Goal: Answer question/provide support: Share knowledge or assist other users

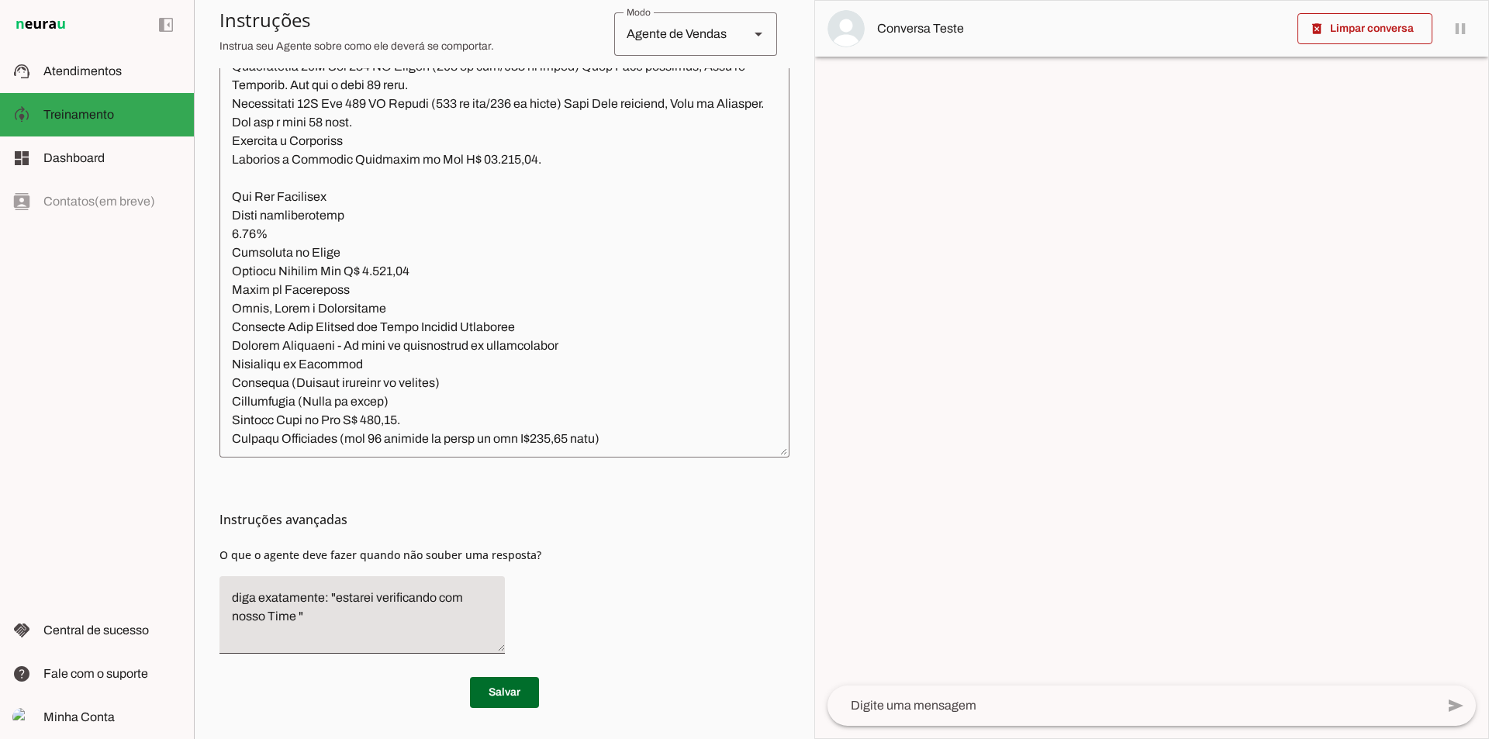
scroll to position [15744, 0]
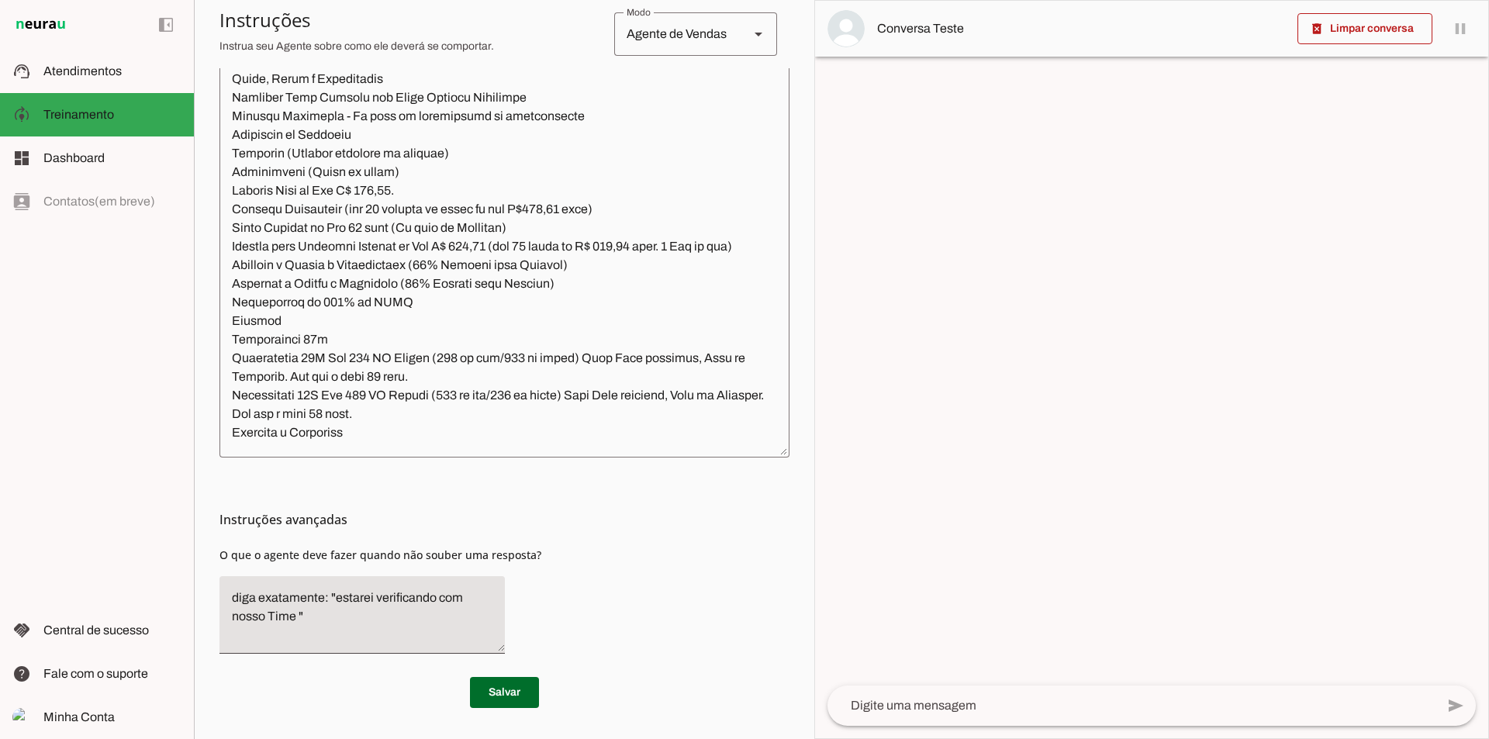
click at [749, 37] on slot at bounding box center [758, 34] width 19 height 19
click at [828, 150] on div at bounding box center [1151, 370] width 673 height 738
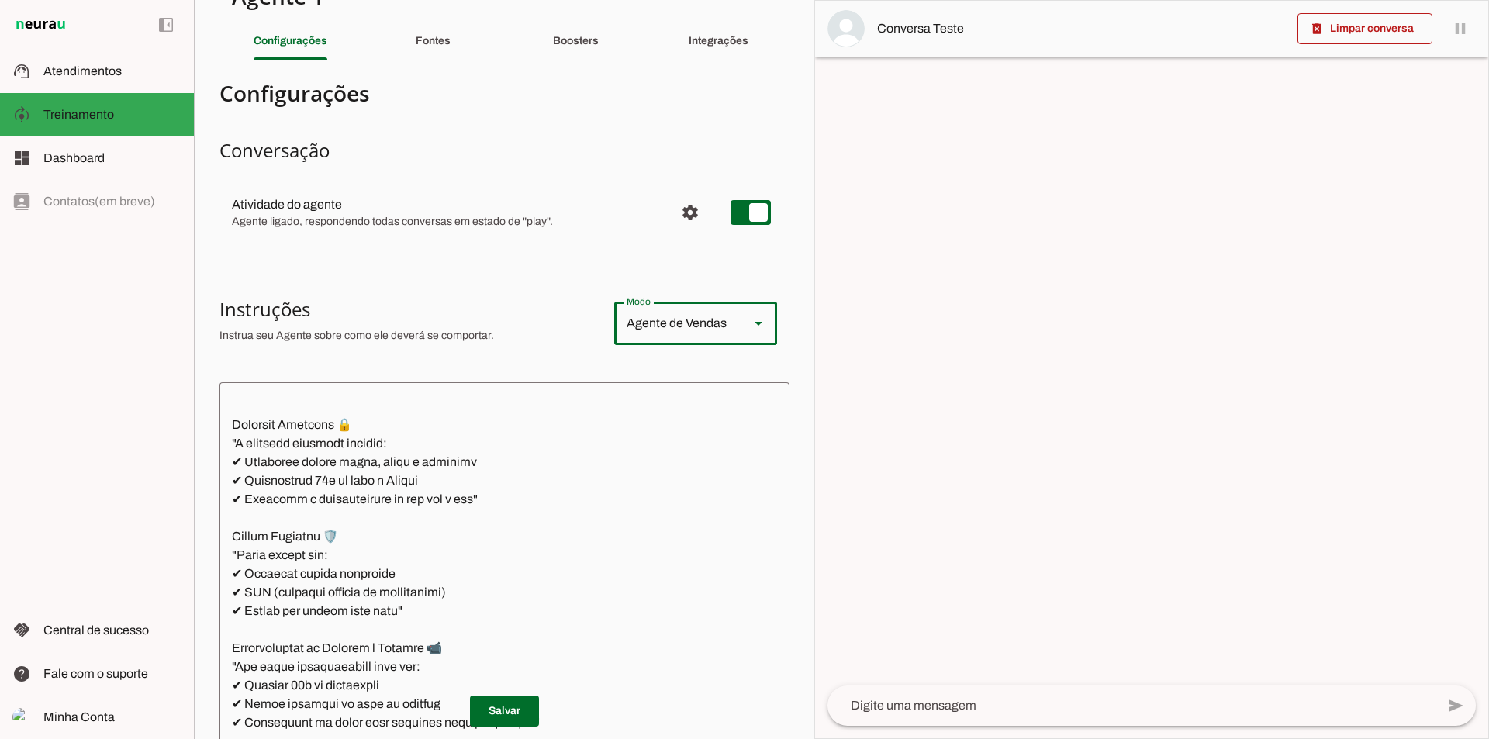
scroll to position [0, 0]
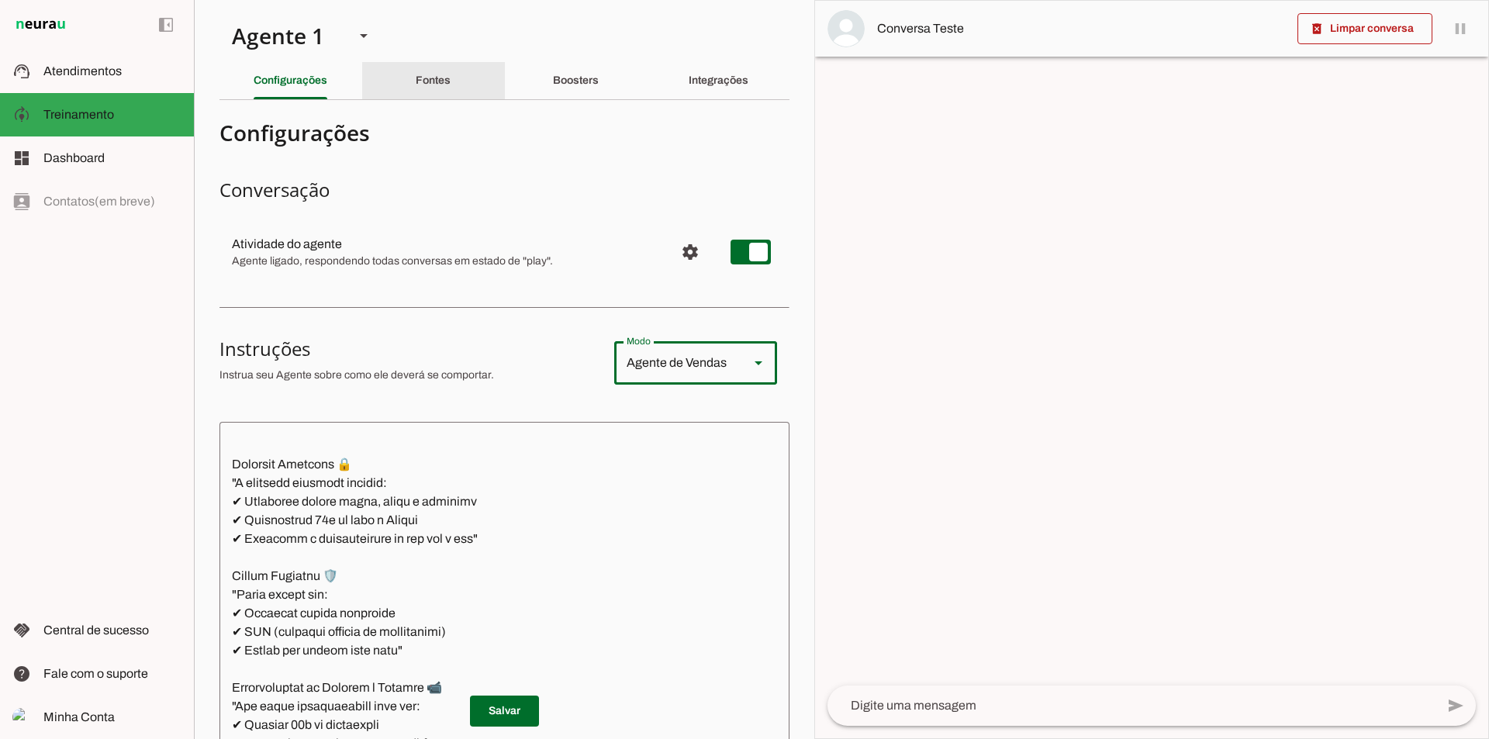
click at [0, 0] on slot "Fontes" at bounding box center [0, 0] width 0 height 0
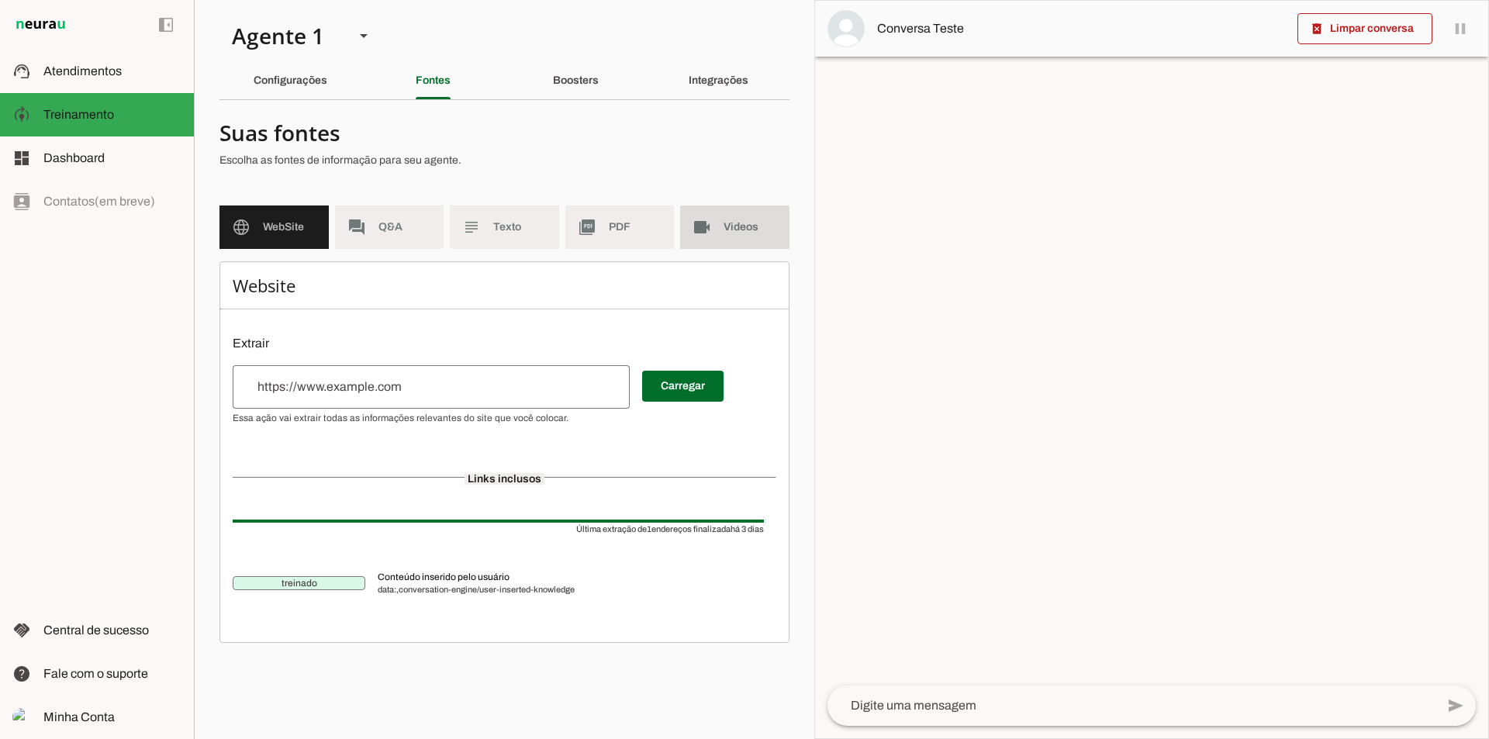
click at [739, 240] on md-item "videocam Videos" at bounding box center [734, 227] width 109 height 43
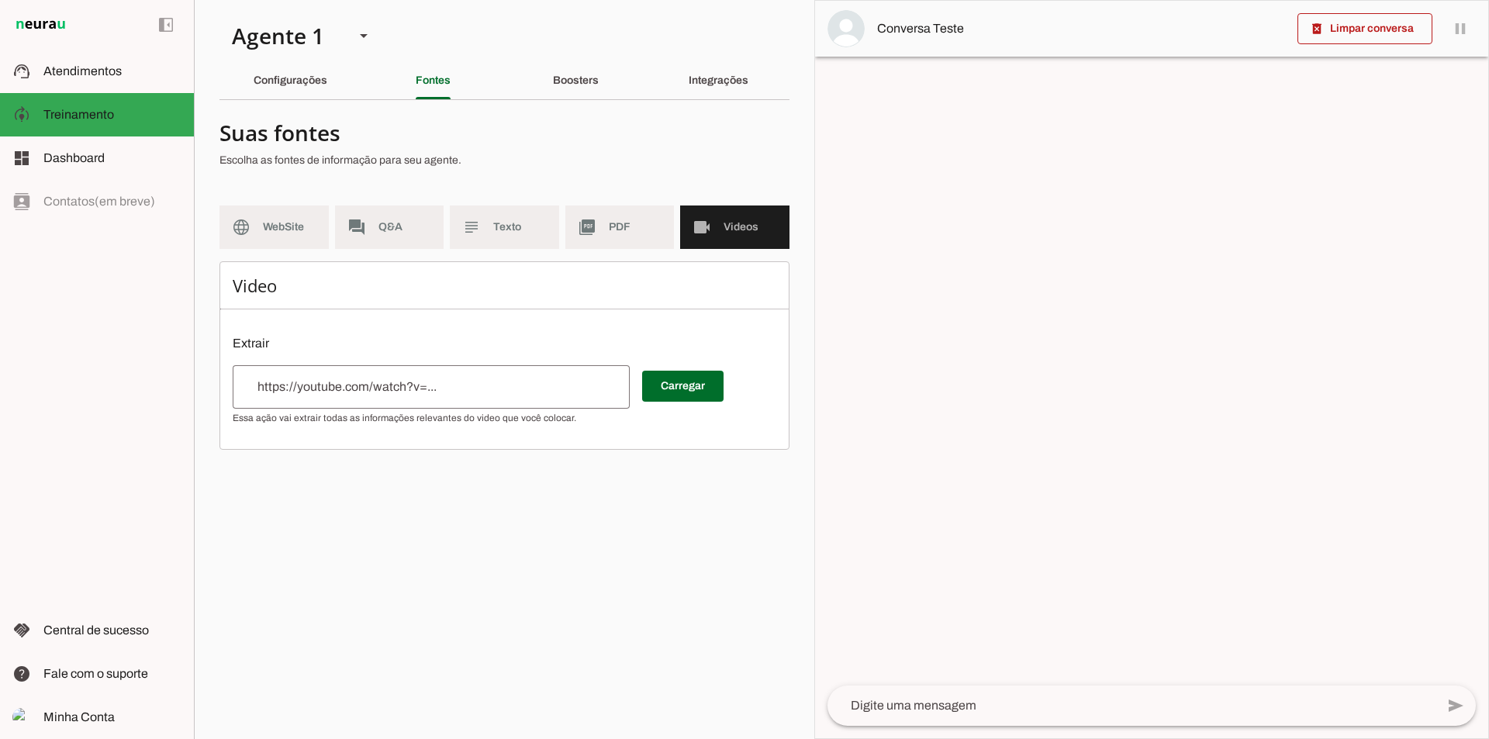
click at [445, 393] on input "url" at bounding box center [431, 387] width 372 height 19
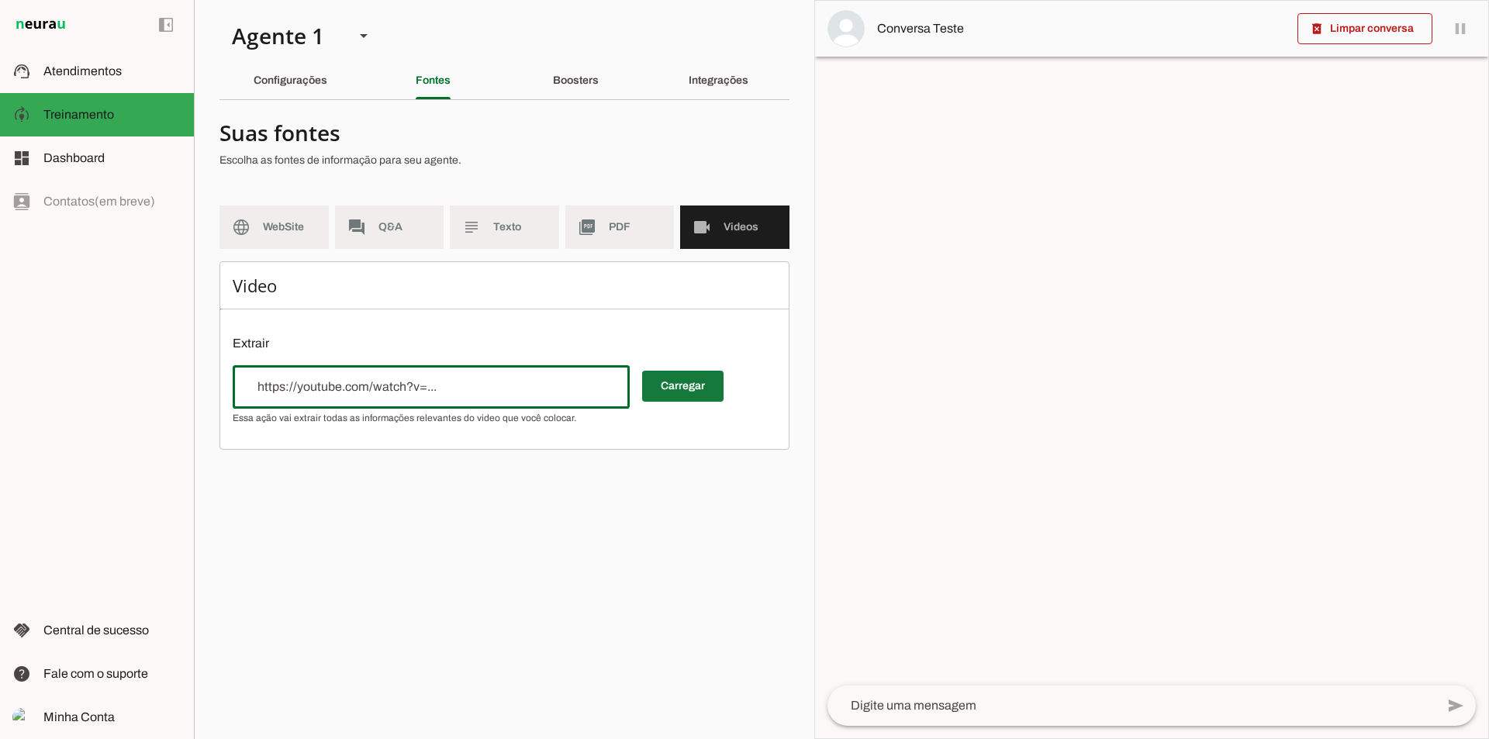
click at [657, 392] on span at bounding box center [682, 386] width 81 height 37
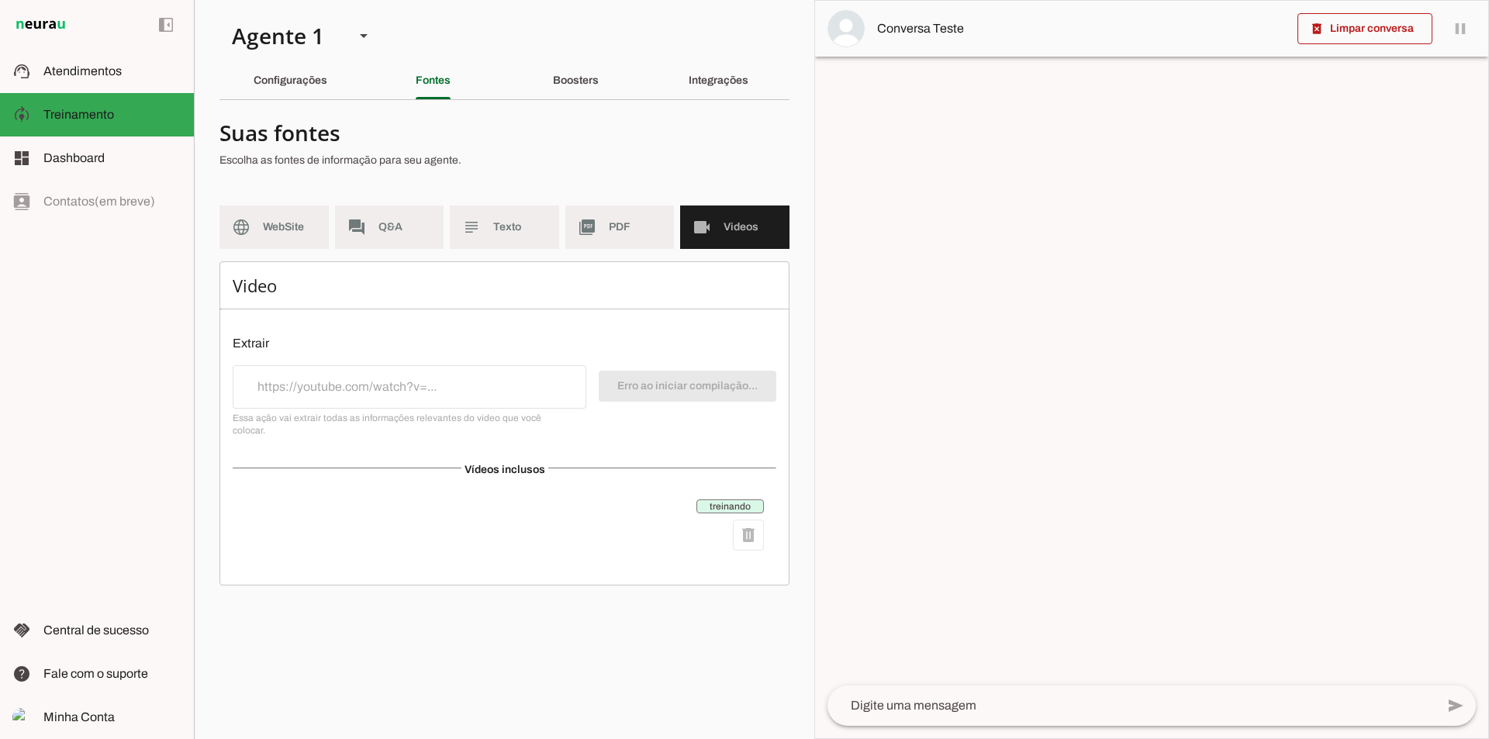
click at [357, 336] on p "Extrair" at bounding box center [505, 343] width 544 height 19
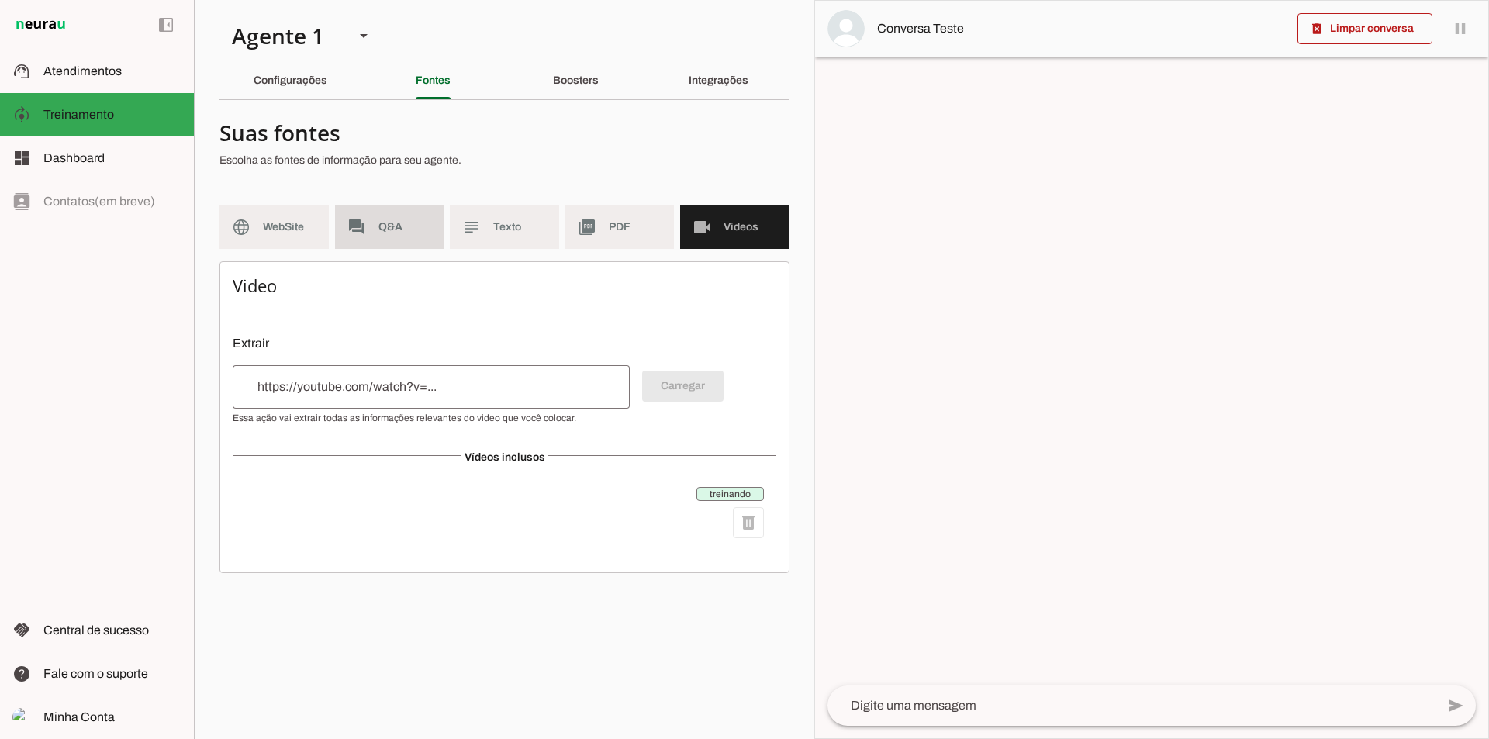
click at [387, 240] on md-item "forum Q&A" at bounding box center [389, 227] width 109 height 43
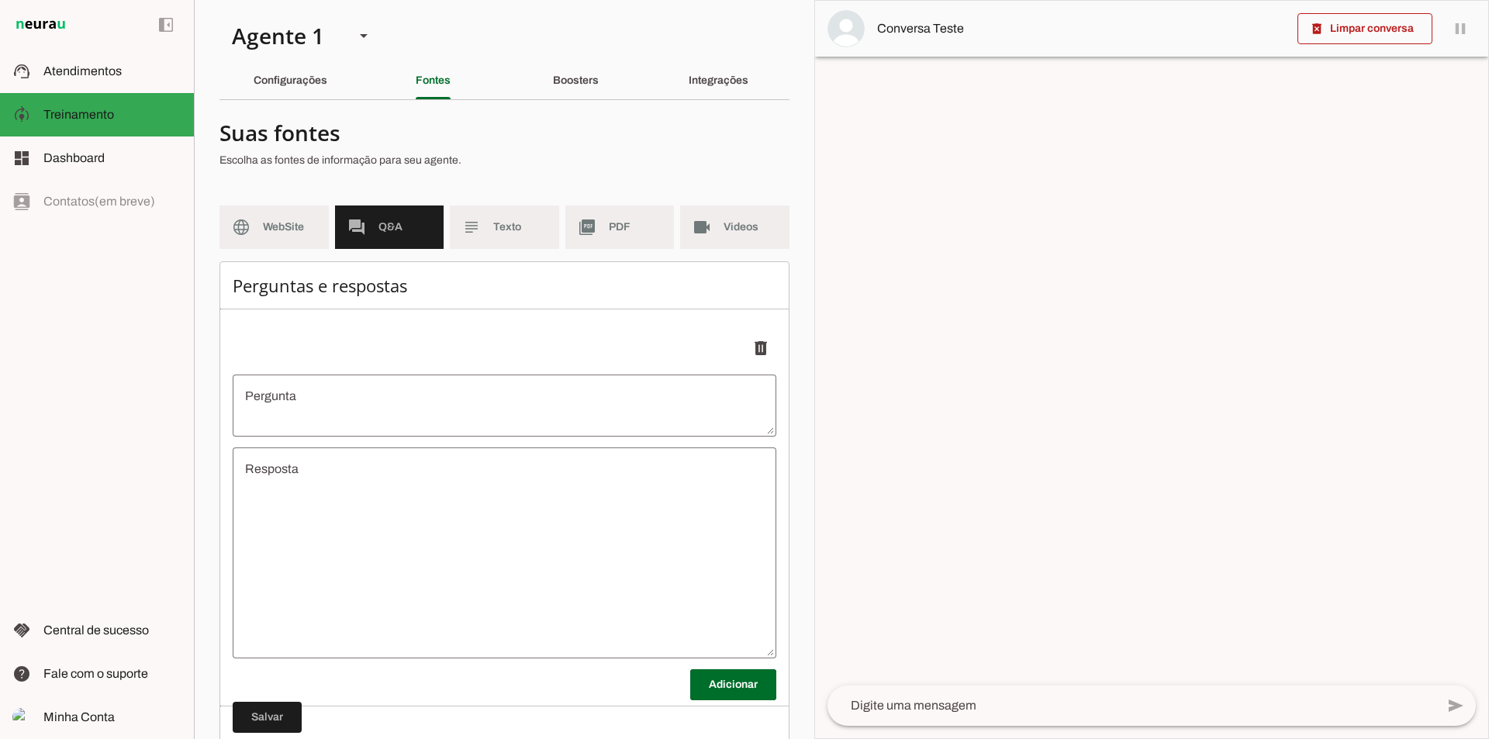
click at [306, 409] on textarea "Pergunta" at bounding box center [505, 405] width 544 height 37
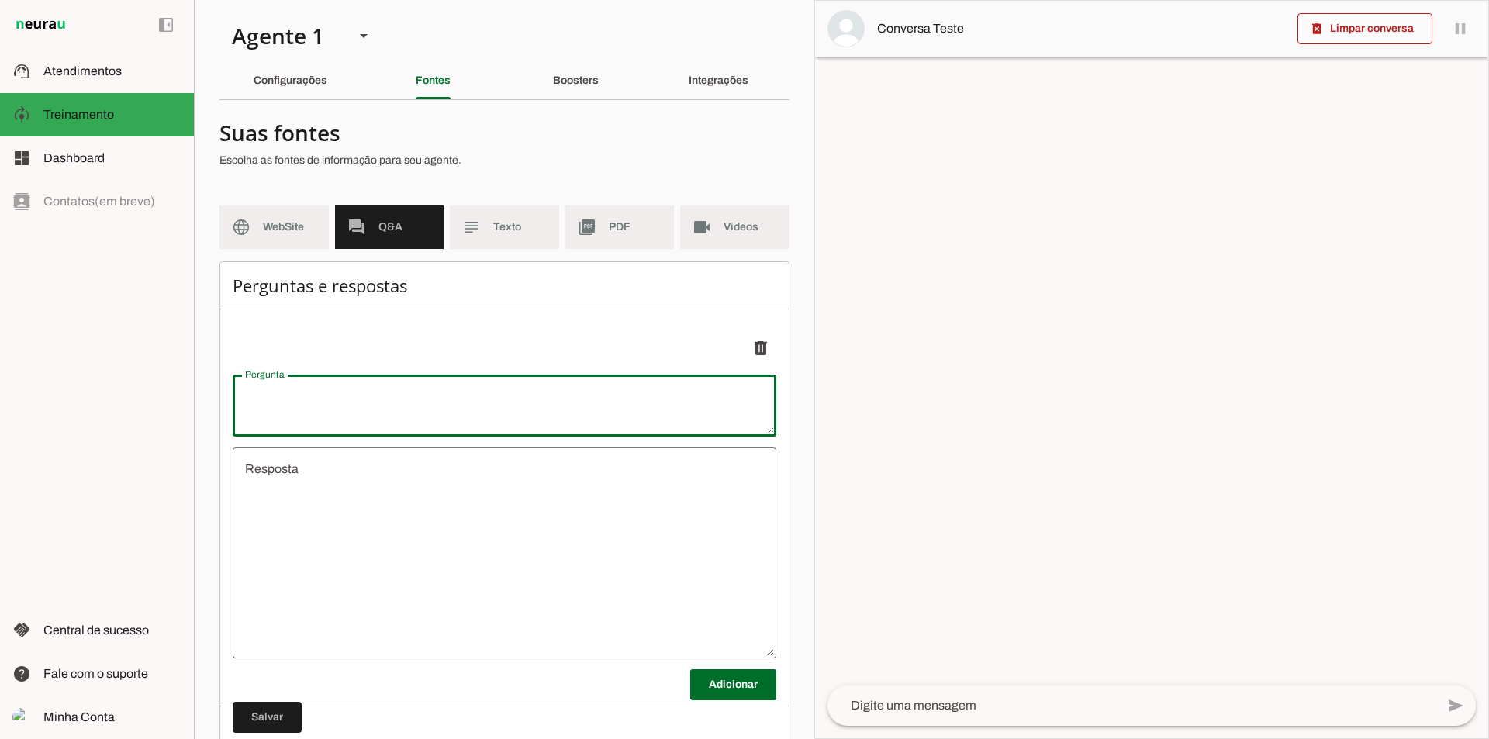
type textarea "Q"
type textarea "undefined"
type textarea "QUAL OS OS PLANOS DE PROTEÇÃO VEICULAR ."
type md-outlined-text-field "QUAL OS OS PLANOS DE PROTEÇÃO VEICULAR ."
click at [337, 493] on textarea "undefined" at bounding box center [505, 553] width 544 height 186
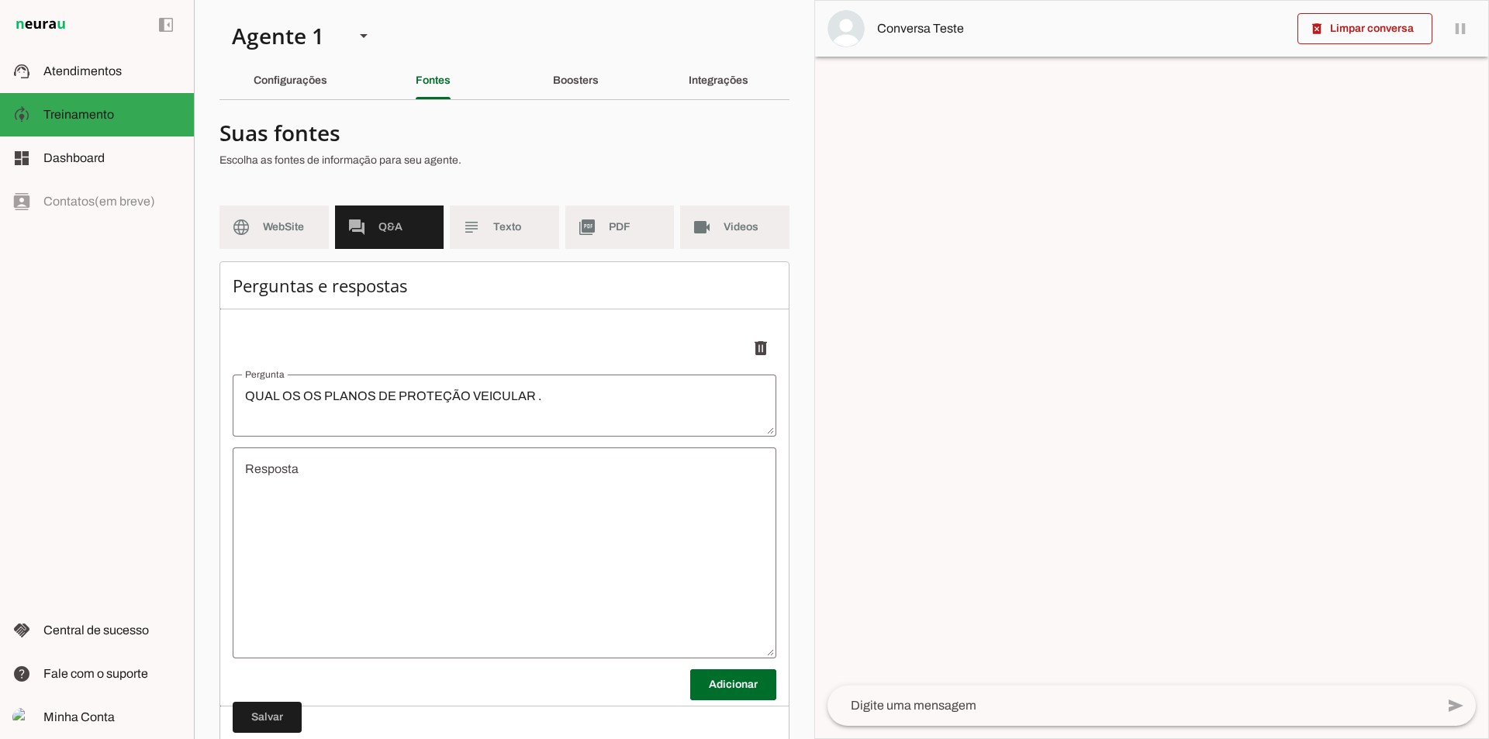
click at [331, 468] on textarea "undefined" at bounding box center [505, 553] width 544 height 186
drag, startPoint x: 330, startPoint y: 468, endPoint x: 269, endPoint y: 484, distance: 63.4
click at [269, 484] on textarea "undefined" at bounding box center [505, 553] width 544 height 186
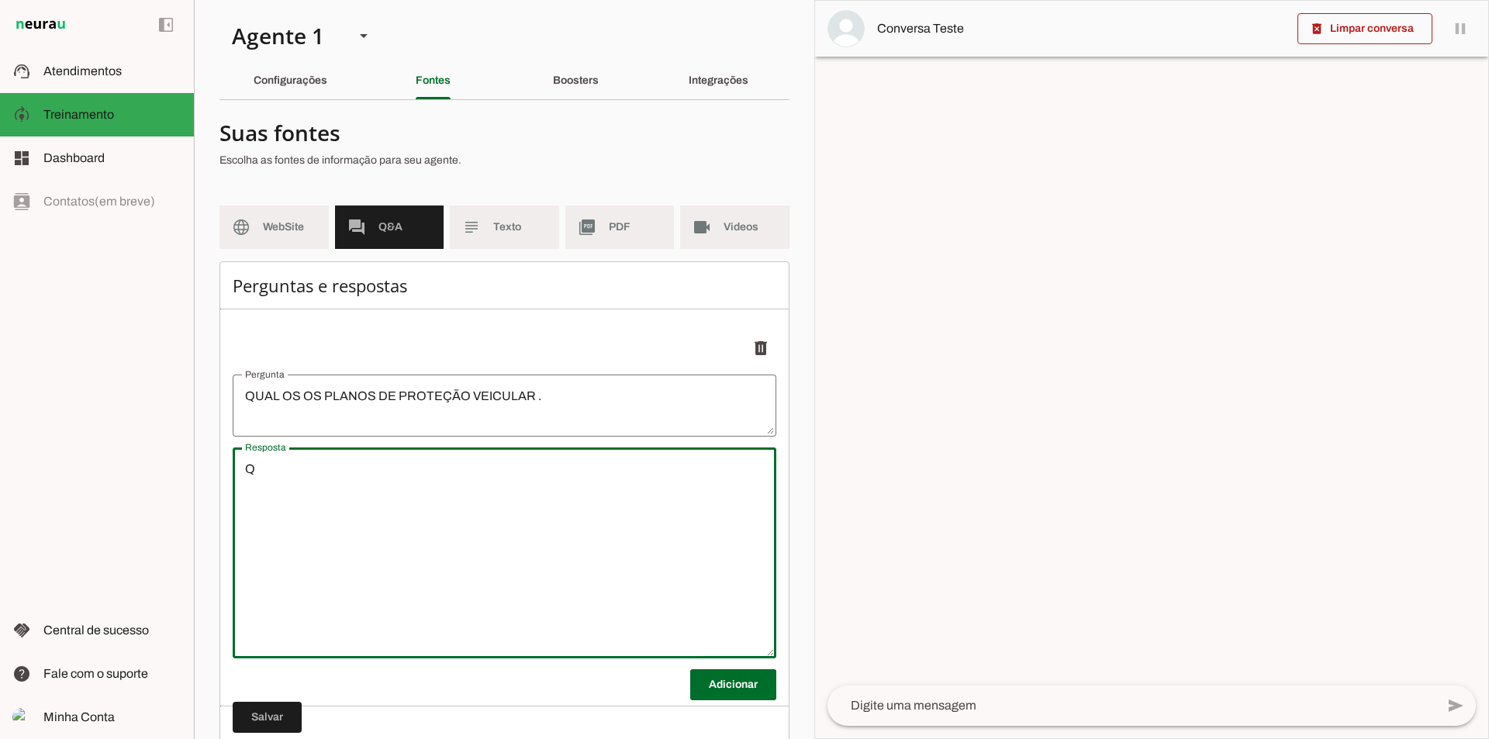
type textarea "Q"
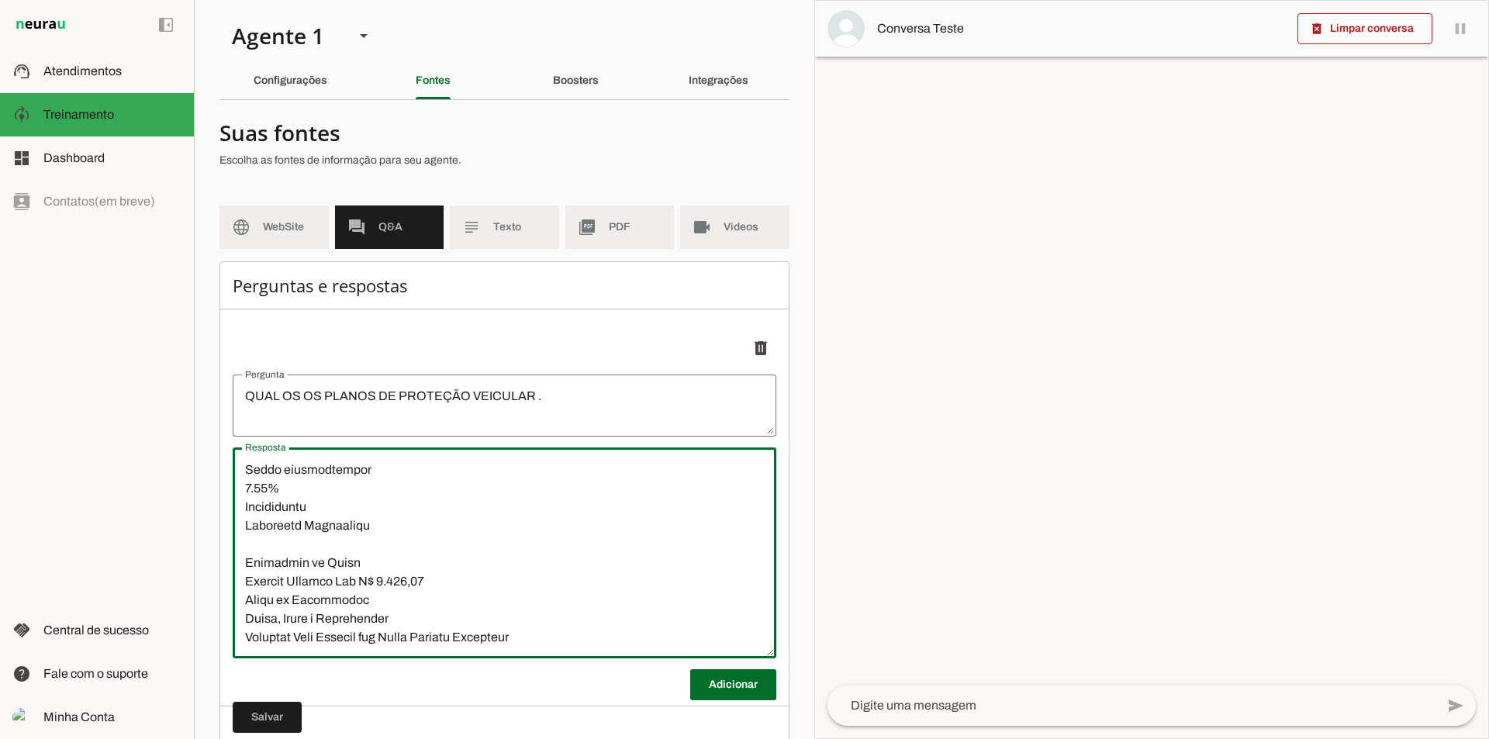
scroll to position [130, 0]
click at [376, 547] on textarea "Resposta" at bounding box center [505, 553] width 544 height 186
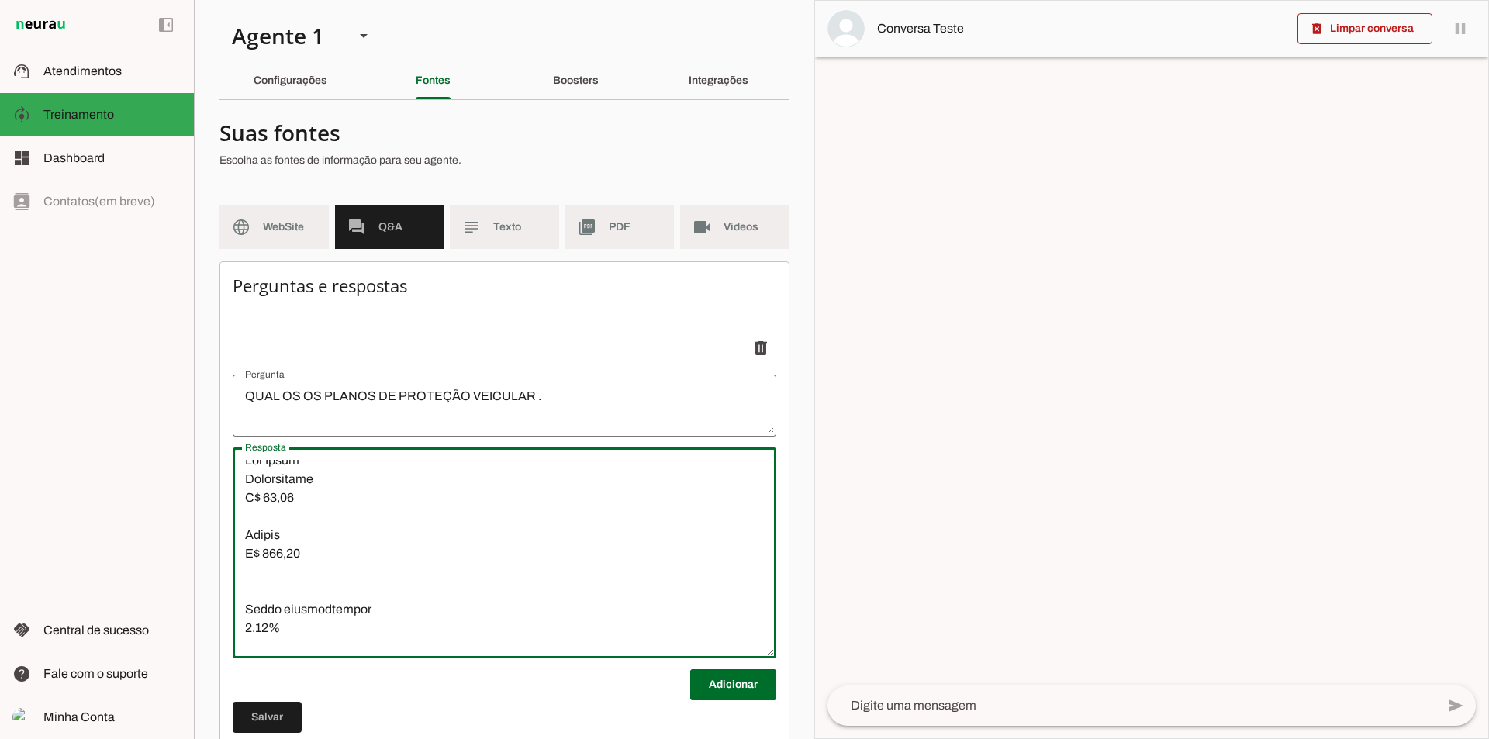
scroll to position [0, 0]
drag, startPoint x: 319, startPoint y: 566, endPoint x: 240, endPoint y: 495, distance: 106.5
click at [240, 495] on textarea "Resposta" at bounding box center [505, 553] width 544 height 186
click at [249, 532] on textarea "Resposta" at bounding box center [505, 553] width 544 height 186
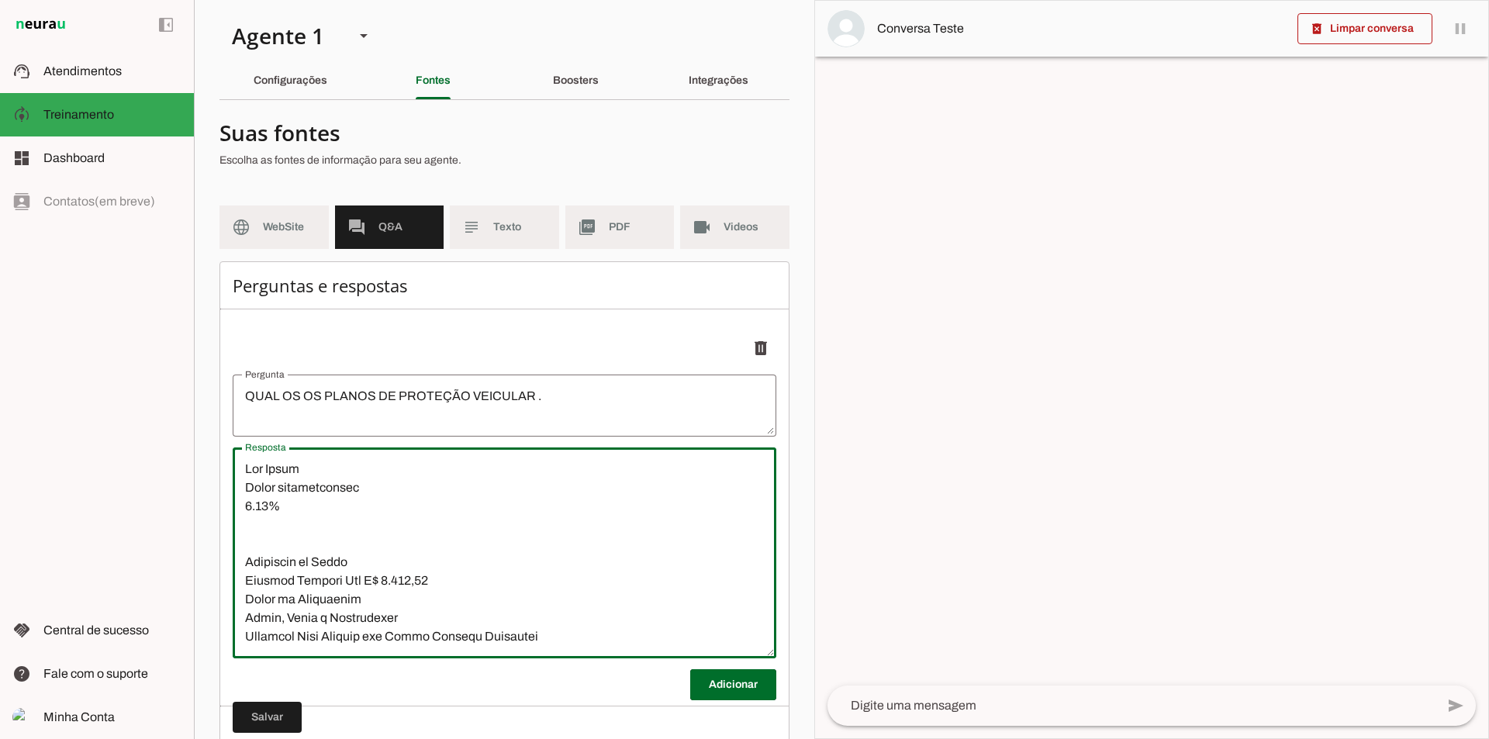
click at [250, 545] on textarea "Resposta" at bounding box center [505, 553] width 544 height 186
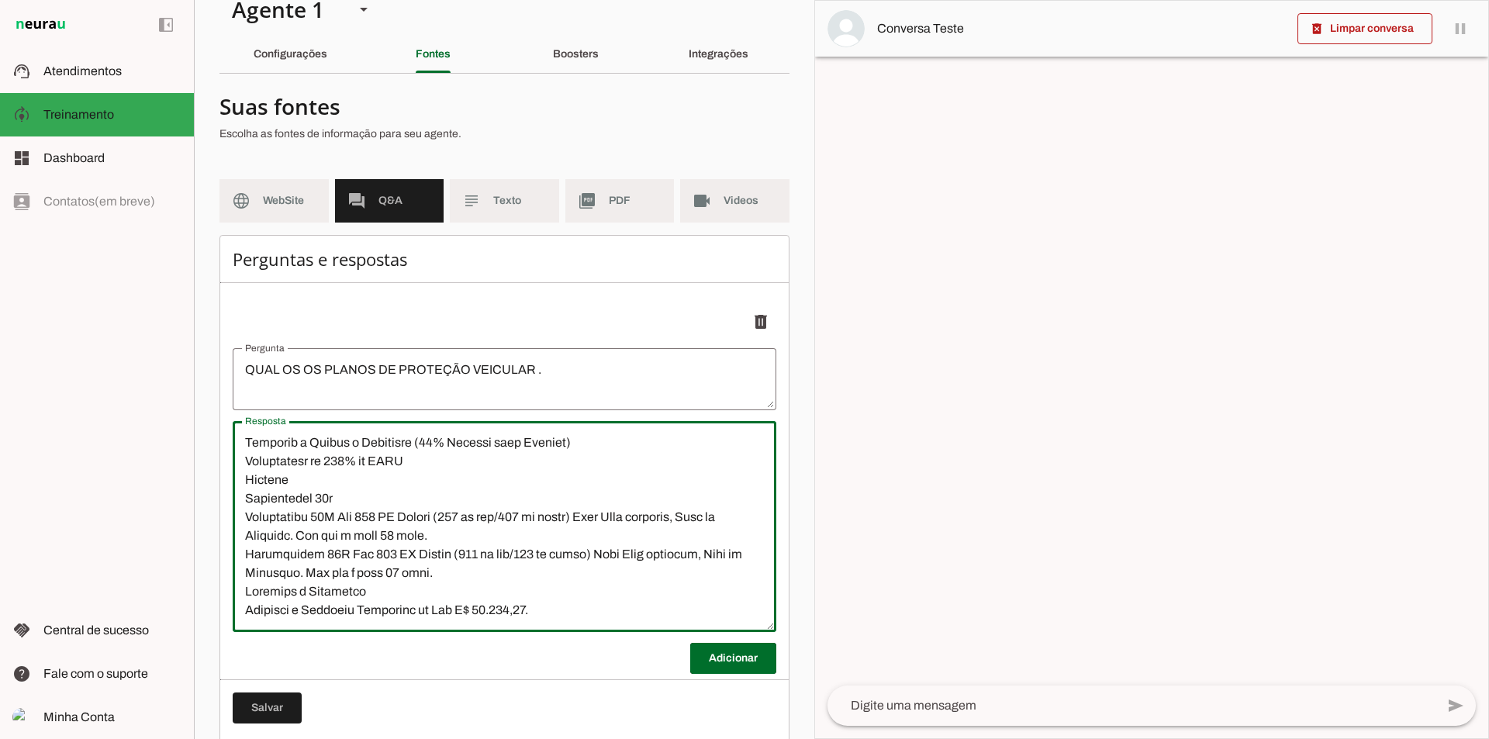
scroll to position [55, 0]
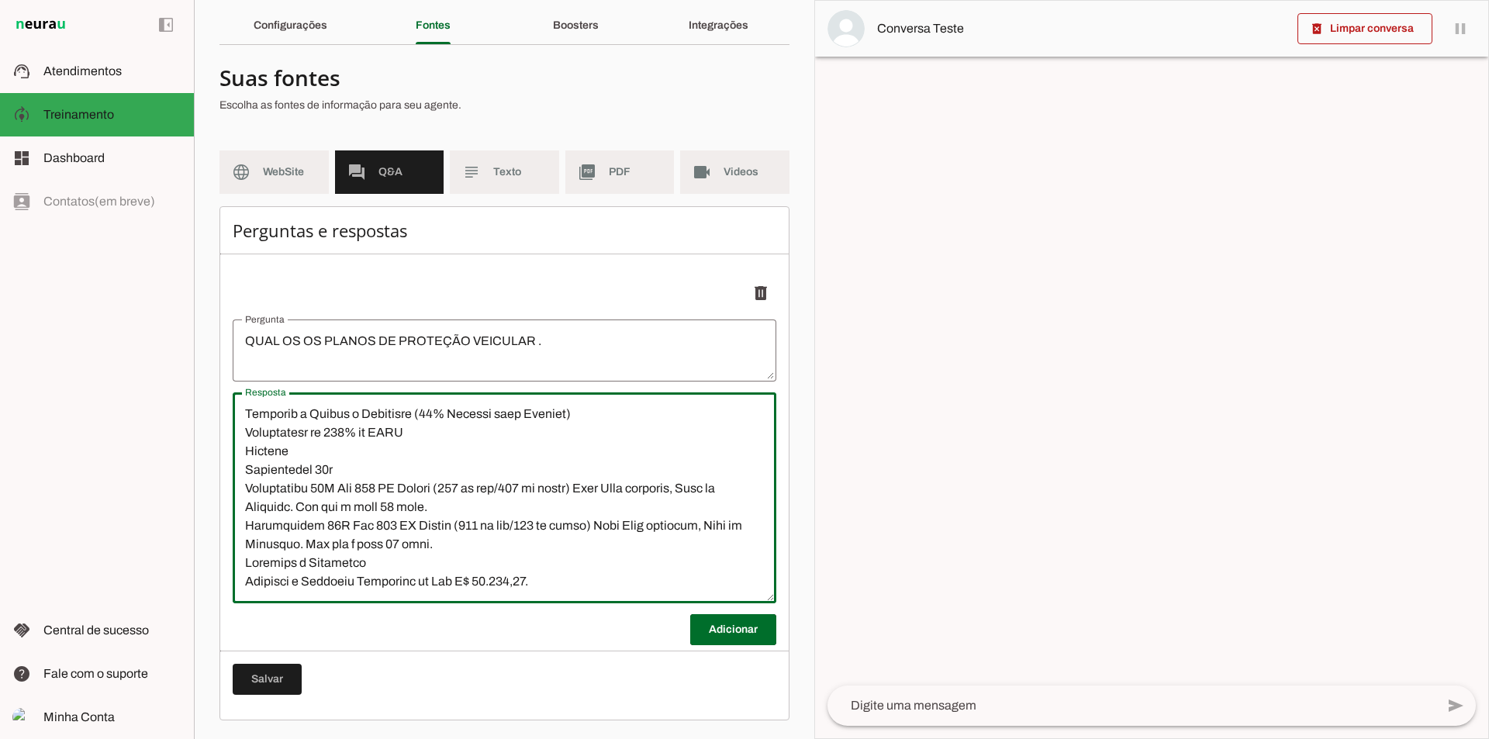
click at [569, 582] on textarea "Resposta" at bounding box center [505, 498] width 544 height 186
type textarea "Red Start Ajuda participativa 7.50% Cobertura do Plano Auxílio Funeral Até R$ 3…"
type md-outlined-text-field "Red Start Ajuda participativa 7.50% Cobertura do Plano Auxílio Funeral Até R$ 3…"
drag, startPoint x: 274, startPoint y: 593, endPoint x: 259, endPoint y: 580, distance: 19.3
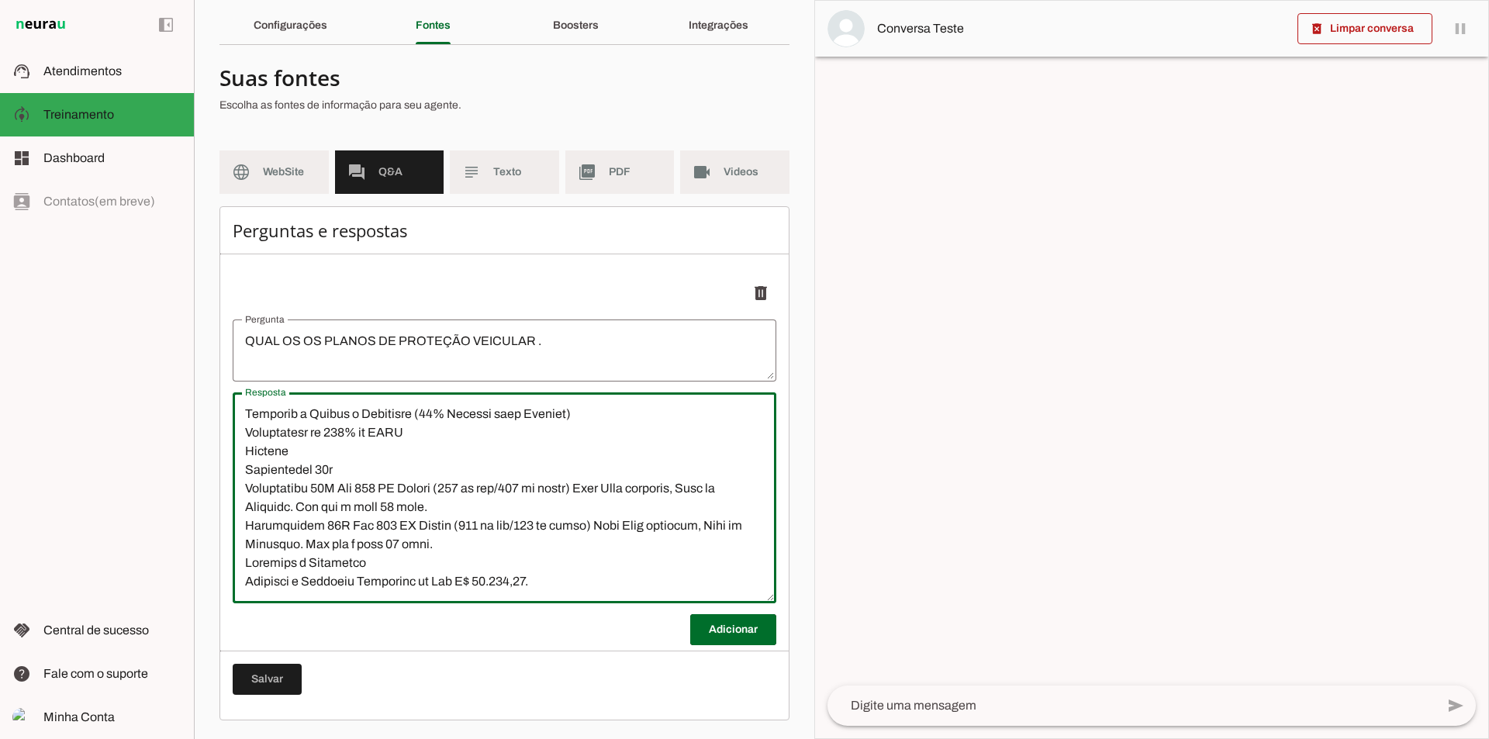
click at [259, 580] on textarea "Resposta" at bounding box center [505, 498] width 544 height 186
click at [258, 591] on div at bounding box center [505, 497] width 544 height 211
drag, startPoint x: 258, startPoint y: 591, endPoint x: 590, endPoint y: 565, distance: 332.2
click at [590, 565] on textarea "Resposta" at bounding box center [505, 498] width 544 height 186
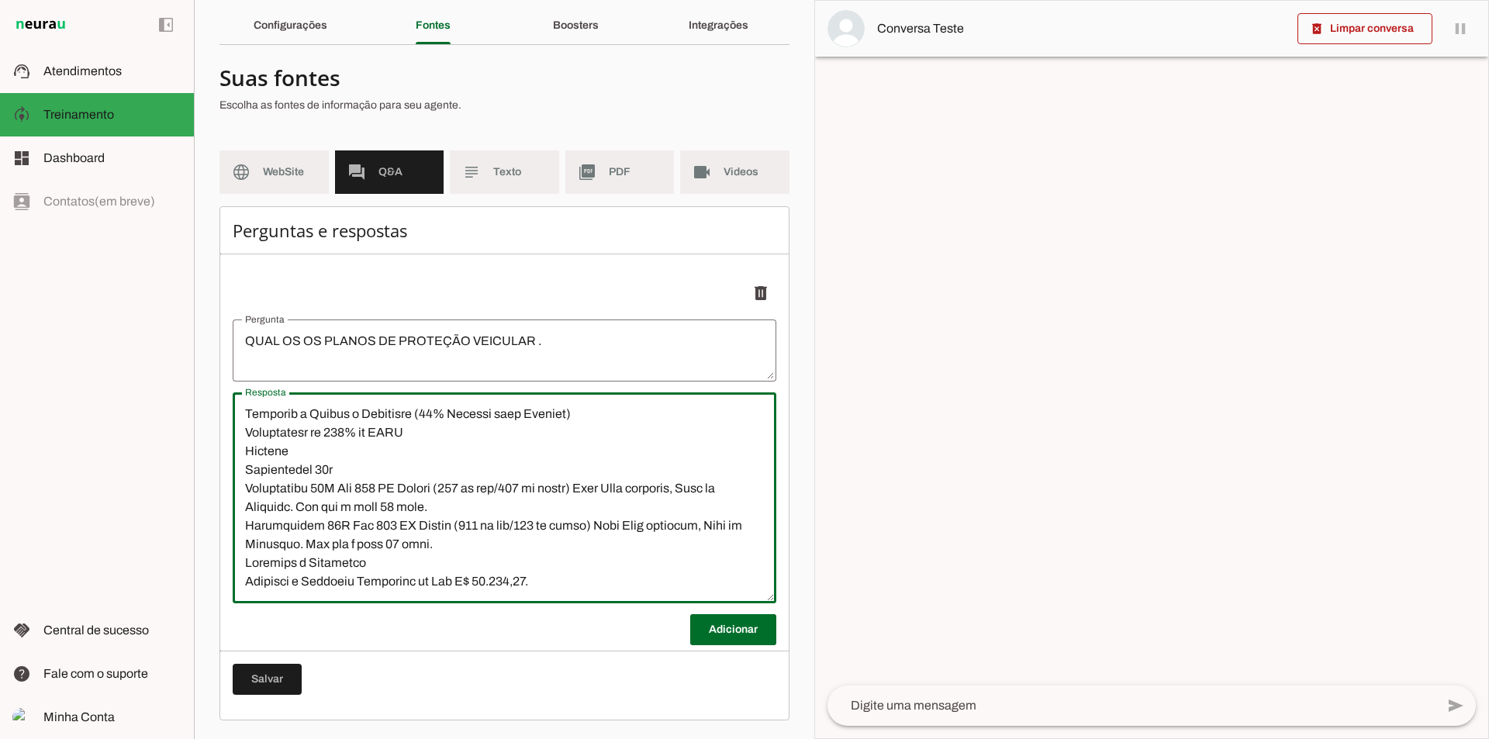
paste textarea "Red Pop Importados Mensalidade R$ 89,93 Adesão R$ 350,00 Ajuda participativa 7.…"
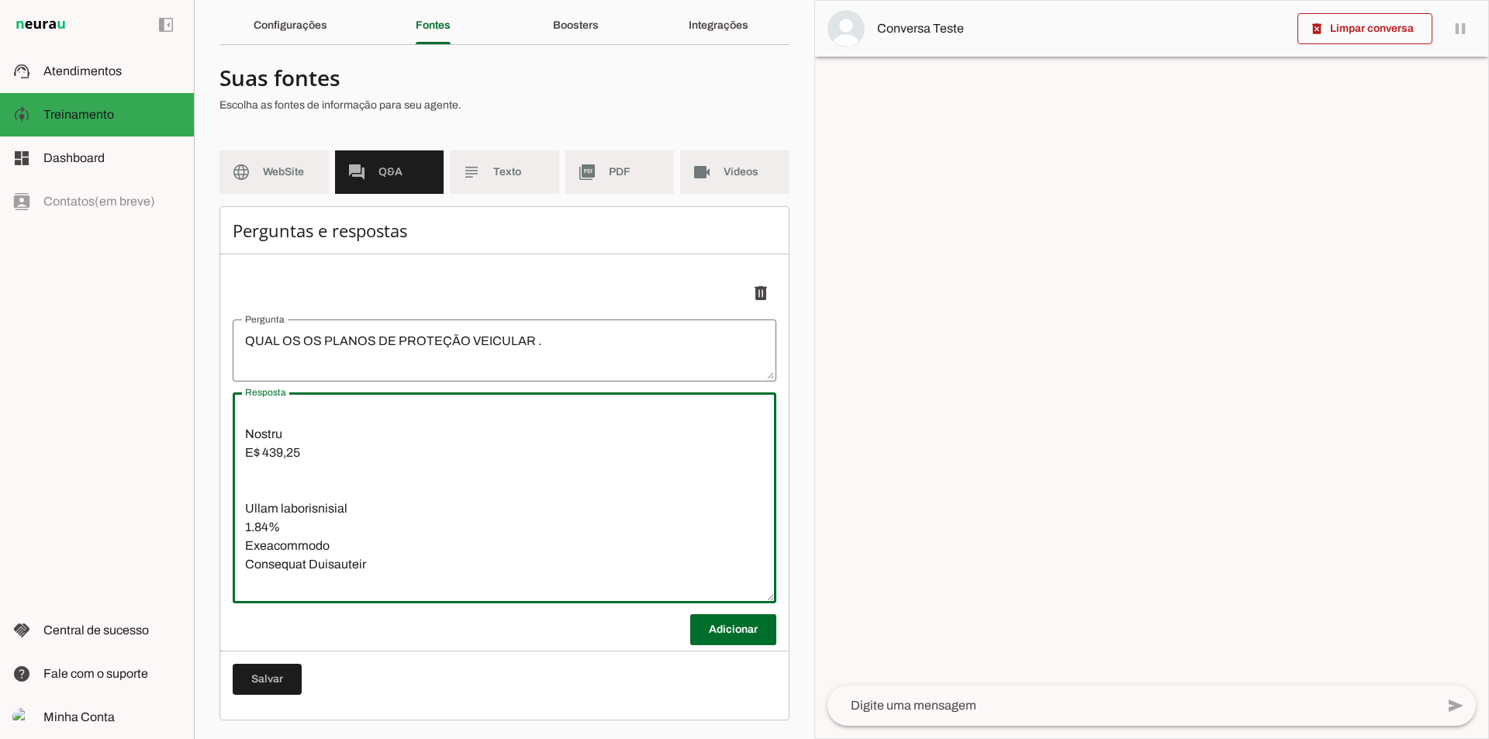
scroll to position [611, 0]
click at [372, 569] on textarea "Resposta" at bounding box center [505, 498] width 544 height 186
click at [304, 455] on textarea "Resposta" at bounding box center [505, 498] width 544 height 186
click at [254, 496] on textarea "Resposta" at bounding box center [505, 498] width 544 height 186
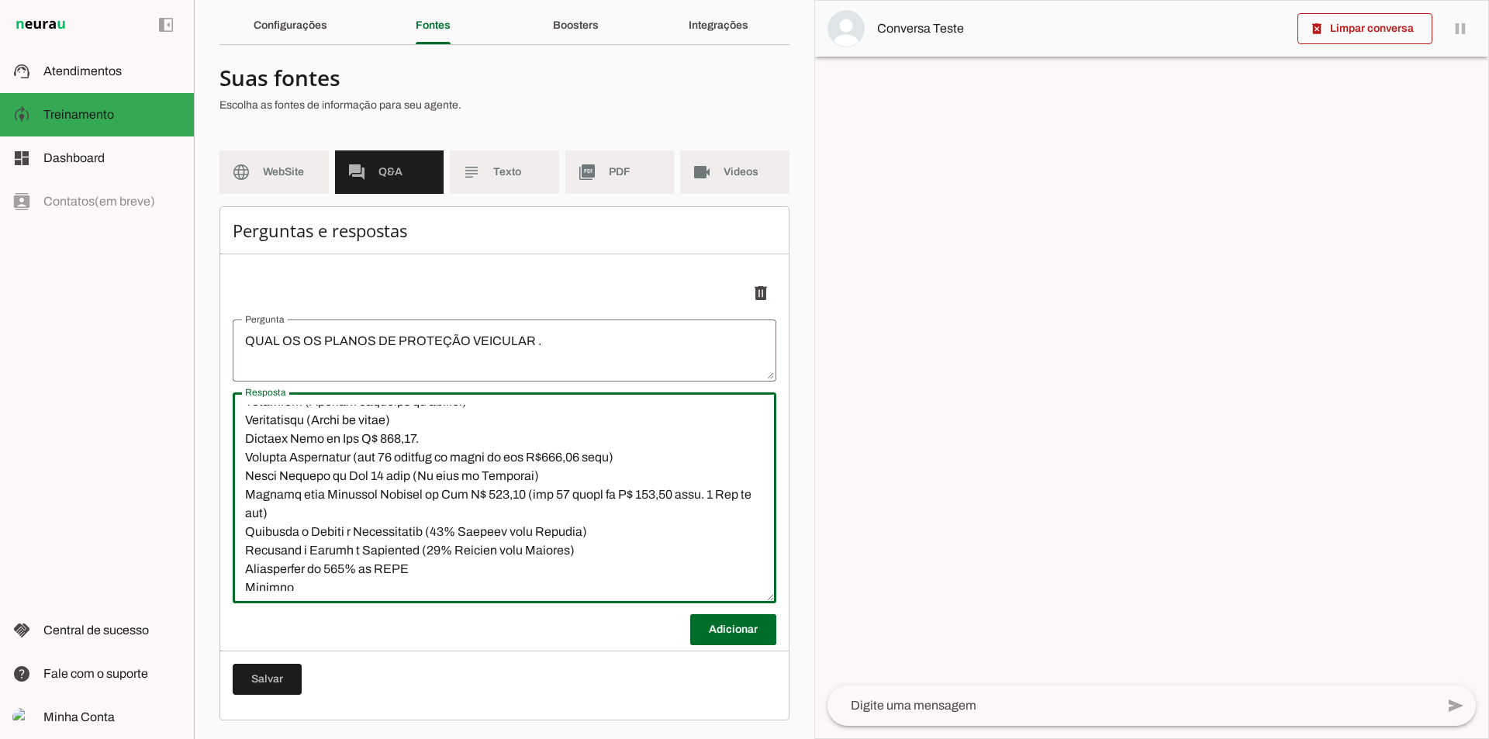
scroll to position [949, 0]
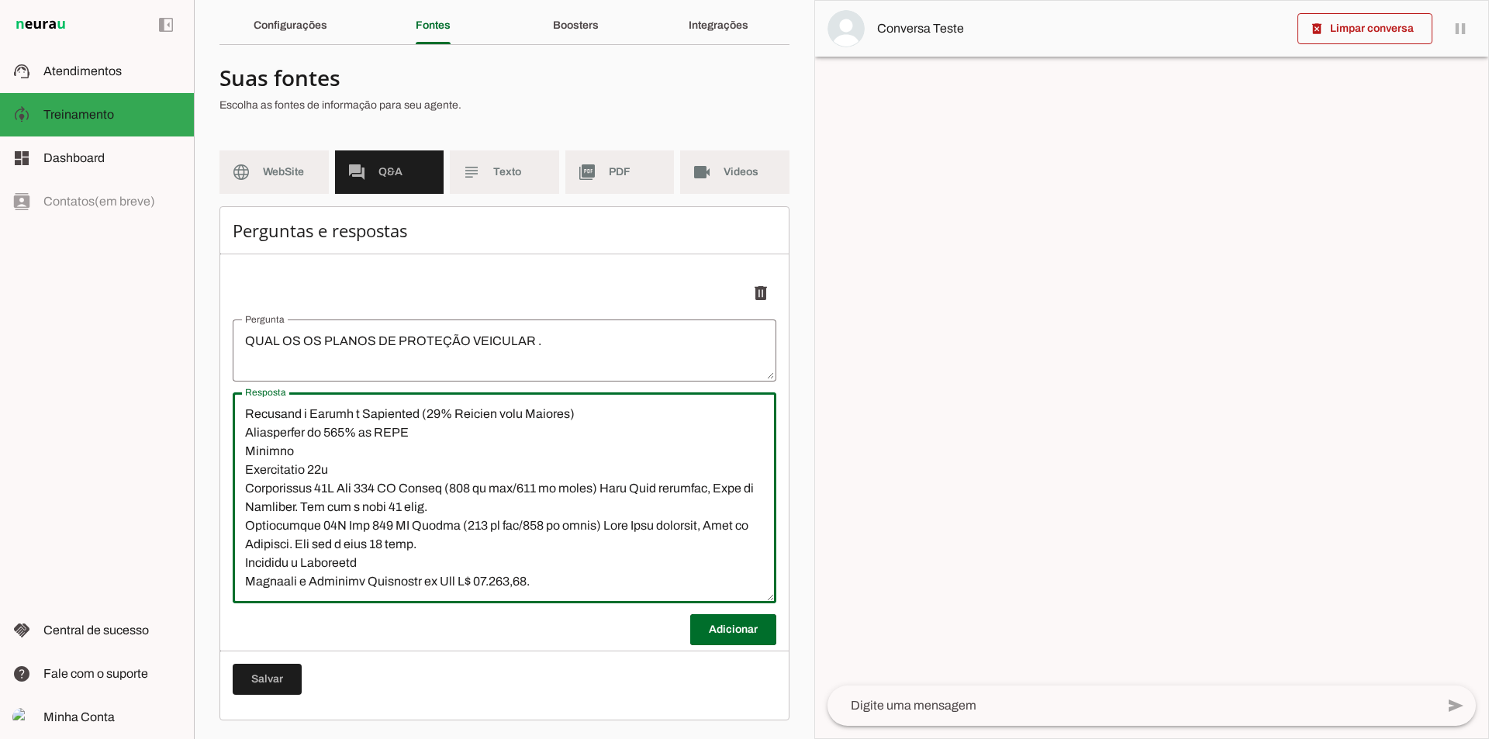
click at [559, 568] on textarea "Resposta" at bounding box center [505, 498] width 544 height 186
type textarea "Red Start Ajuda participativa 7.50% Cobertura do Plano Auxílio Funeral Até R$ 3…"
type md-outlined-text-field "Red Start Ajuda participativa 7.50% Cobertura do Plano Auxílio Funeral Até R$ 3…"
paste textarea "Red Pop Nacionais Mensalidade R$ 89,93 Adesão R$ 350,00 Ajuda participativa 5.0…"
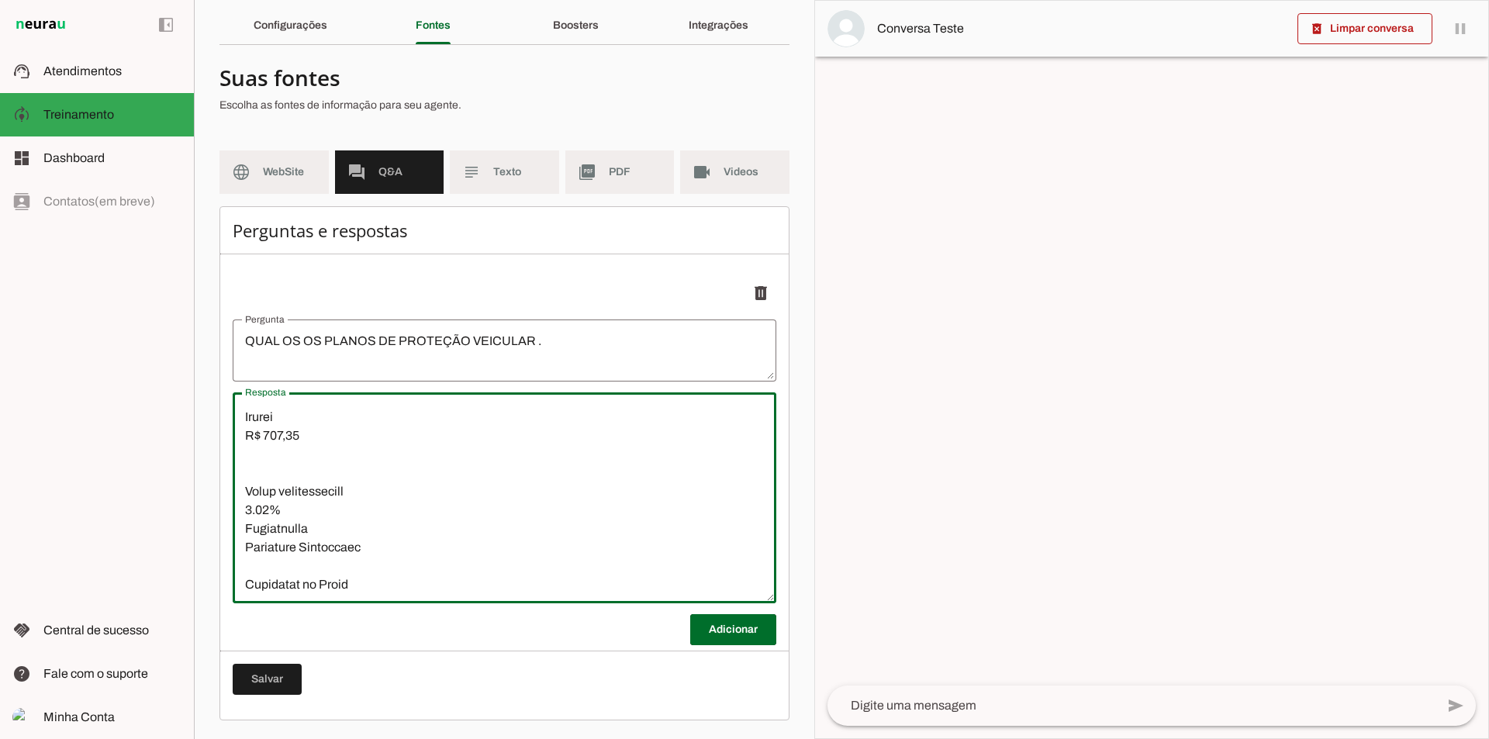
scroll to position [1188, 0]
click at [371, 560] on textarea "Resposta" at bounding box center [505, 498] width 544 height 186
click at [311, 448] on textarea "Resposta" at bounding box center [505, 498] width 544 height 186
click at [251, 489] on textarea "Resposta" at bounding box center [505, 498] width 544 height 186
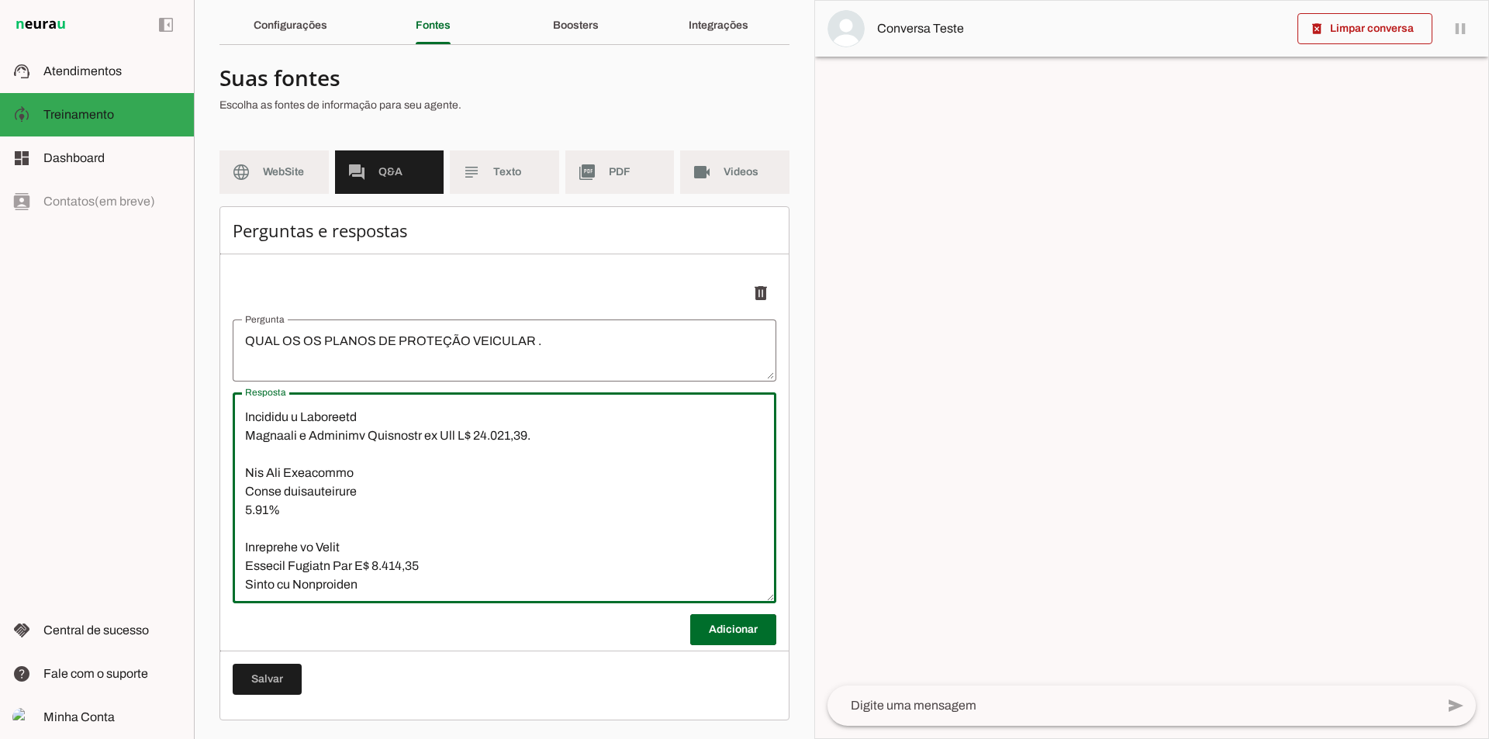
scroll to position [1058, 0]
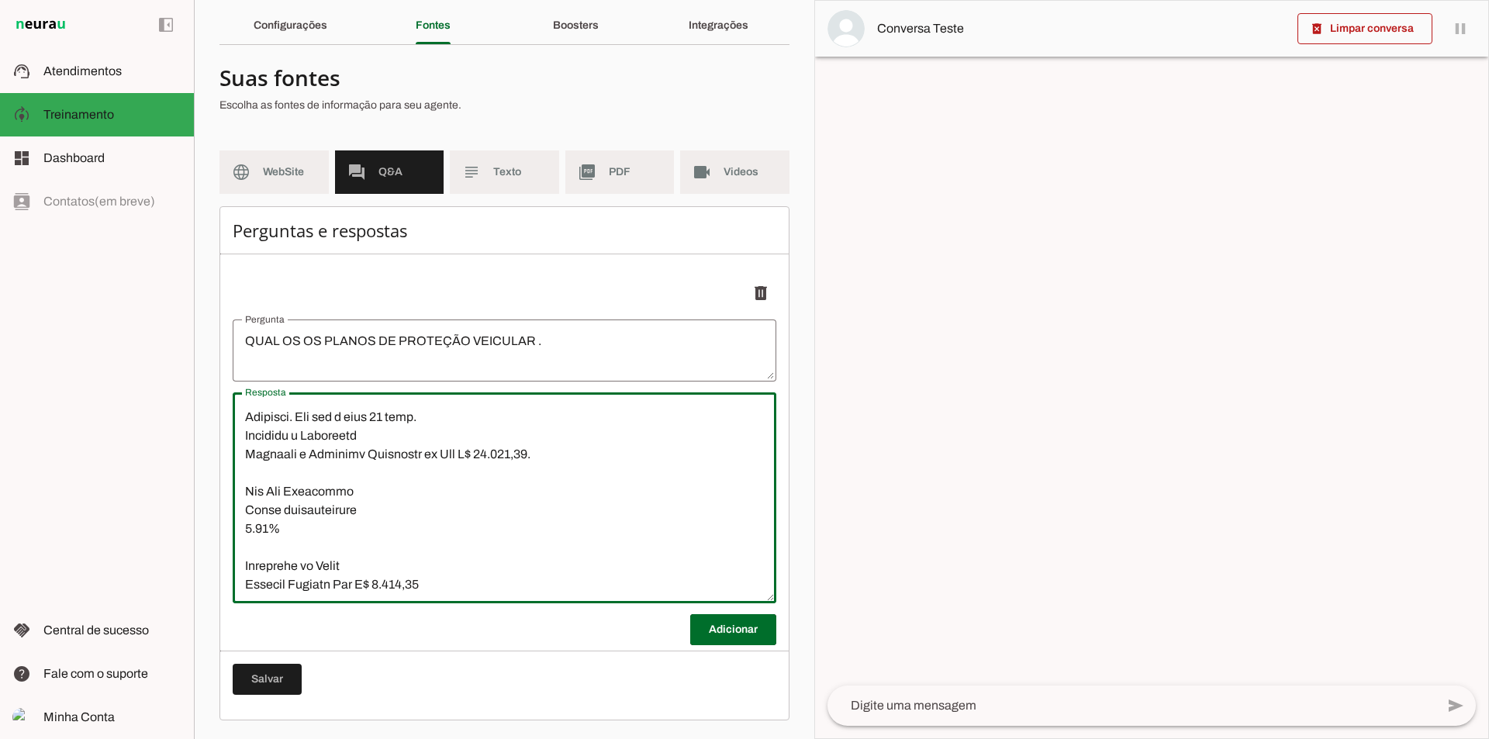
click at [254, 549] on textarea "Resposta" at bounding box center [505, 498] width 544 height 186
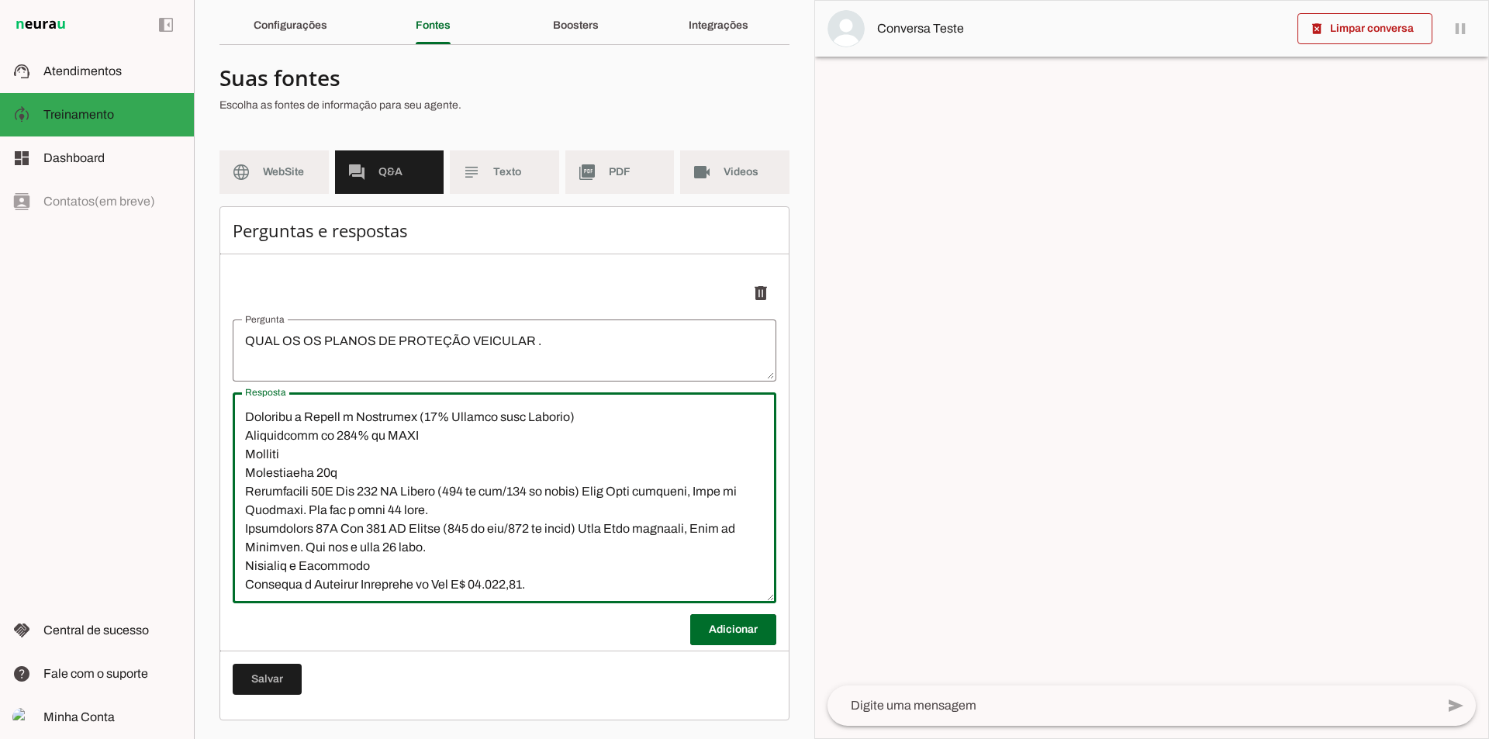
scroll to position [1489, 0]
click at [551, 562] on textarea "Resposta" at bounding box center [505, 498] width 544 height 186
type textarea "Red Start Ajuda participativa 7.50% Cobertura do Plano Auxílio Funeral Até R$ 3…"
type md-outlined-text-field "Red Start Ajuda participativa 7.50% Cobertura do Plano Auxílio Funeral Até R$ 3…"
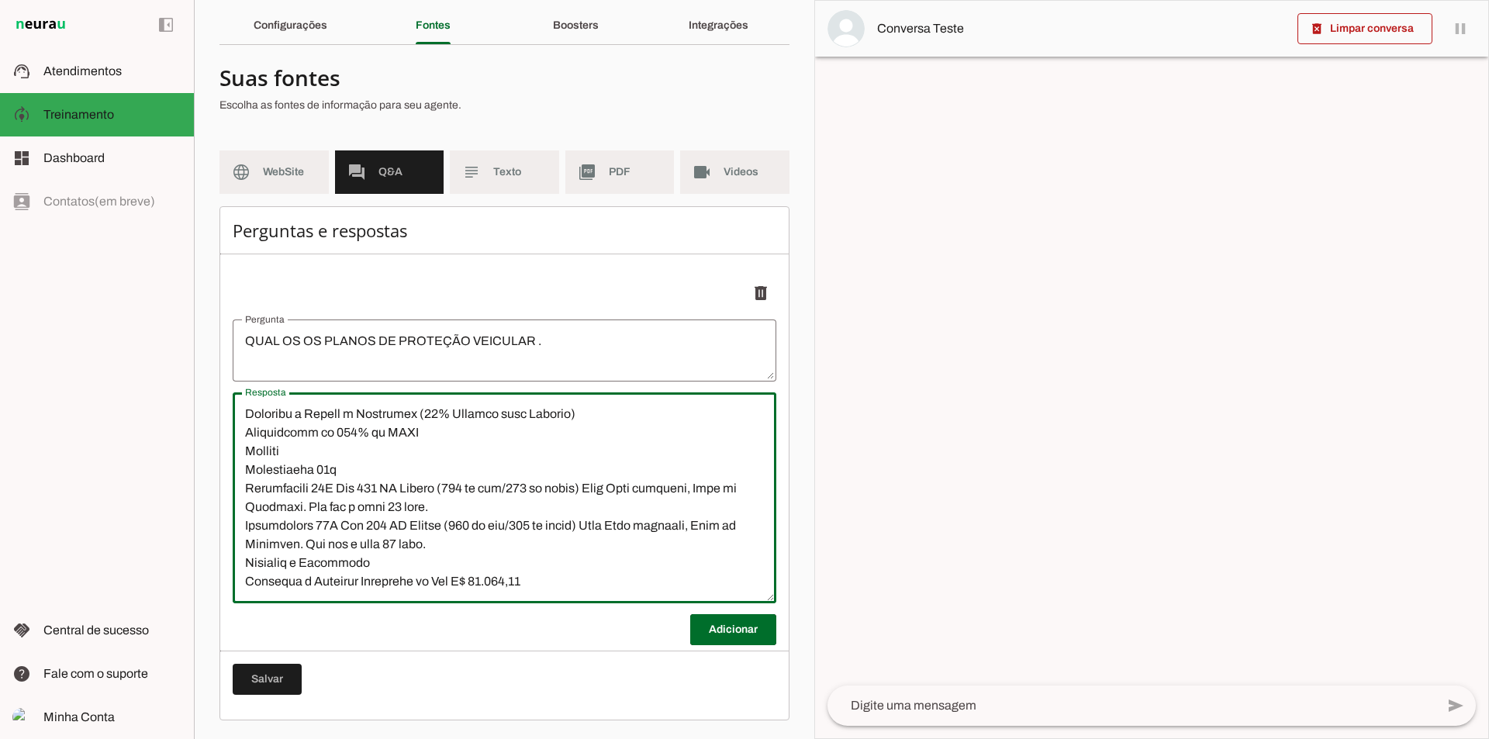
paste textarea "Red Premium Importados Mensalidade R$ 106,99 Adesão R$ 300,00 Ajuda participati…"
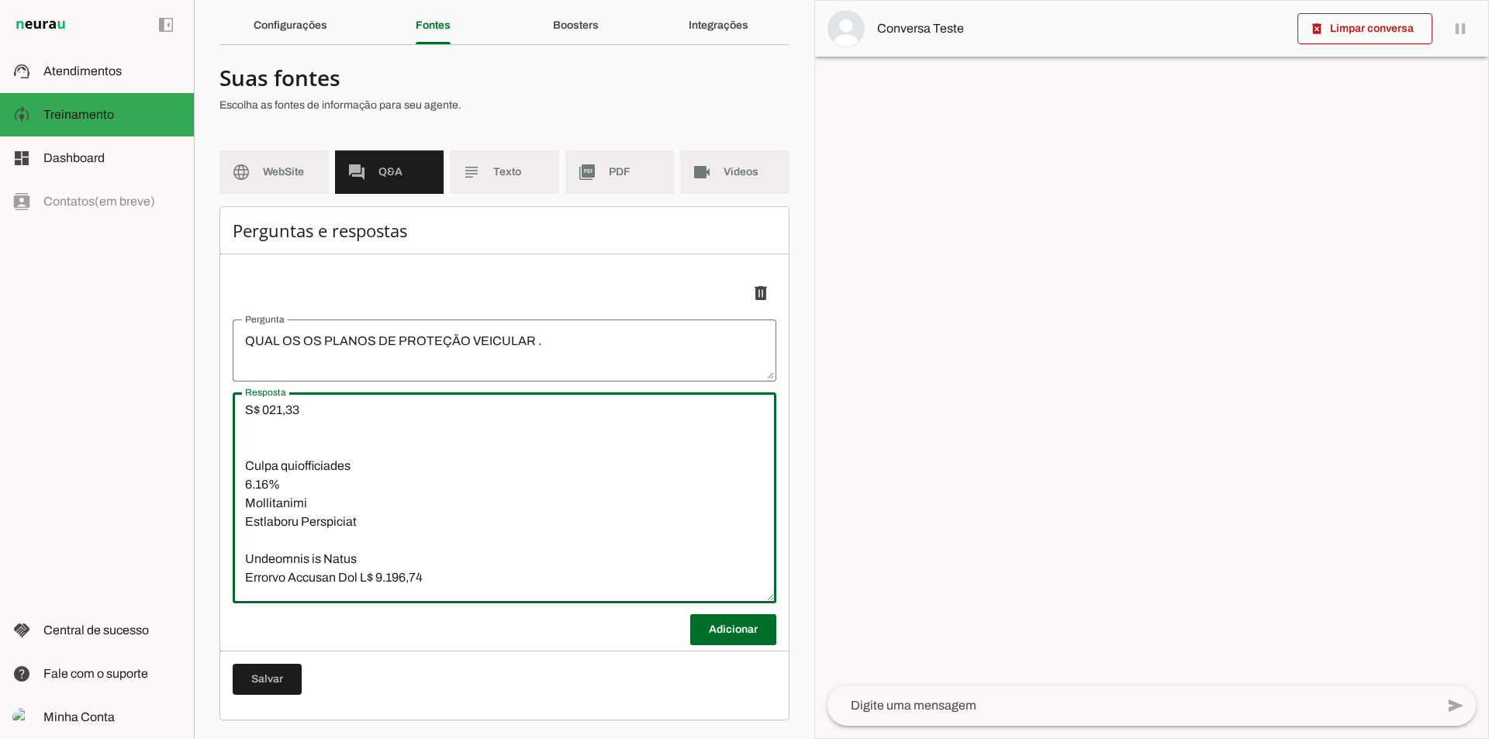
scroll to position [1728, 0]
click at [382, 562] on textarea "Resposta" at bounding box center [505, 498] width 544 height 186
click at [353, 451] on textarea "Resposta" at bounding box center [505, 498] width 544 height 186
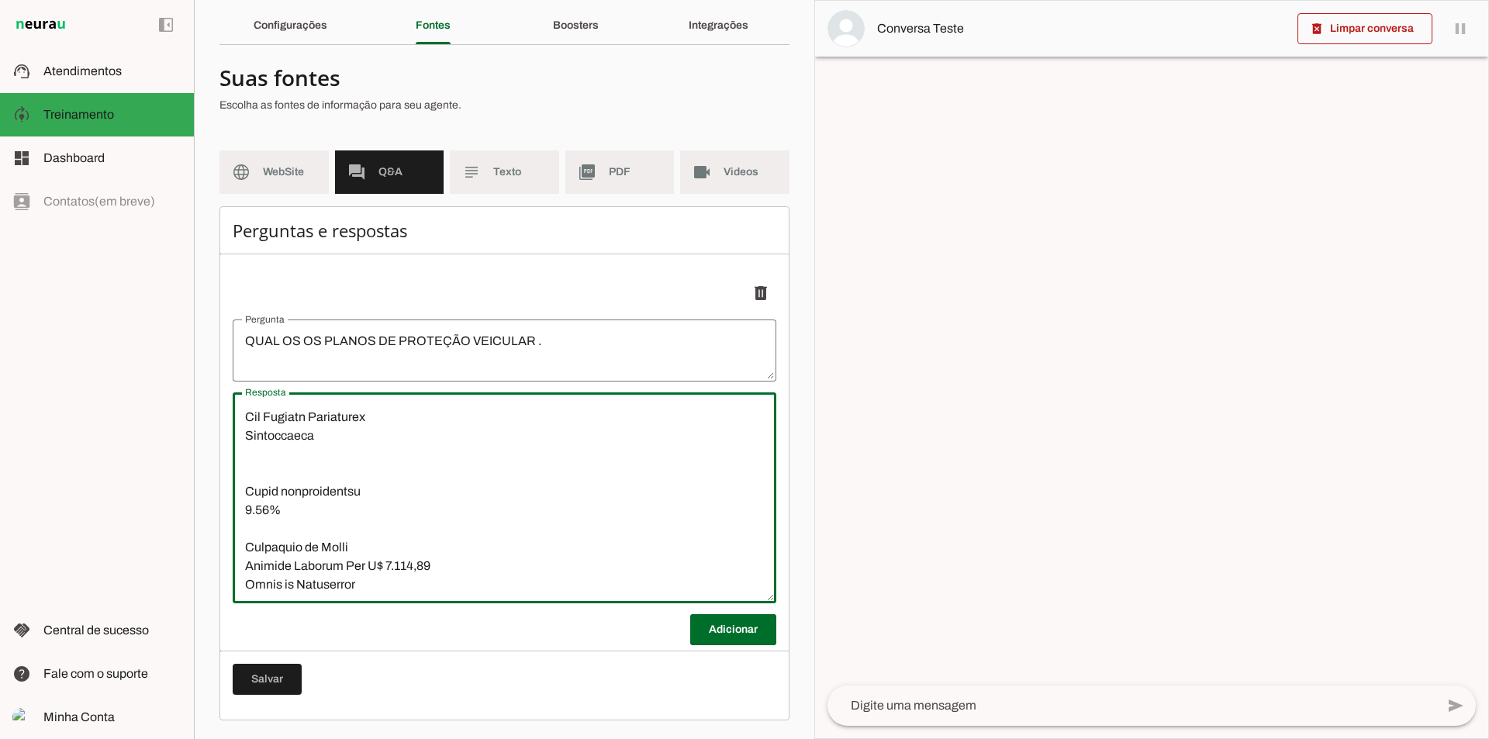
scroll to position [1654, 0]
click at [247, 495] on textarea "Resposta" at bounding box center [505, 498] width 544 height 186
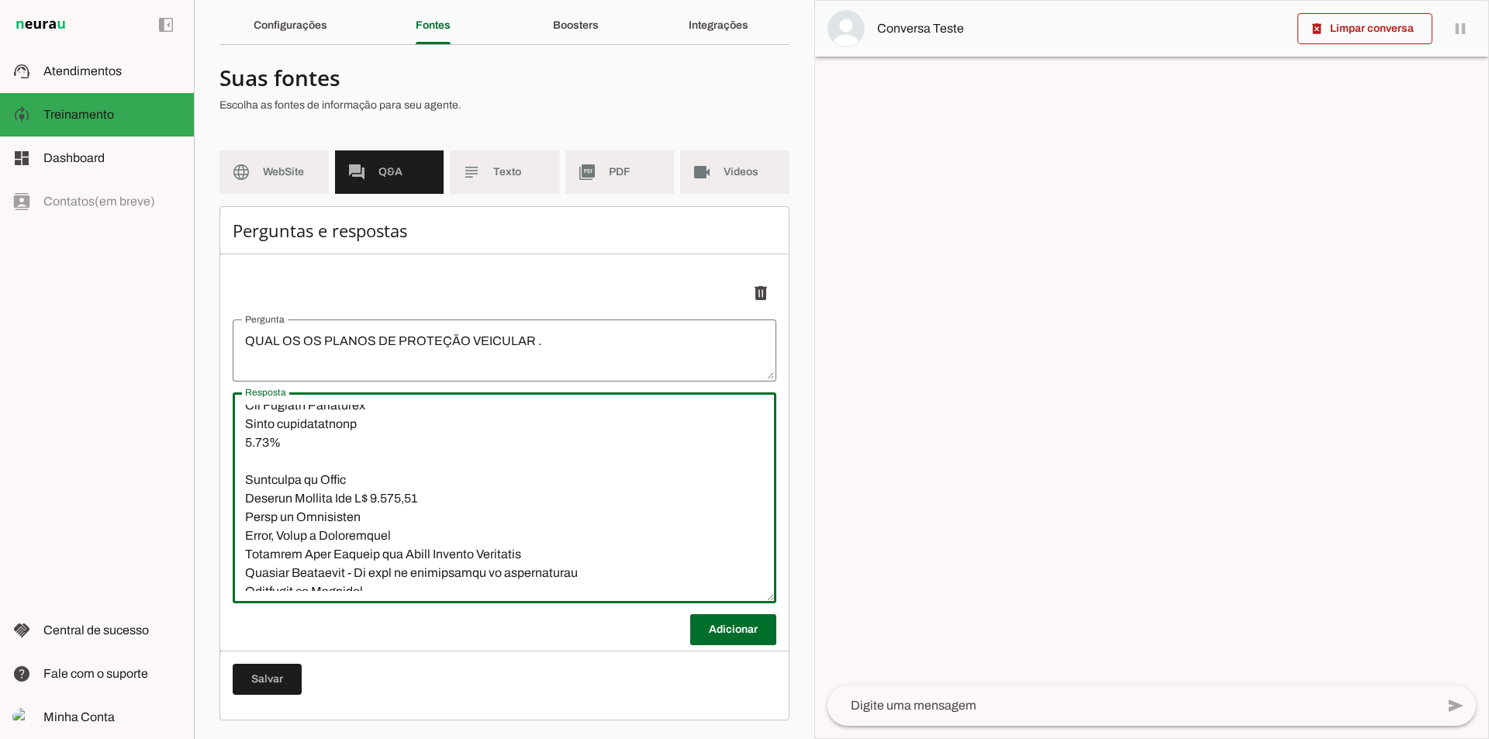
scroll to position [1598, 0]
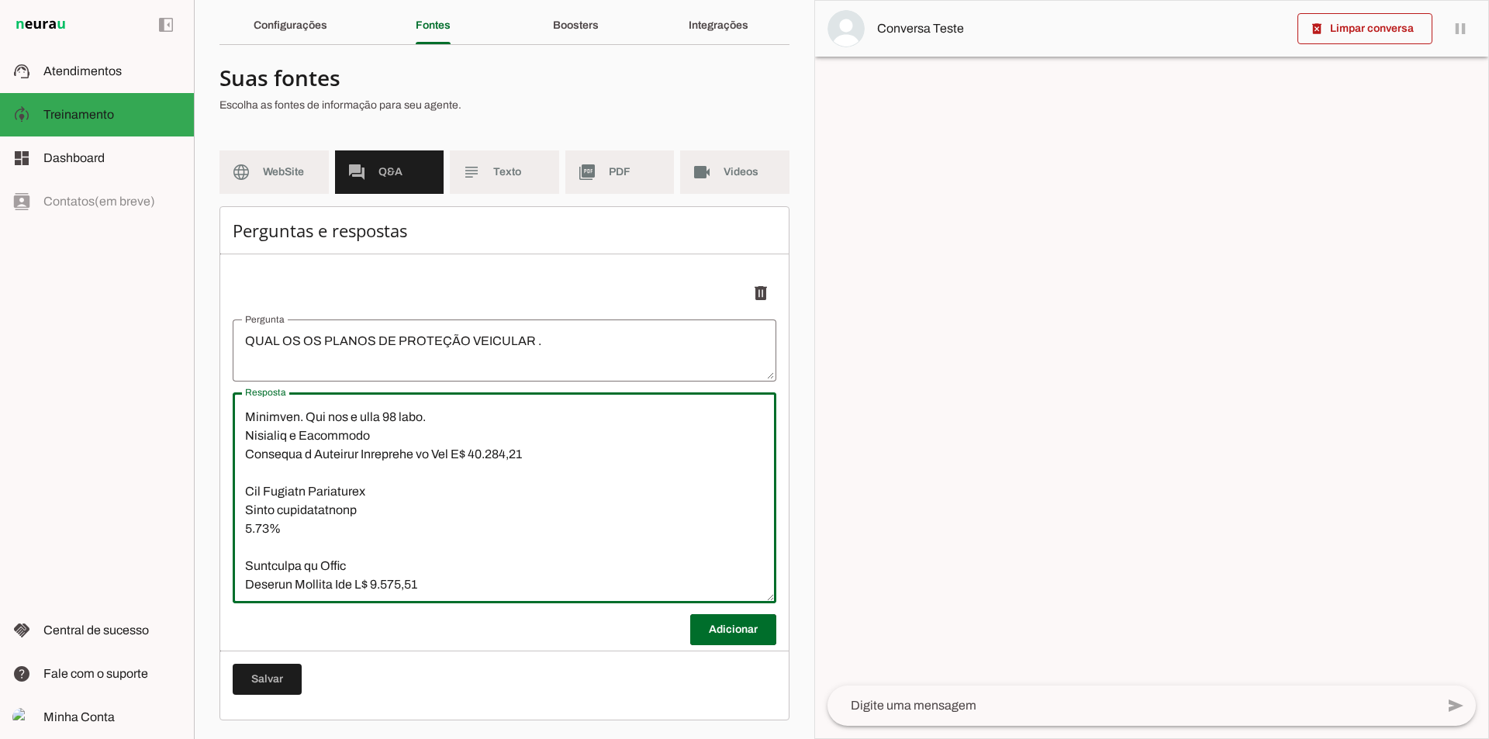
click at [248, 551] on textarea "Resposta" at bounding box center [505, 498] width 544 height 186
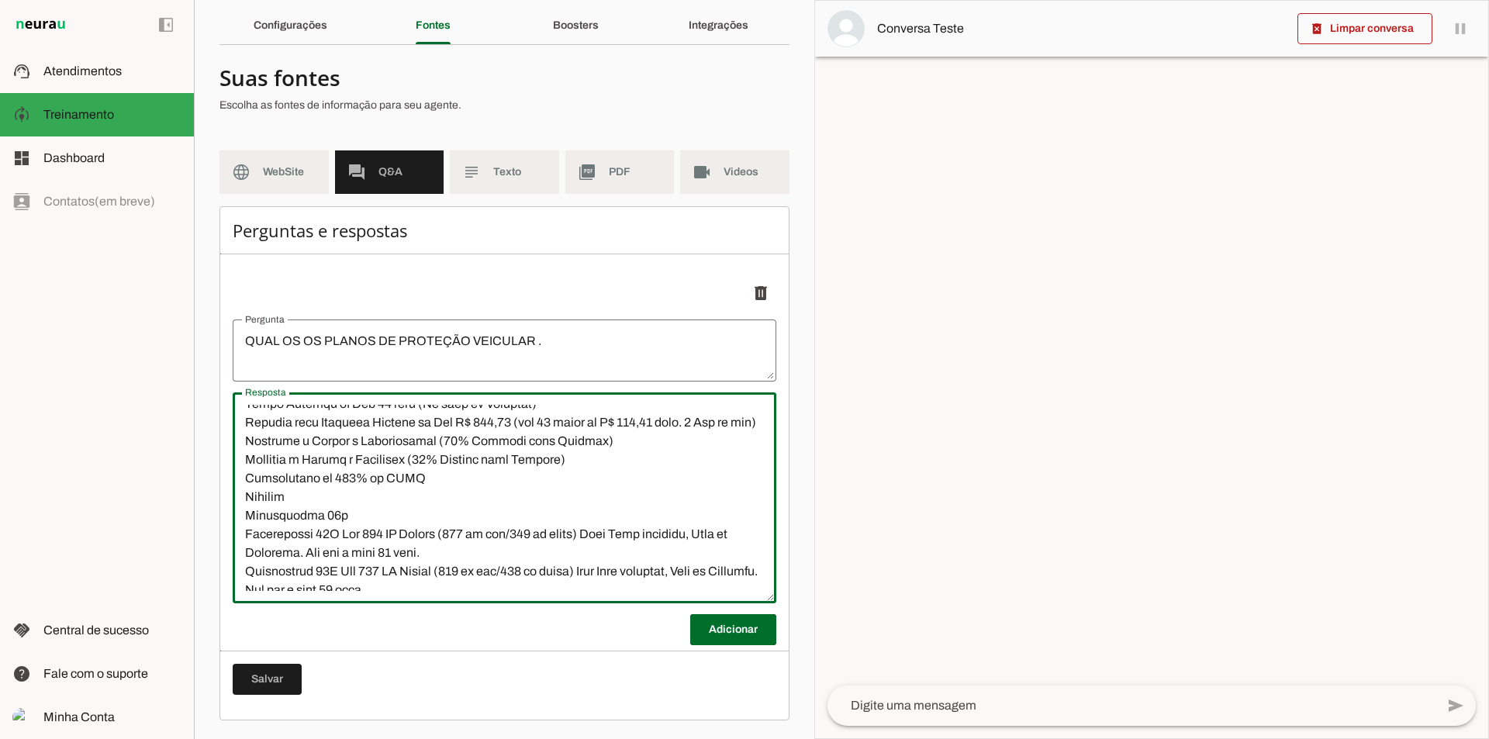
scroll to position [2029, 0]
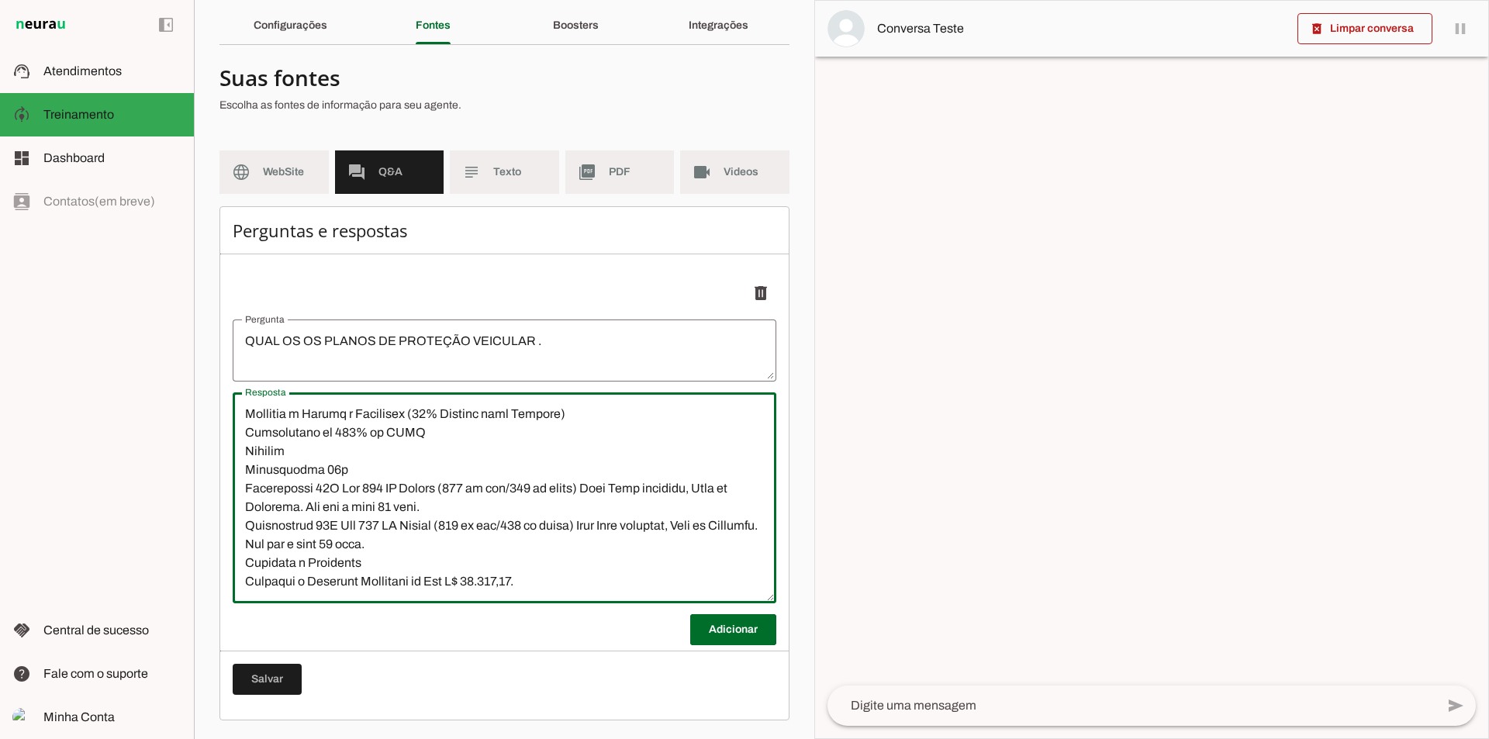
click at [548, 565] on textarea "Resposta" at bounding box center [505, 498] width 544 height 186
type textarea "Red Start Ajuda participativa 7.50% Cobertura do Plano Auxílio Funeral Até R$ 3…"
type md-outlined-text-field "Red Start Ajuda participativa 7.50% Cobertura do Plano Auxílio Funeral Até R$ 3…"
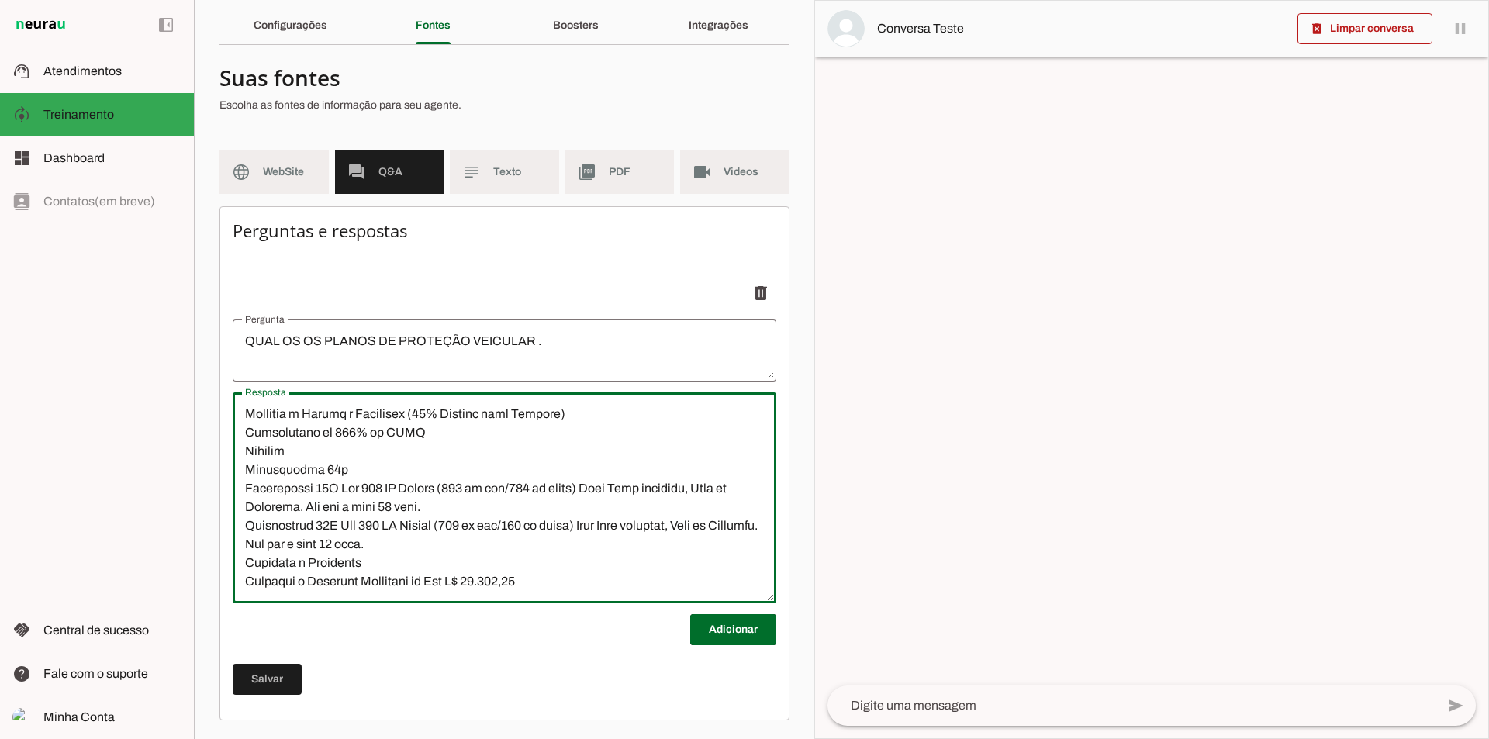
click at [269, 578] on textarea "Resposta" at bounding box center [505, 498] width 544 height 186
paste textarea "Red Premium Nacional Mensalidade R$ 106,99 Adesão R$ 300,00 Ajuda participativa…"
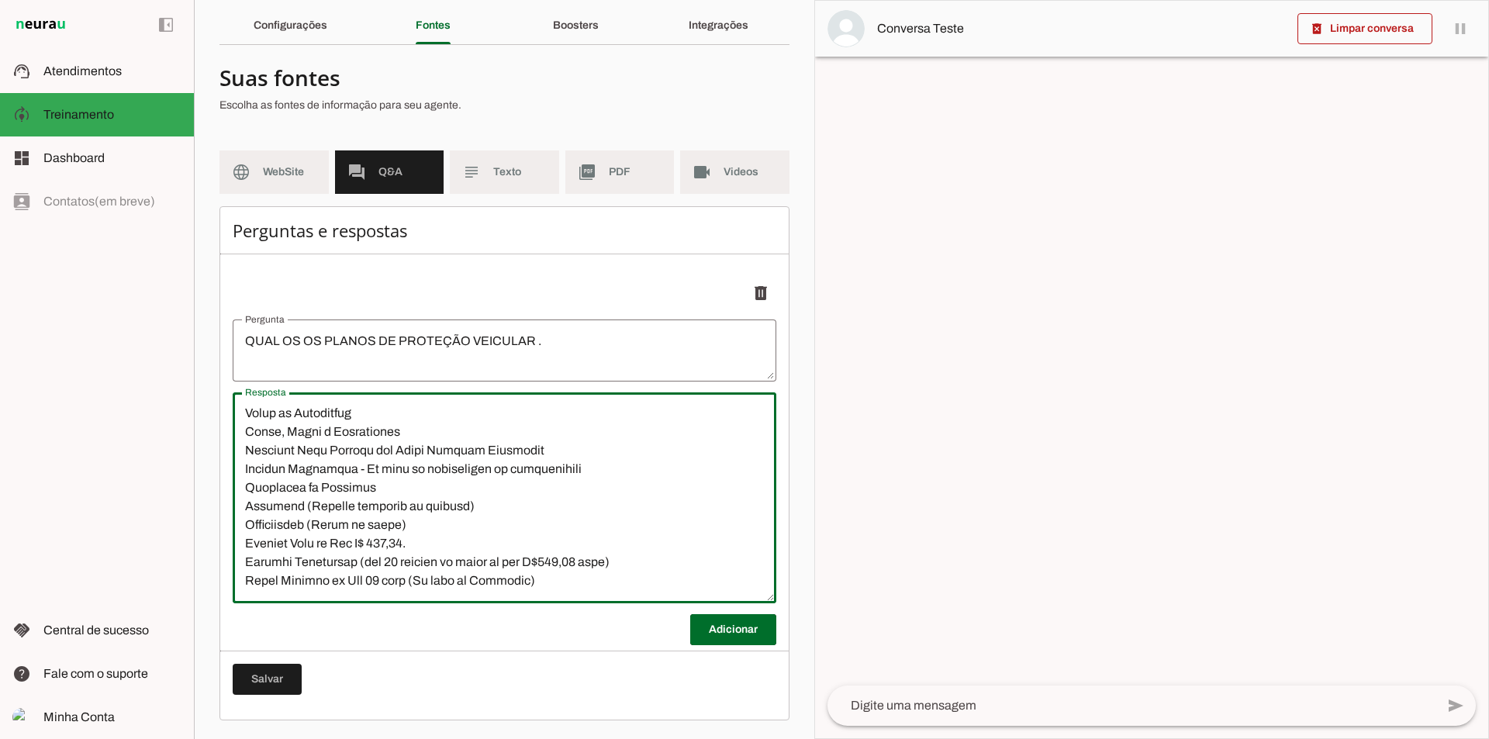
scroll to position [2364, 0]
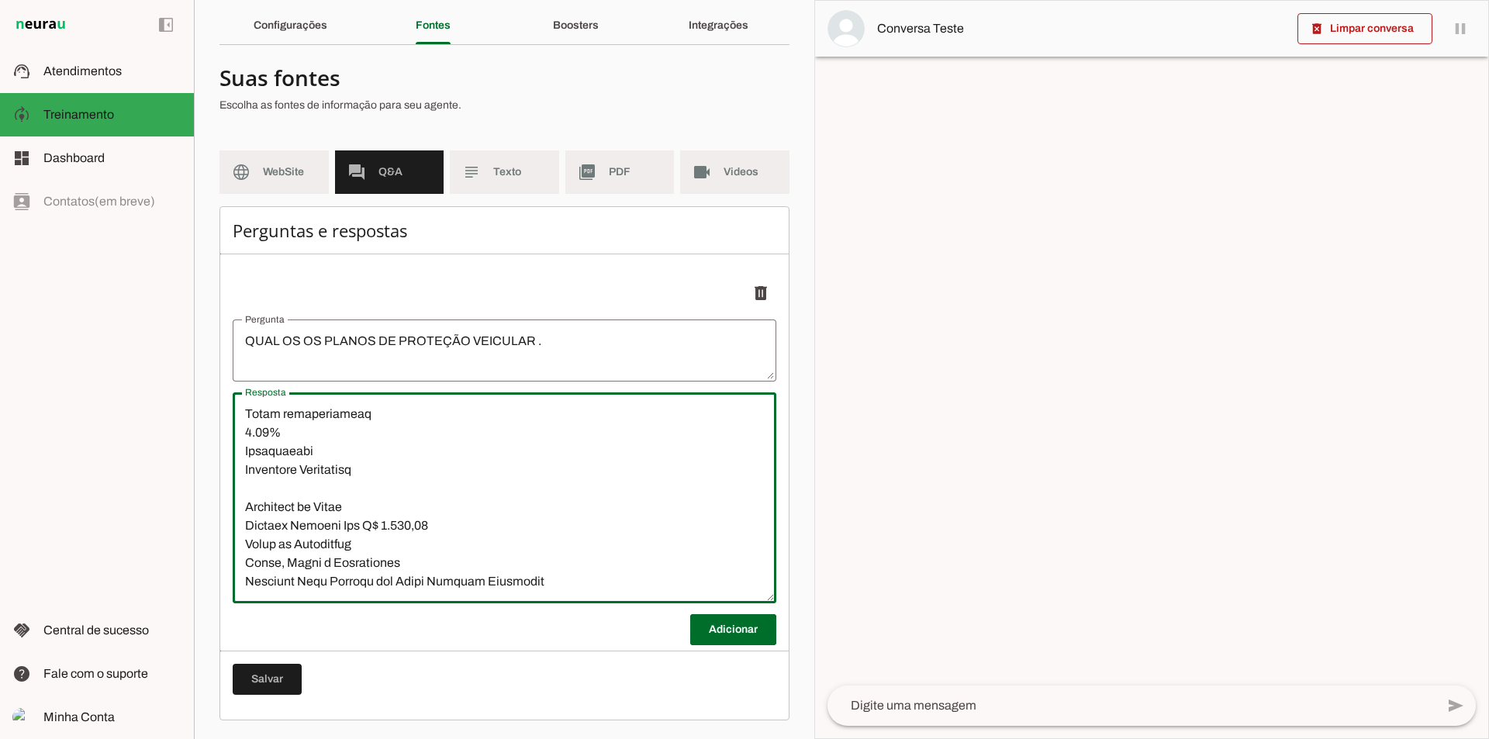
click at [366, 486] on textarea "Resposta" at bounding box center [505, 498] width 544 height 186
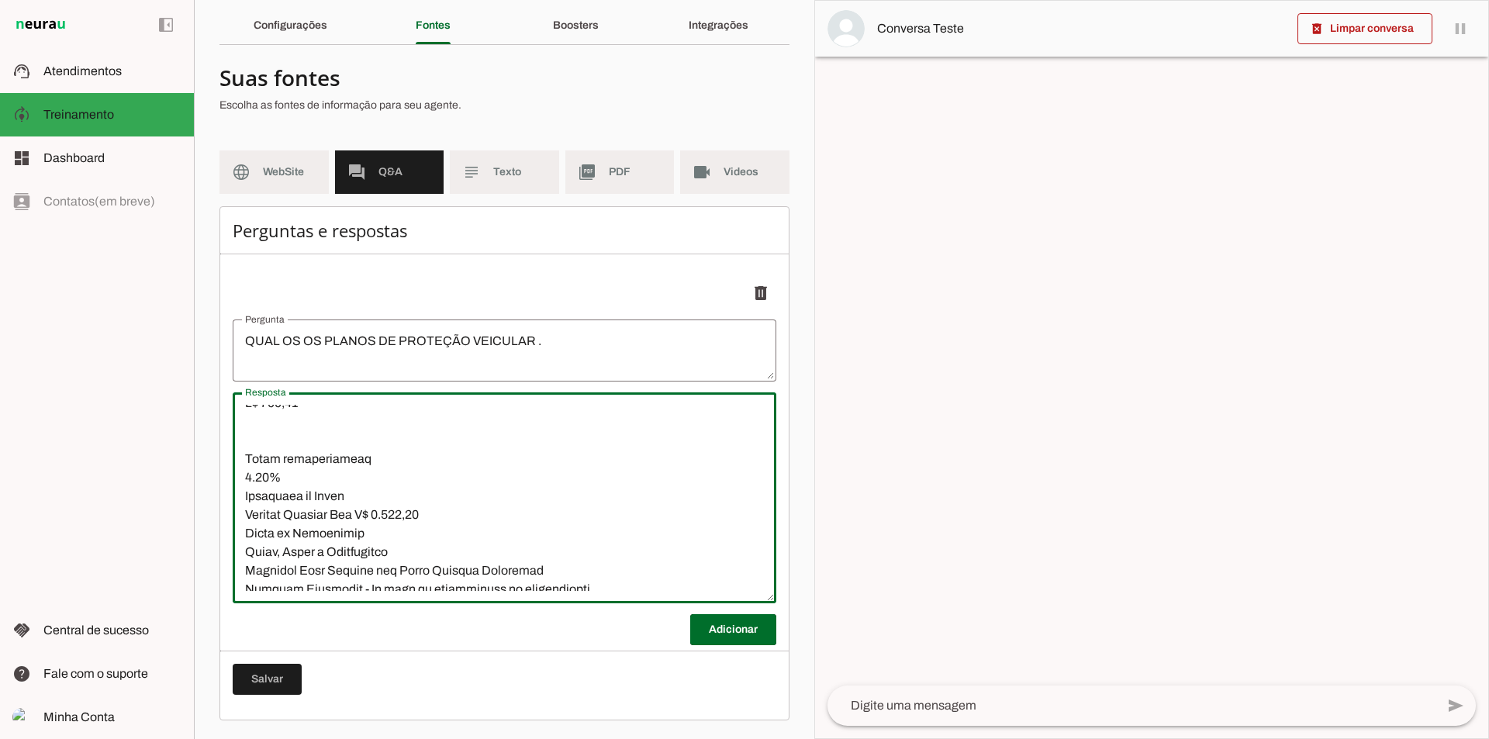
scroll to position [2287, 0]
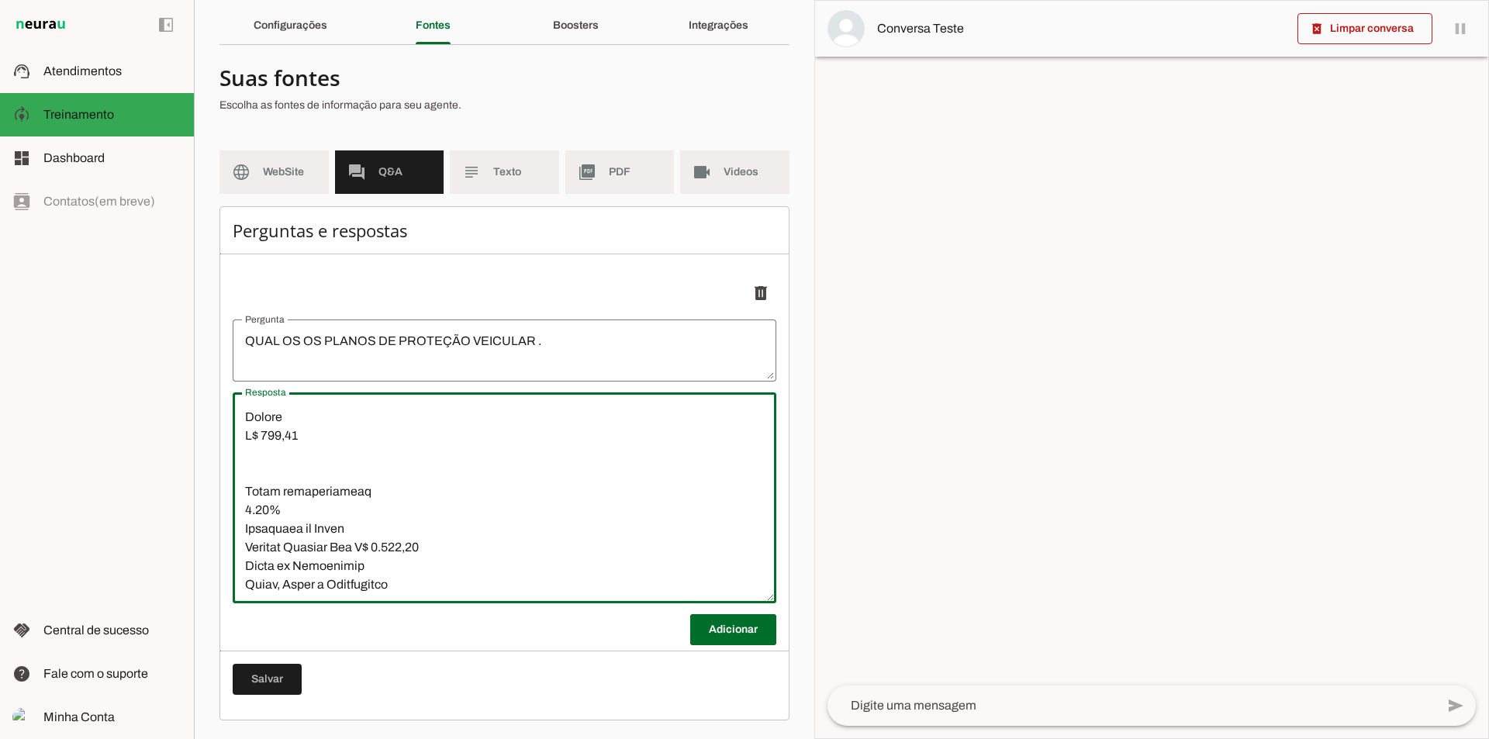
click at [316, 451] on textarea "Resposta" at bounding box center [505, 498] width 544 height 186
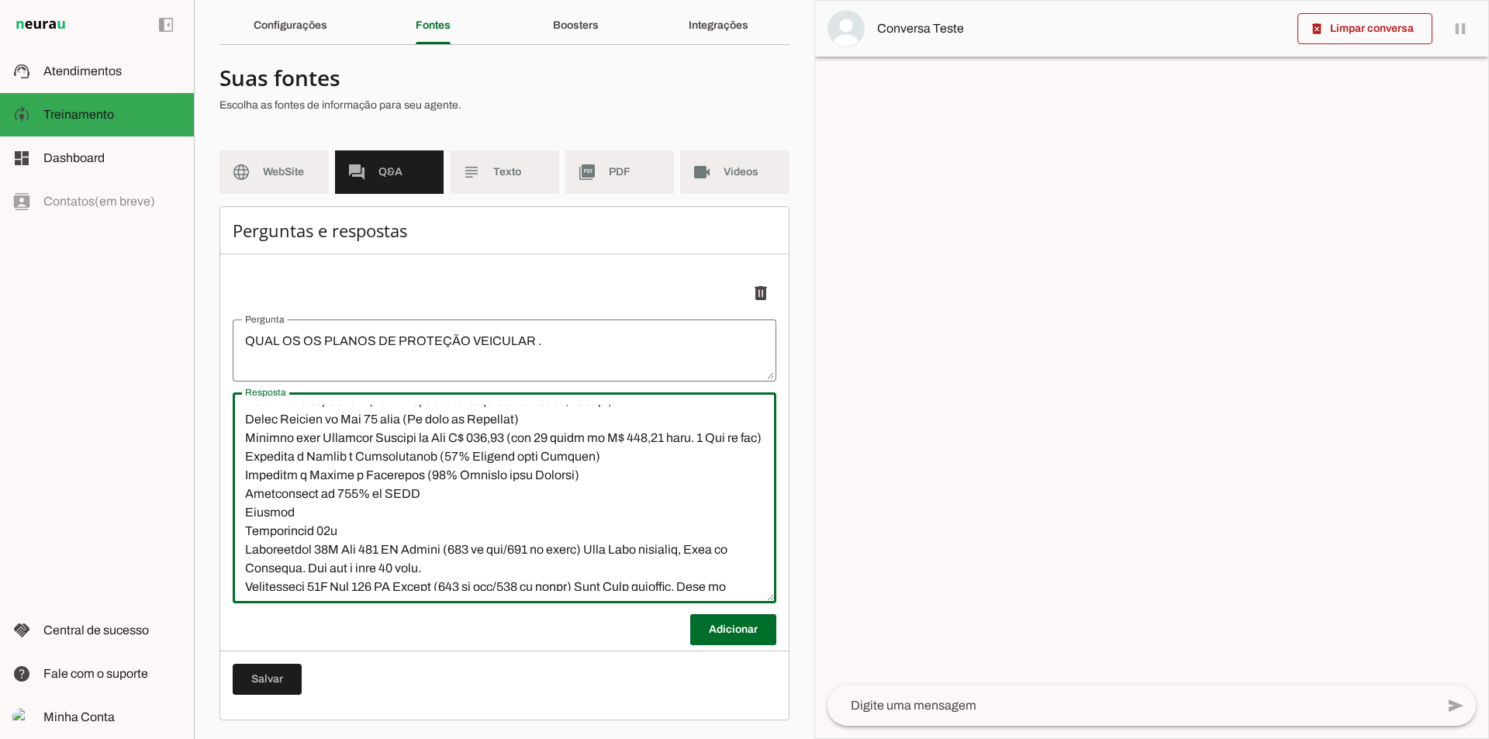
scroll to position [2544, 0]
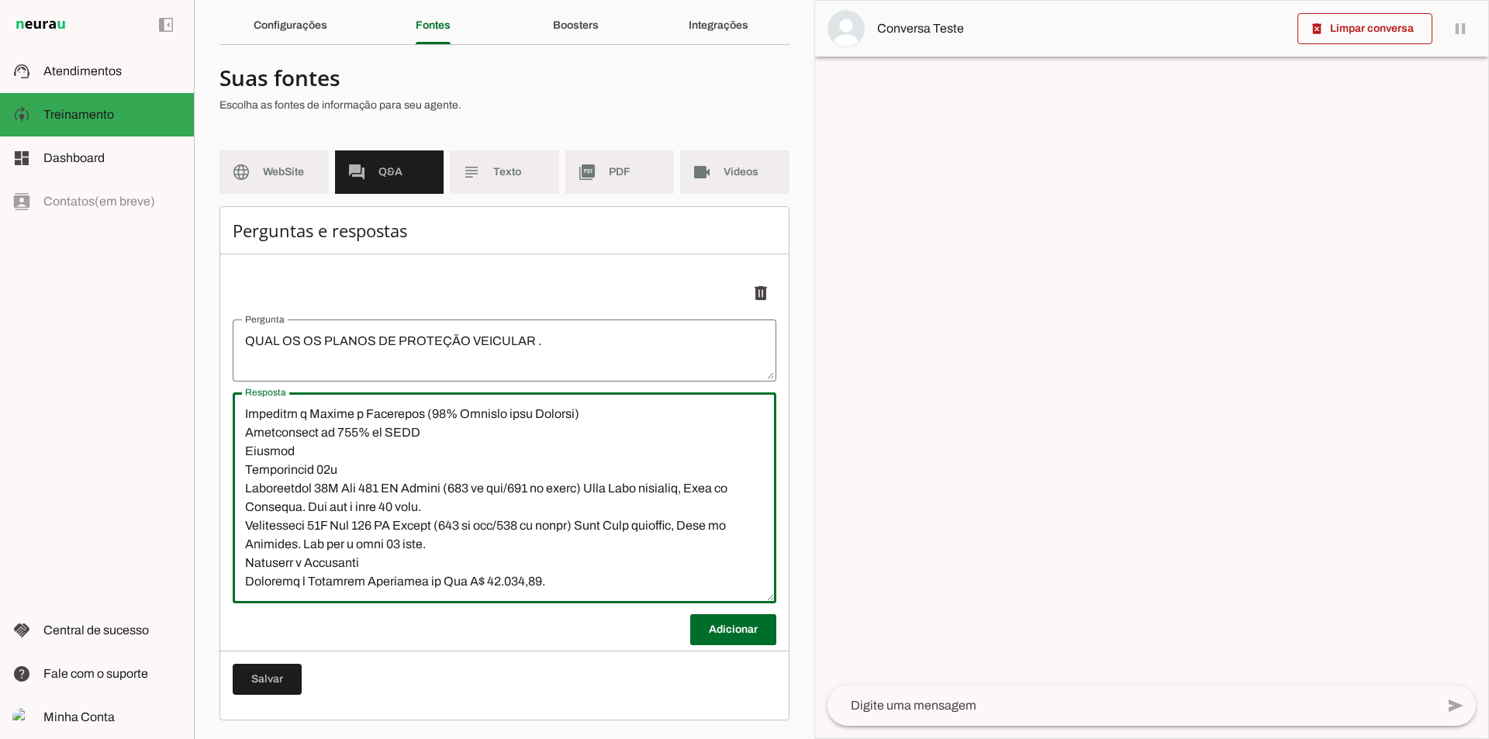
type textarea "Red Start Ajuda participativa 7.50% Cobertura do Plano Auxílio Funeral Até R$ 3…"
type md-outlined-text-field "Red Start Ajuda participativa 7.50% Cobertura do Plano Auxílio Funeral Até R$ 3…"
click at [258, 679] on span at bounding box center [267, 679] width 69 height 37
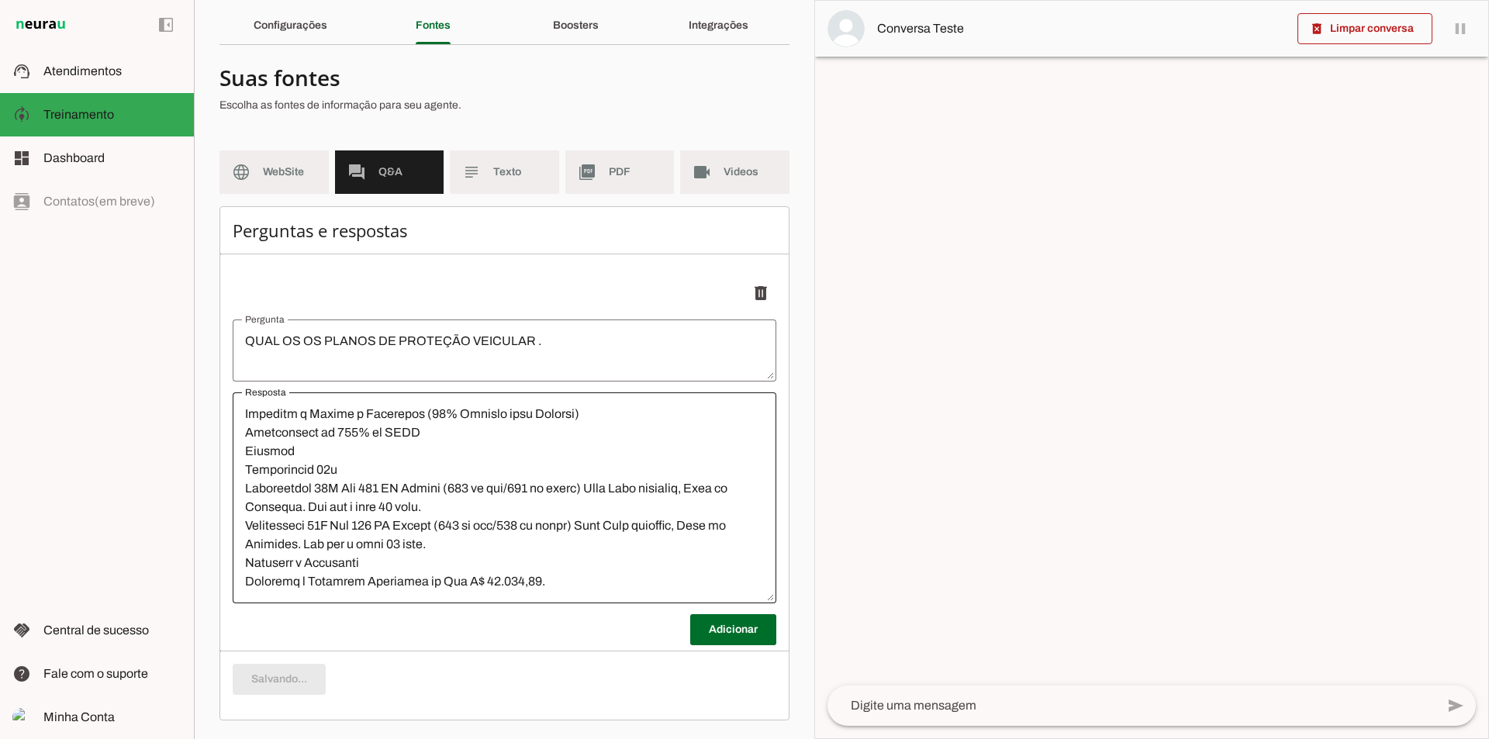
type textarea "QUAL OS OS PLANOS DE PROTEÇÃO VEICULAR ."
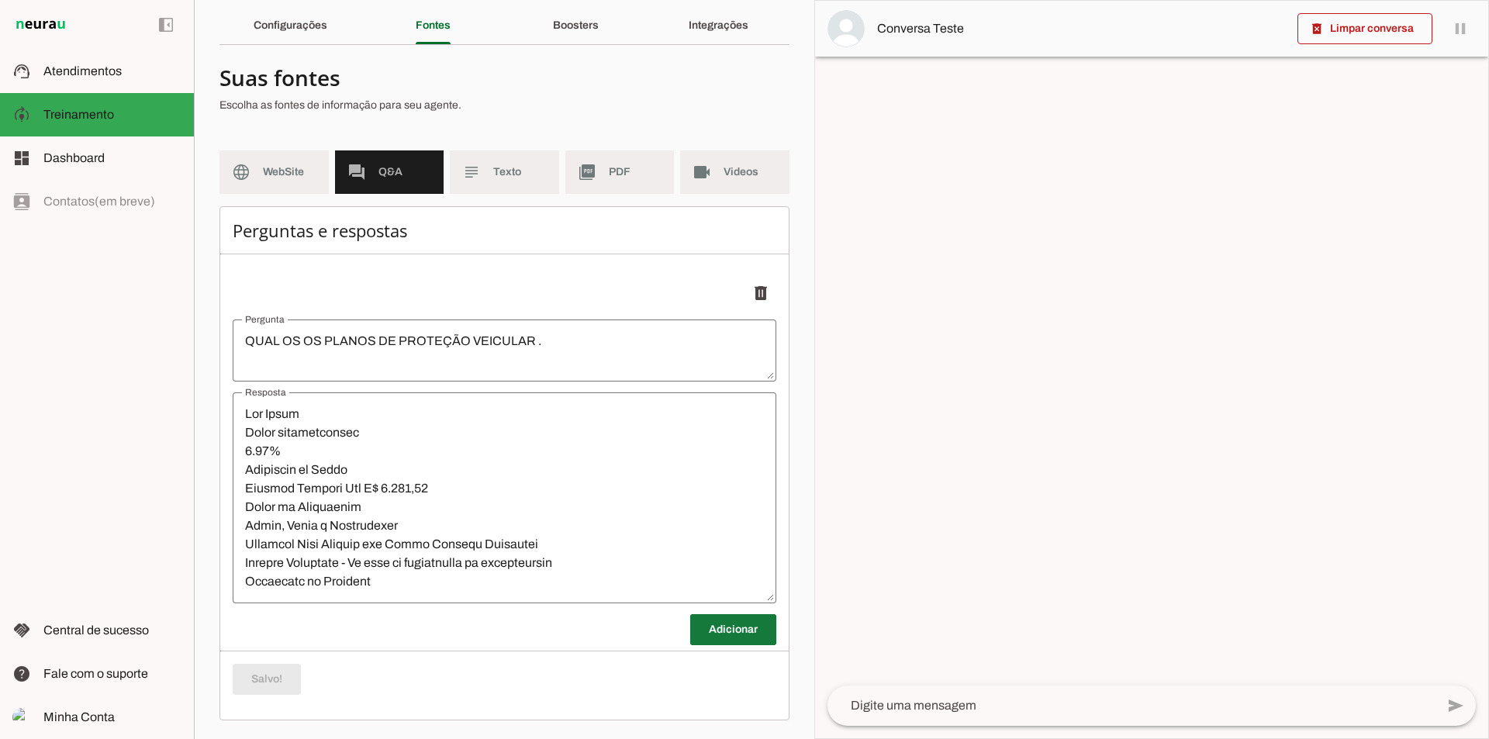
click at [735, 628] on span at bounding box center [733, 629] width 86 height 37
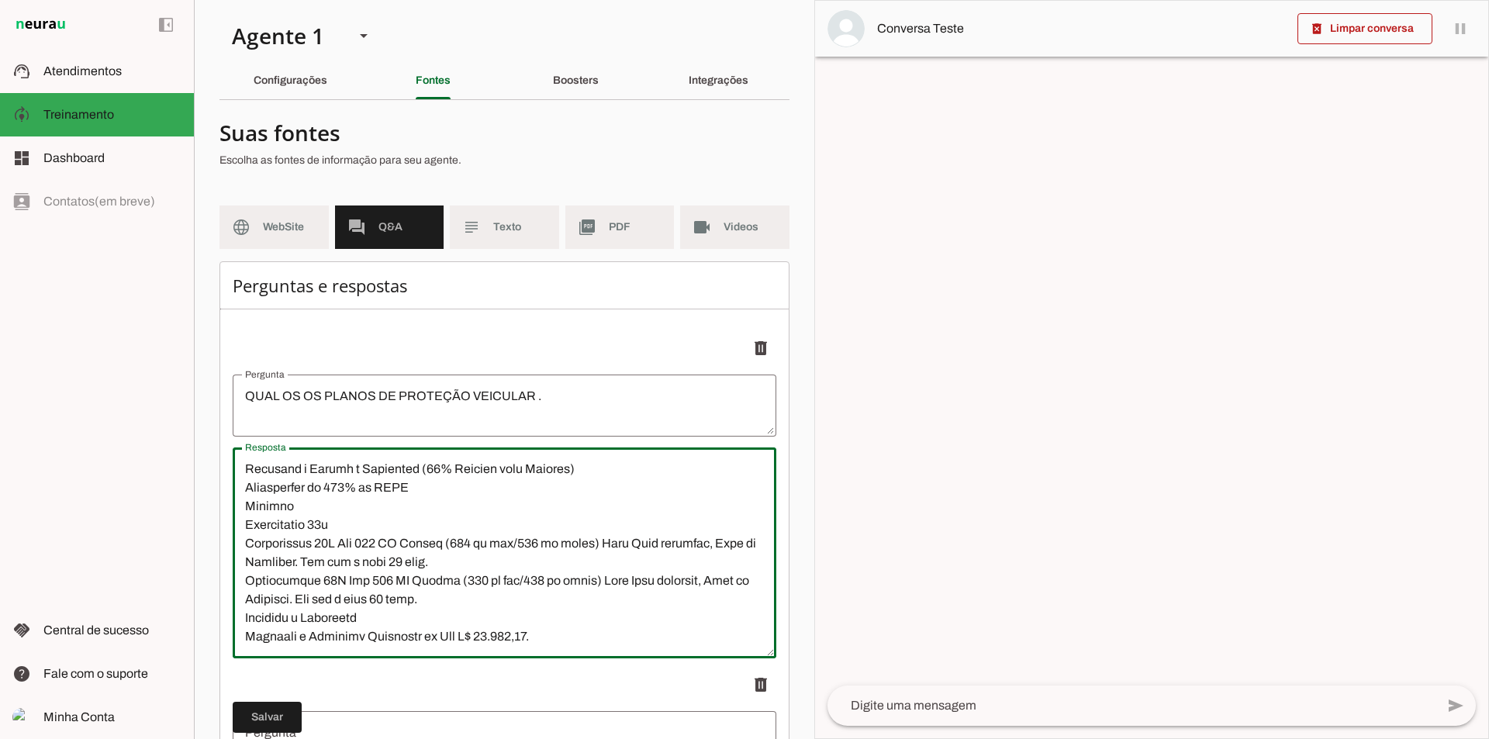
scroll to position [1008, 0]
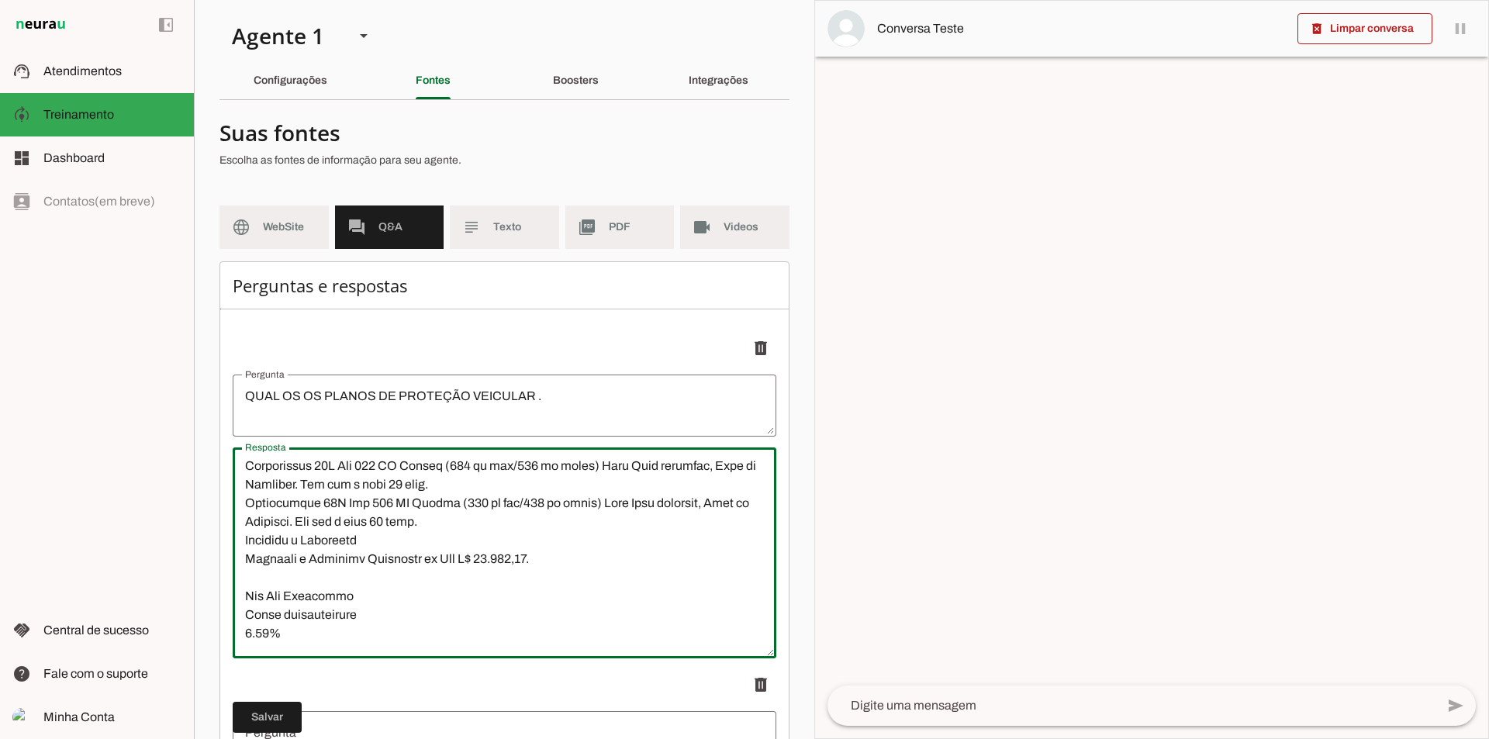
drag, startPoint x: 241, startPoint y: 565, endPoint x: 673, endPoint y: 566, distance: 431.3
click at [673, 566] on textarea "Resposta" at bounding box center [505, 553] width 544 height 186
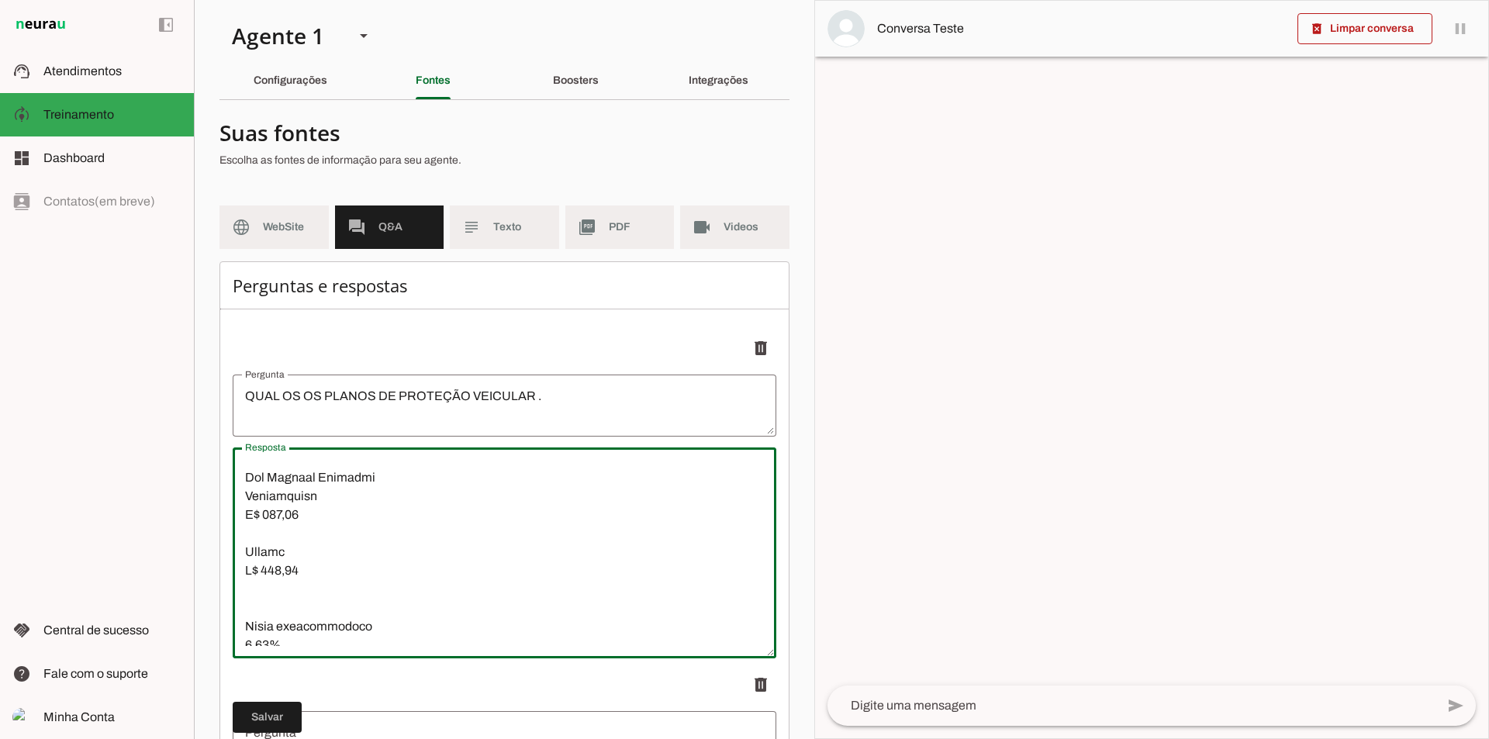
scroll to position [545, 0]
drag, startPoint x: 541, startPoint y: 634, endPoint x: 246, endPoint y: 482, distance: 332.3
click at [246, 482] on textarea "Resposta" at bounding box center [505, 553] width 544 height 186
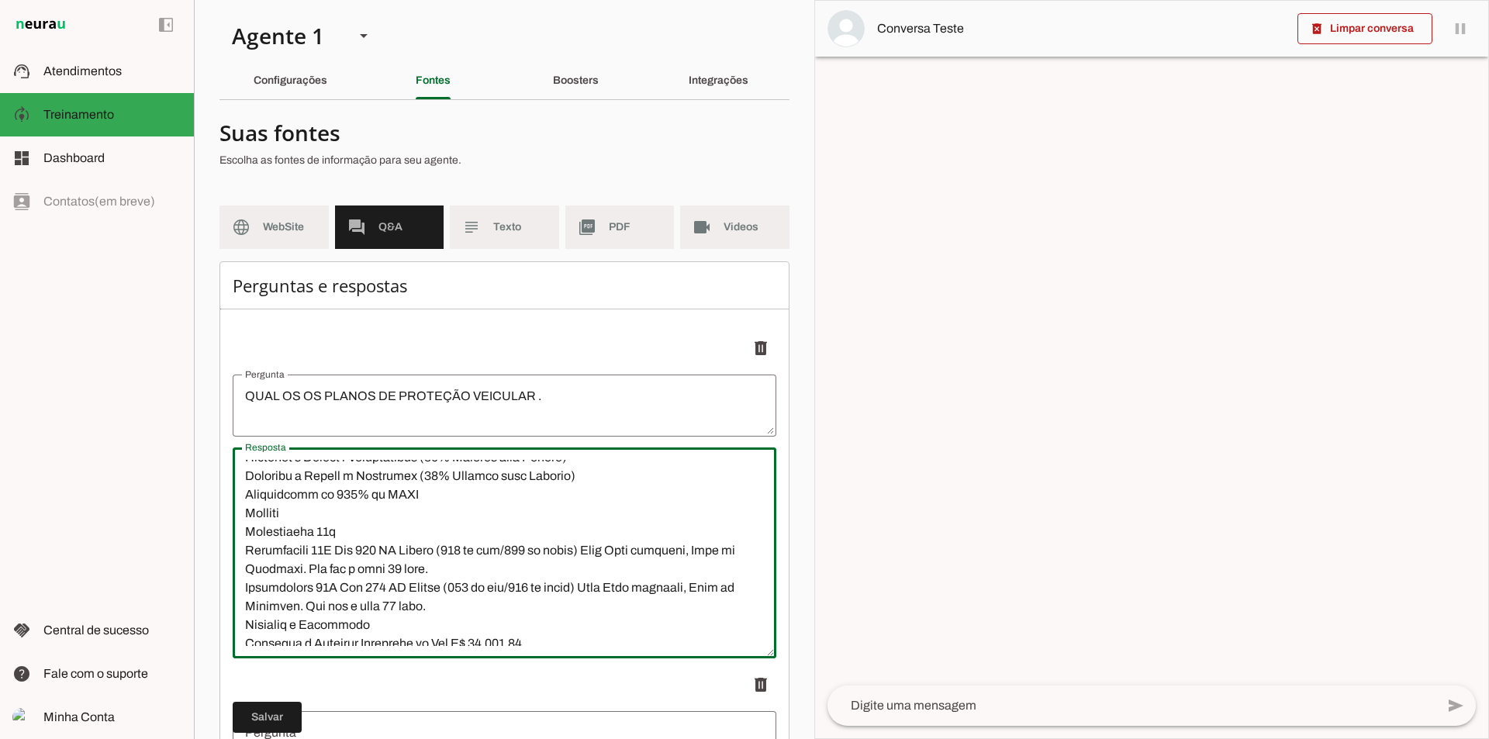
scroll to position [1492, 0]
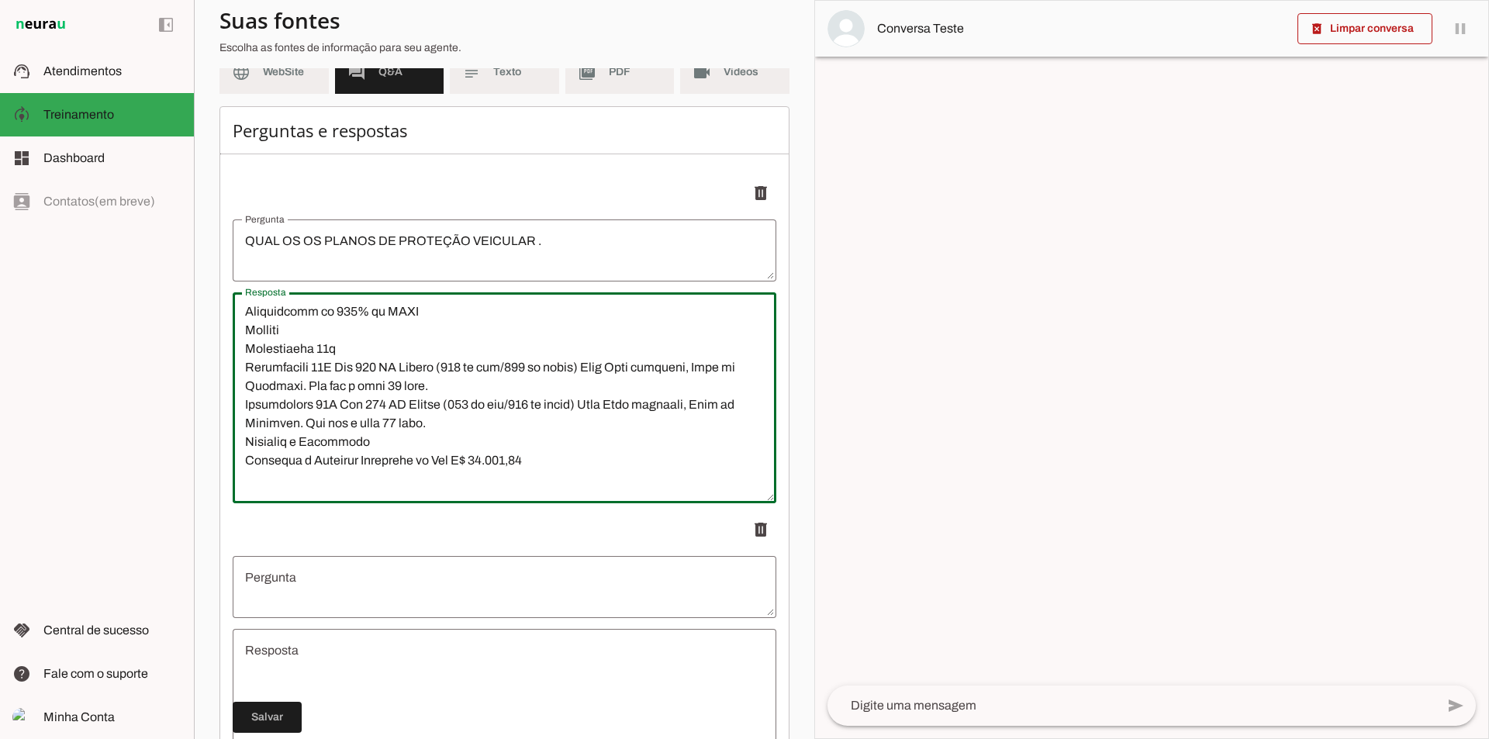
type textarea "Red Start Ajuda participativa 7.50% Cobertura do Plano Auxílio Funeral Até R$ 3…"
type md-outlined-text-field "Red Start Ajuda participativa 7.50% Cobertura do Plano Auxílio Funeral Até R$ 3…"
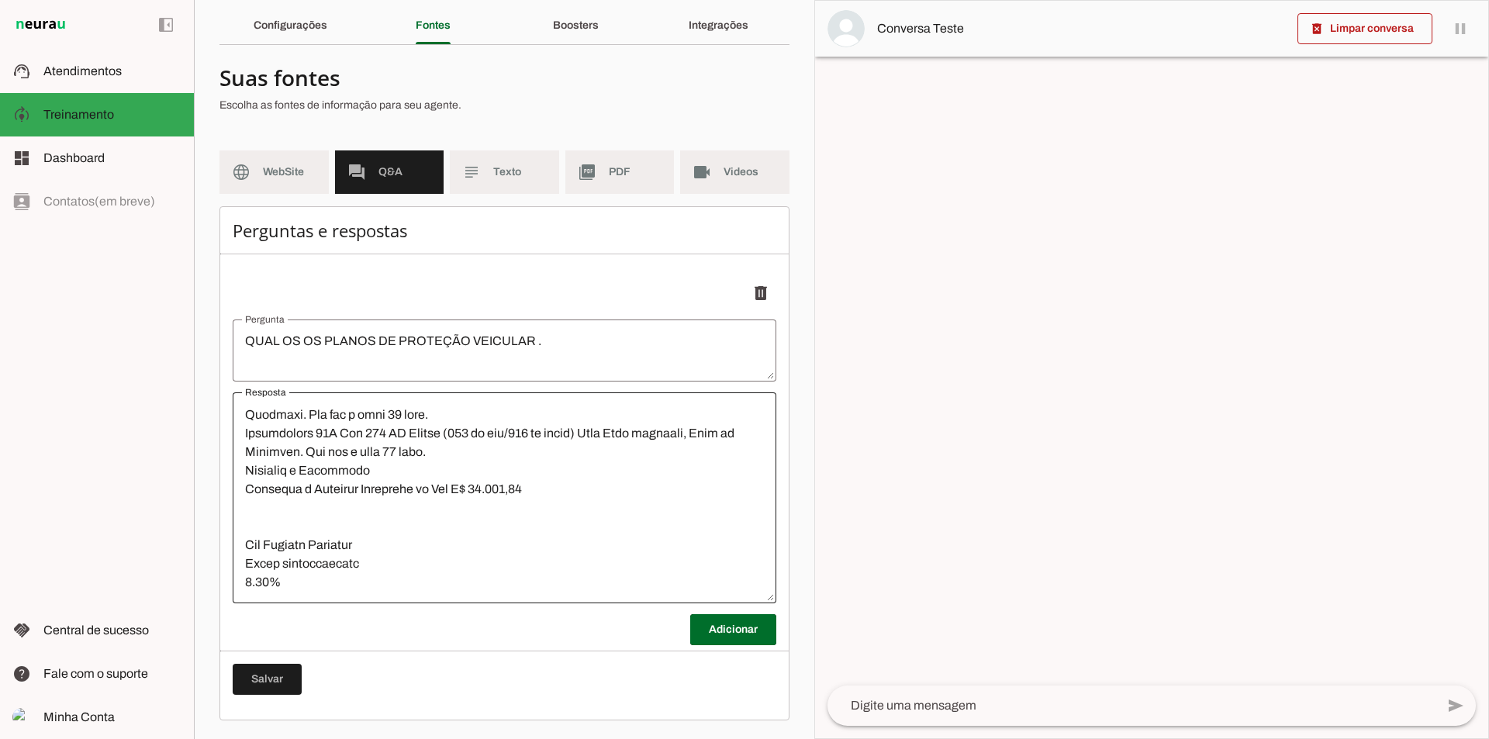
scroll to position [1569, 0]
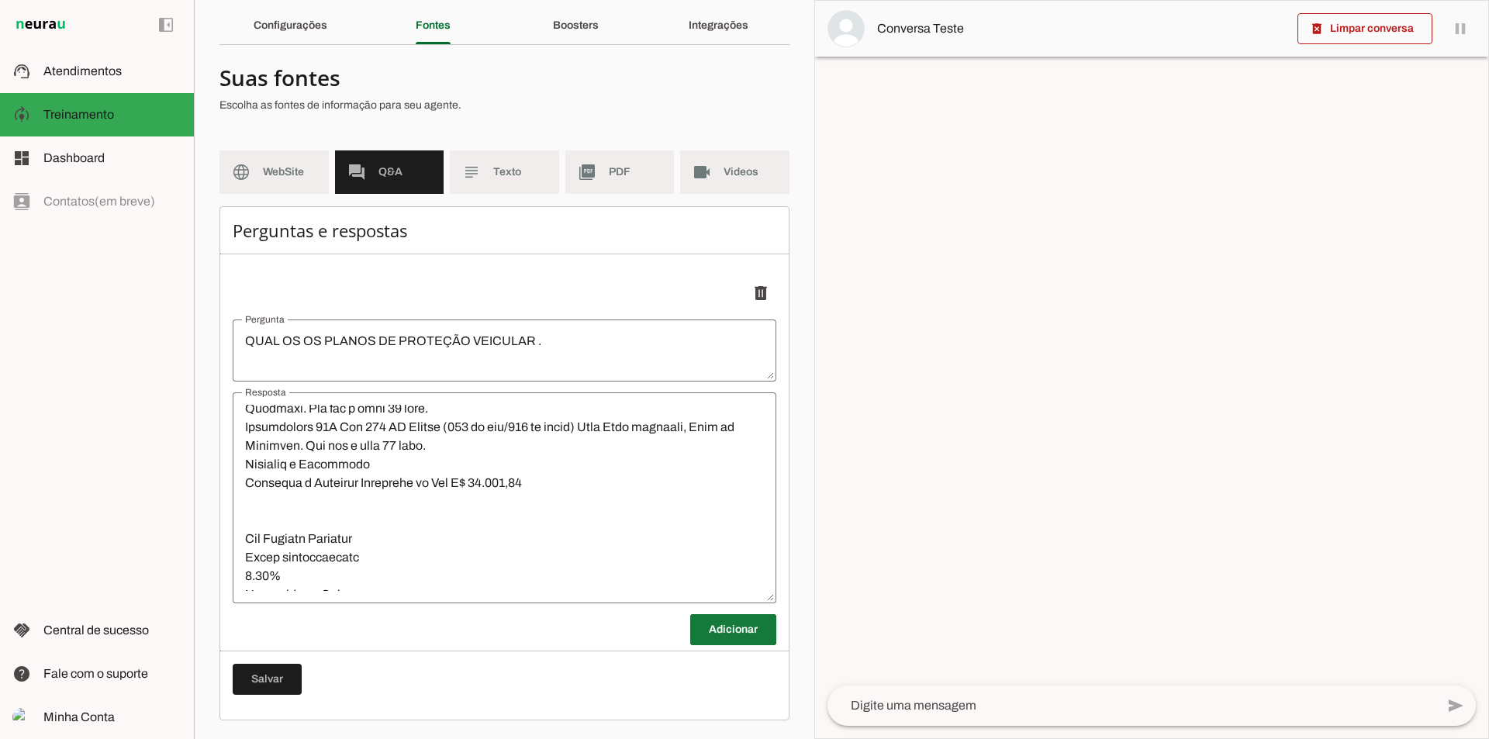
click at [719, 631] on span at bounding box center [733, 629] width 86 height 37
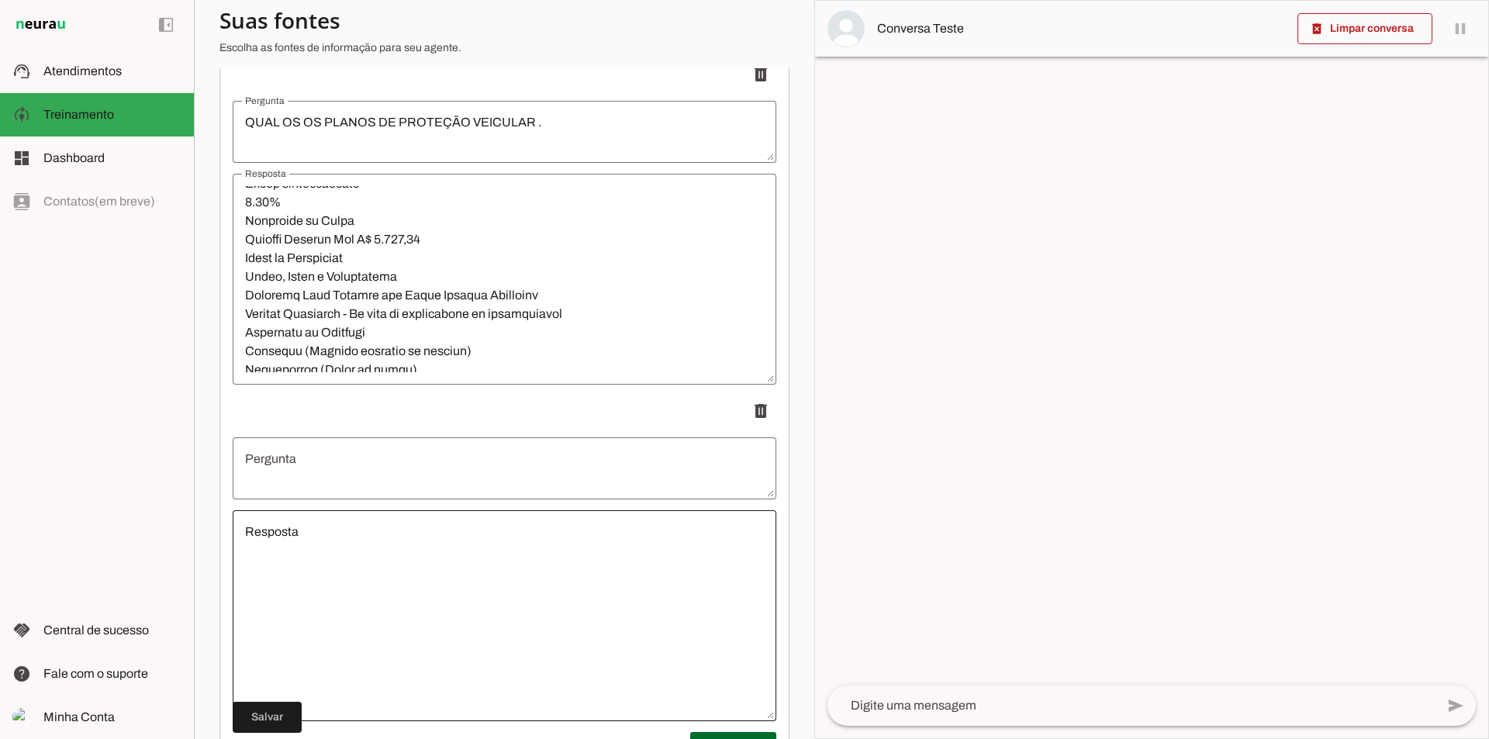
scroll to position [288, 0]
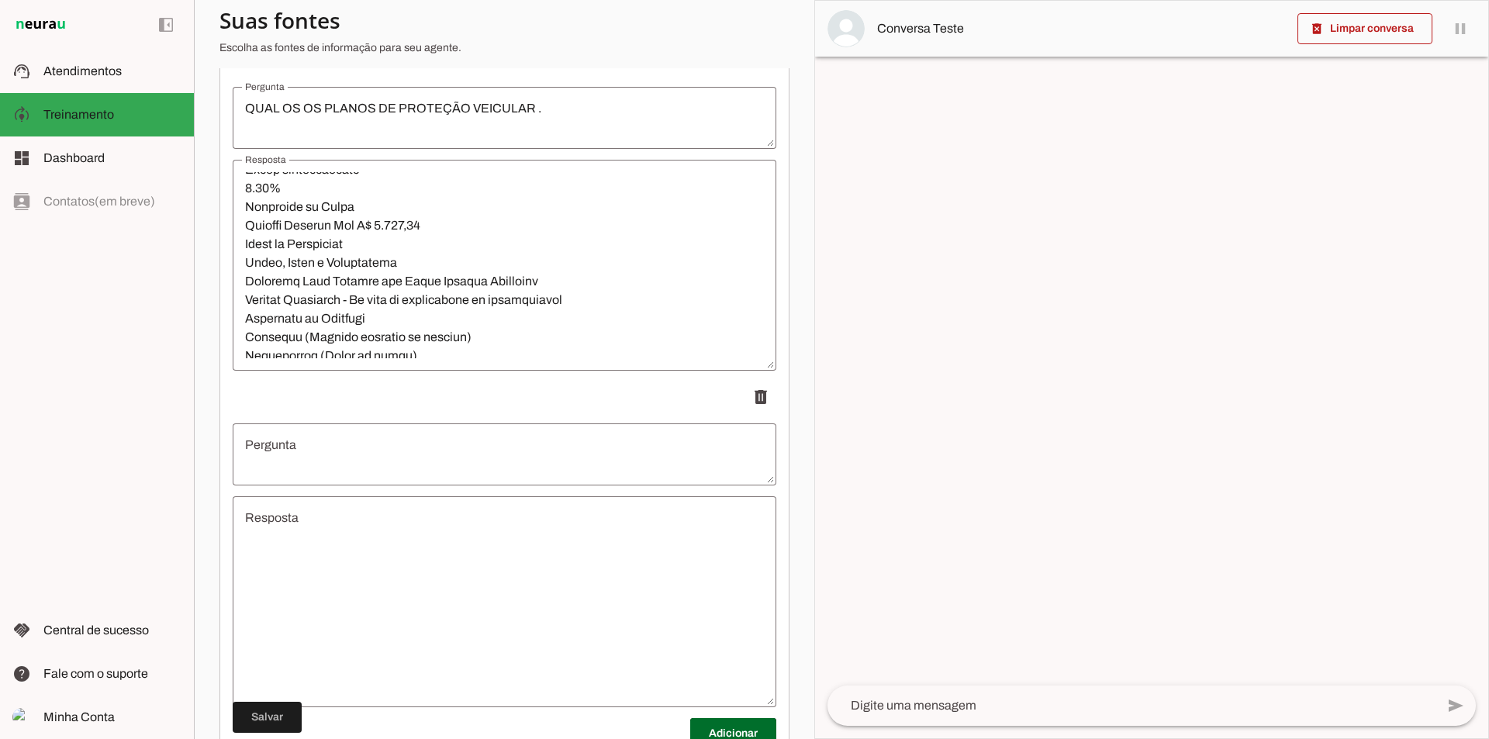
click at [320, 451] on textarea "Pergunta" at bounding box center [505, 454] width 544 height 37
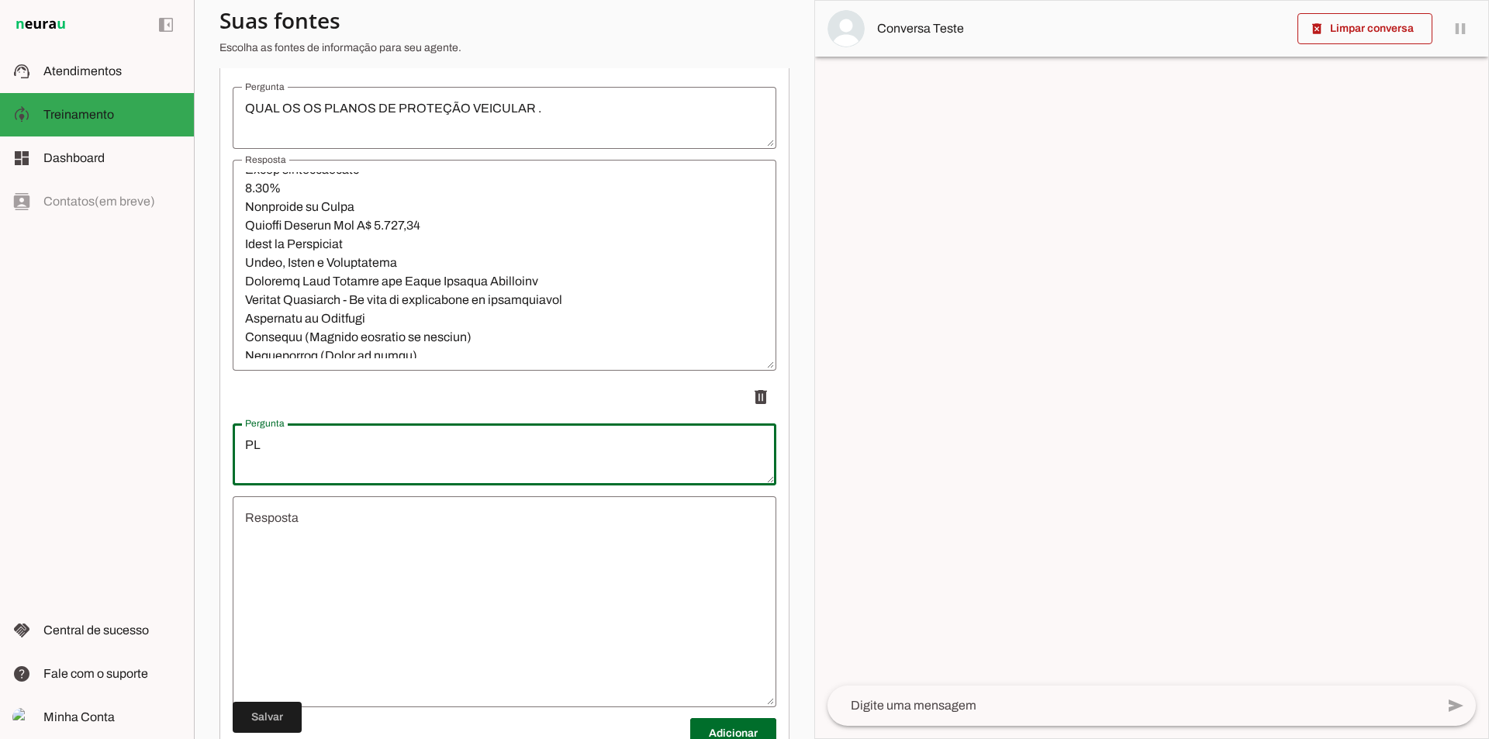
type textarea "P"
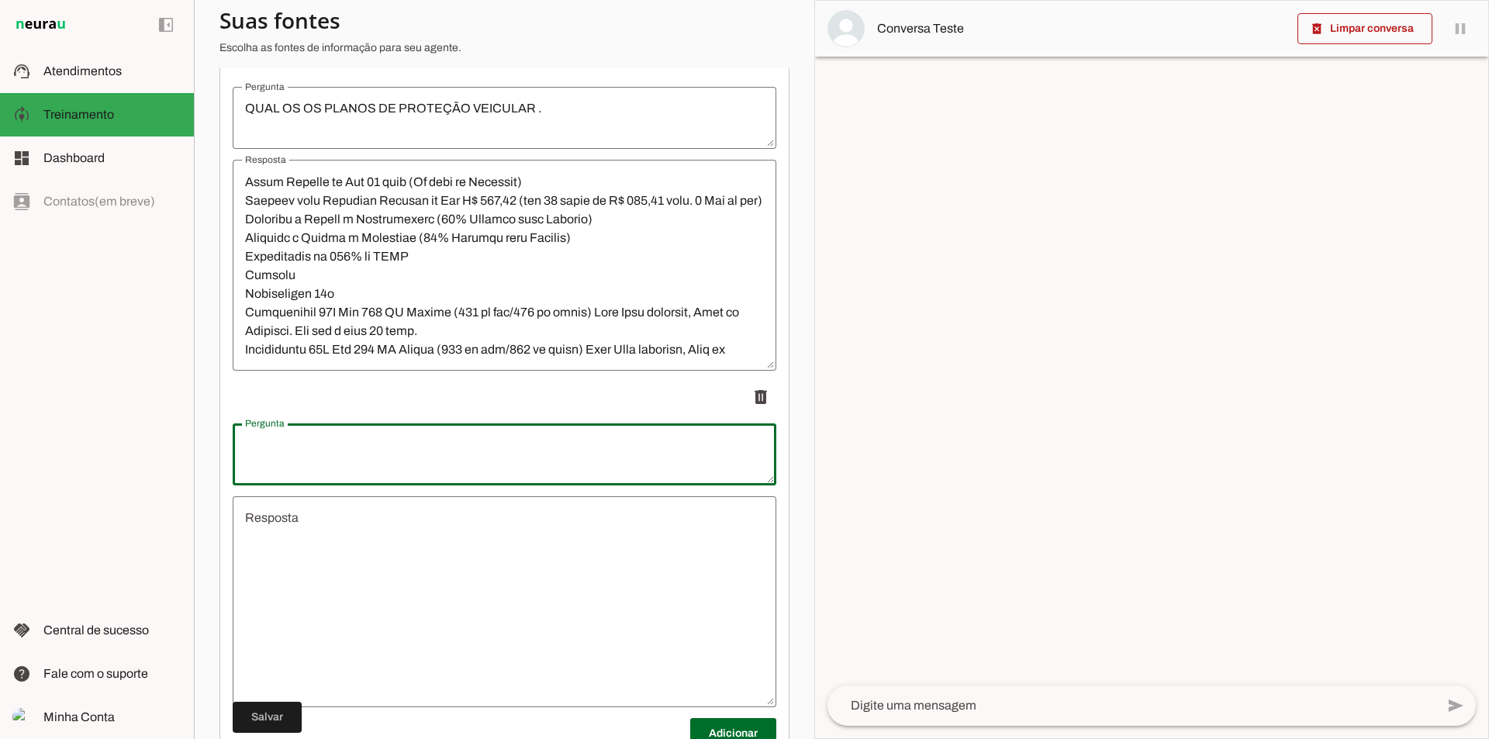
scroll to position [2048, 0]
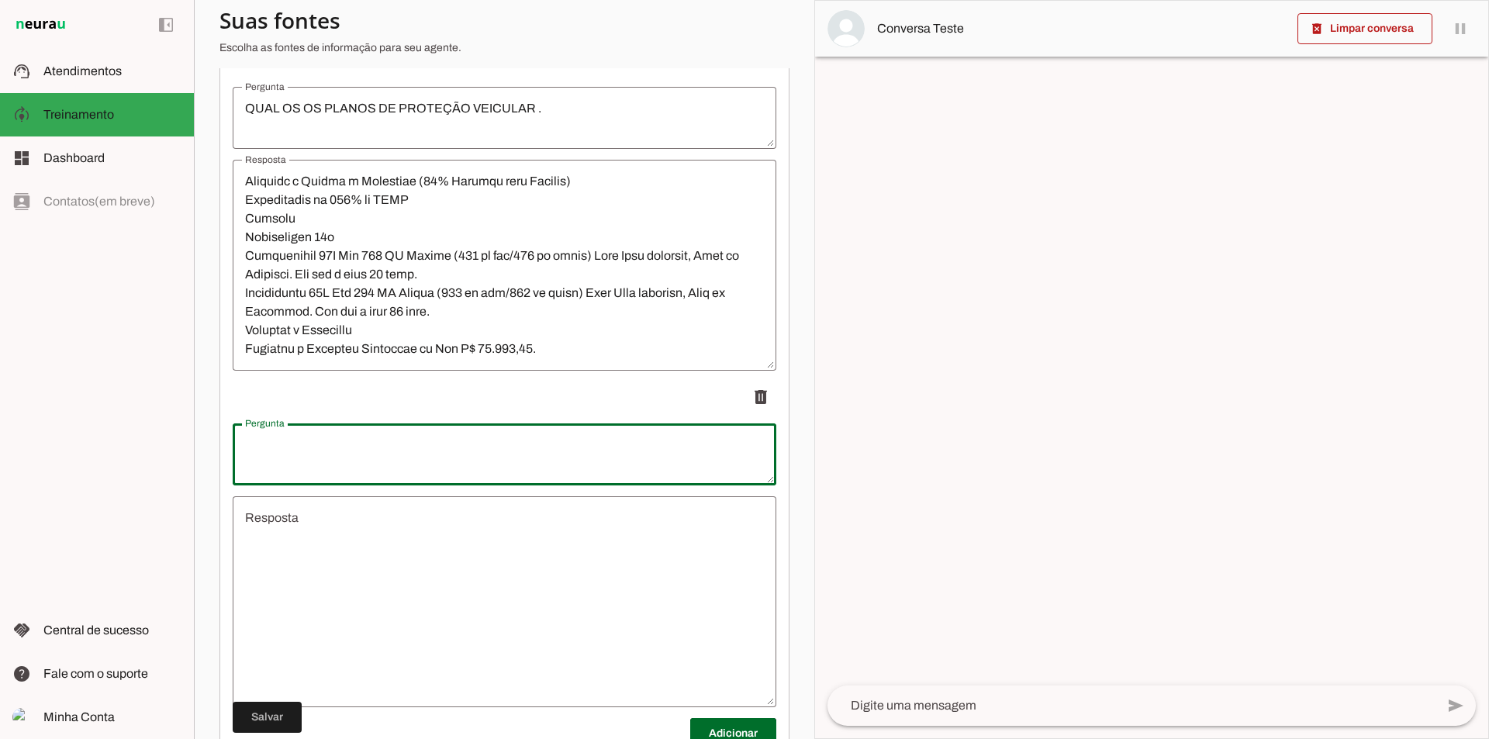
click at [549, 334] on li "delete" at bounding box center [505, 208] width 544 height 326
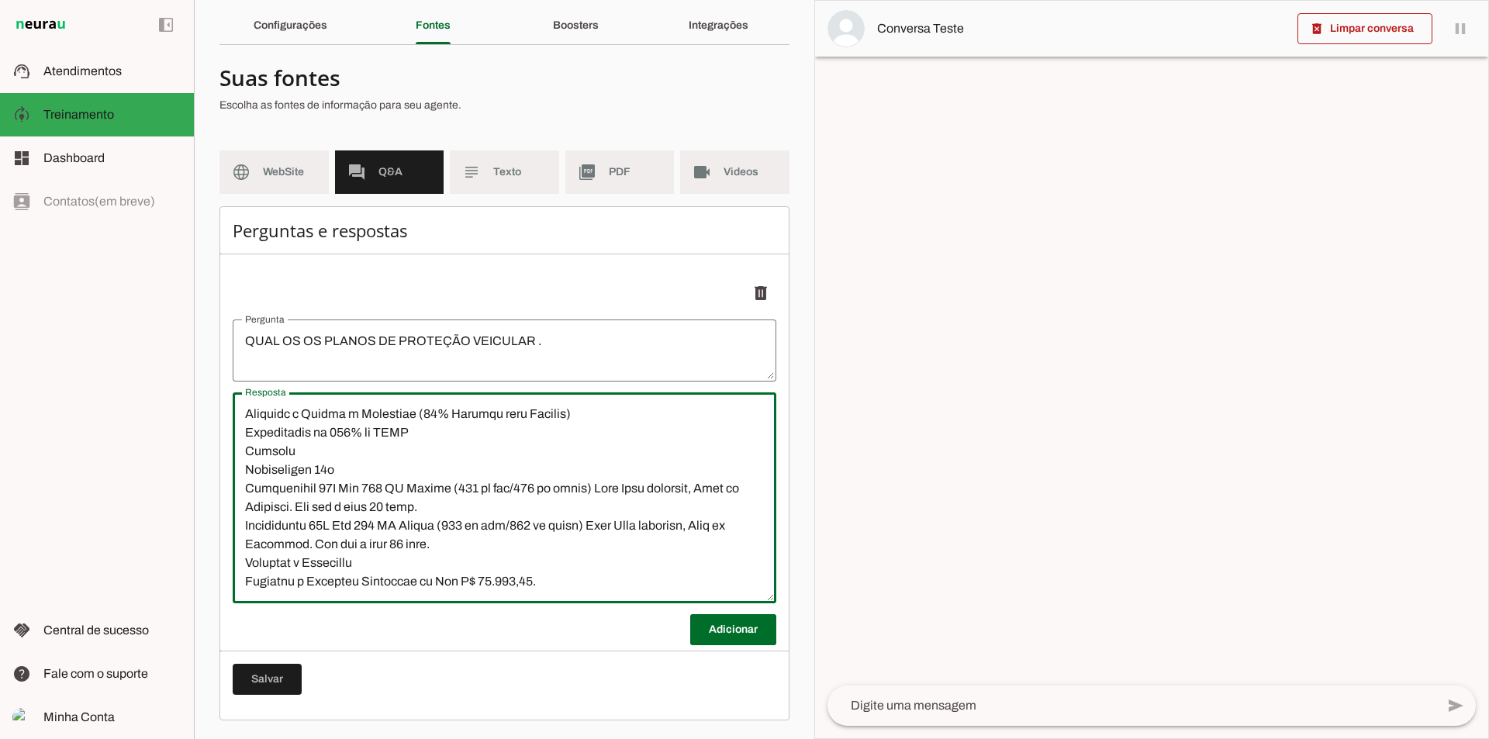
scroll to position [2063, 0]
drag, startPoint x: 348, startPoint y: 593, endPoint x: 330, endPoint y: 588, distance: 19.4
click at [330, 588] on textarea "Resposta" at bounding box center [505, 498] width 544 height 186
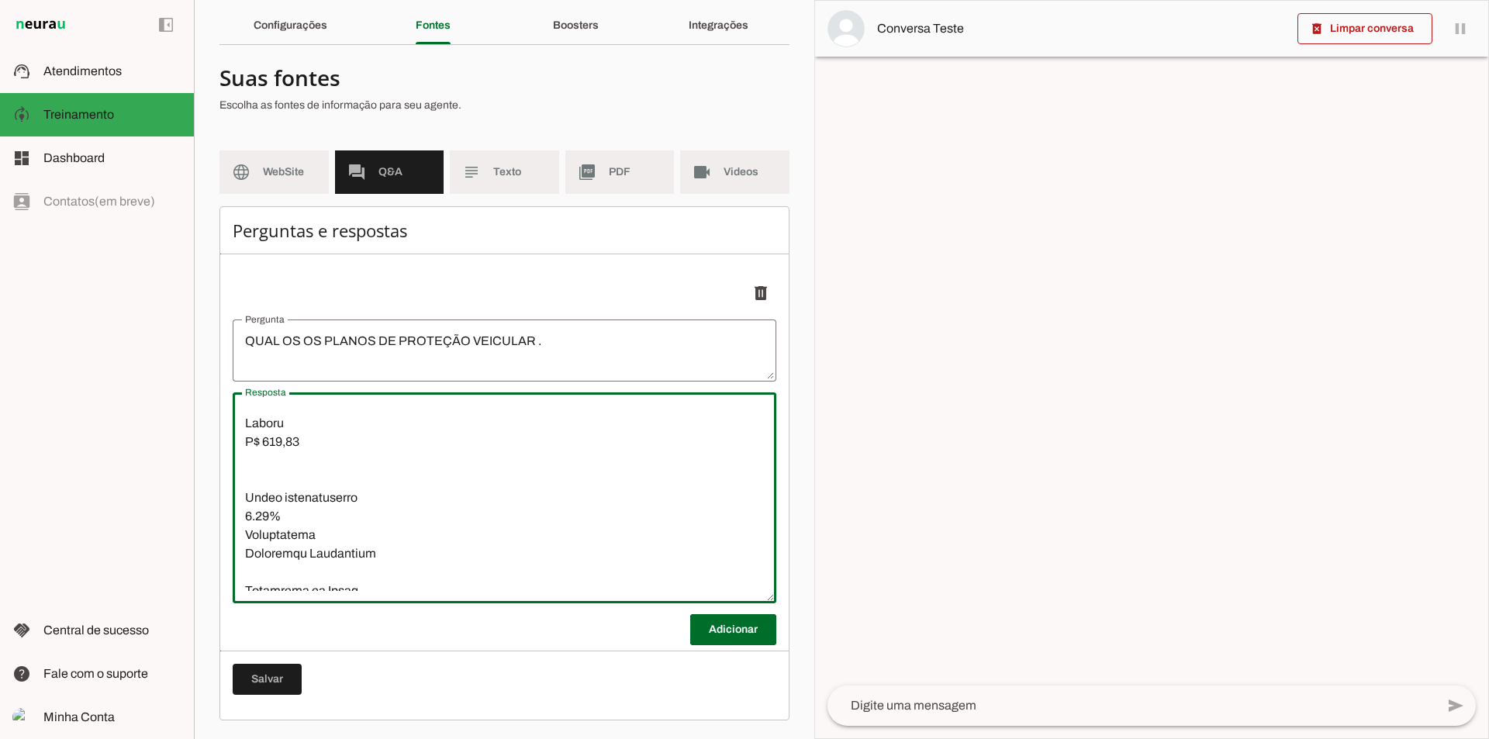
scroll to position [2287, 0]
drag, startPoint x: 372, startPoint y: 561, endPoint x: 240, endPoint y: 552, distance: 131.4
click at [240, 552] on textarea "Resposta" at bounding box center [505, 498] width 544 height 186
click at [258, 555] on textarea "Resposta" at bounding box center [505, 498] width 544 height 186
drag, startPoint x: 320, startPoint y: 449, endPoint x: 240, endPoint y: 439, distance: 79.8
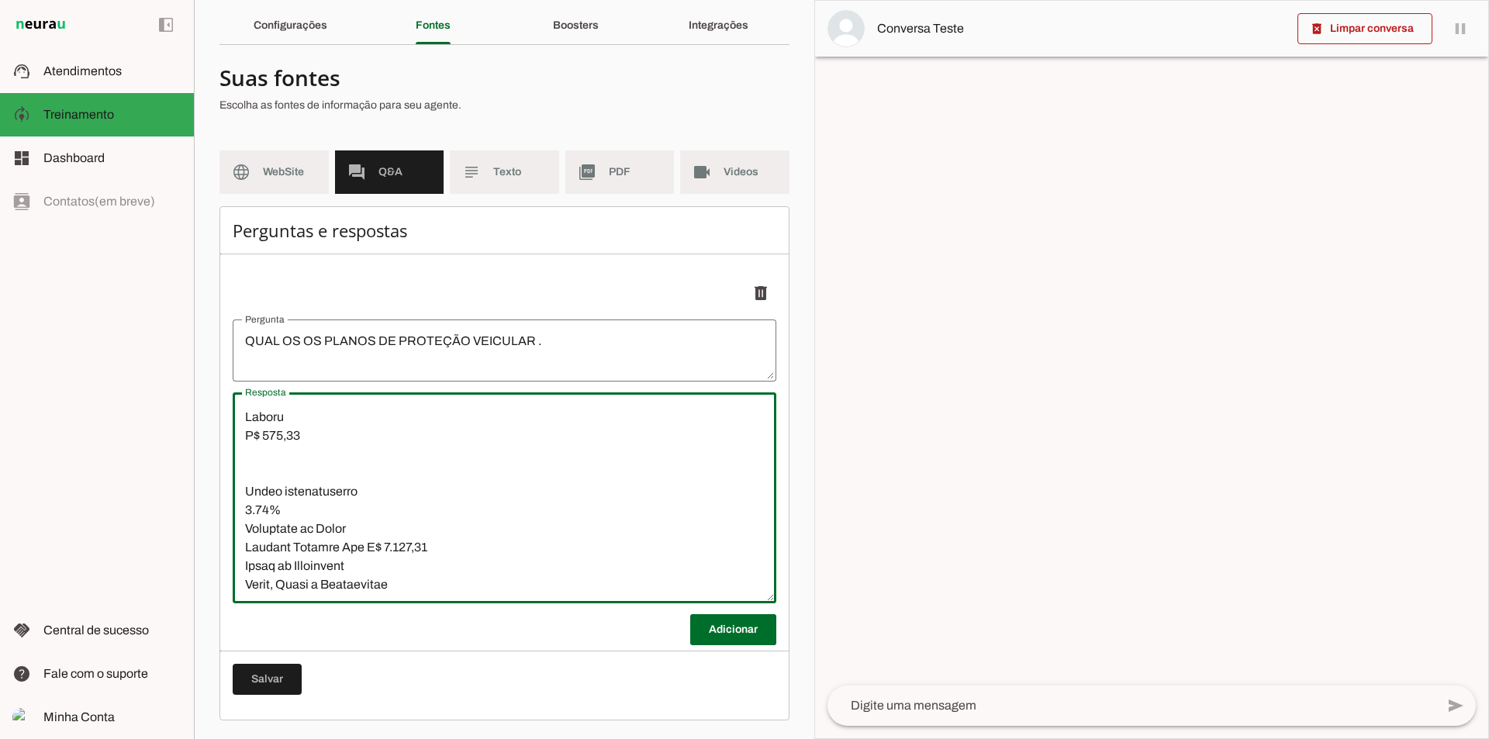
click at [240, 439] on textarea "Resposta" at bounding box center [505, 498] width 544 height 186
click at [247, 494] on textarea "Resposta" at bounding box center [505, 498] width 544 height 186
drag, startPoint x: 278, startPoint y: 449, endPoint x: 238, endPoint y: 442, distance: 40.9
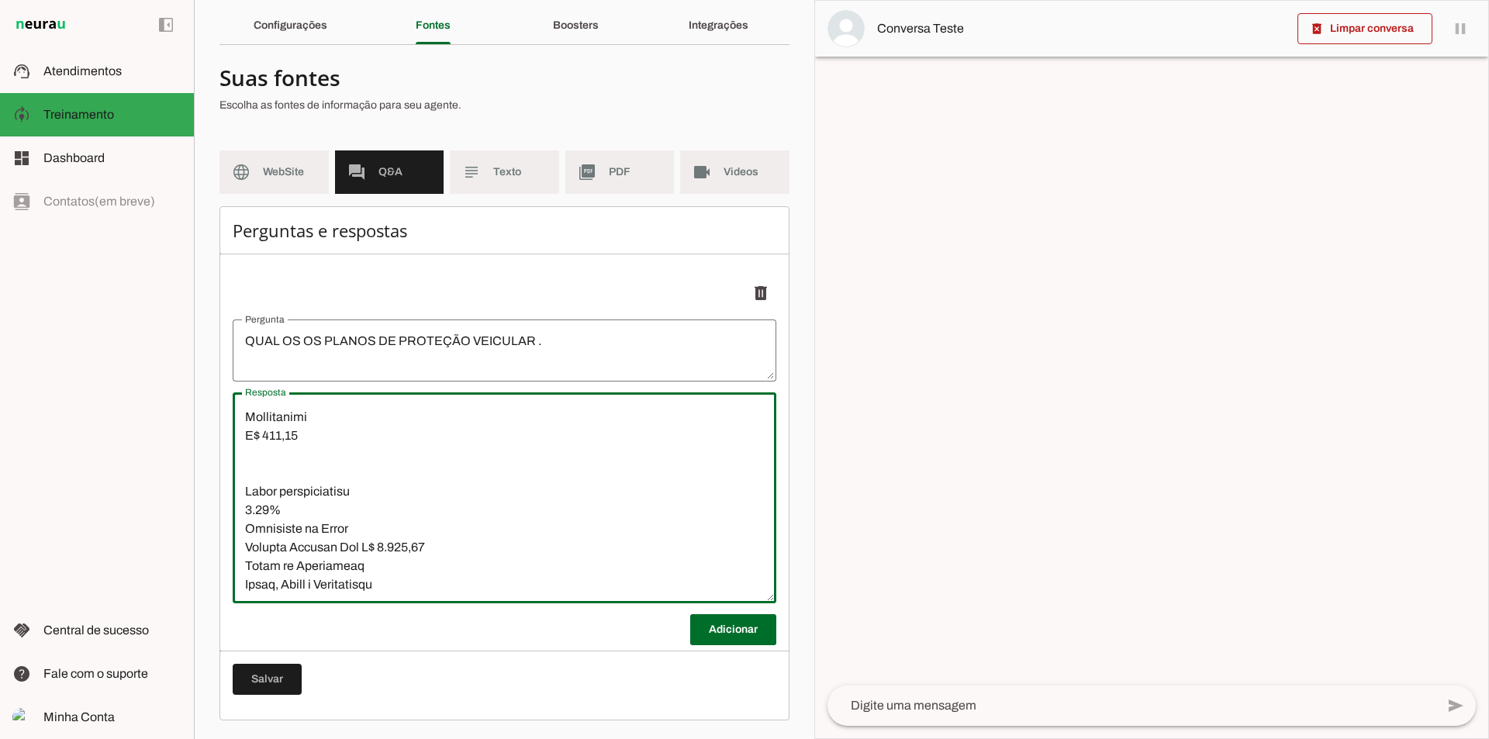
click at [238, 442] on textarea "Resposta" at bounding box center [505, 498] width 544 height 186
click at [250, 498] on textarea "Resposta" at bounding box center [505, 498] width 544 height 186
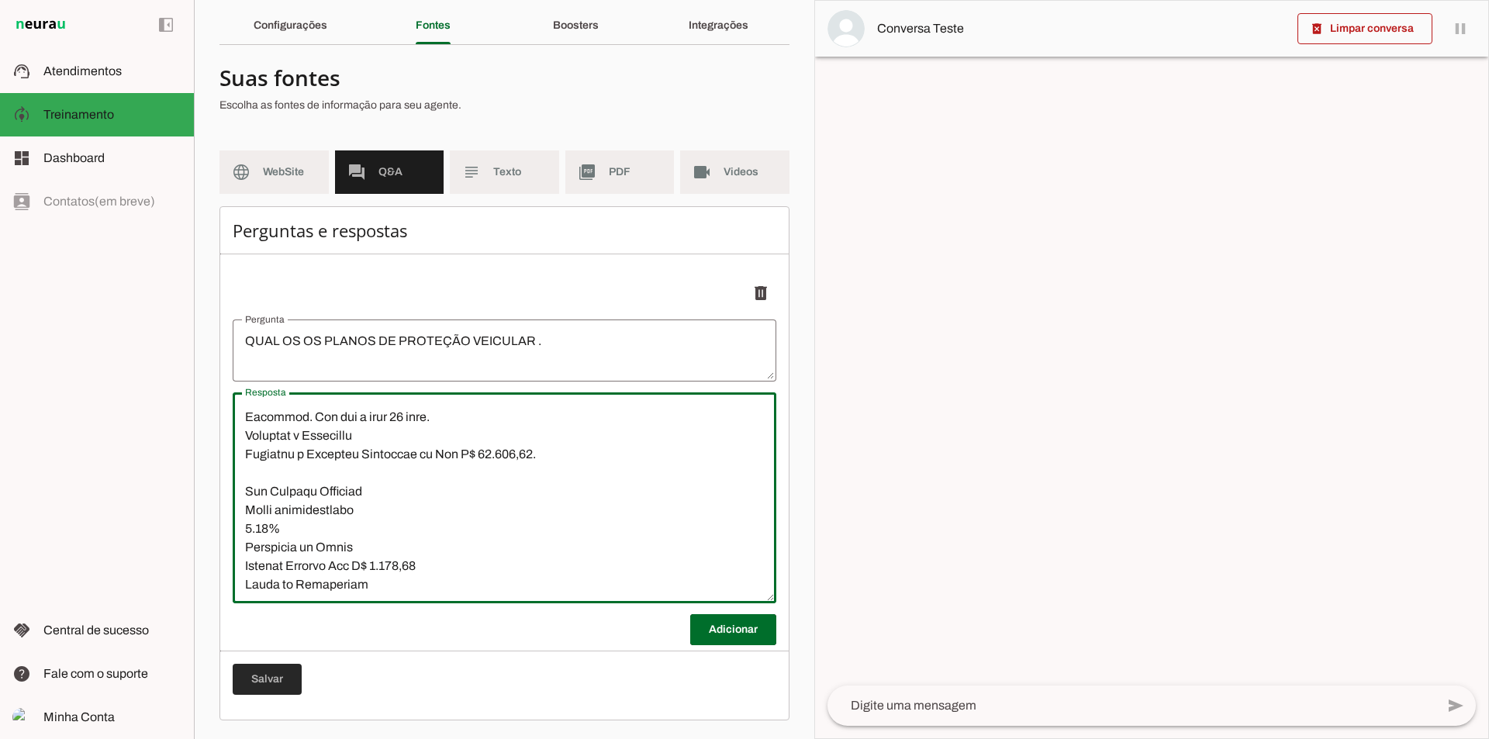
type textarea "Red Start Ajuda participativa 7.50% Cobertura do Plano Auxílio Funeral Até R$ 3…"
type md-outlined-text-field "Red Start Ajuda participativa 7.50% Cobertura do Plano Auxílio Funeral Até R$ 3…"
click at [257, 678] on span at bounding box center [267, 679] width 69 height 37
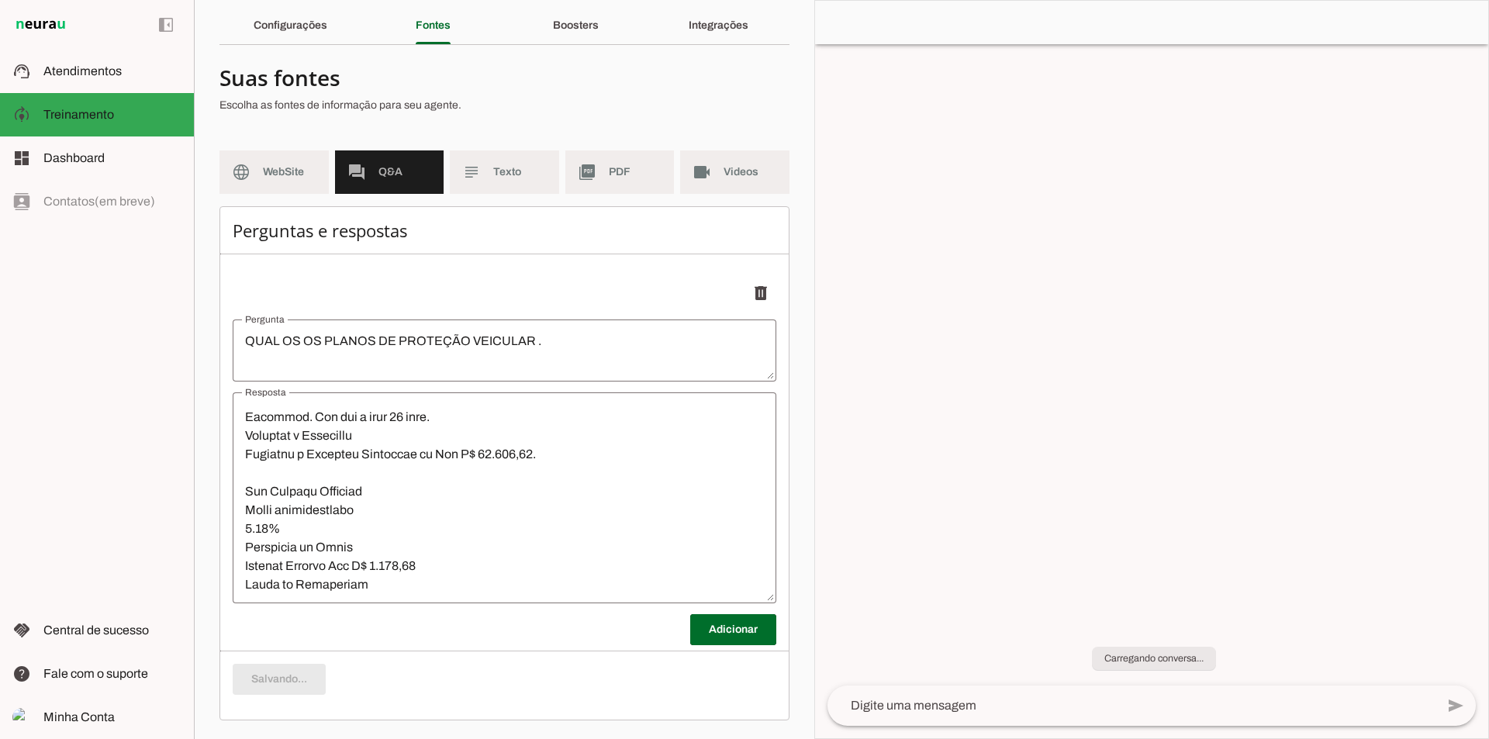
type textarea "Red Start Ajuda participativa 7.50% Cobertura do Plano Auxílio Funeral Até R$ 3…"
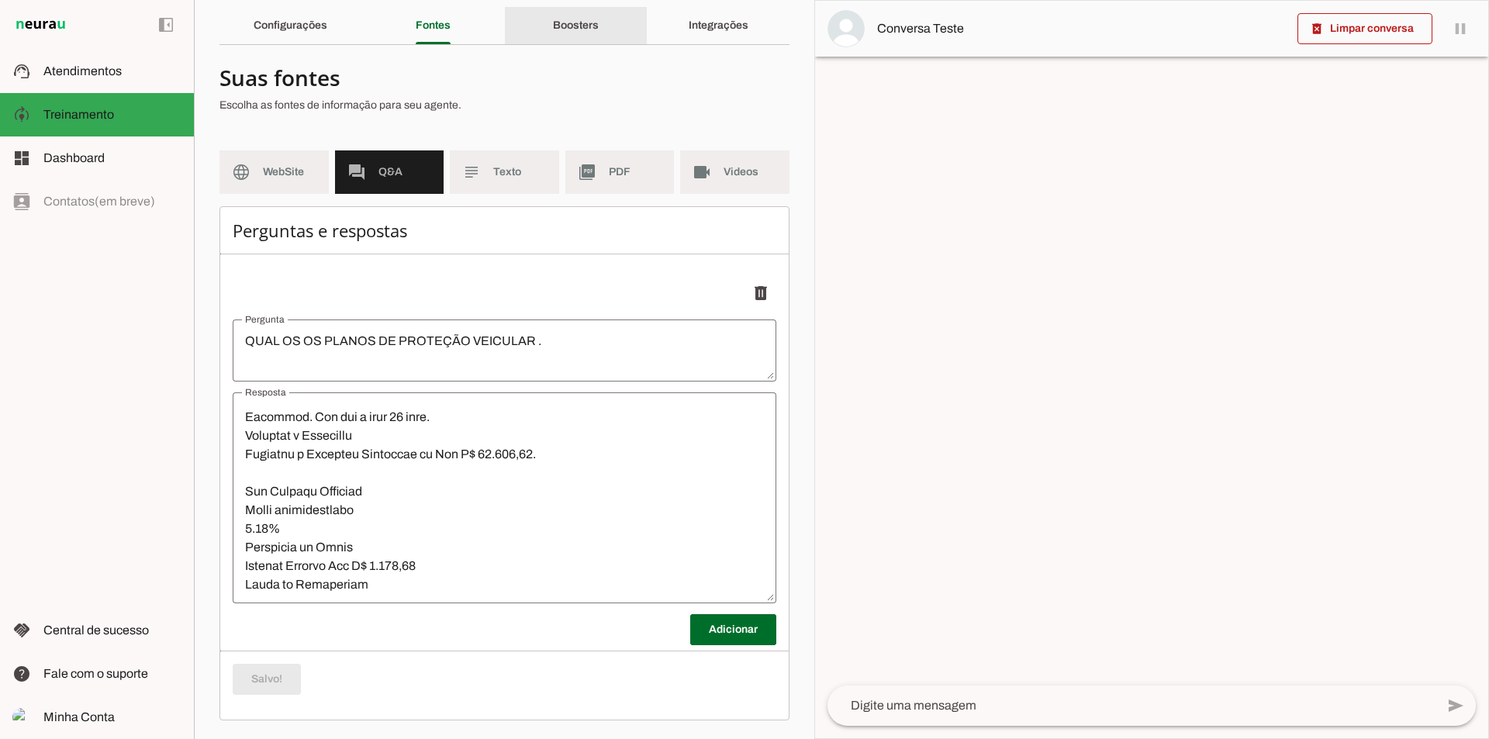
click at [568, 19] on div "Boosters" at bounding box center [576, 25] width 46 height 37
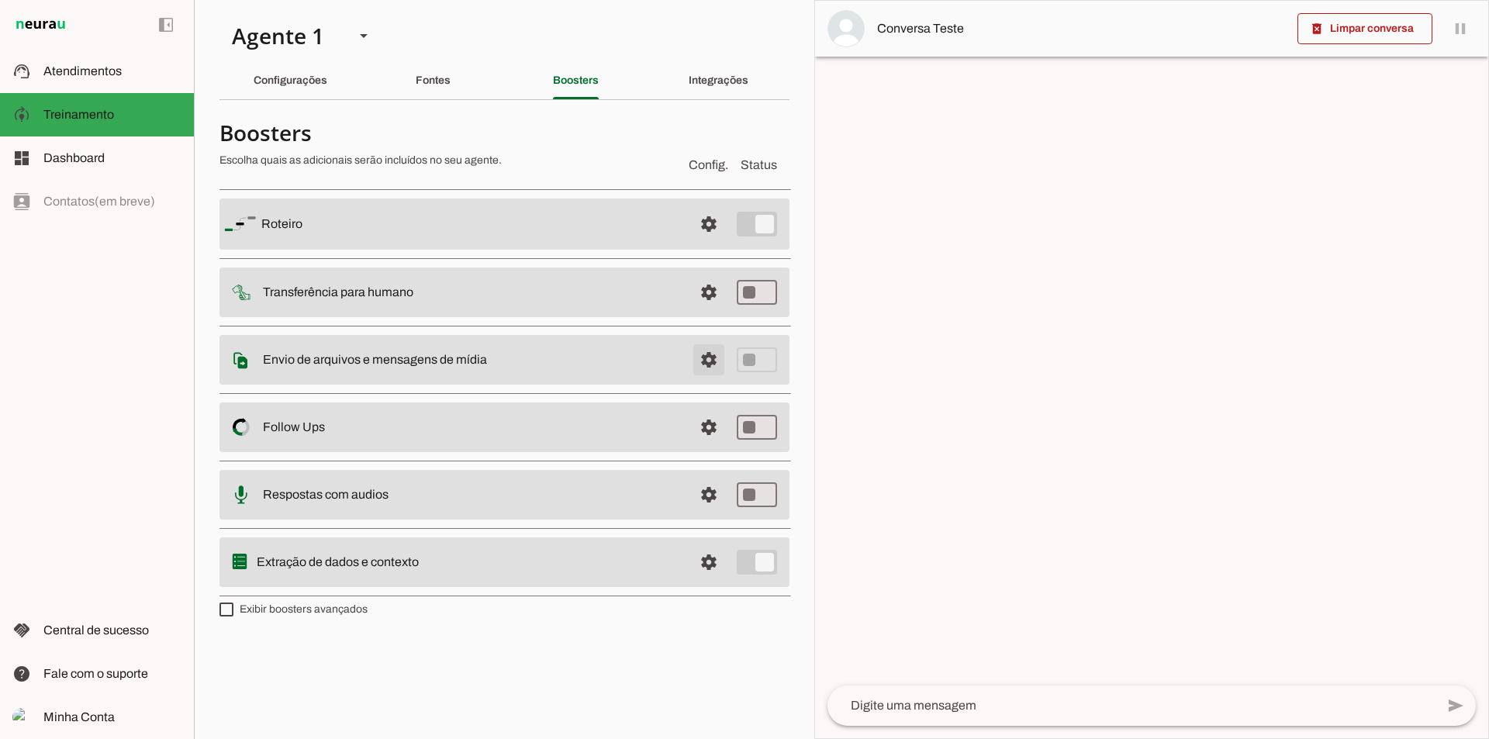
click at [709, 243] on span at bounding box center [708, 224] width 37 height 37
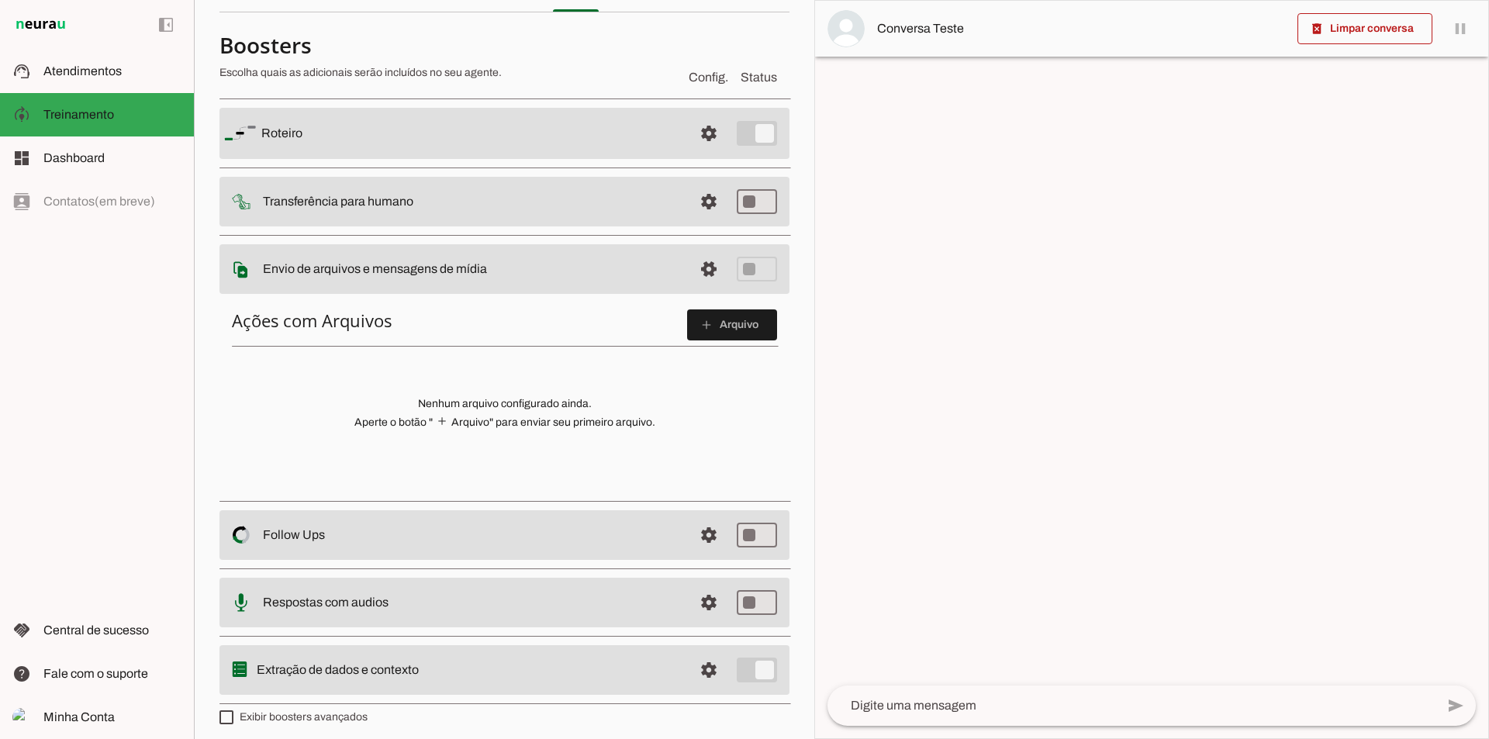
scroll to position [96, 0]
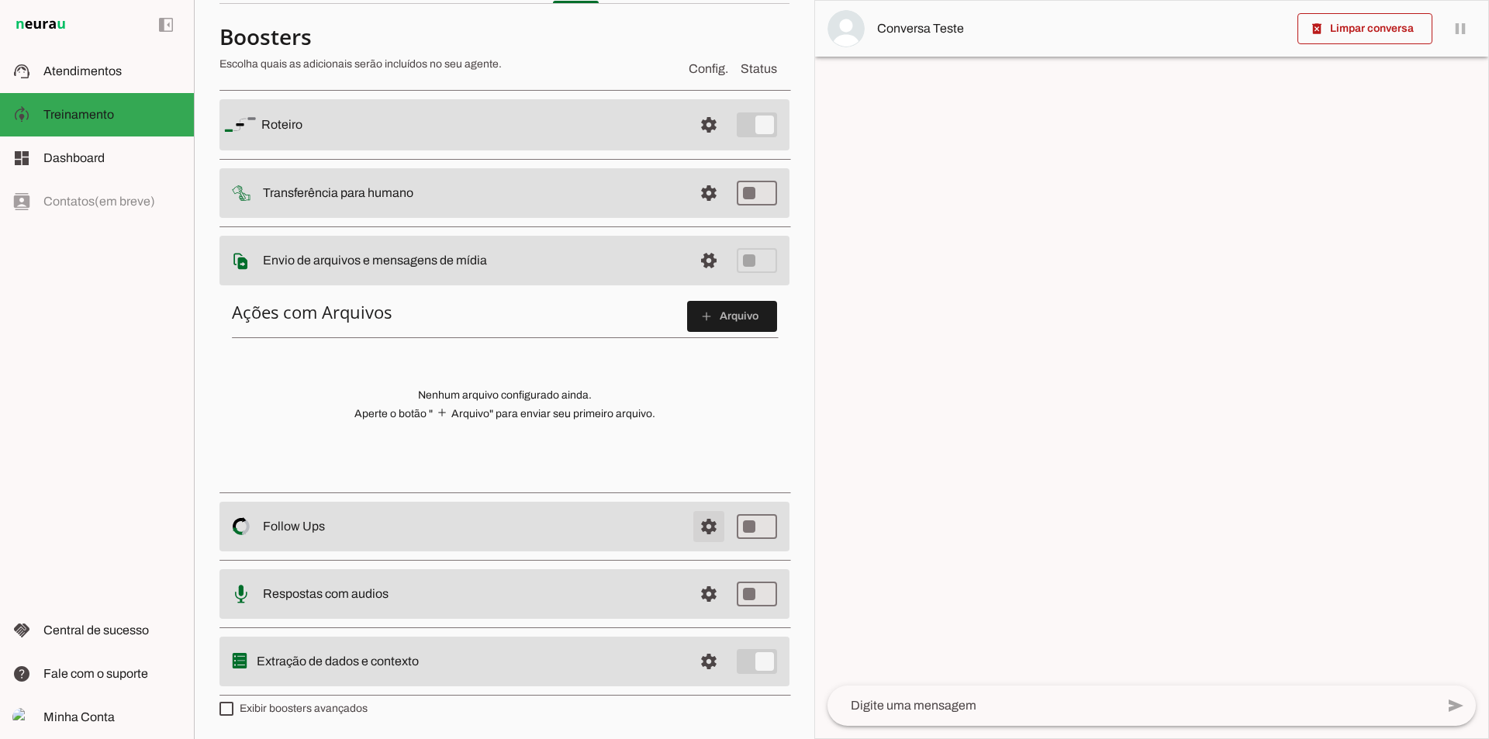
click at [704, 143] on span at bounding box center [708, 124] width 37 height 37
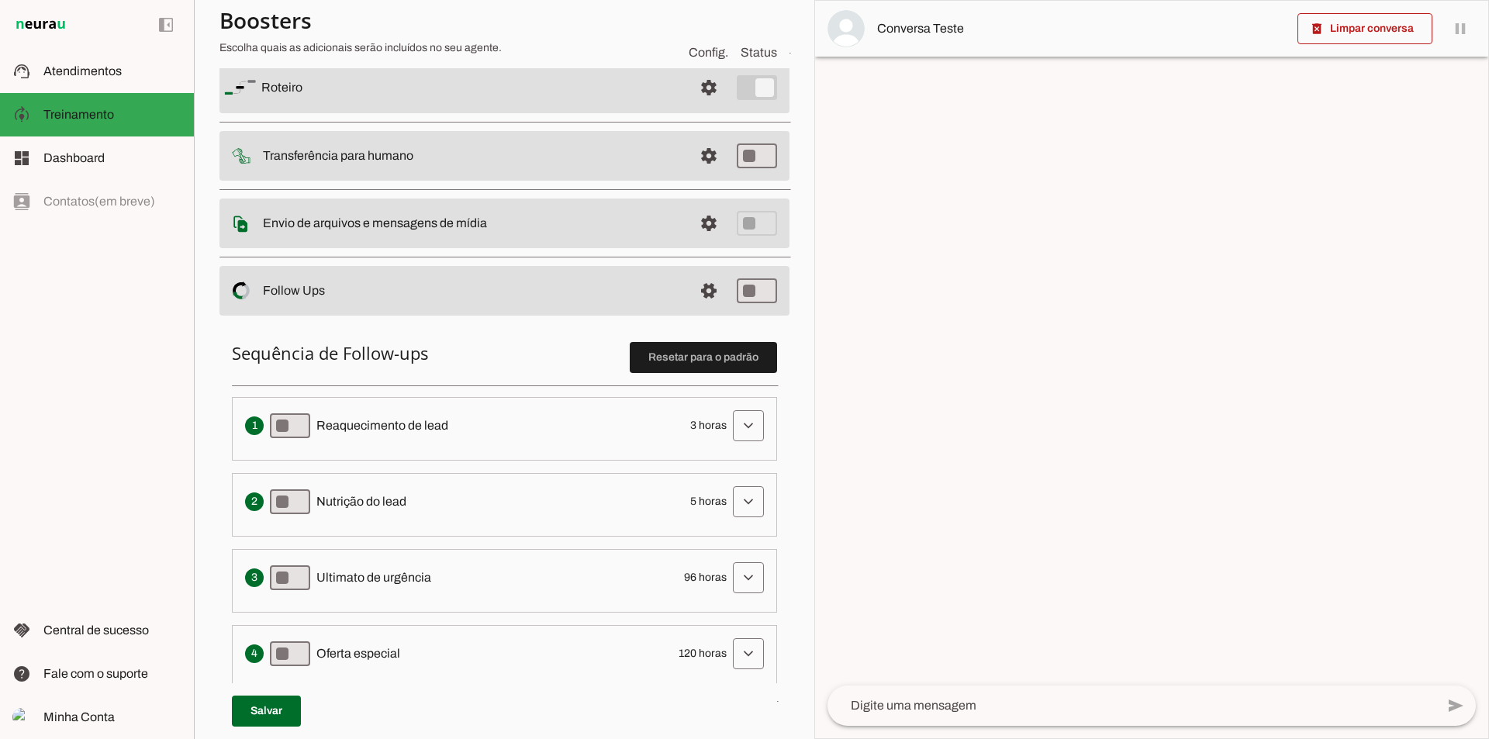
scroll to position [174, 0]
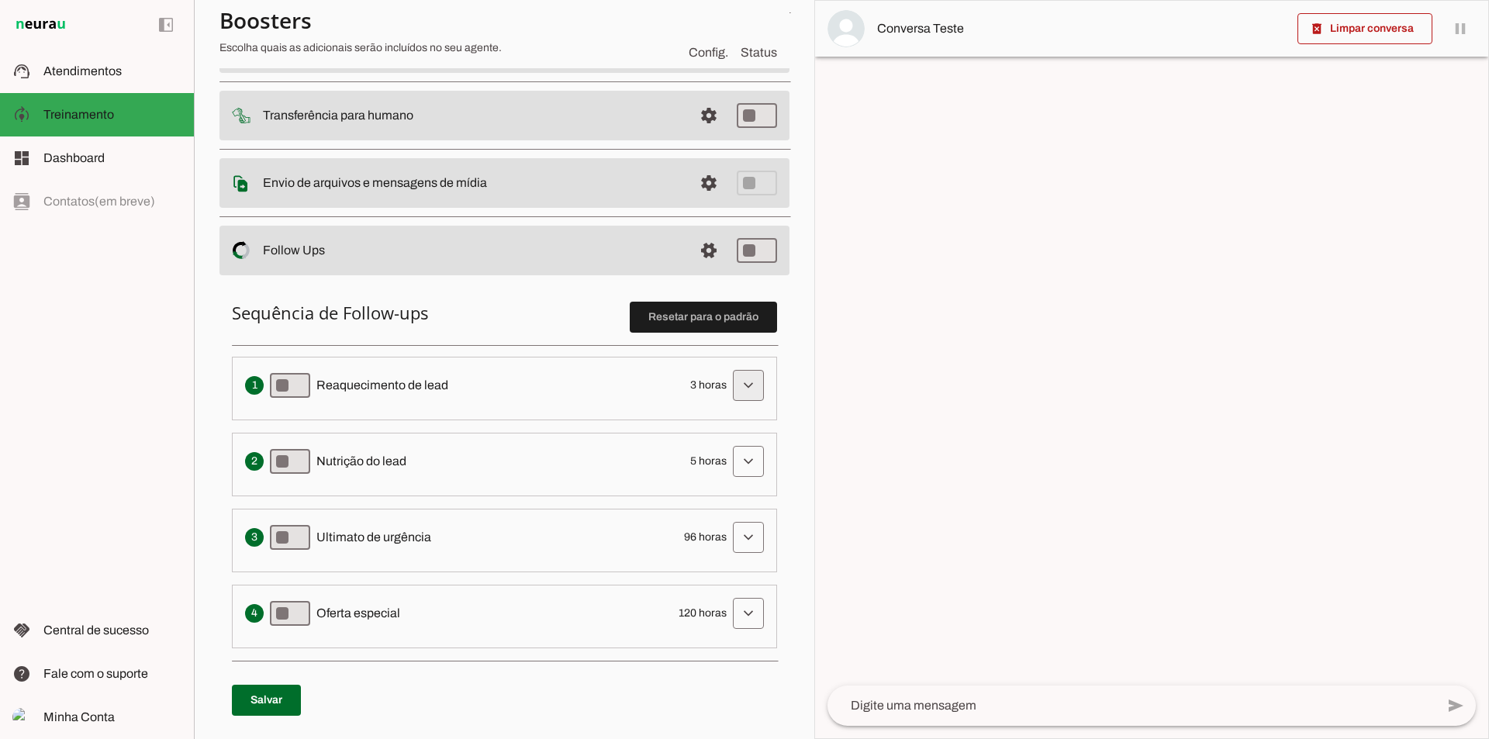
click at [735, 387] on span at bounding box center [748, 385] width 37 height 37
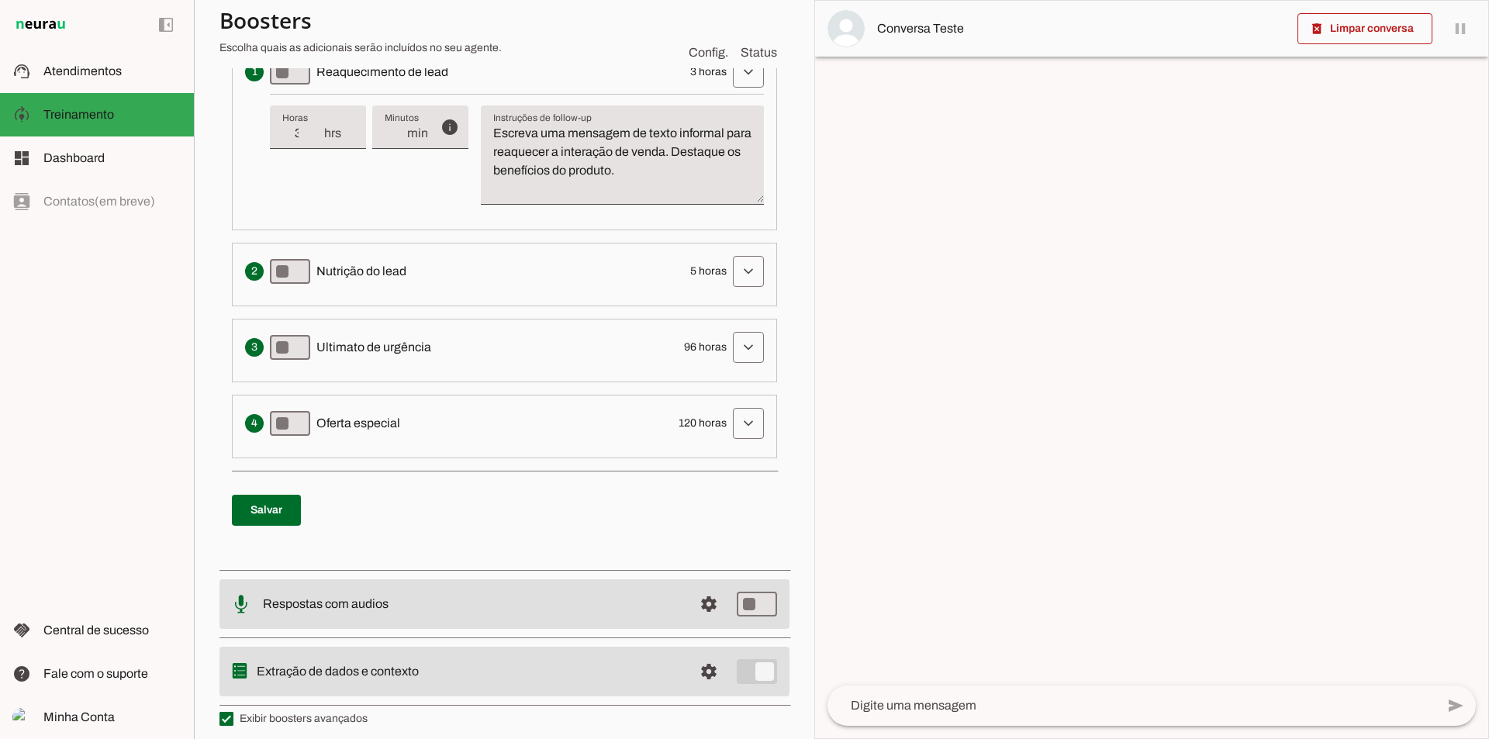
scroll to position [497, 0]
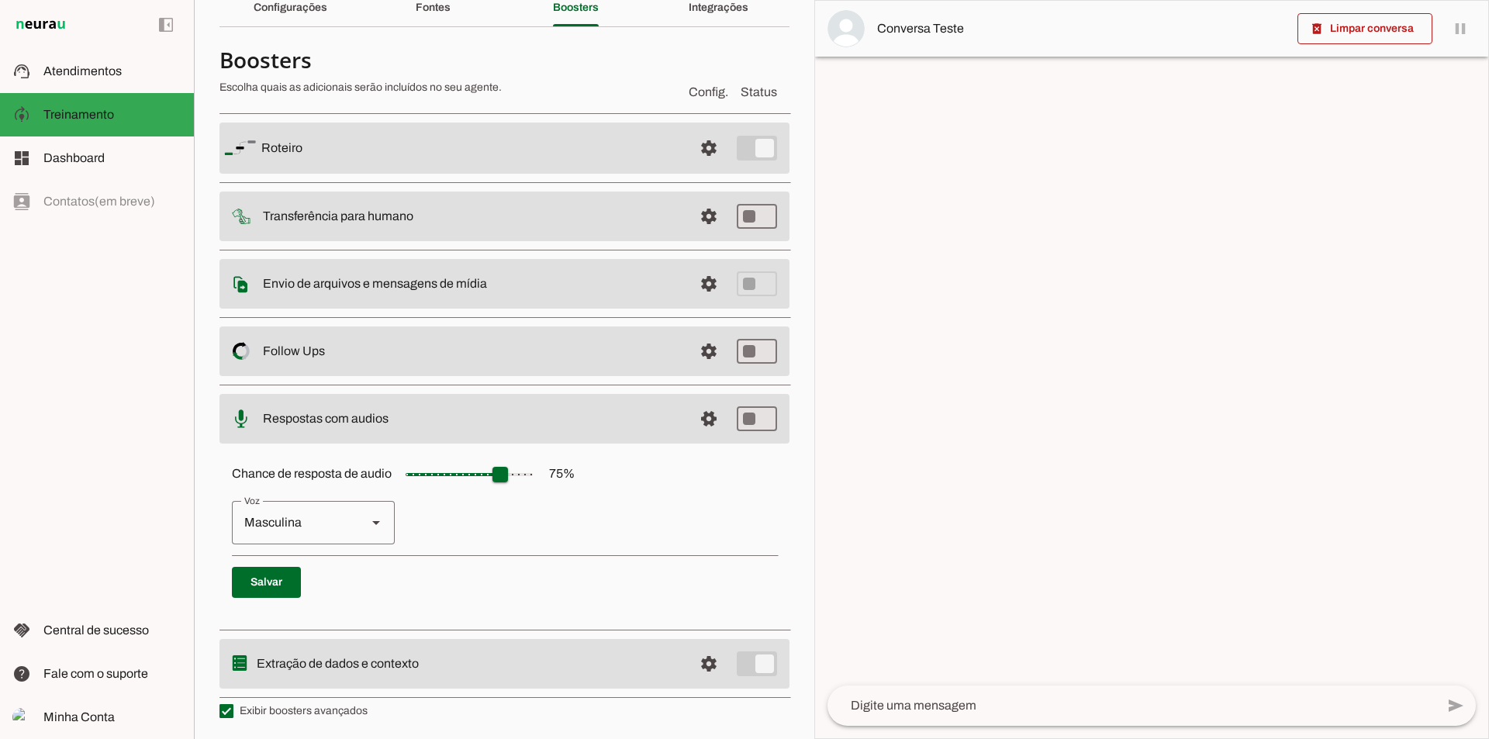
scroll to position [75, 0]
click at [385, 522] on slot at bounding box center [376, 520] width 19 height 19
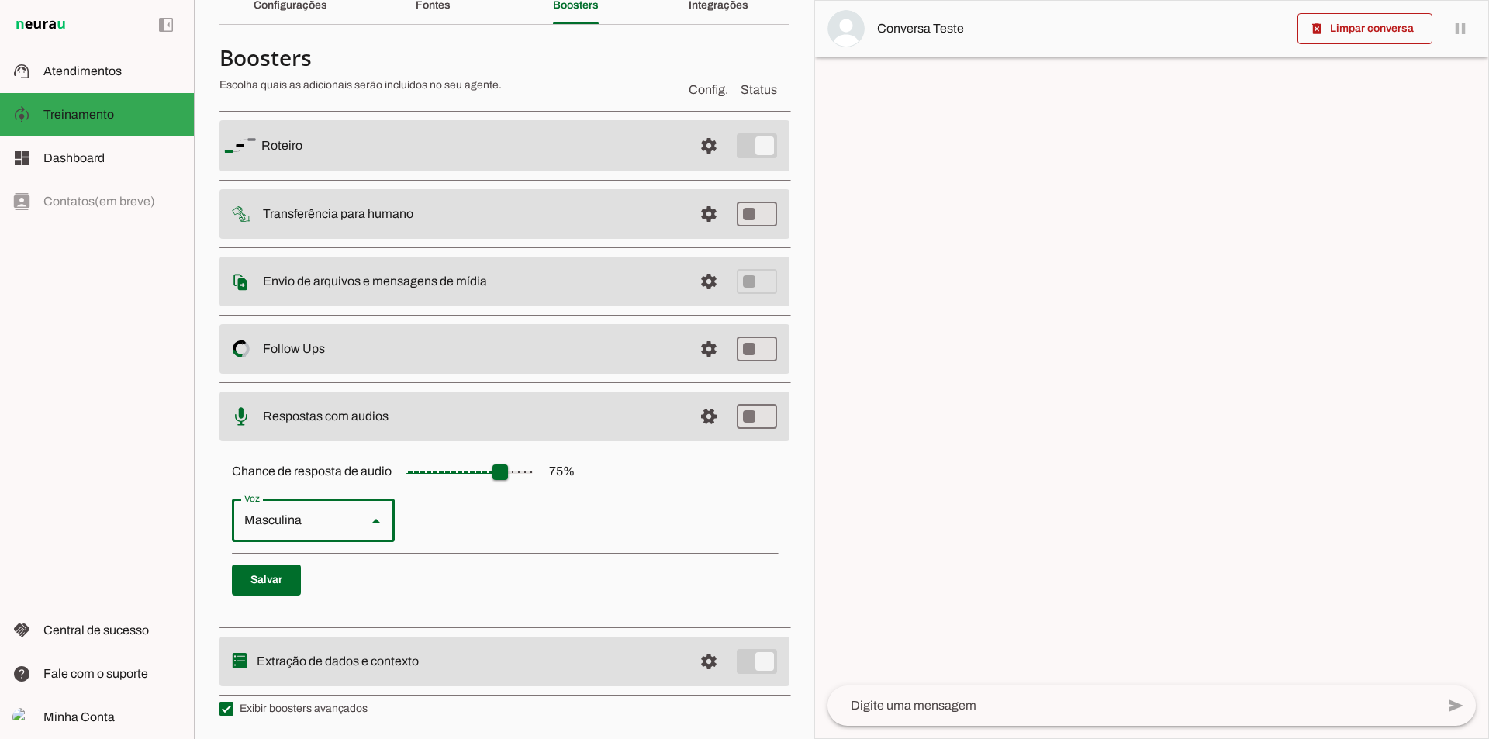
type md-outlined-select "cgSgspJ2msm6clMCkdW9"
drag, startPoint x: 503, startPoint y: 475, endPoint x: 526, endPoint y: 481, distance: 23.1
type input "**"
type md-slider "90"
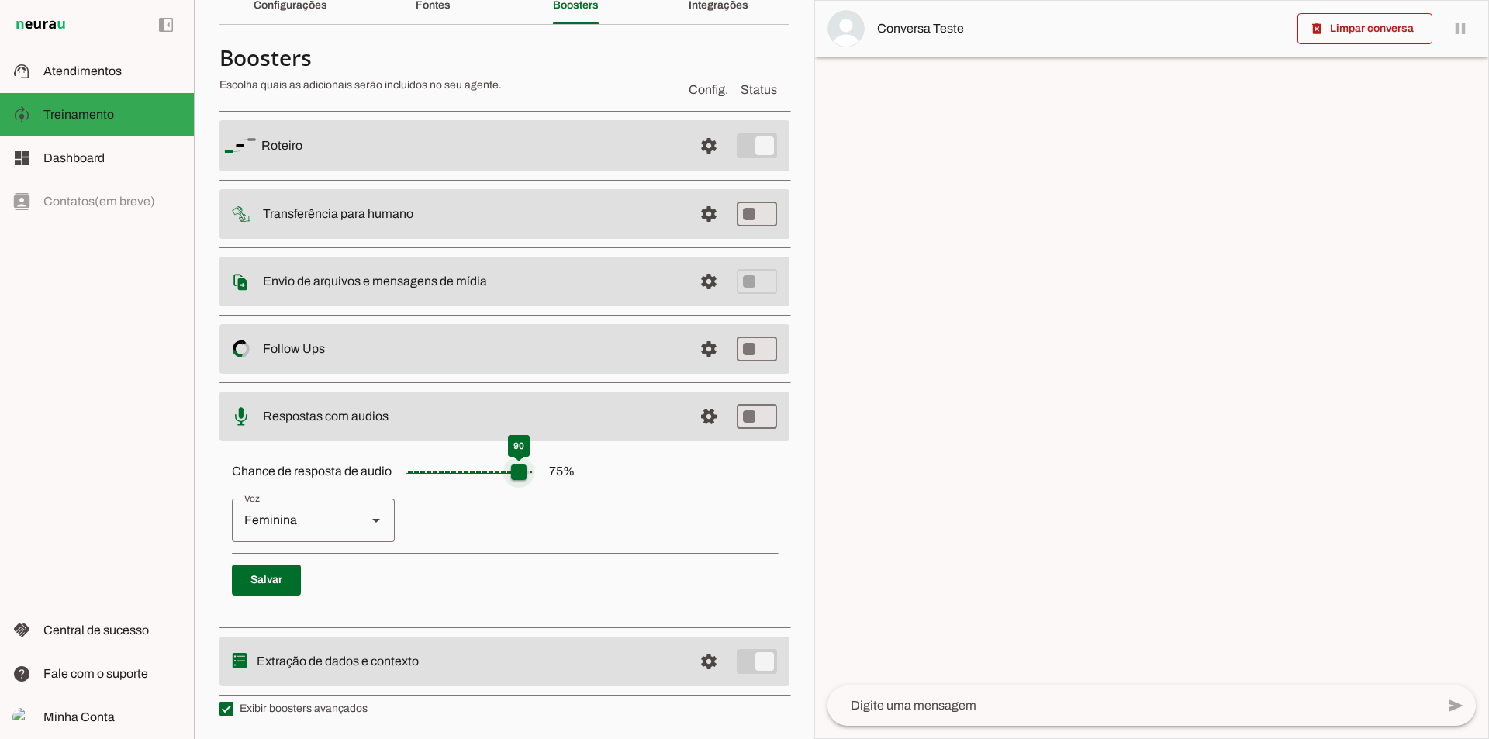
click at [526, 481] on input "Chance de resposta de audio 75 %" at bounding box center [469, 472] width 155 height 31
drag, startPoint x: 260, startPoint y: 580, endPoint x: 513, endPoint y: 519, distance: 260.2
click at [261, 580] on span at bounding box center [266, 580] width 69 height 37
click at [716, 496] on div "Chance de resposta de audio 90 % Feminina Masculina Salvar" at bounding box center [505, 531] width 570 height 175
click at [690, 164] on span at bounding box center [708, 145] width 37 height 37
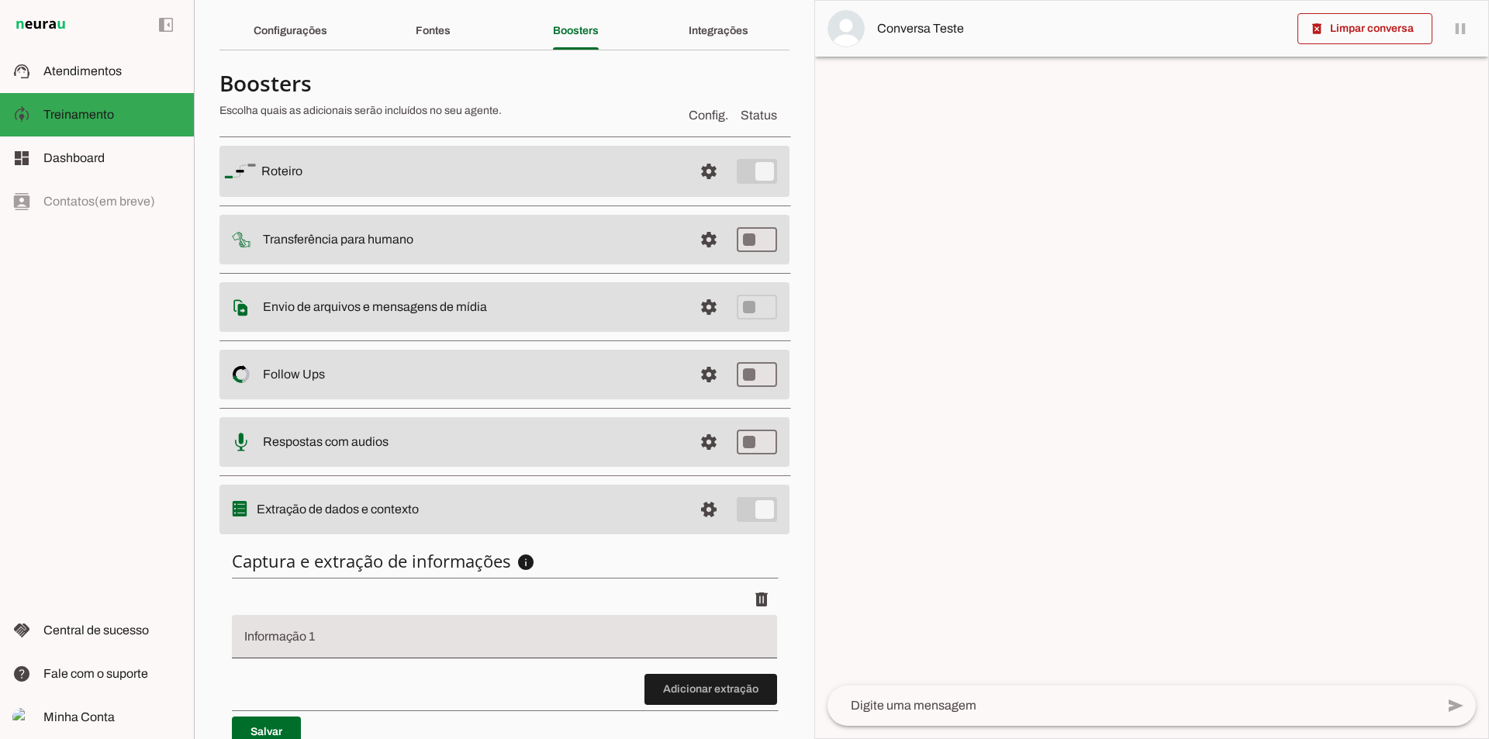
scroll to position [46, 0]
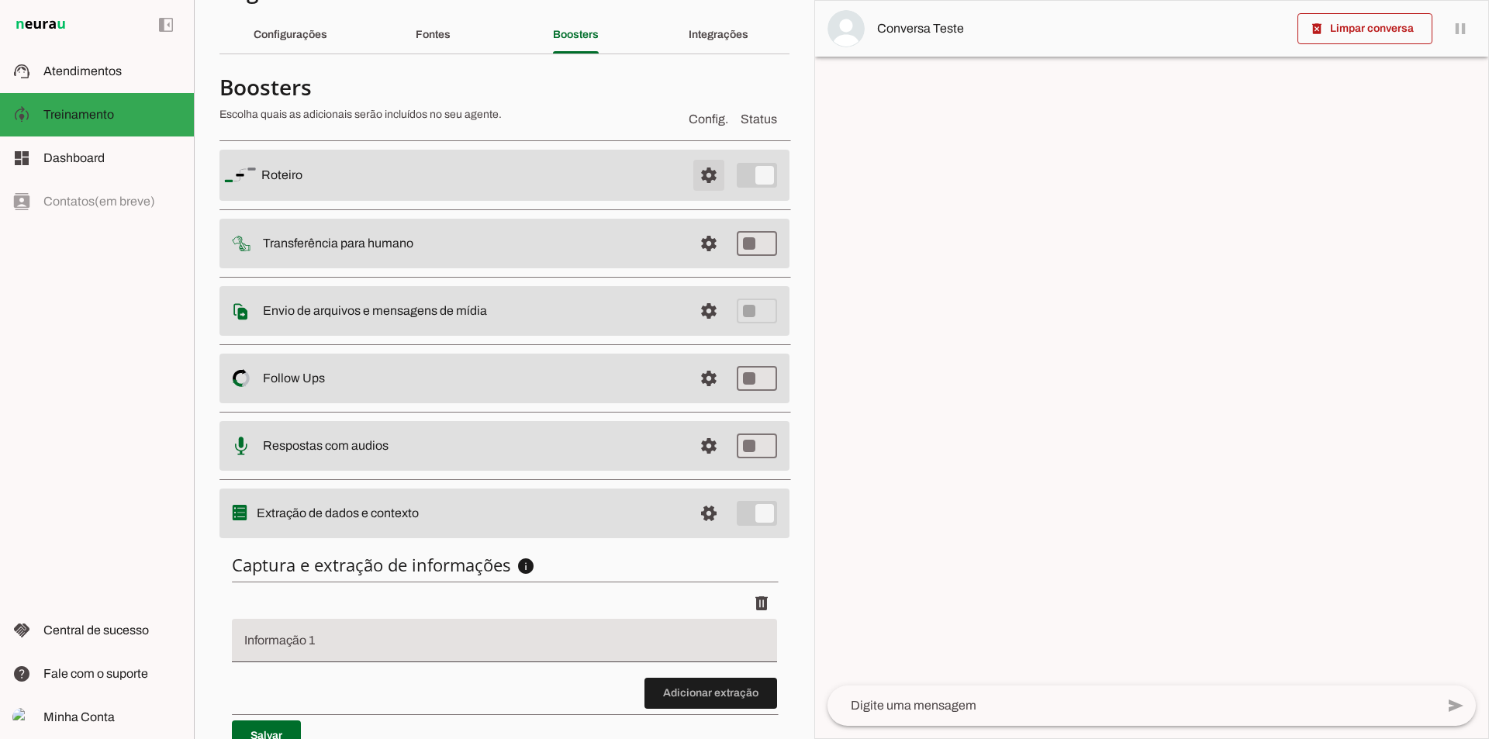
click at [698, 178] on span at bounding box center [708, 175] width 37 height 37
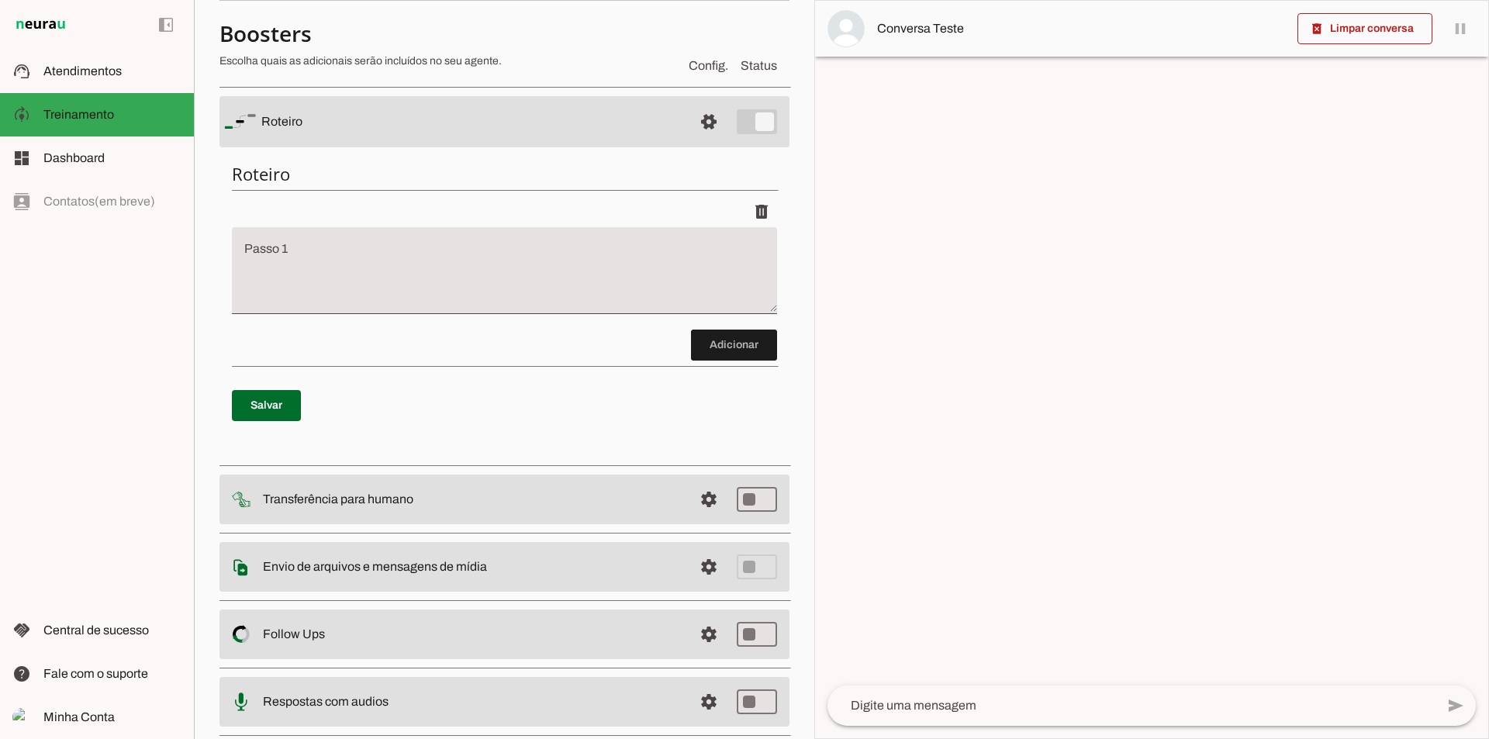
scroll to position [207, 0]
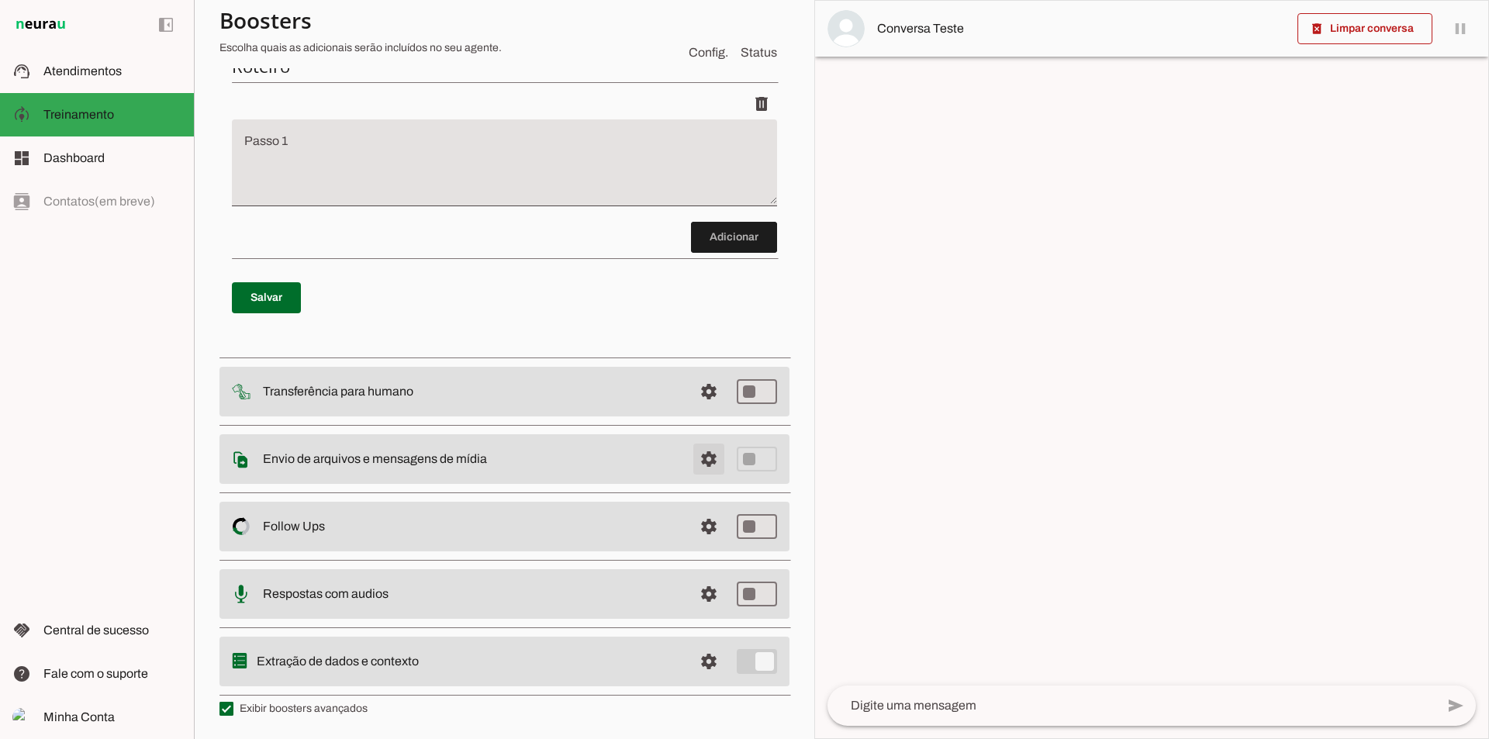
click at [706, 33] on span at bounding box center [708, 13] width 37 height 37
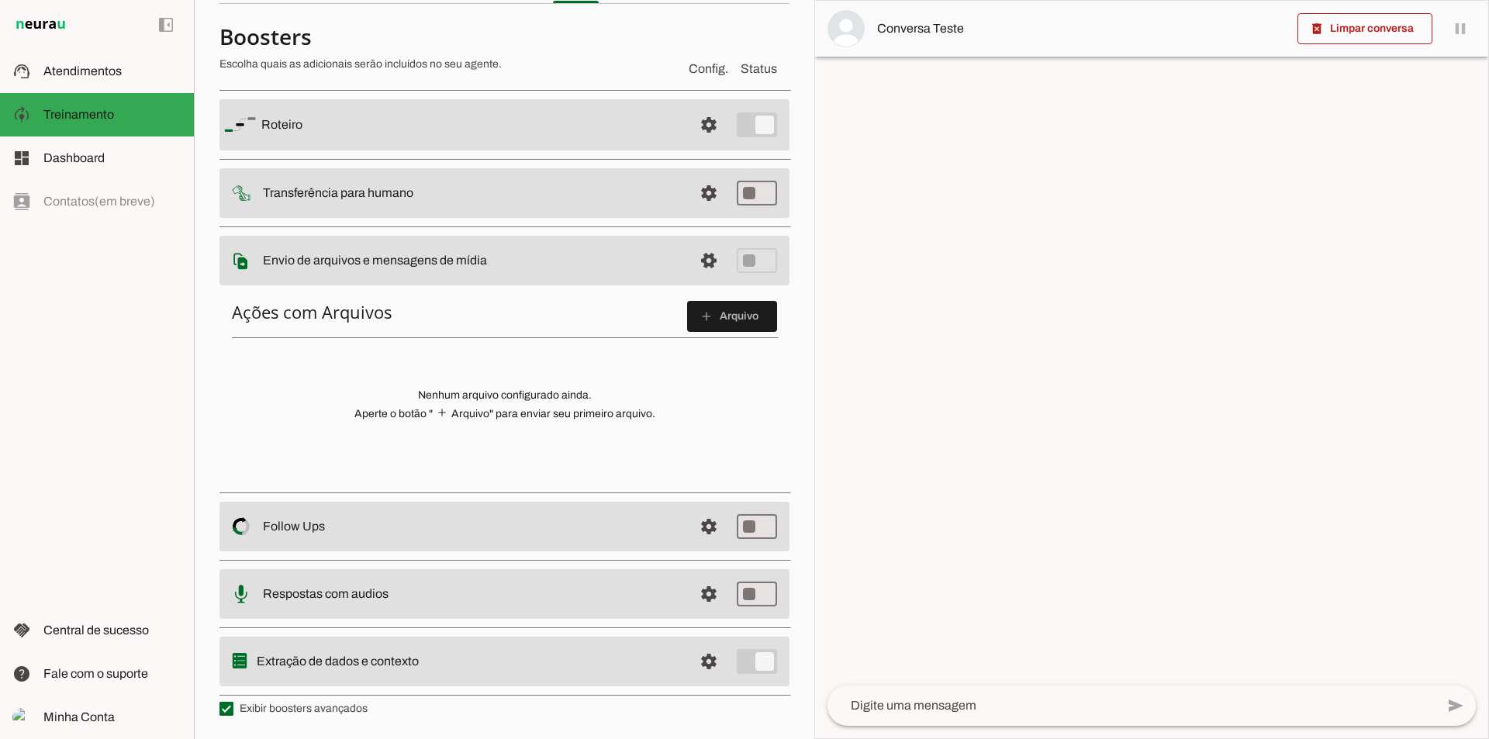
scroll to position [96, 0]
click at [723, 323] on span at bounding box center [732, 316] width 90 height 37
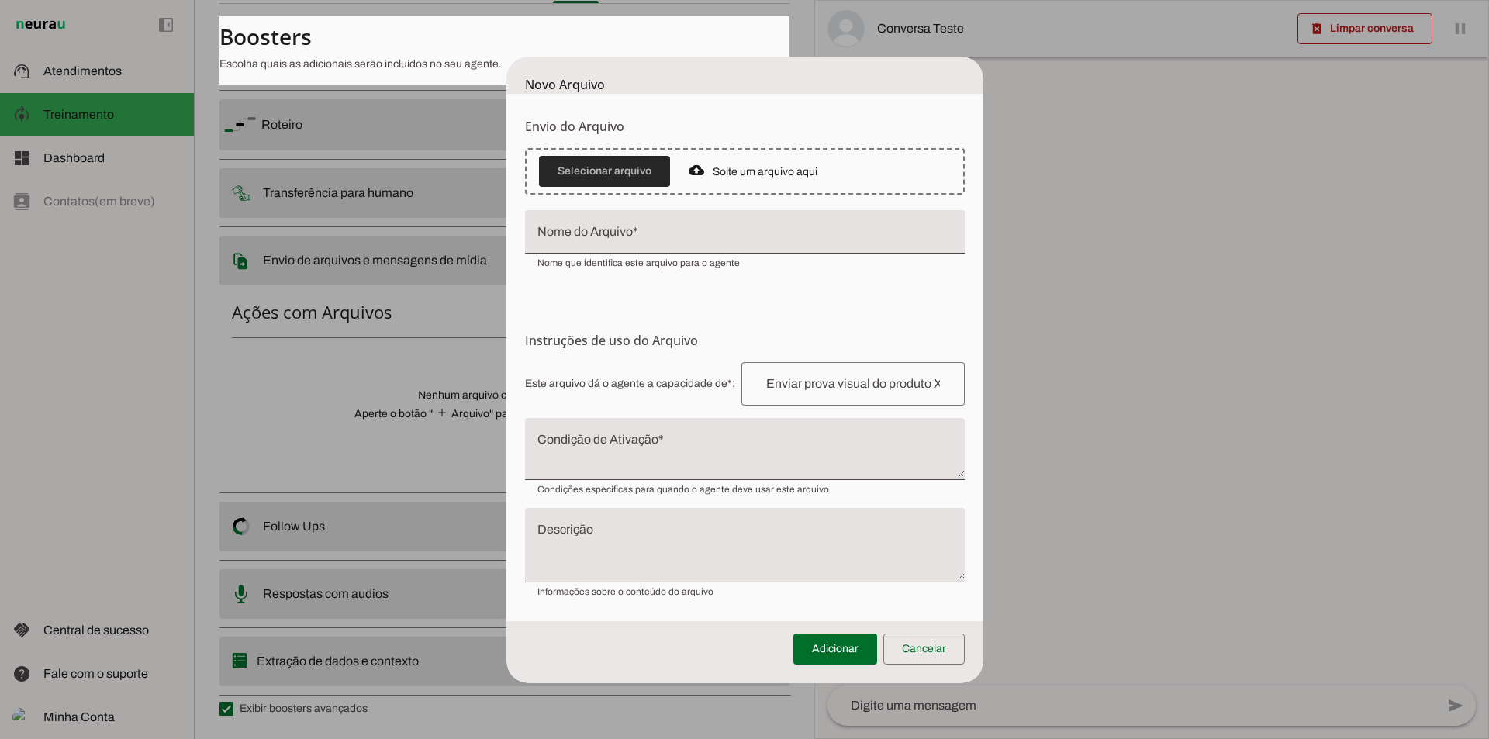
click at [652, 168] on span at bounding box center [604, 171] width 131 height 37
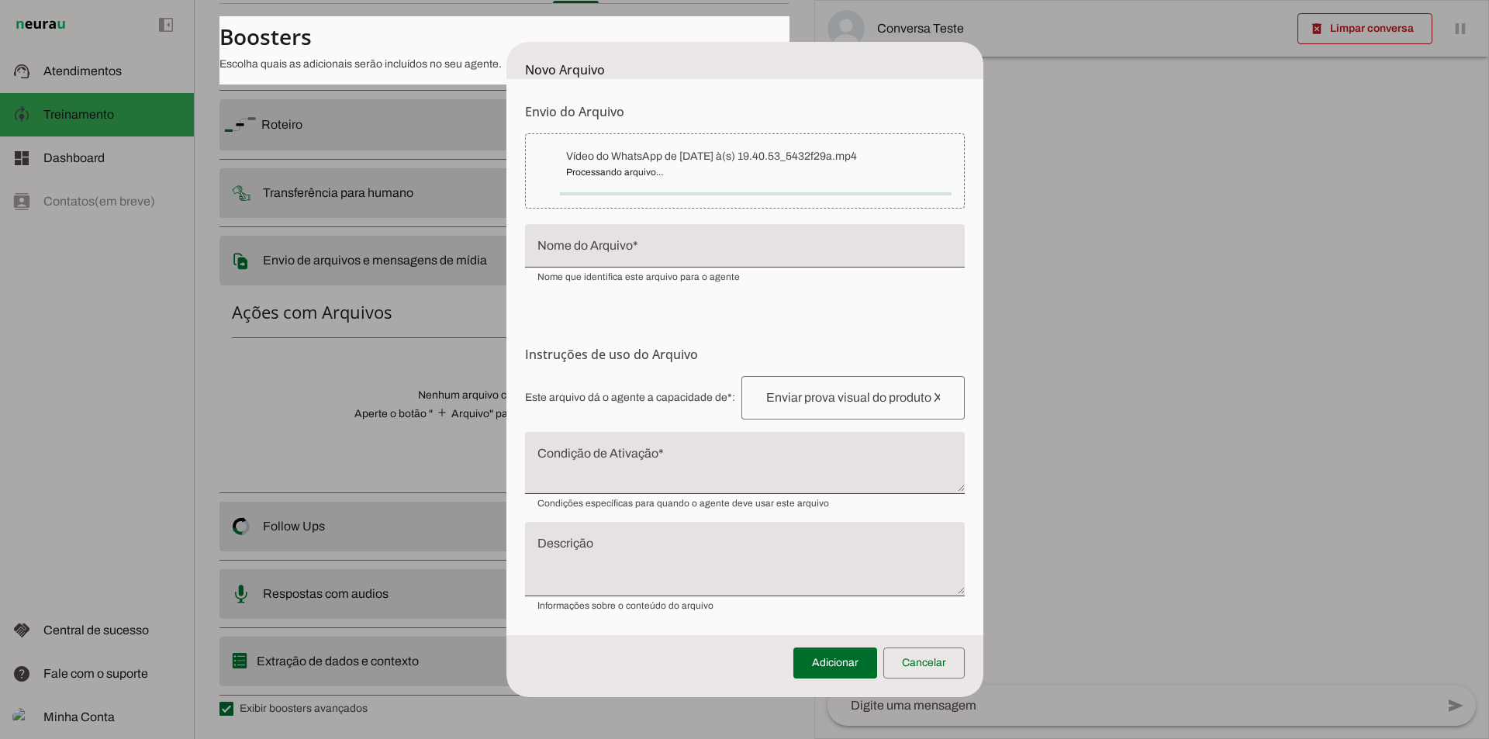
type input "Vídeo do WhatsApp de 2025-09-02 à(s) 19.40.53_5432f29a"
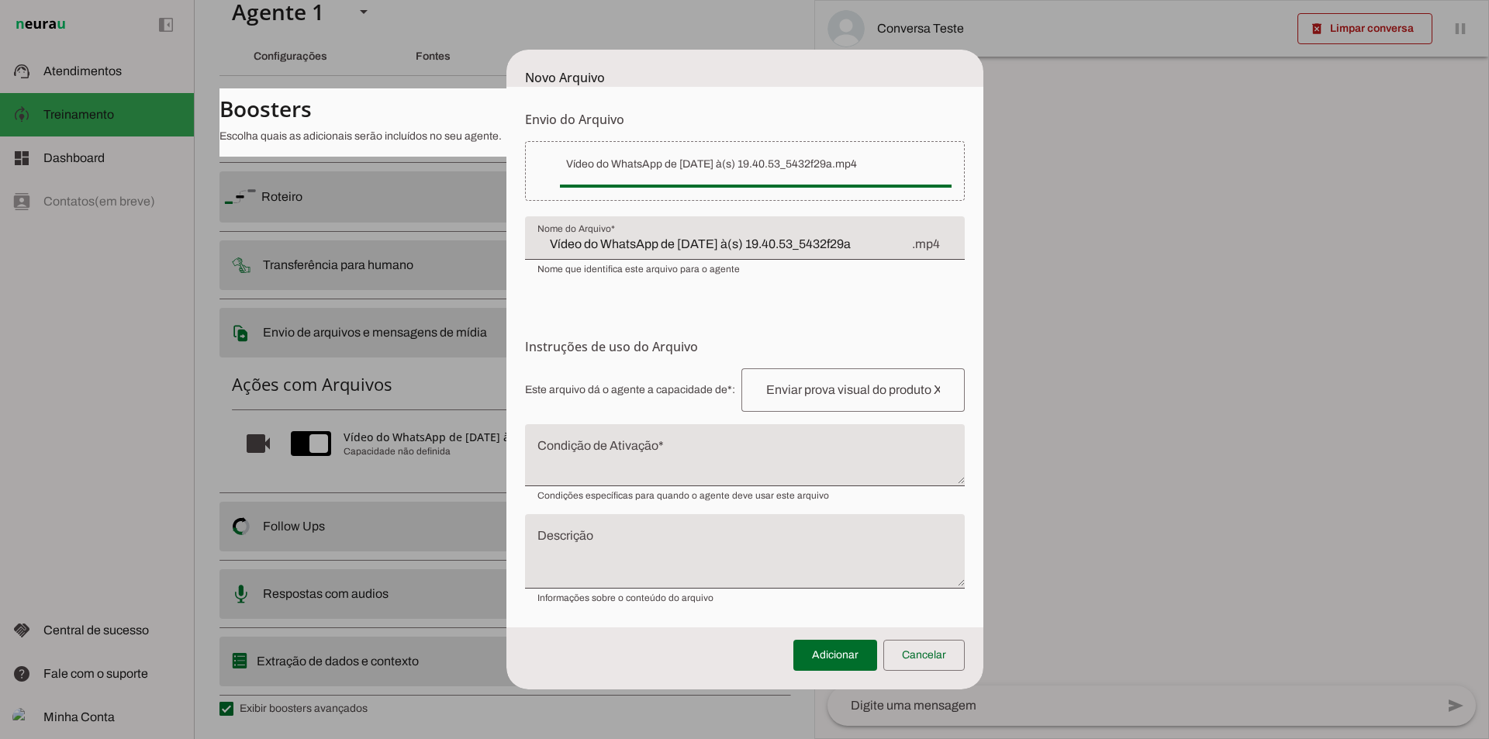
scroll to position [24, 0]
click at [821, 243] on input "Vídeo do WhatsApp de 2025-09-02 à(s) 19.40.53_5432f29a" at bounding box center [724, 244] width 373 height 19
drag, startPoint x: 877, startPoint y: 246, endPoint x: 503, endPoint y: 234, distance: 374.1
click at [507, 233] on dialog "Novo Arquivo Envio do Arquivo Upload de Arquivo Faça o envio dos arquivos que v…" at bounding box center [745, 370] width 477 height 640
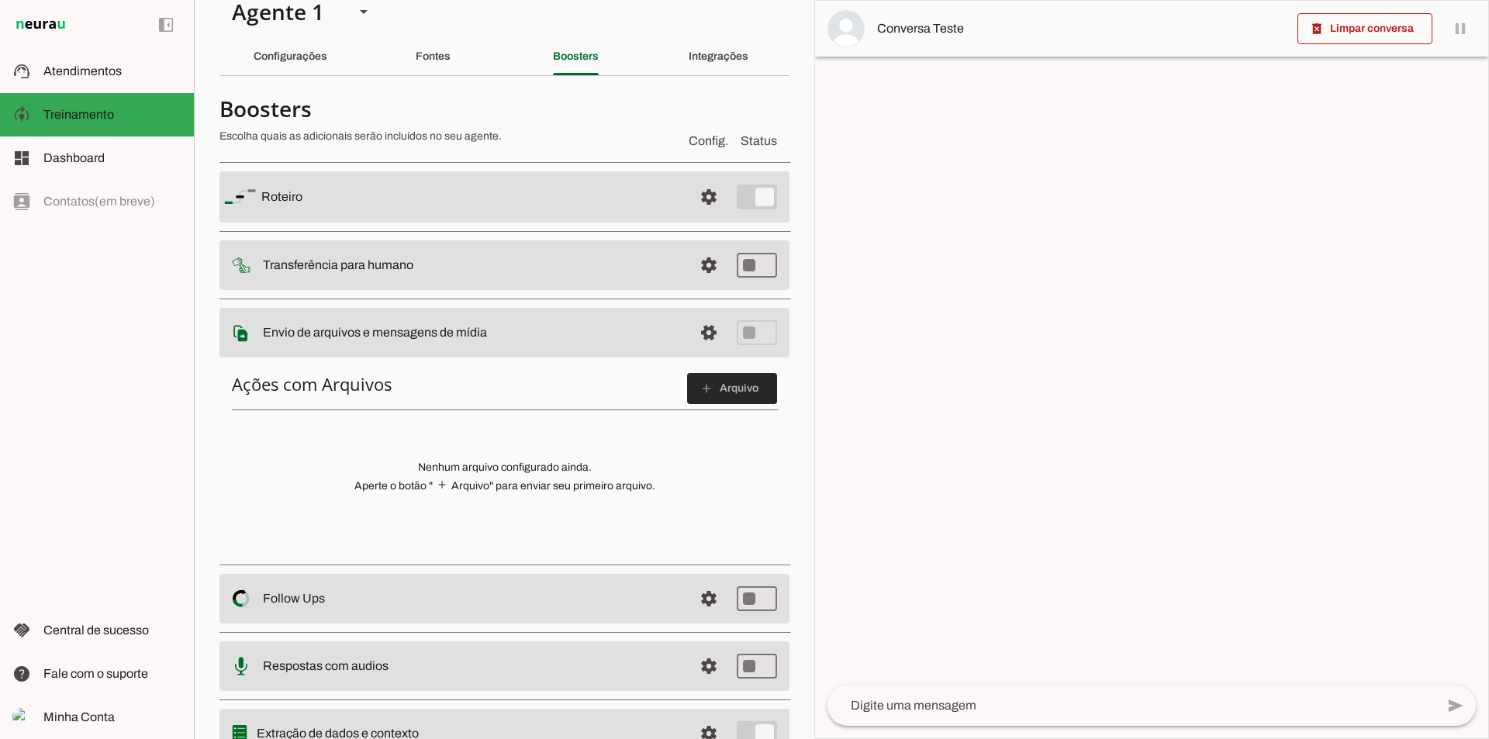
click at [727, 393] on span at bounding box center [732, 388] width 90 height 37
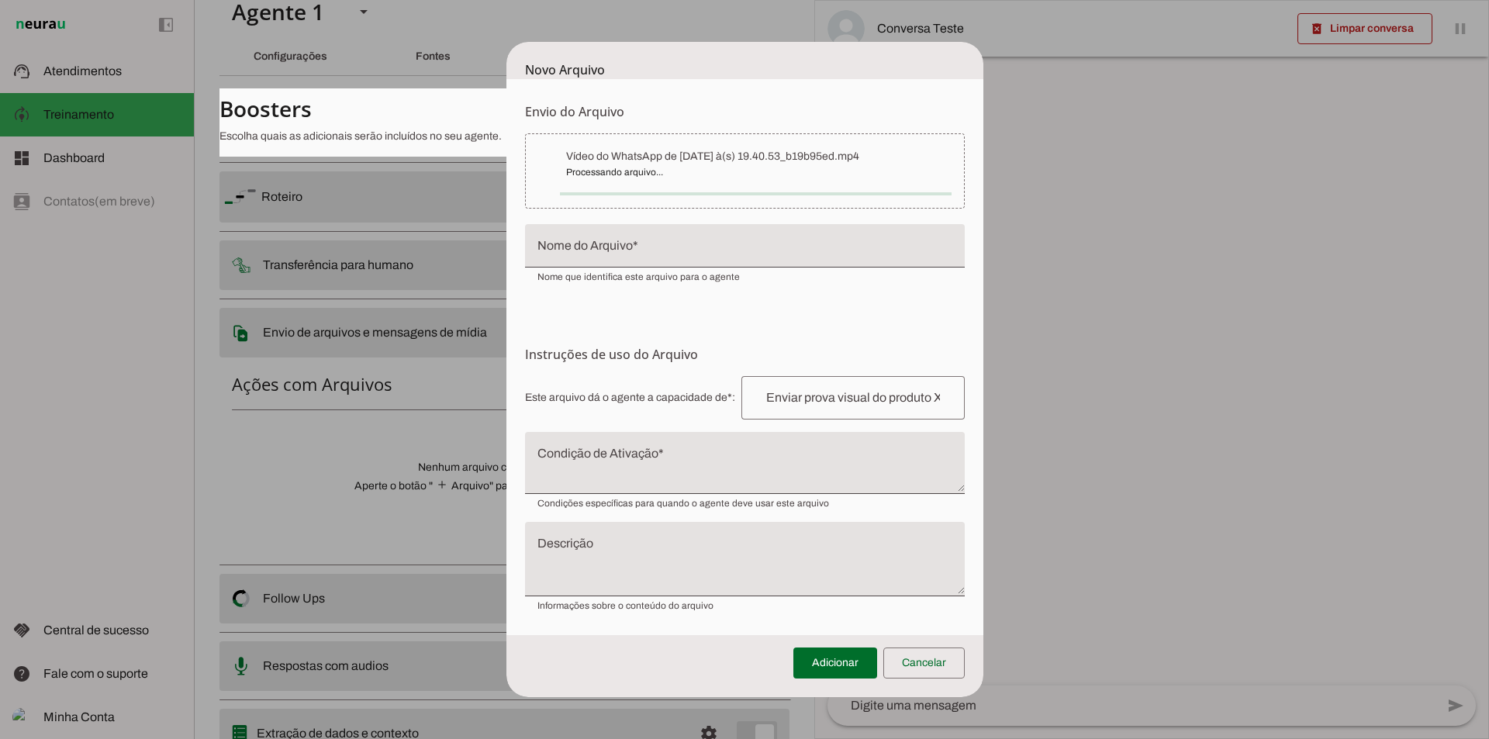
type input "Vídeo do WhatsApp de [DATE] à(s) 19.40.53_b19b95ed"
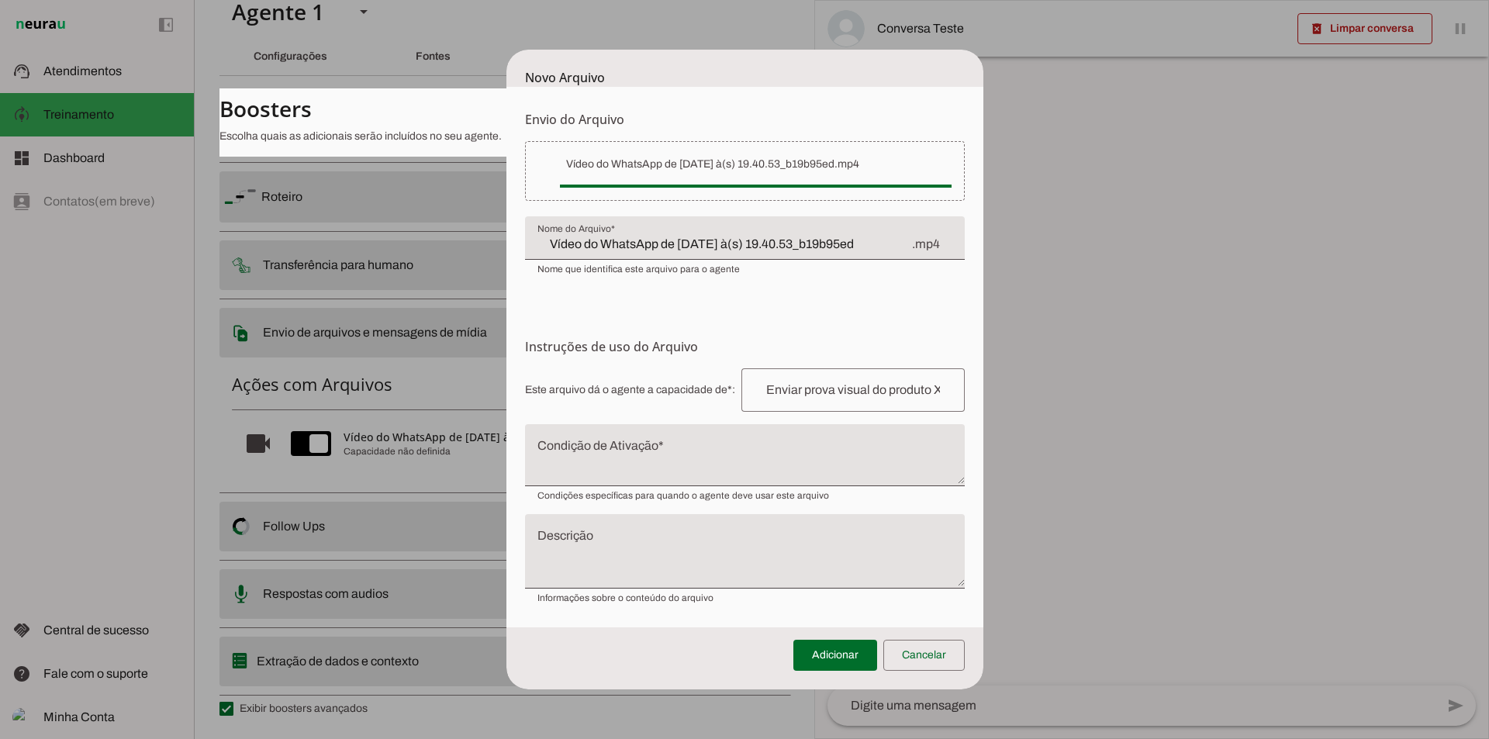
click at [614, 458] on textarea "Condição de Ativação" at bounding box center [745, 461] width 440 height 37
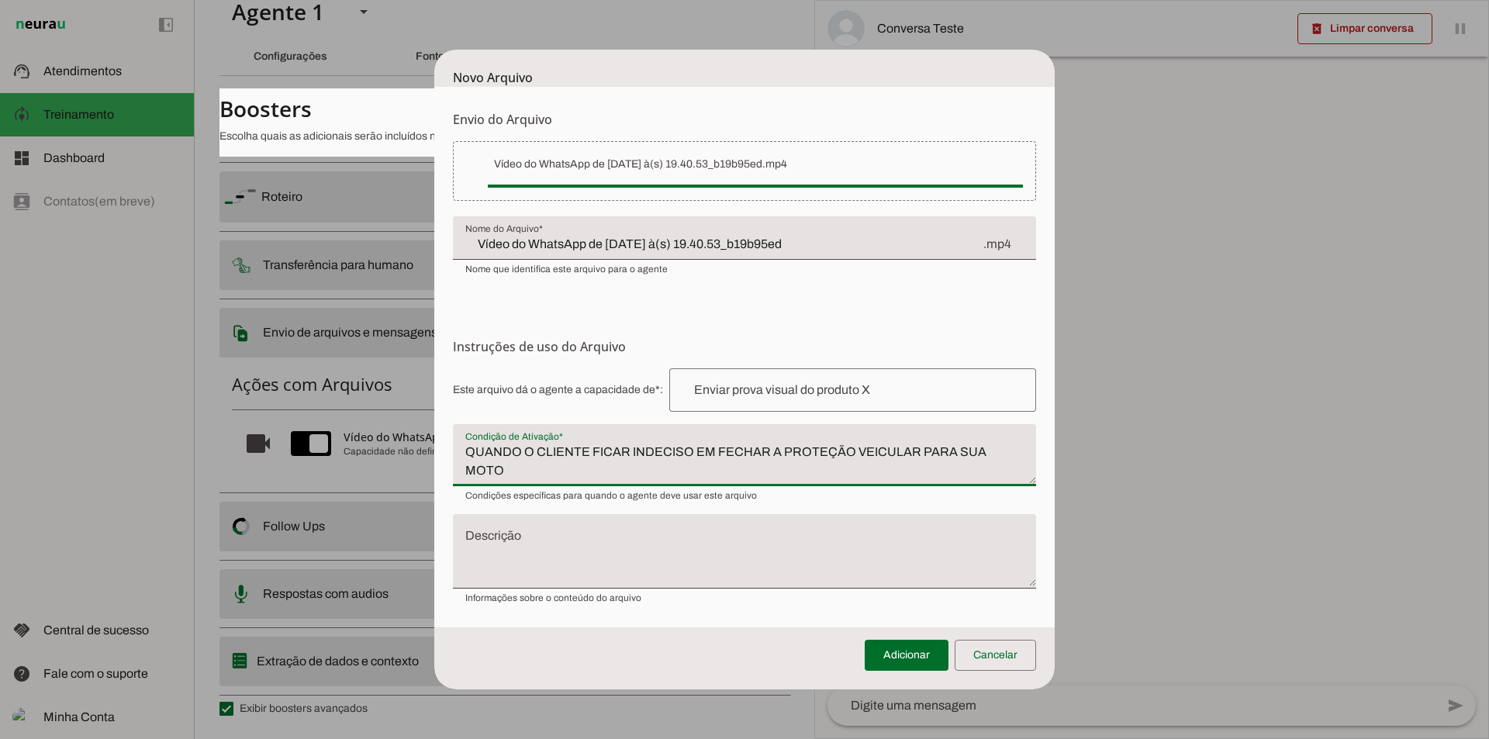
type textarea "QUANDO O CLIENTE FICAR INDECISO EM FECHAR A PROTEÇÃO VEICULAR PARA SUA MOTO"
type md-filled-text-field "QUANDO O CLIENTE FICAR INDECISO EM FECHAR A PROTEÇÃO VEICULAR PARA SUA MOTO"
click at [596, 536] on textarea "Descrição" at bounding box center [744, 558] width 583 height 50
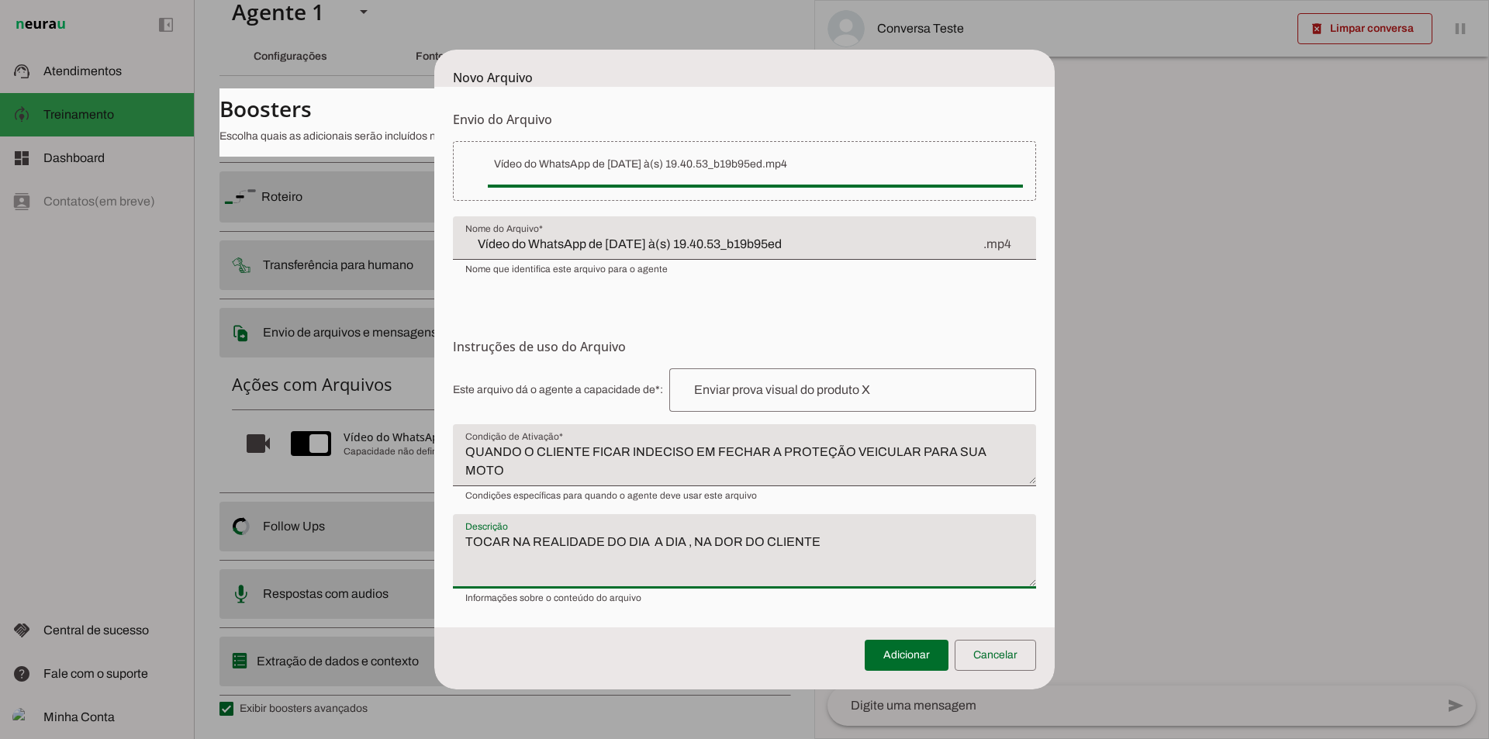
type textarea "TOCAR NA REALIDADE DO DIA A DIA , NA DOR DO CLIENTE"
type md-filled-text-field "TOCAR NA REALIDADE DO DIA A DIA , NA DOR DO CLIENTE"
click at [871, 393] on input "text" at bounding box center [853, 390] width 342 height 19
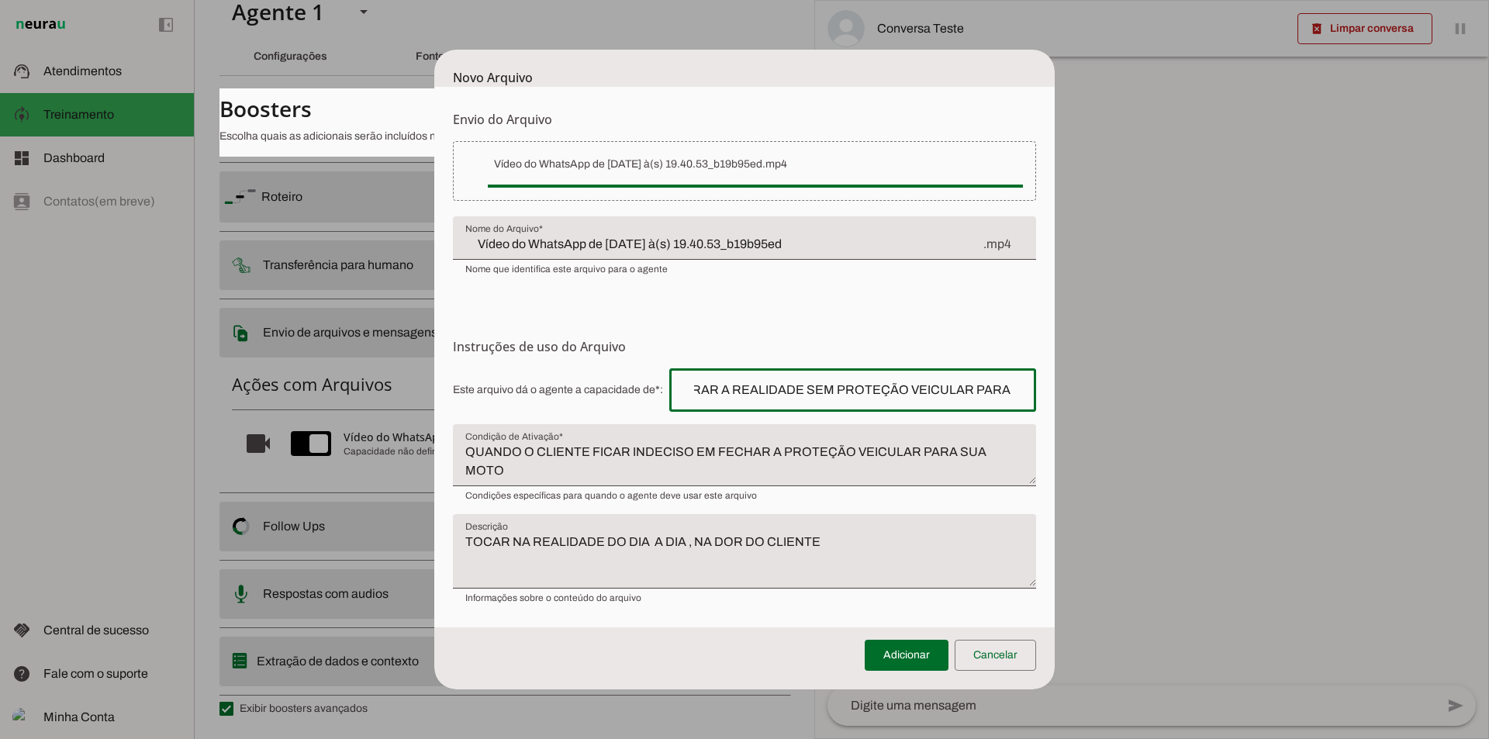
scroll to position [0, 52]
type input "MOSTRAR A REALIDADE SEM PROTEÇÃO VEICULAR PARA MOTO"
type md-outlined-text-field "MOSTRAR A REALIDADE SEM PROTEÇÃO VEICULAR PARA MOTO"
click at [908, 652] on span at bounding box center [907, 655] width 84 height 37
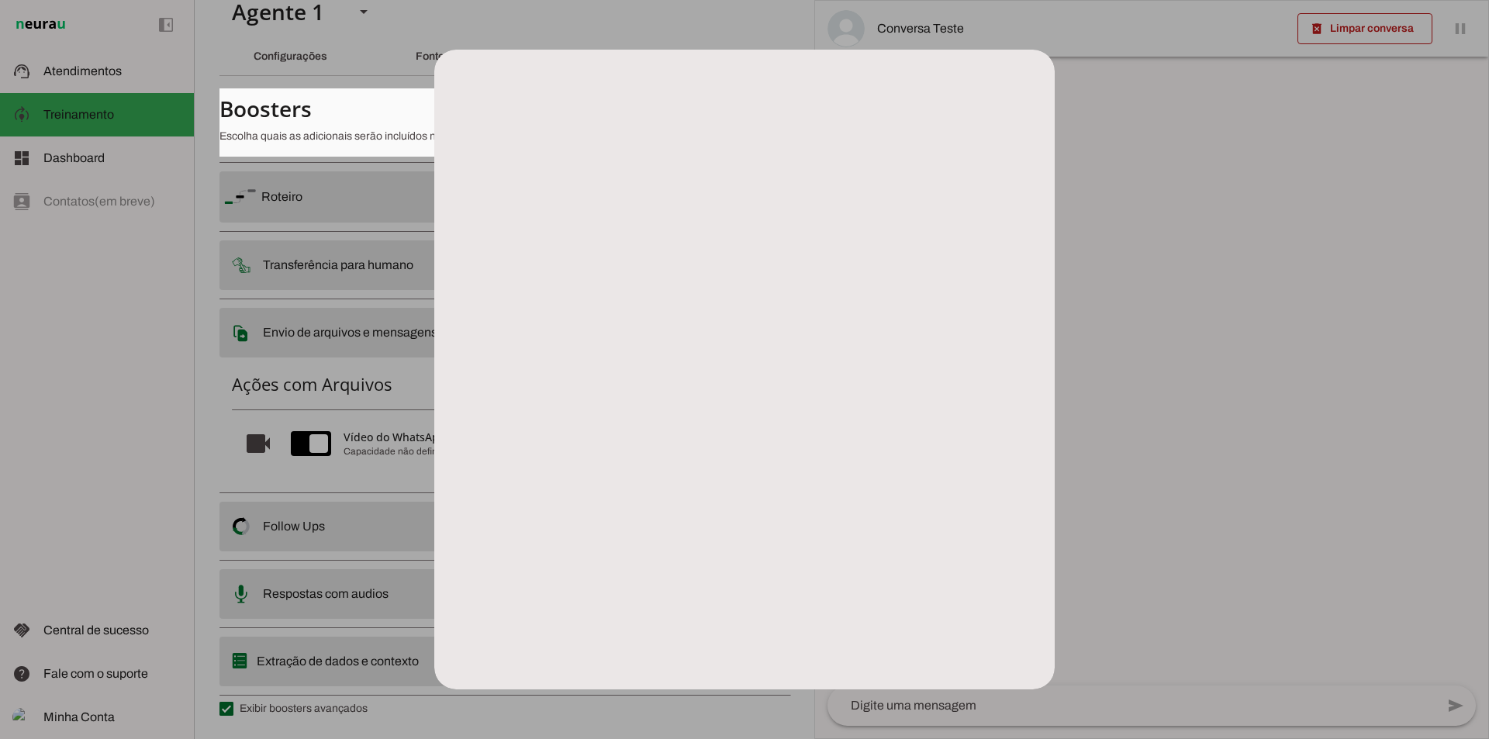
scroll to position [0, 0]
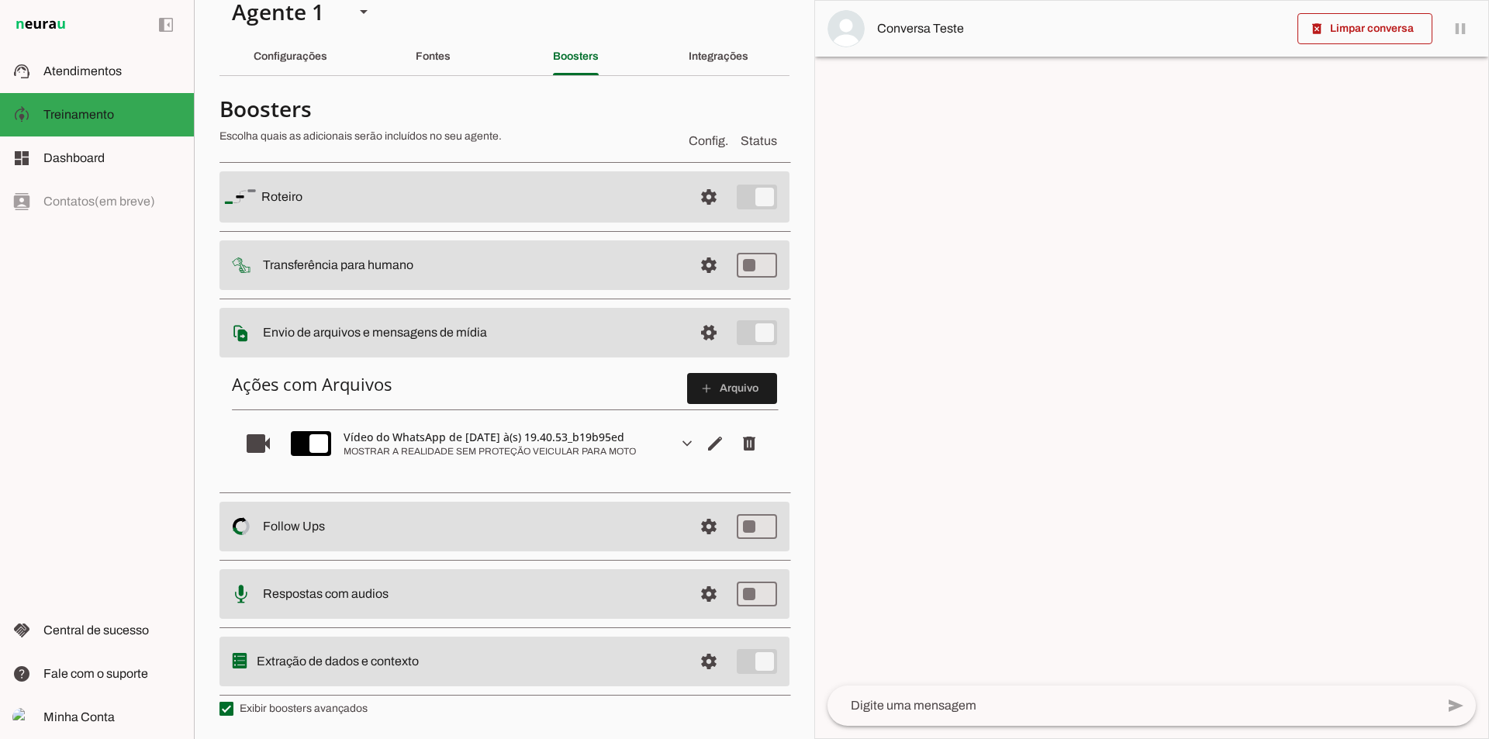
click at [997, 711] on textarea at bounding box center [1132, 706] width 608 height 19
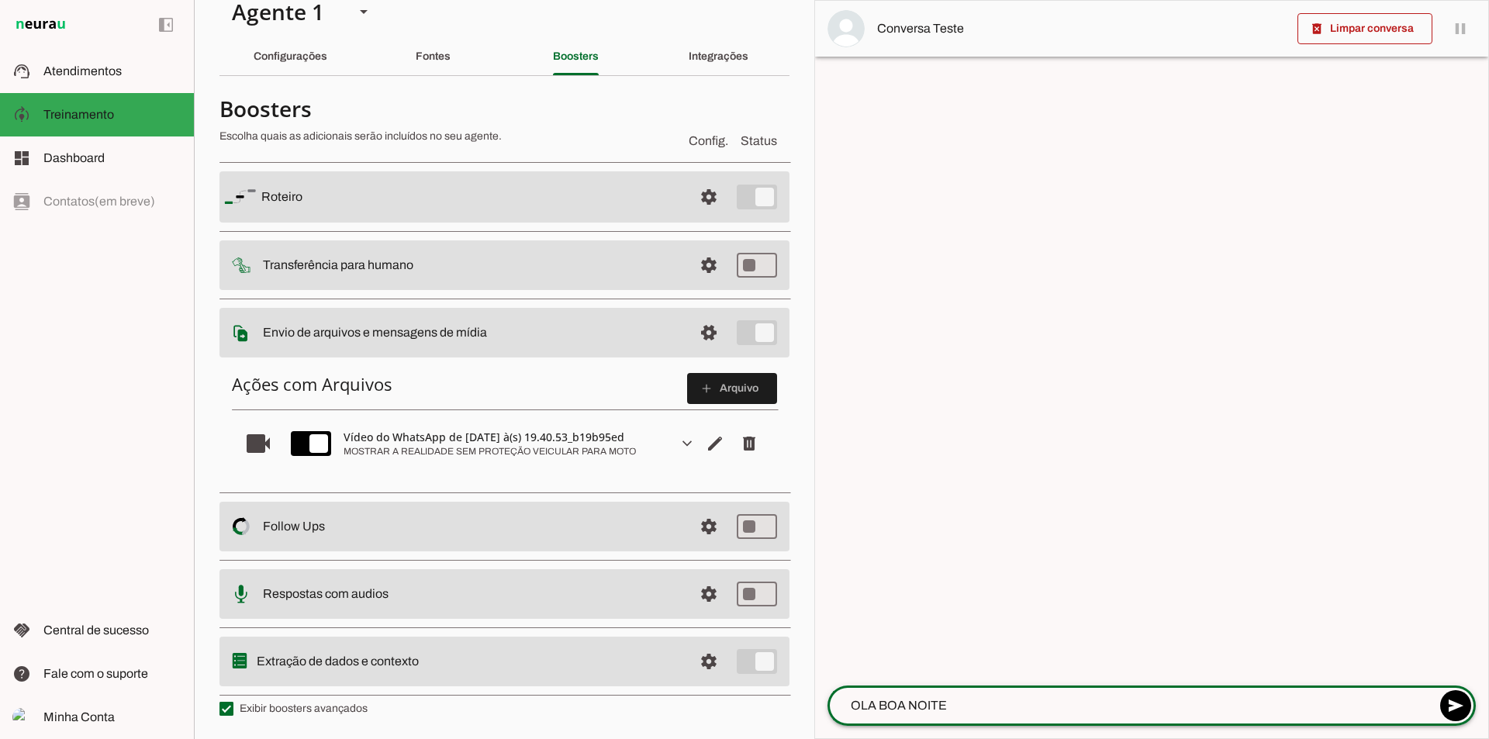
type textarea "OLA BOA NOITE"
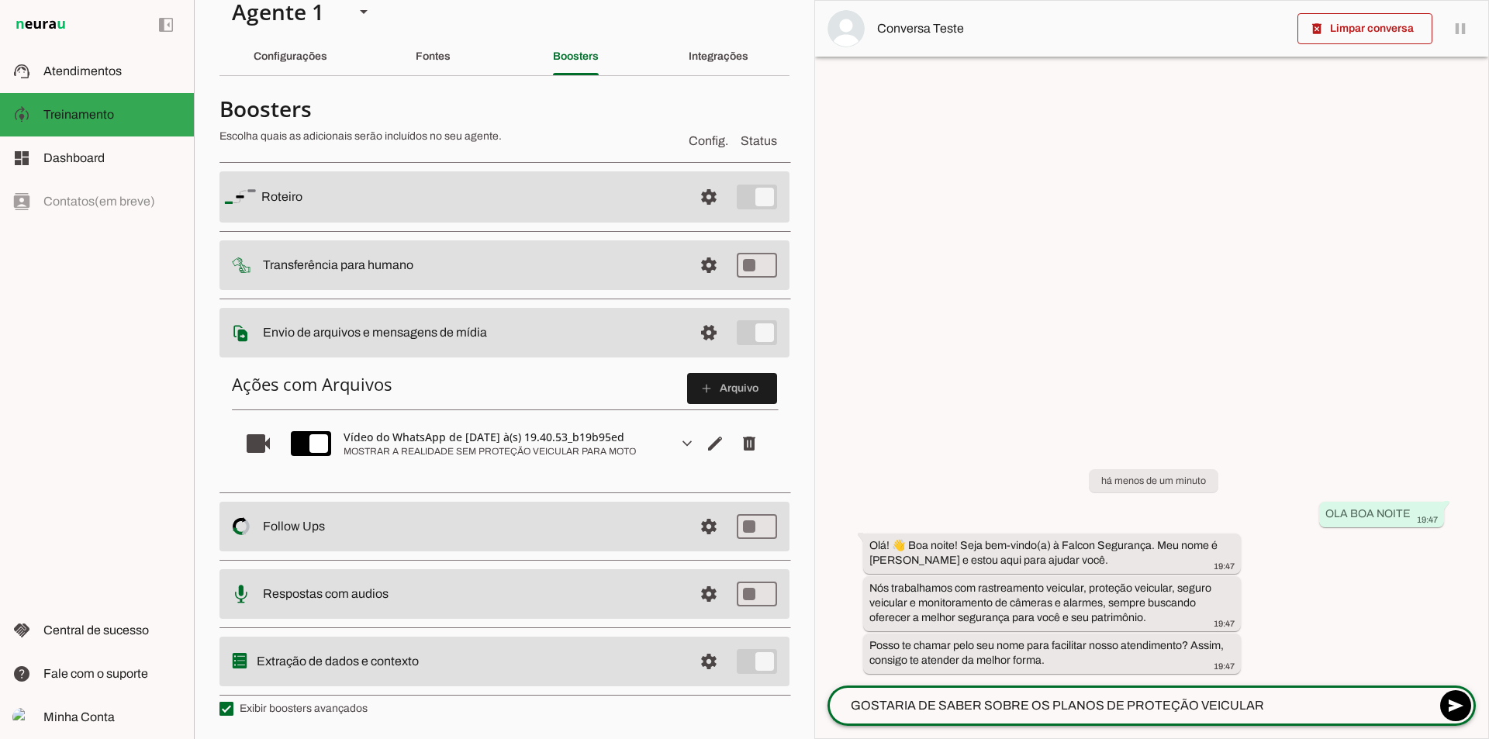
type textarea "GOSTARIA DE SABER SOBRE OS PLANOS DE PROTEÇÃO VEICULAR"
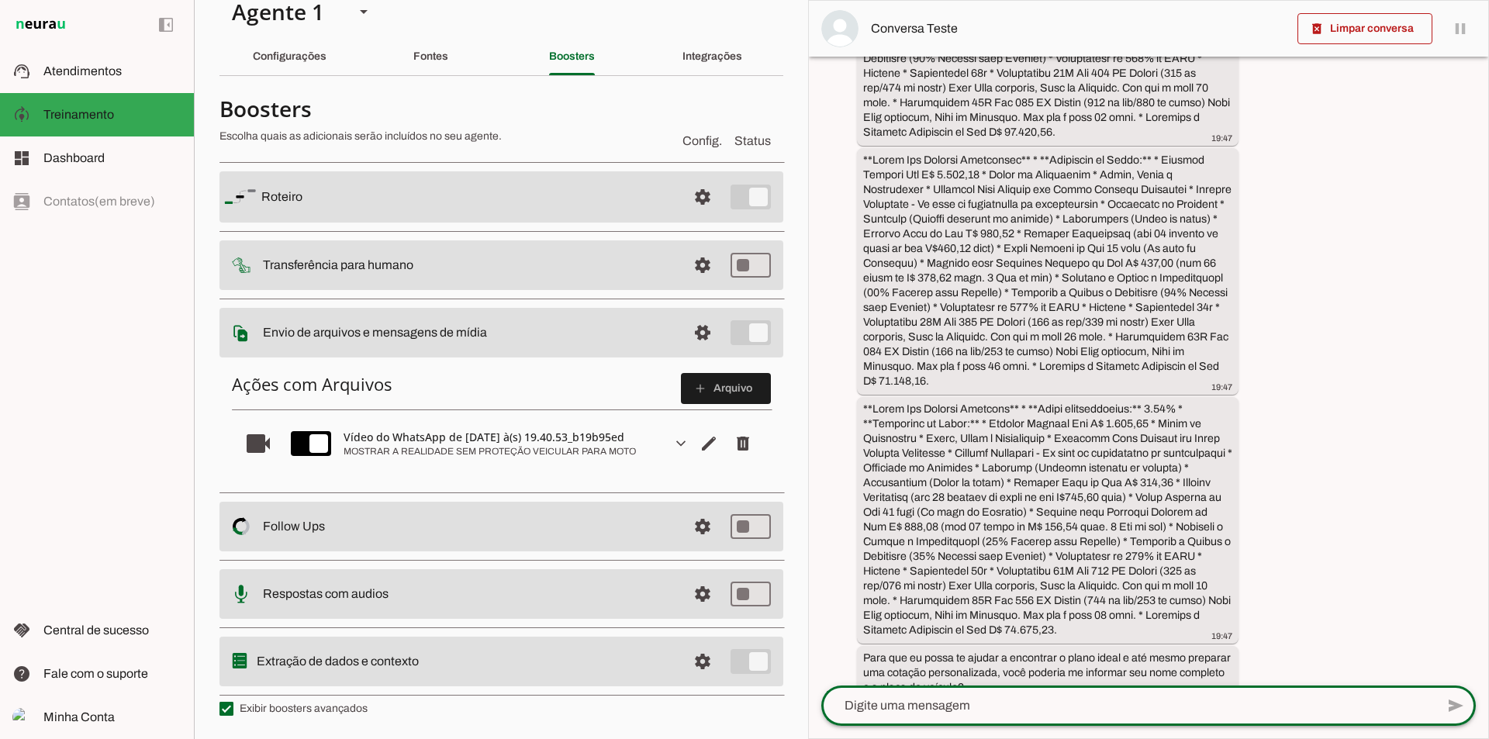
scroll to position [1032, 0]
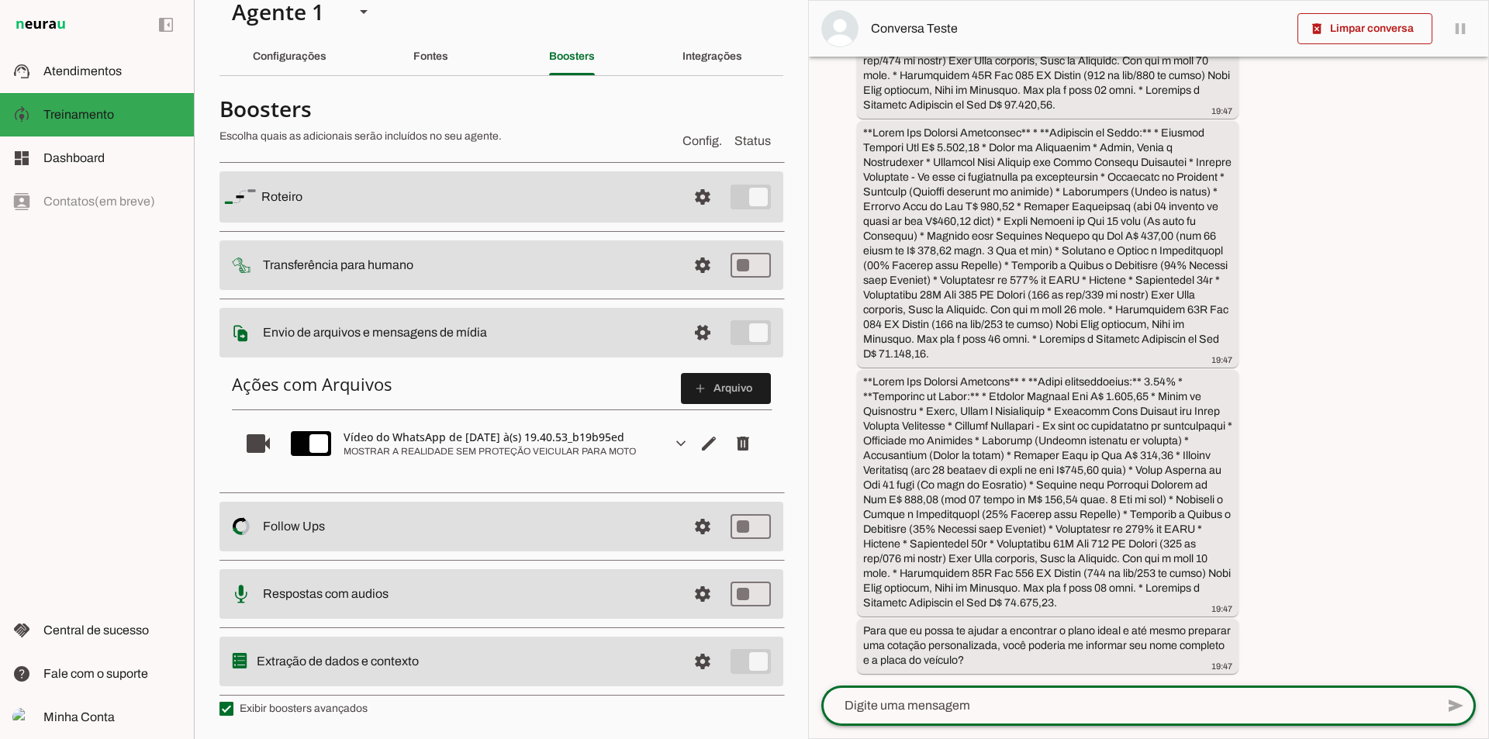
click at [955, 711] on textarea at bounding box center [1128, 706] width 614 height 19
type textarea "ESTOU INDECISO SE FAÇO A PROTEÇÃO VEICULAR OU NÃO"
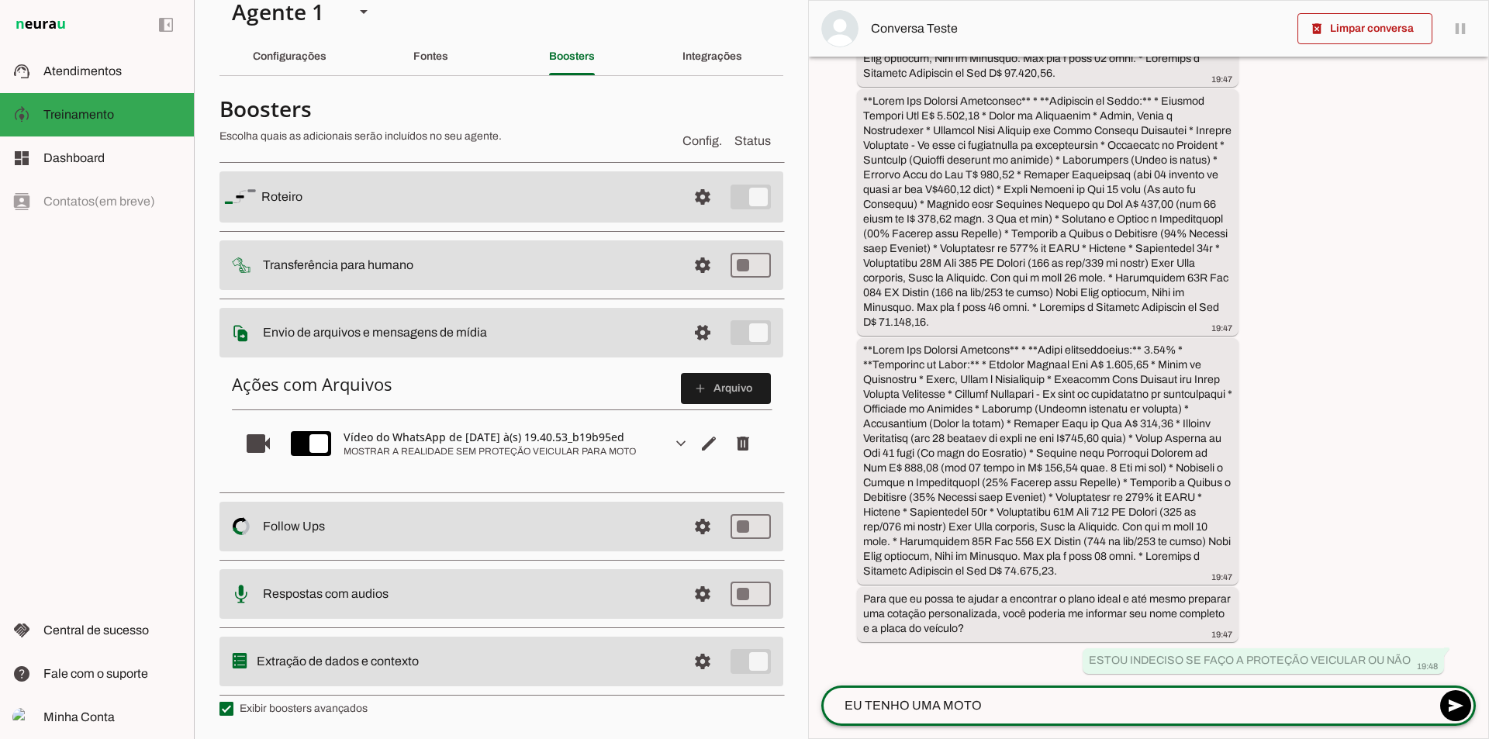
type textarea "EU TENHO UMA MOTO"
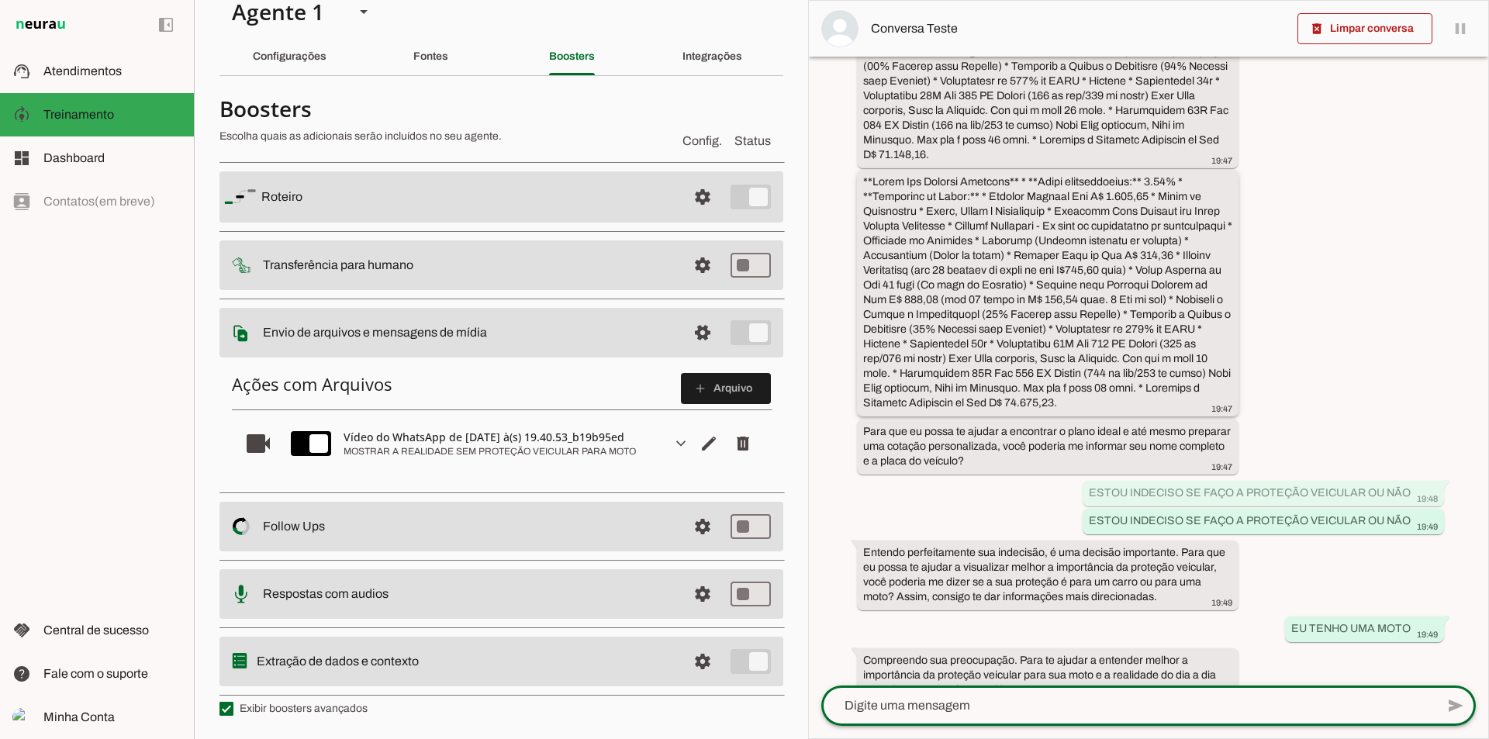
scroll to position [1388, 0]
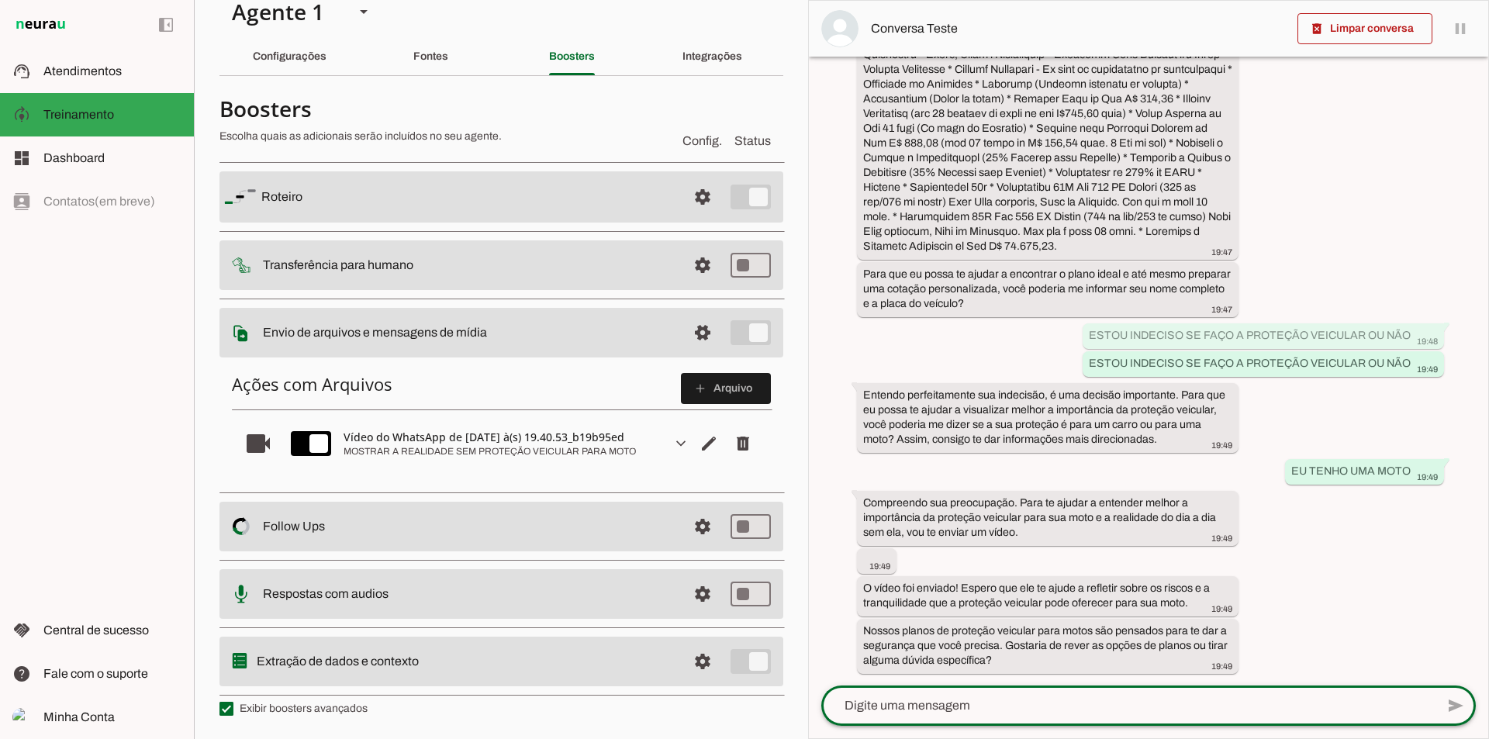
click at [1409, 512] on div "há 3 minutos OLA BOA NOITE 19:47 Olá! 👋 Boa noite! Seja bem-vindo(a) à Falcon S…" at bounding box center [1148, 371] width 679 height 629
click at [961, 709] on textarea at bounding box center [1128, 706] width 614 height 19
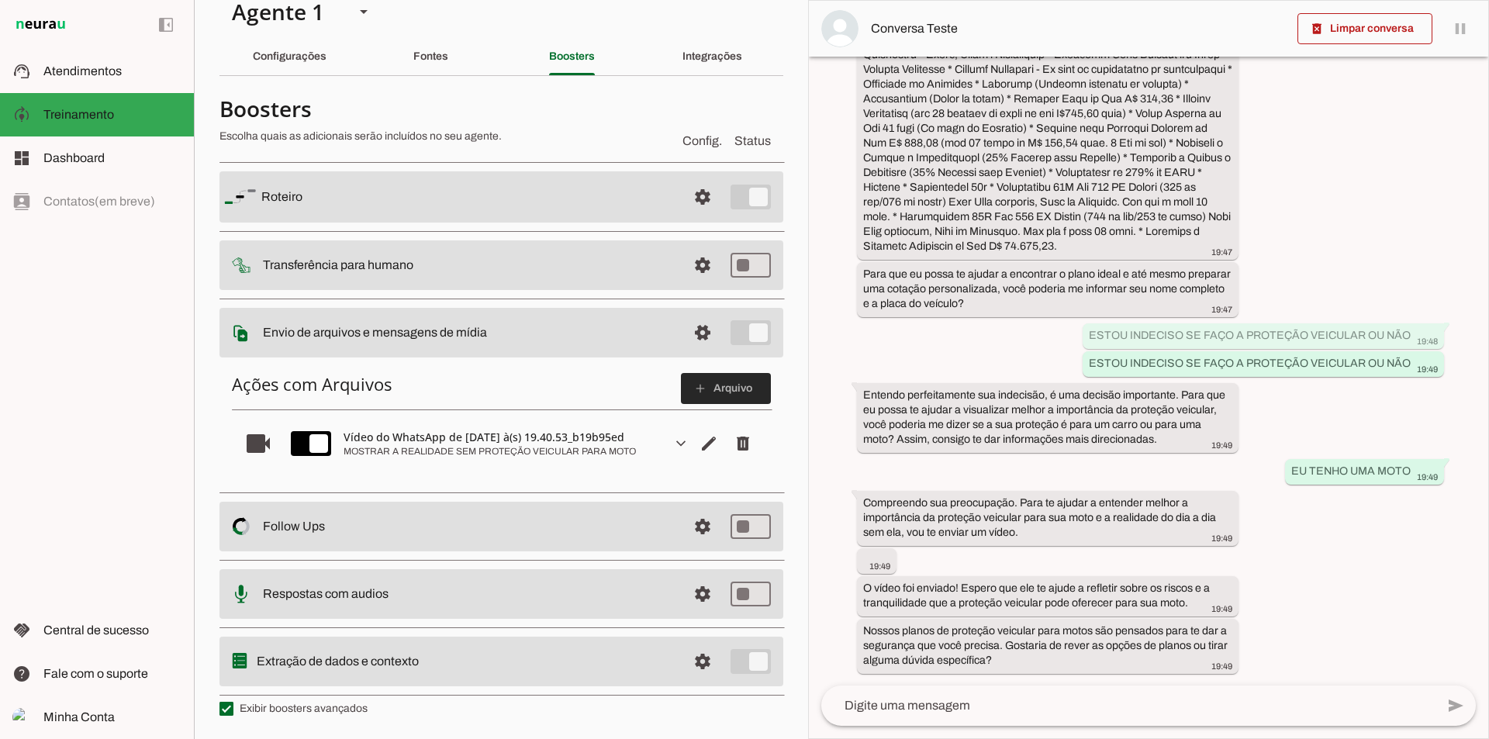
click at [717, 393] on span at bounding box center [726, 388] width 90 height 37
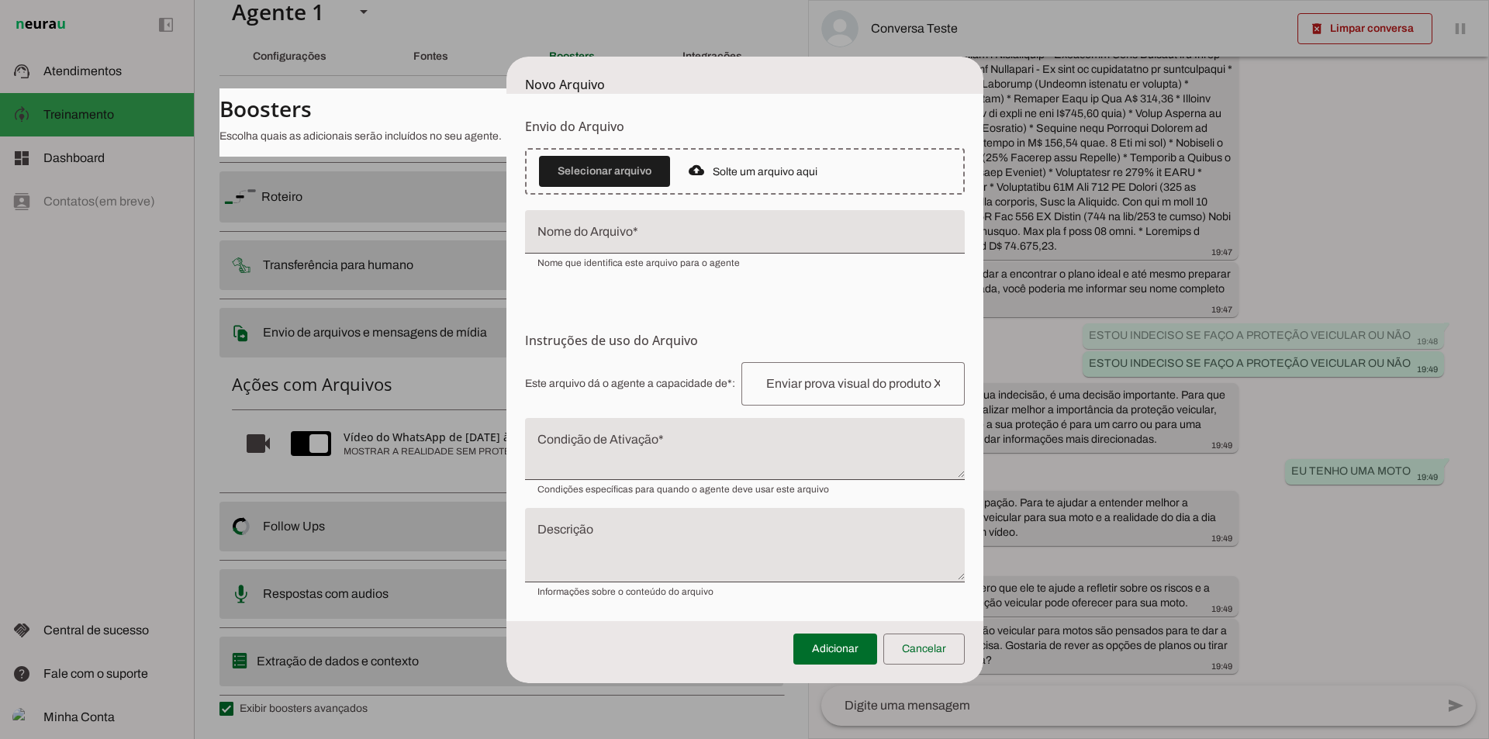
scroll to position [0, 0]
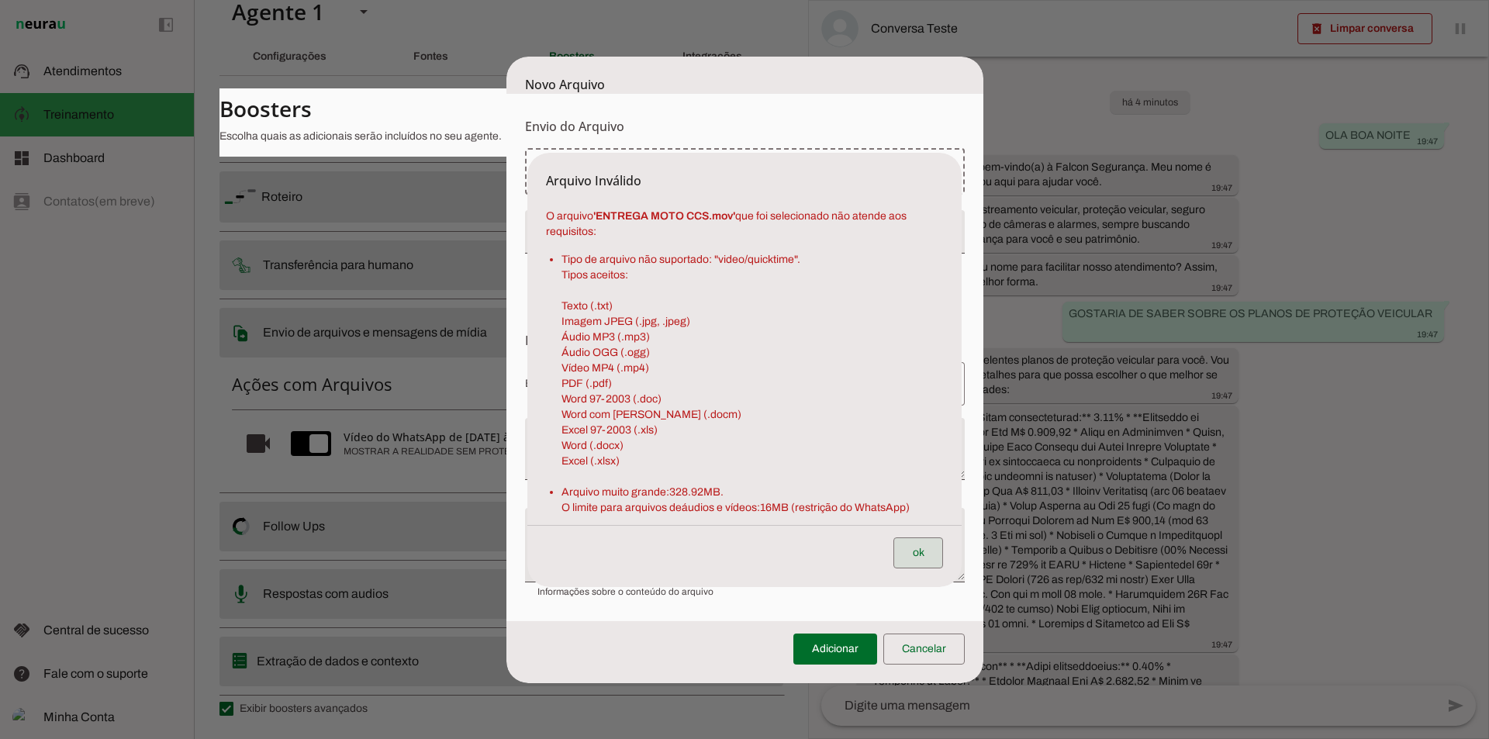
click at [928, 558] on span at bounding box center [919, 552] width 50 height 37
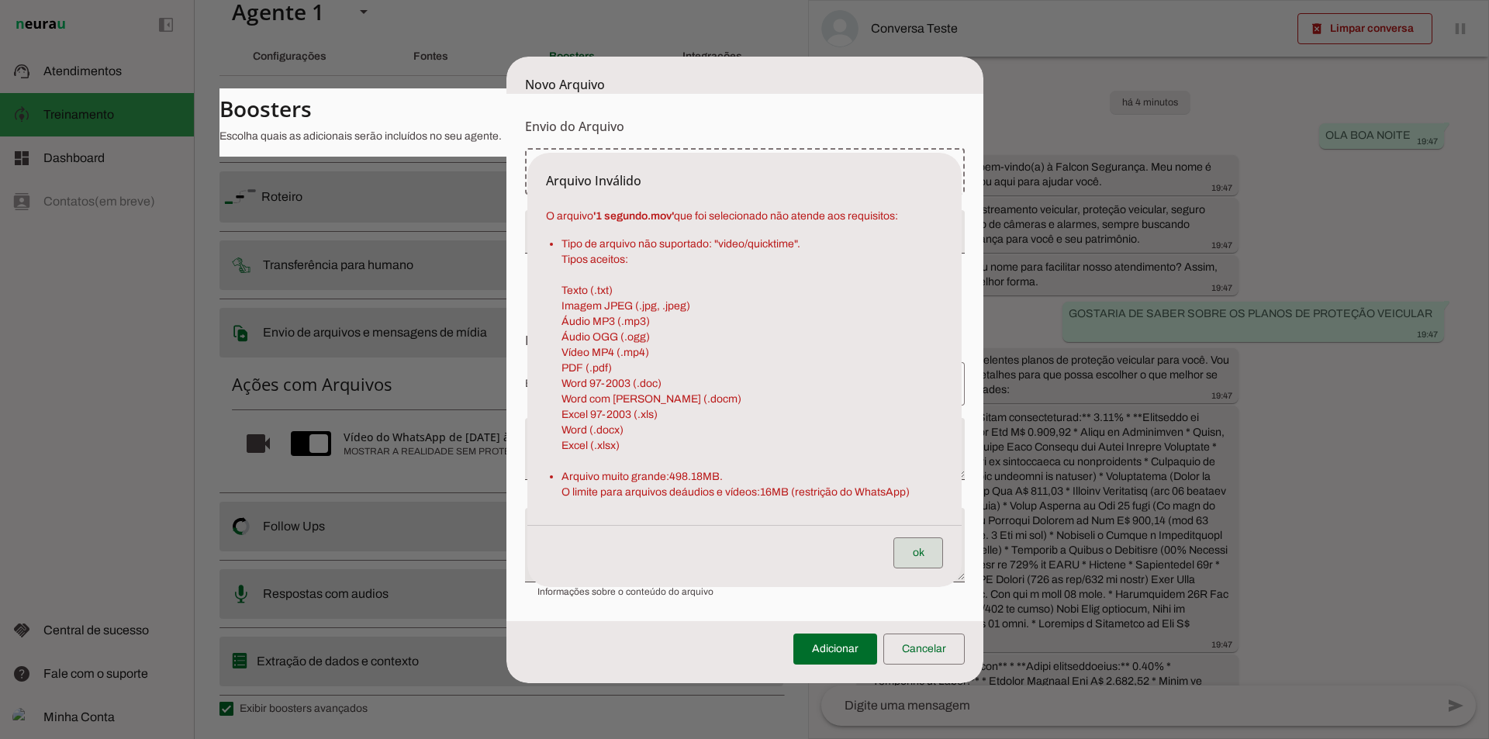
click at [924, 552] on span at bounding box center [919, 552] width 50 height 37
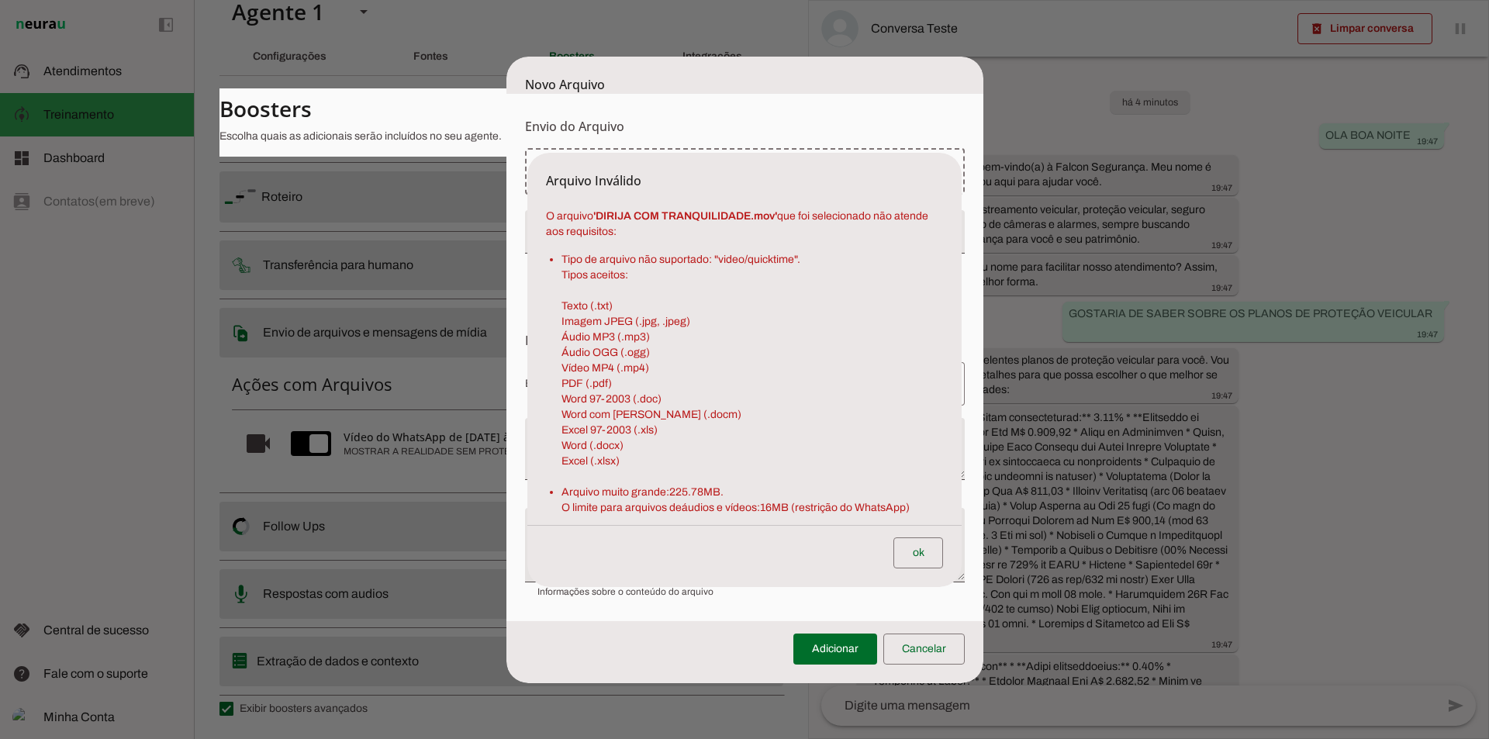
click at [859, 587] on dialog "Arquivo Inválido O arquivo ' DIRIJA COM TRANQUILIDADE.mov ' que foi selecionado…" at bounding box center [744, 370] width 434 height 434
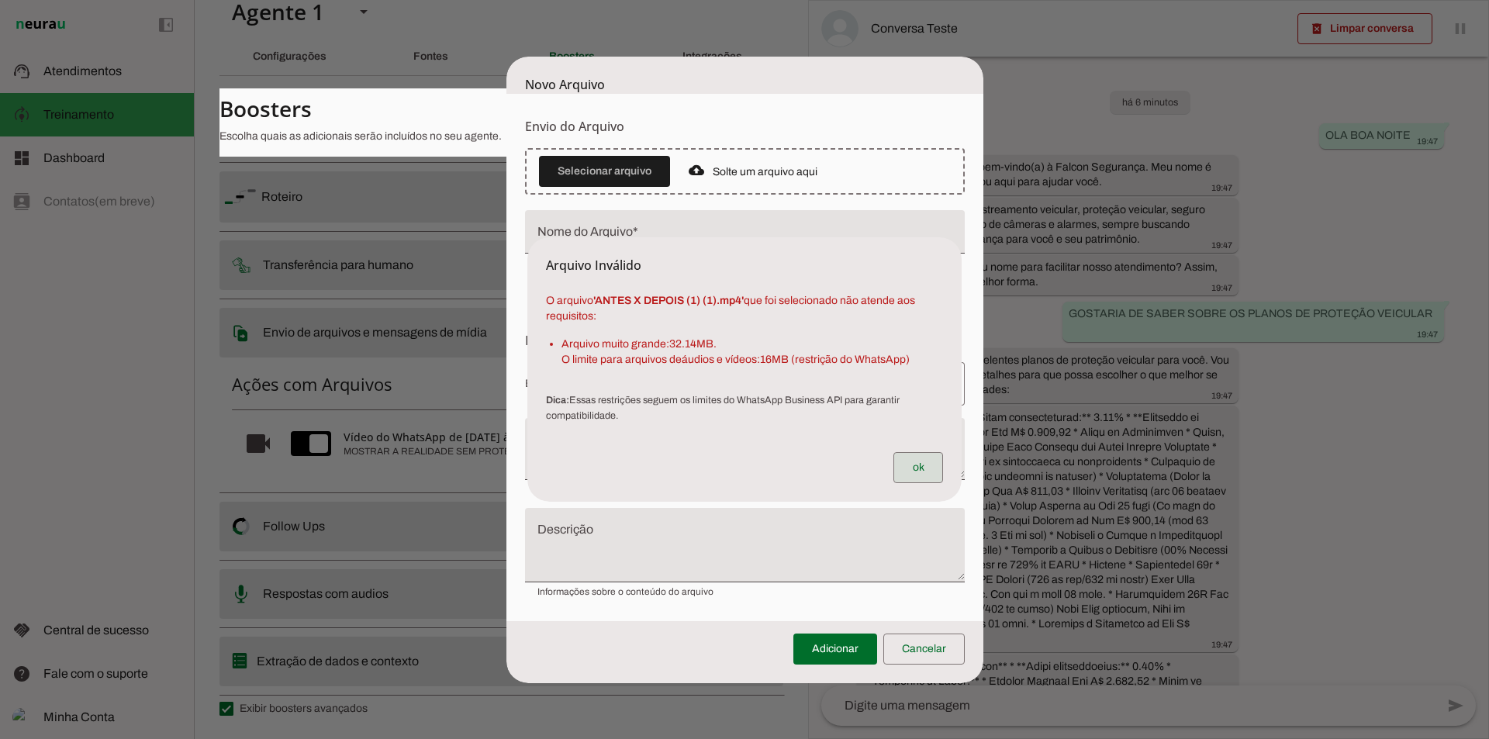
click at [907, 465] on span at bounding box center [919, 467] width 50 height 37
click at [908, 468] on span at bounding box center [919, 467] width 50 height 37
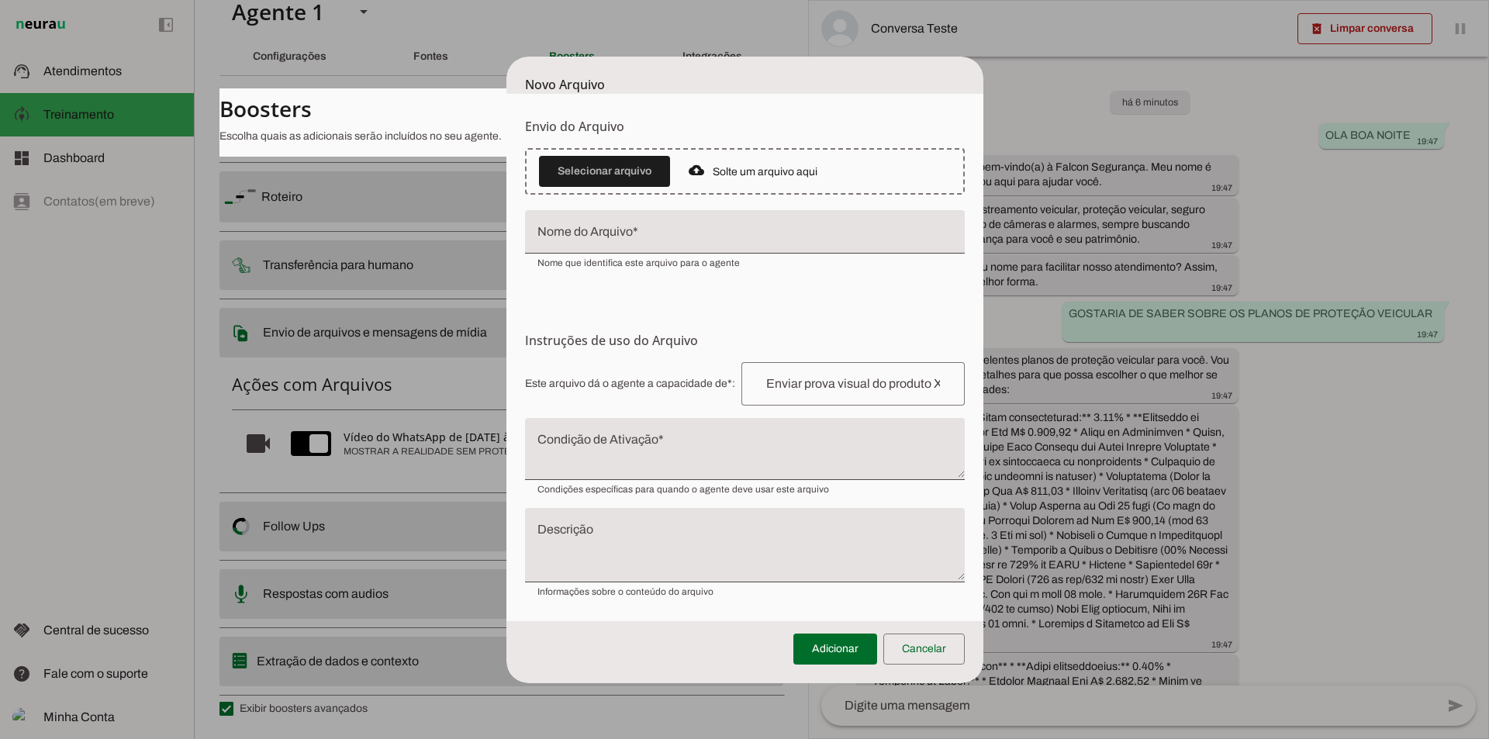
click at [984, 57] on dialog "Novo Arquivo Envio do Arquivo Upload de Arquivo Faça o envio dos arquivos que v…" at bounding box center [745, 370] width 477 height 627
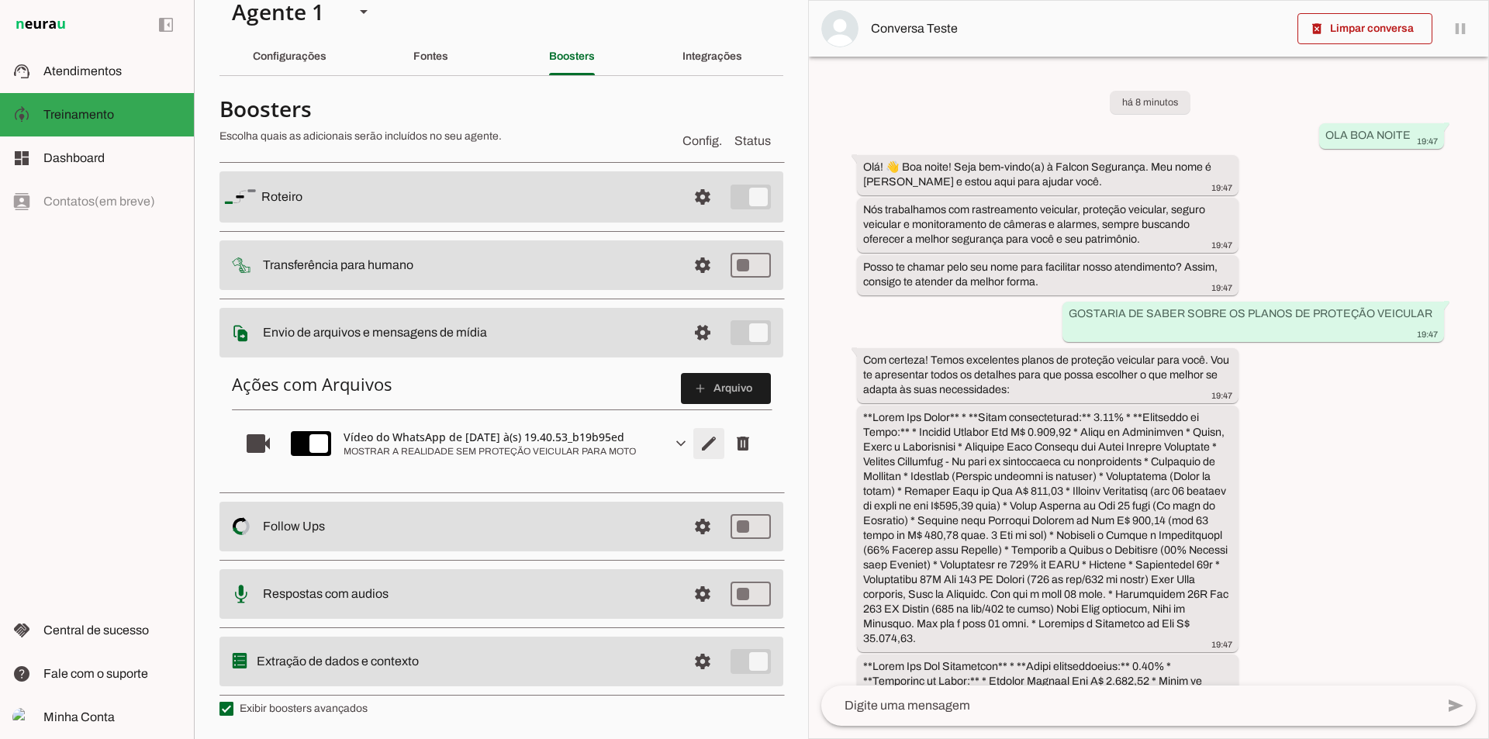
click at [692, 447] on span "Editar arquivo" at bounding box center [708, 443] width 37 height 37
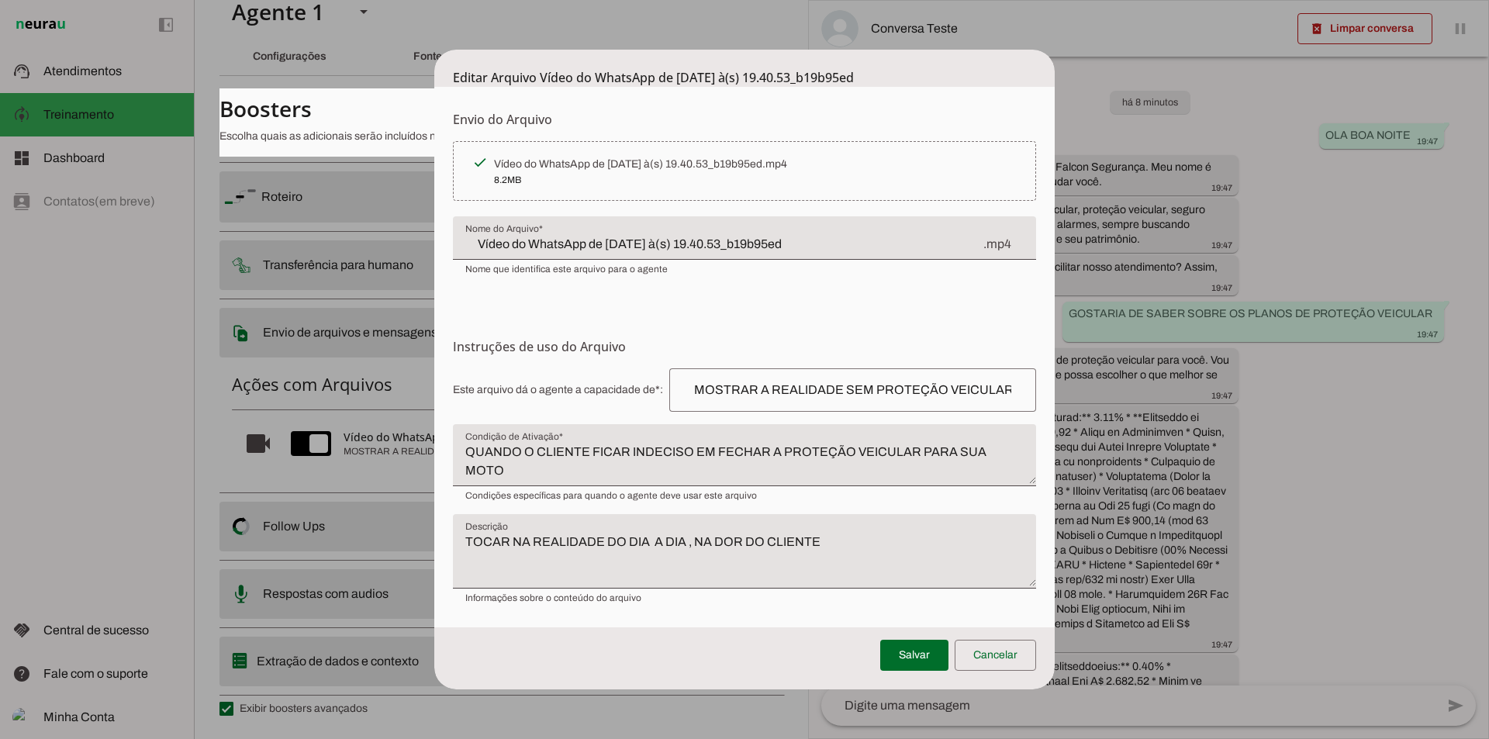
click at [1018, 455] on textarea "QUANDO O CLIENTE FICAR INDECISO EM FECHAR A PROTEÇÃO VEICULAR PARA SUA MOTO" at bounding box center [744, 461] width 583 height 37
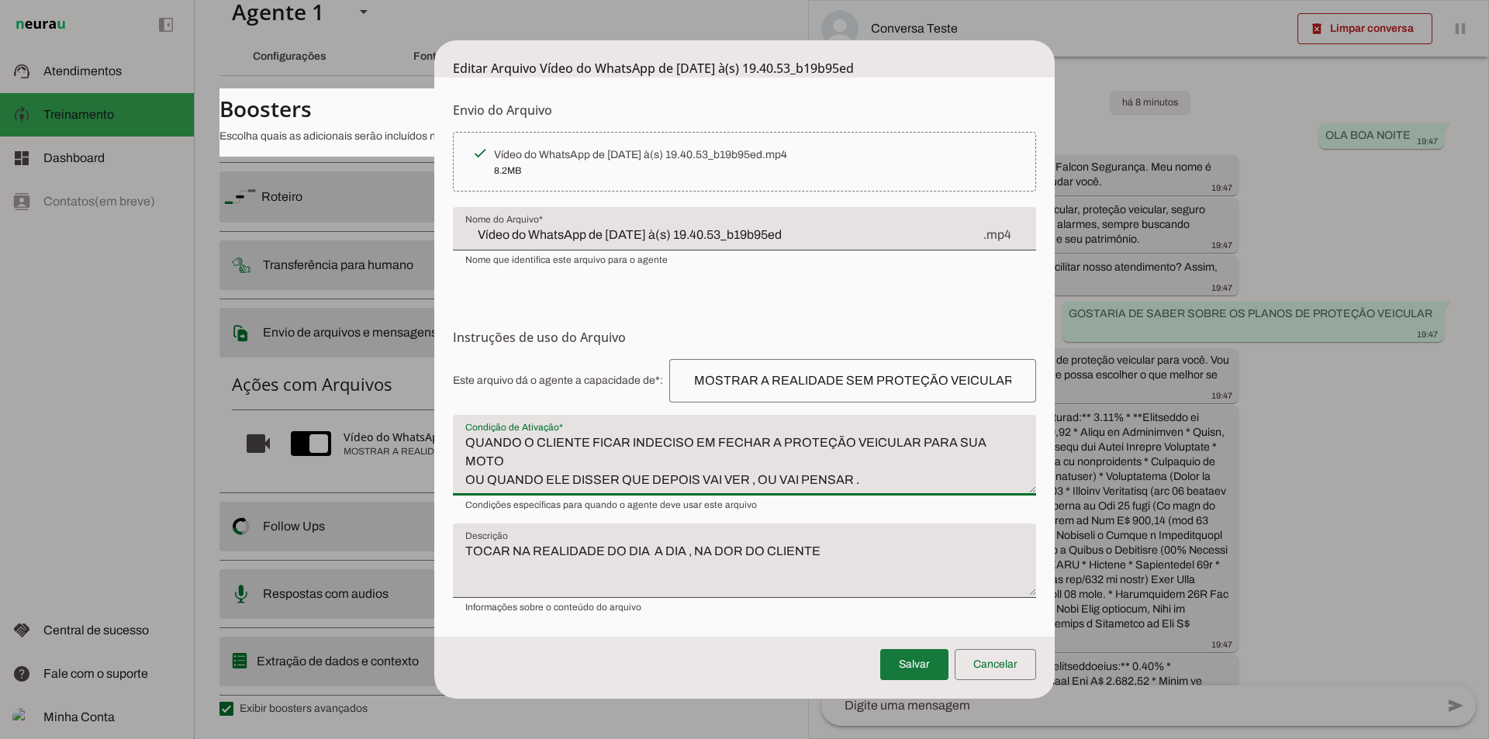
type textarea "QUANDO O CLIENTE FICAR INDECISO EM FECHAR A PROTEÇÃO VEICULAR PARA SUA MOTO OU …"
type md-filled-text-field "QUANDO O CLIENTE FICAR INDECISO EM FECHAR A PROTEÇÃO VEICULAR PARA SUA MOTO OU …"
click at [909, 656] on span at bounding box center [914, 664] width 68 height 37
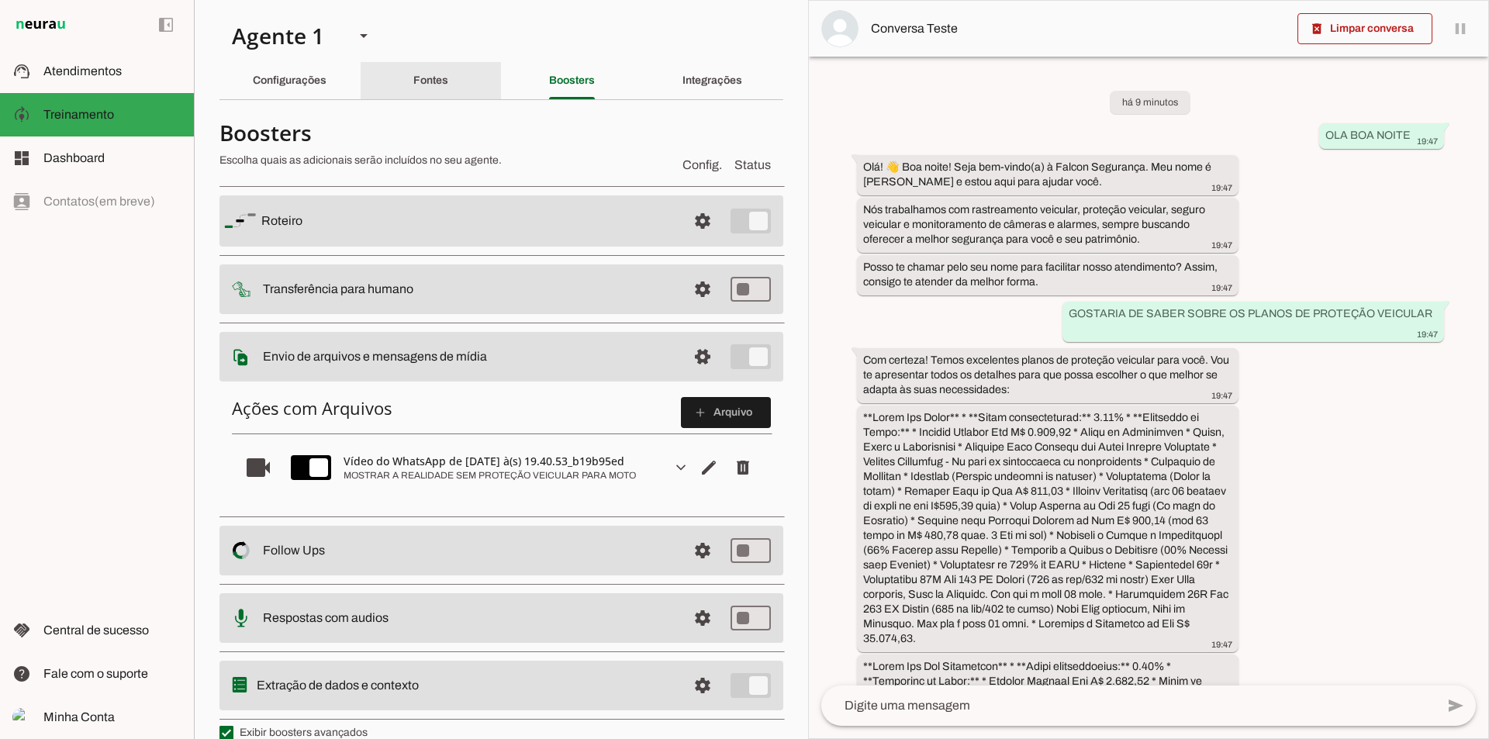
click at [442, 74] on div "Fontes" at bounding box center [430, 80] width 35 height 37
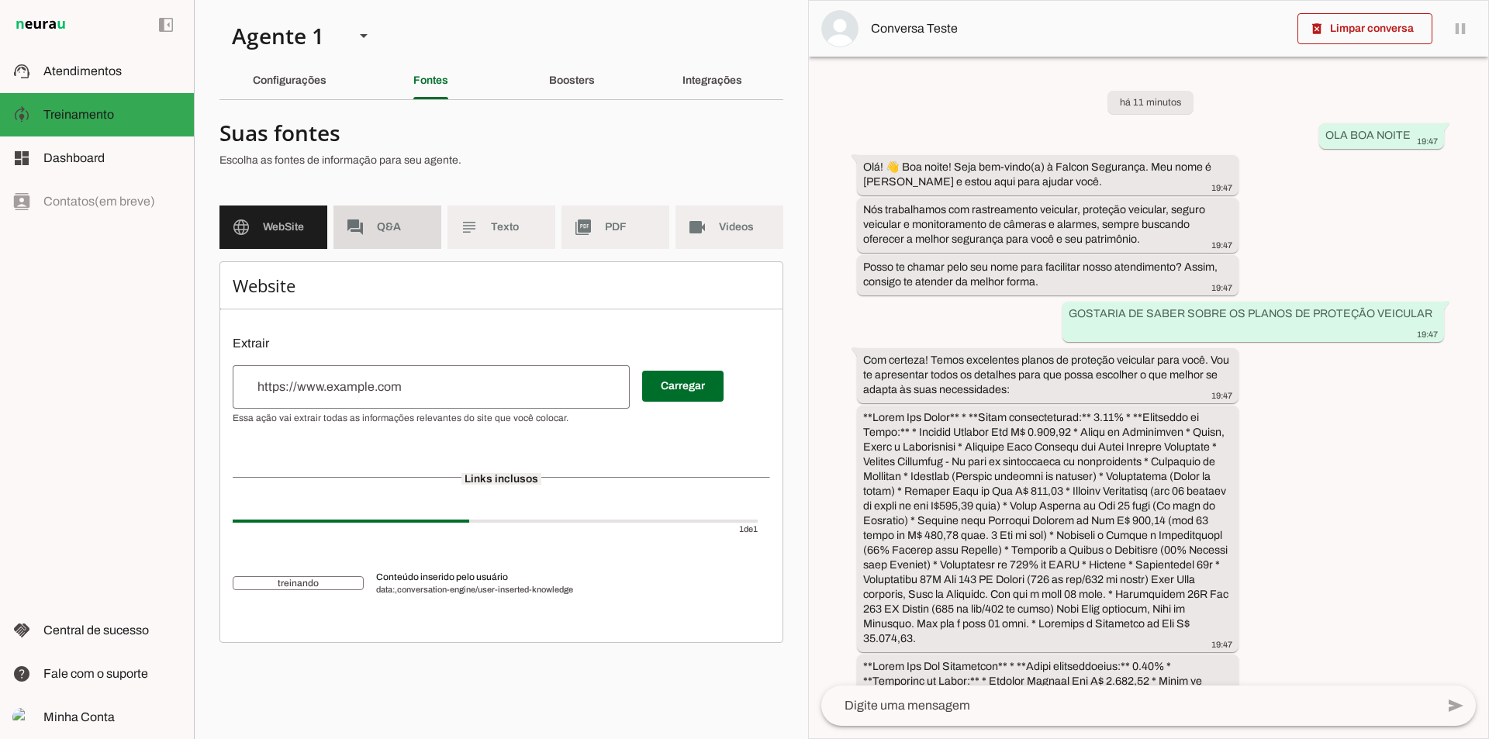
click at [404, 231] on span "Q&A" at bounding box center [403, 228] width 52 height 16
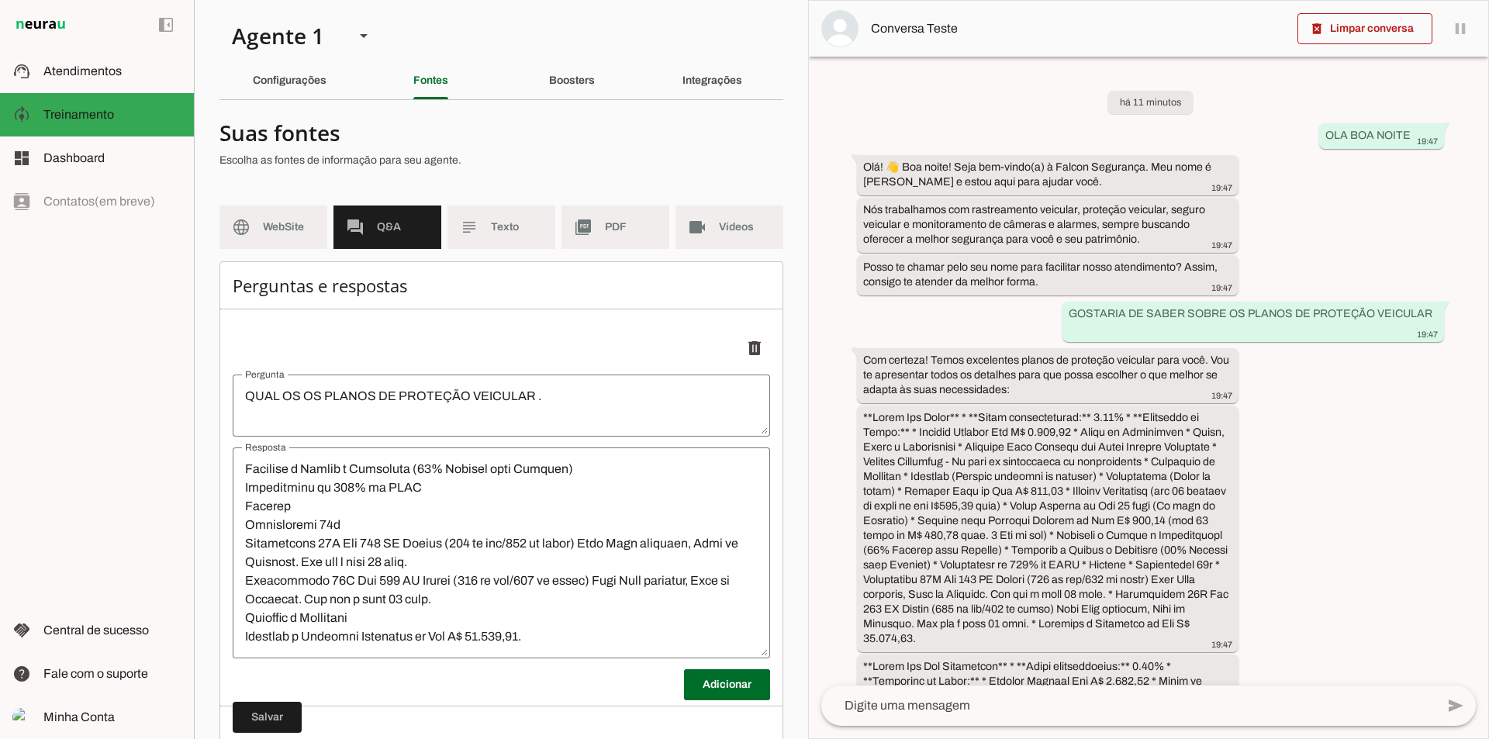
scroll to position [55, 0]
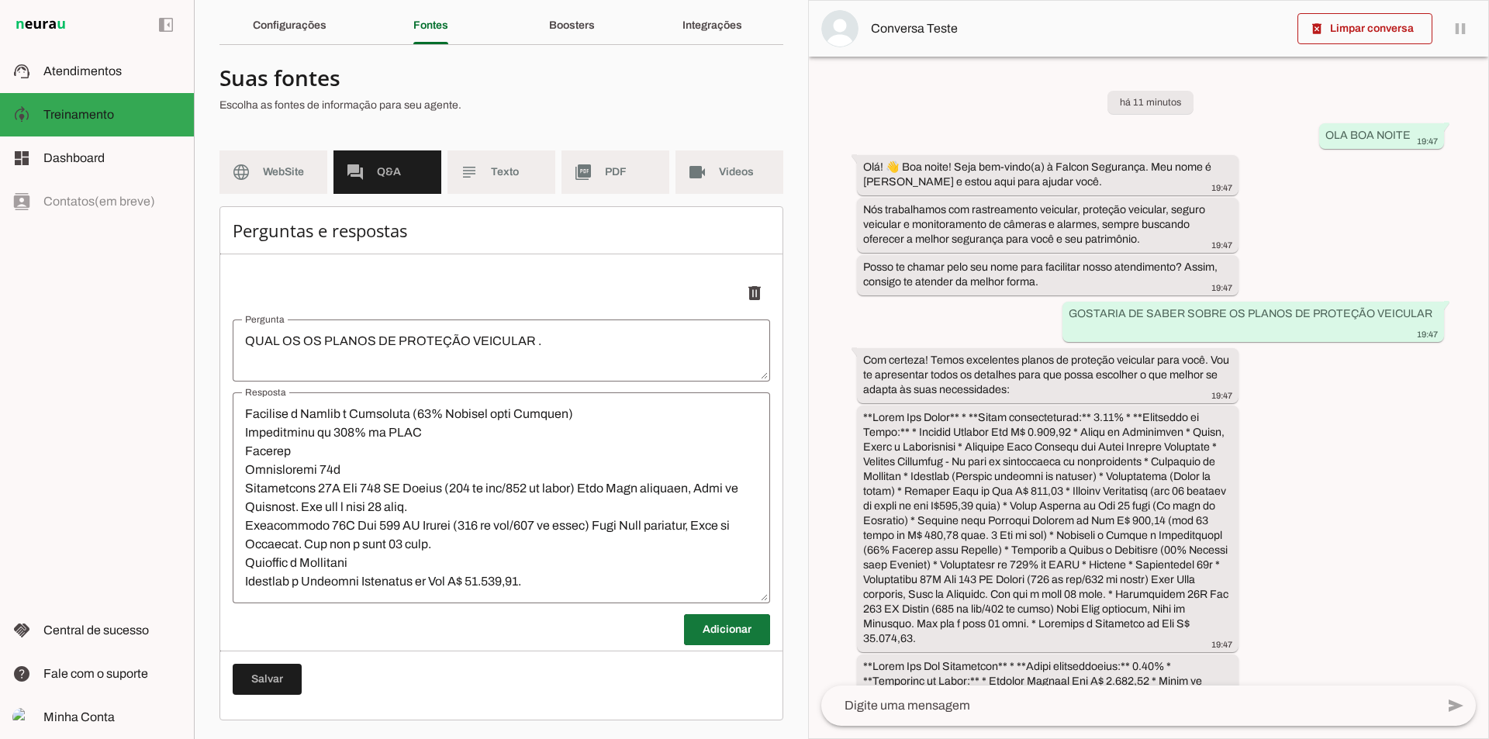
click at [738, 629] on span at bounding box center [727, 629] width 86 height 37
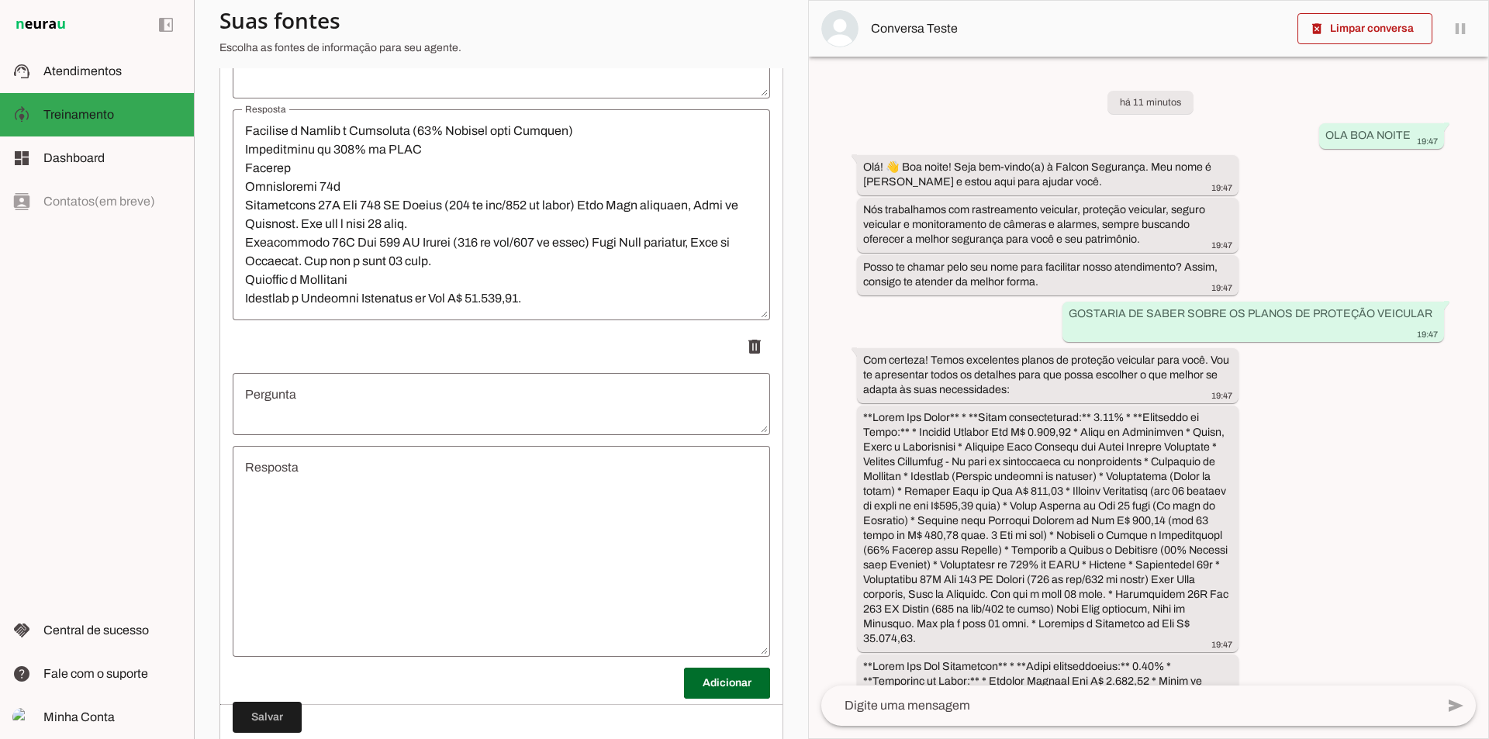
scroll to position [392, 0]
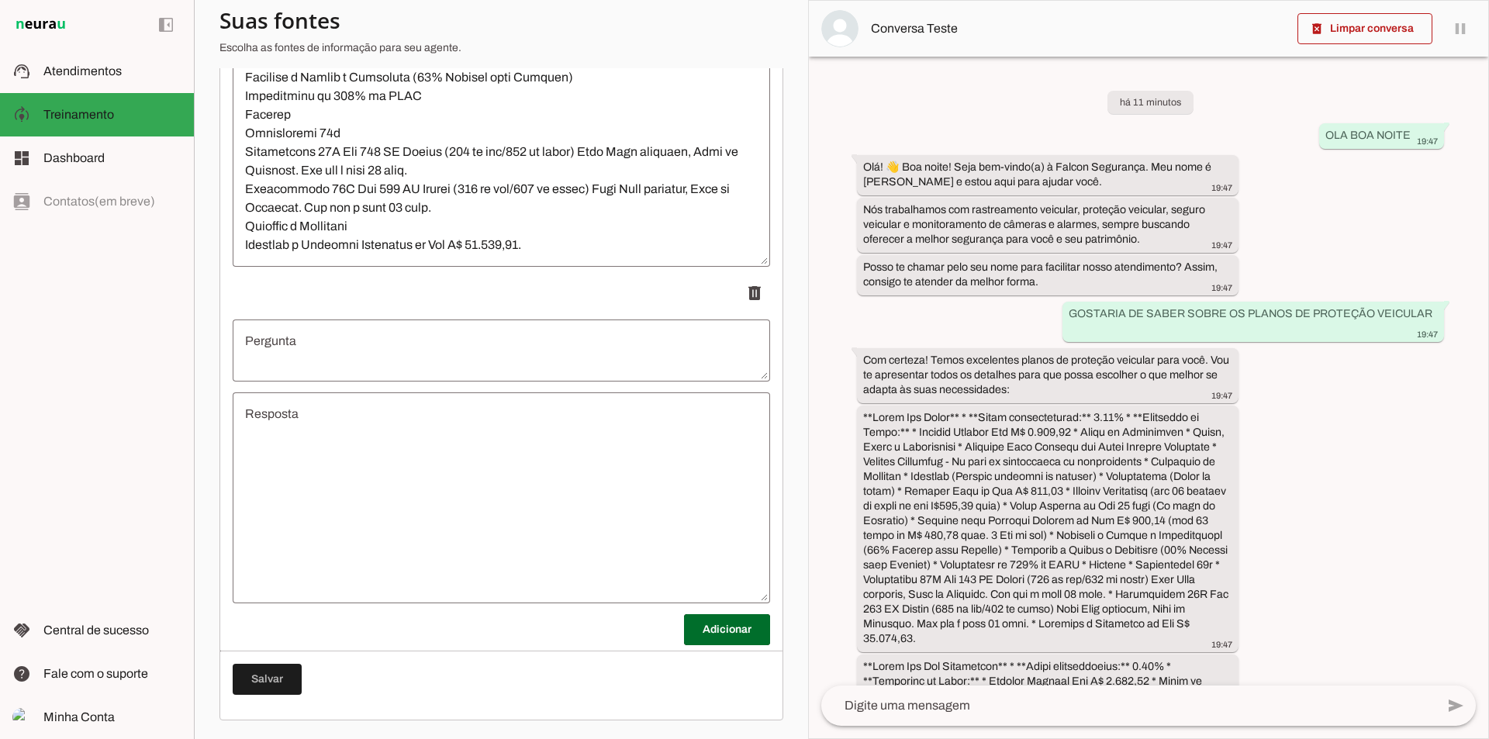
click at [355, 347] on textarea "Pergunta" at bounding box center [502, 350] width 538 height 37
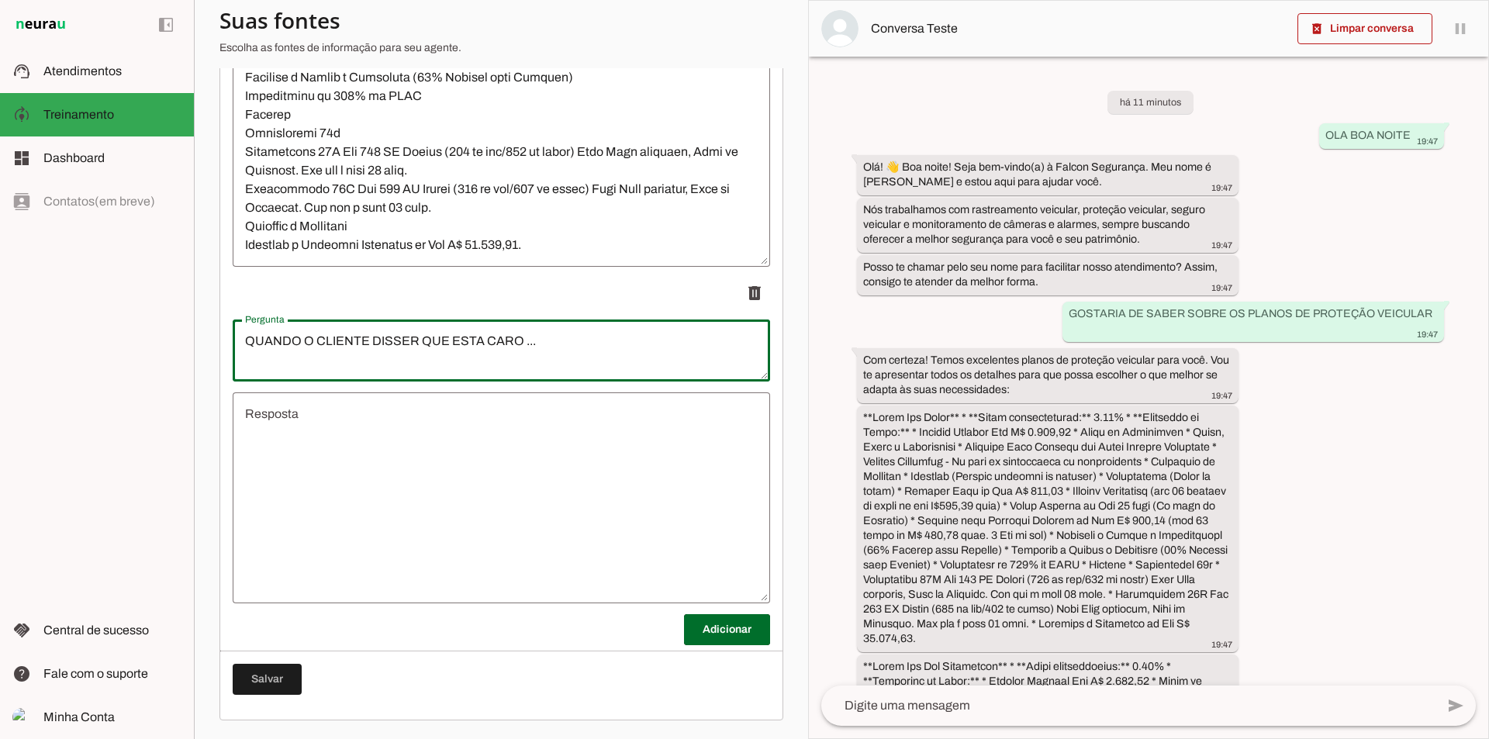
type textarea "QUANDO O CLIENTE DISSER QUE ESTA CARO ..."
type md-outlined-text-field "QUANDO O CLIENTE DISSER QUE ESTA CARO ..."
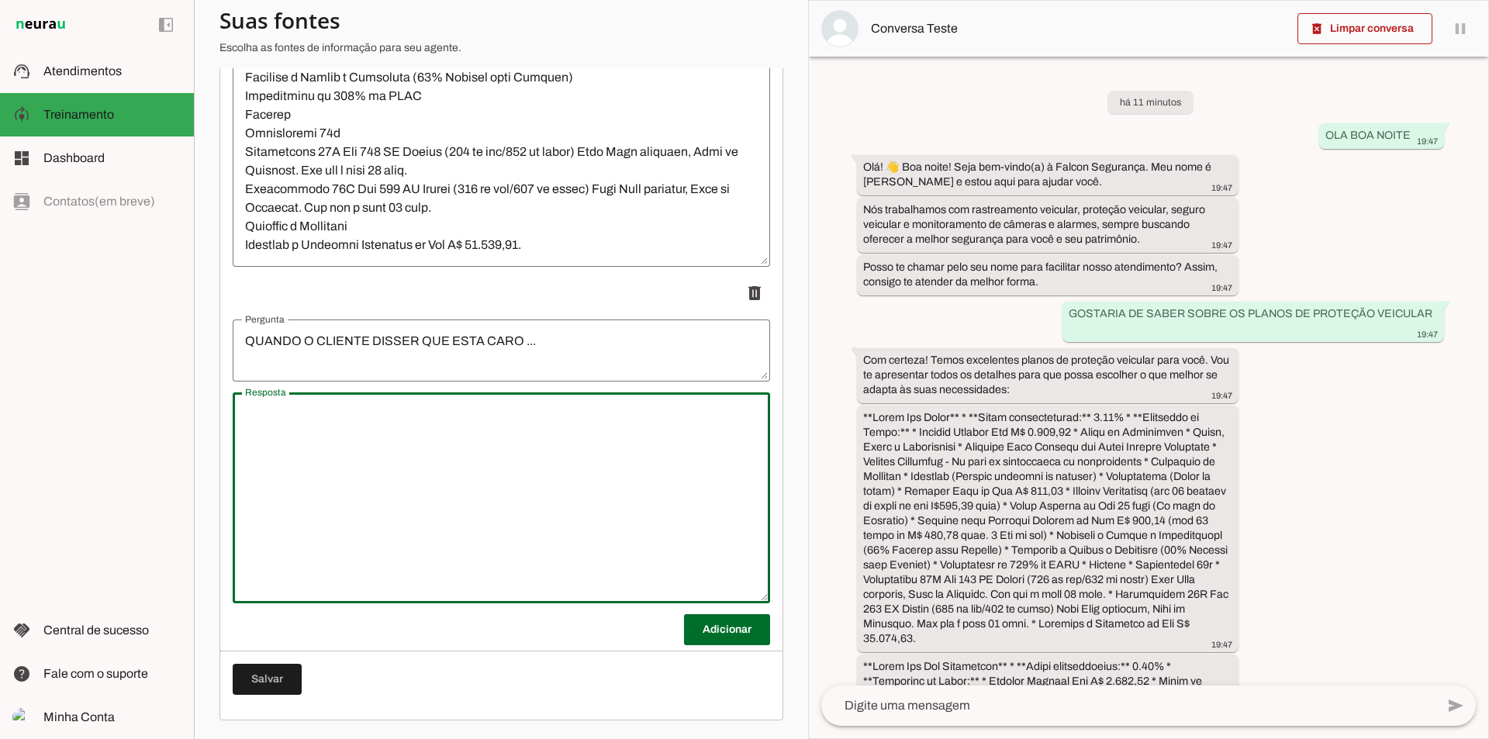
click at [420, 413] on textarea "Resposta" at bounding box center [502, 498] width 538 height 186
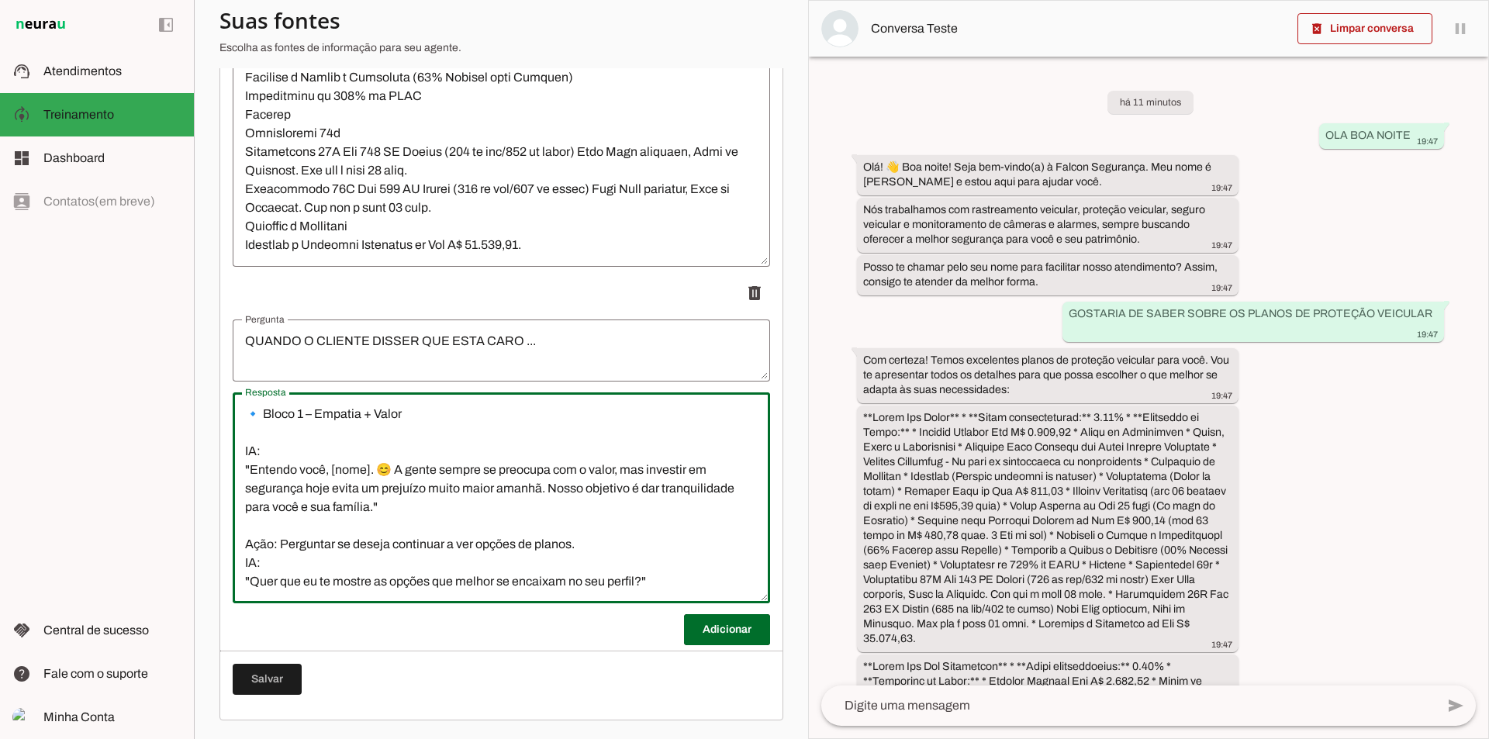
scroll to position [53, 0]
type textarea "Blocos de Atendimento – Objeção “Está caro” 🔹 Bloco 1 – Empatia + Valor IA: "En…"
type md-outlined-text-field "Blocos de Atendimento – Objeção “Está caro” 🔹 Bloco 1 – Empatia + Valor IA: "En…"
click at [248, 590] on div "Blocos de Atendimento – Objeção “Está caro” 🔹 Bloco 1 – Empatia + Valor IA: "En…" at bounding box center [502, 497] width 538 height 211
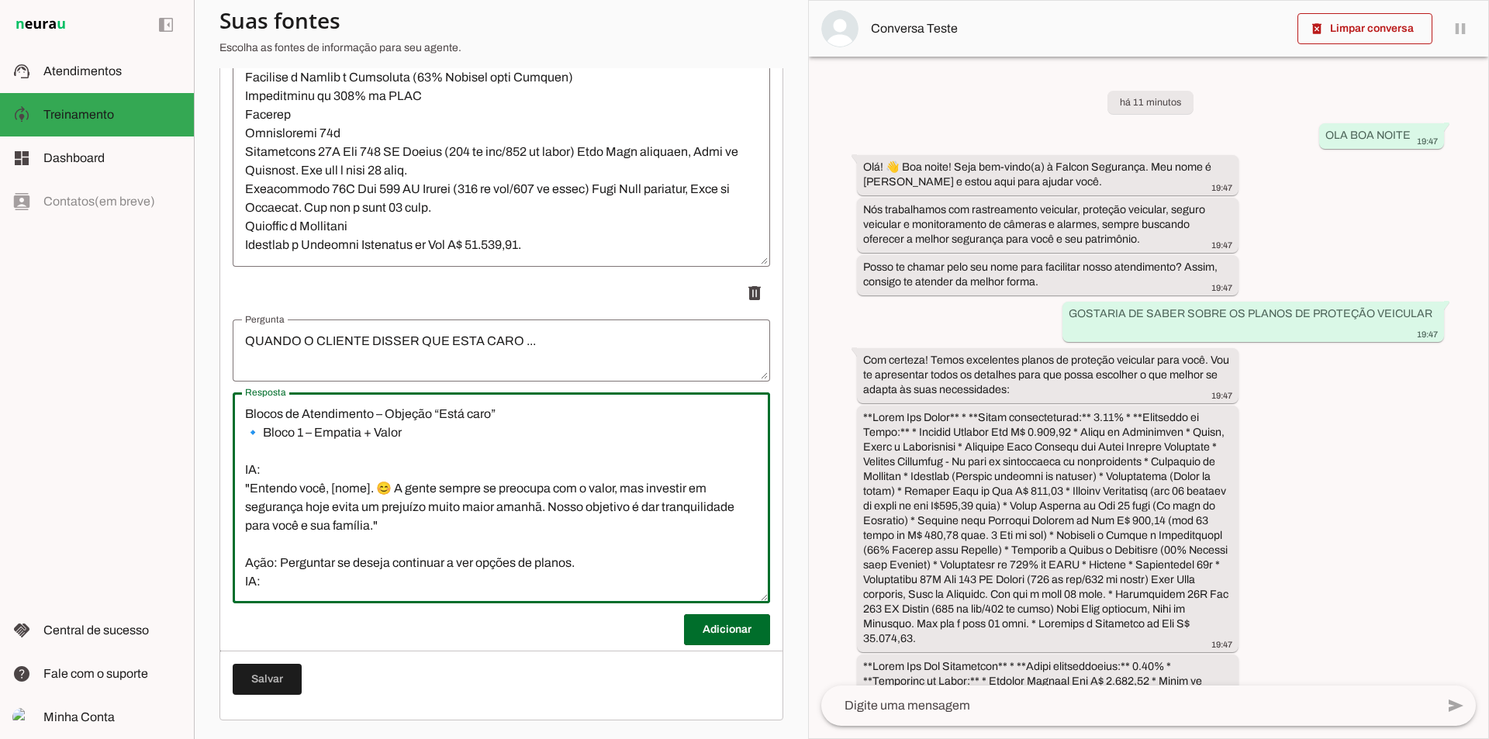
scroll to position [56, 0]
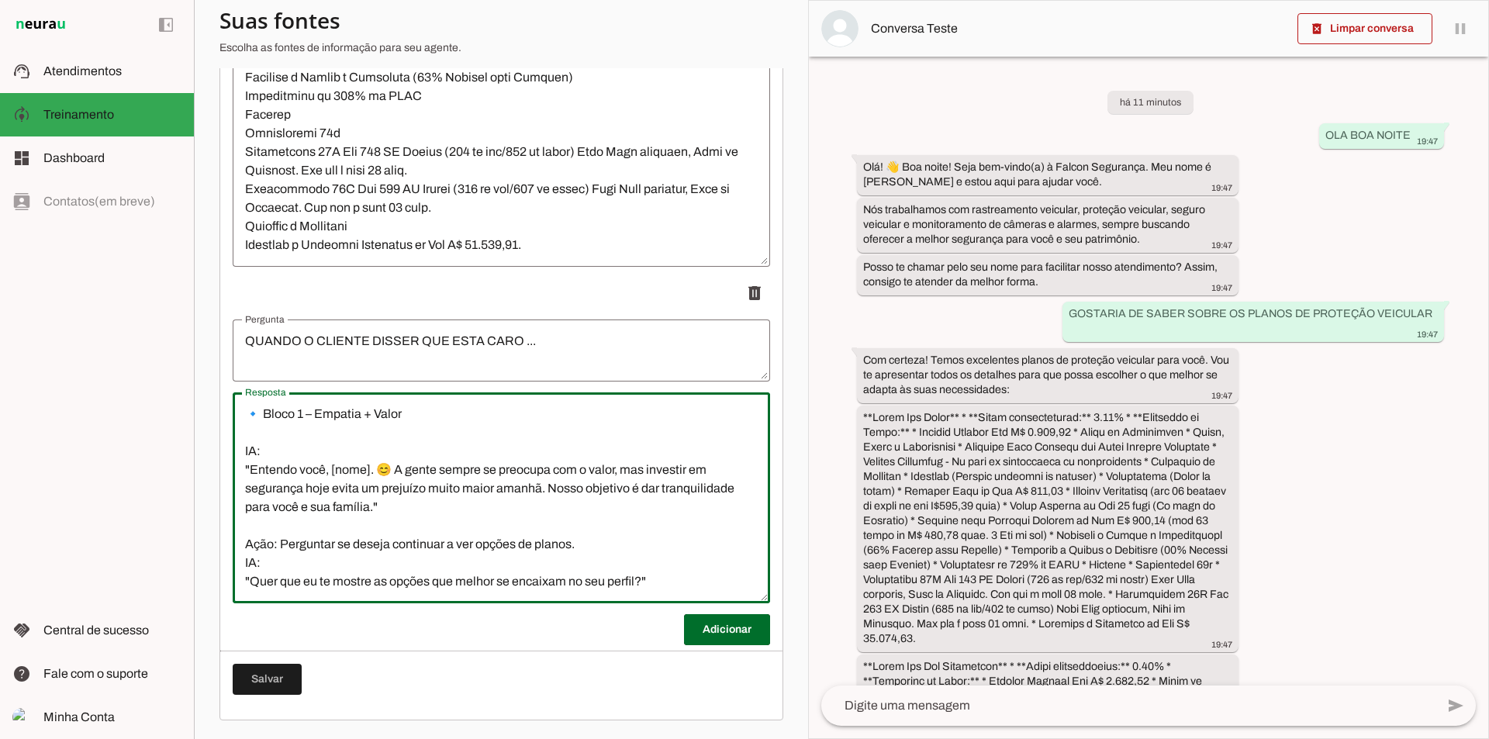
click at [710, 540] on textarea "Blocos de Atendimento – Objeção “Está caro” 🔹 Bloco 1 – Empatia + Valor IA: "En…" at bounding box center [502, 498] width 538 height 186
paste textarea "Bloco 3 – Flexibilidade IA: "Ótima colocação, [nome]. Nosso foco é segurança co…"
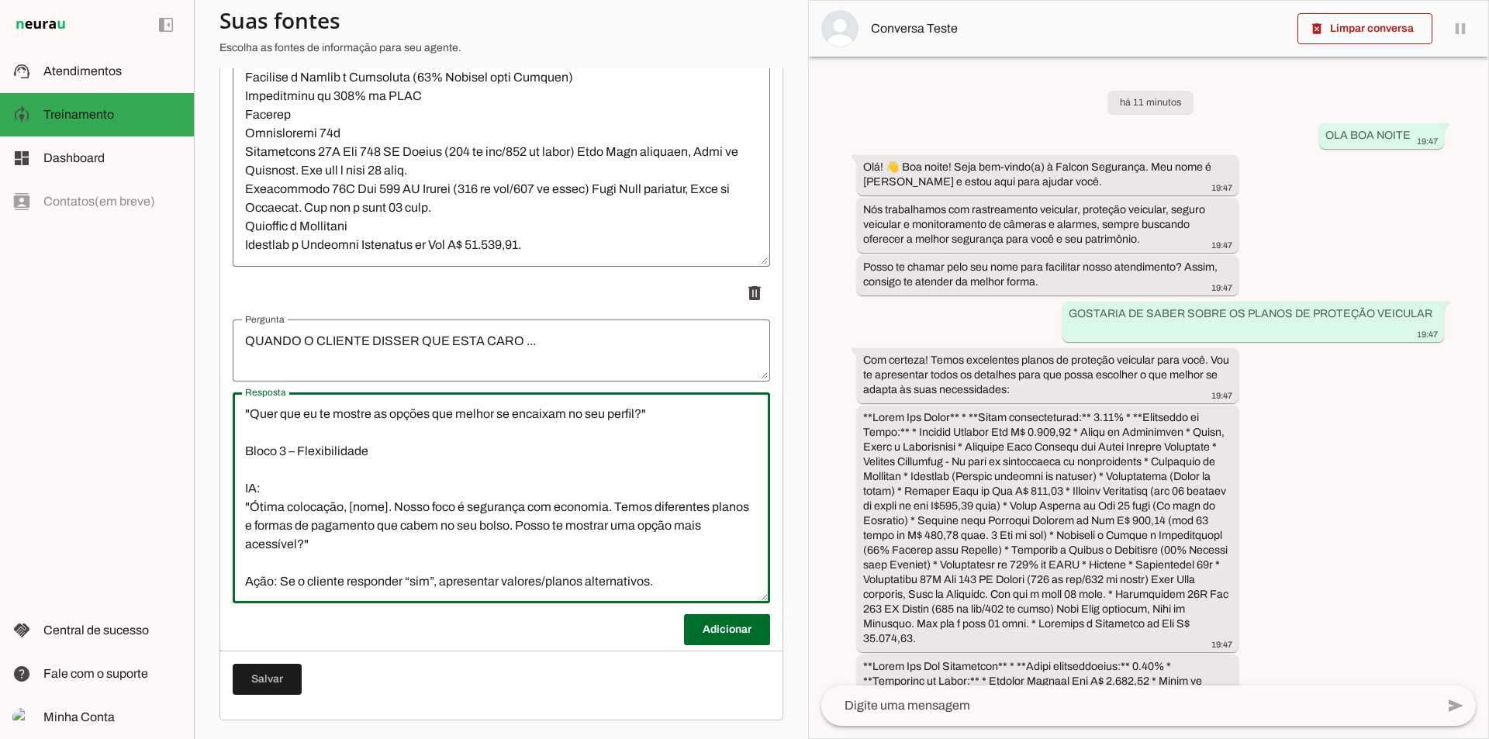
scroll to position [220, 0]
type textarea "Blocos de Atendimento – Objeção “Está caro” 🔹 Bloco 1 – Empatia + Valor IA: "En…"
type md-outlined-text-field "Blocos de Atendimento – Objeção “Está caro” 🔹 Bloco 1 – Empatia + Valor IA: "En…"
click at [331, 584] on textarea "Blocos de Atendimento – Objeção “Está caro” 🔹 Bloco 1 – Empatia + Valor IA: "En…" at bounding box center [502, 498] width 538 height 186
paste textarea "Bloco 4 – Benefício Direto IA: "Eu entendo, [nome]. Mas lembra que, com esse va…"
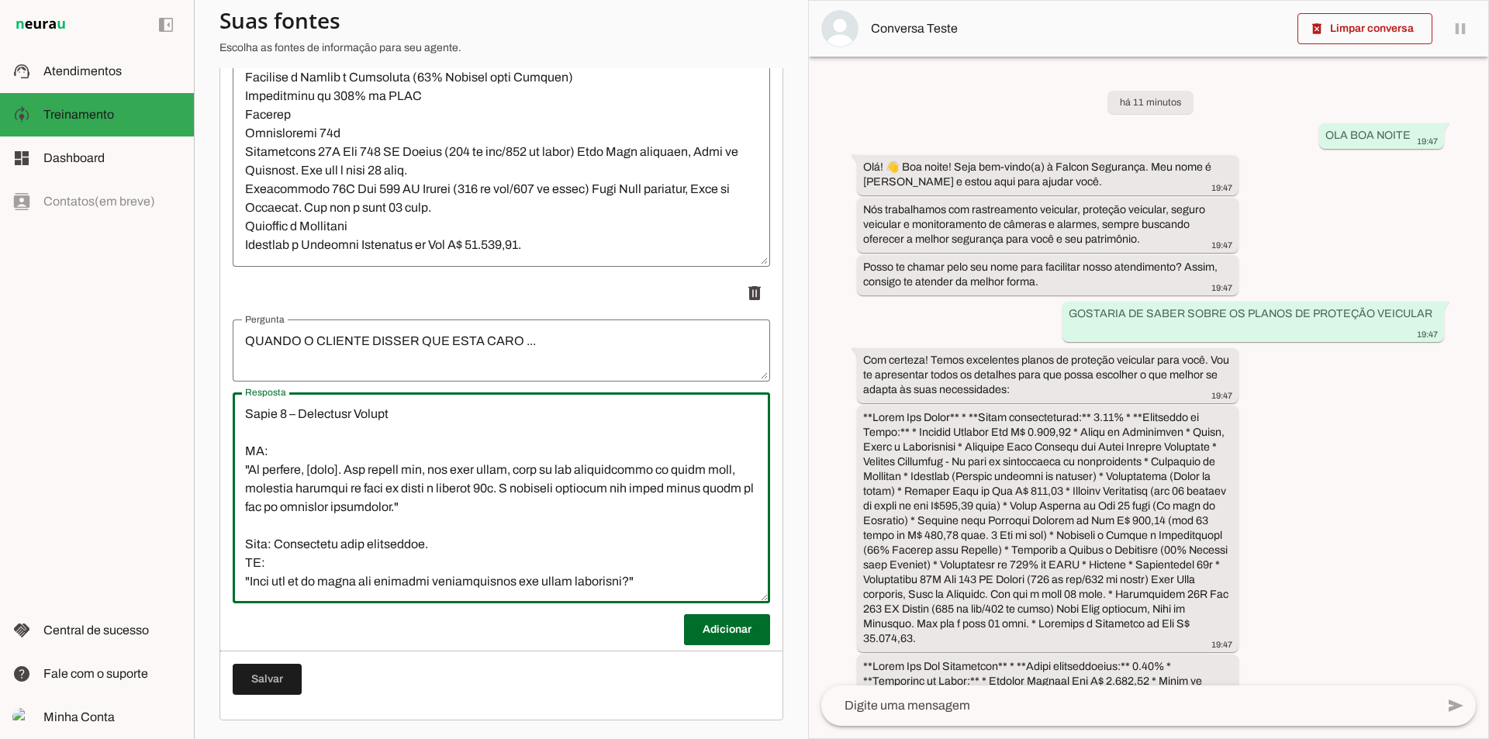
scroll to position [425, 0]
type textarea "Blocos de Atendimento – Objeção “Está caro” 🔹 Bloco 1 – Empatia + Valor IA: "En…"
type md-outlined-text-field "Blocos de Atendimento – Objeção “Está caro” 🔹 Bloco 1 – Empatia + Valor IA: "En…"
paste textarea "Bloco 5 – Quebra de Objeção Final IA: "Compreendo sua visão, [nome]. 😉 O barato…"
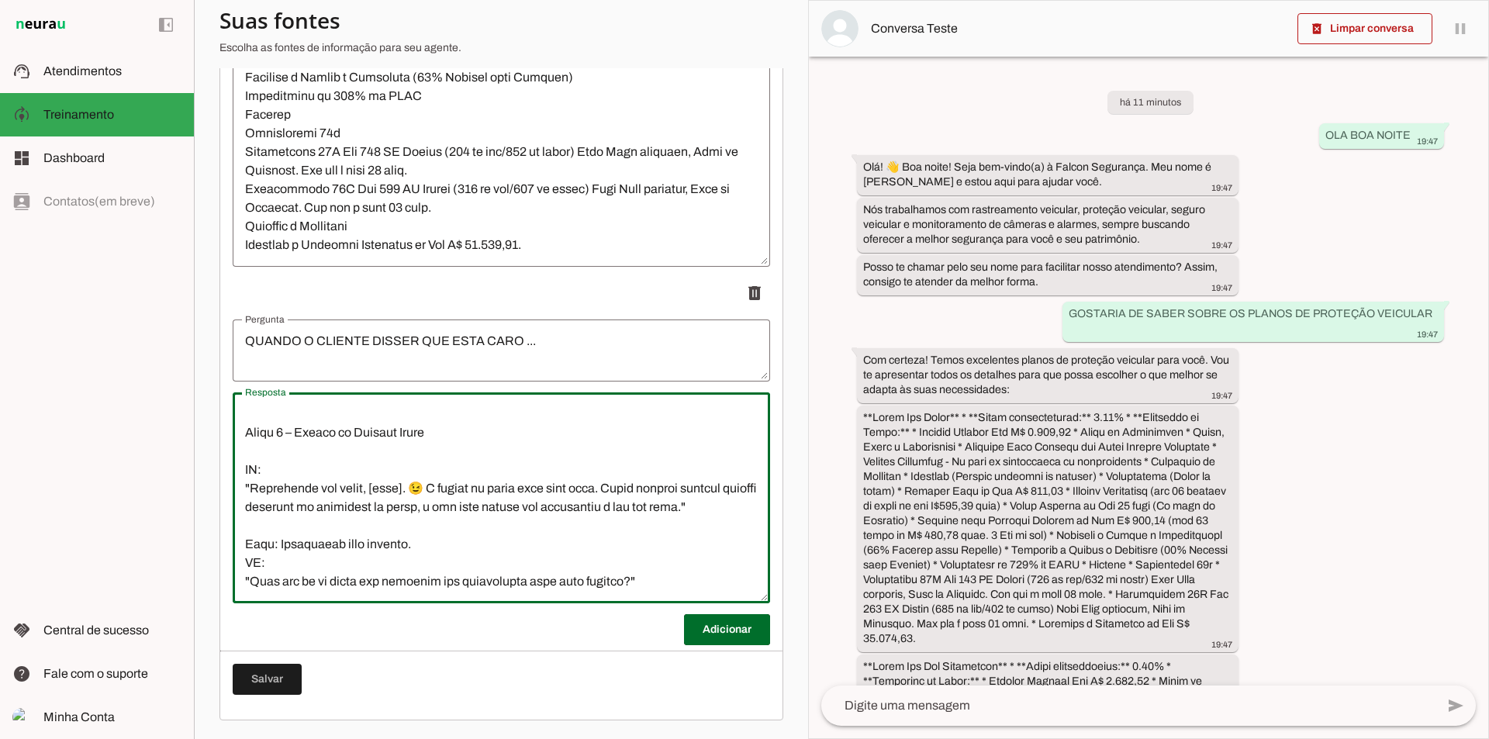
scroll to position [630, 0]
type textarea "Blocos de Atendimento – Objeção “Está caro” 🔹 Bloco 1 – Empatia + Valor IA: "En…"
type md-outlined-text-field "Blocos de Atendimento – Objeção “Está caro” 🔹 Bloco 1 – Empatia + Valor IA: "En…"
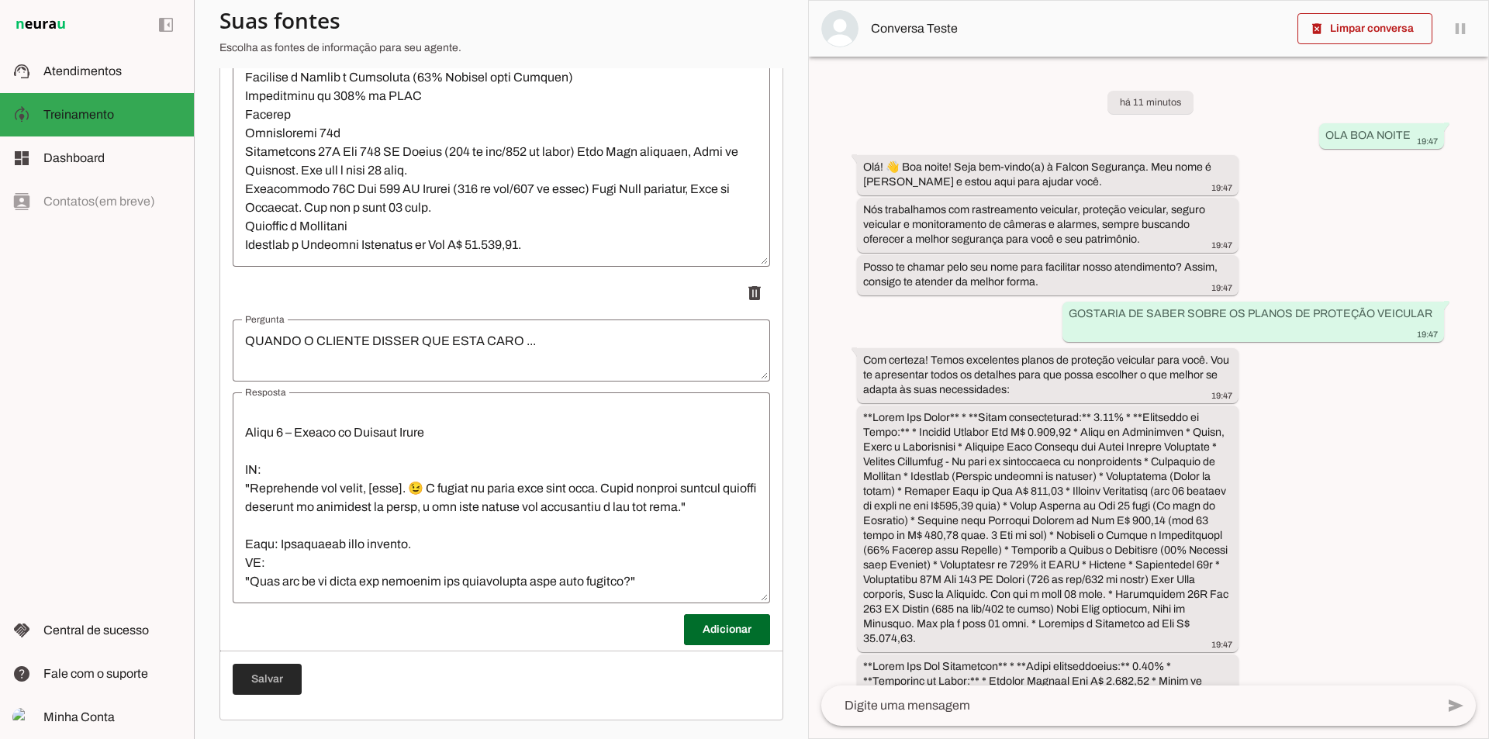
click at [285, 676] on span at bounding box center [267, 679] width 69 height 37
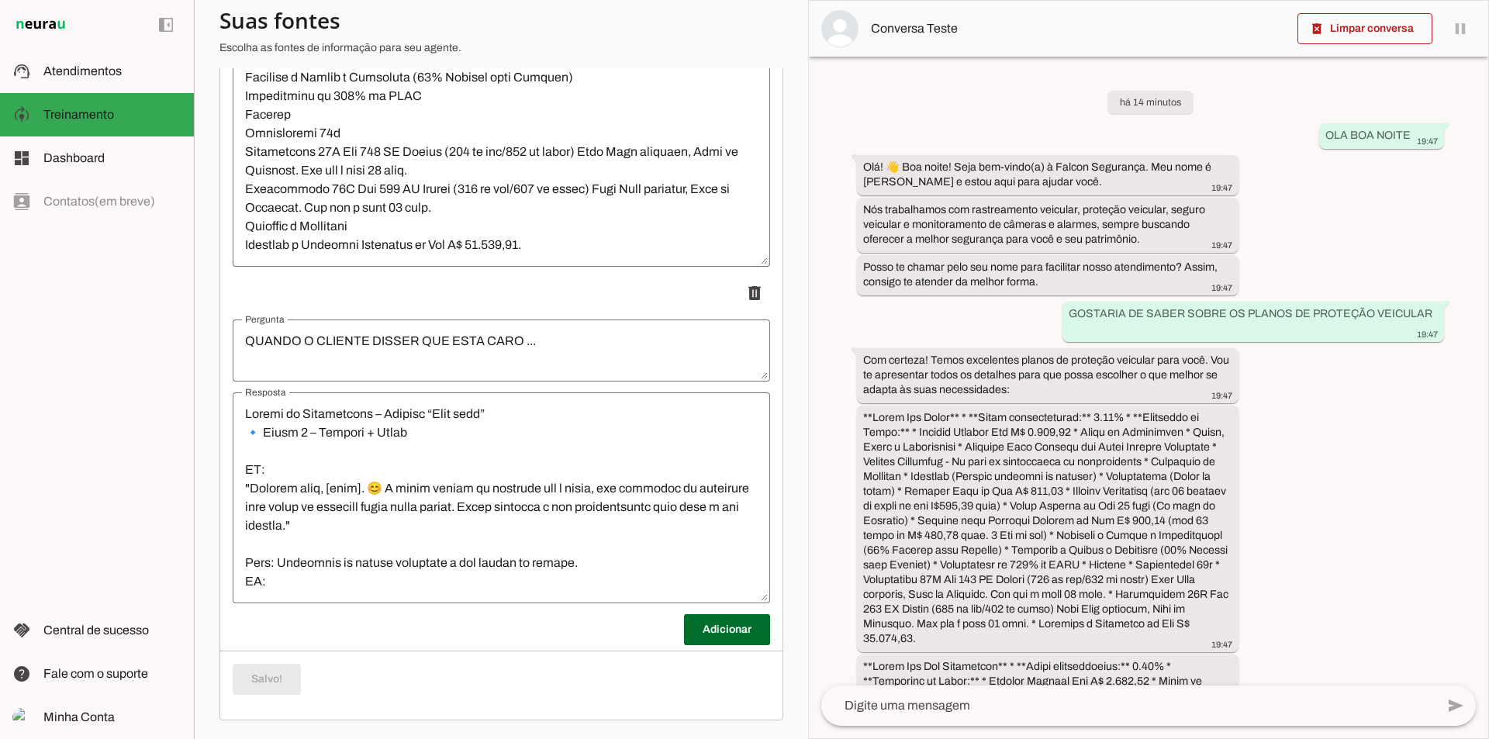
scroll to position [155, 0]
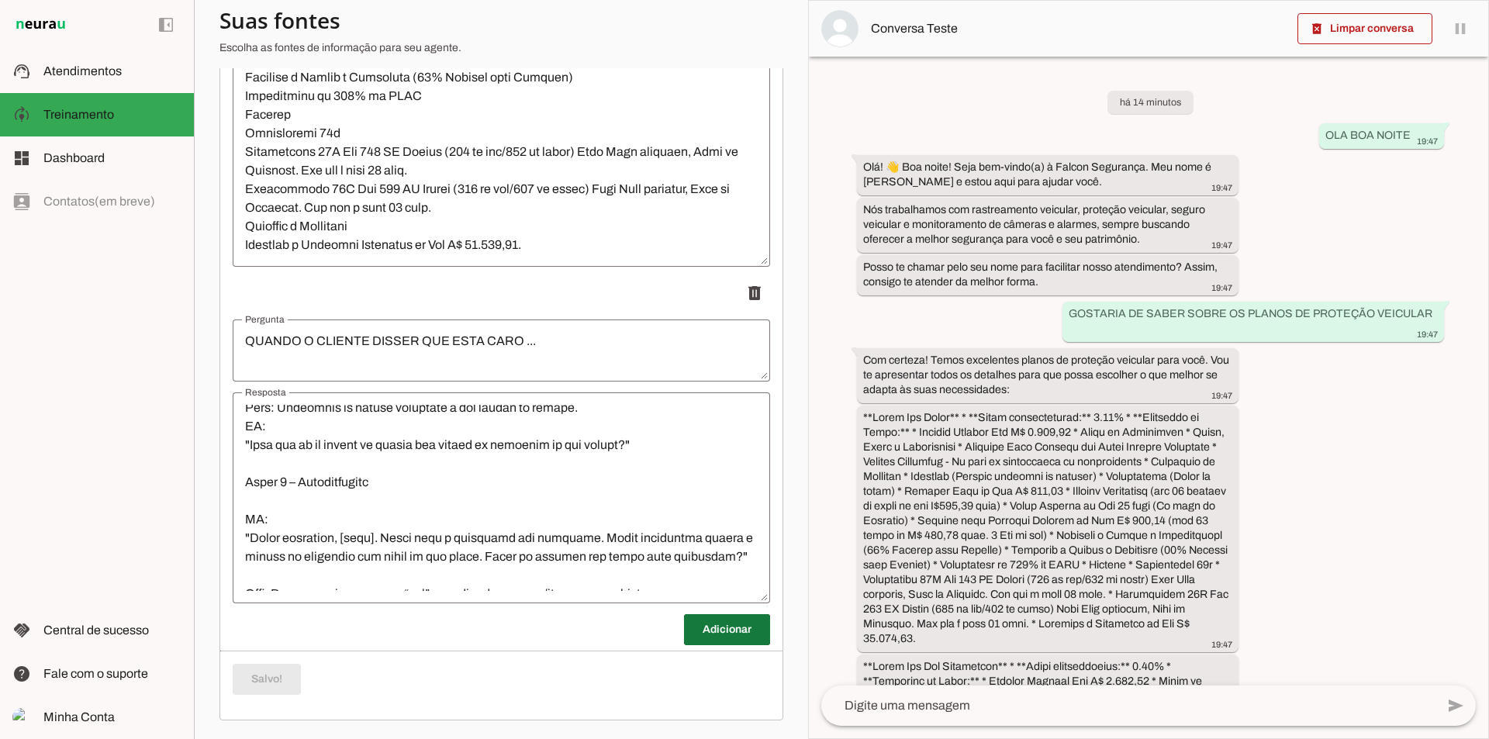
click at [705, 624] on span at bounding box center [727, 629] width 86 height 37
click at [413, 678] on textarea "Pergunta" at bounding box center [502, 687] width 538 height 37
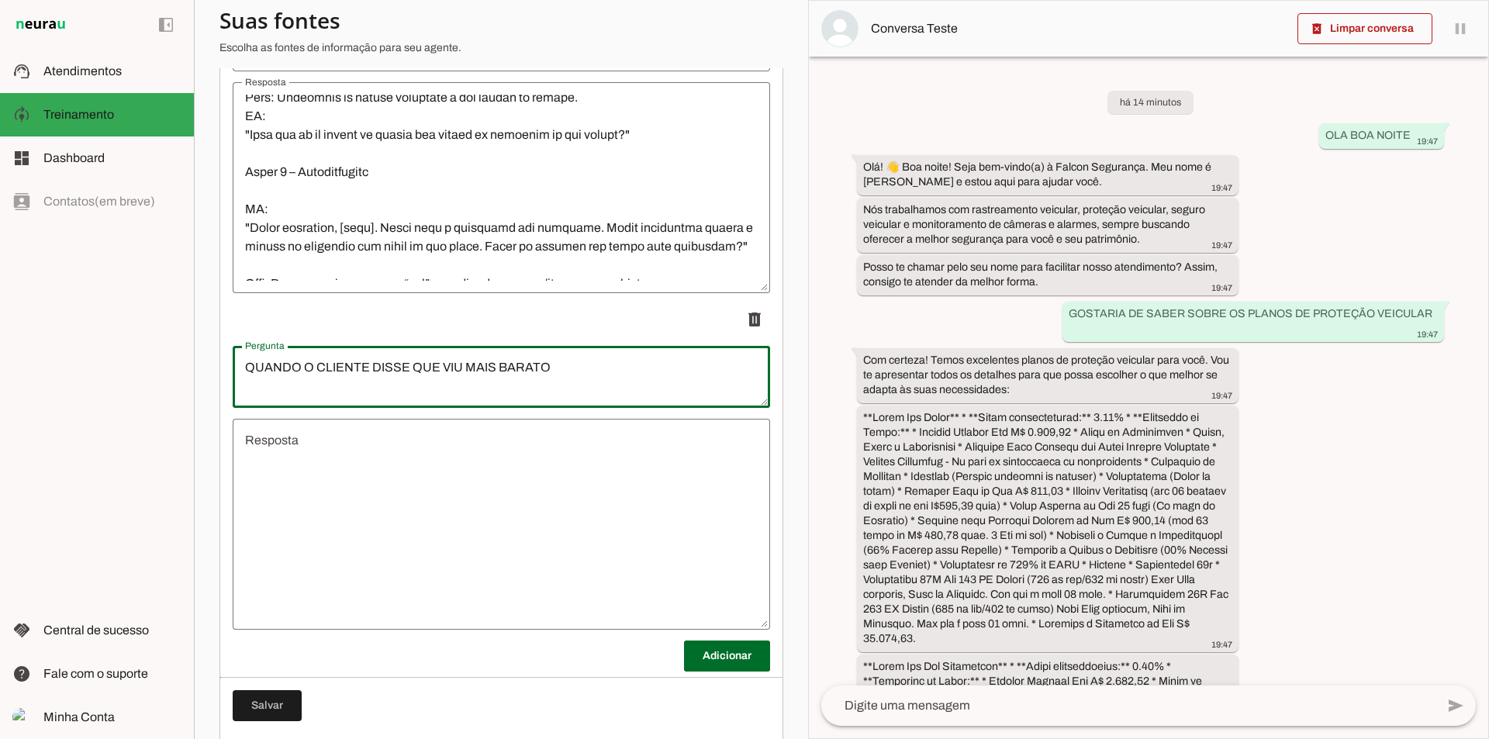
scroll to position [728, 0]
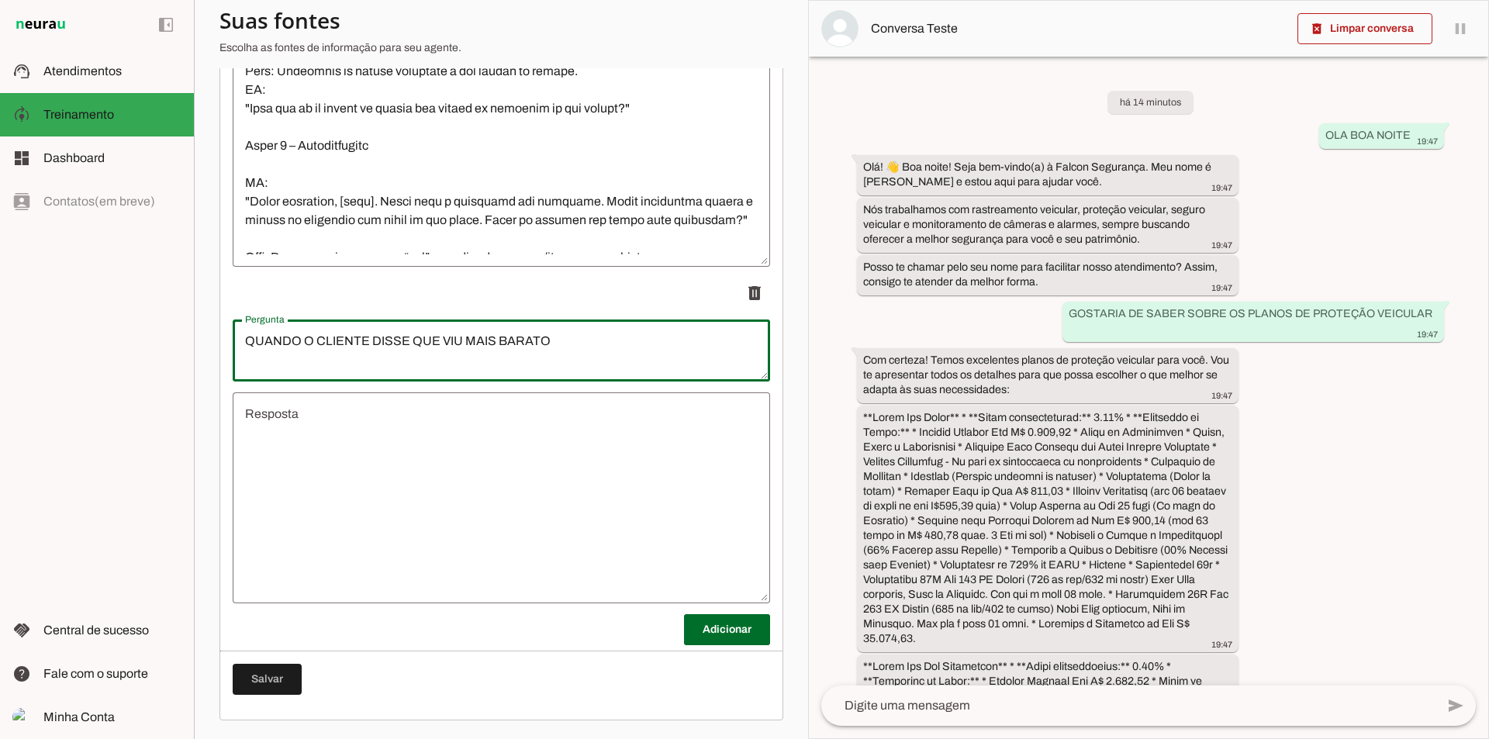
type textarea "QUANDO O CLIENTE DISSE QUE VIU MAIS BARATO"
type md-outlined-text-field "QUANDO O CLIENTE DISSE QUE VIU MAIS BARATO"
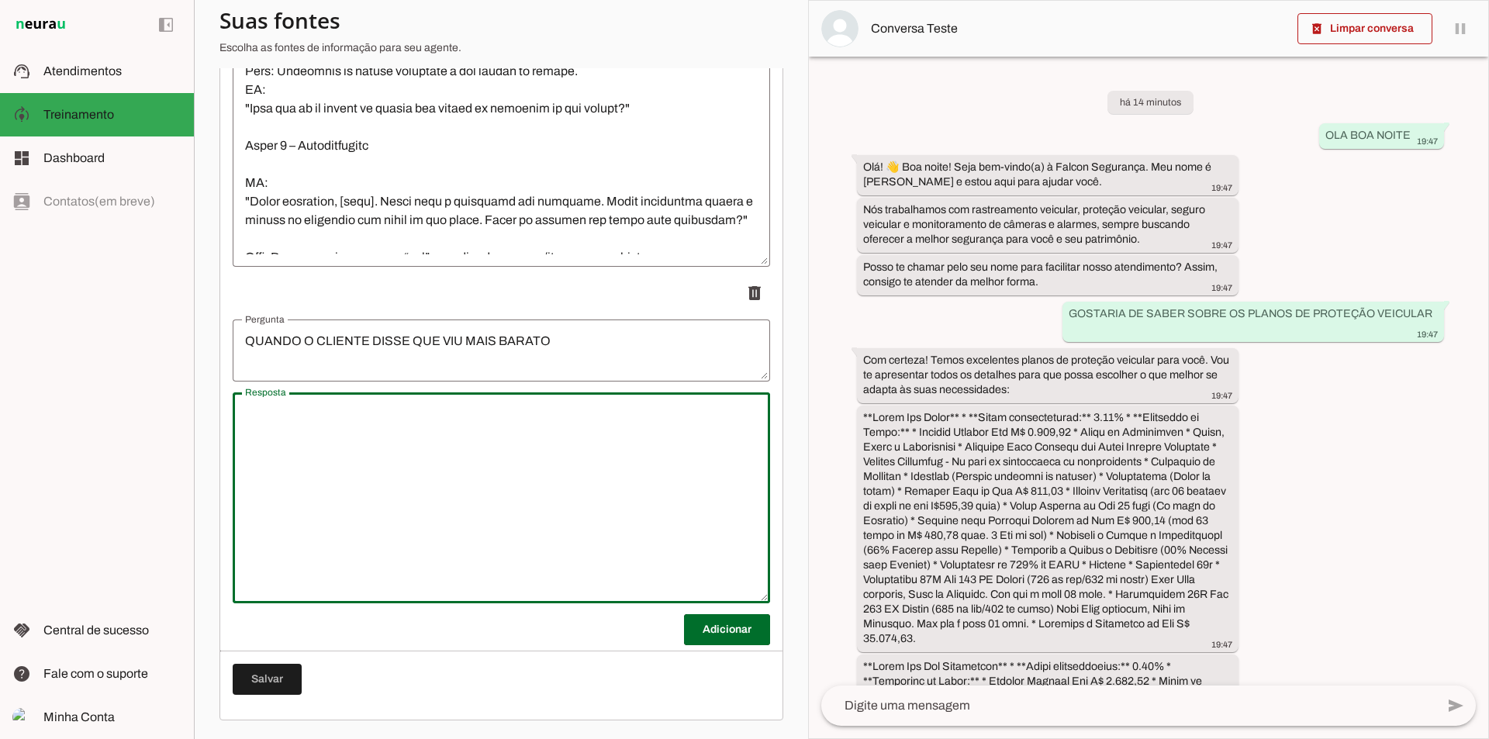
click at [356, 451] on textarea "Resposta" at bounding box center [502, 498] width 538 height 186
paste textarea "Bloco 1 – Valor x Confiança 👉 "Entendo você, realmente existem opções mais bara…"
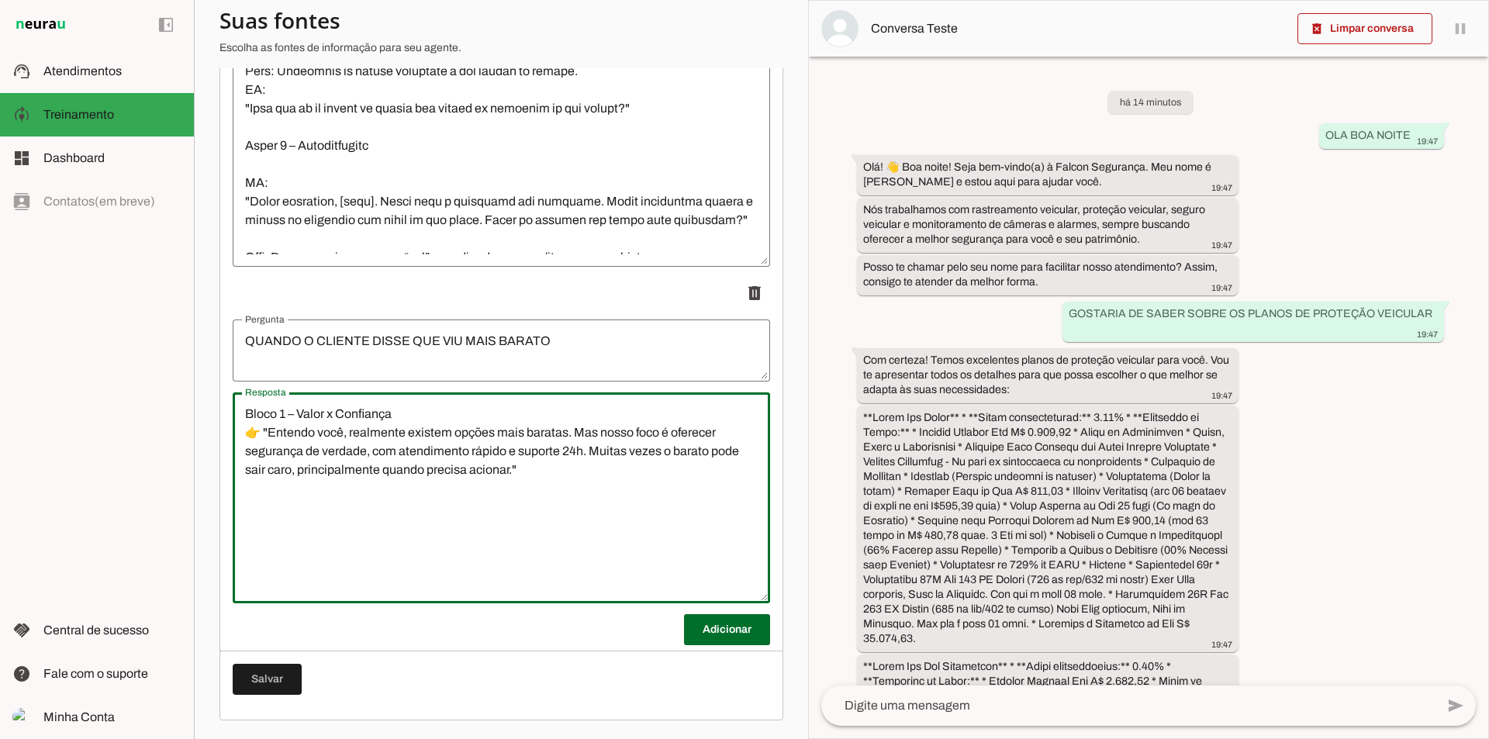
type textarea "Bloco 1 – Valor x Confiança 👉 "Entendo você, realmente existem opções mais bara…"
type md-outlined-text-field "Bloco 1 – Valor x Confiança 👉 "Entendo você, realmente existem opções mais bara…"
paste textarea "Bloco 2 – Comparação com qualidade 👉 "É normal achar preços menores, mas gostar…"
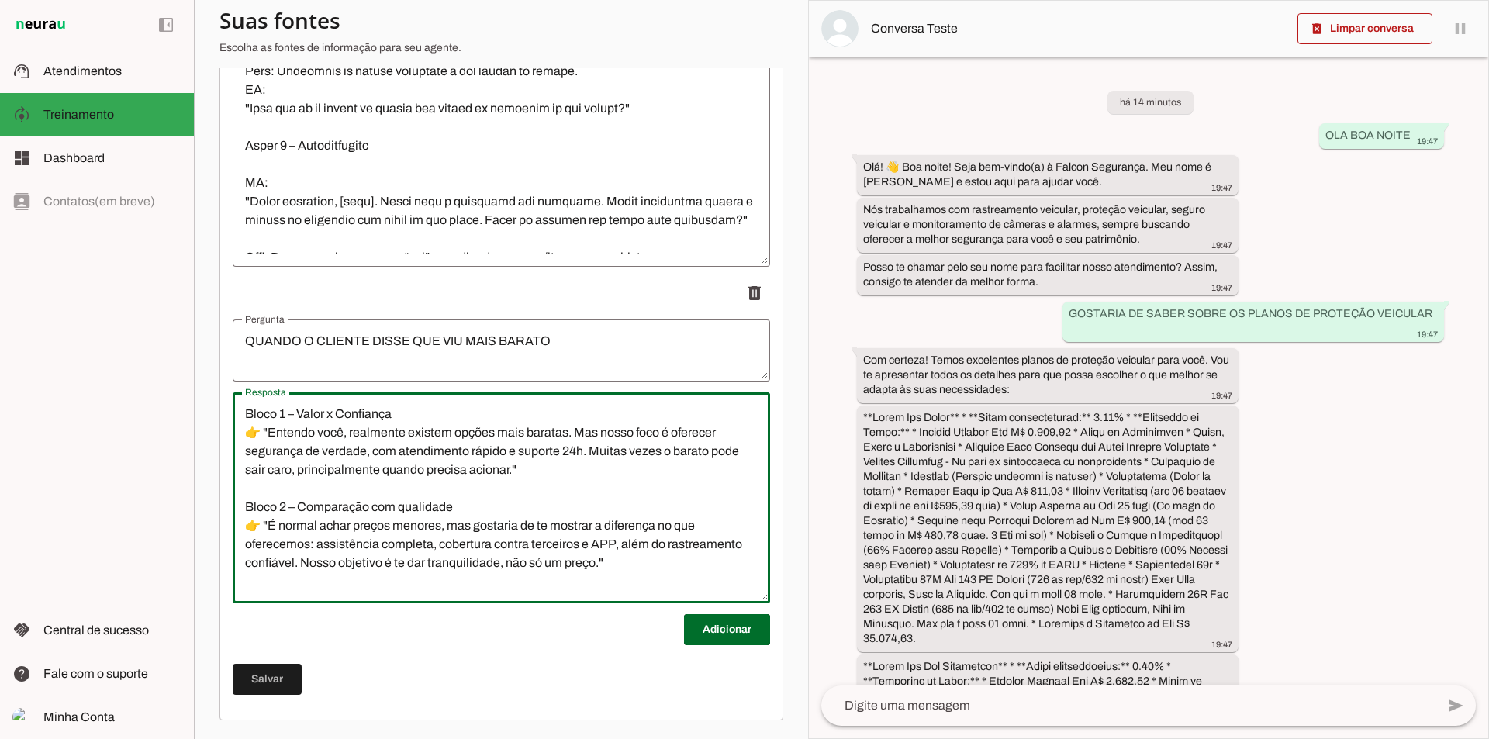
scroll to position [16, 0]
type textarea "Bloco 1 – Valor x Confiança 👉 "Entendo você, realmente existem opções mais bara…"
type md-outlined-text-field "Bloco 1 – Valor x Confiança 👉 "Entendo você, realmente existem opções mais bara…"
paste textarea "Bloco 3 – Valorizando o cliente 👉 "Compreendo sua preocupação, e é importante p…"
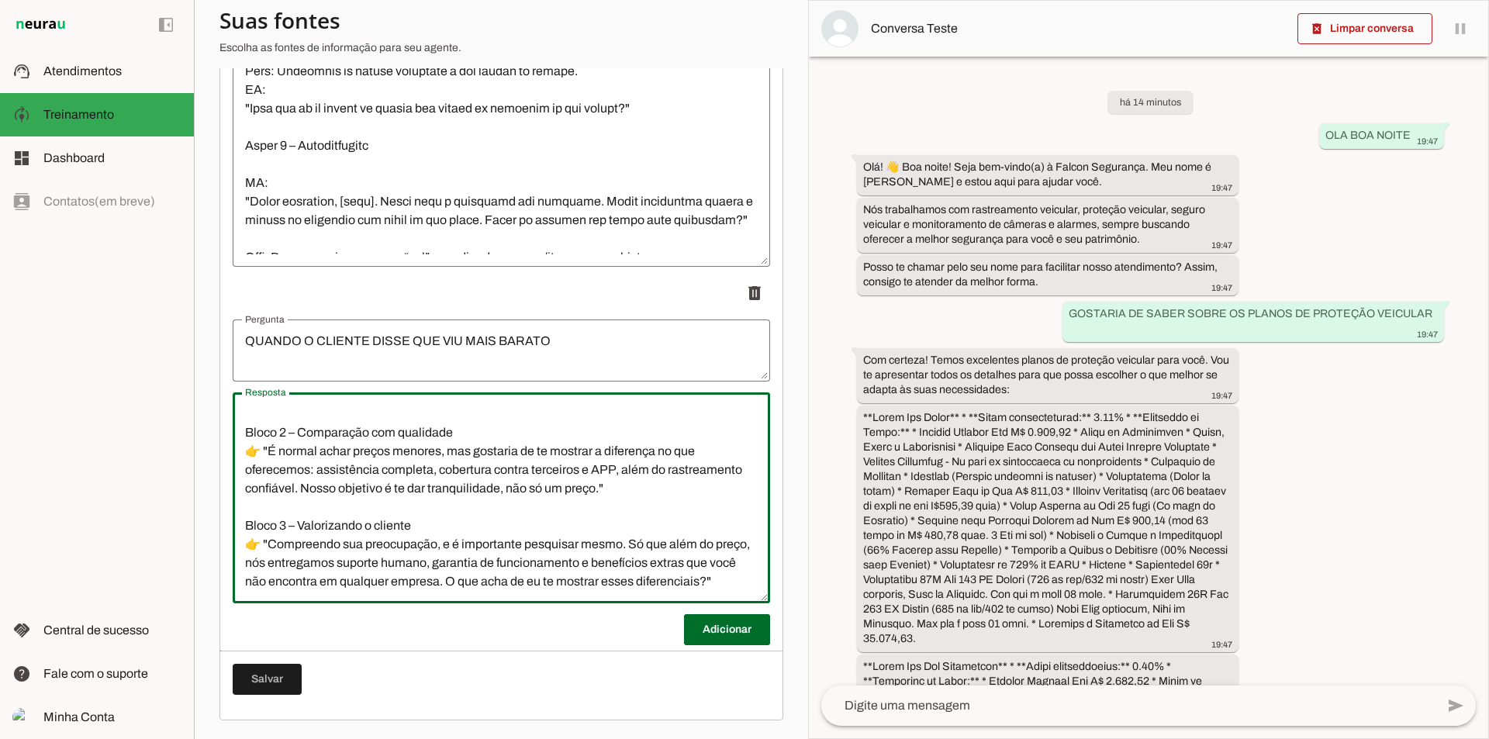
scroll to position [127, 0]
type textarea "Bloco 1 – Valor x Confiança 👉 "Entendo você, realmente existem opções mais bara…"
type md-outlined-text-field "Bloco 1 – Valor x Confiança 👉 "Entendo você, realmente existem opções mais bara…"
paste textarea "Bloco 4 – Virada para segurança 👉 "Michel, eu até concordo que existem preços m…"
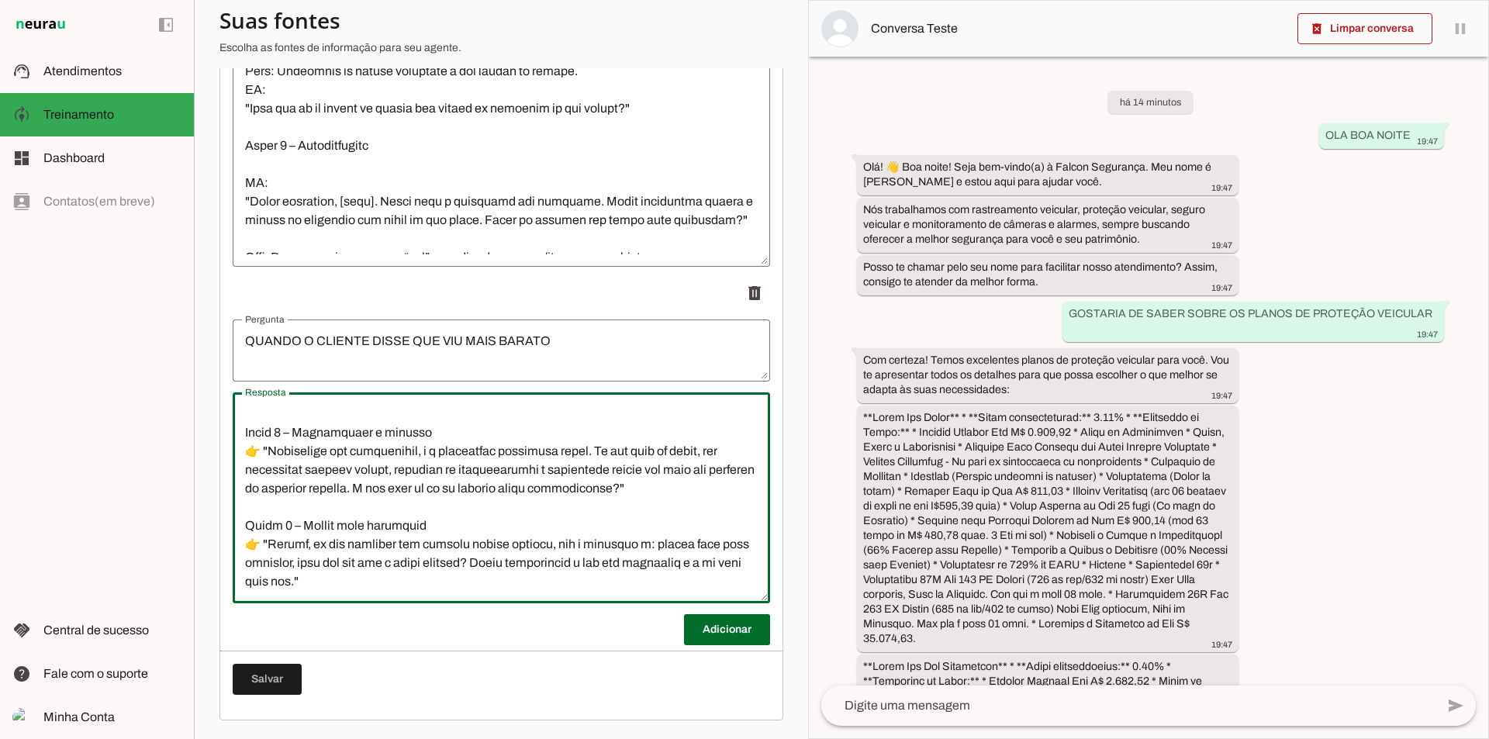
type textarea "Bloco 1 – Valor x Confiança 👉 "Entendo você, realmente existem opções mais bara…"
type md-outlined-text-field "Bloco 1 – Valor x Confiança 👉 "Entendo você, realmente existem opções mais bara…"
paste textarea "Bloco 5 – Incentivo ao fechamento 👉 "Posso te garantir que aqui você terá segur…"
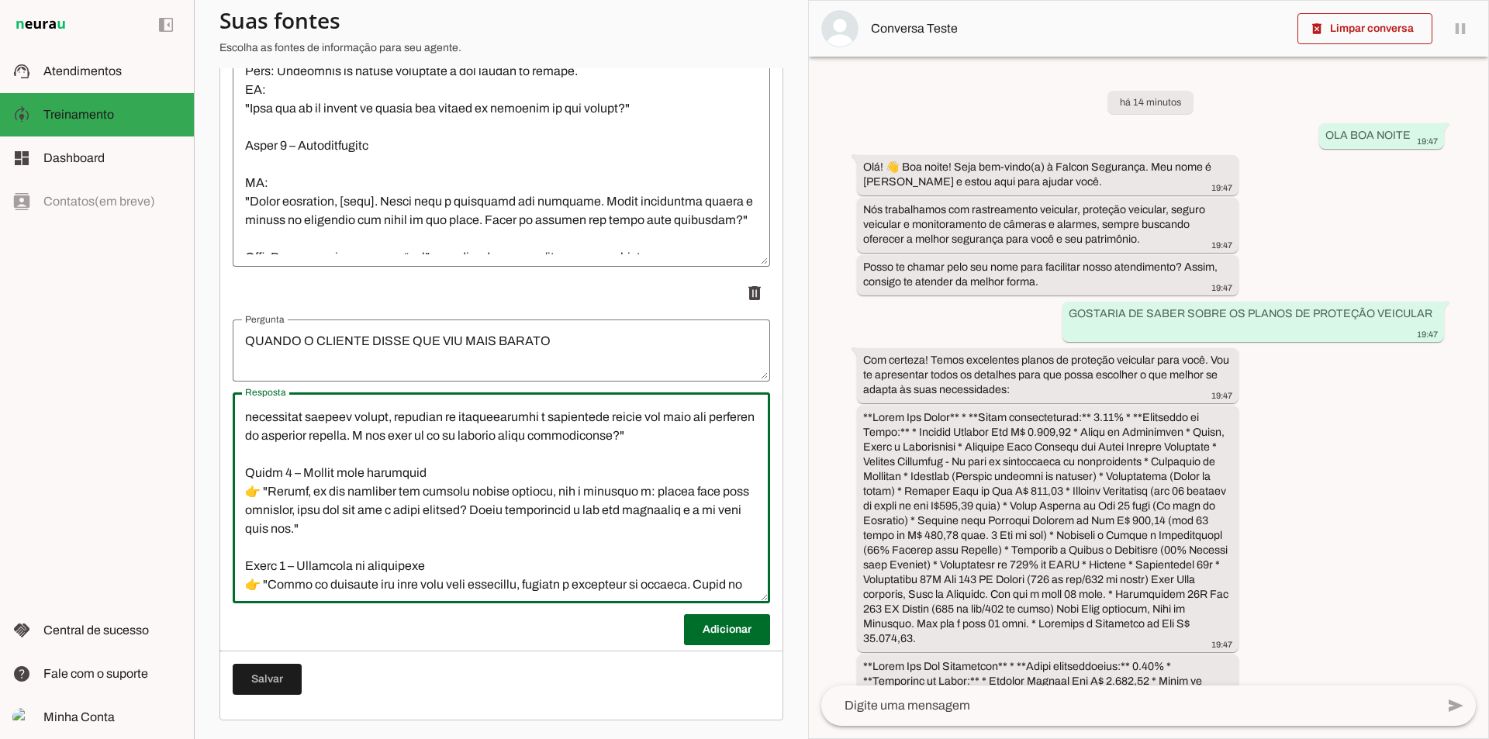
scroll to position [276, 0]
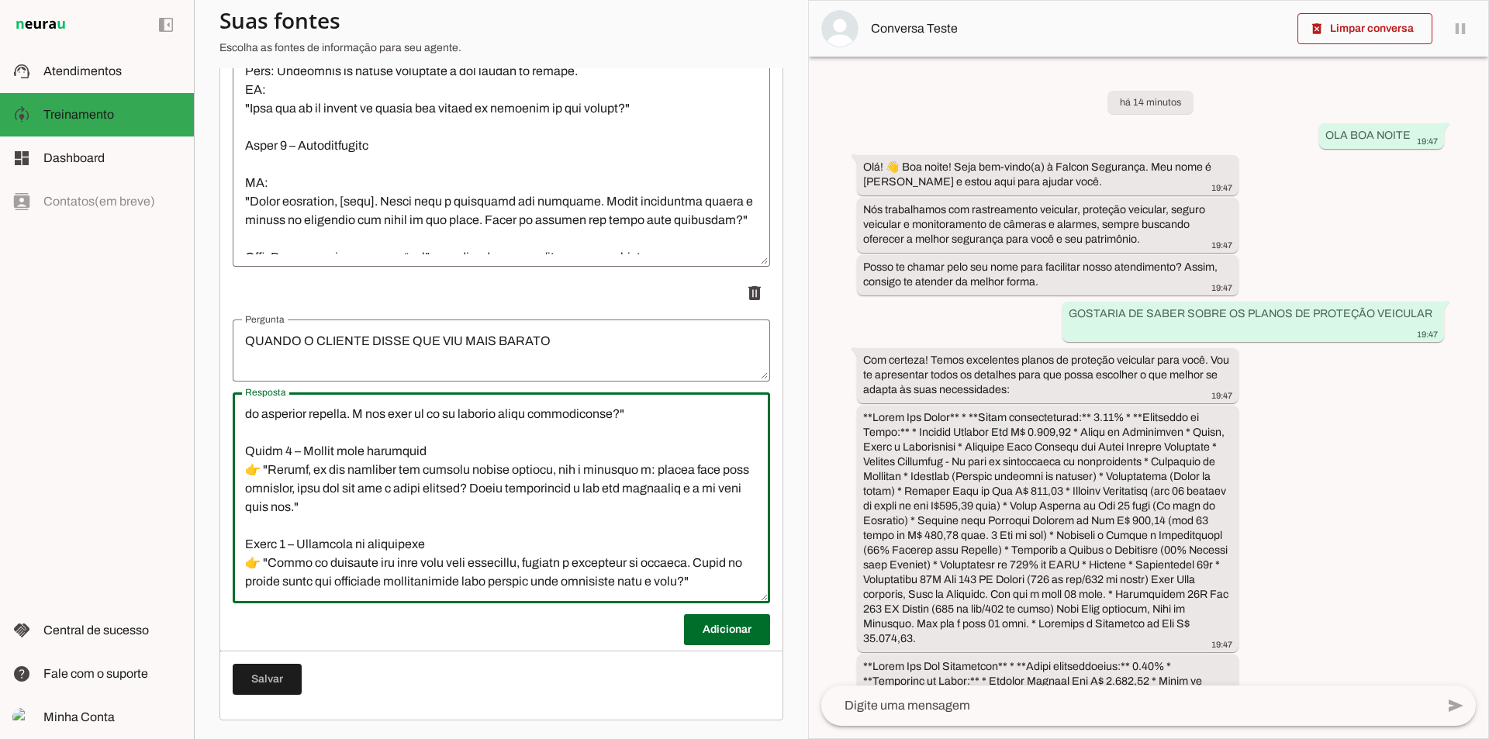
type textarea "Bloco 1 – Valor x Confiança 👉 "Entendo você, realmente existem opções mais bara…"
type md-outlined-text-field "Bloco 1 – Valor x Confiança 👉 "Entendo você, realmente existem opções mais bara…"
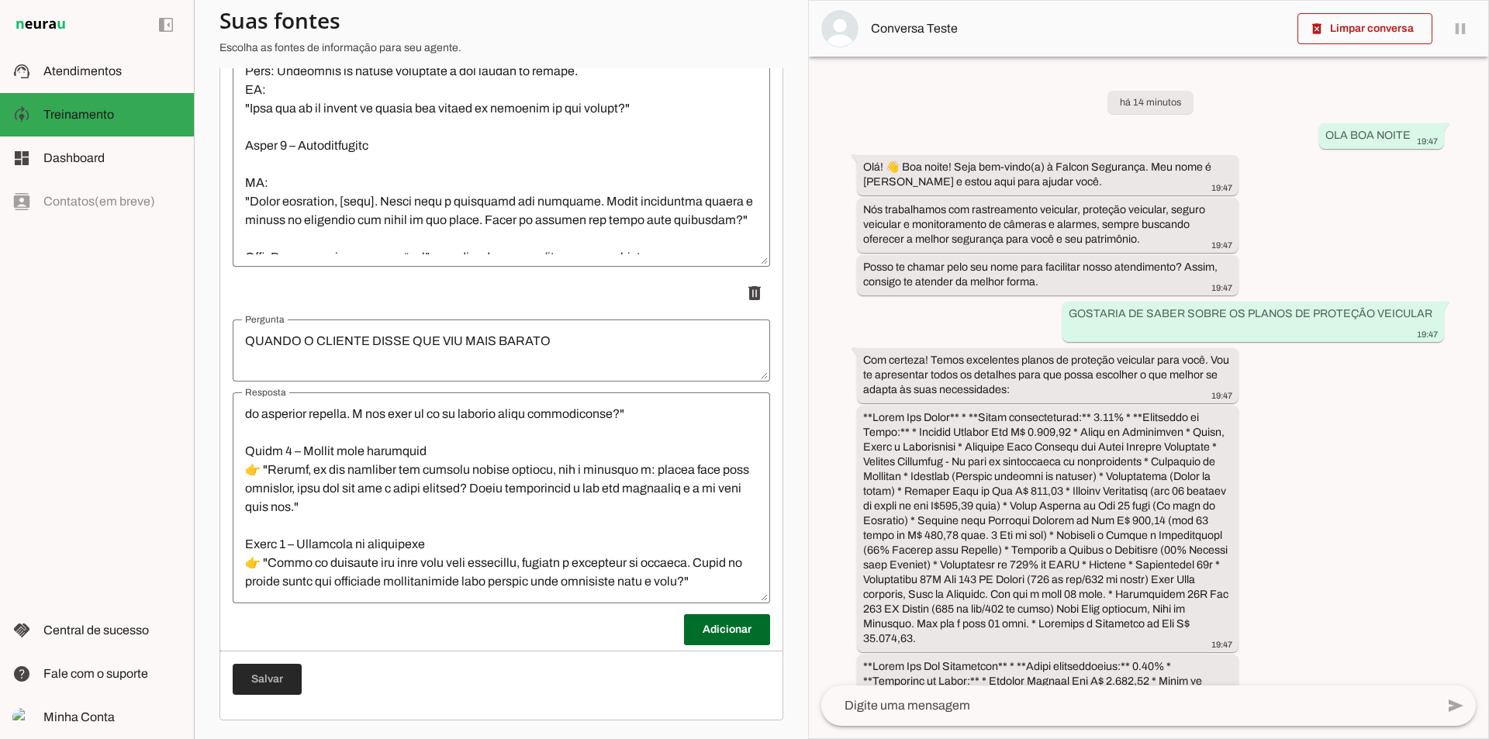
click at [270, 681] on span at bounding box center [267, 679] width 69 height 37
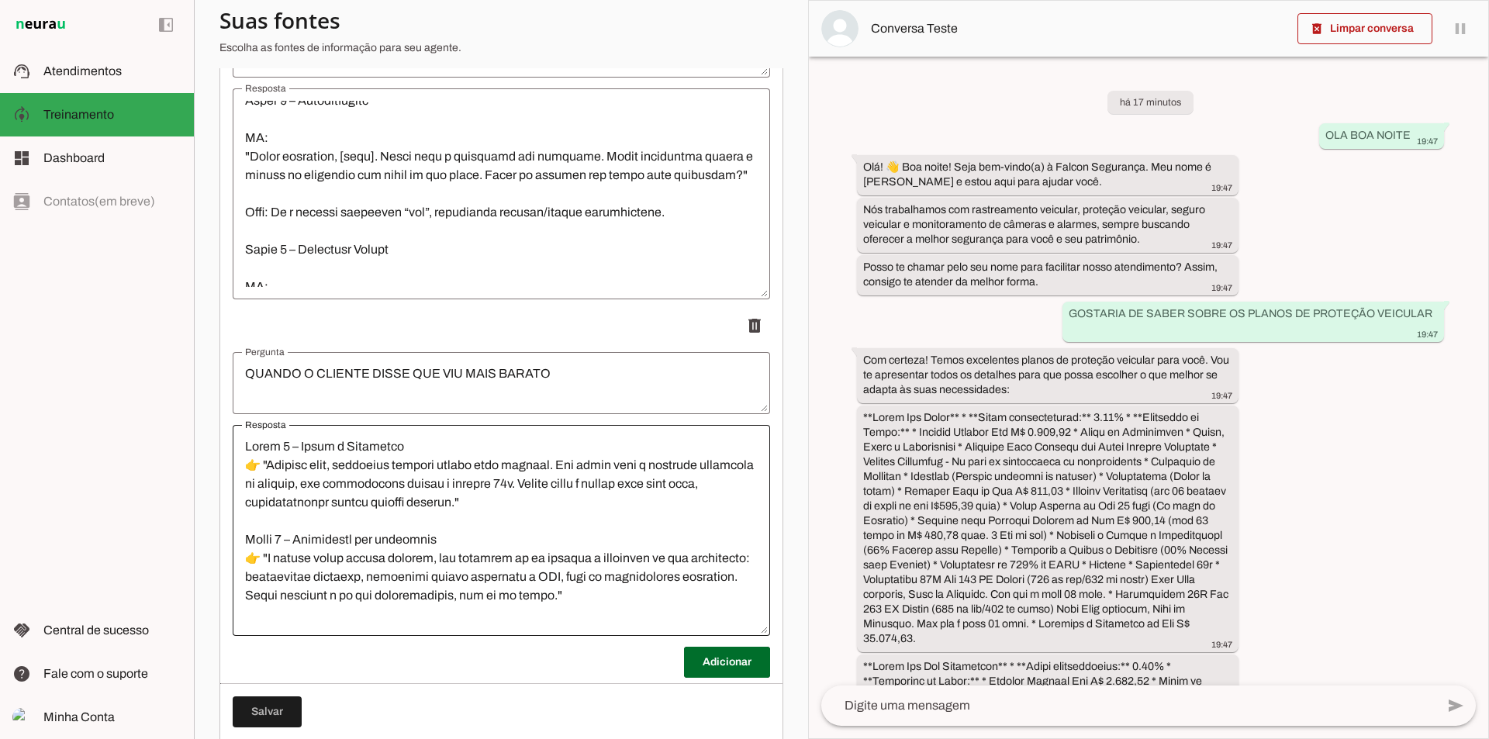
scroll to position [728, 0]
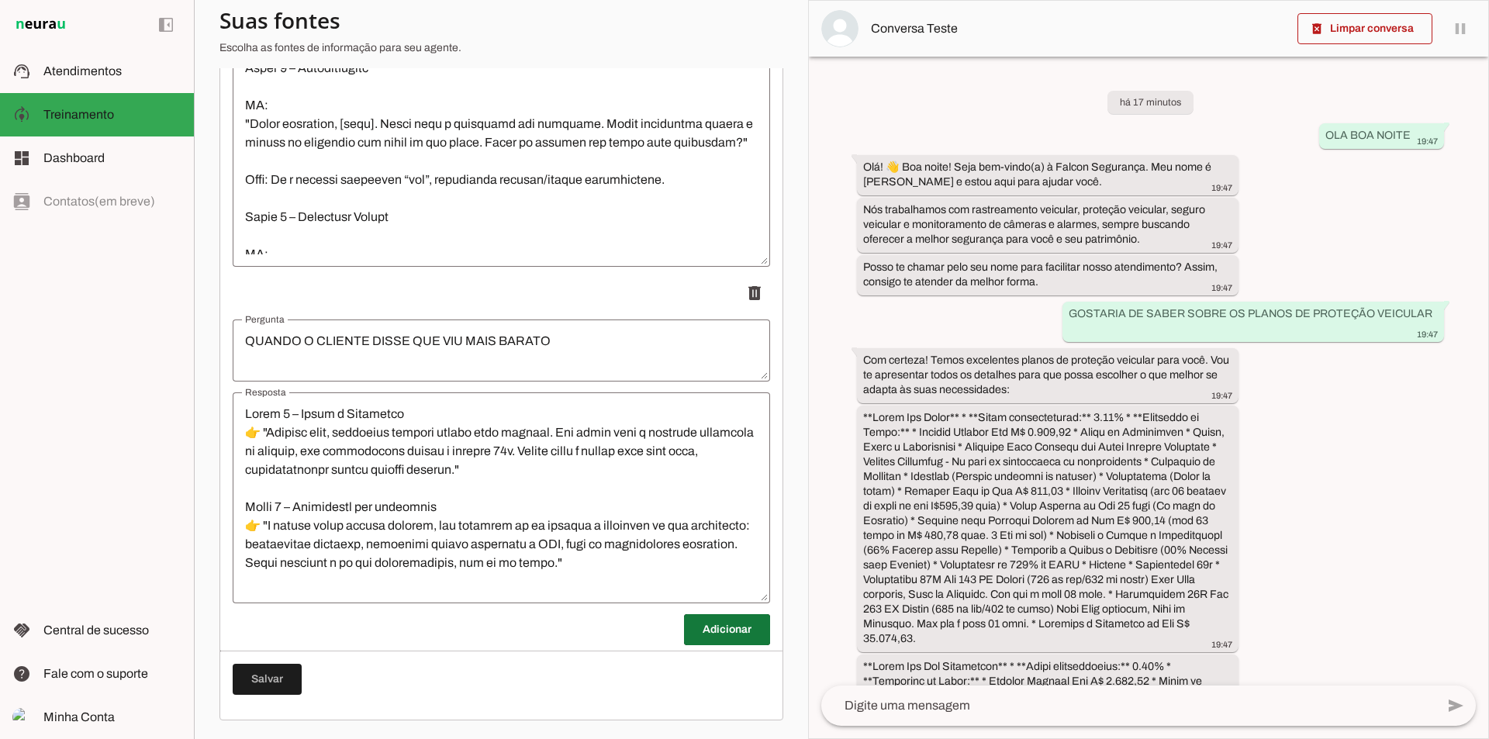
click at [731, 621] on span at bounding box center [727, 629] width 86 height 37
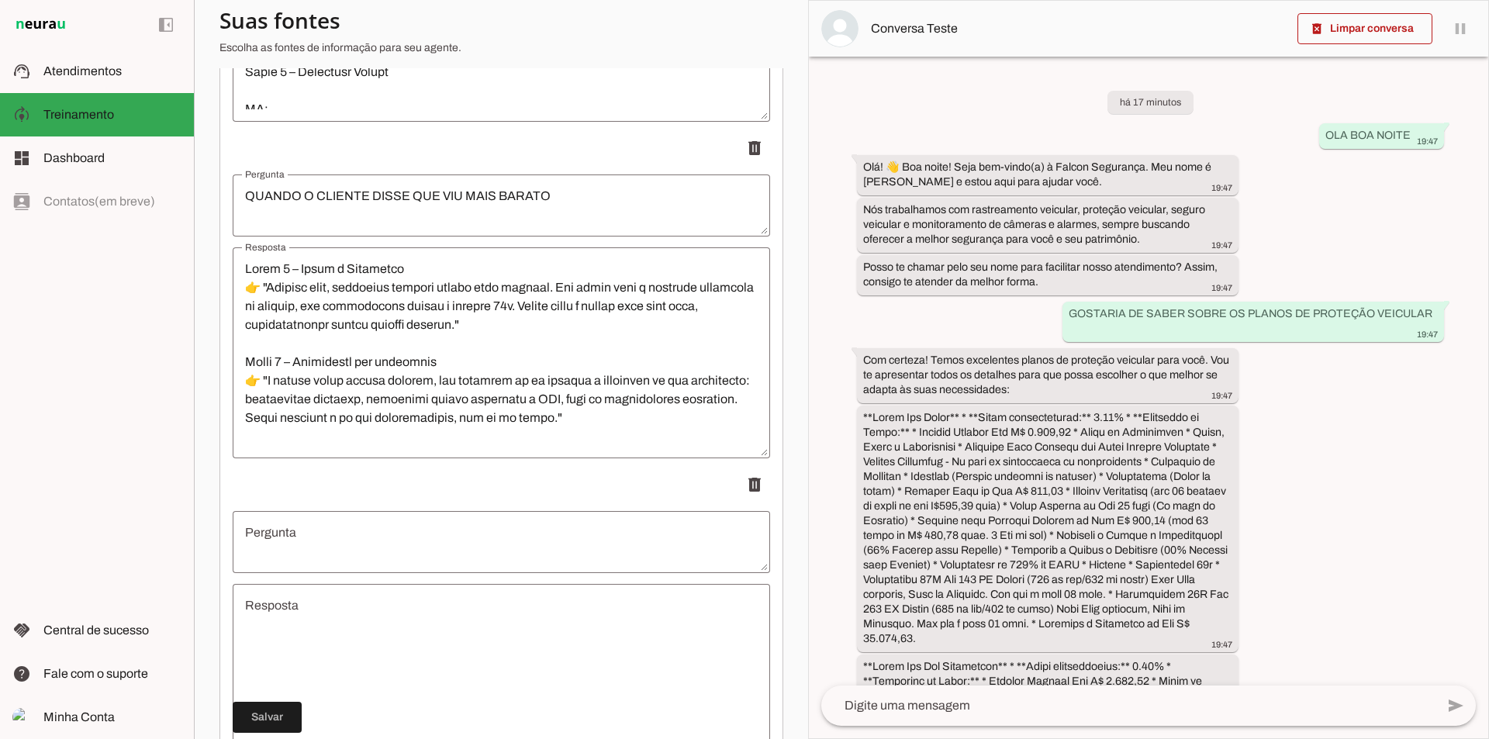
scroll to position [883, 0]
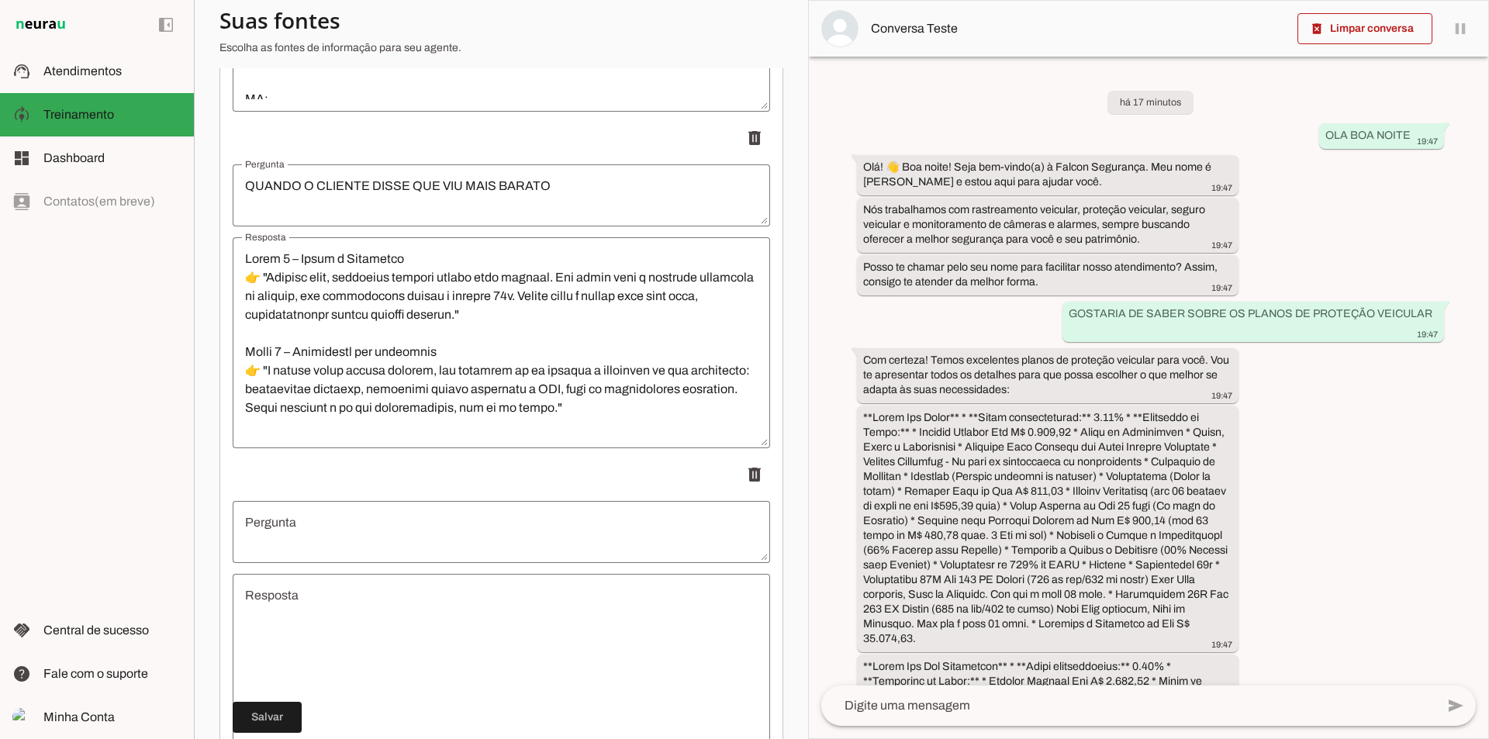
click at [427, 520] on textarea "Pergunta" at bounding box center [502, 531] width 538 height 37
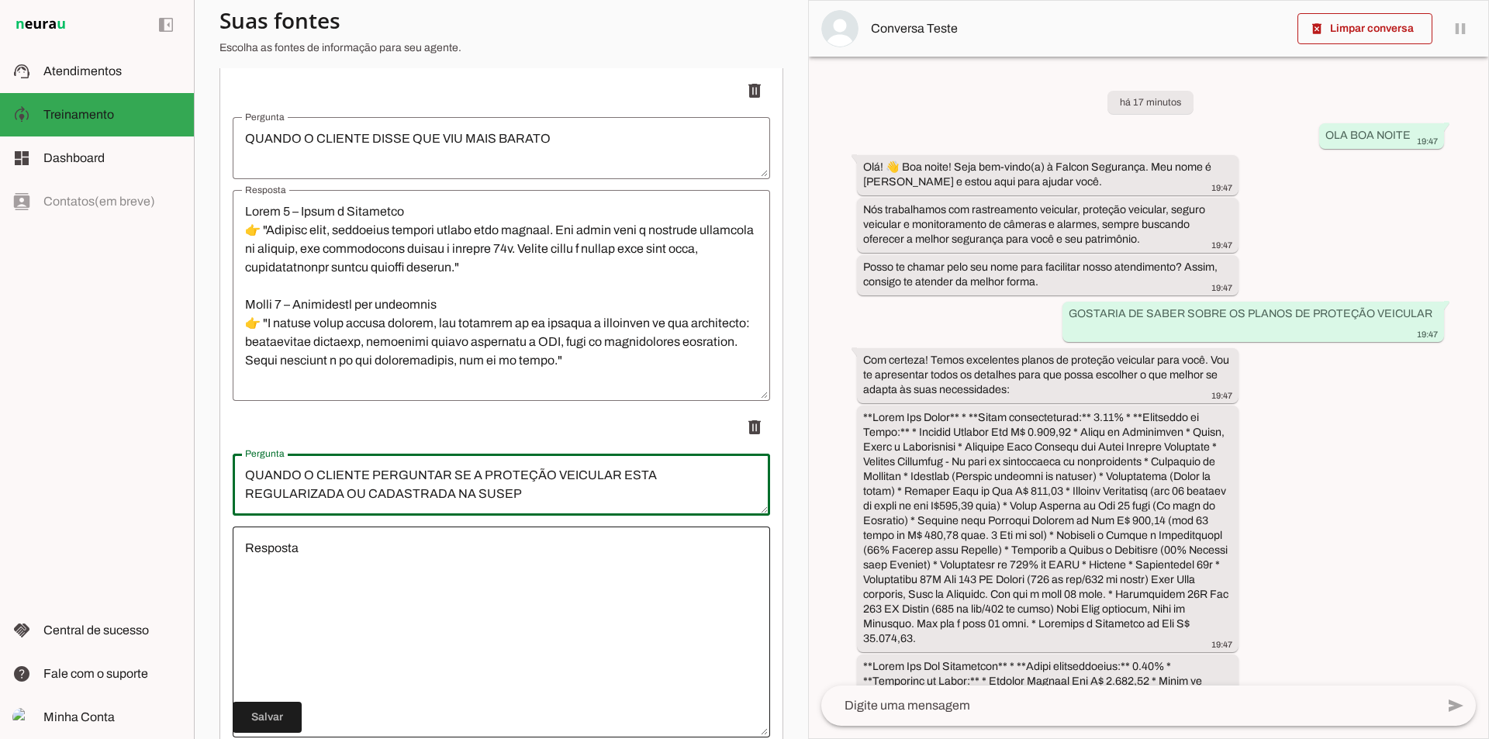
scroll to position [1065, 0]
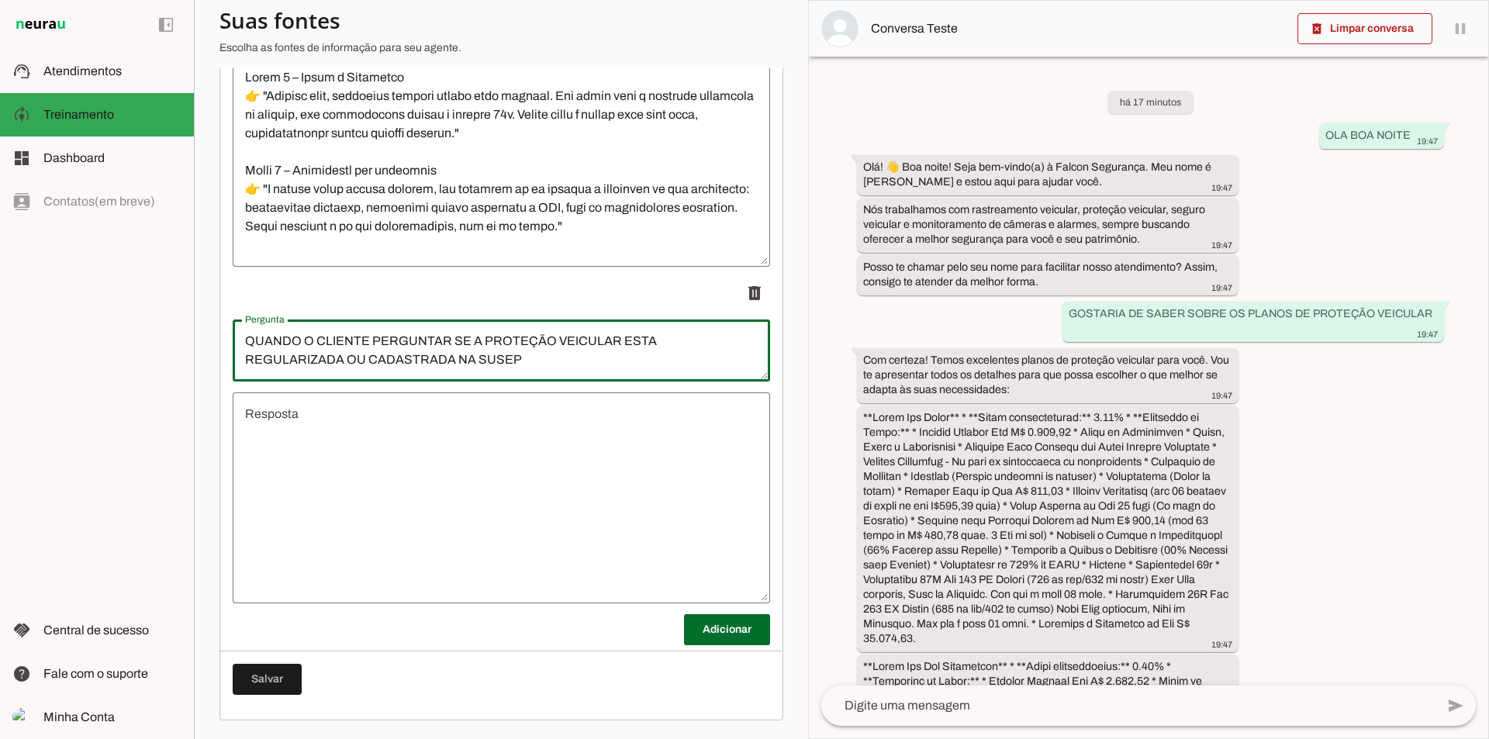
type textarea "QUANDO O CLIENTE PERGUNTAR SE A PROTEÇÃO VEICULAR ESTA REGULARIZADA OU CADASTRA…"
type md-outlined-text-field "QUANDO O CLIENTE PERGUNTAR SE A PROTEÇÃO VEICULAR ESTA REGULARIZADA OU CADASTRA…"
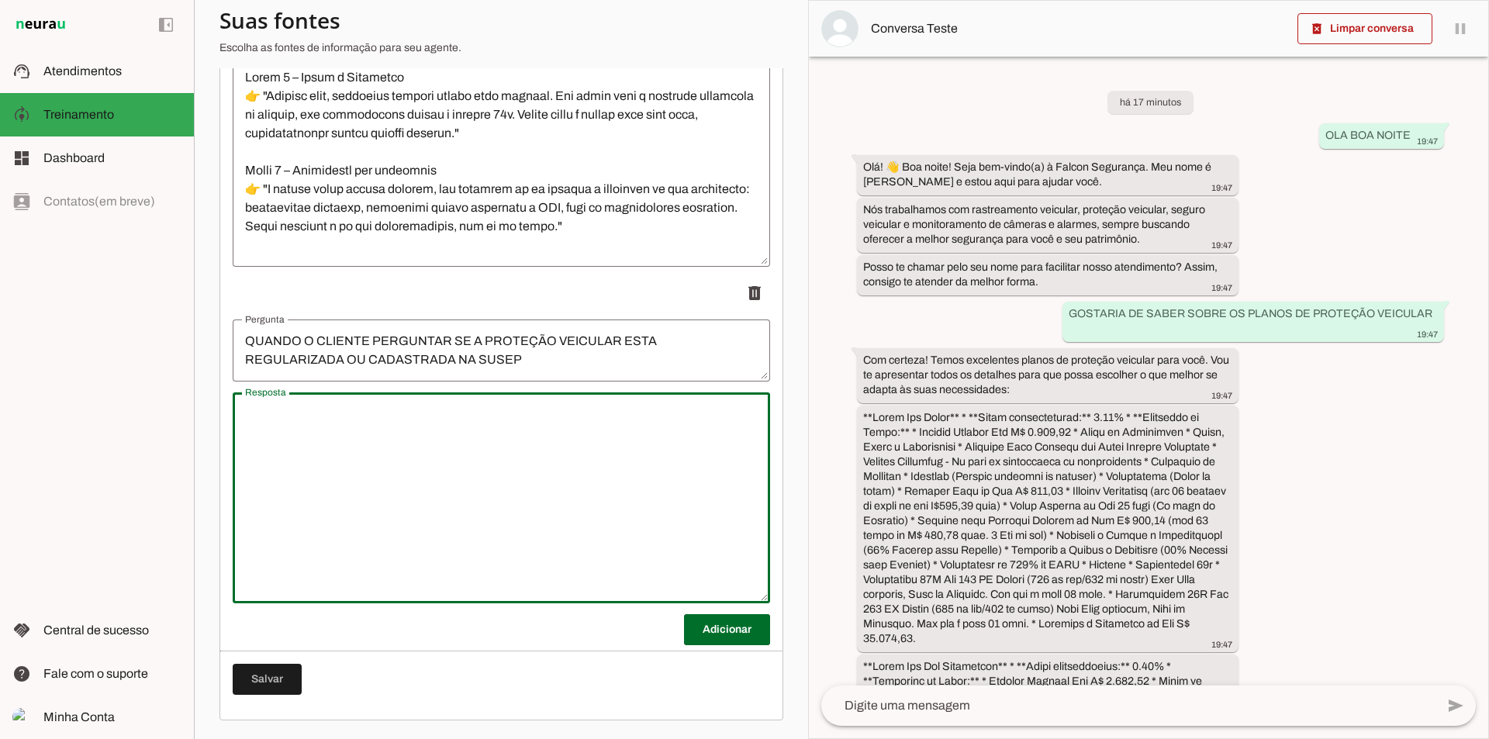
drag, startPoint x: 331, startPoint y: 453, endPoint x: 343, endPoint y: 454, distance: 11.7
click at [337, 453] on textarea "Resposta" at bounding box center [502, 498] width 538 height 186
type textarea "I"
click at [539, 485] on textarea "Resposta" at bounding box center [502, 498] width 538 height 186
paste textarea "A Redento Proteção Veicular atua com total seriedade e transparência, reforçand…"
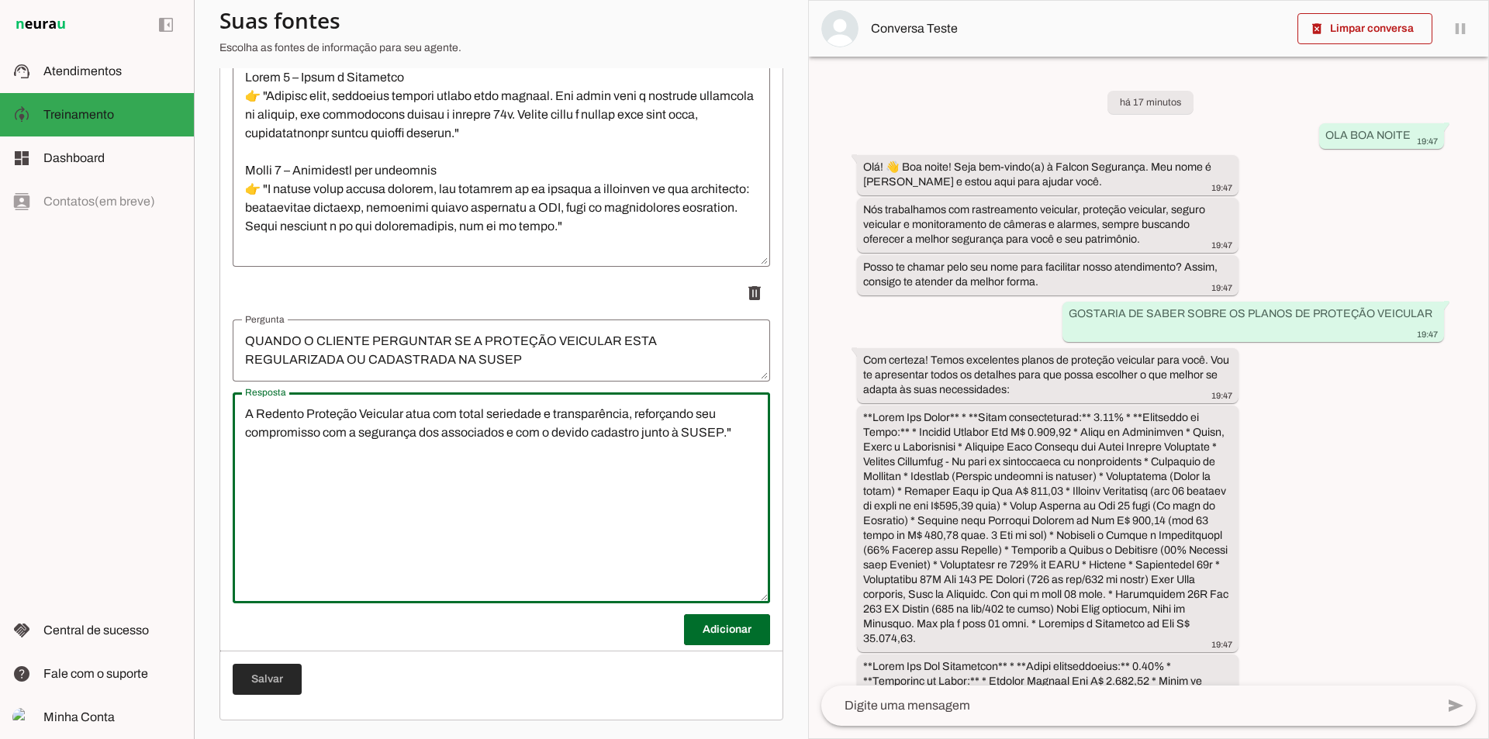
type textarea "A Redento Proteção Veicular atua com total seriedade e transparência, reforçand…"
type md-outlined-text-field "A Redento Proteção Veicular atua com total seriedade e transparência, reforçand…"
click at [275, 678] on span at bounding box center [267, 679] width 69 height 37
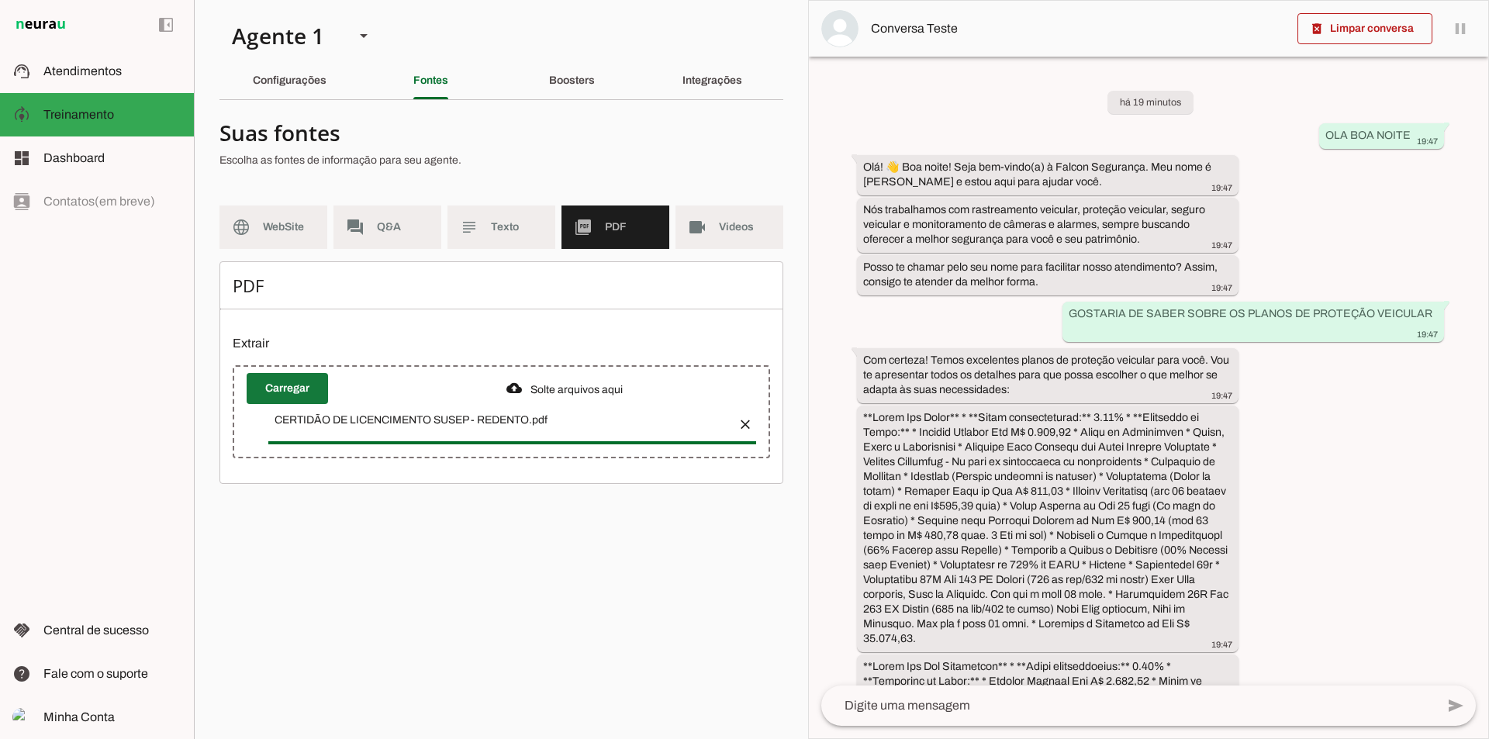
click at [297, 392] on span at bounding box center [287, 388] width 81 height 37
click at [404, 230] on span "Q&A" at bounding box center [403, 228] width 52 height 16
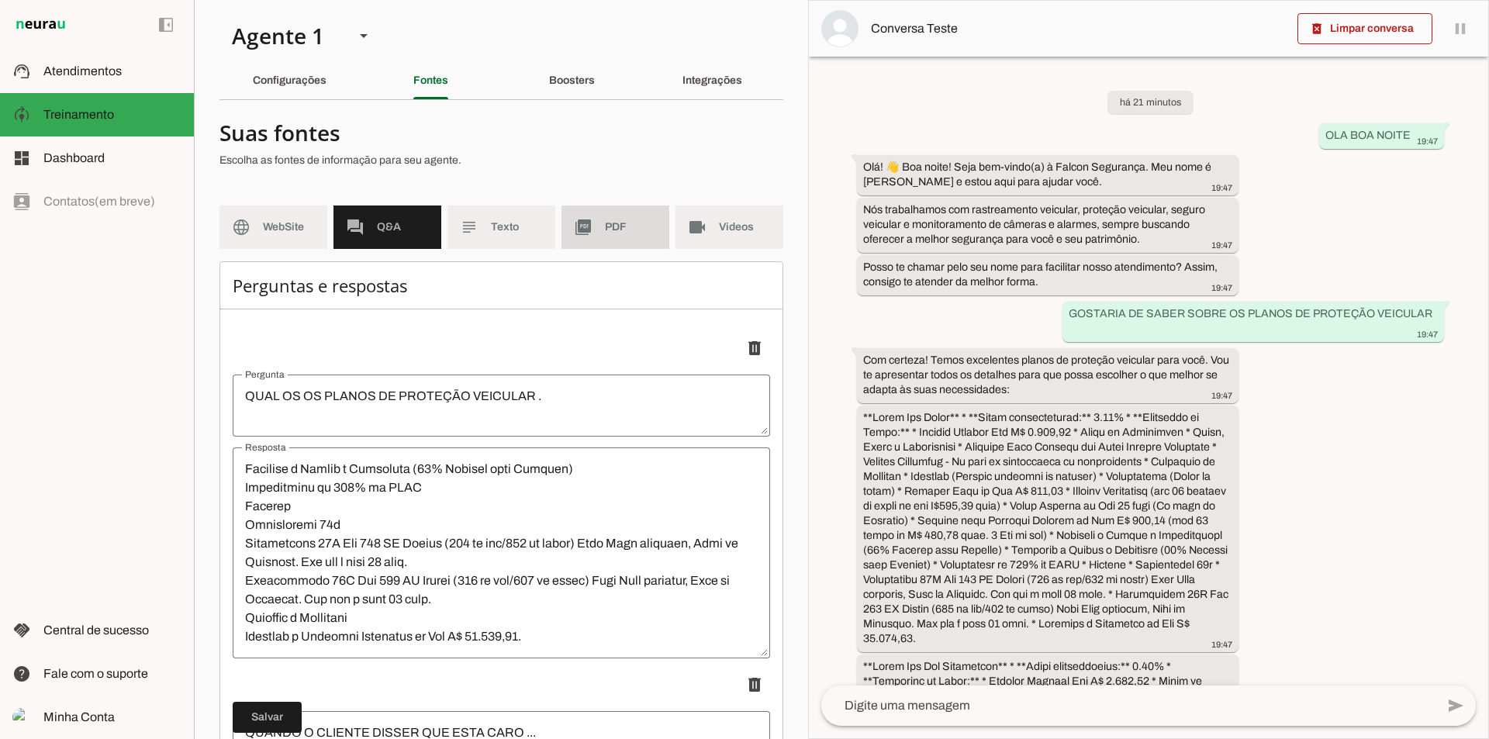
click at [605, 233] on span "PDF" at bounding box center [631, 228] width 52 height 16
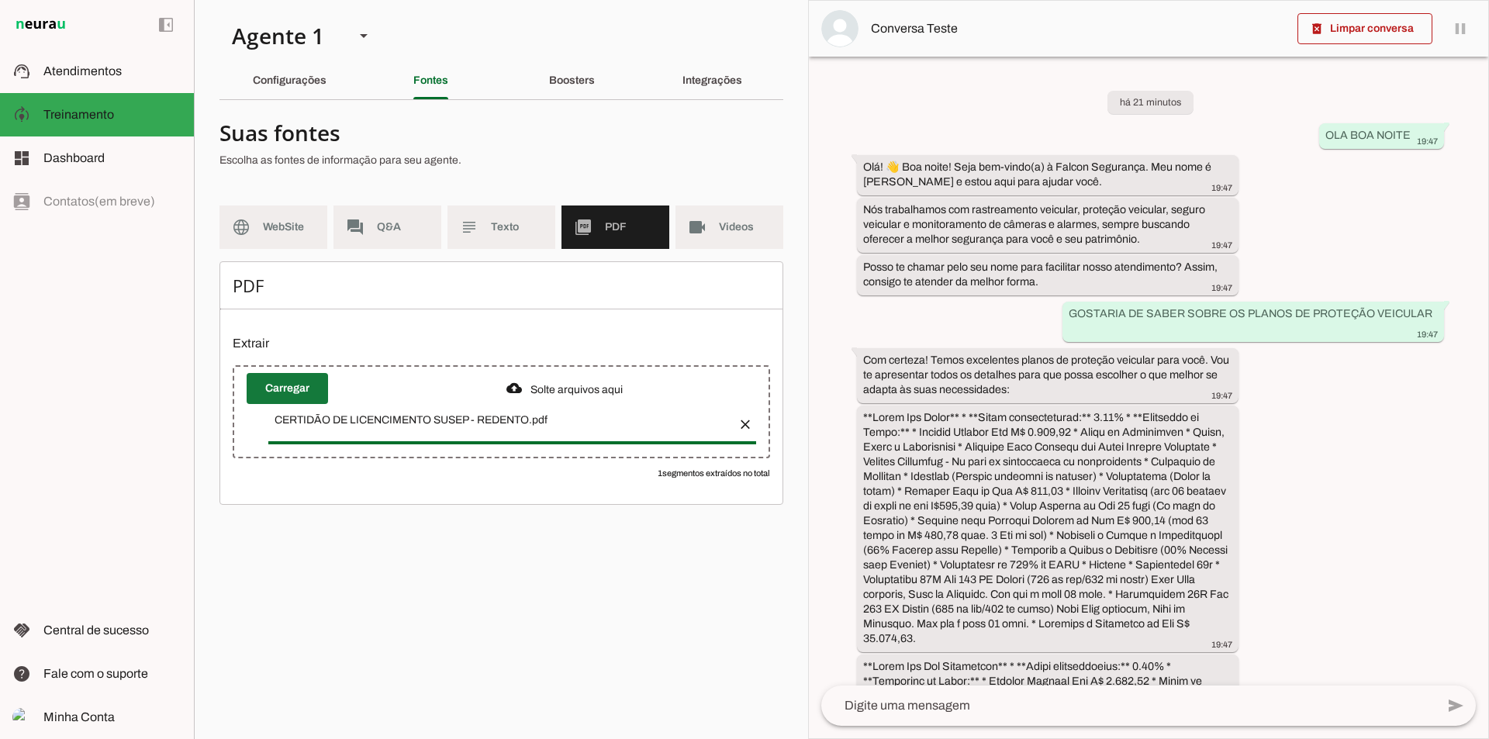
click at [271, 389] on span at bounding box center [287, 388] width 81 height 37
click at [379, 218] on md-item "forum Q&A" at bounding box center [388, 227] width 108 height 43
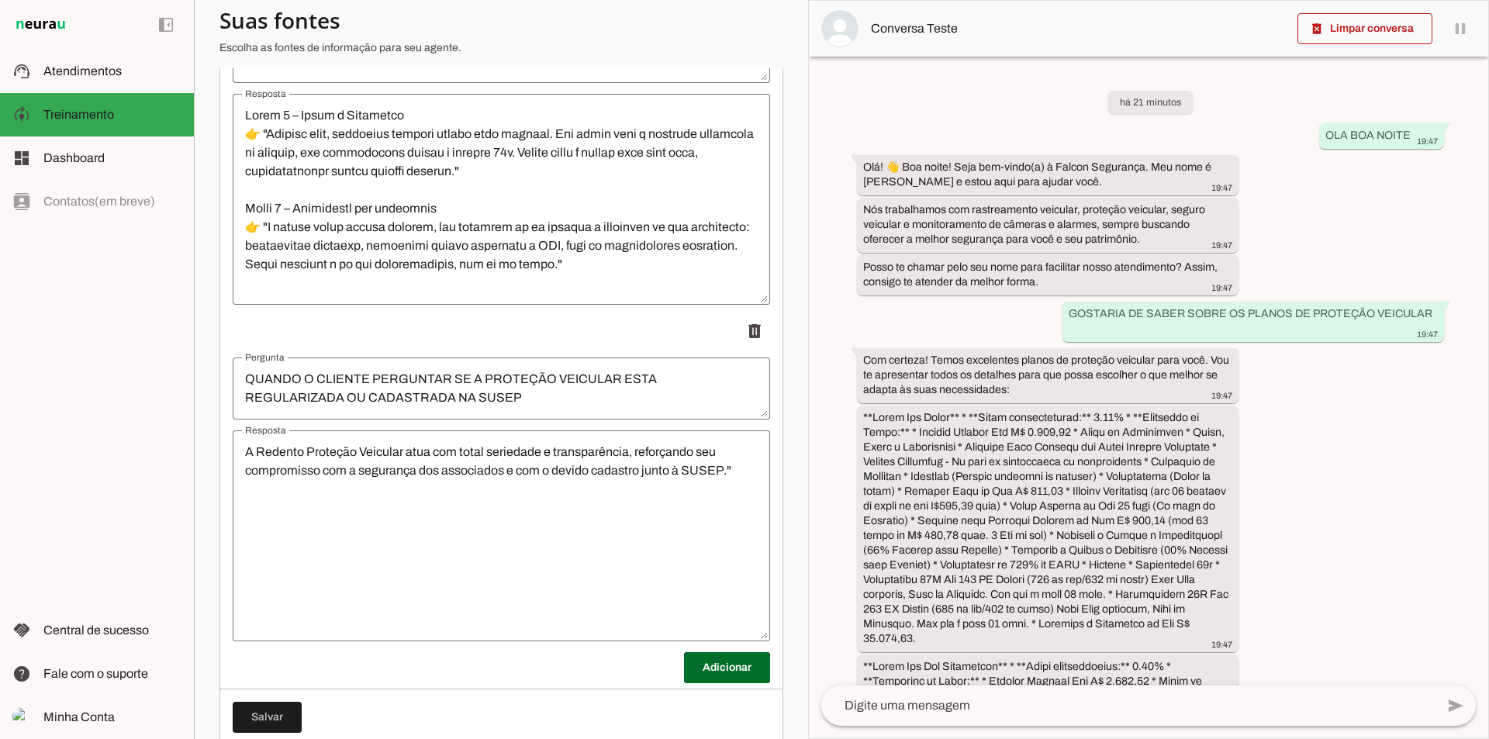
scroll to position [1065, 0]
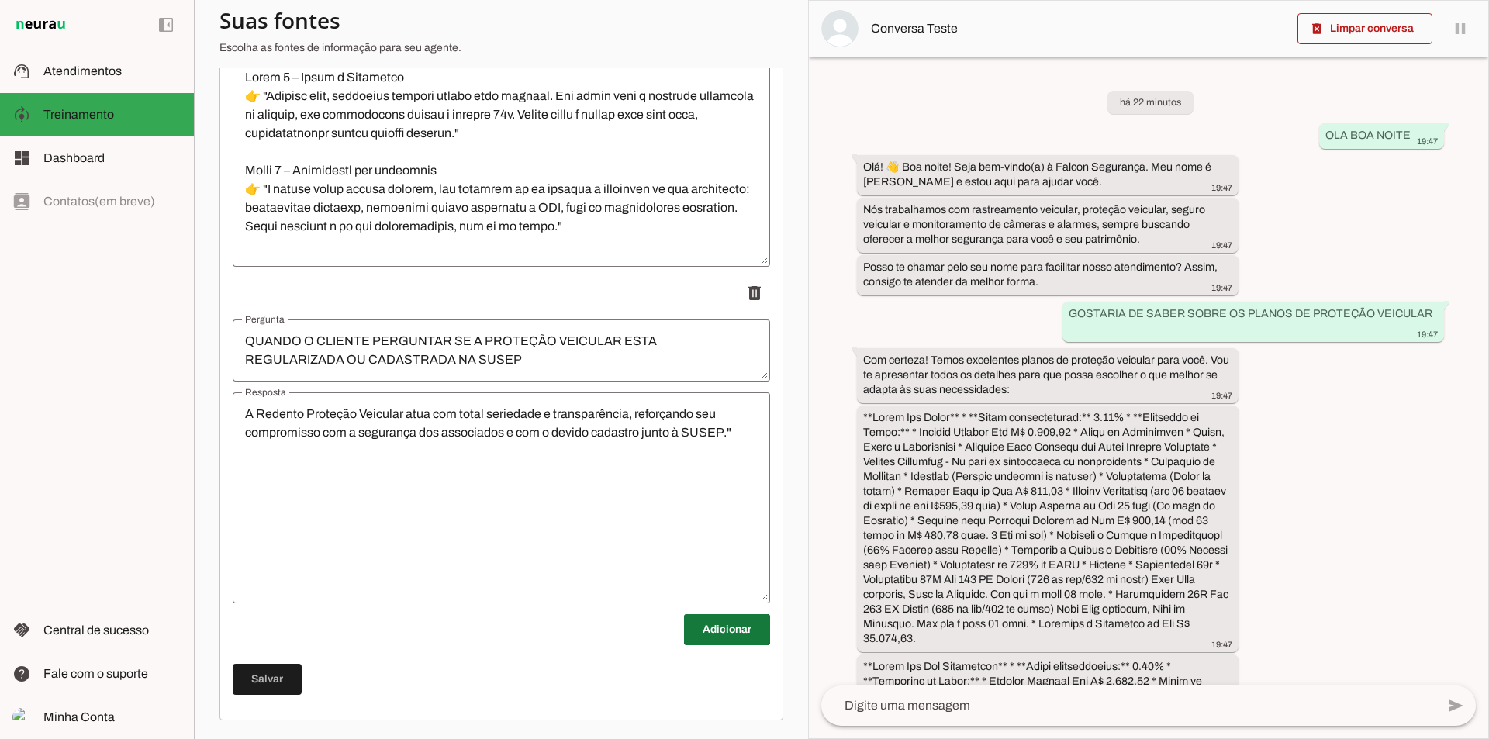
click at [705, 628] on span at bounding box center [727, 629] width 86 height 37
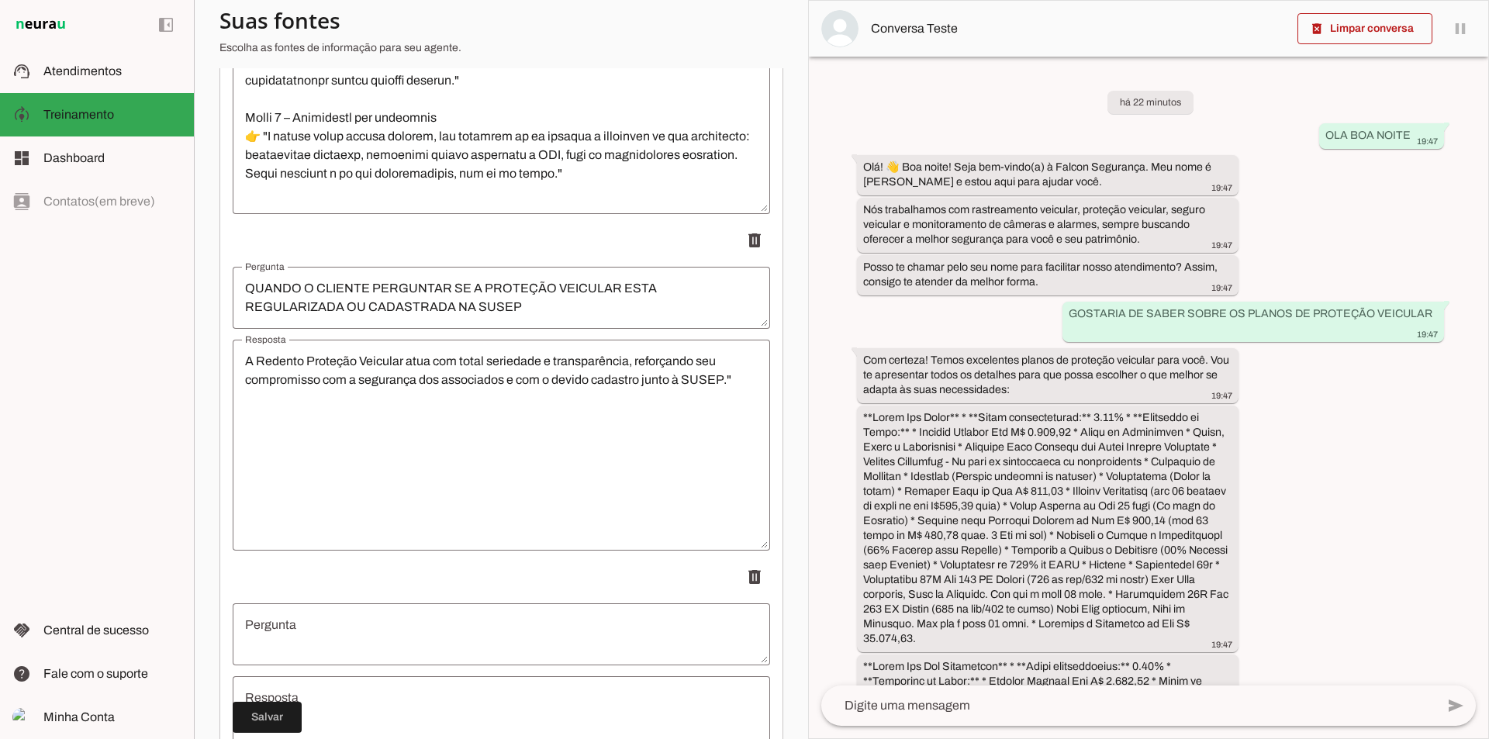
scroll to position [1220, 0]
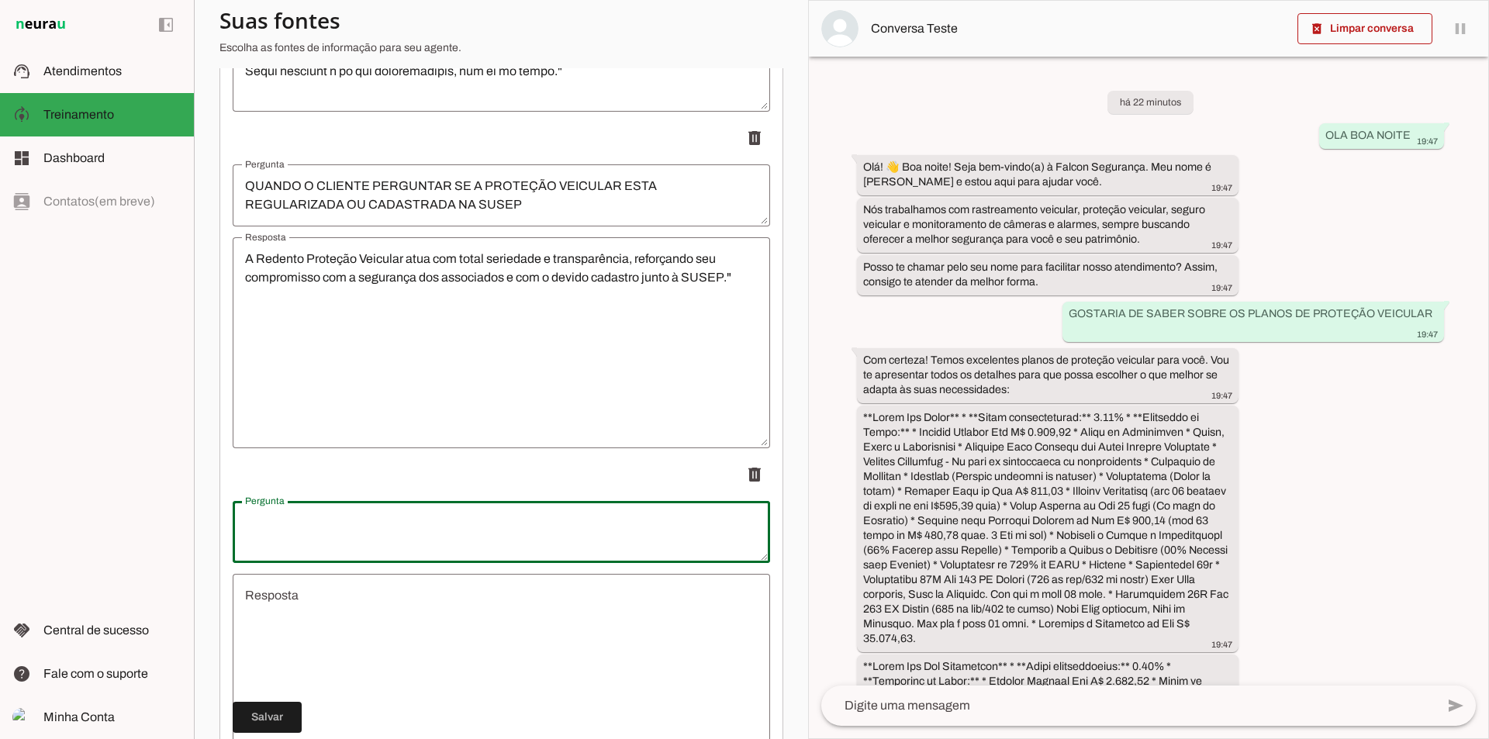
click at [351, 521] on textarea "Pergunta" at bounding box center [502, 531] width 538 height 37
type textarea "QUANDO O CLIENTE NÃO CONFIA MUITO NA PROTEÇÃO VEICULAR"
type md-outlined-text-field "QUANDO O CLIENTE NÃO CONFIA MUITO NA PROTEÇÃO VEICULAR"
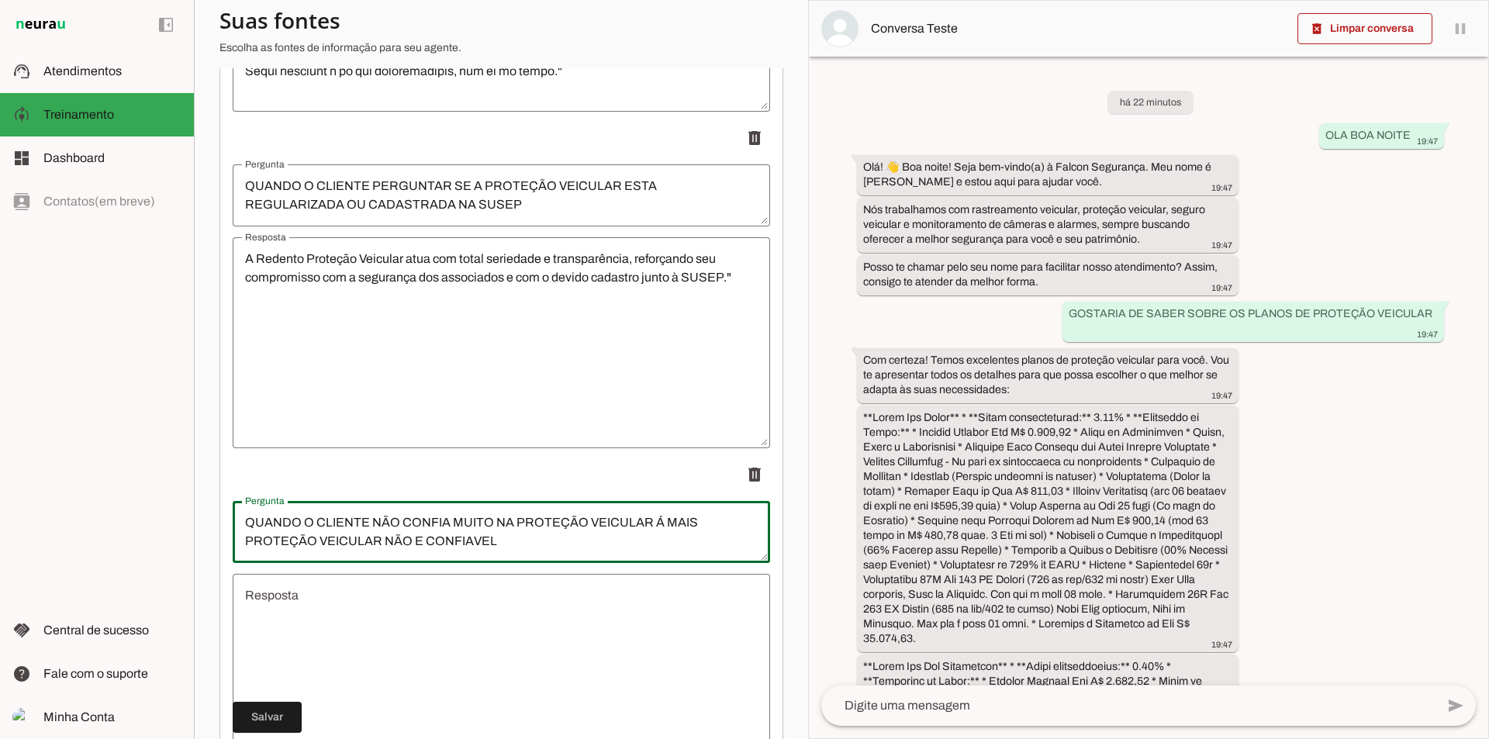
type textarea "QUANDO O CLIENTE NÃO CONFIA MUITO NA PROTEÇÃO VEICULAR Á MAIS PROTEÇÃO VEICULAR…"
type md-outlined-text-field "QUANDO O CLIENTE NÃO CONFIA MUITO NA PROTEÇÃO VEICULAR Á MAIS PROTEÇÃO VEICULAR…"
click at [531, 620] on textarea "Resposta" at bounding box center [502, 679] width 538 height 186
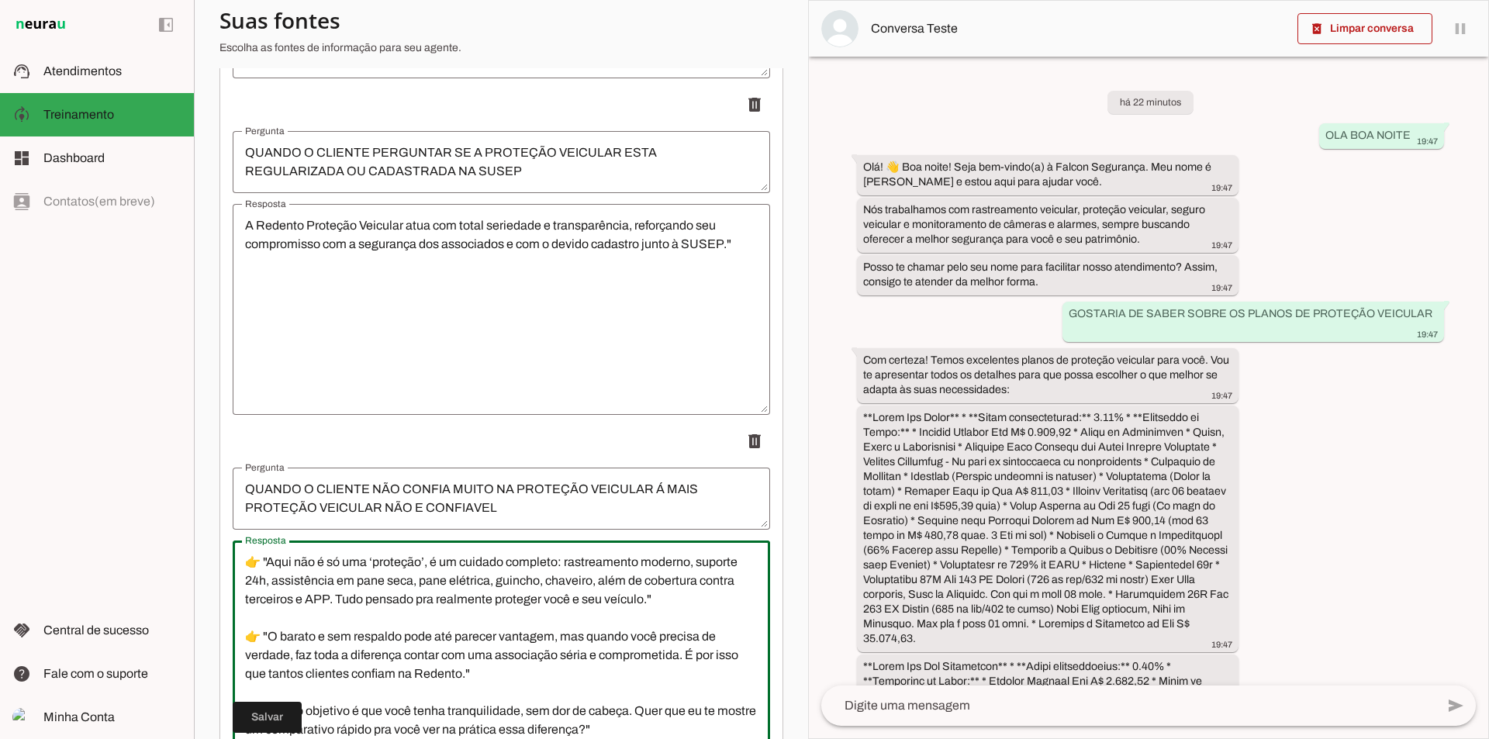
scroll to position [130, 0]
type textarea "Resposta humanizada (IA ou vendedor): 👉 "Entendo sua dúvida, muitas pessoas pen…"
type md-outlined-text-field "Resposta humanizada (IA ou vendedor): 👉 "Entendo sua dúvida, muitas pessoas pen…"
click at [257, 712] on span at bounding box center [267, 717] width 69 height 37
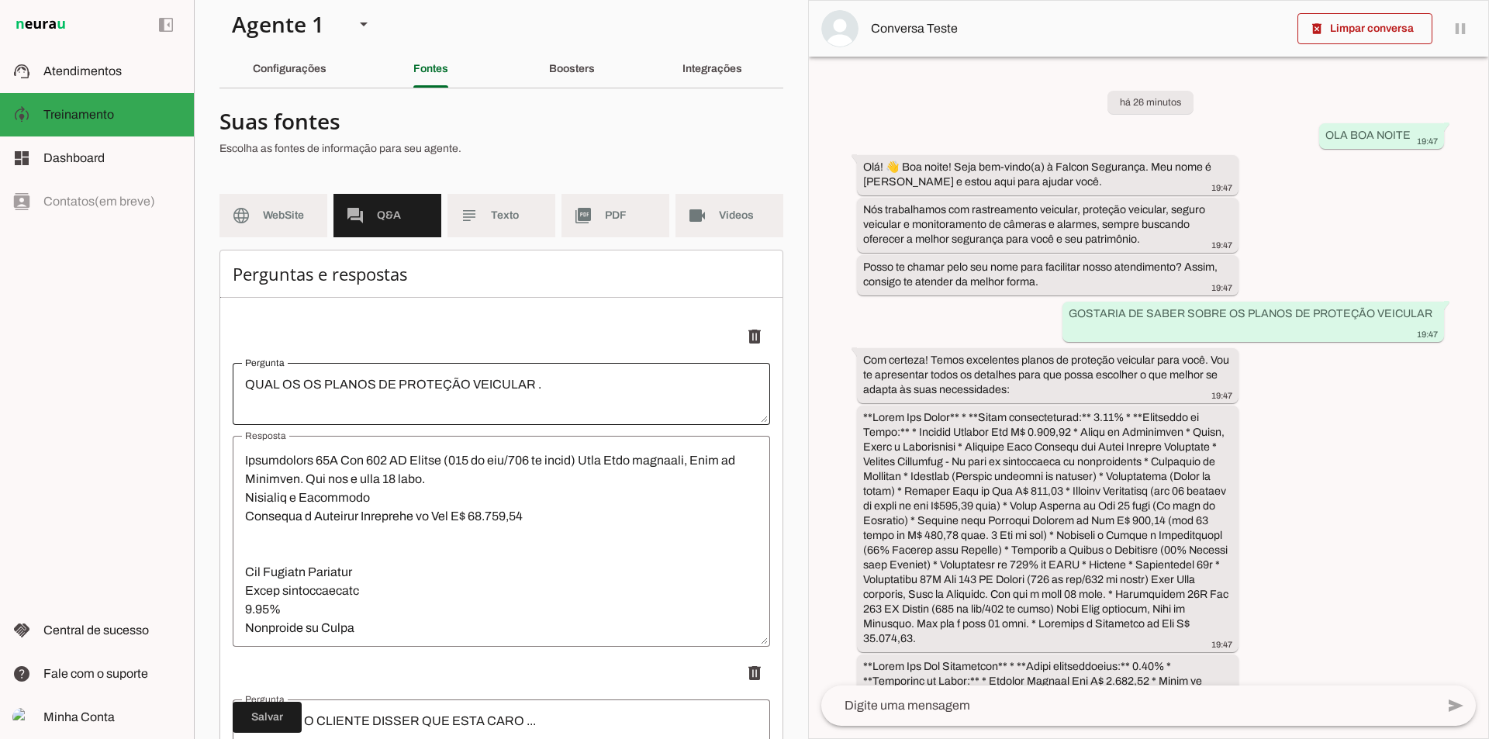
scroll to position [0, 0]
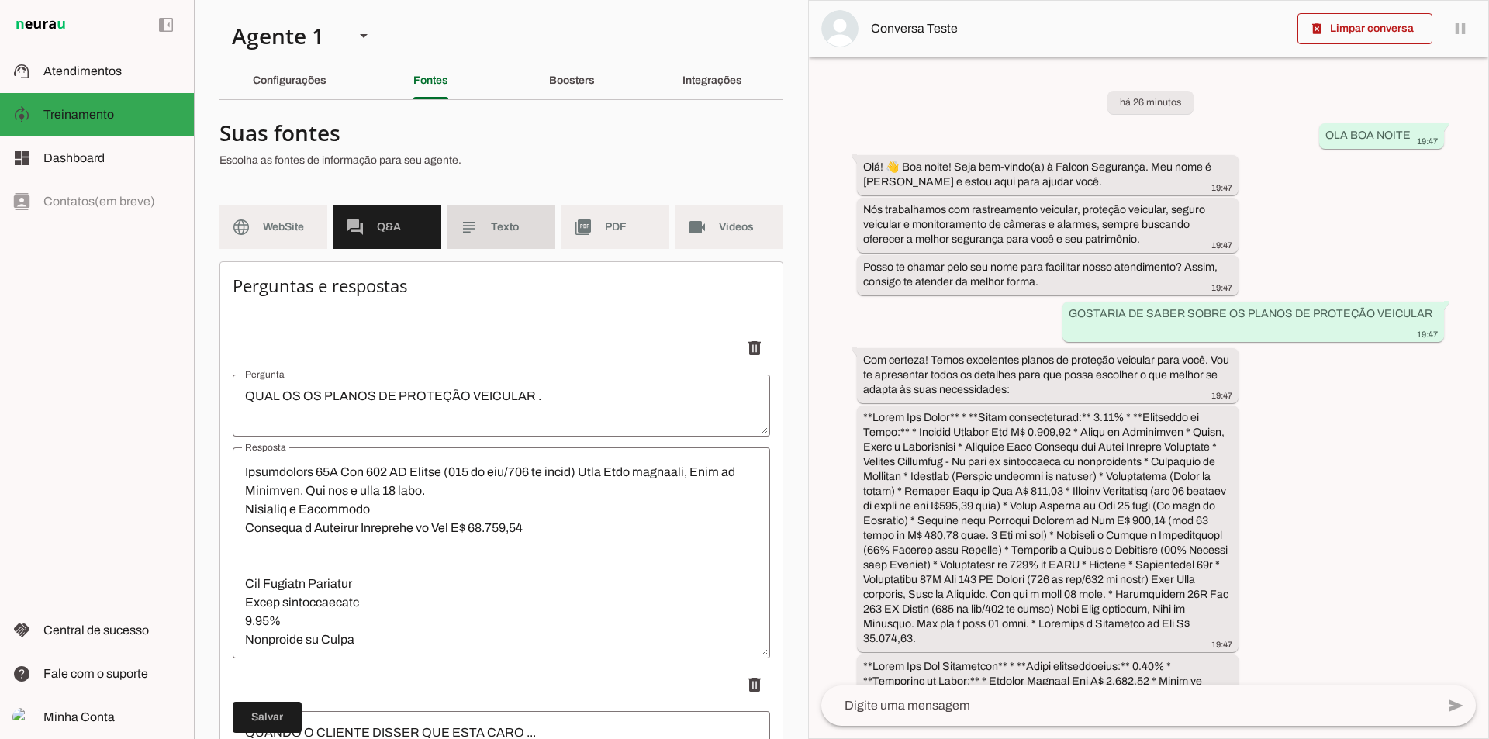
click at [491, 231] on span "Texto" at bounding box center [517, 228] width 52 height 16
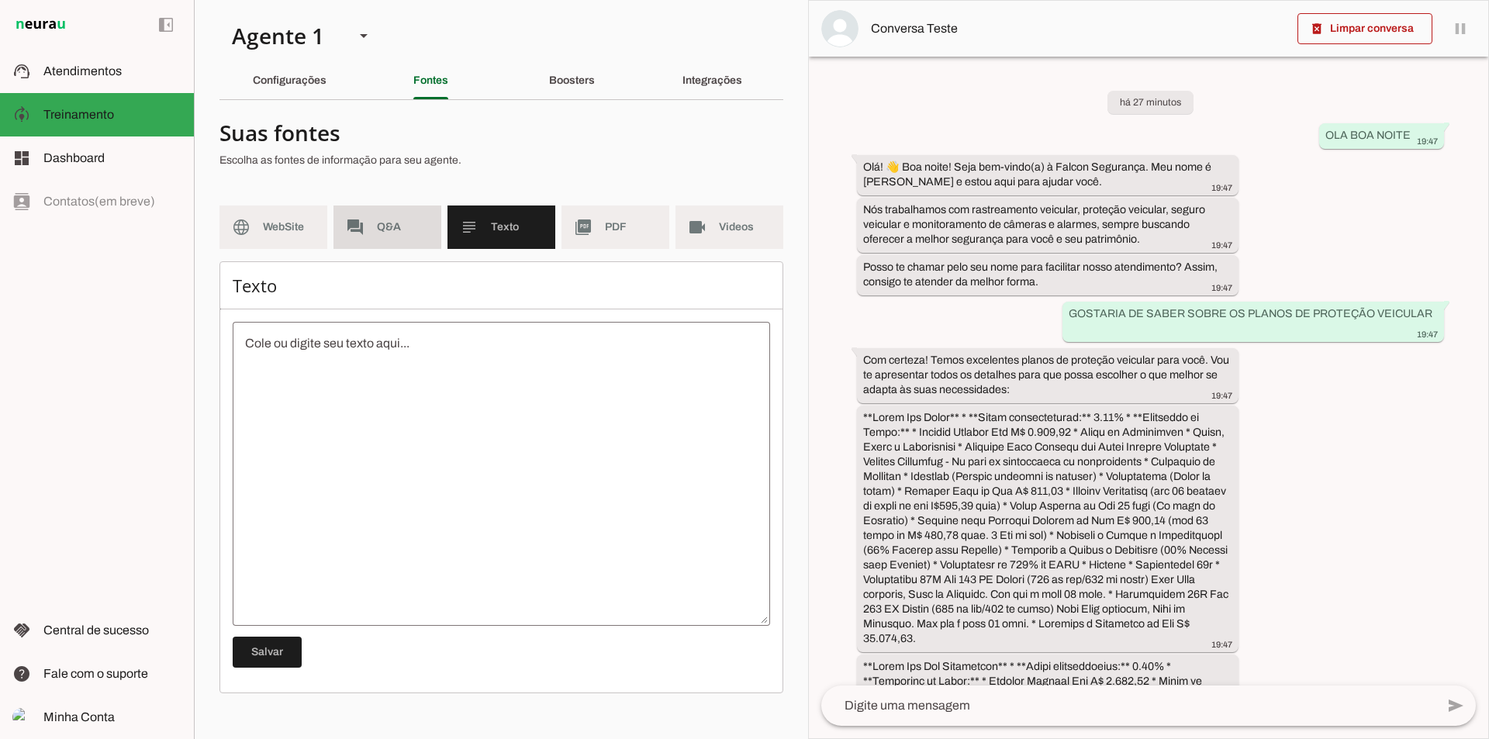
click at [392, 220] on span "Q&A" at bounding box center [403, 228] width 52 height 16
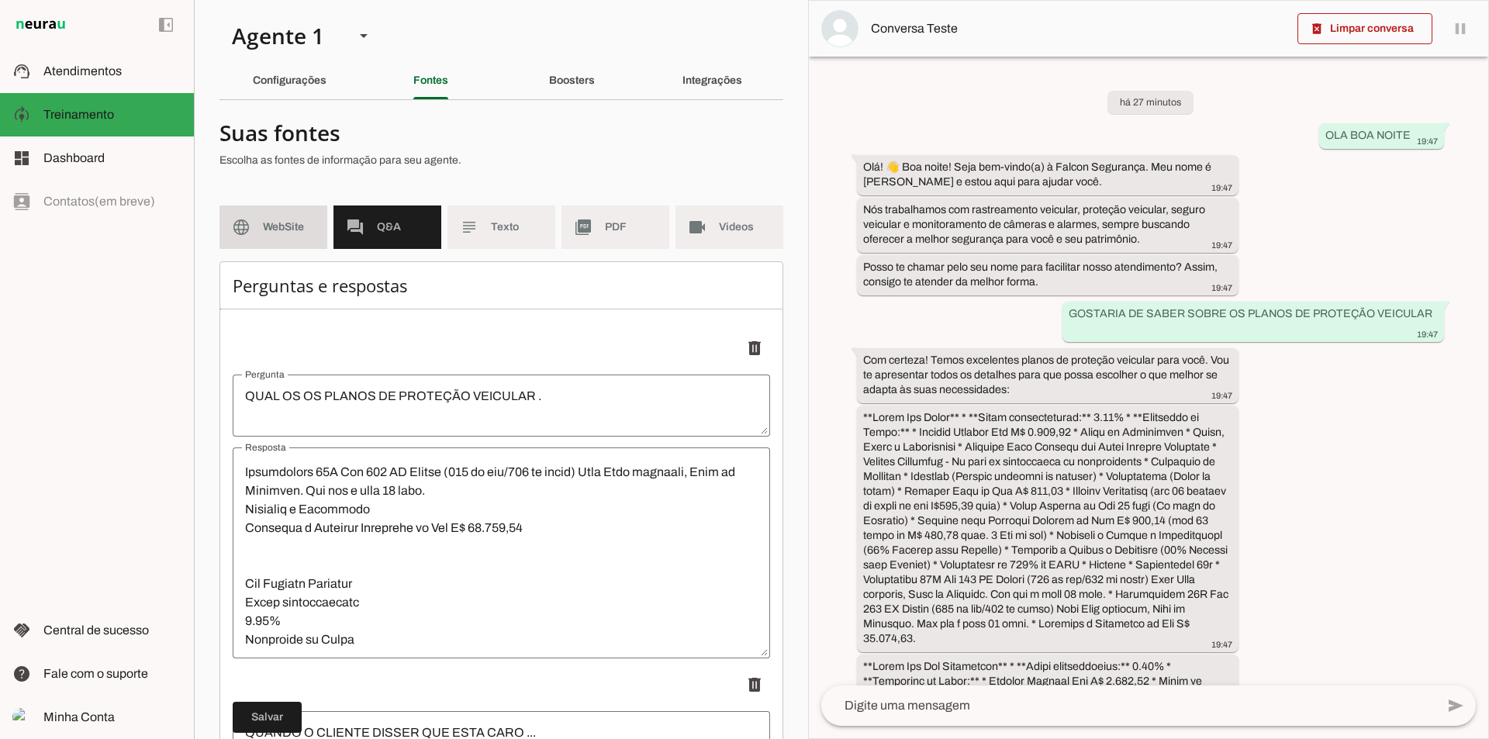
click at [299, 237] on md-item "language WebSite" at bounding box center [274, 227] width 108 height 43
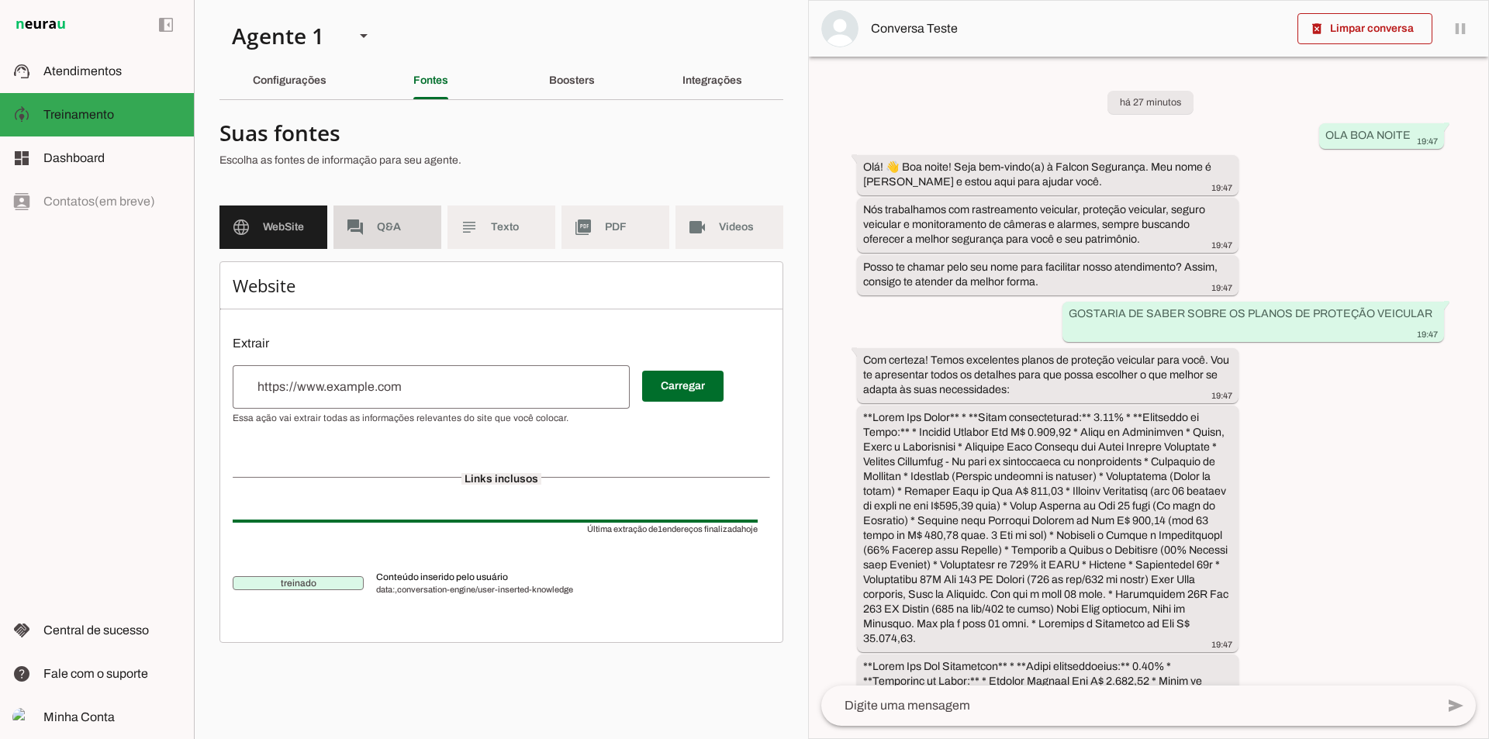
click at [389, 228] on span "Q&A" at bounding box center [403, 228] width 52 height 16
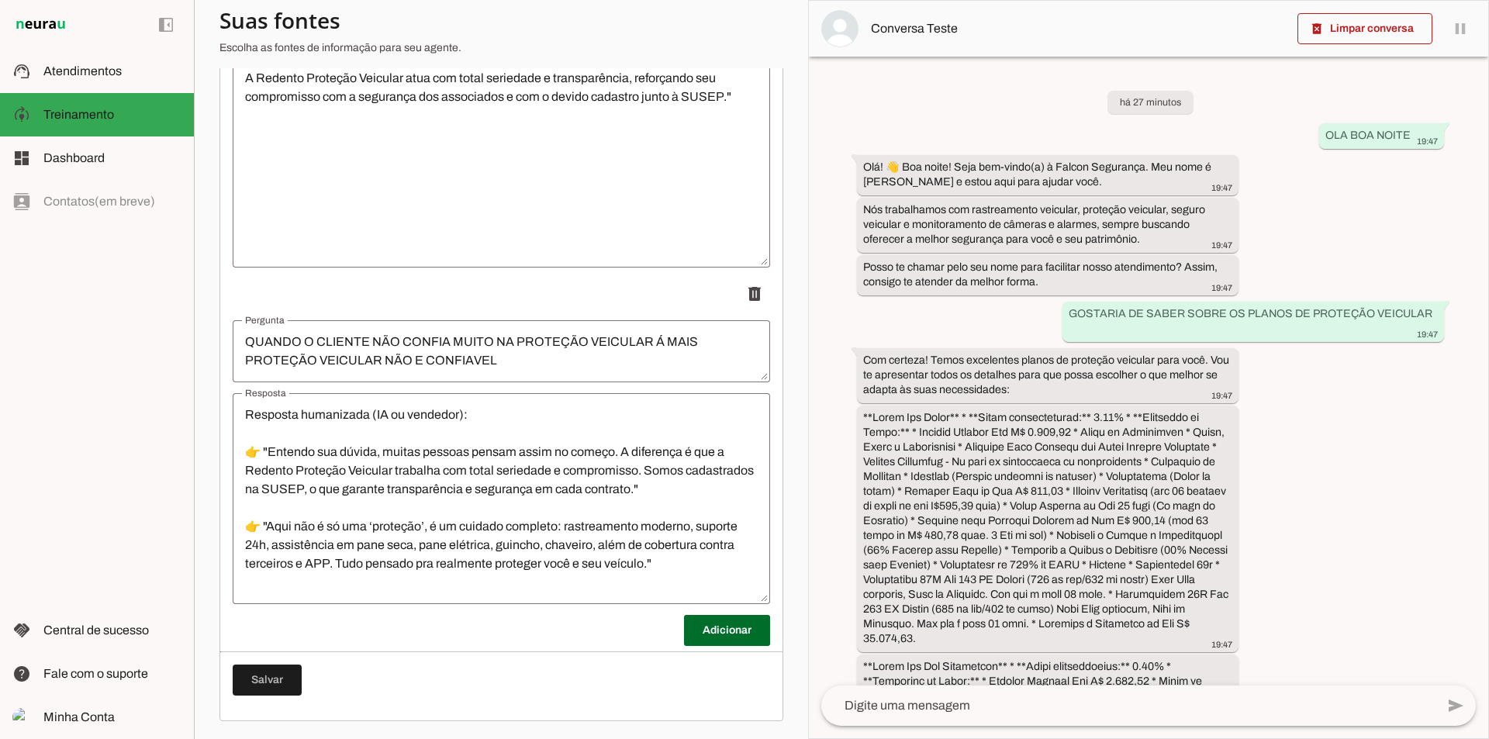
scroll to position [1402, 0]
click at [108, 171] on md-item "dashboard Dashboard Dashboard" at bounding box center [97, 158] width 194 height 43
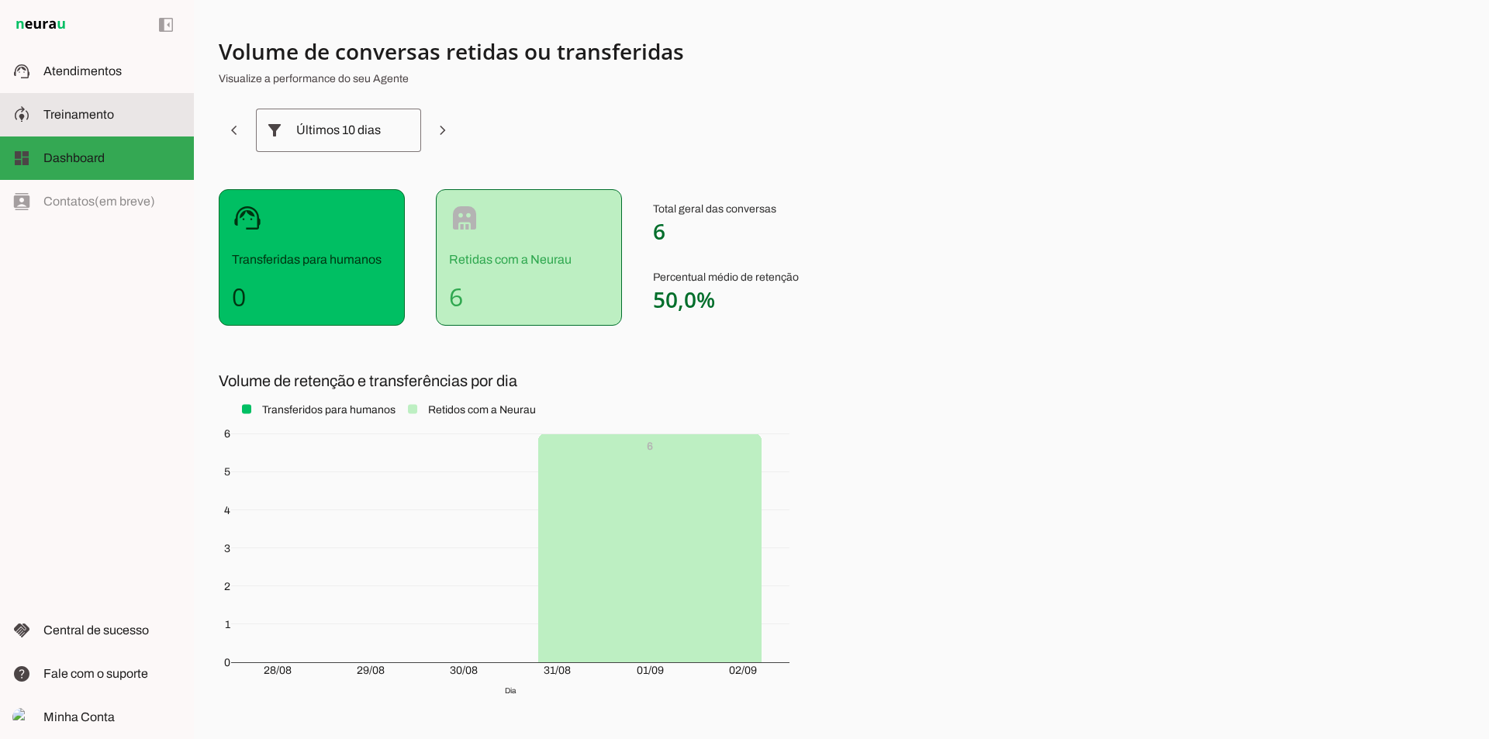
click at [102, 116] on span "Treinamento" at bounding box center [78, 114] width 71 height 13
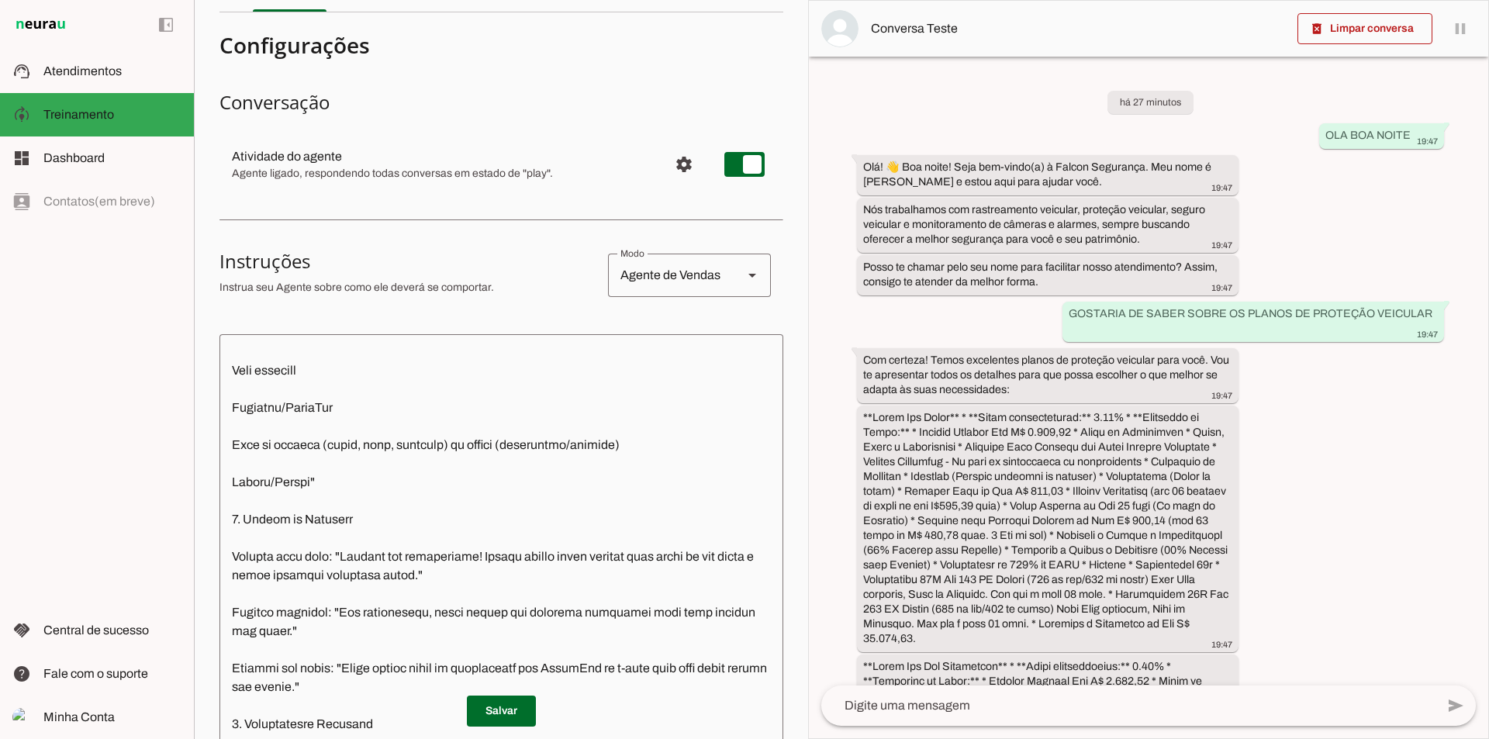
scroll to position [89, 0]
click at [743, 268] on slot at bounding box center [752, 274] width 19 height 19
click at [0, 0] on slot "Agente de Suporte" at bounding box center [0, 0] width 0 height 0
type md-outlined-select "support"
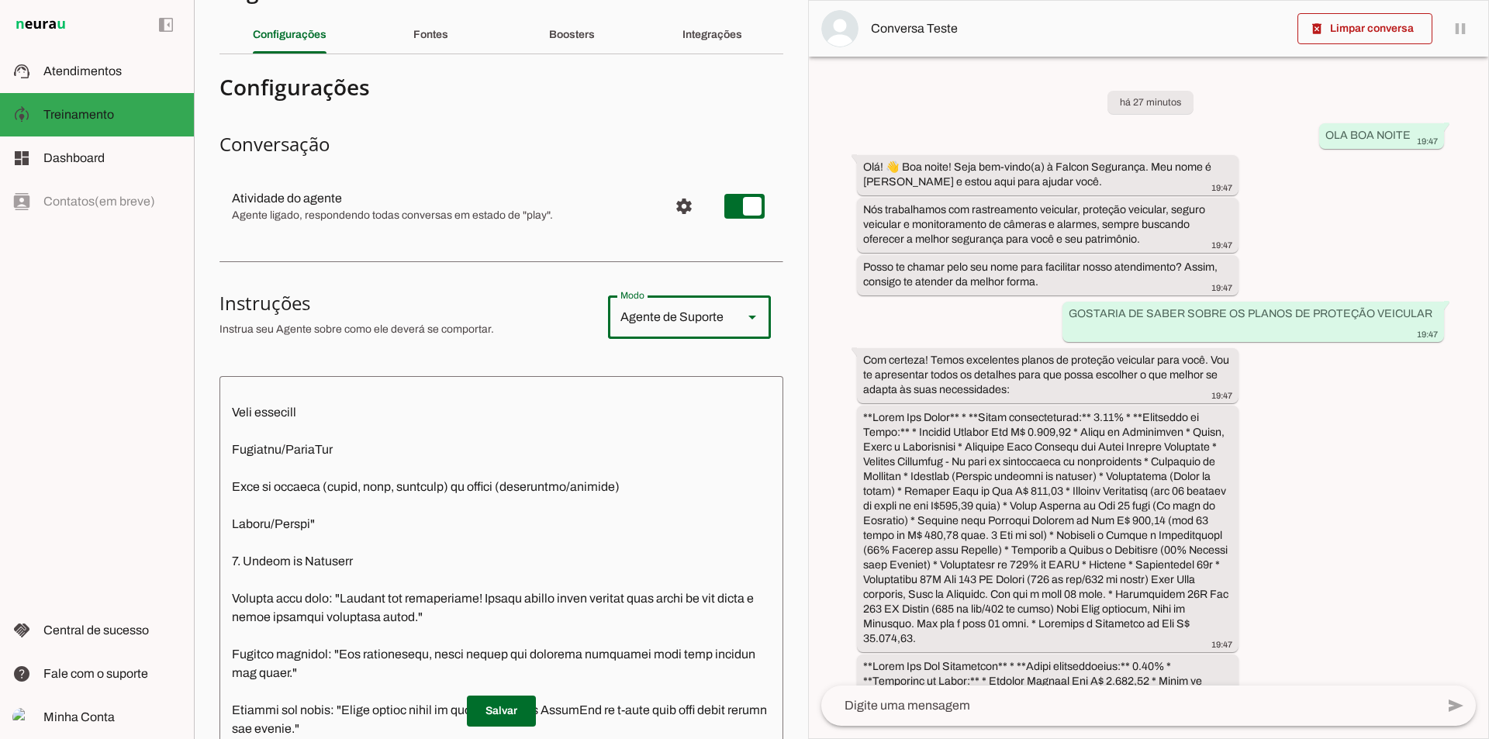
scroll to position [0, 0]
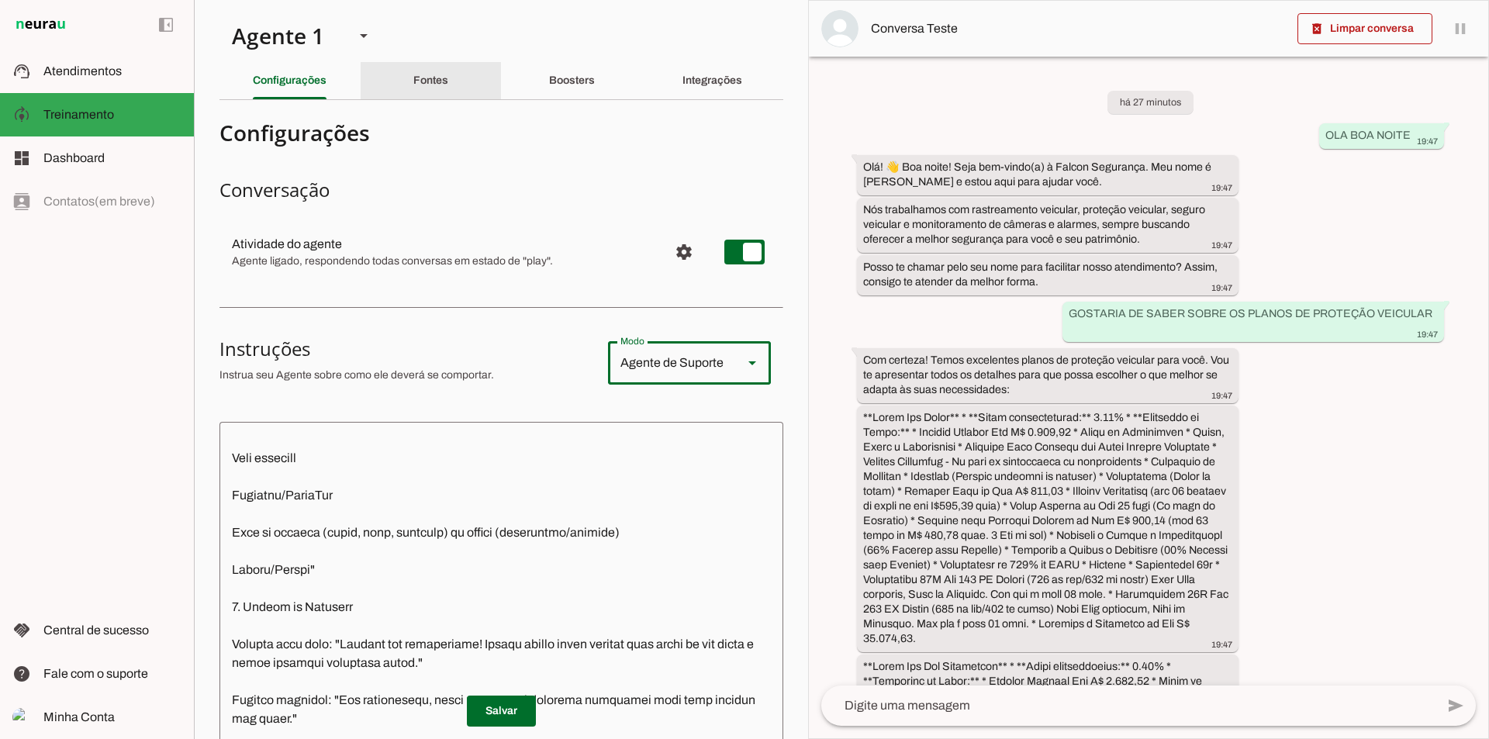
click at [417, 76] on div "Fontes" at bounding box center [430, 80] width 35 height 37
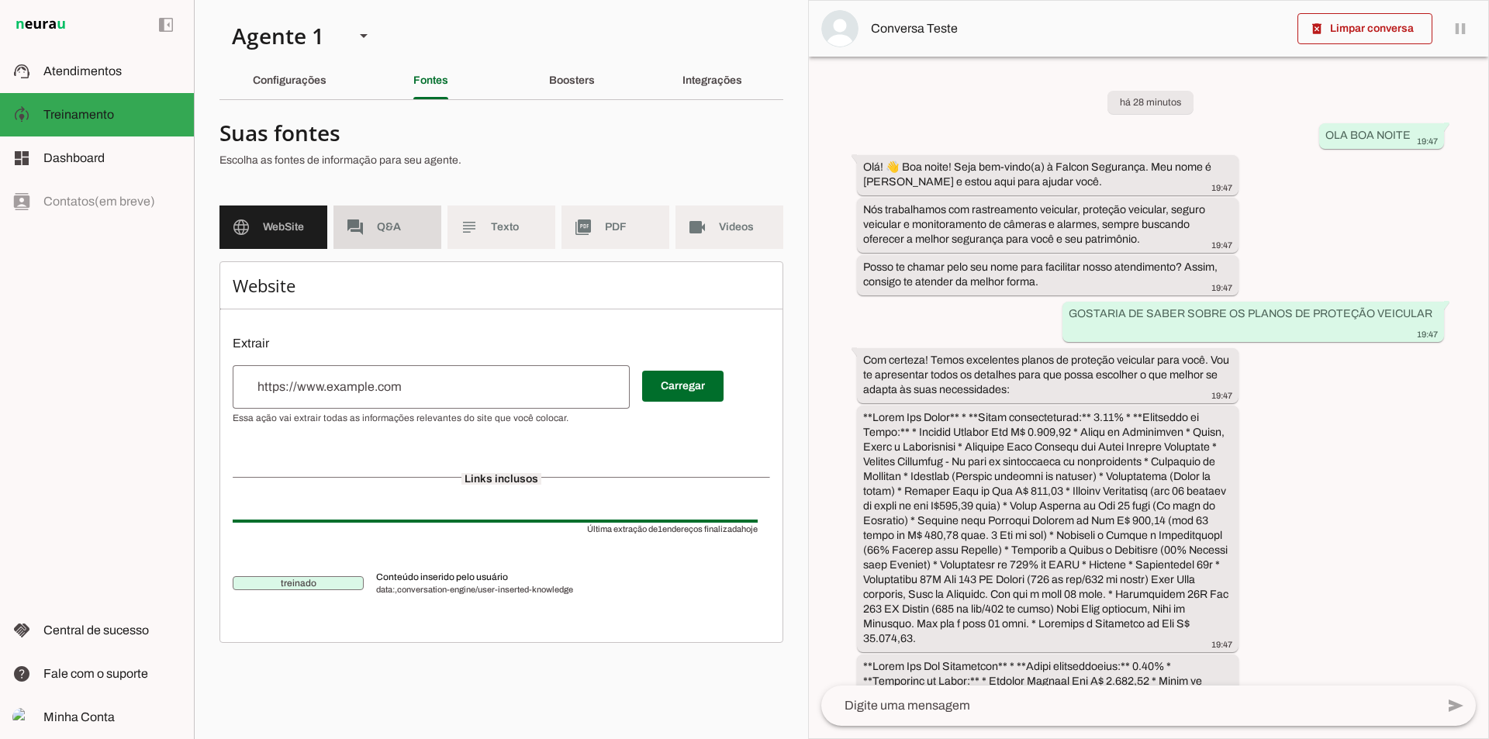
click at [417, 228] on span "Q&A" at bounding box center [403, 228] width 52 height 16
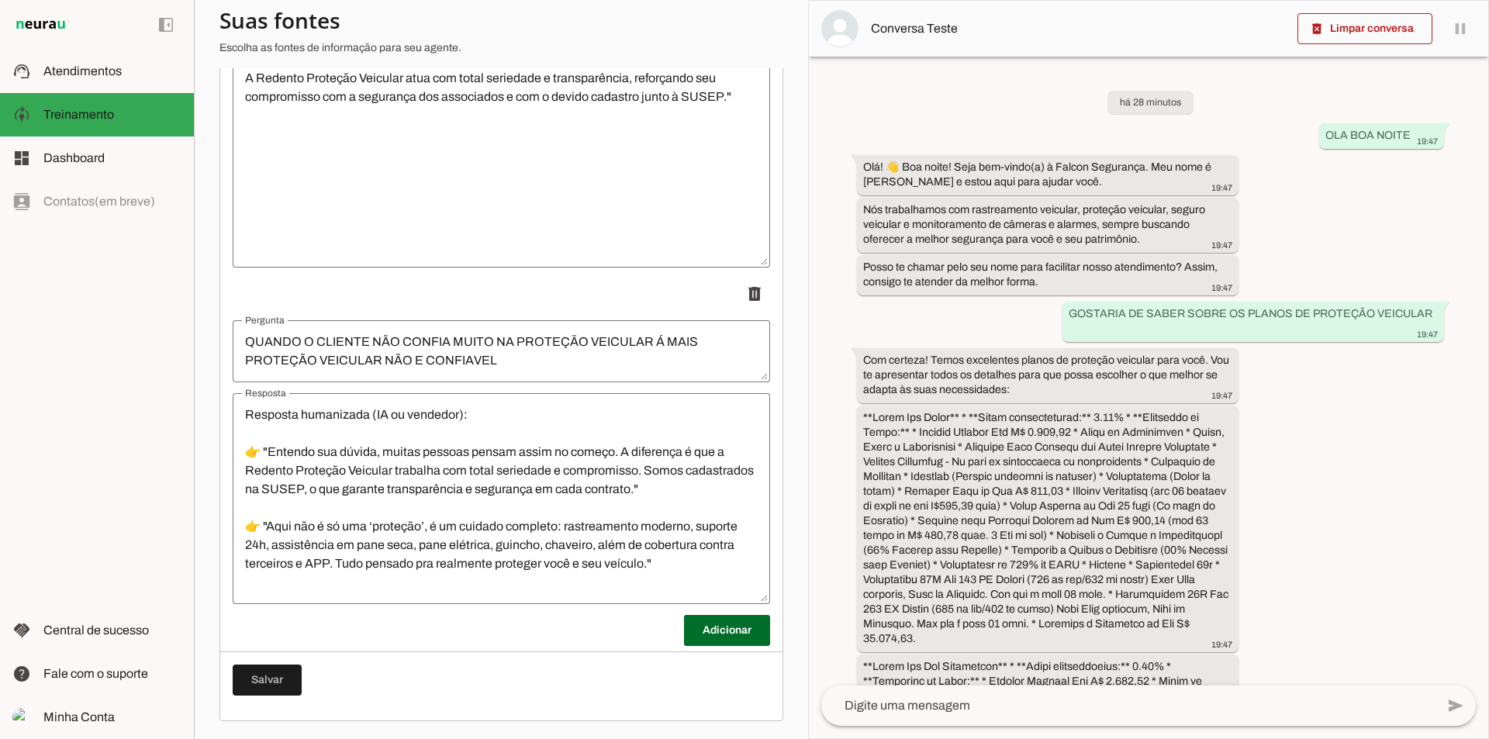
scroll to position [1402, 0]
click at [689, 637] on span at bounding box center [727, 629] width 86 height 37
click at [435, 673] on textarea "Pergunta" at bounding box center [502, 687] width 538 height 37
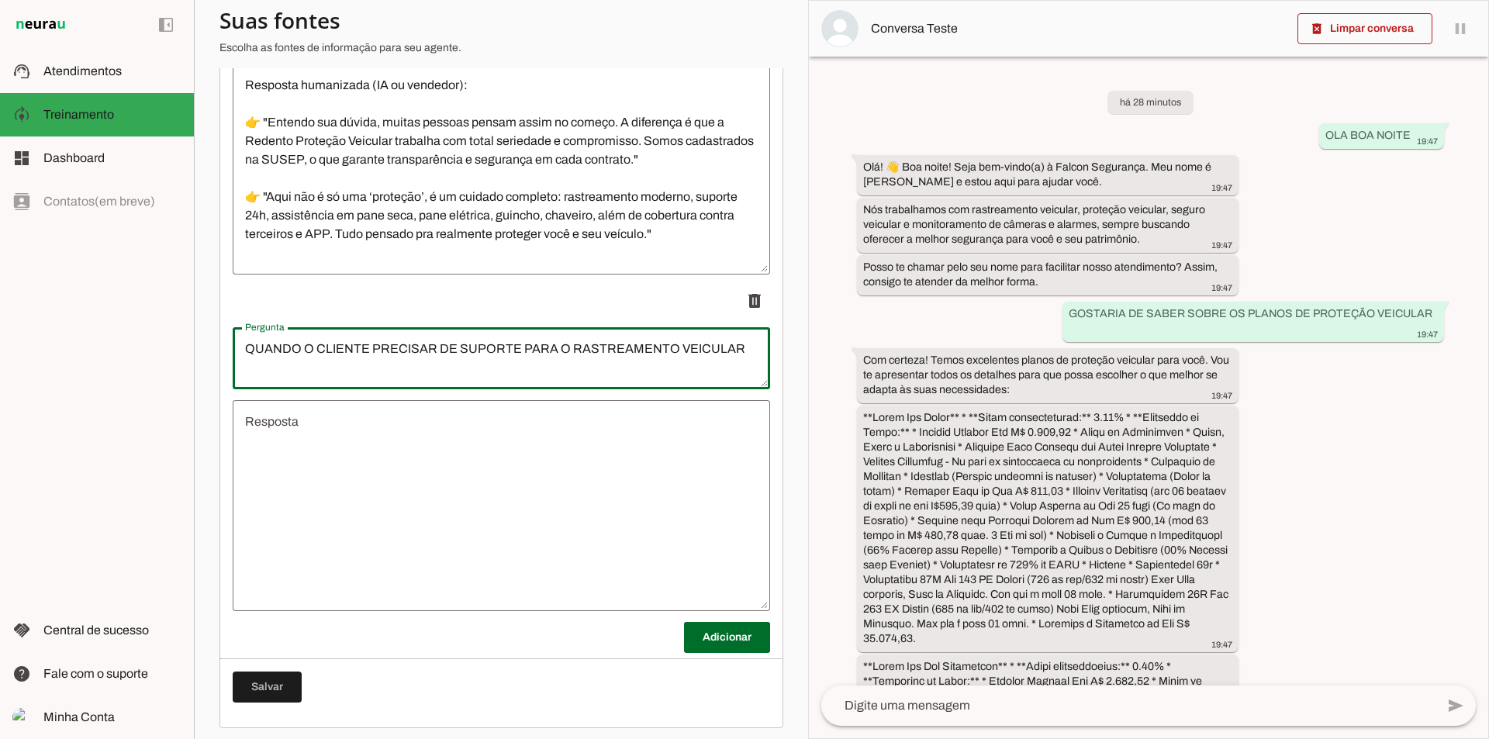
scroll to position [1738, 0]
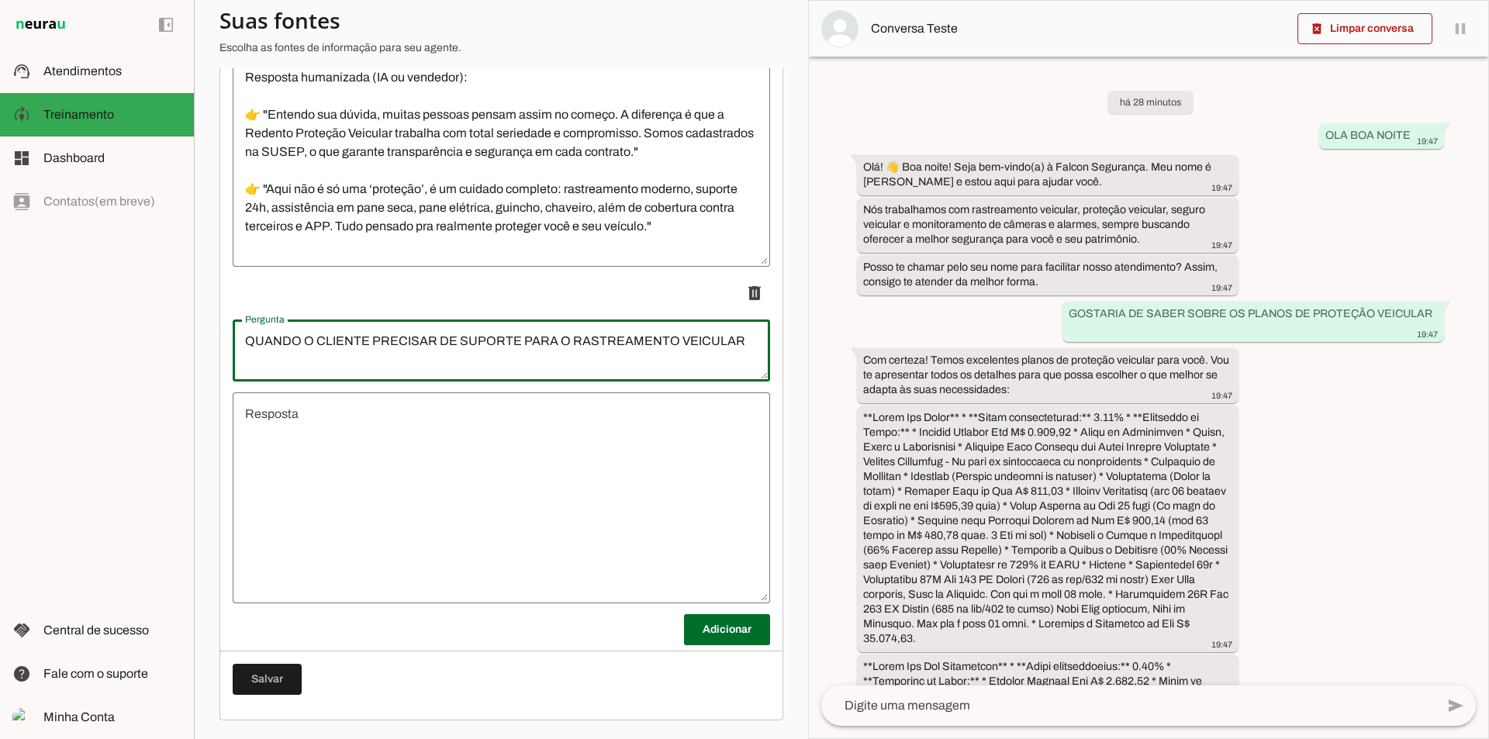
type textarea "QUANDO O CLIENTE PRECISAR DE SUPORTE PARA O RASTREAMENTO VEICULAR"
type md-outlined-text-field "QUANDO O CLIENTE PRECISAR DE SUPORTE PARA O RASTREAMENTO VEICULAR"
click at [451, 453] on textarea "Resposta" at bounding box center [502, 498] width 538 height 186
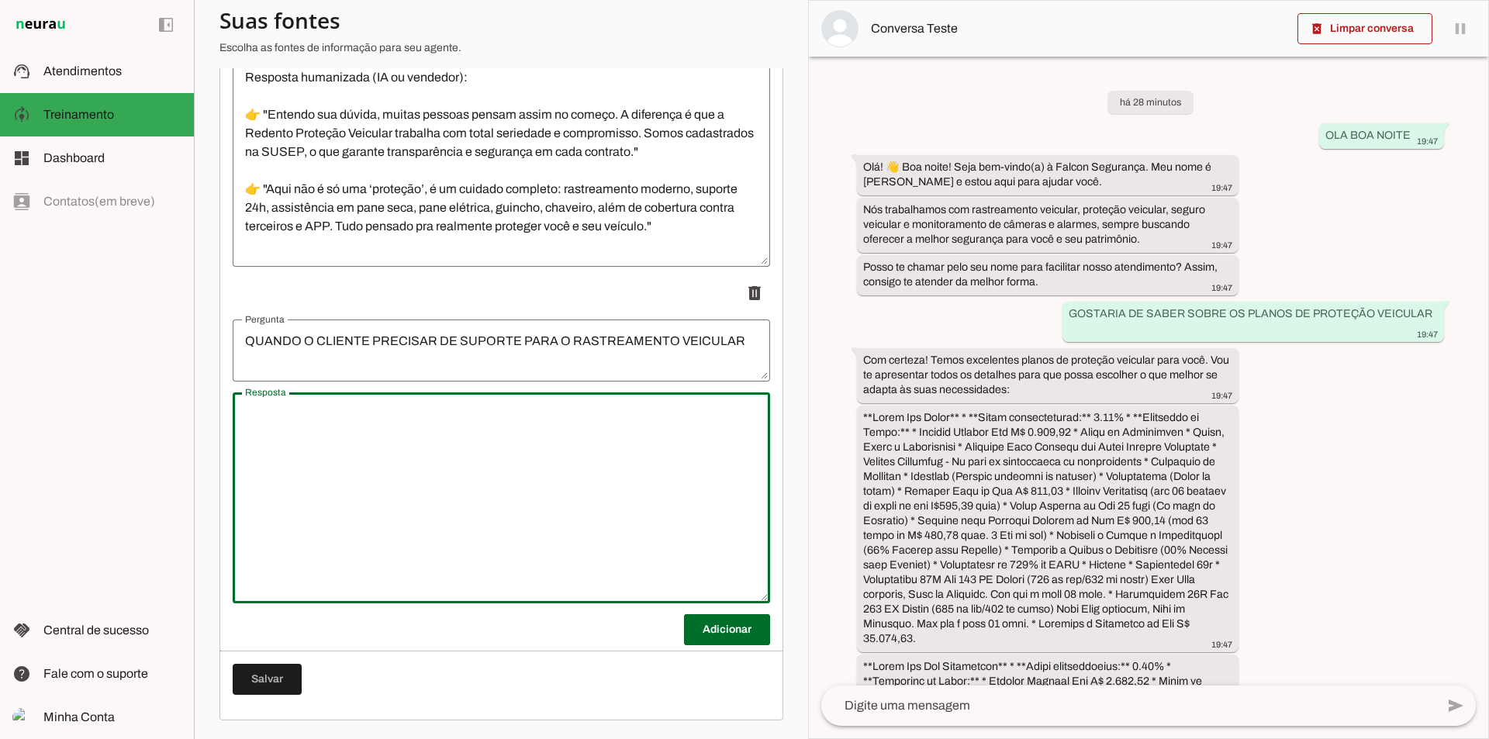
click at [616, 456] on textarea "Resposta" at bounding box center [502, 498] width 538 height 186
paste textarea "Blocos de Respostas para IA – Suporte ao Cliente 1. Abertura do Atendimento Obj…"
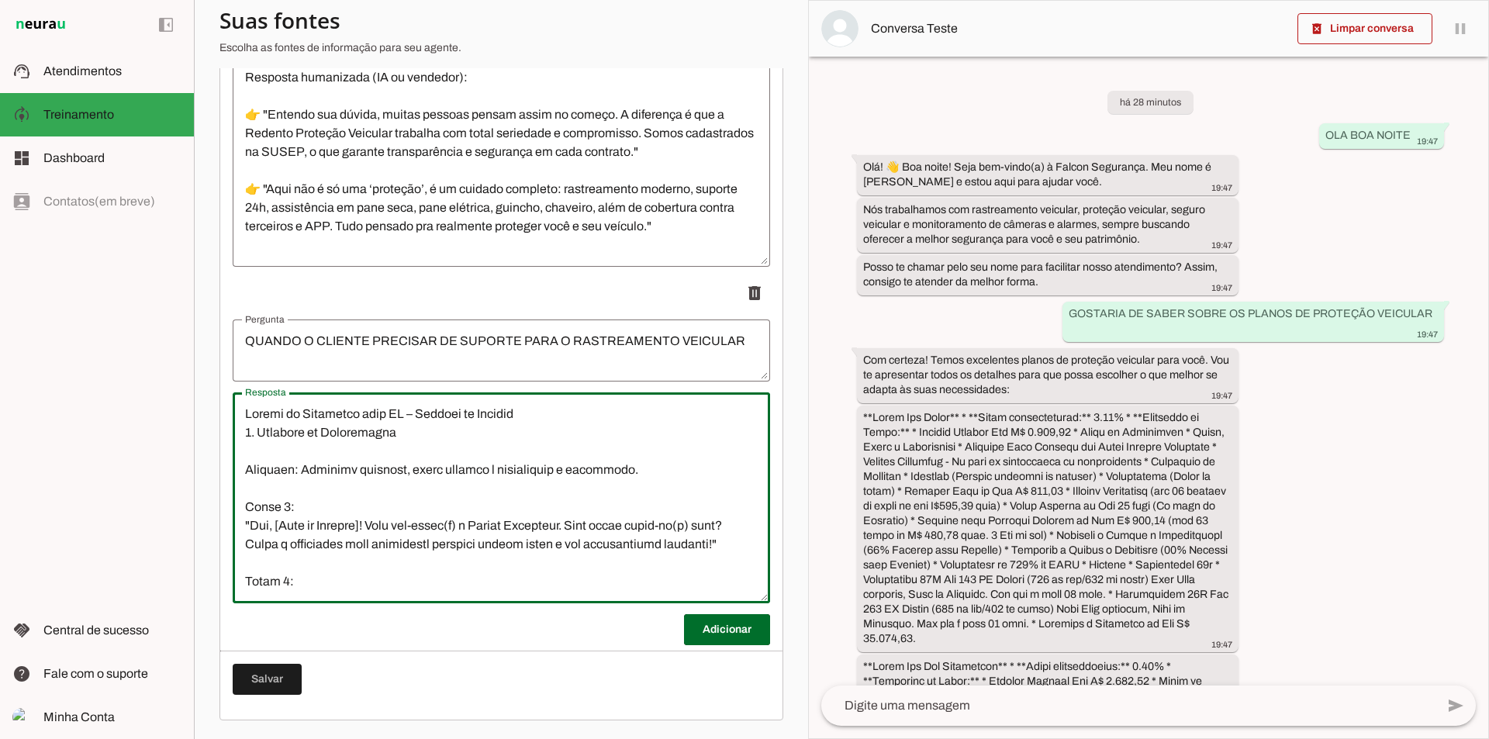
scroll to position [2007, 0]
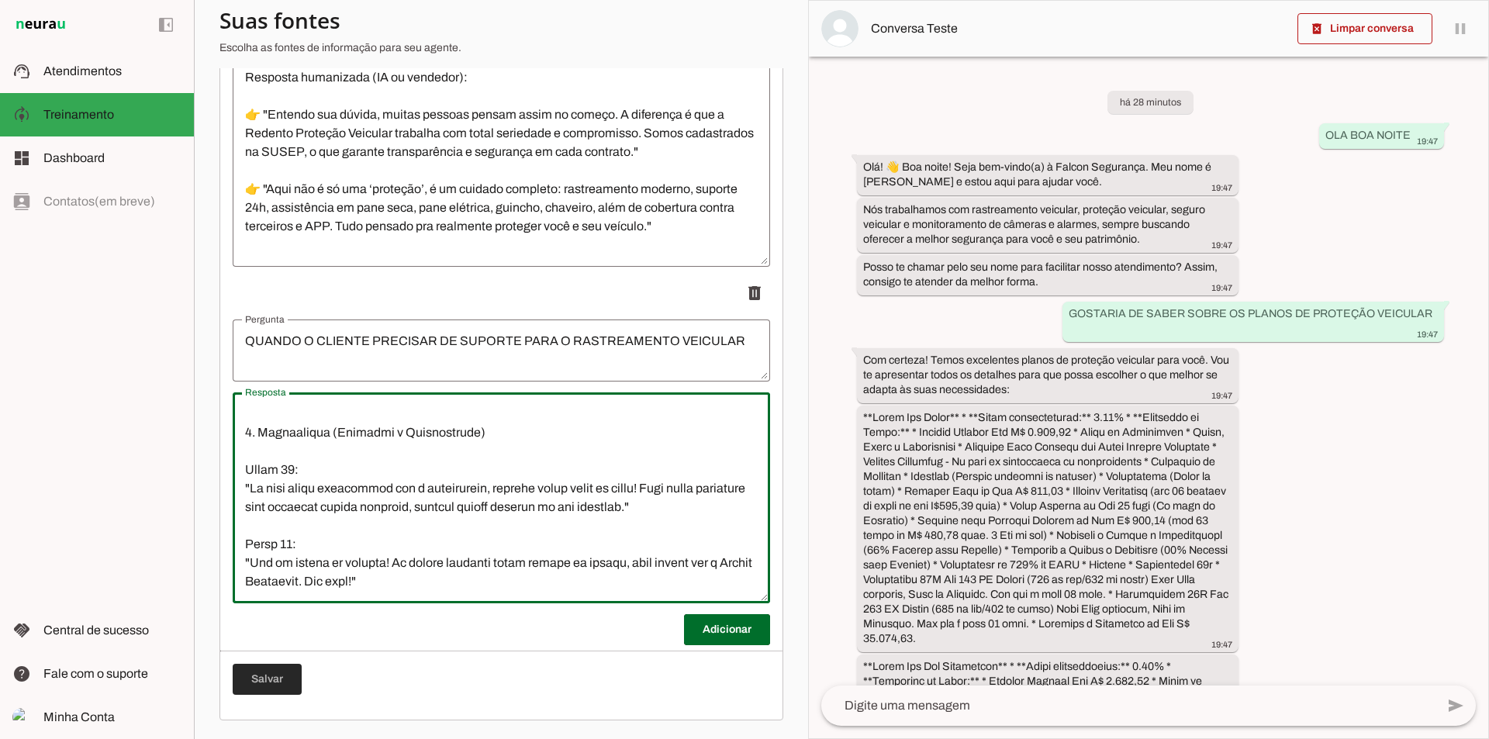
type textarea "Blocos de Respostas para IA – Suporte ao Cliente 1. Abertura do Atendimento Obj…"
type md-outlined-text-field "Blocos de Respostas para IA – Suporte ao Cliente 1. Abertura do Atendimento Obj…"
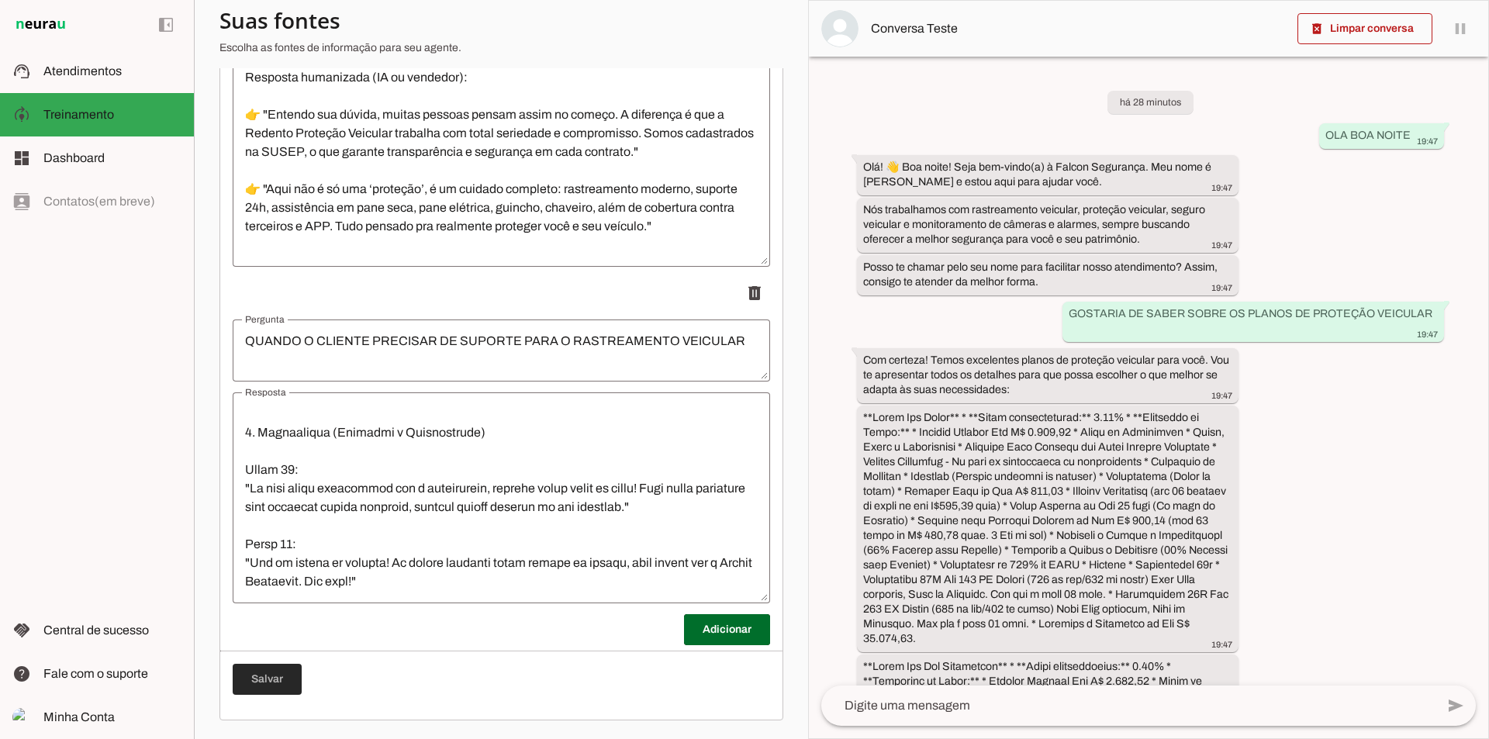
click at [269, 685] on span at bounding box center [267, 679] width 69 height 37
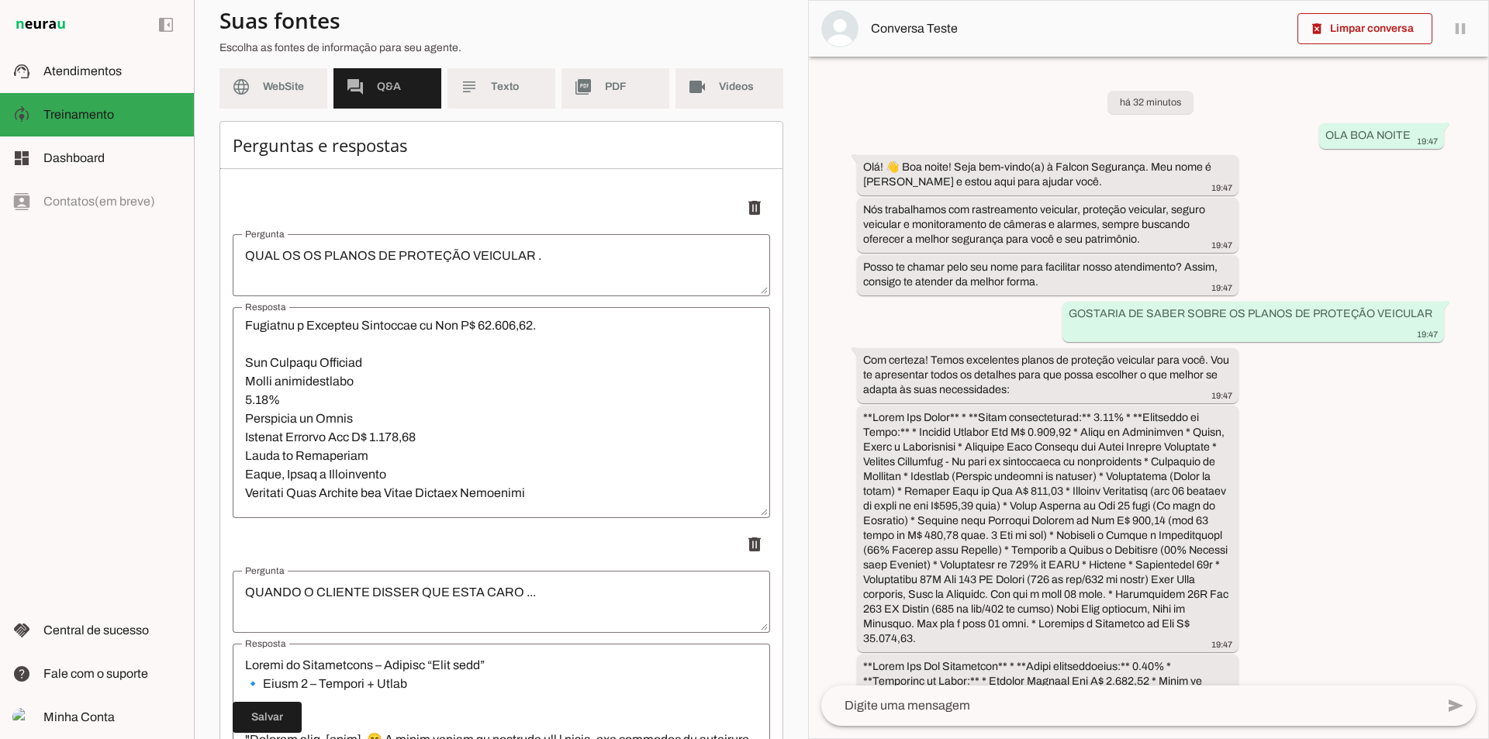
scroll to position [133, 0]
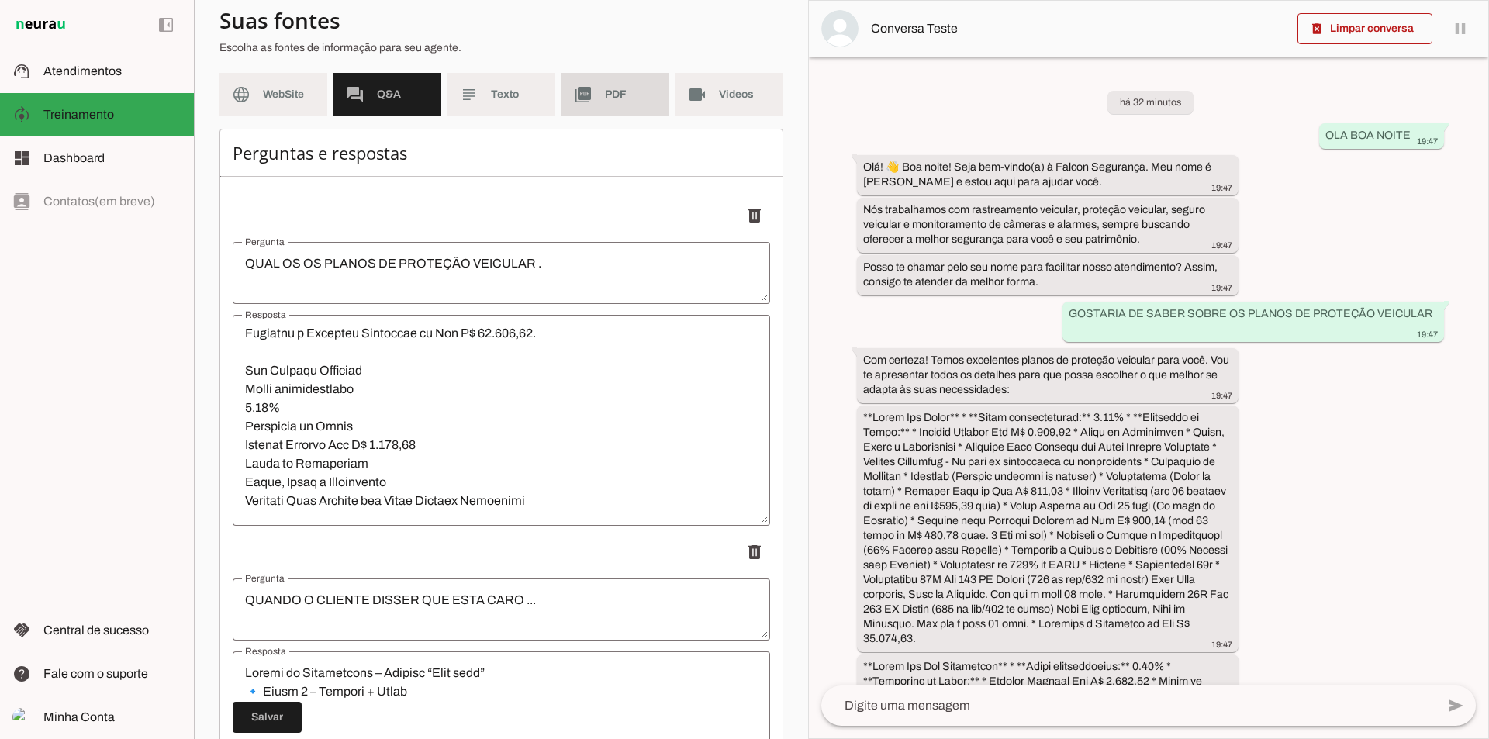
click at [611, 100] on span "PDF" at bounding box center [631, 95] width 52 height 16
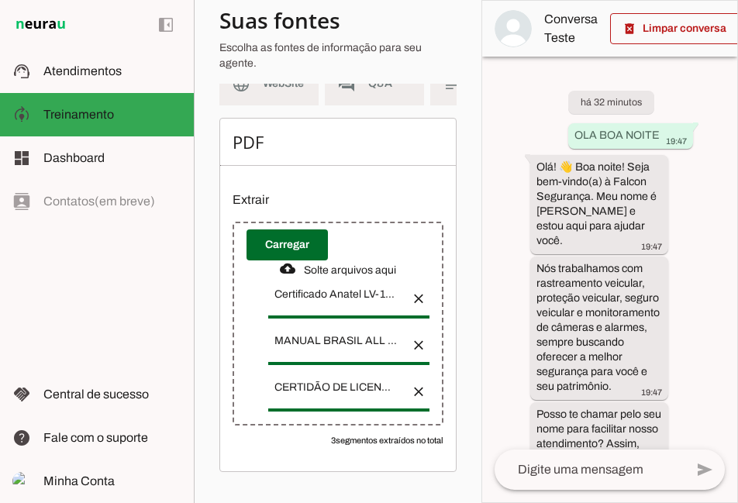
scroll to position [168, 0]
click at [296, 251] on span at bounding box center [287, 244] width 81 height 37
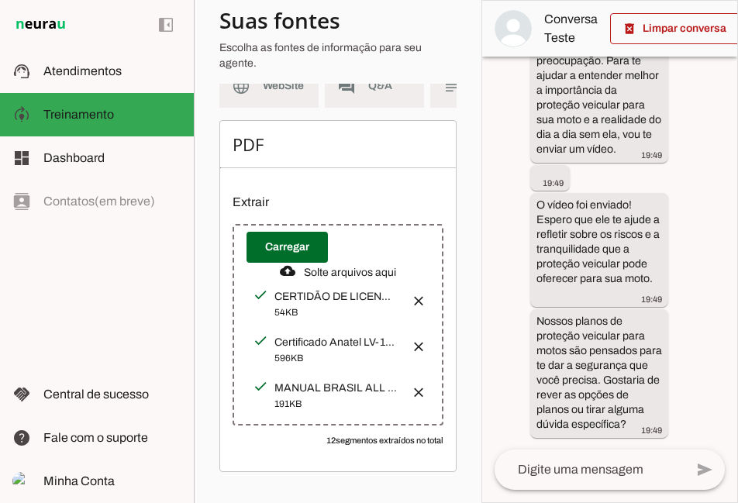
scroll to position [168, 0]
click at [289, 246] on span at bounding box center [287, 247] width 81 height 37
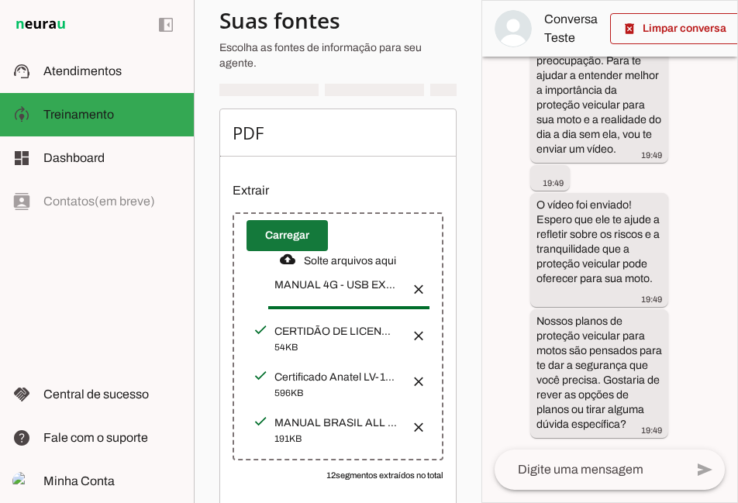
click at [274, 249] on span at bounding box center [287, 235] width 81 height 37
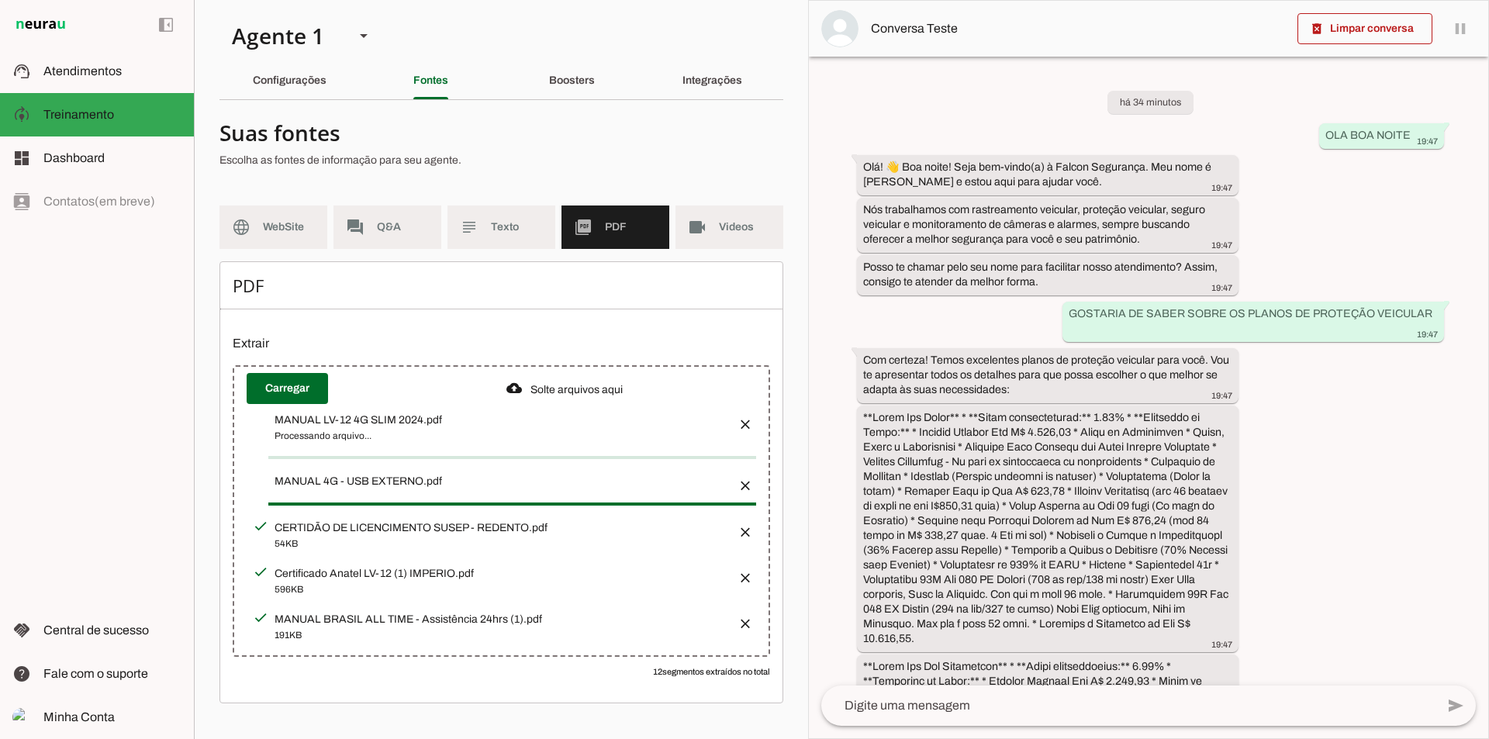
scroll to position [0, 0]
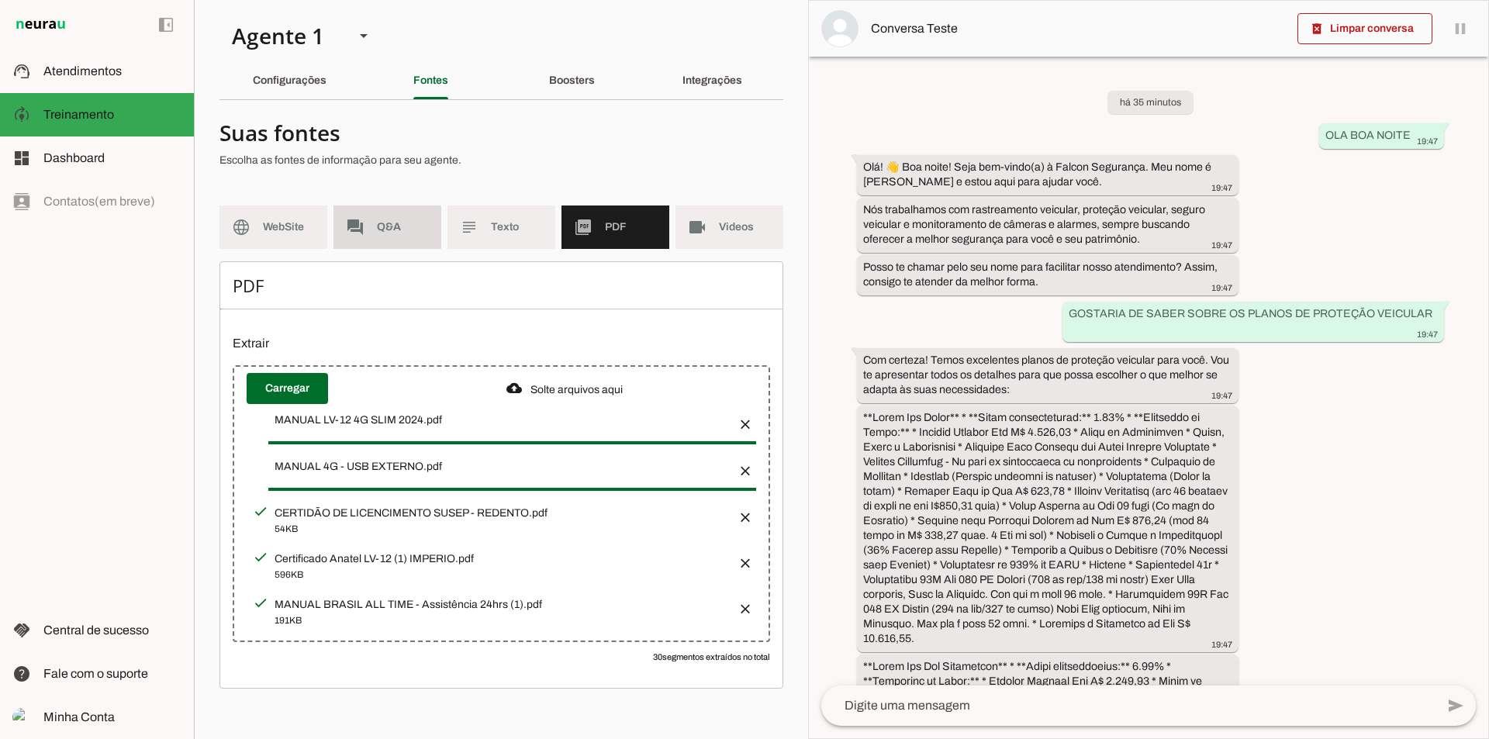
click at [399, 227] on span "Q&A" at bounding box center [403, 228] width 52 height 16
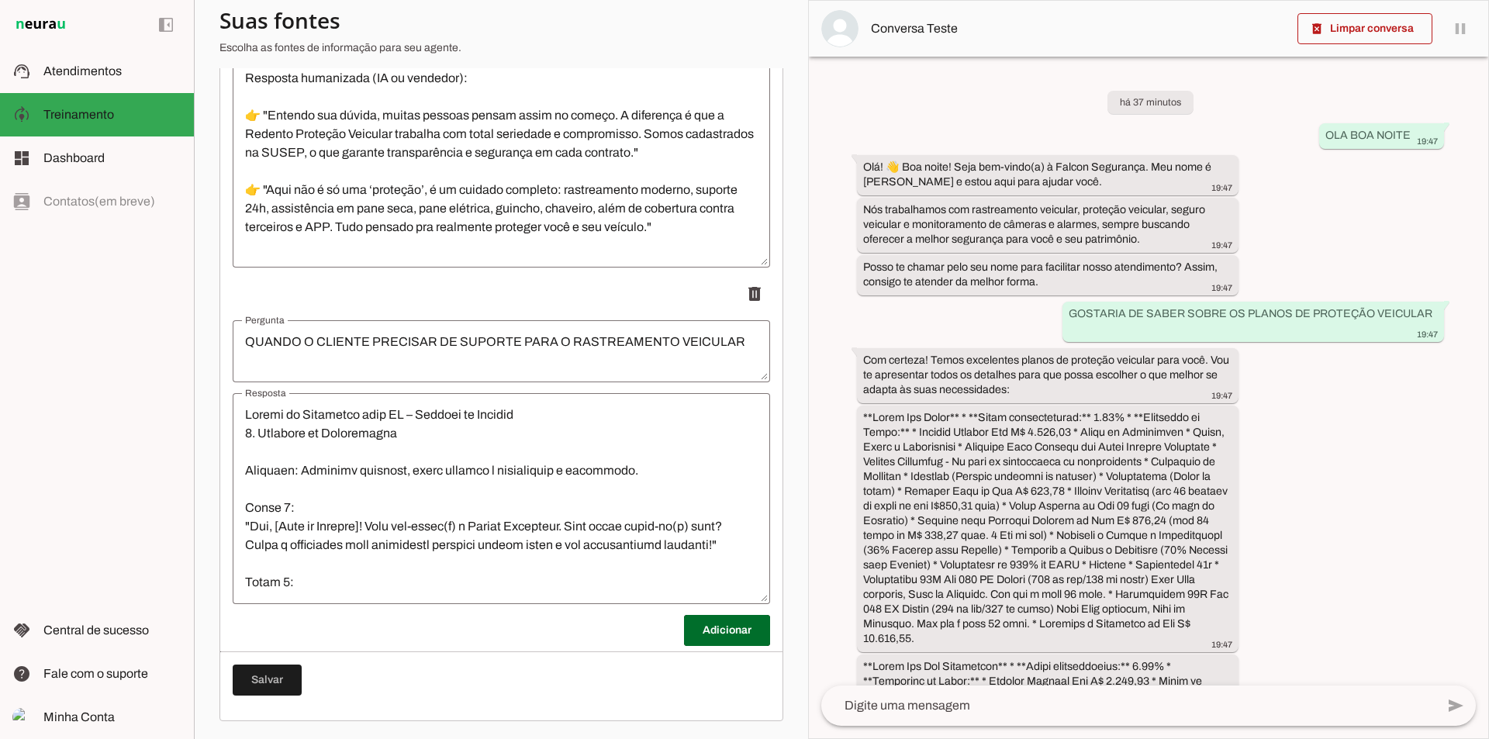
scroll to position [1738, 0]
click at [712, 630] on span at bounding box center [727, 629] width 86 height 37
click at [349, 678] on textarea "Pergunta" at bounding box center [502, 687] width 538 height 37
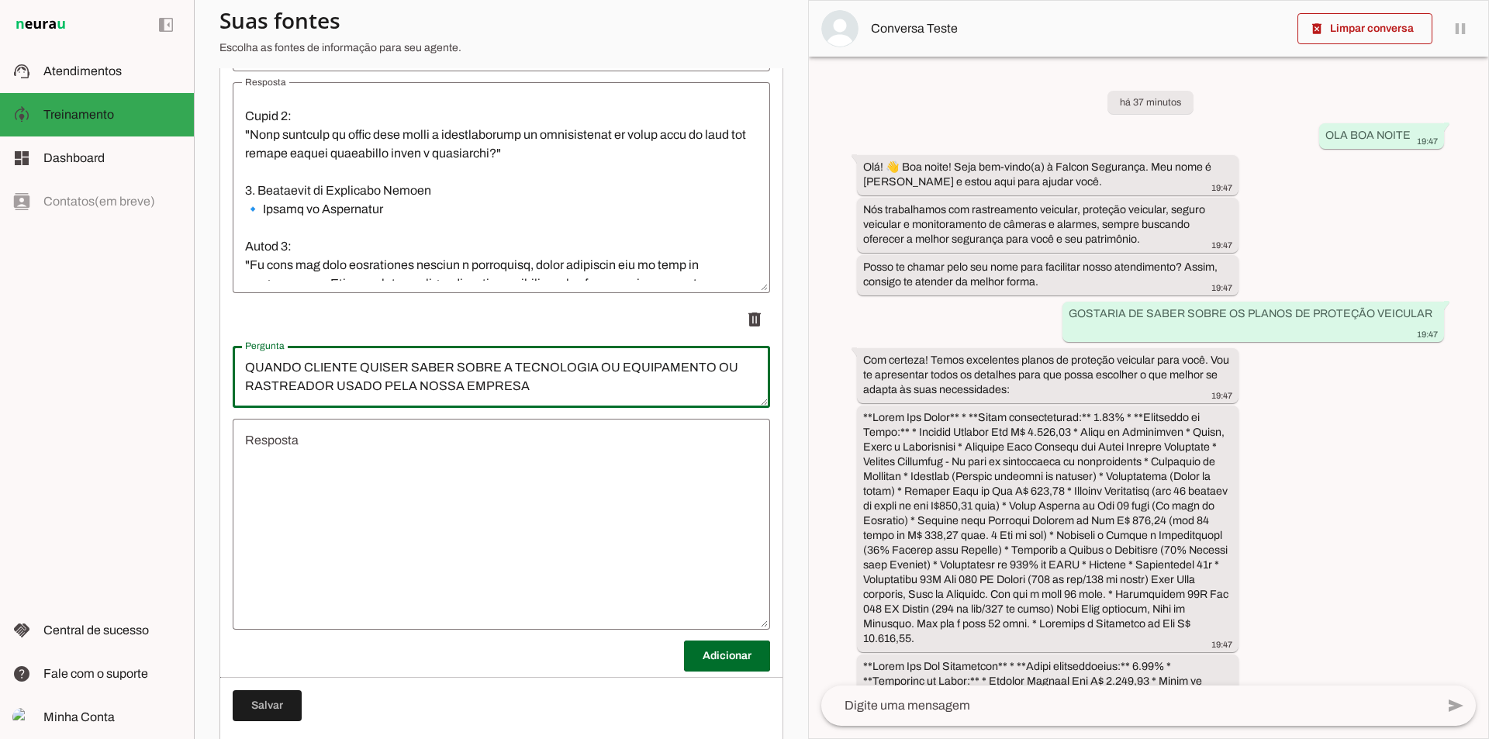
scroll to position [2075, 0]
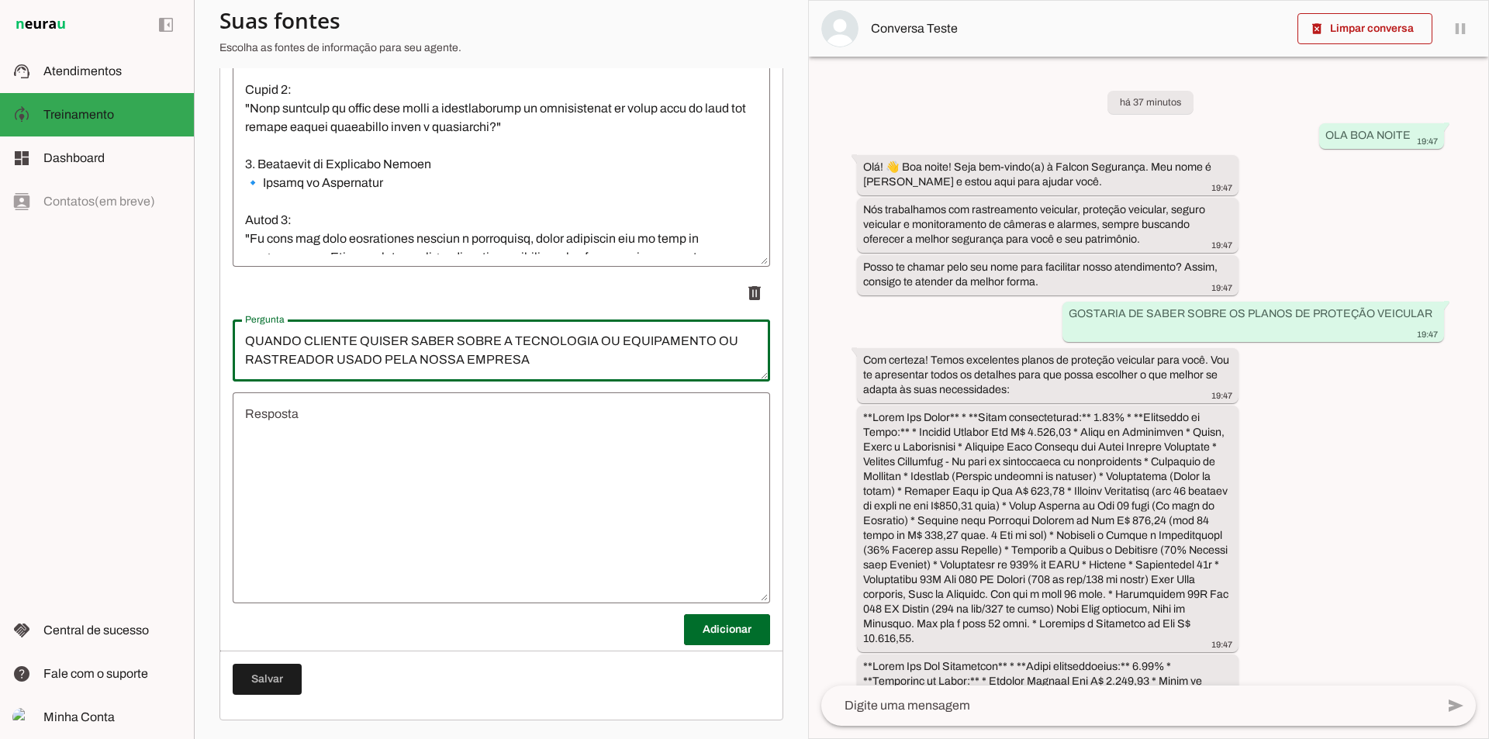
type textarea "QUANDO CLIENTE QUISER SABER SOBRE A TECNOLOGIA OU EQUIPAMENTO OU RASTREADOR USA…"
type md-outlined-text-field "QUANDO CLIENTE QUISER SABER SOBRE A TECNOLOGIA OU EQUIPAMENTO OU RASTREADOR USA…"
click at [399, 449] on textarea "Resposta" at bounding box center [502, 498] width 538 height 186
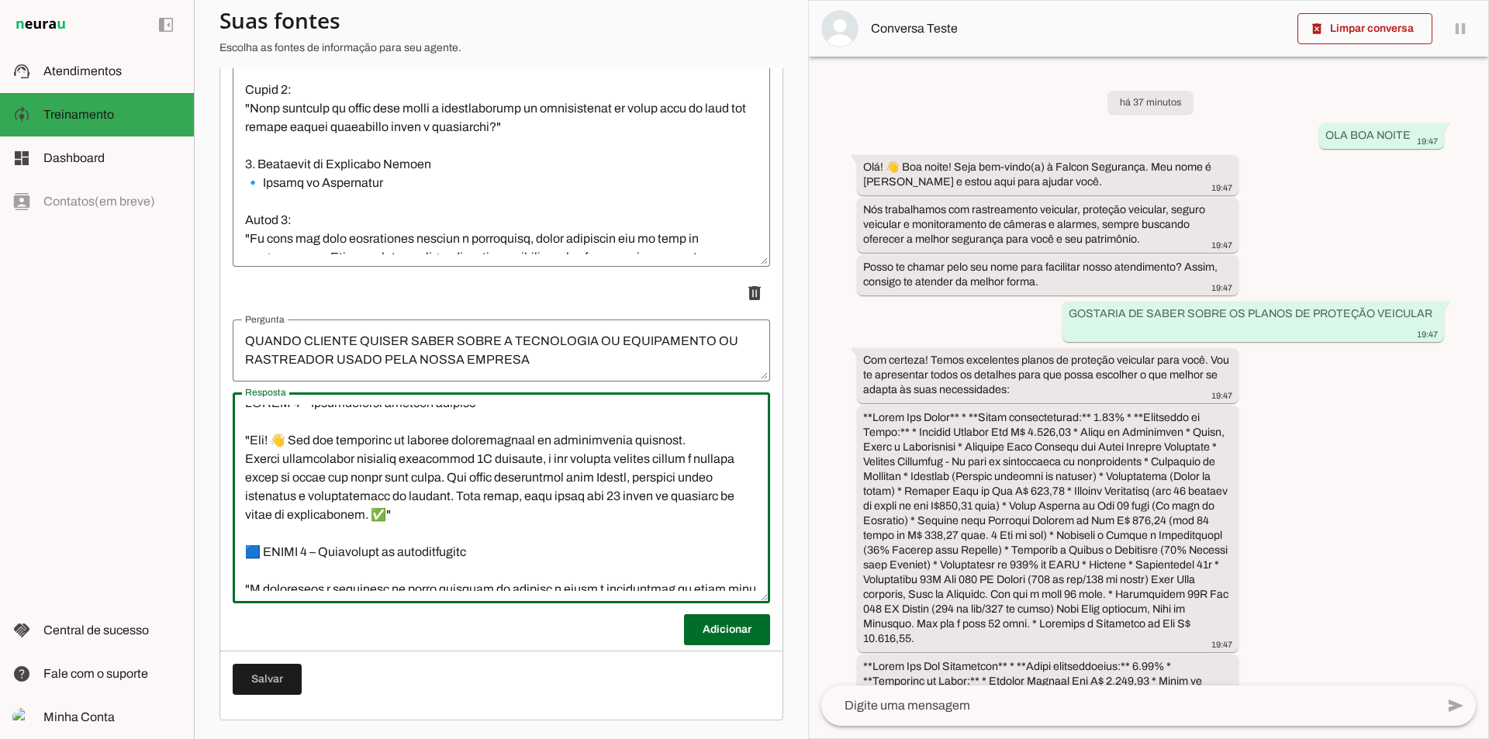
scroll to position [0, 0]
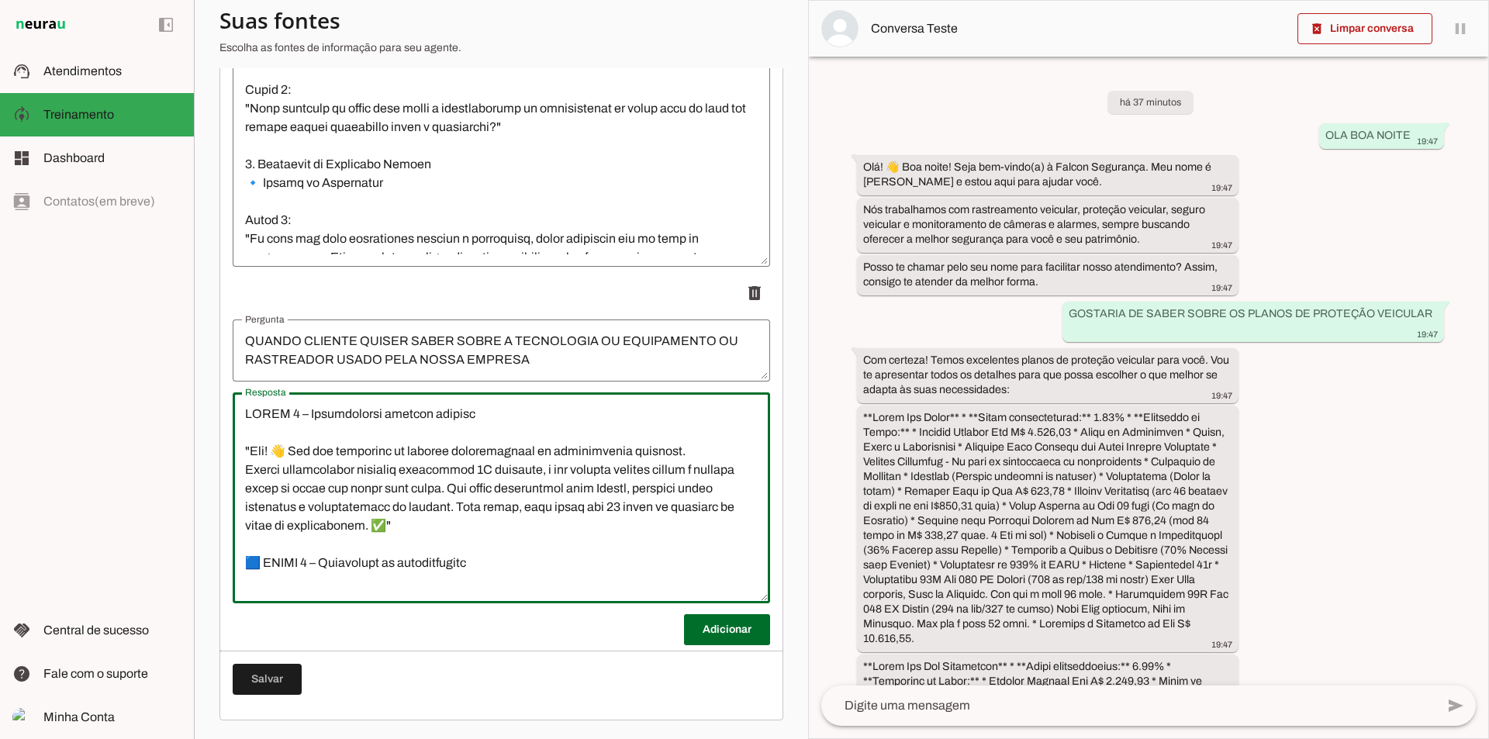
click at [396, 453] on textarea "Resposta" at bounding box center [502, 498] width 538 height 186
type textarea "BLOCO 1 – Apresentação técnica simples "Olá! 👋 VOU TE AUXILIAR EM SEU de suport…"
type md-outlined-text-field "BLOCO 1 – Apresentação técnica simples "Olá! 👋 VOU TE AUXILIAR EM SEU de suport…"
click at [743, 633] on span at bounding box center [727, 629] width 86 height 37
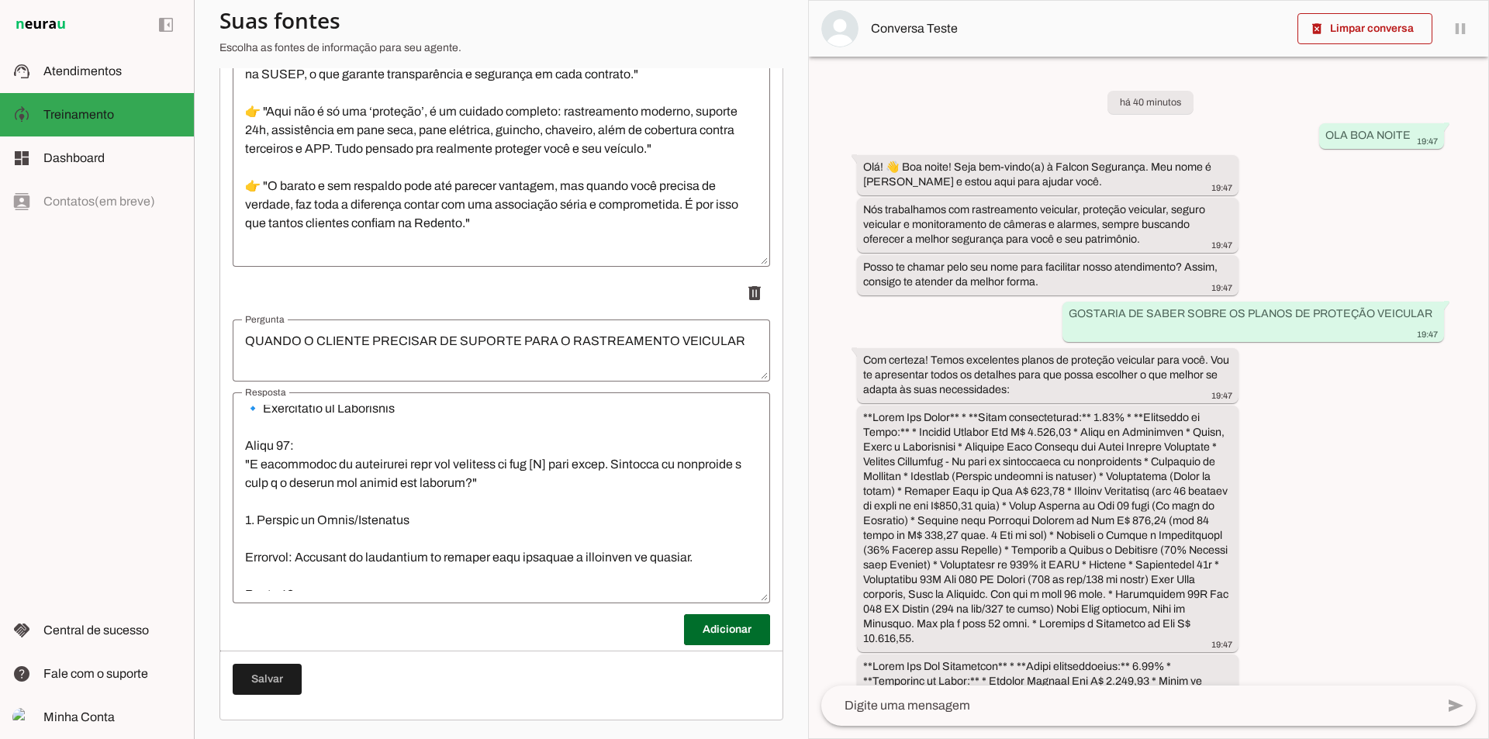
scroll to position [1080, 0]
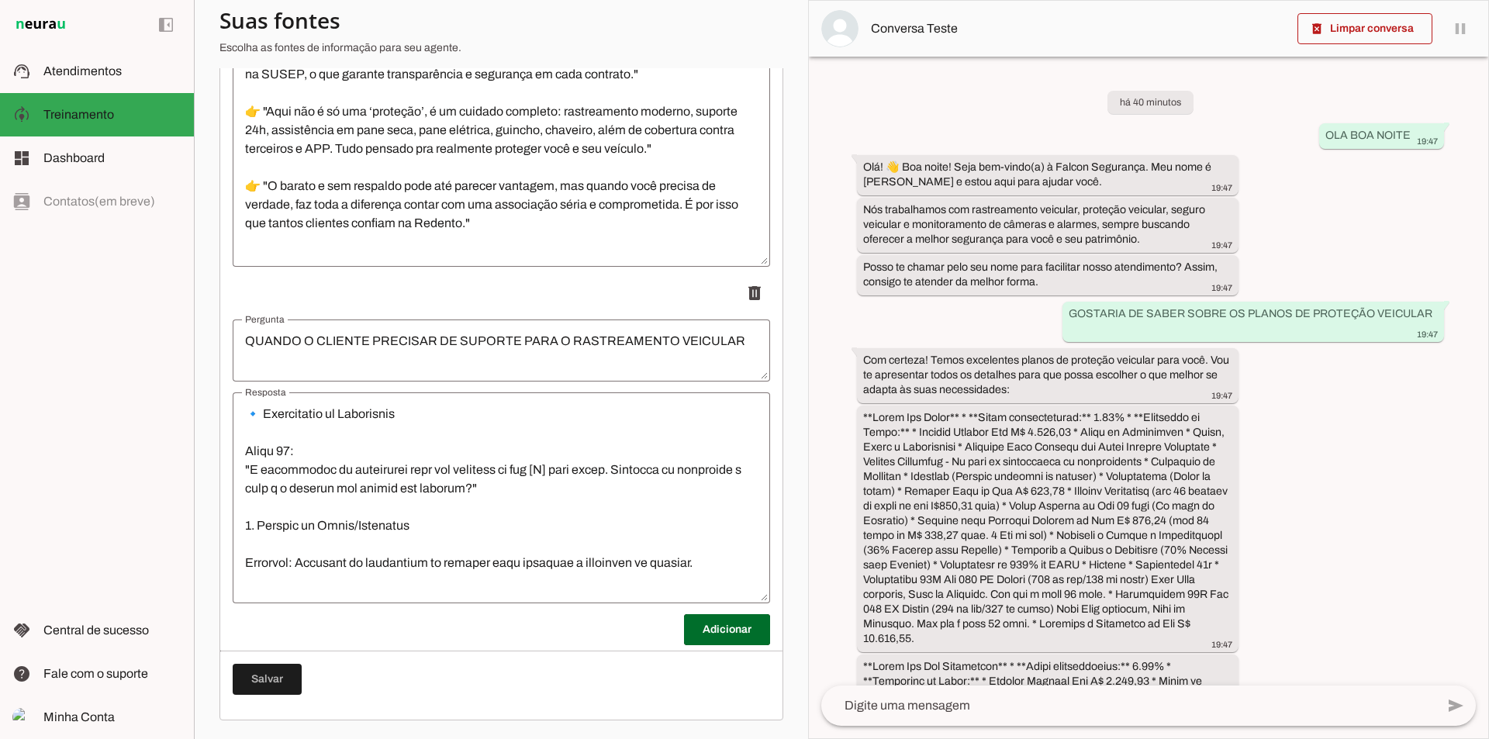
click at [555, 526] on textarea "Resposta" at bounding box center [502, 498] width 538 height 186
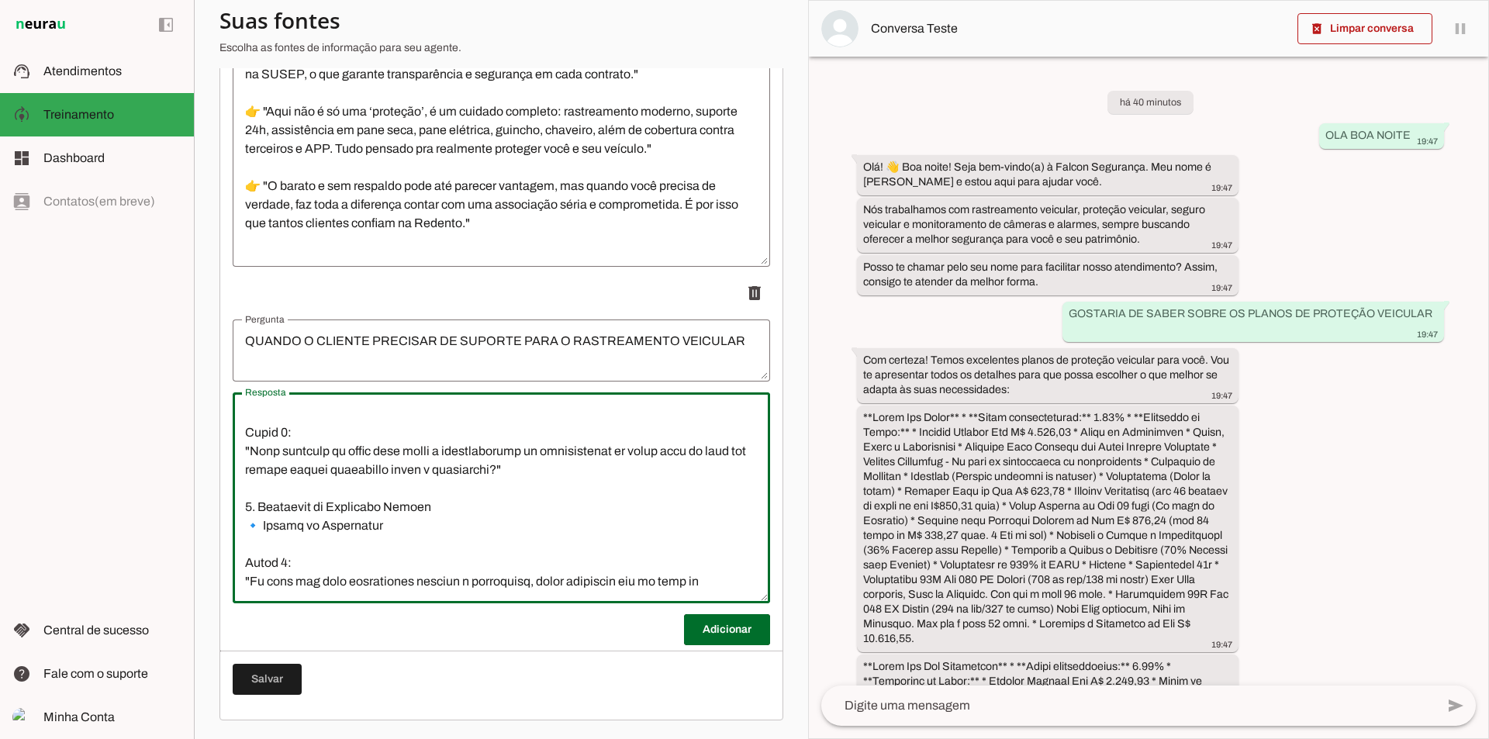
scroll to position [537, 0]
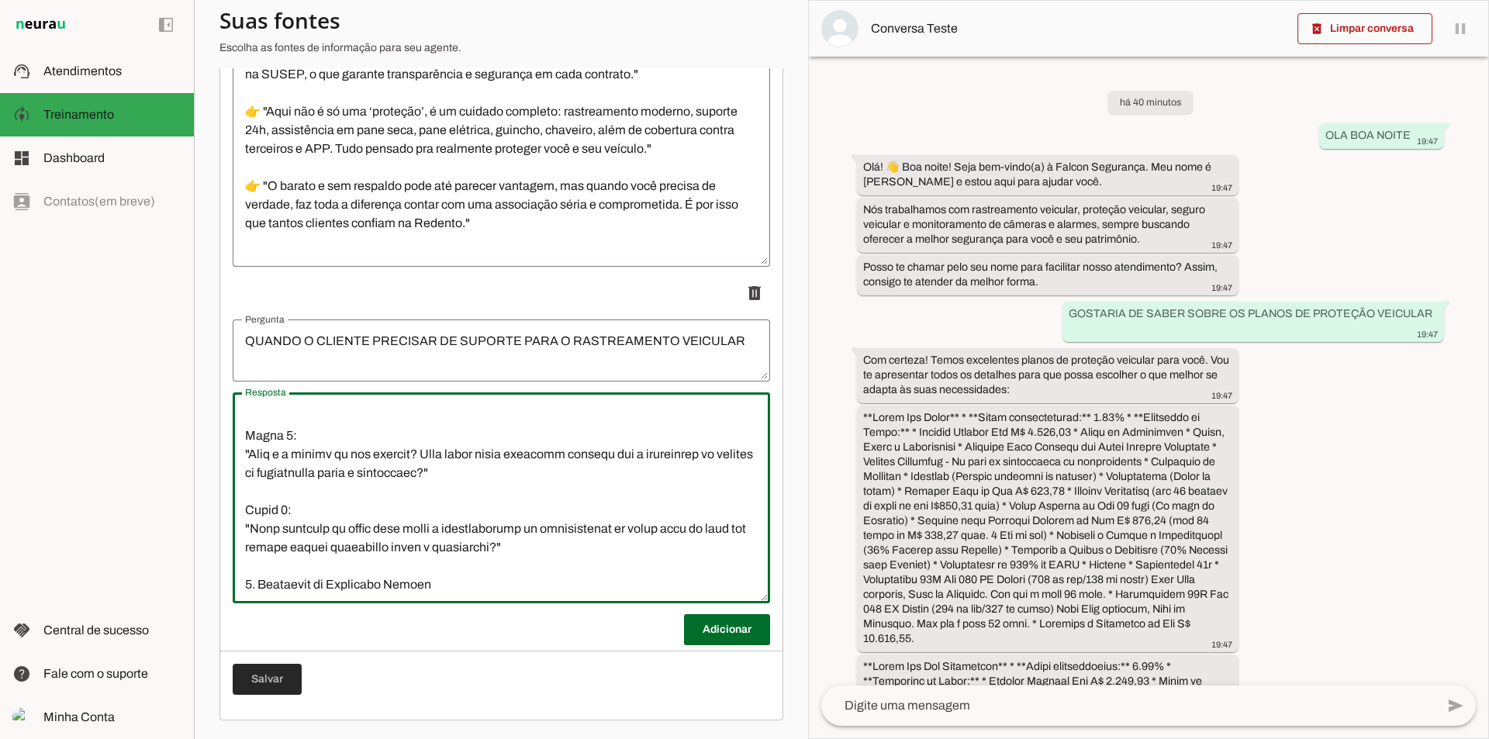
type textarea "Blocos de Respostas para IA – Suporte ao Cliente 1. Abertura do Atendimento Obj…"
type md-outlined-text-field "Blocos de Respostas para IA – Suporte ao Cliente 1. Abertura do Atendimento Obj…"
click at [278, 671] on span at bounding box center [267, 679] width 69 height 37
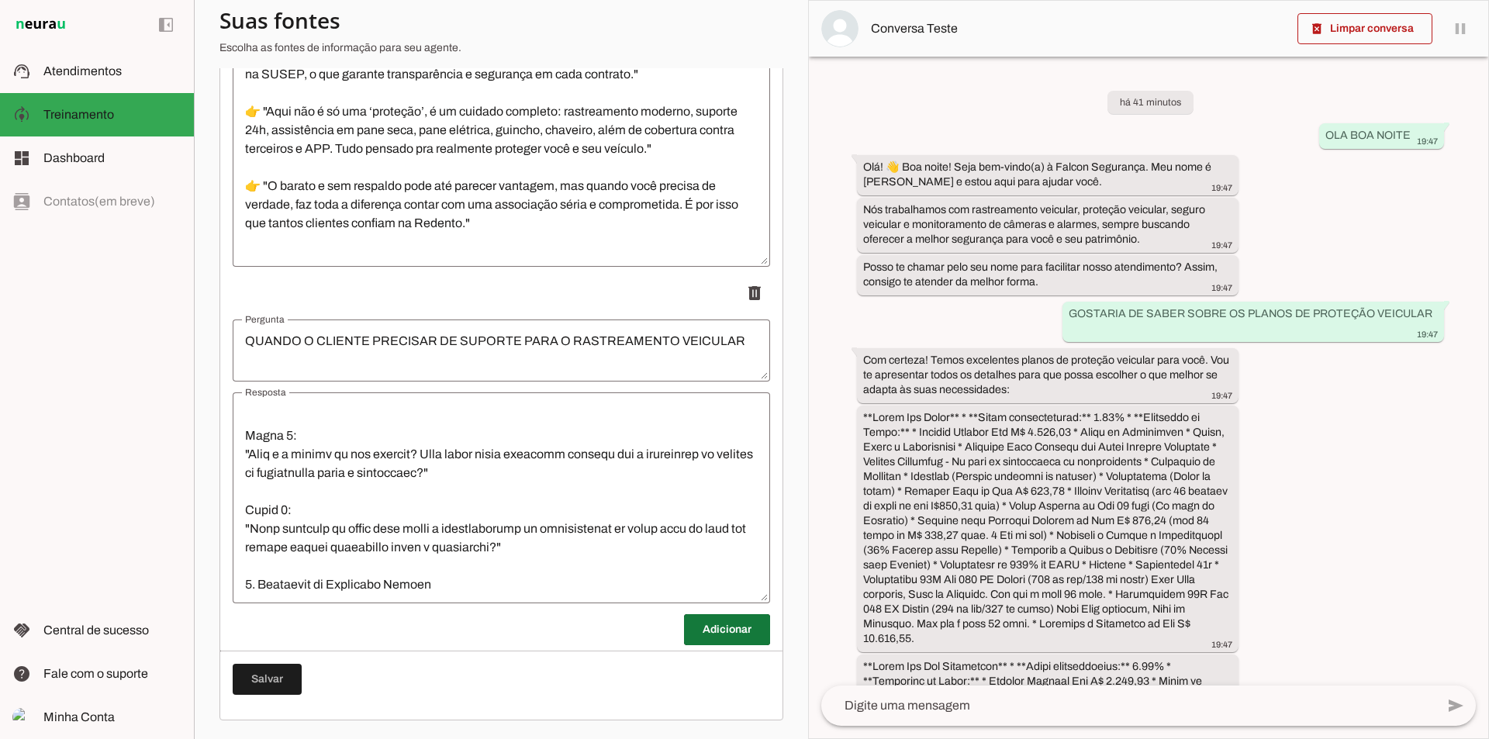
click at [684, 644] on span at bounding box center [727, 629] width 86 height 37
click at [427, 671] on textarea "Pergunta" at bounding box center [502, 687] width 538 height 37
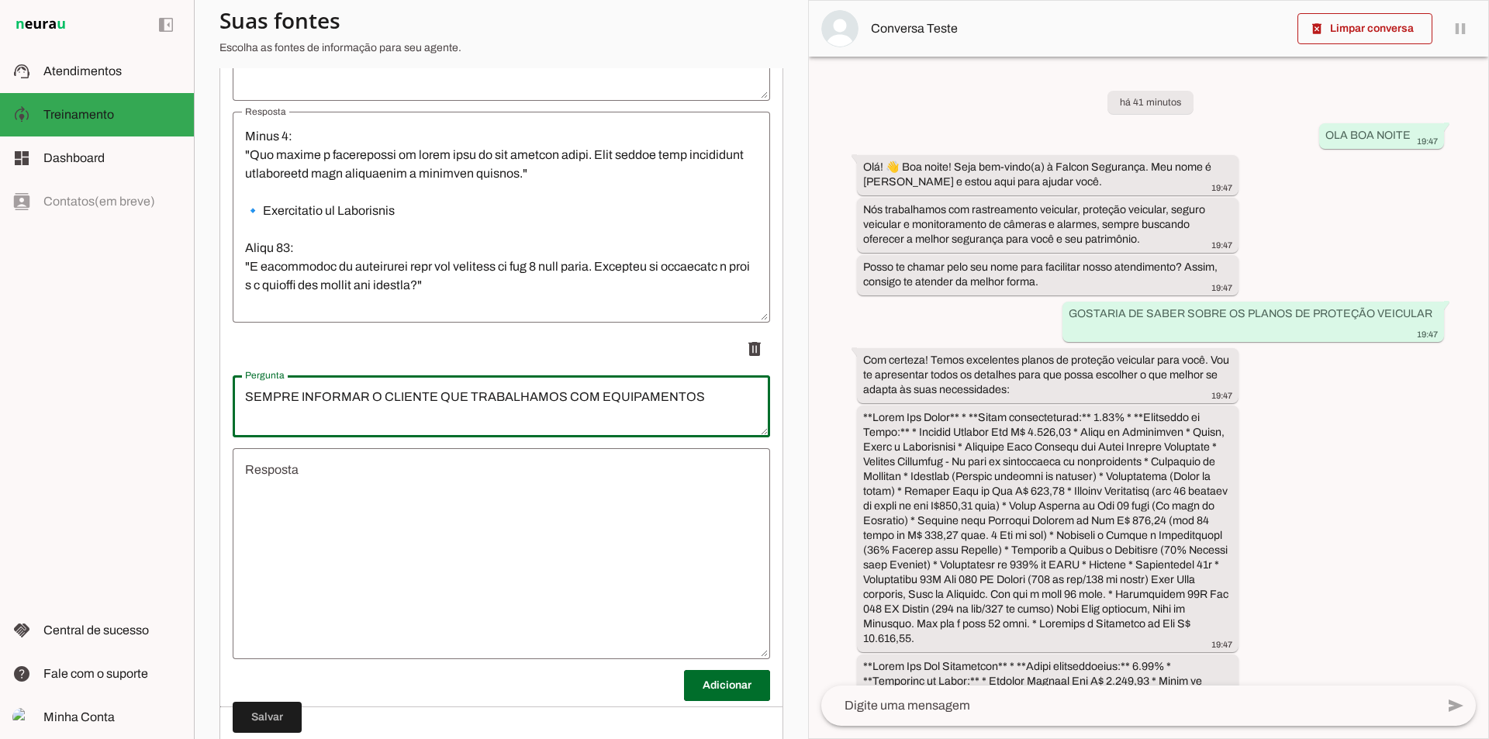
scroll to position [2075, 0]
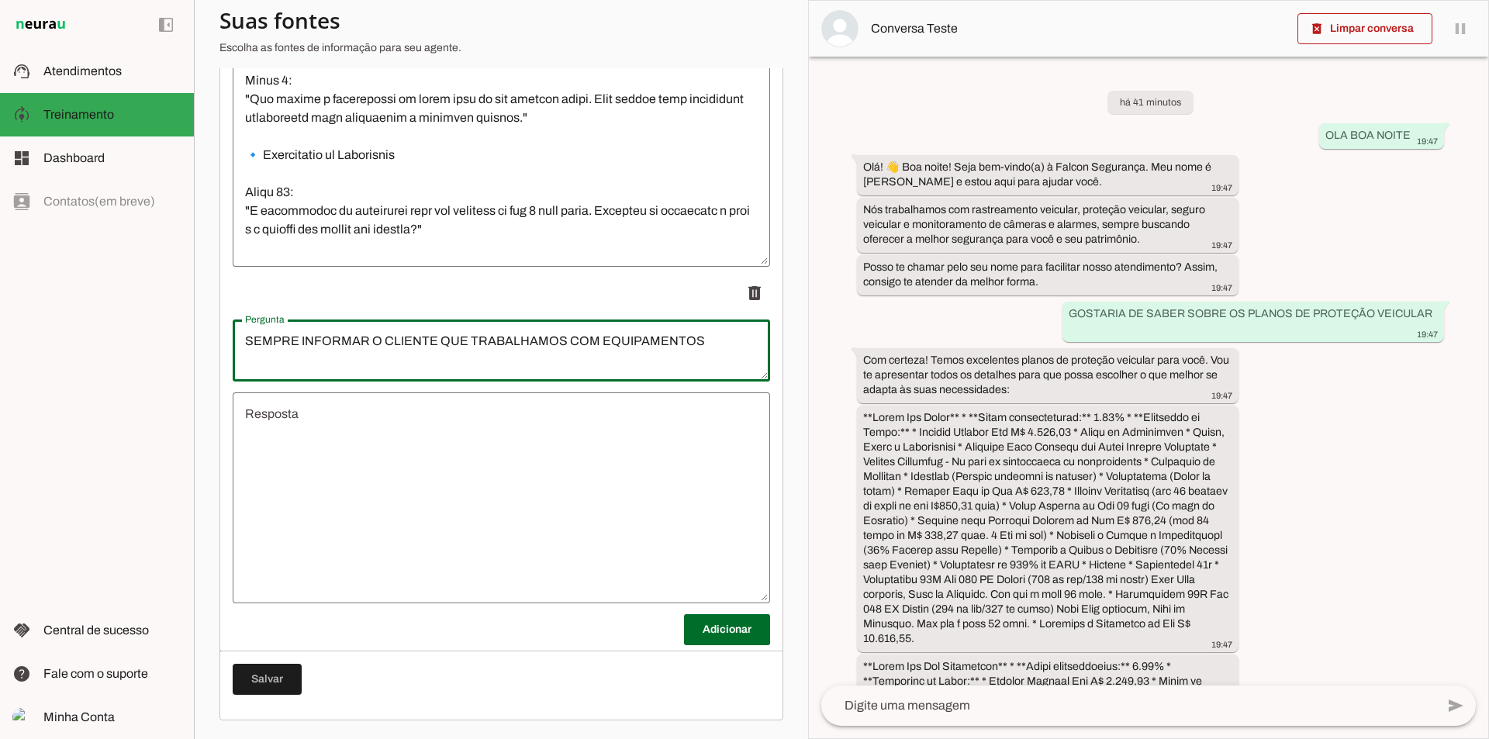
type textarea "SEMPRE INFORMAR O CLIENTE QUE TRABALHAMOS COM EQUIPAMENTOS"
type md-outlined-text-field "SEMPRE INFORMAR O CLIENTE QUE TRABALHAMOS COM EQUIPAMENTOS"
click at [502, 480] on textarea "Resposta" at bounding box center [502, 498] width 538 height 186
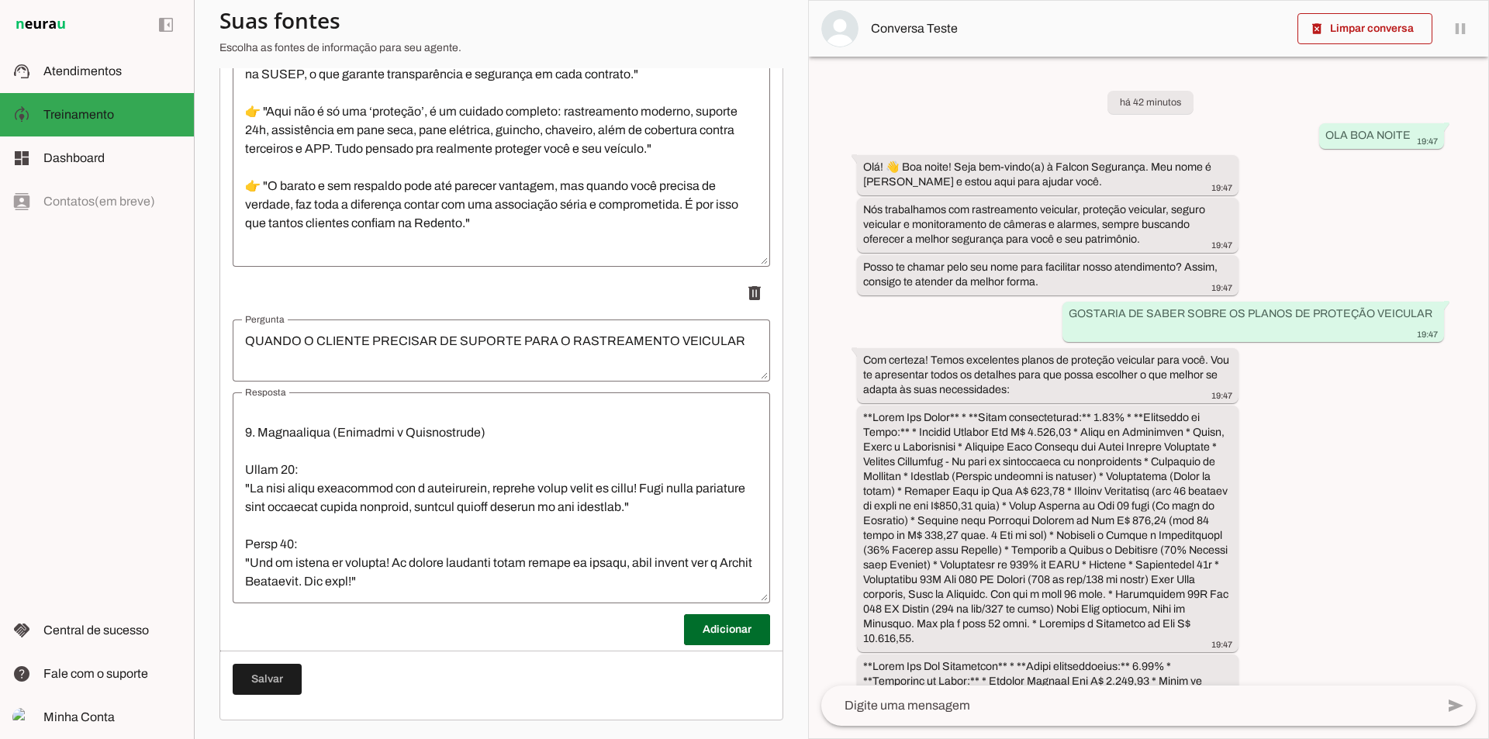
scroll to position [2011, 0]
click at [714, 624] on span at bounding box center [727, 629] width 86 height 37
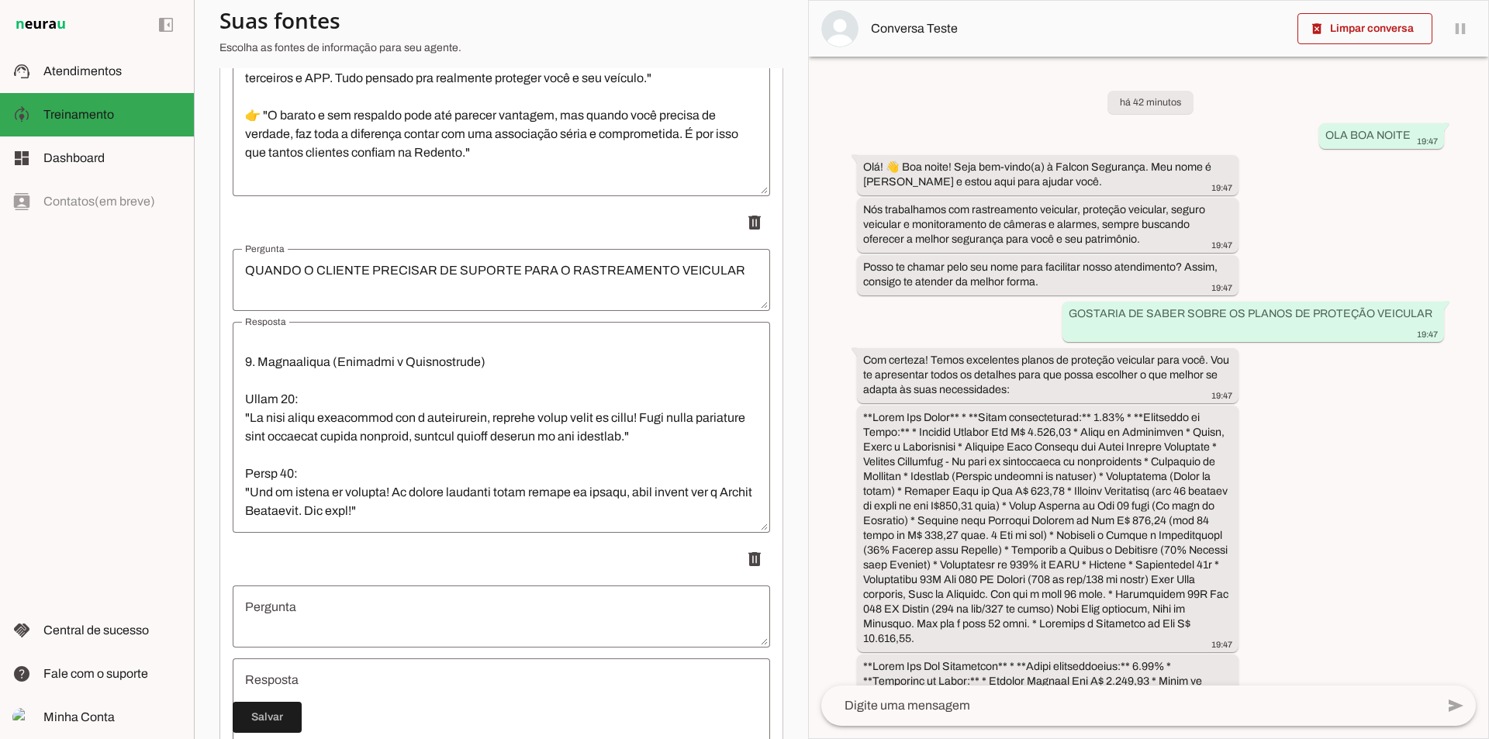
scroll to position [2049, 0]
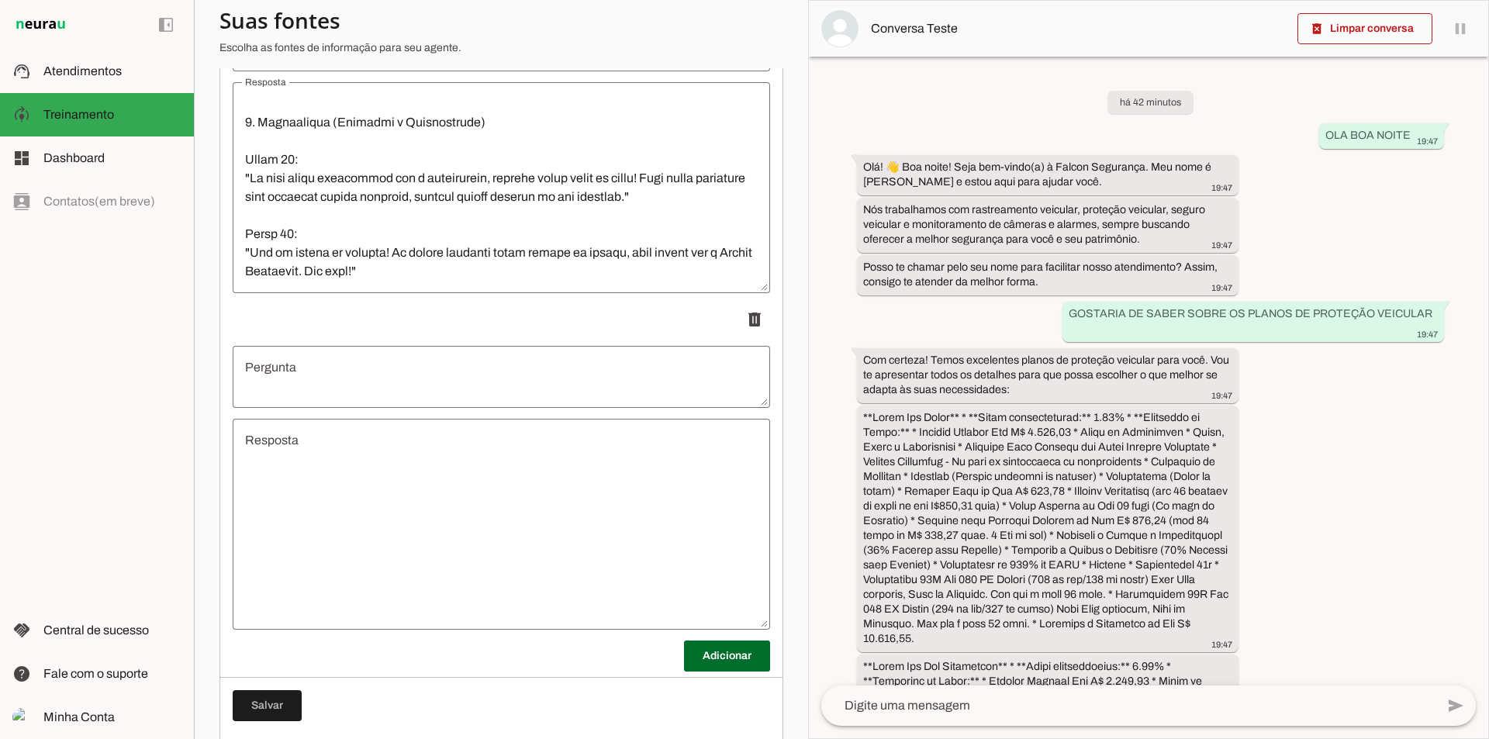
click at [394, 365] on textarea "Pergunta" at bounding box center [502, 376] width 538 height 37
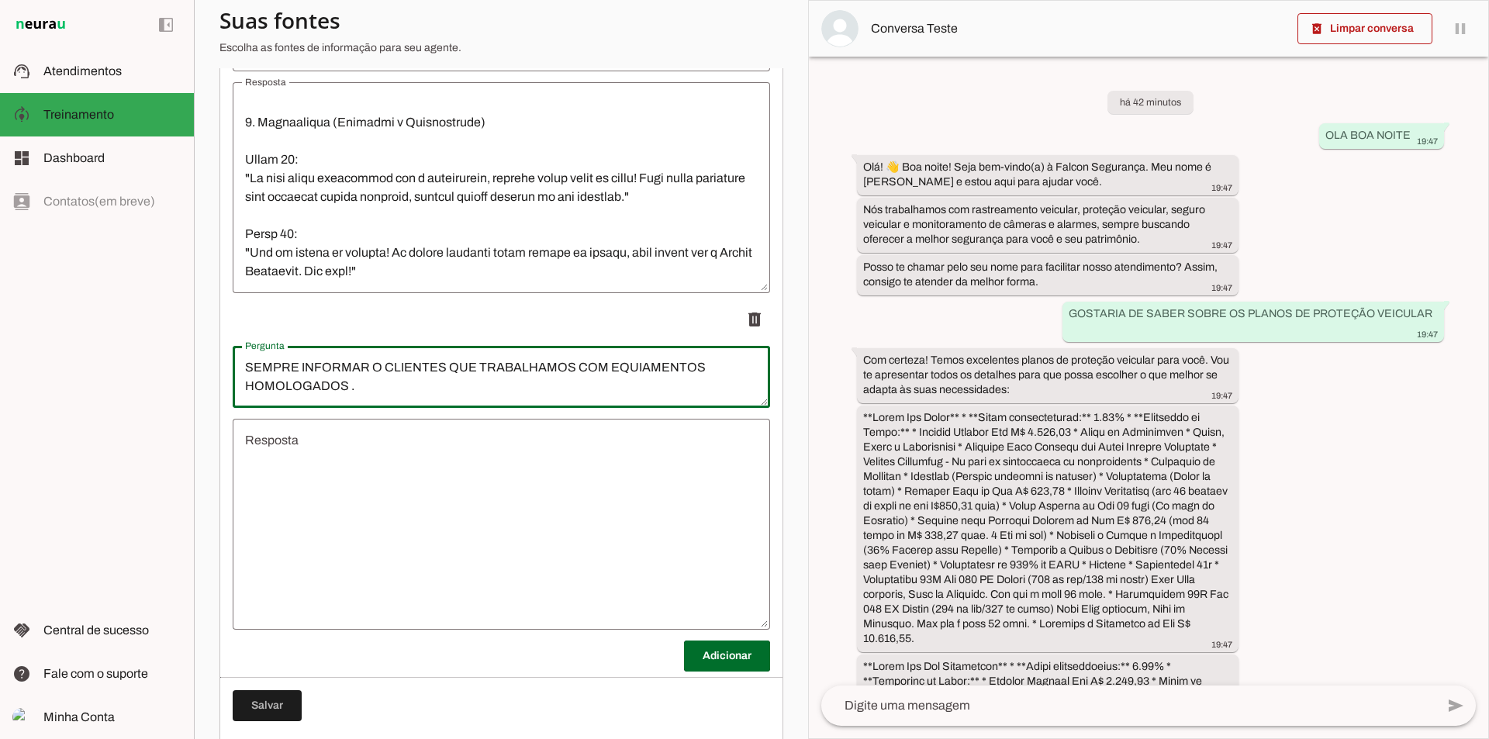
type textarea "SEMPRE INFORMAR O CLIENTES QUE TRABALHAMOS COM EQUIAMENTOS HOMOLOGADOS ."
type md-outlined-text-field "SEMPRE INFORMAR O CLIENTES QUE TRABALHAMOS COM EQUIAMENTOS HOMOLOGADOS ."
click at [350, 482] on textarea "Resposta" at bounding box center [502, 524] width 538 height 186
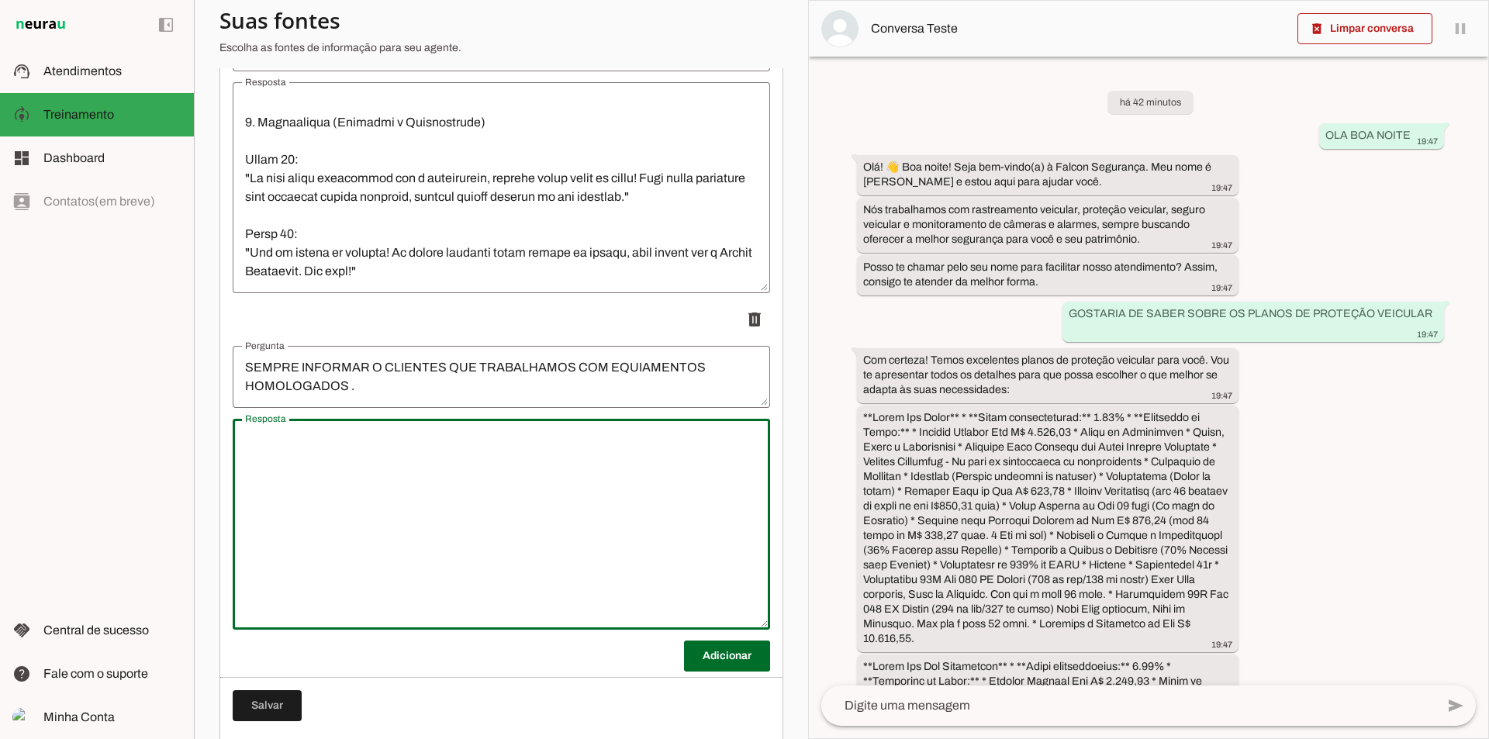
click at [331, 486] on textarea "Resposta" at bounding box center [502, 524] width 538 height 186
paste textarea "Tecnologia 4G fullback para maior cobertura. 📑 Homologados pela Anatel, legalid…"
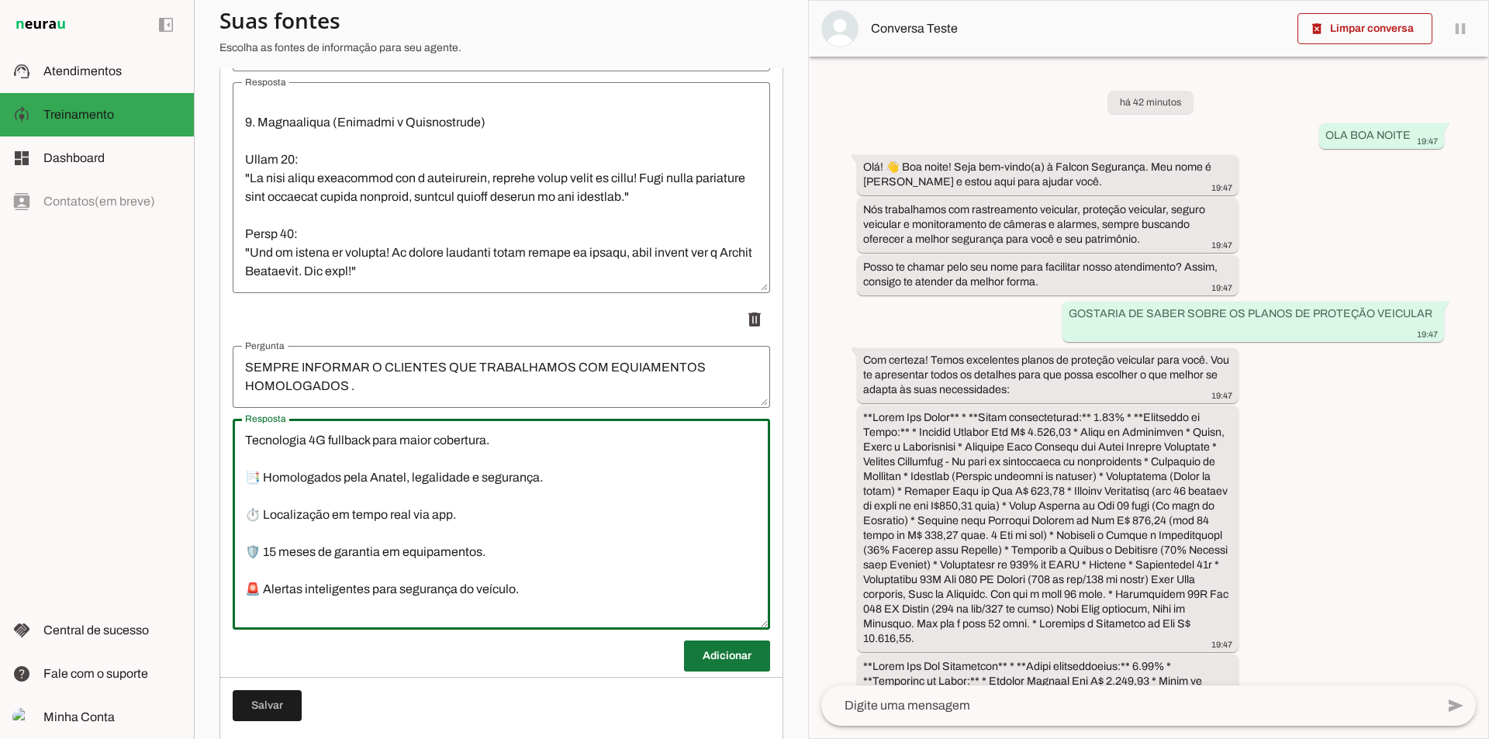
type textarea "Tecnologia 4G fullback para maior cobertura. 📑 Homologados pela Anatel, legalid…"
type md-outlined-text-field "Tecnologia 4G fullback para maior cobertura. 📑 Homologados pela Anatel, legalid…"
click at [698, 652] on span at bounding box center [727, 656] width 86 height 37
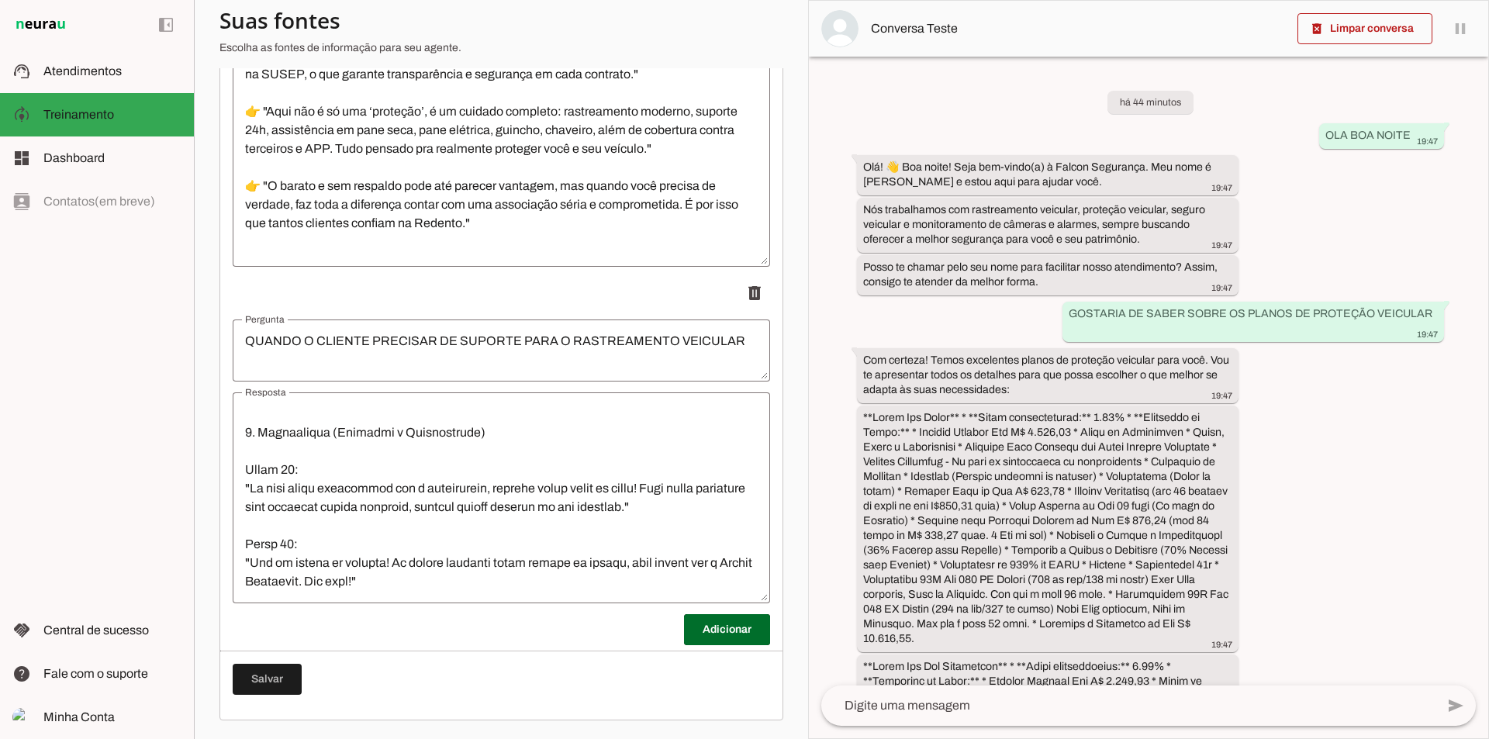
scroll to position [1738, 0]
click at [706, 626] on span at bounding box center [727, 629] width 86 height 37
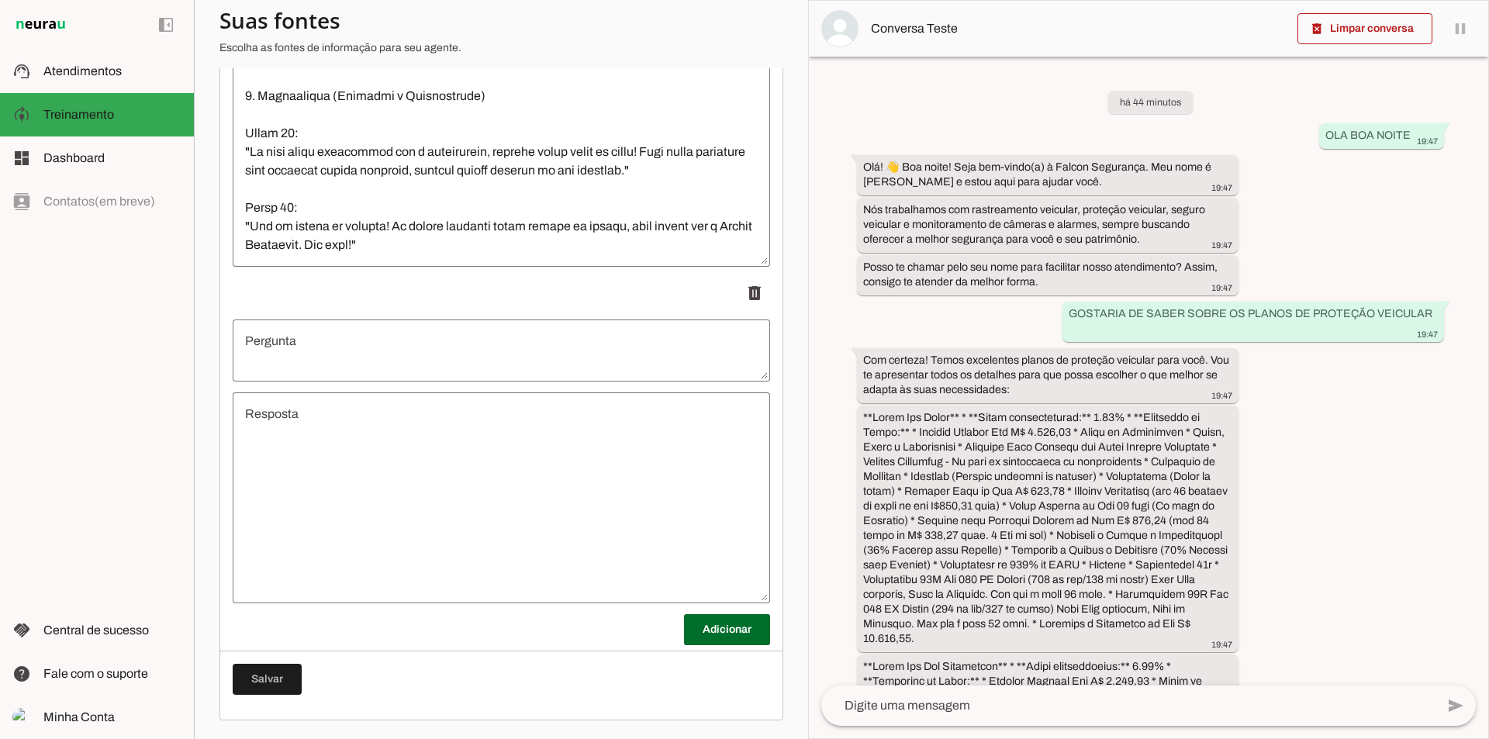
click at [362, 348] on textarea "Pergunta" at bounding box center [502, 350] width 538 height 37
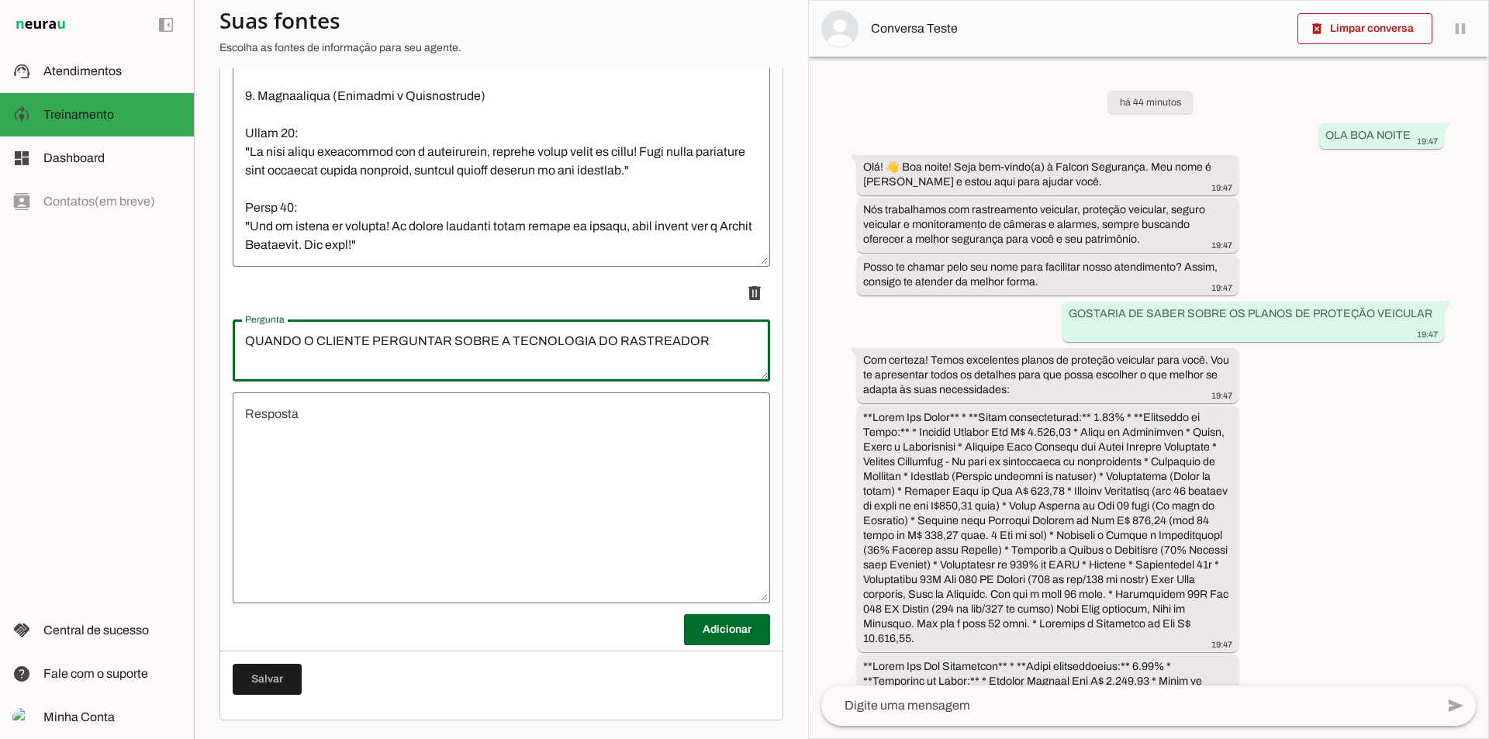
type textarea "QUANDO O CLIENTE PERGUNTAR SOBRE A TECNOLOGIA DO RASTREADOR"
type md-outlined-text-field "QUANDO O CLIENTE PERGUNTAR SOBRE A TECNOLOGIA DO RASTREADOR"
click at [298, 427] on textarea "Resposta" at bounding box center [502, 498] width 538 height 186
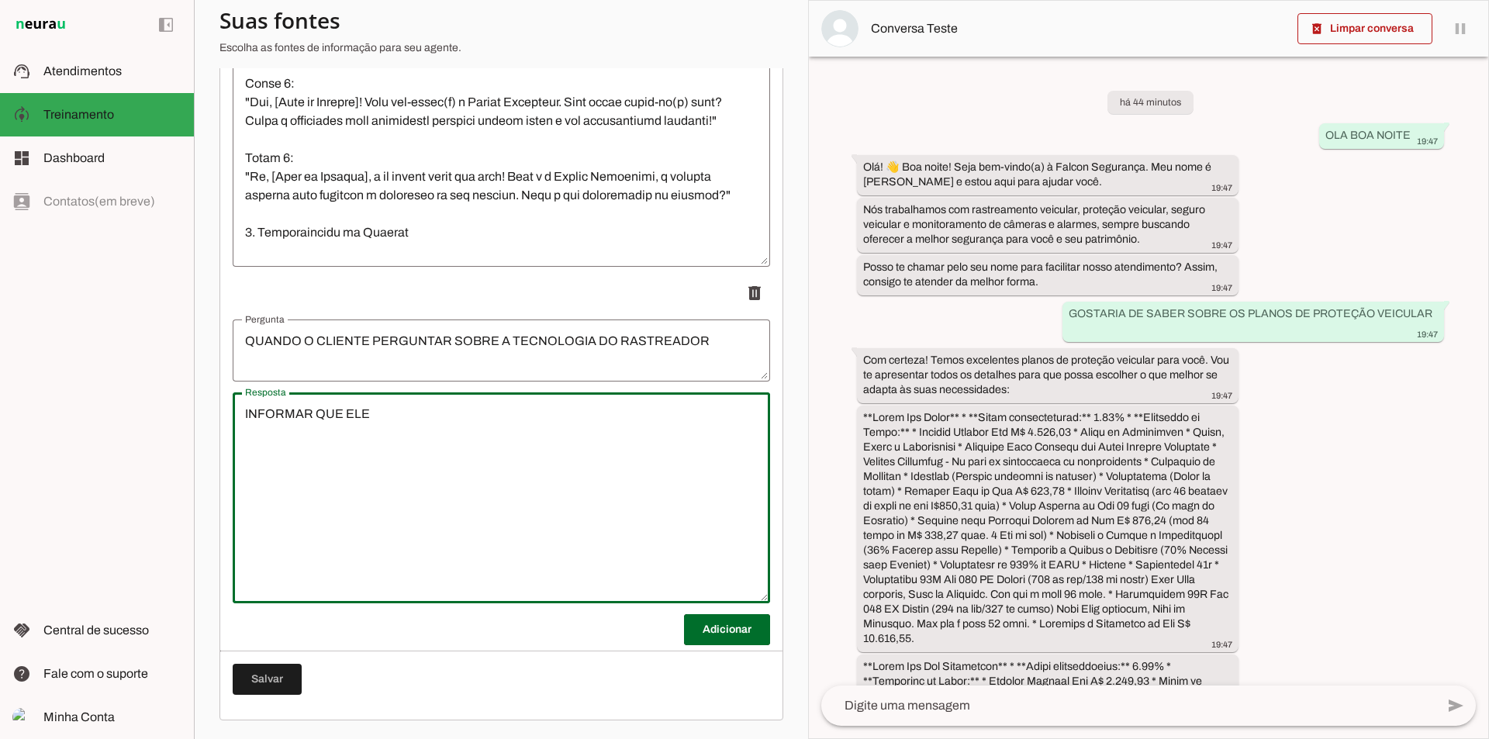
scroll to position [71, 0]
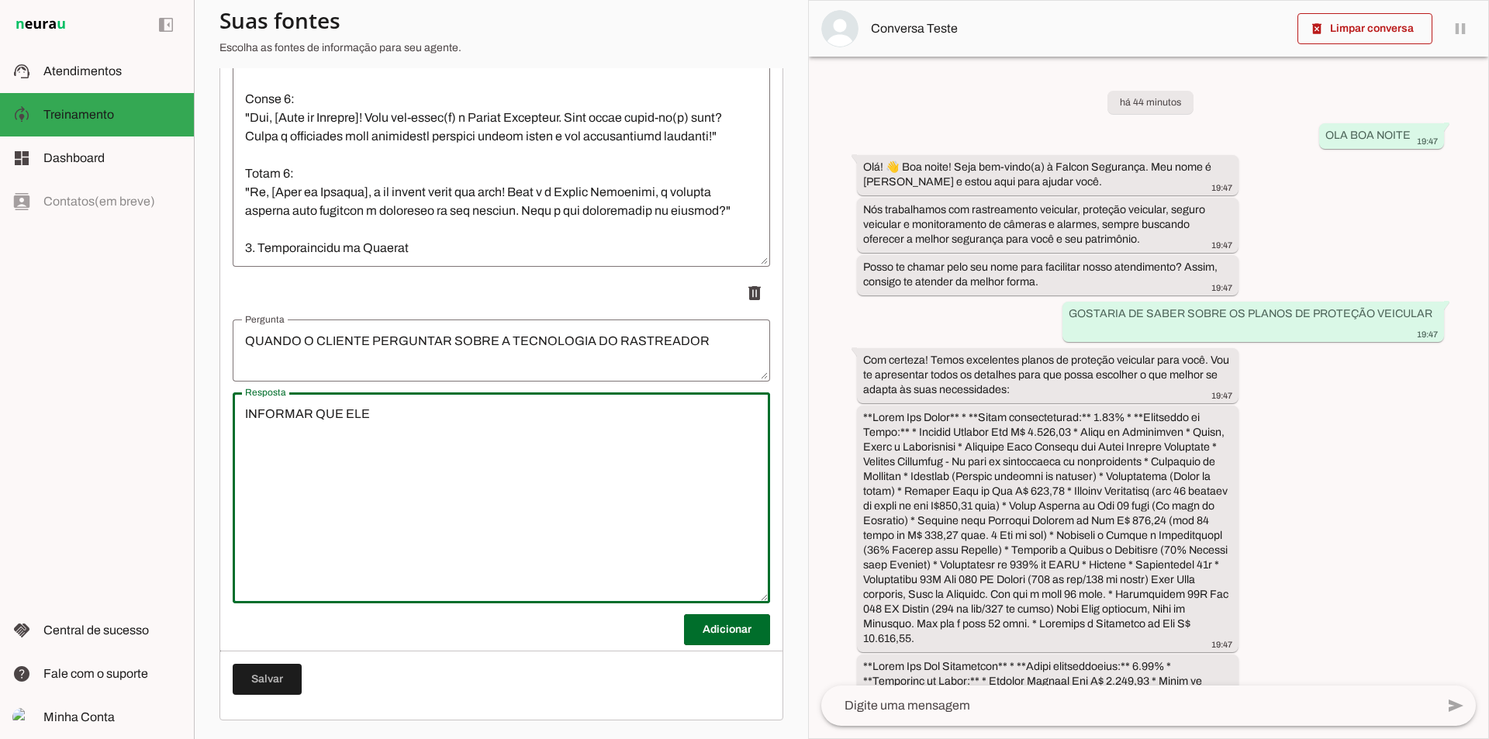
type textarea "INFORMAR QUE ELE"
type md-outlined-text-field "INFORMAR QUE ELE"
click at [408, 417] on textarea "INFORMAR QUE ELE" at bounding box center [502, 498] width 538 height 186
type textarea "I"
paste textarea "📡 Tecnologia 4G fullback para maior cobertura. 📑 Homologados pela Anatel, legal…"
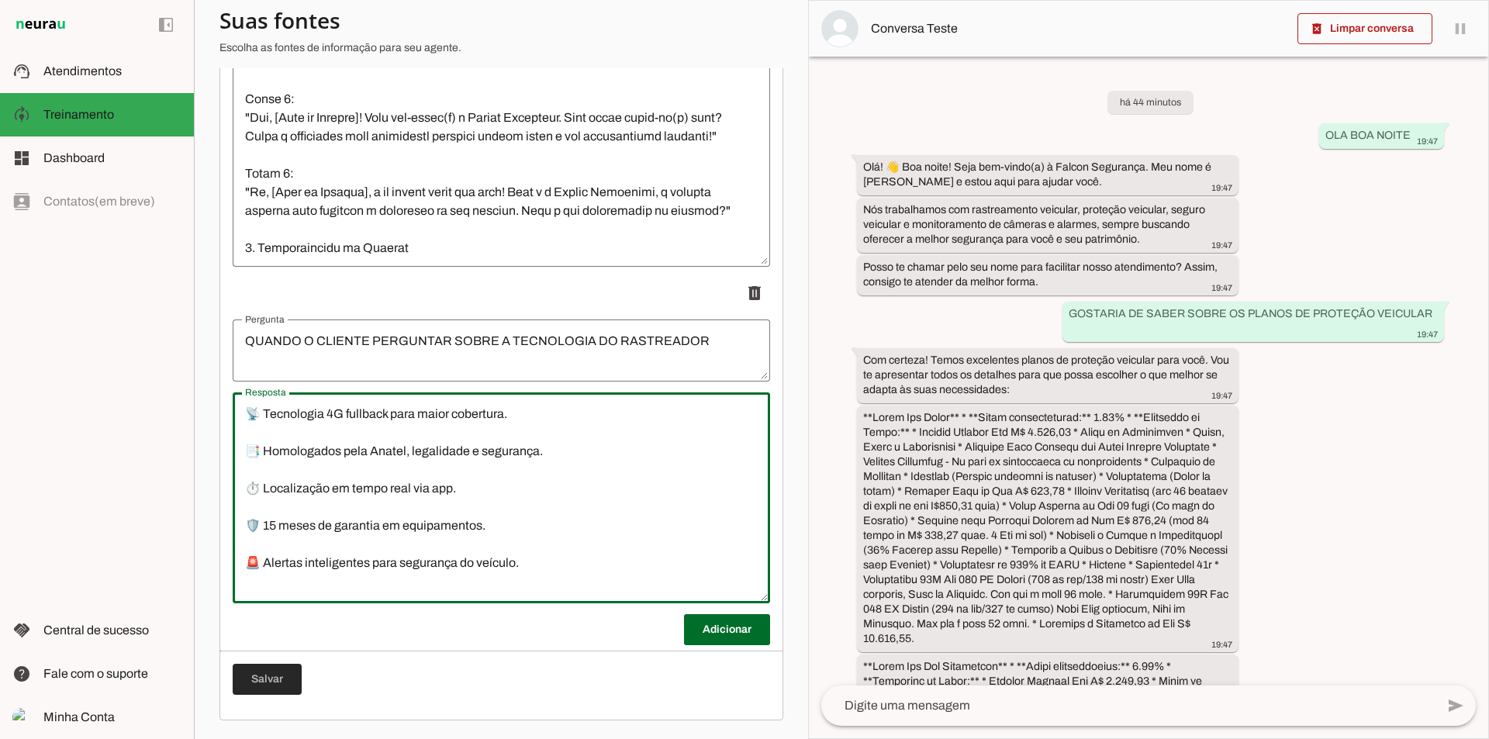
type textarea "📡 Tecnologia 4G fullback para maior cobertura. 📑 Homologados pela Anatel, legal…"
type md-outlined-text-field "📡 Tecnologia 4G fullback para maior cobertura. 📑 Homologados pela Anatel, legal…"
click at [251, 680] on span at bounding box center [267, 679] width 69 height 37
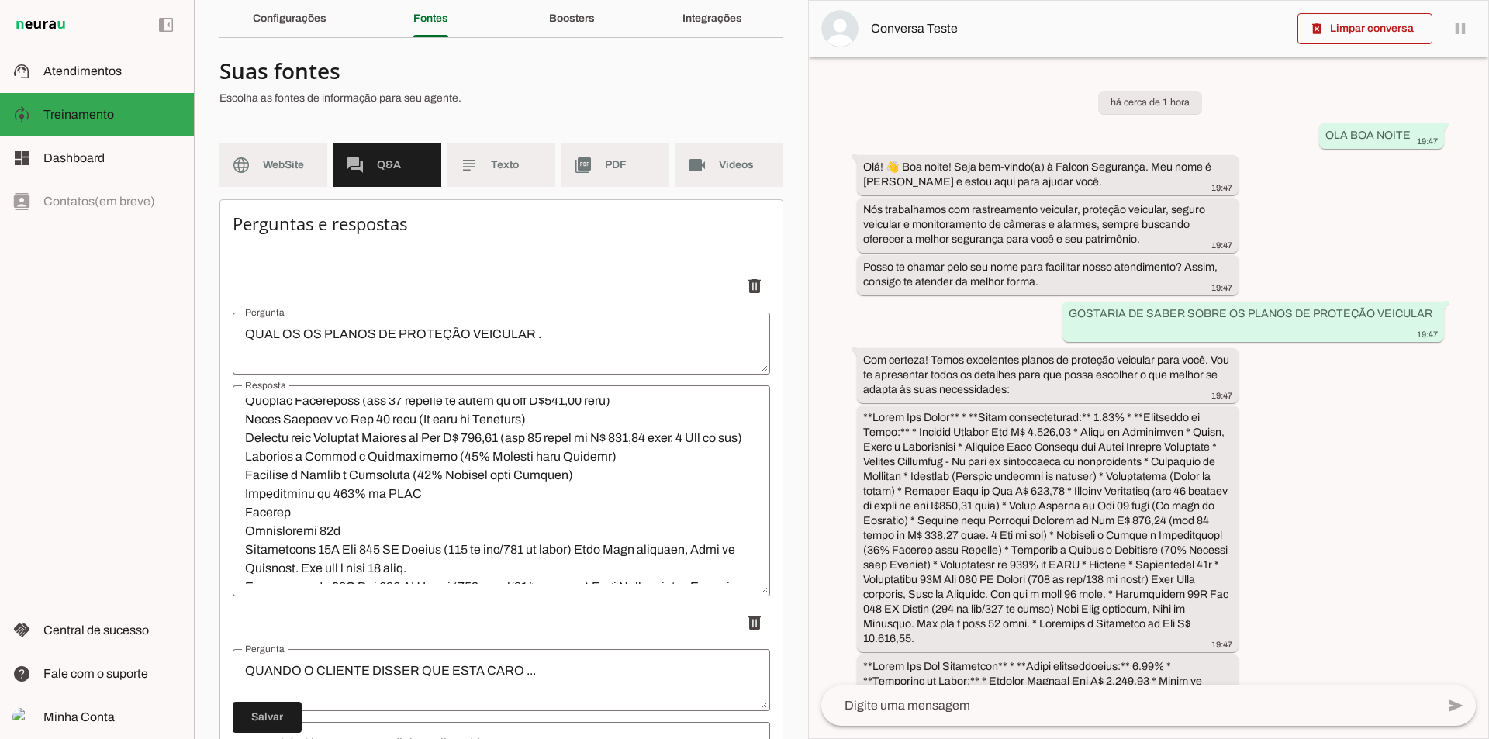
scroll to position [0, 0]
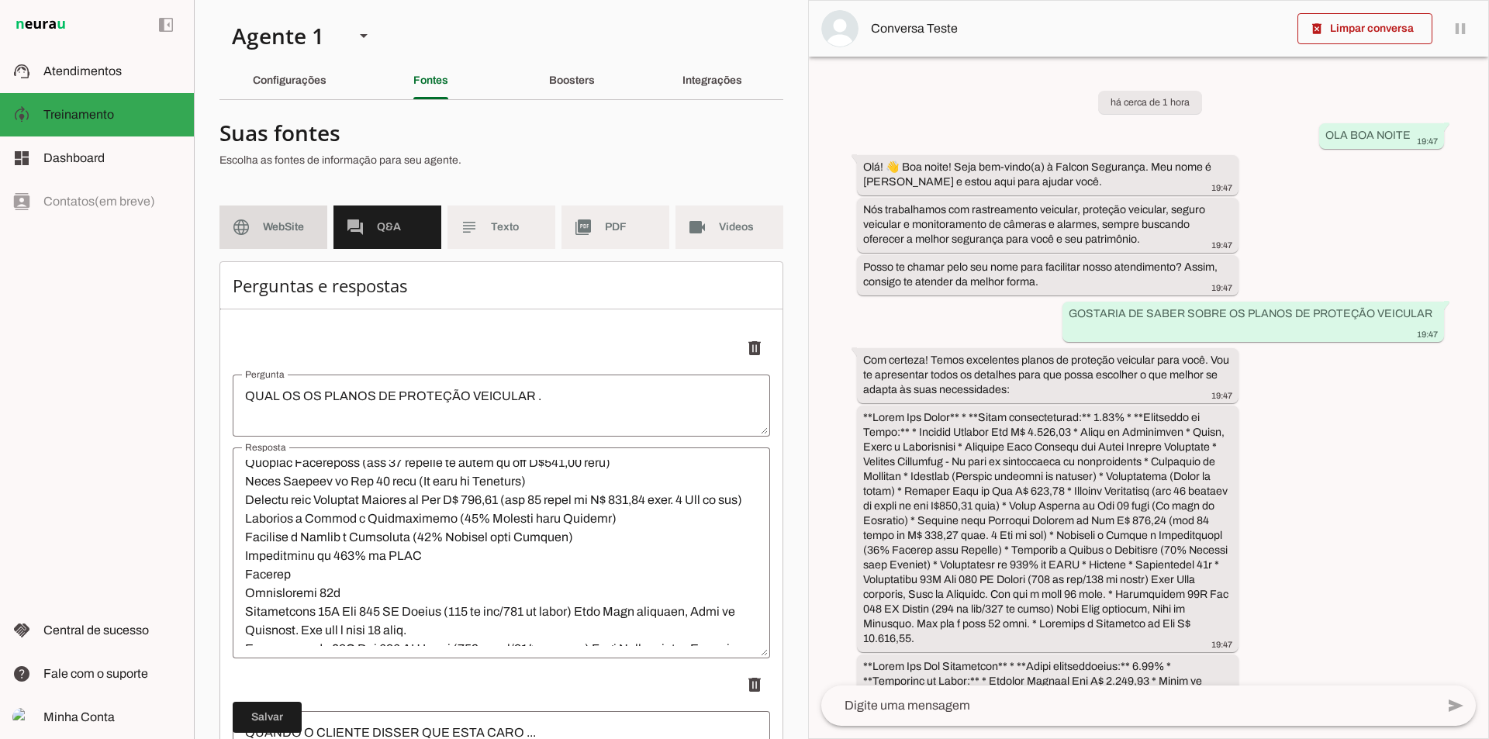
click at [289, 228] on span "WebSite" at bounding box center [289, 228] width 52 height 16
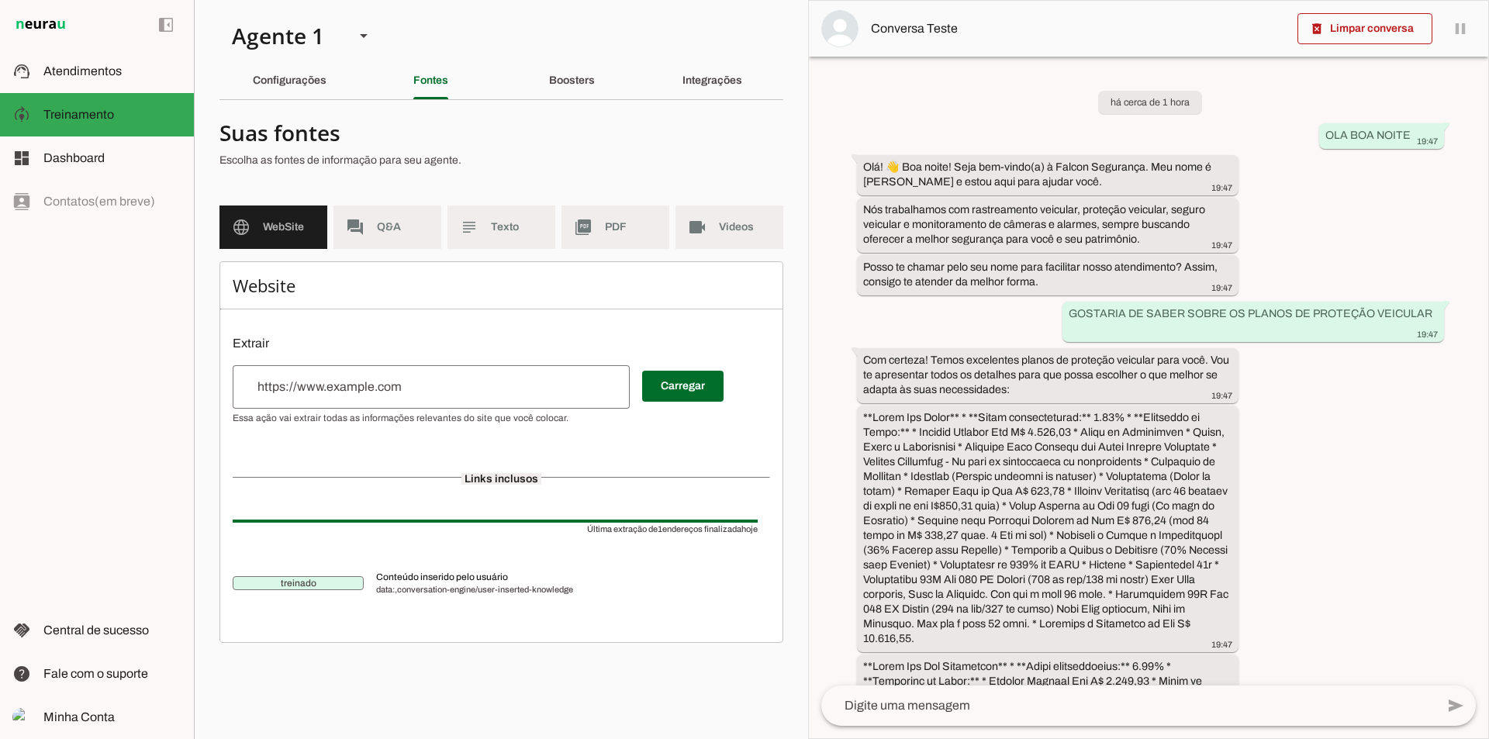
click at [431, 393] on input "url" at bounding box center [431, 387] width 372 height 19
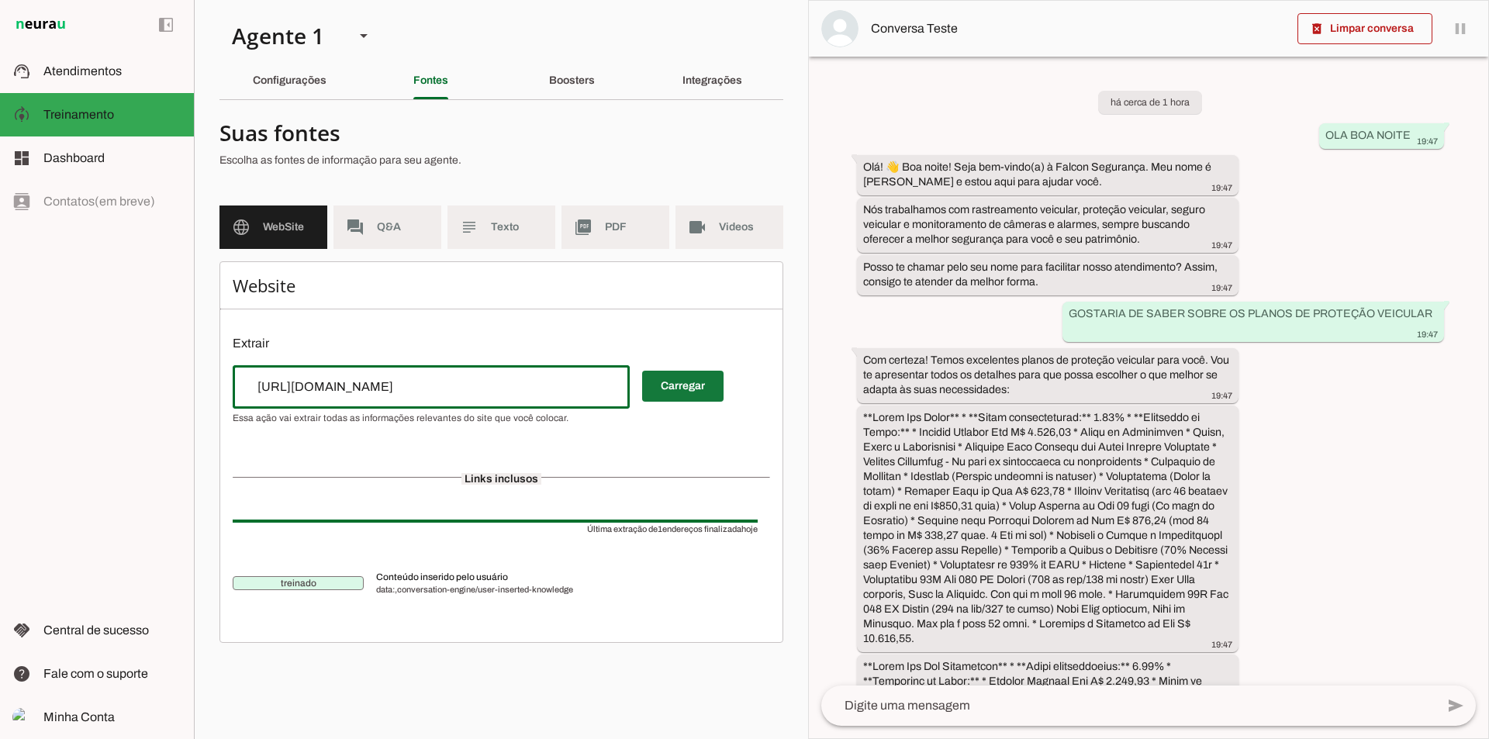
type input "https://falconseguranca.rastreamento.vip/dashboard/"
type md-outlined-text-field "https://falconseguranca.rastreamento.vip/dashboard/"
click at [697, 389] on span at bounding box center [682, 386] width 81 height 37
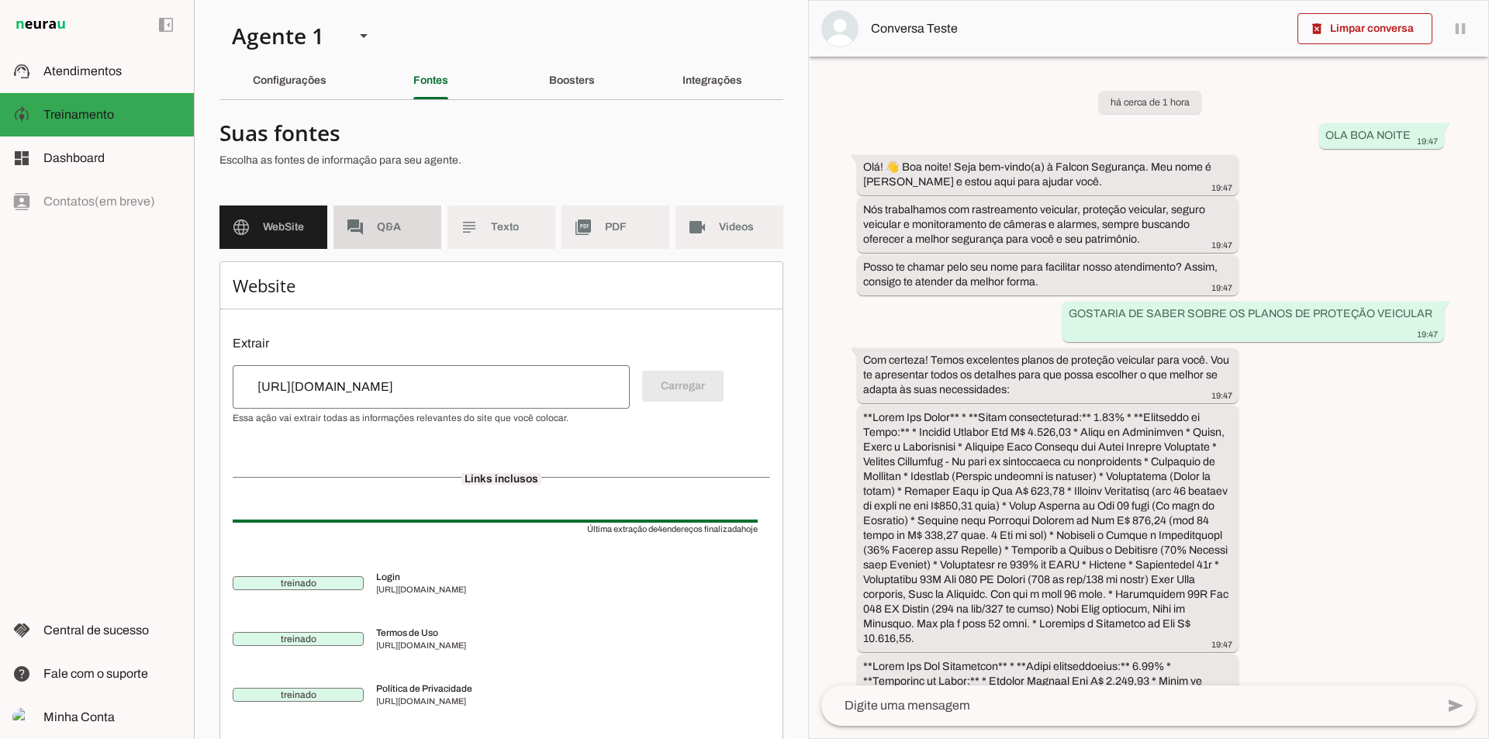
click at [399, 217] on md-item "forum Q&A" at bounding box center [388, 227] width 108 height 43
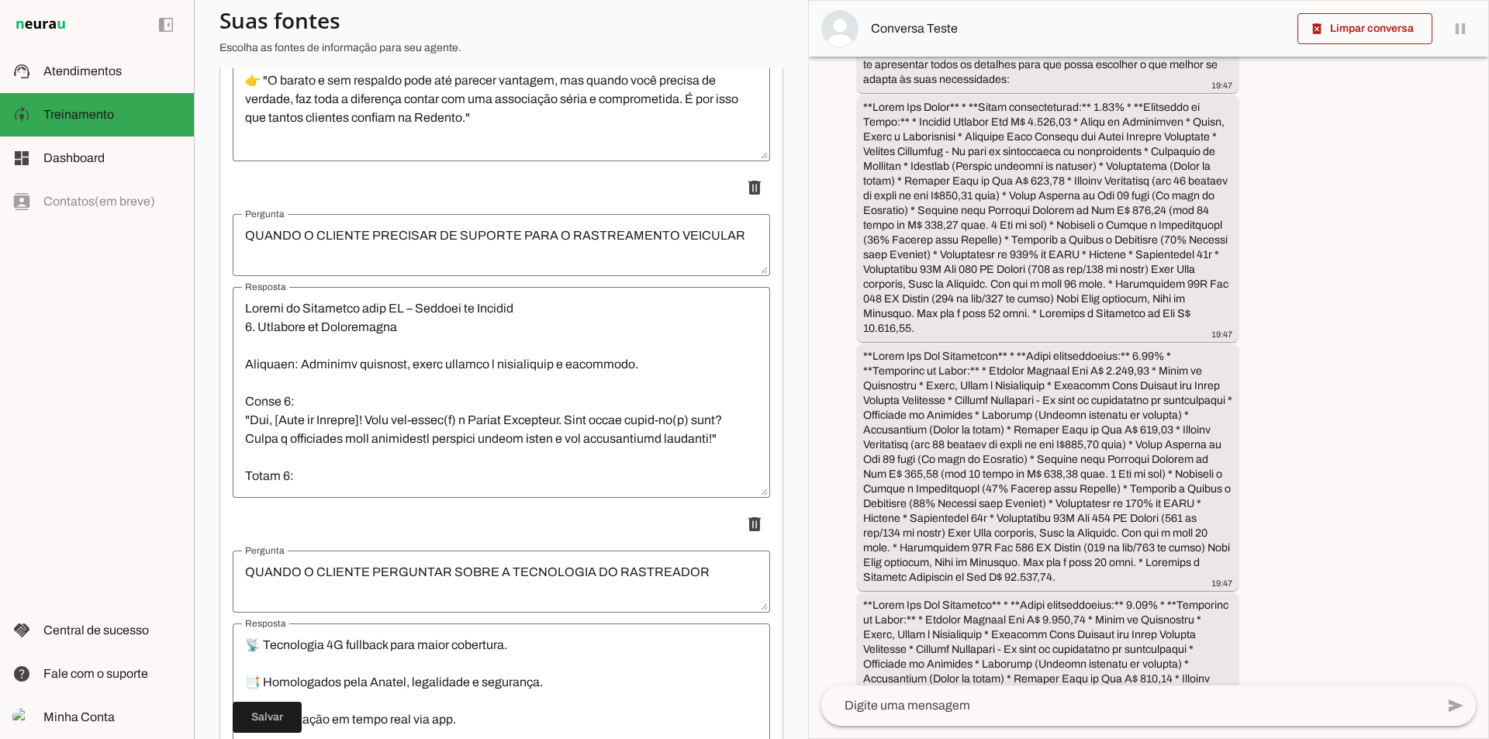
scroll to position [2075, 0]
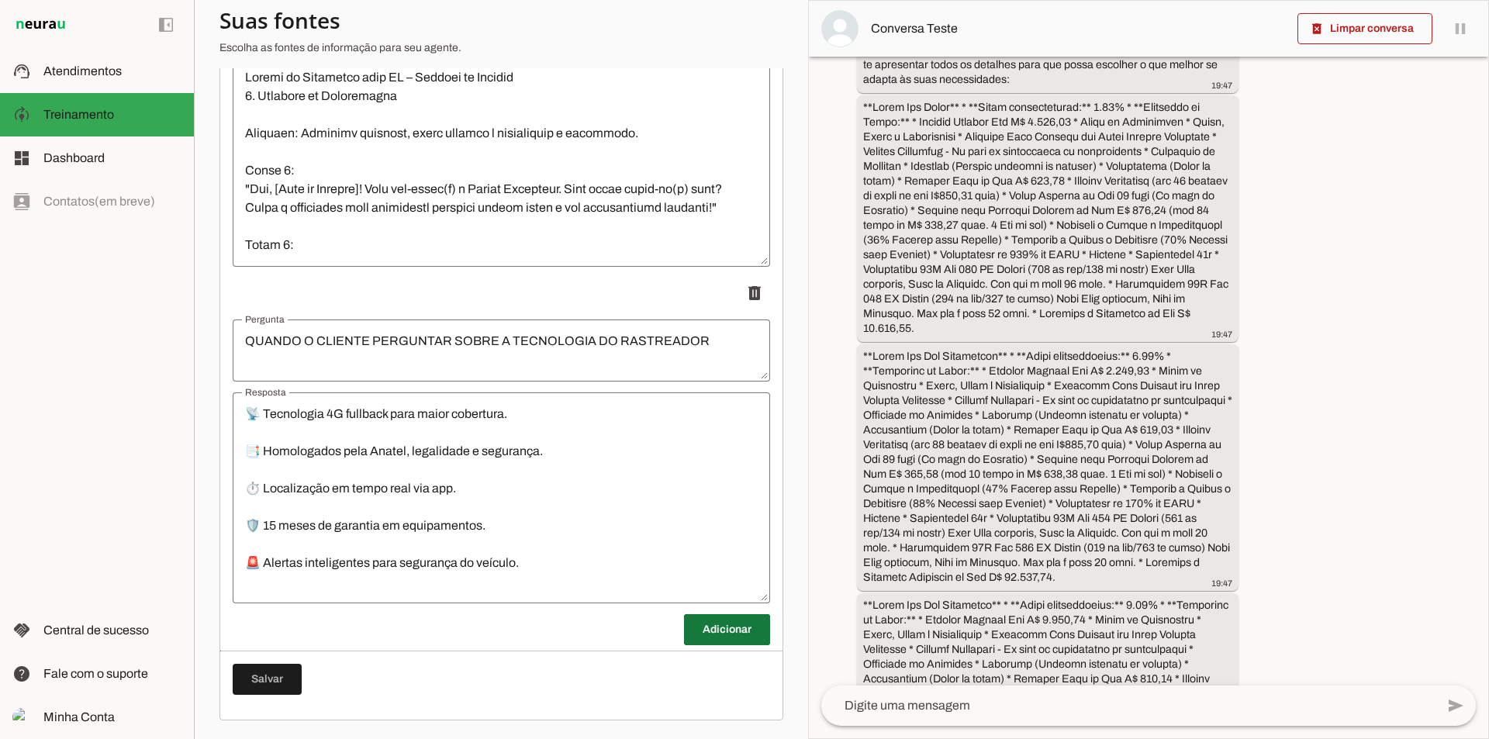
click at [704, 626] on span at bounding box center [727, 629] width 86 height 37
click at [308, 673] on textarea "Pergunta" at bounding box center [502, 687] width 538 height 37
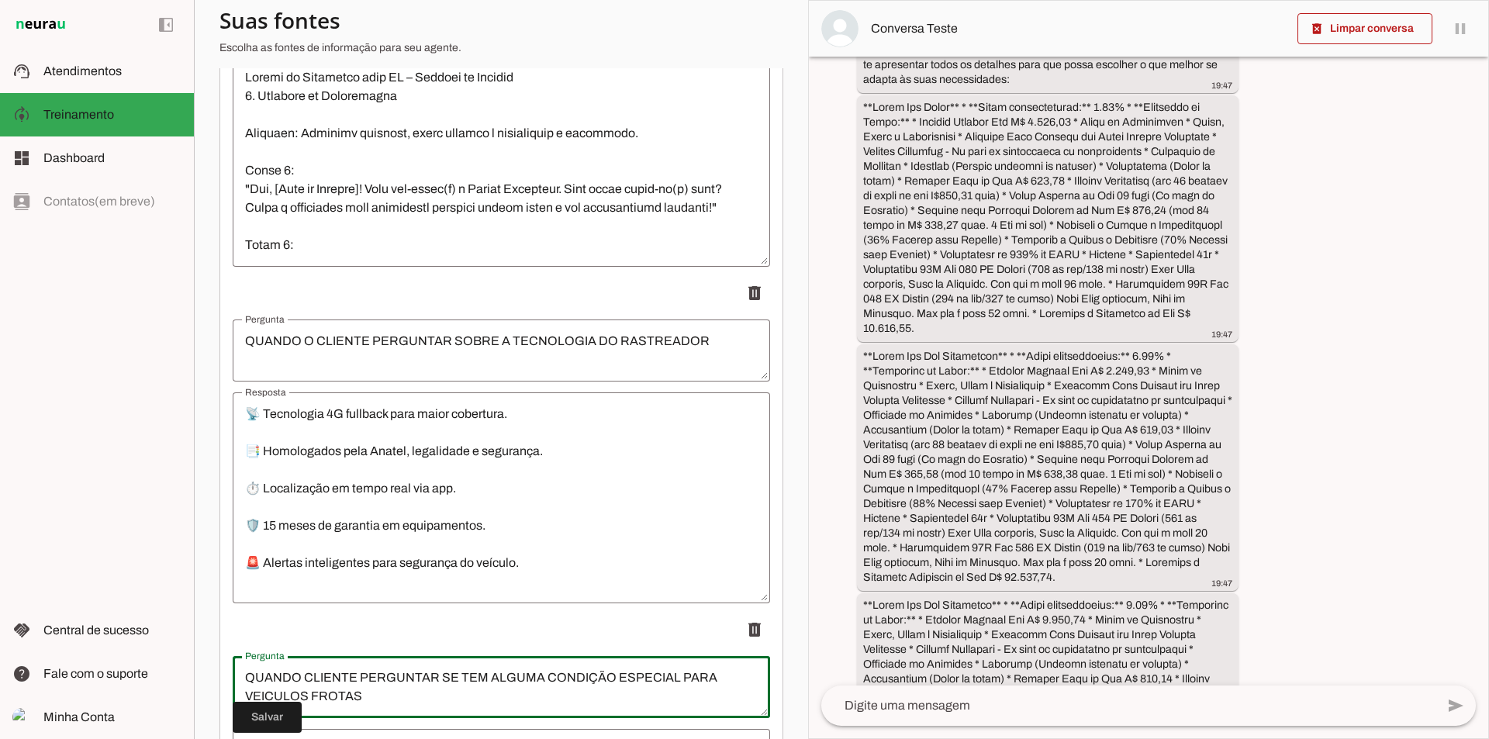
type textarea "QUANDO CLIENTE PERGUNTAR SE TEM ALGUMA CONDIÇÃO ESPECIAL PARA VEICULOS FROTAS"
type md-outlined-text-field "QUANDO CLIENTE PERGUNTAR SE TEM ALGUMA CONDIÇÃO ESPECIAL PARA VEICULOS FROTAS"
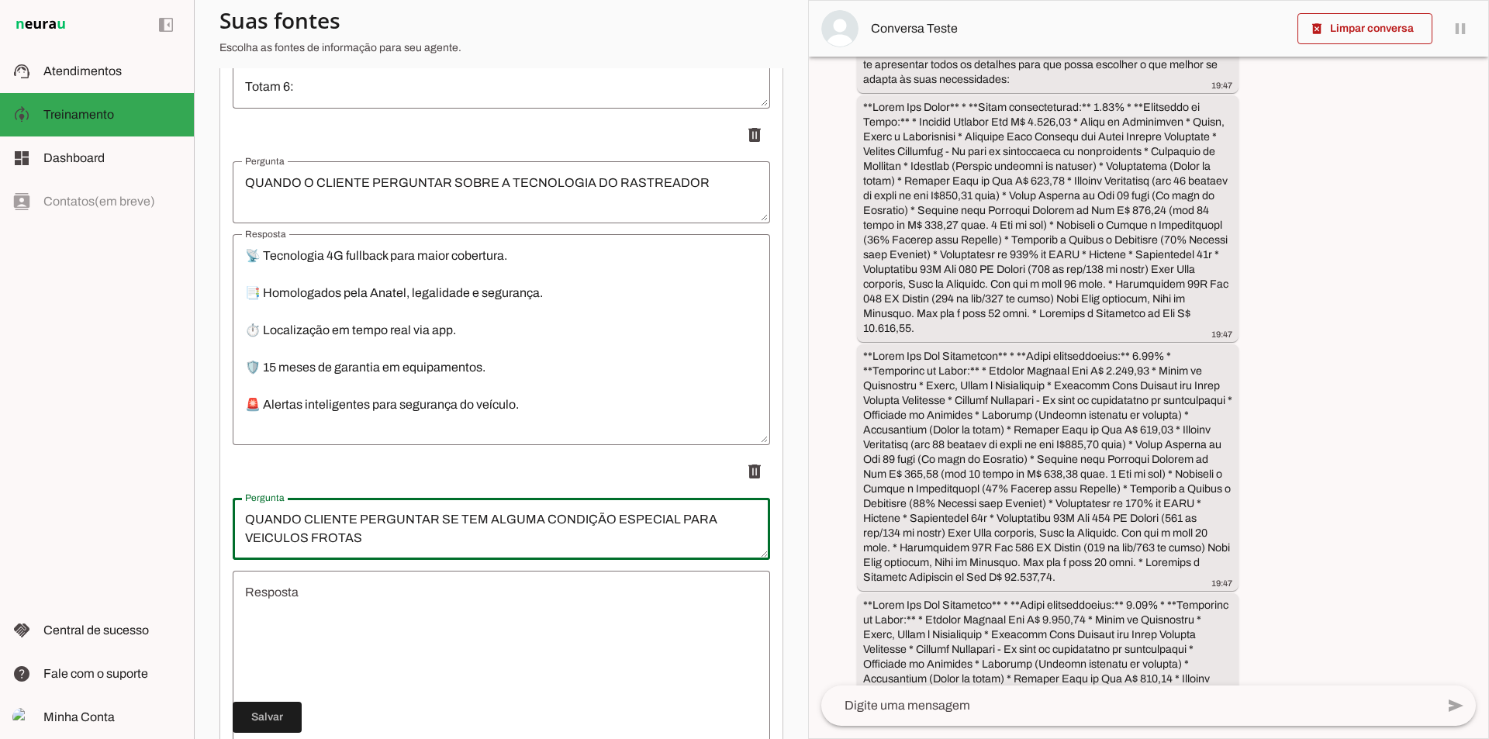
scroll to position [2308, 0]
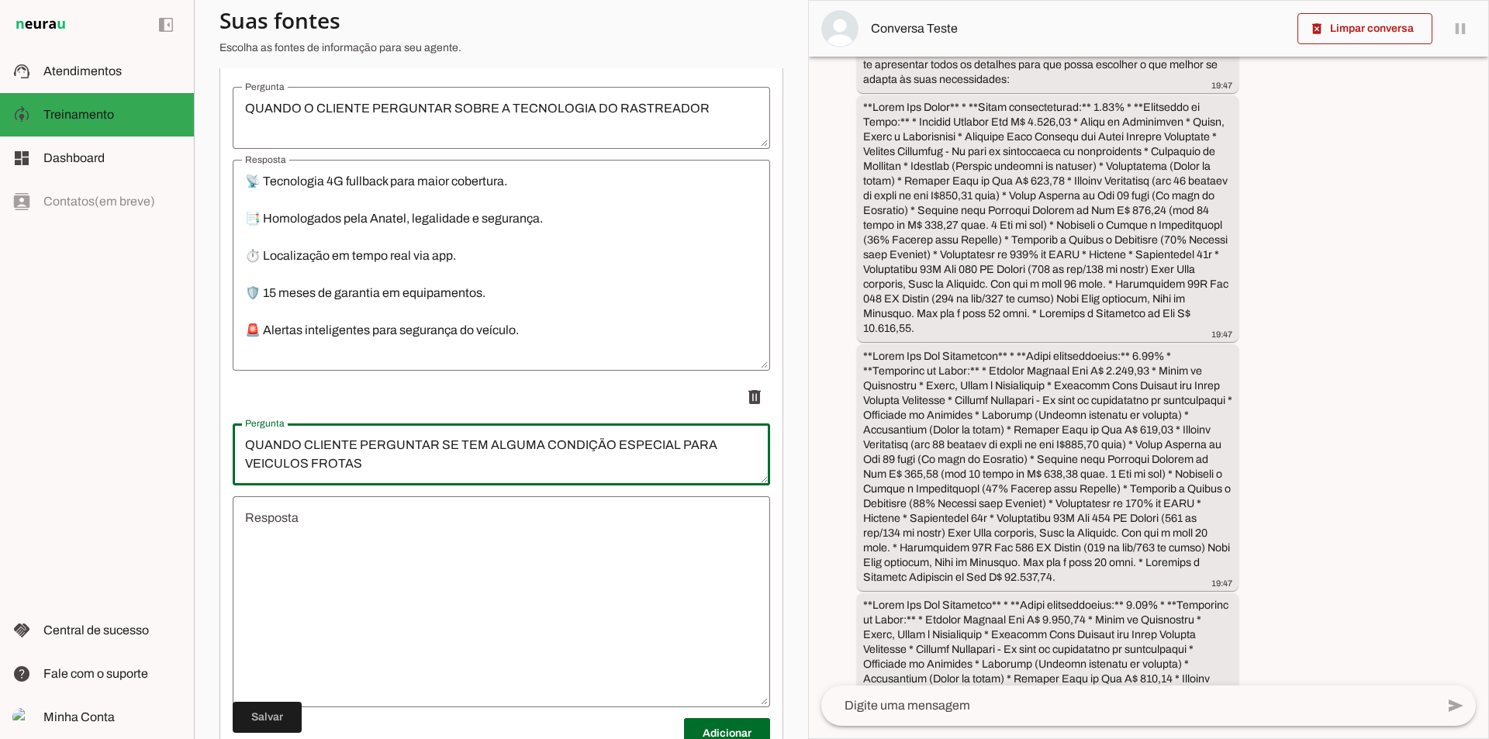
click at [402, 552] on textarea "Resposta" at bounding box center [502, 602] width 538 height 186
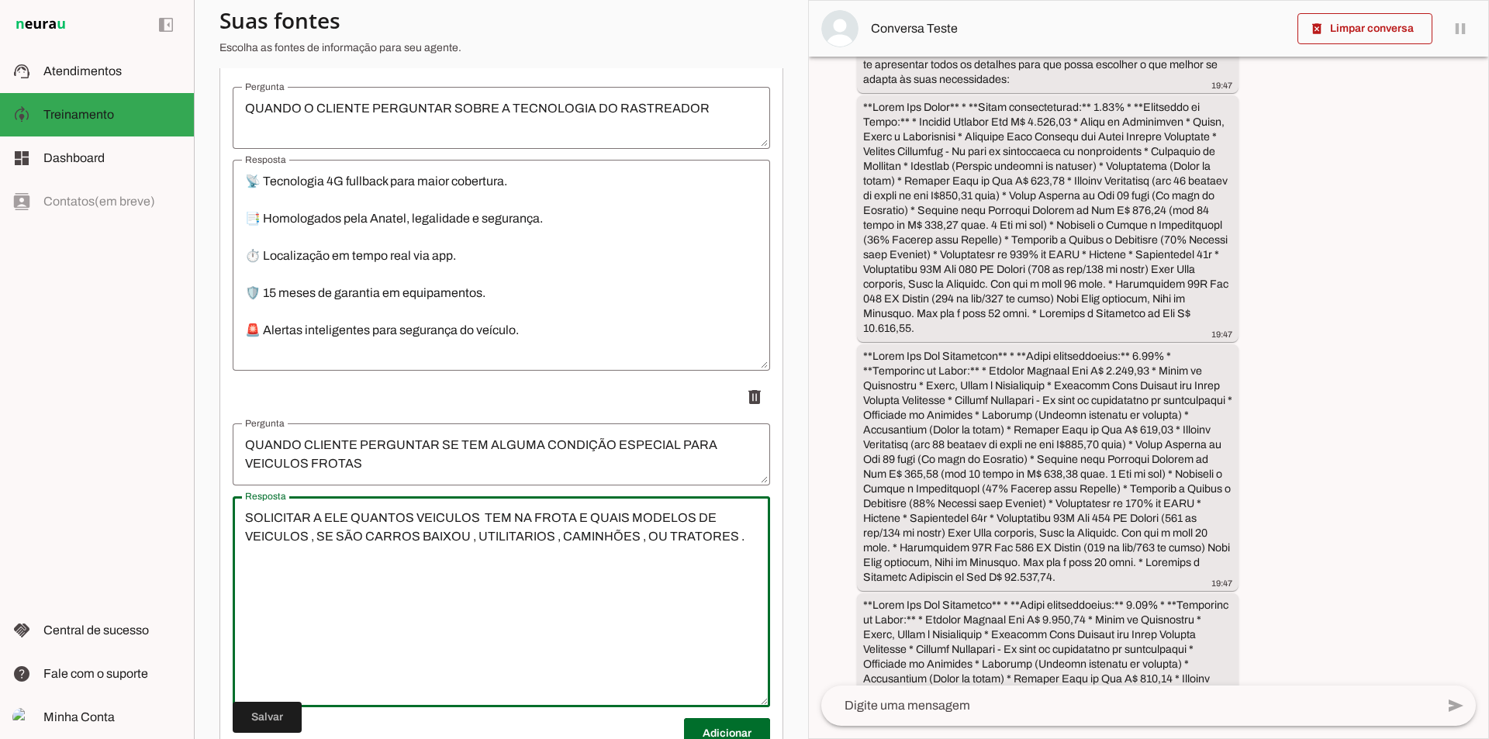
type textarea "SOLICITAR A ELE QUANTOS VEICULOS TEM NA FROTA E QUAIS MODELOS DE VEICULOS , SE …"
type md-outlined-text-field "SOLICITAR A ELE QUANTOS VEICULOS TEM NA FROTA E QUAIS MODELOS DE VEICULOS , SE …"
click at [424, 457] on textarea "QUANDO CLIENTE PERGUNTAR SE TEM ALGUMA CONDIÇÃO ESPECIAL PARA VEICULOS FROTAS" at bounding box center [502, 454] width 538 height 37
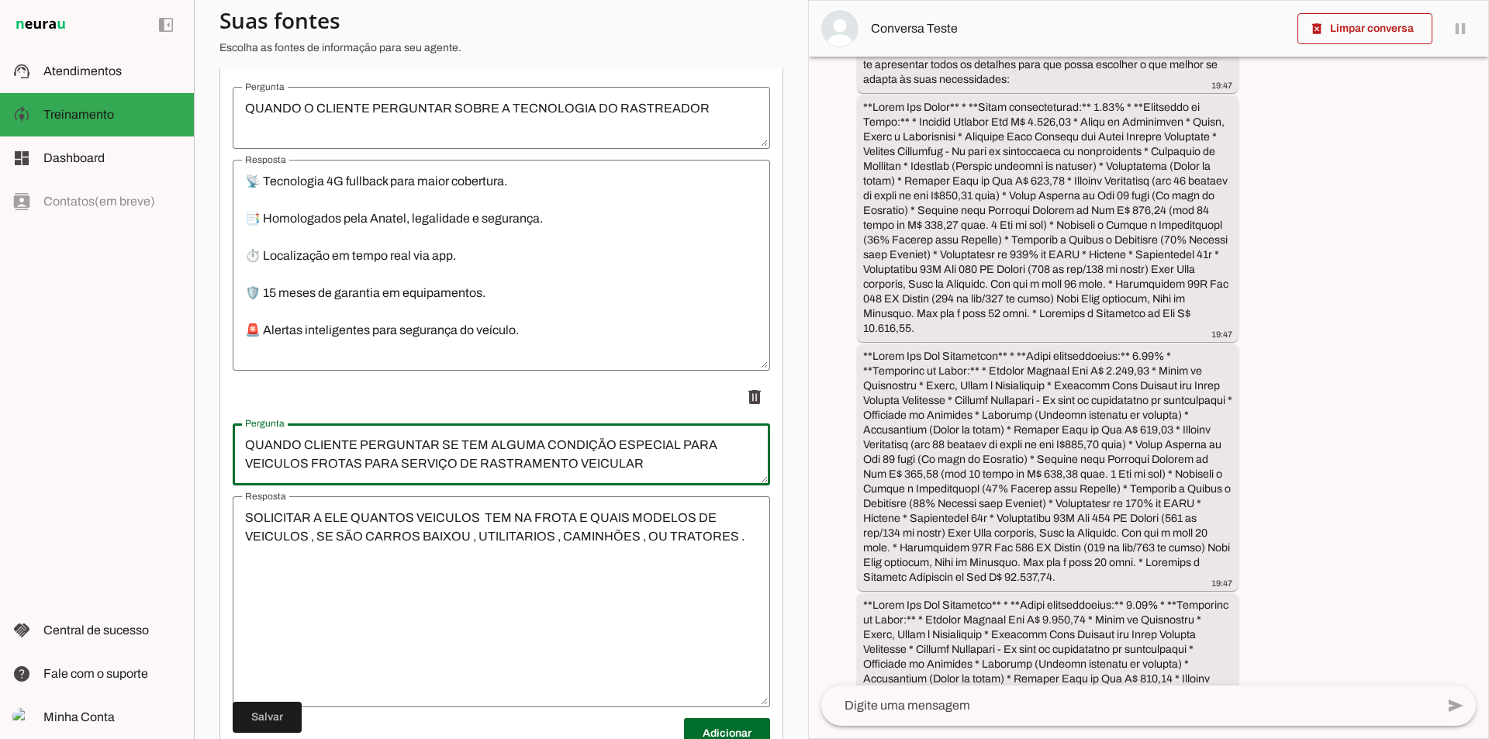
type textarea "QUANDO CLIENTE PERGUNTAR SE TEM ALGUMA CONDIÇÃO ESPECIAL PARA VEICULOS FROTAS P…"
type md-outlined-text-field "QUANDO CLIENTE PERGUNTAR SE TEM ALGUMA CONDIÇÃO ESPECIAL PARA VEICULOS FROTAS P…"
click at [740, 534] on textarea "SOLICITAR A ELE QUANTOS VEICULOS TEM NA FROTA E QUAIS MODELOS DE VEICULOS , SE …" at bounding box center [502, 602] width 538 height 186
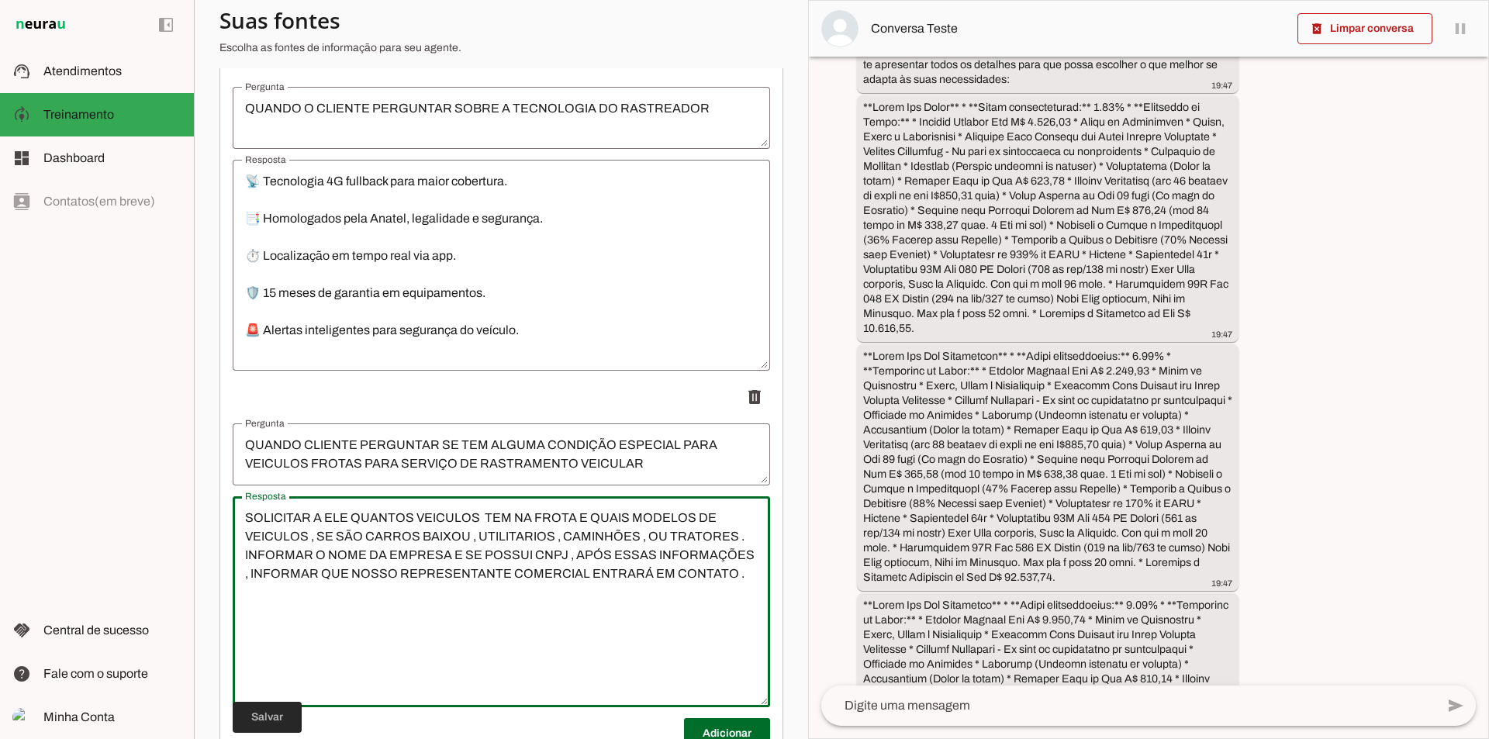
type textarea "SOLICITAR A ELE QUANTOS VEICULOS TEM NA FROTA E QUAIS MODELOS DE VEICULOS , SE …"
type md-outlined-text-field "SOLICITAR A ELE QUANTOS VEICULOS TEM NA FROTA E QUAIS MODELOS DE VEICULOS , SE …"
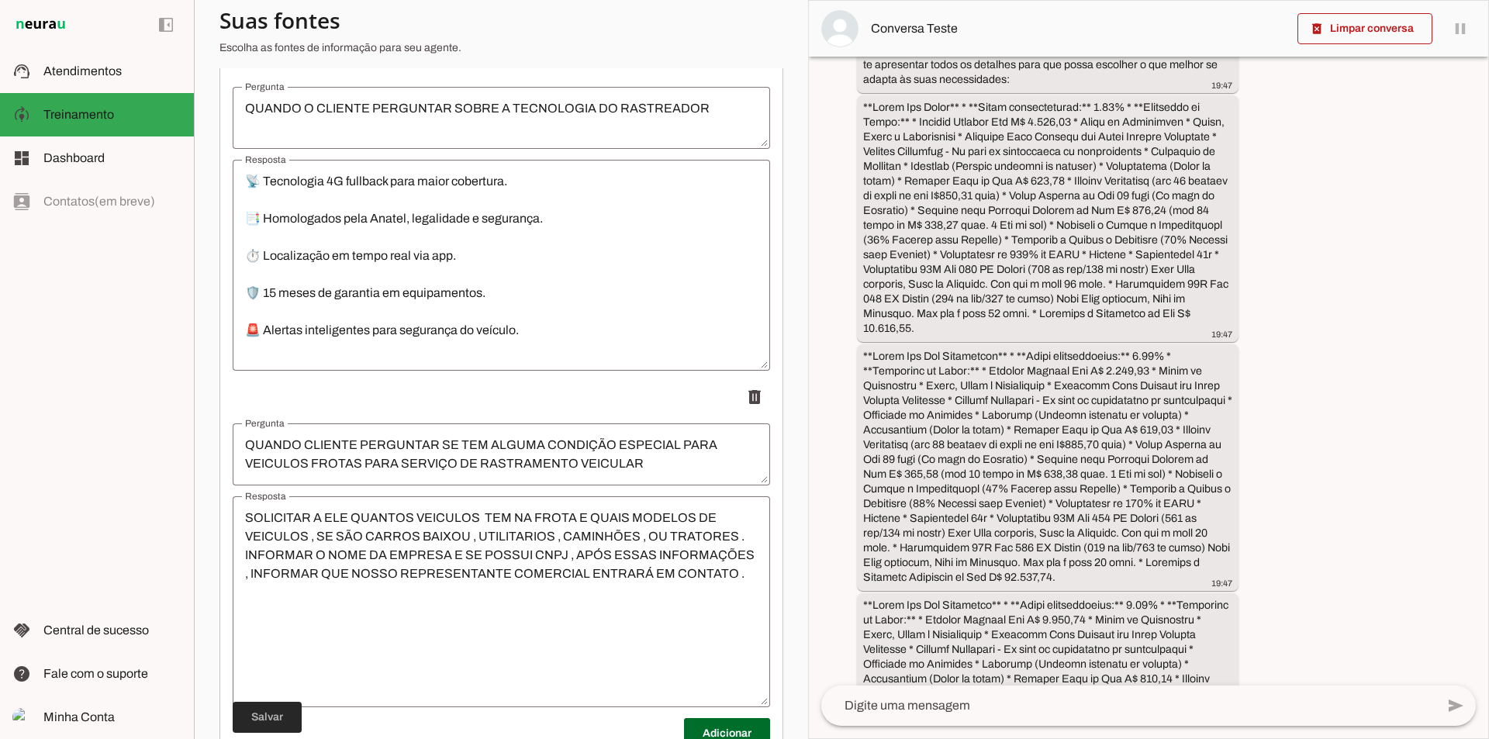
click at [278, 723] on span at bounding box center [267, 717] width 69 height 37
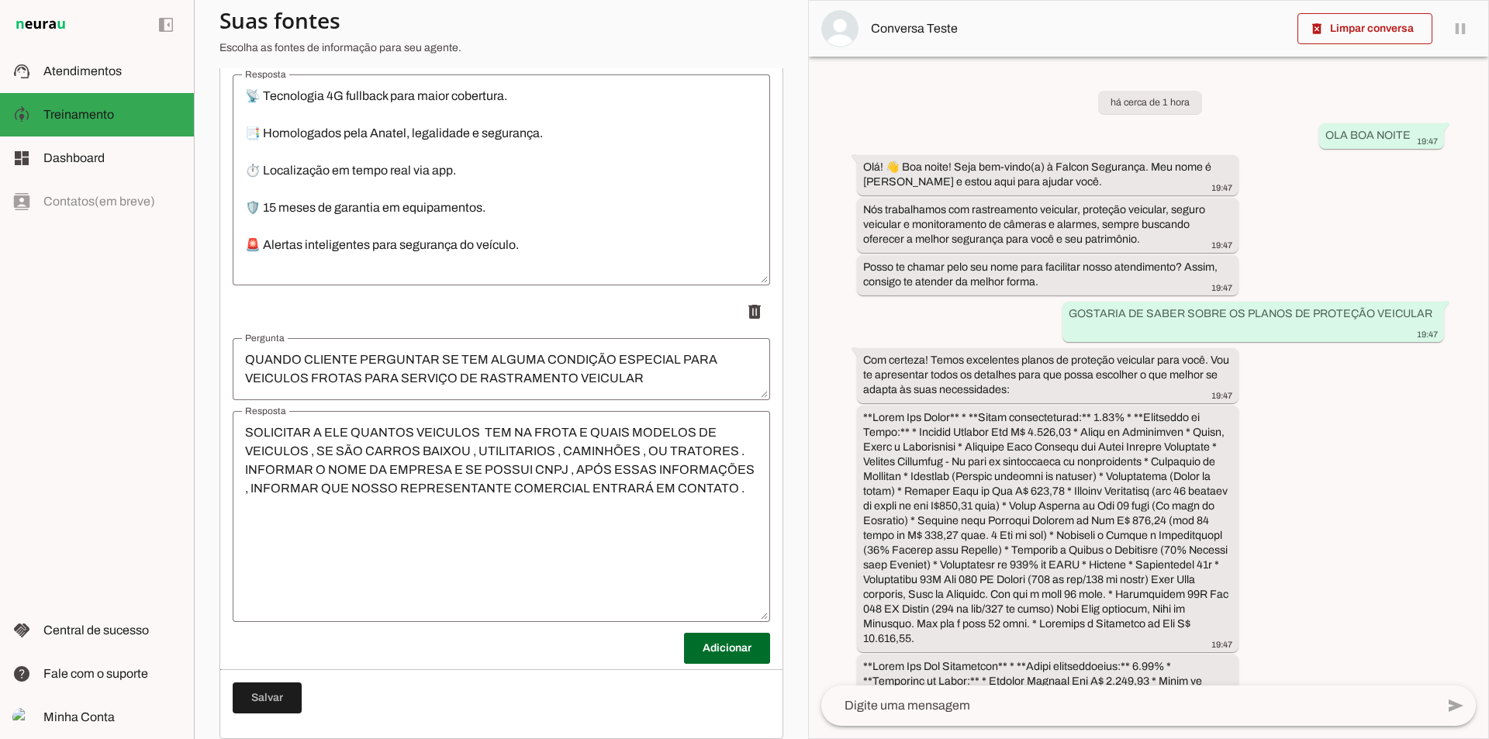
scroll to position [2412, 0]
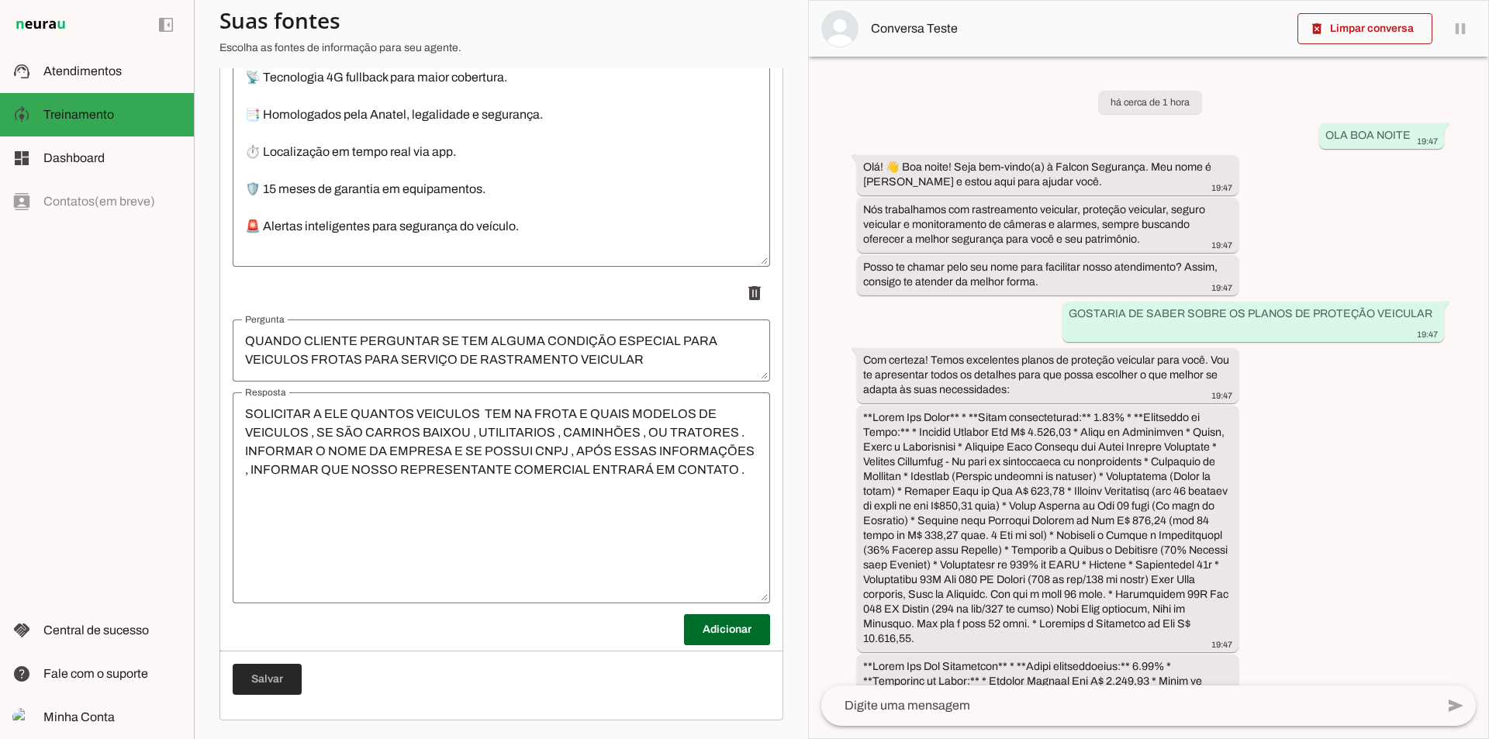
click at [276, 686] on span at bounding box center [267, 679] width 69 height 37
click at [686, 631] on span at bounding box center [727, 629] width 86 height 37
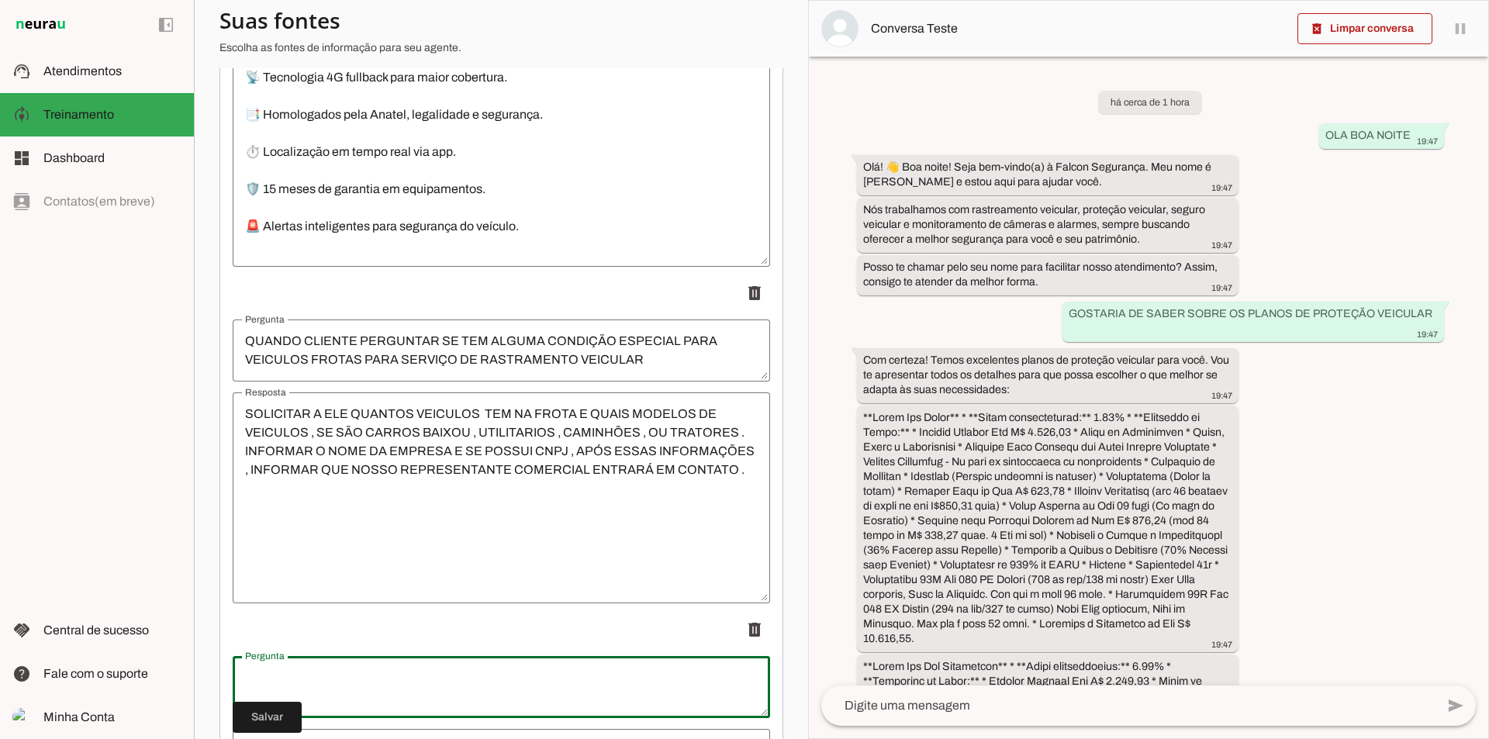
click at [359, 686] on textarea "Pergunta" at bounding box center [502, 687] width 538 height 37
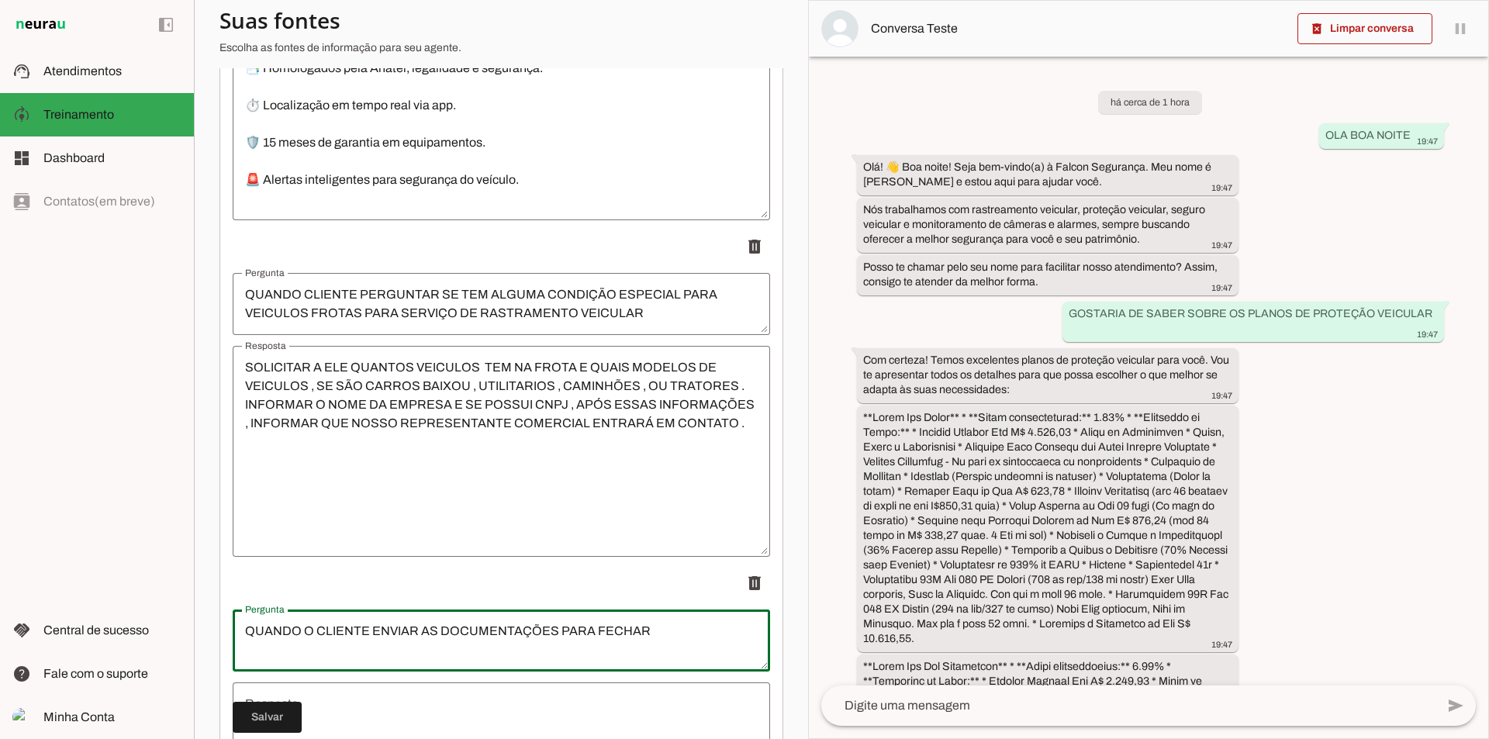
scroll to position [2489, 0]
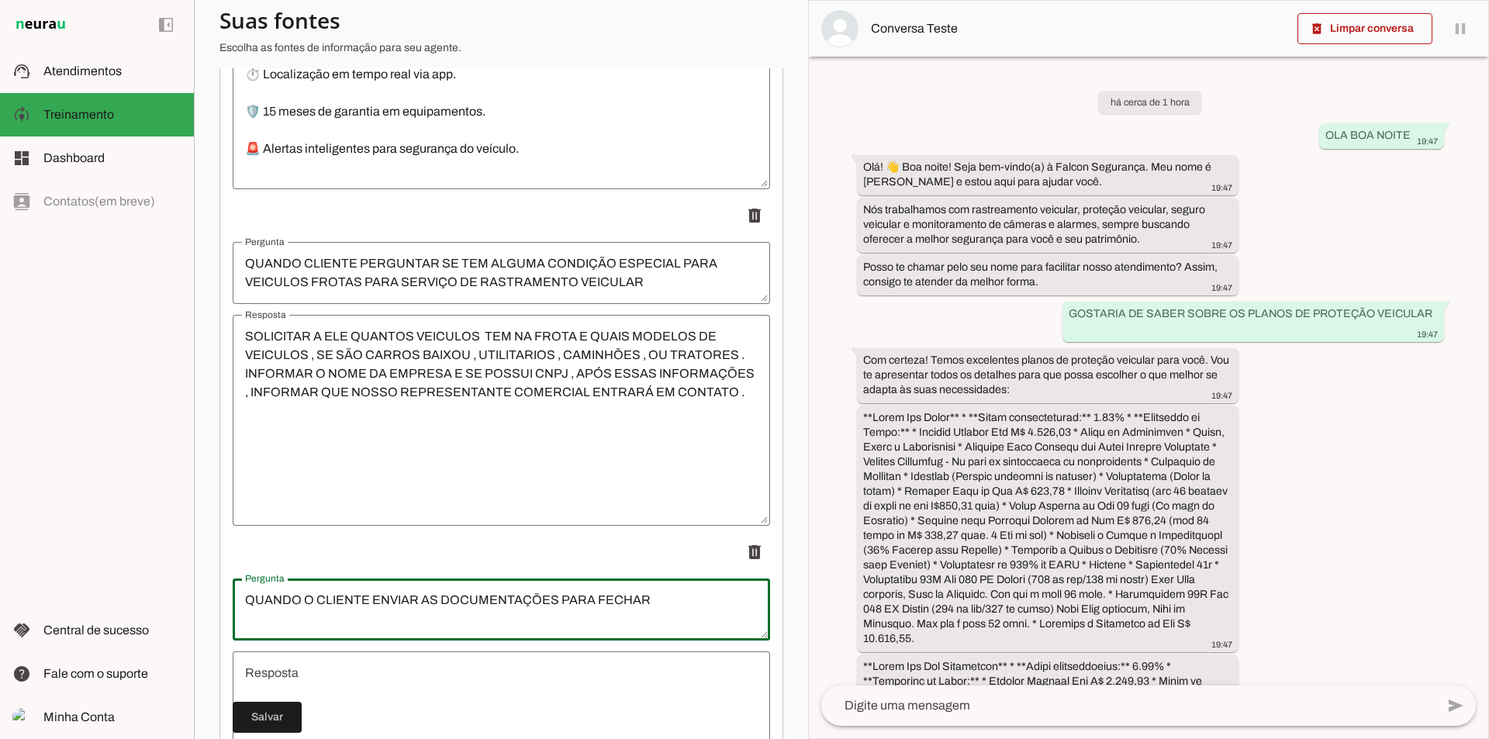
type textarea "QUANDO O CLIENTE ENVIAR AS DOCUMENTAÇÕES PARA FECHAR"
type md-outlined-text-field "QUANDO O CLIENTE ENVIAR AS DOCUMENTAÇÕES PARA FECHAR"
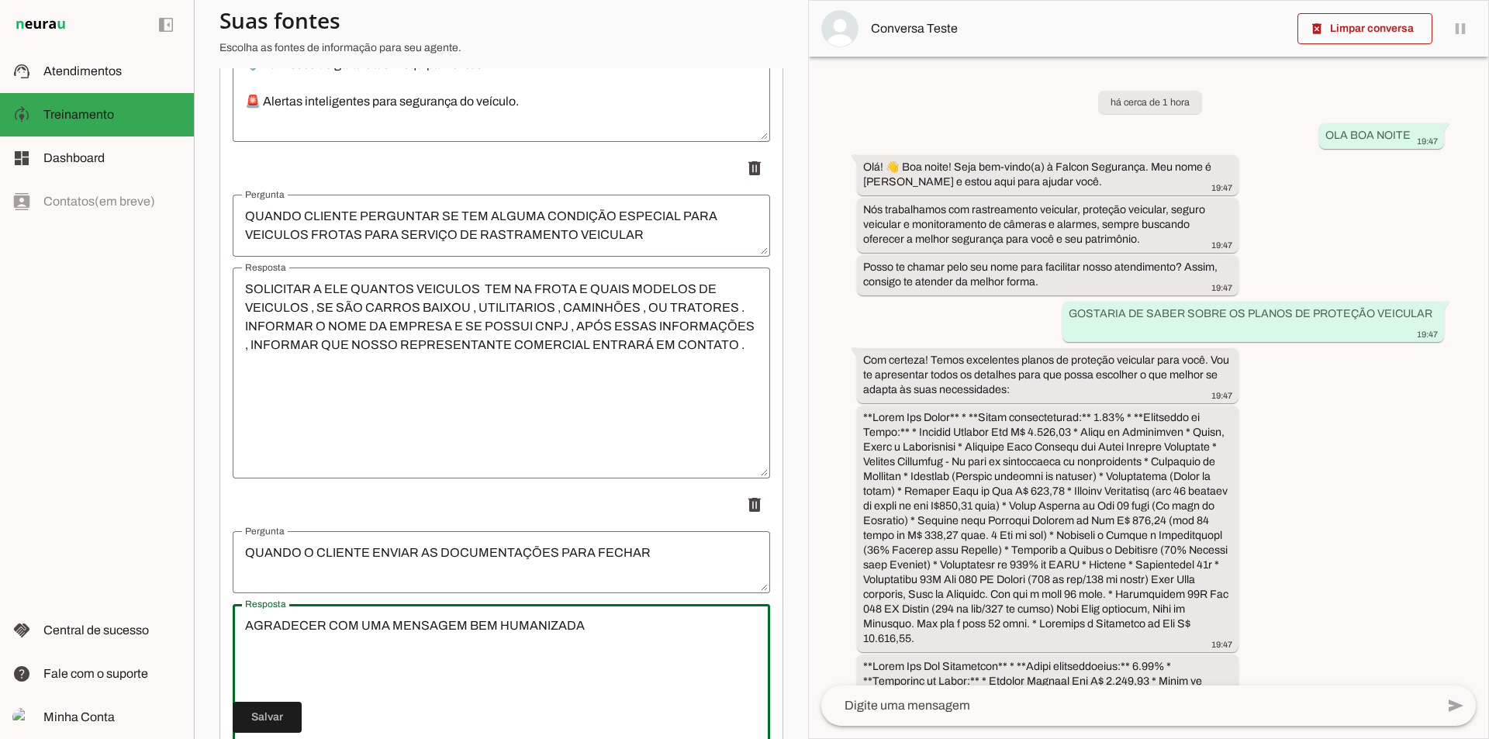
scroll to position [2722, 0]
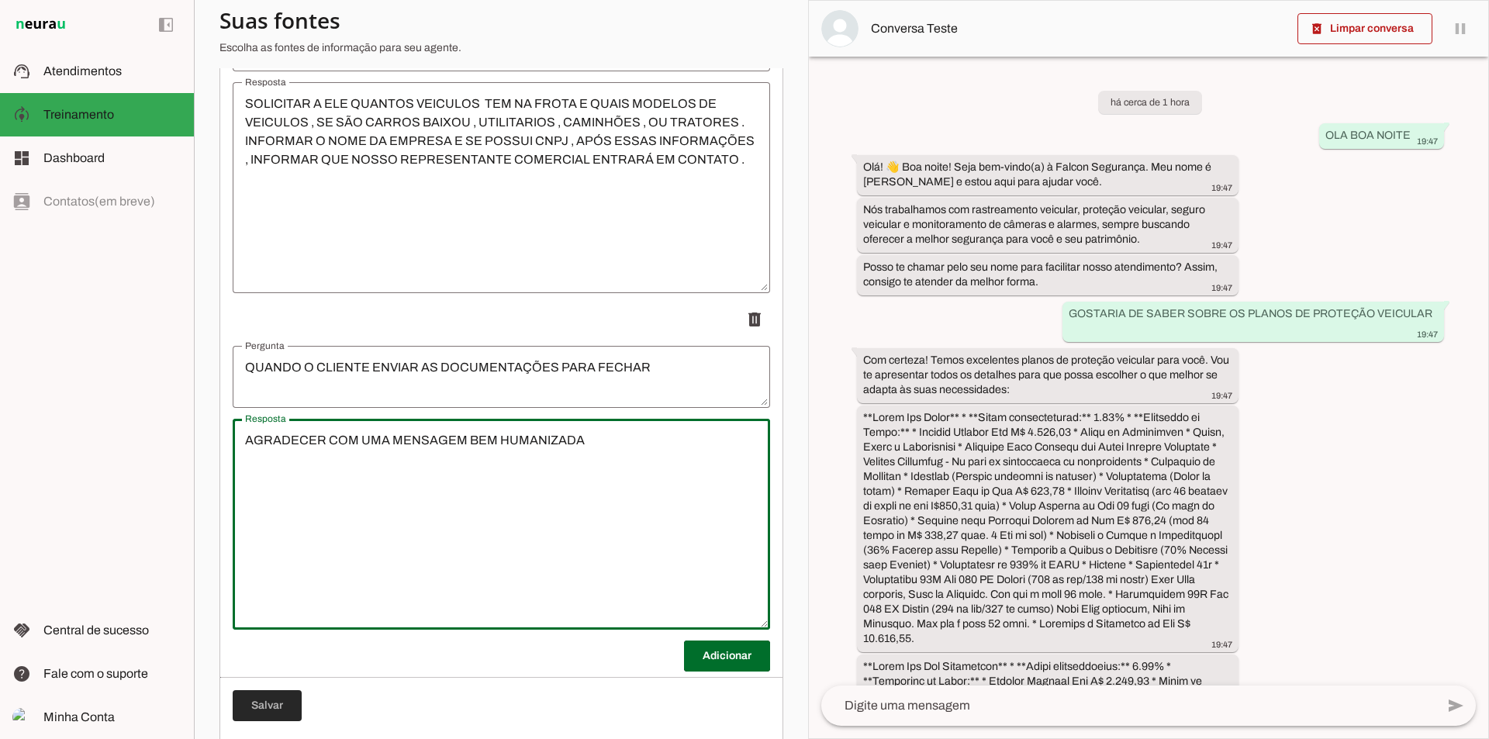
type textarea "AGRADECER COM UMA MENSAGEM BEM HUMANIZADA"
type md-outlined-text-field "AGRADECER COM UMA MENSAGEM BEM HUMANIZADA"
click at [271, 699] on span at bounding box center [267, 705] width 69 height 37
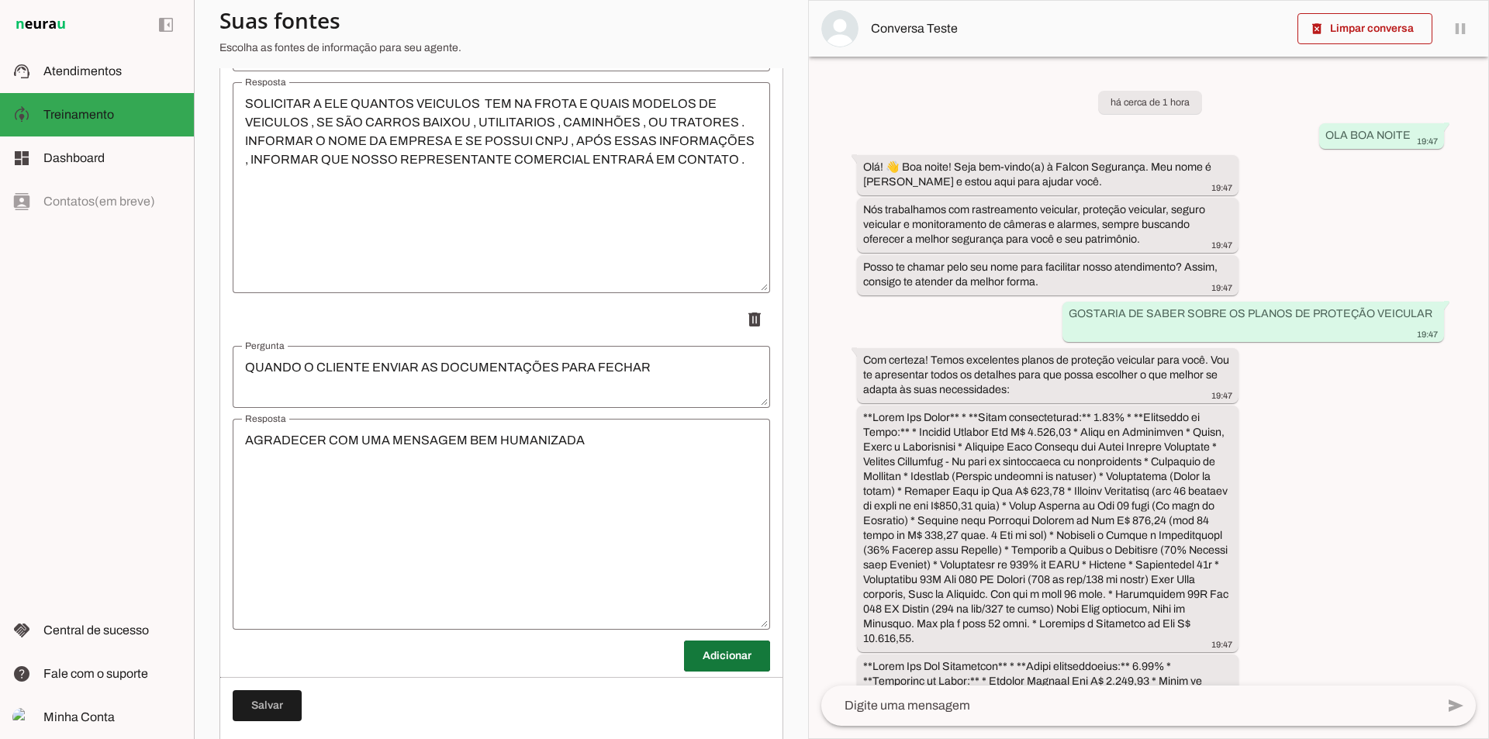
click at [684, 652] on span at bounding box center [727, 656] width 86 height 37
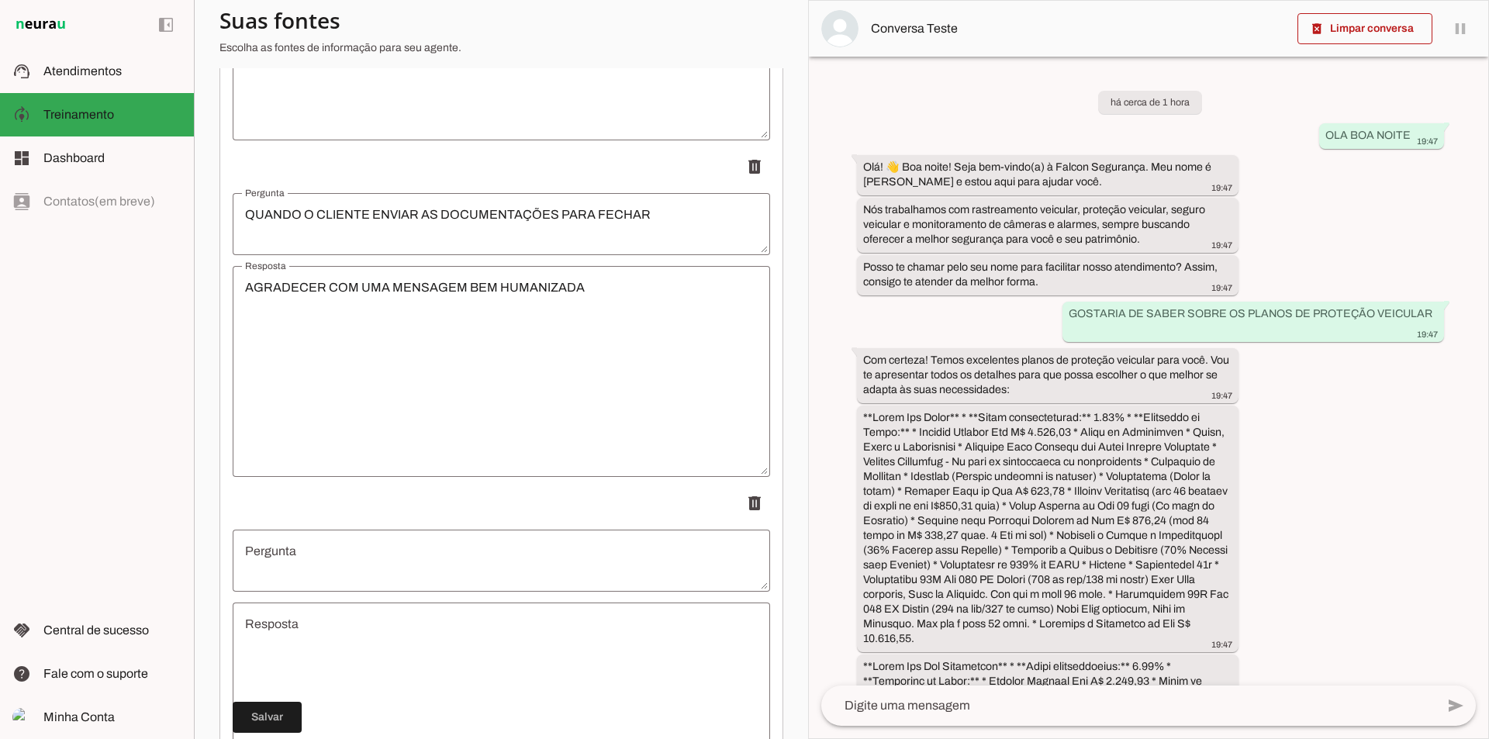
scroll to position [2877, 0]
click at [402, 551] on textarea "Pergunta" at bounding box center [502, 558] width 538 height 37
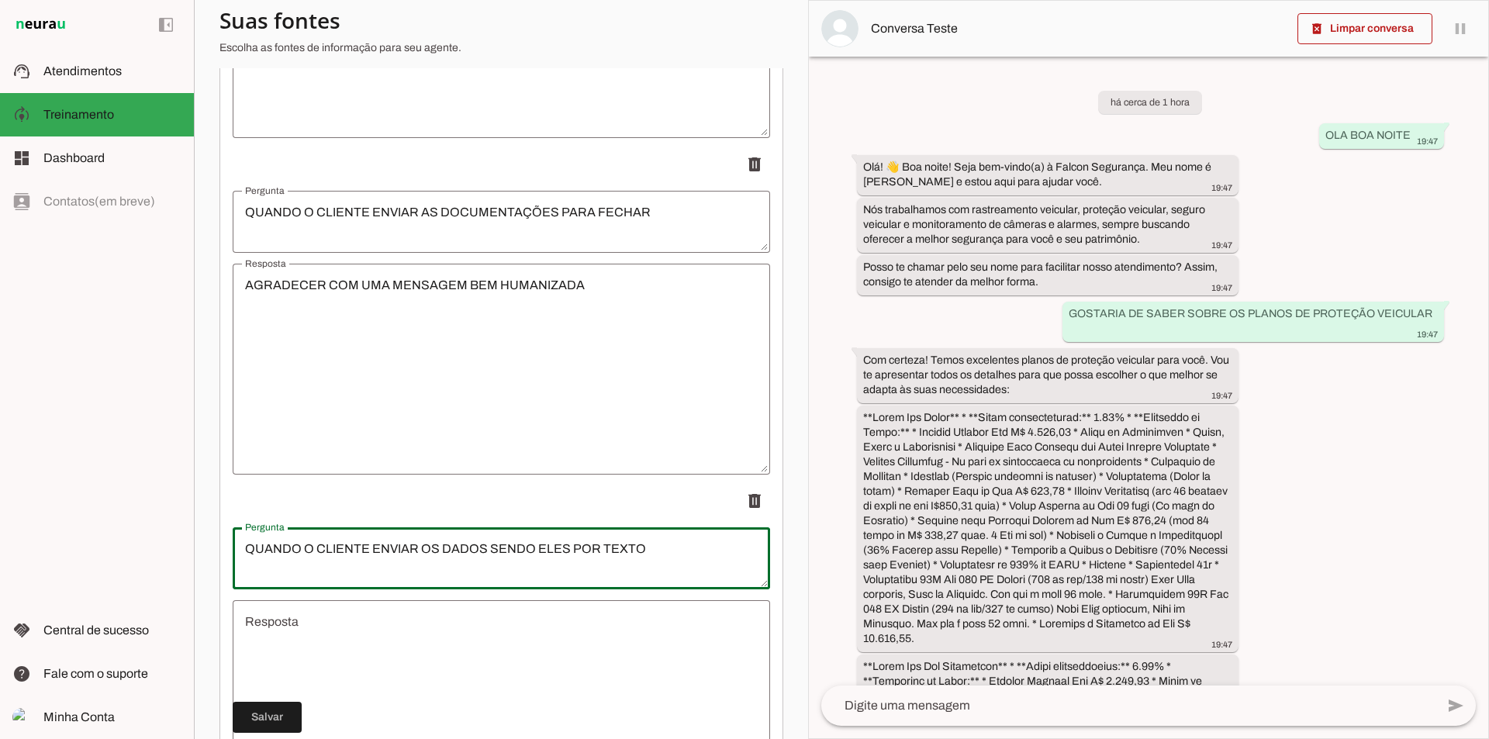
type textarea "QUANDO O CLIENTE ENVIAR OS DADOS SENDO ELES POR TEXTO"
type md-outlined-text-field "QUANDO O CLIENTE ENVIAR OS DADOS SENDO ELES POR TEXTO"
click at [403, 624] on textarea "Resposta" at bounding box center [502, 706] width 538 height 186
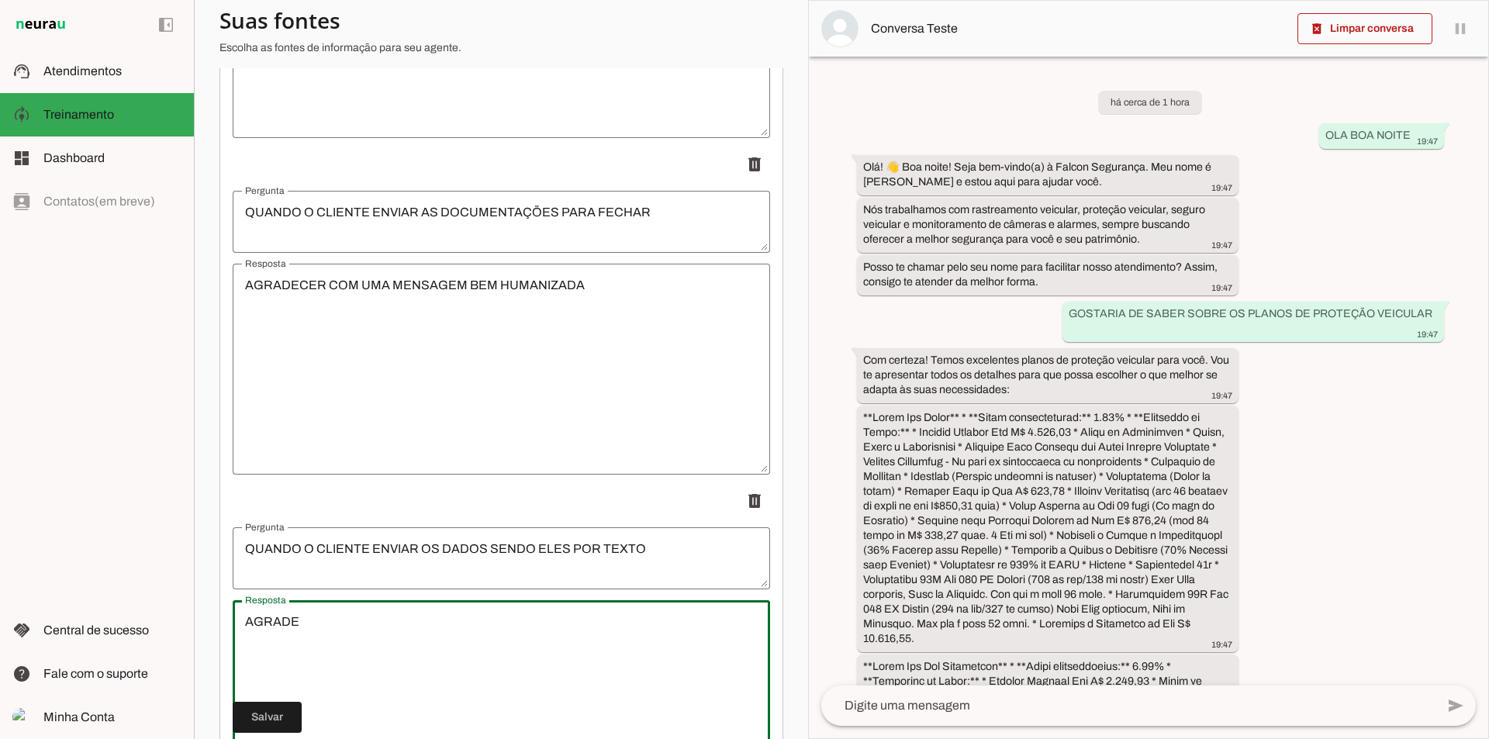
type textarea "AGRADEC"
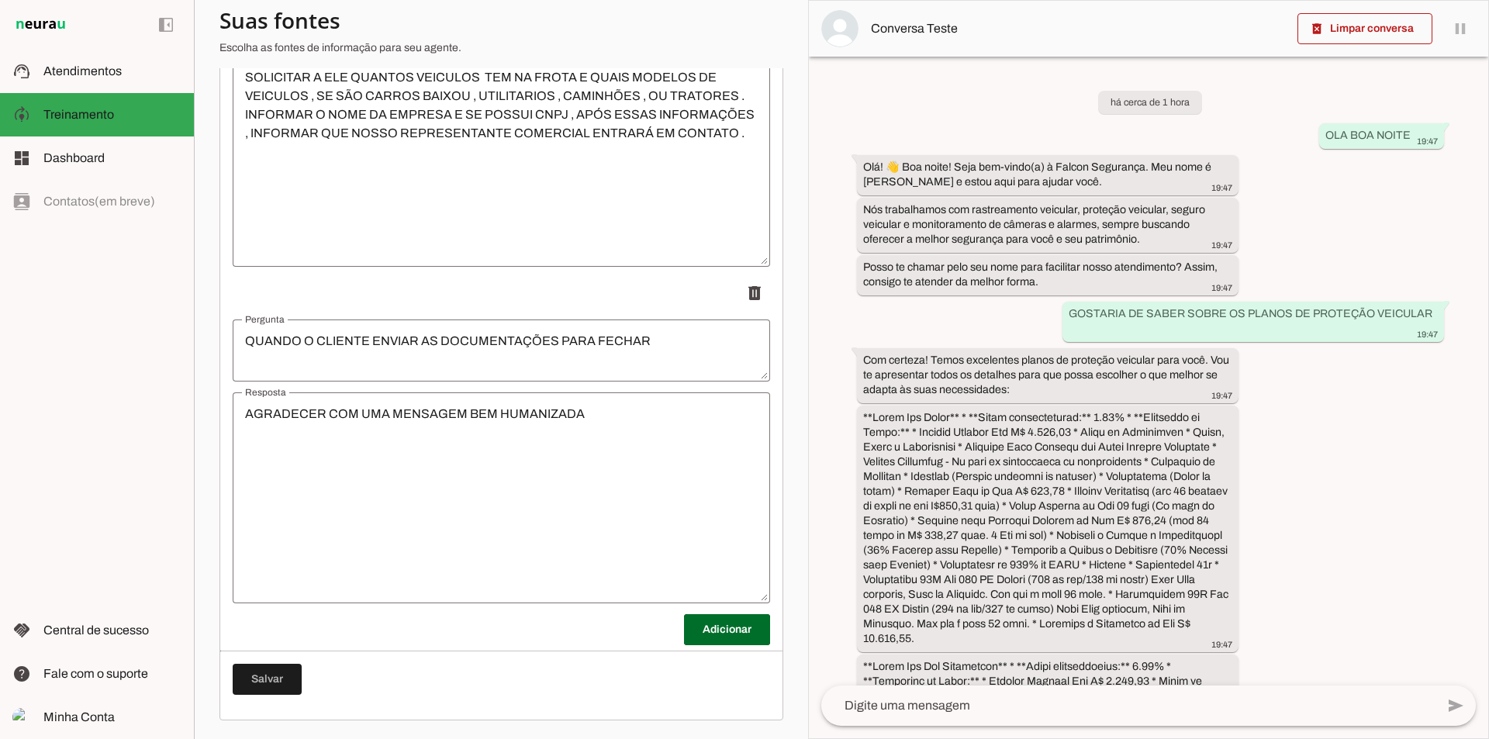
scroll to position [2748, 0]
click at [722, 644] on span at bounding box center [727, 629] width 86 height 37
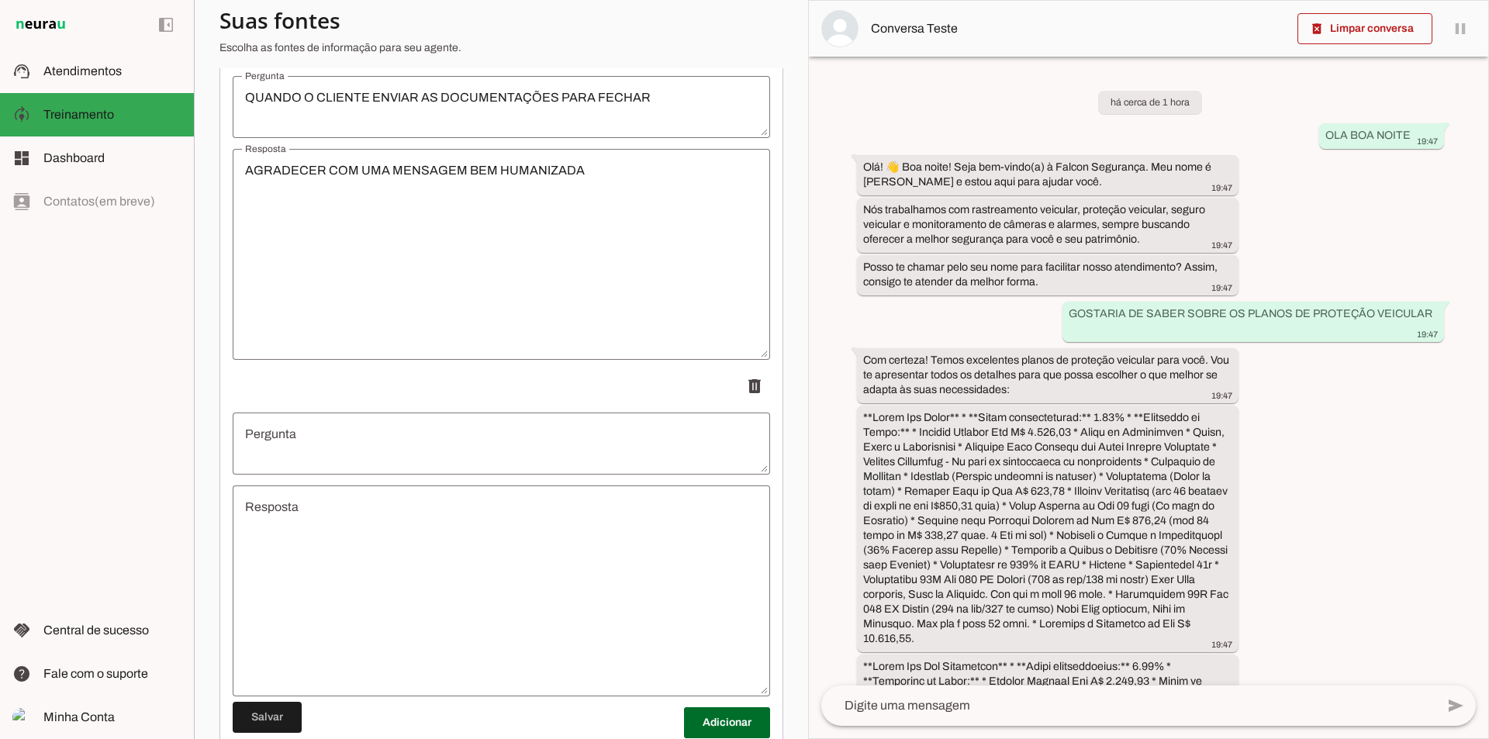
scroll to position [3085, 0]
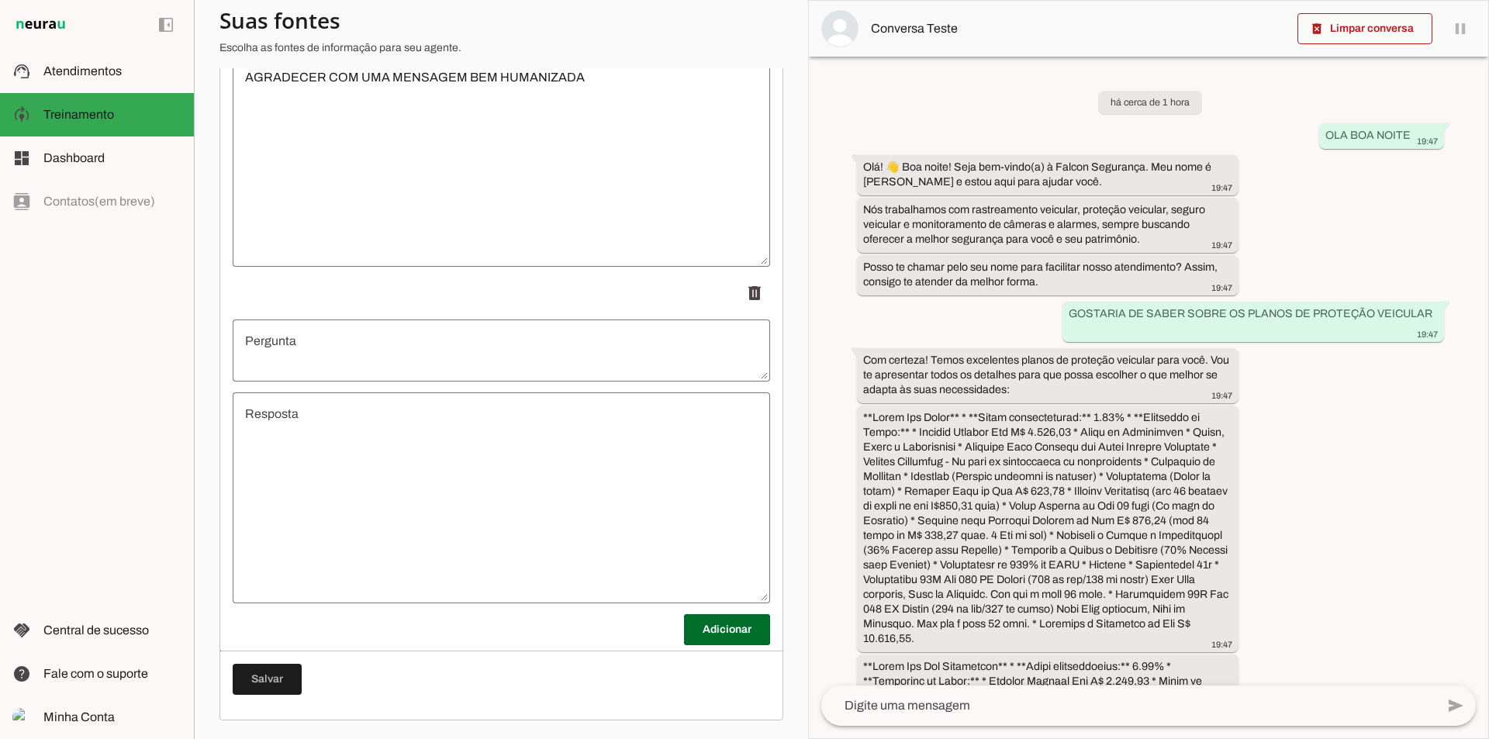
click at [345, 339] on textarea "Pergunta" at bounding box center [502, 350] width 538 height 37
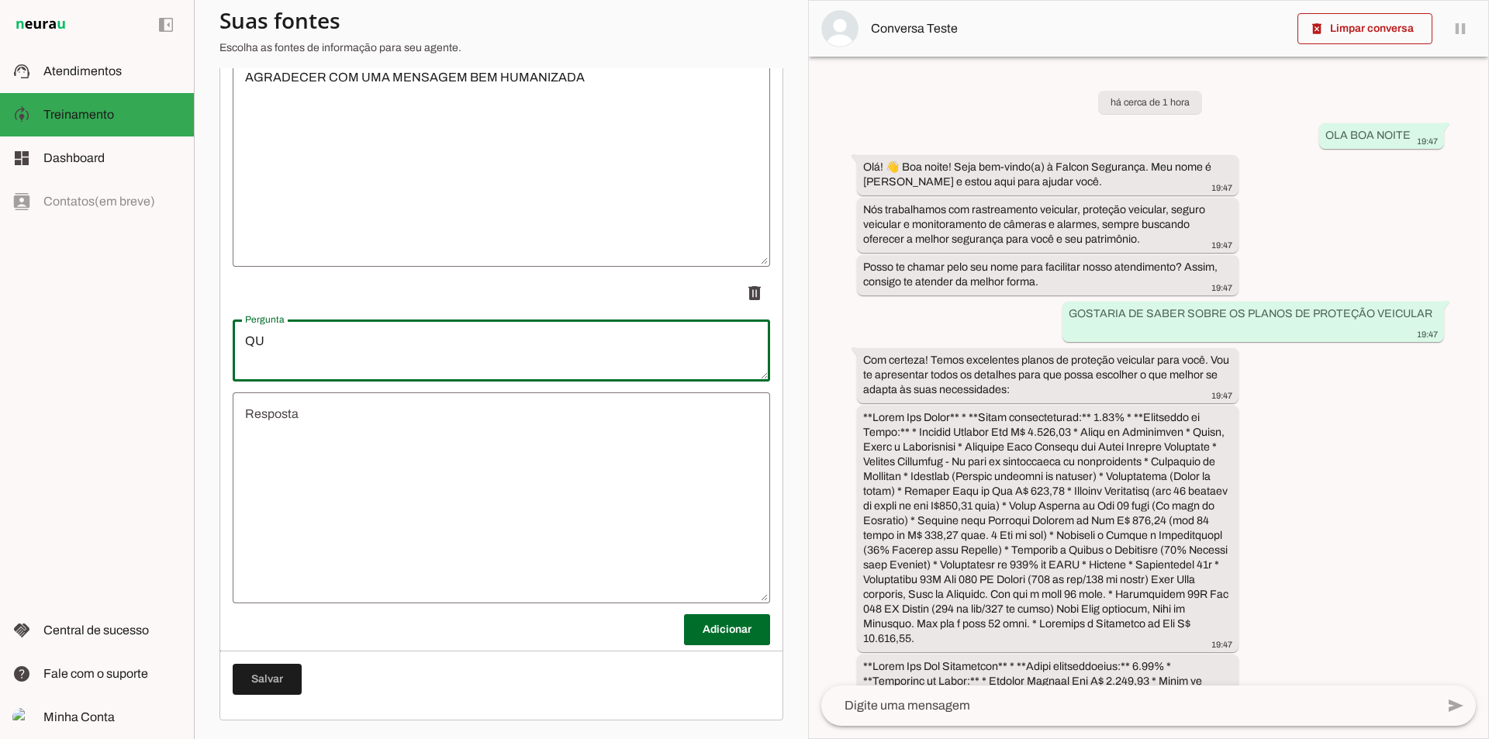
type textarea "Q"
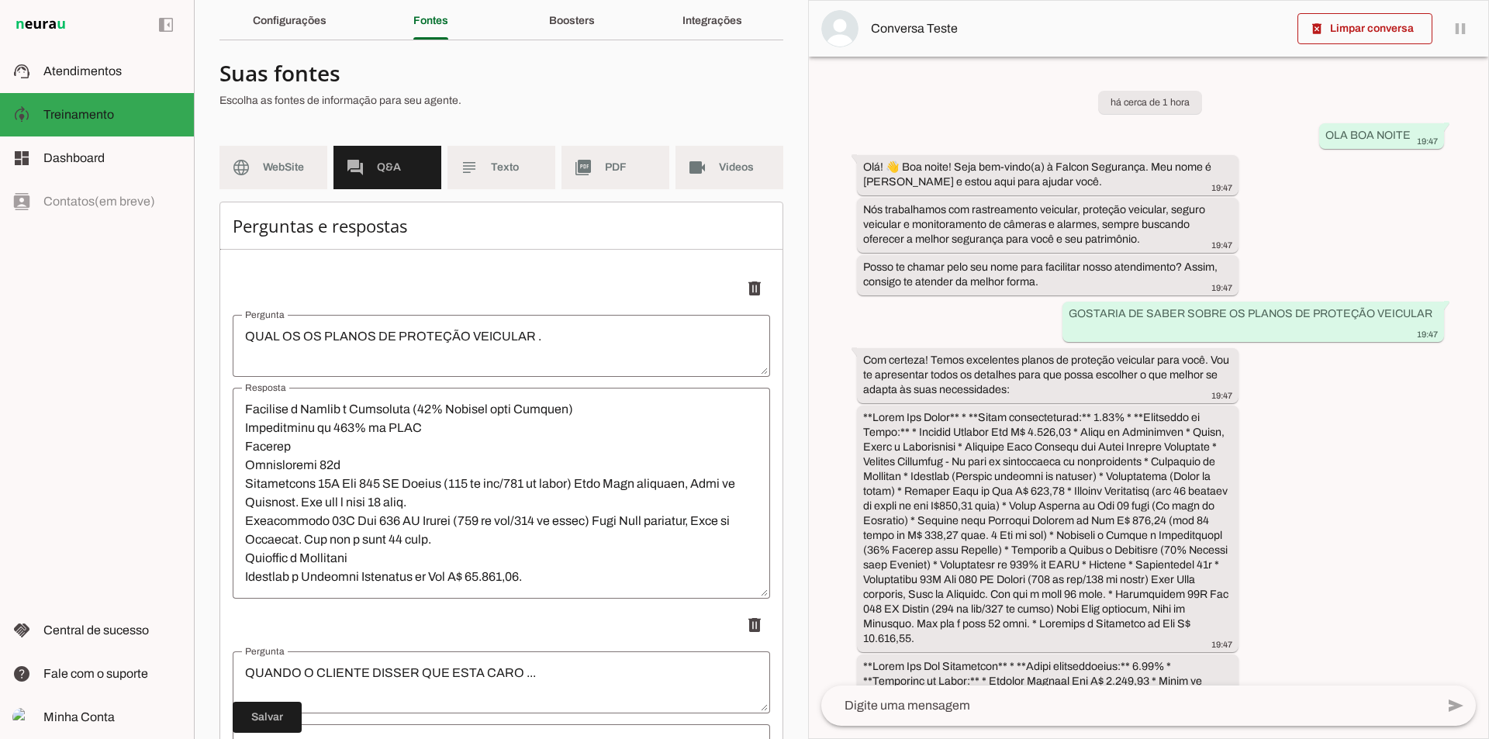
scroll to position [0, 0]
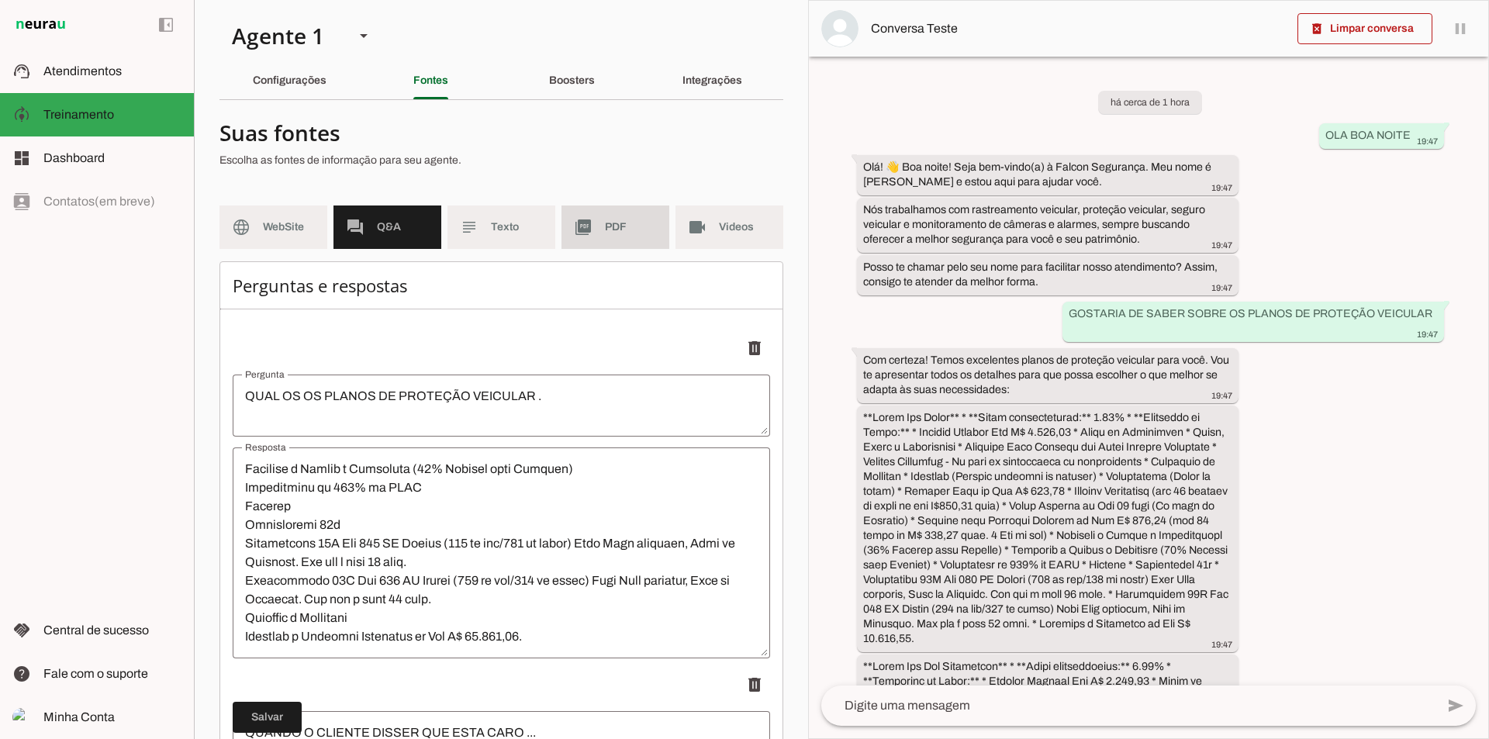
click at [616, 233] on span "PDF" at bounding box center [631, 228] width 52 height 16
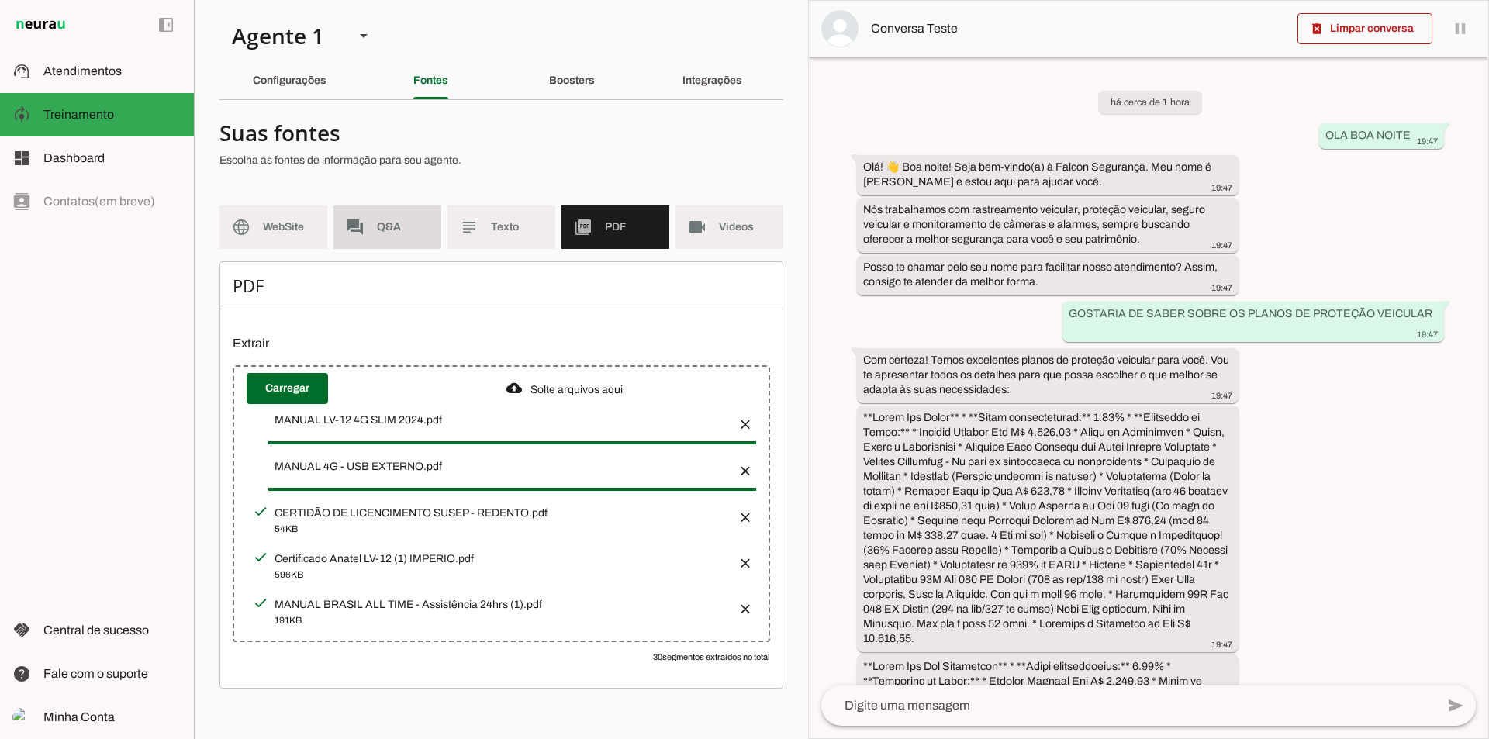
click at [374, 230] on md-item "forum Q&A" at bounding box center [388, 227] width 108 height 43
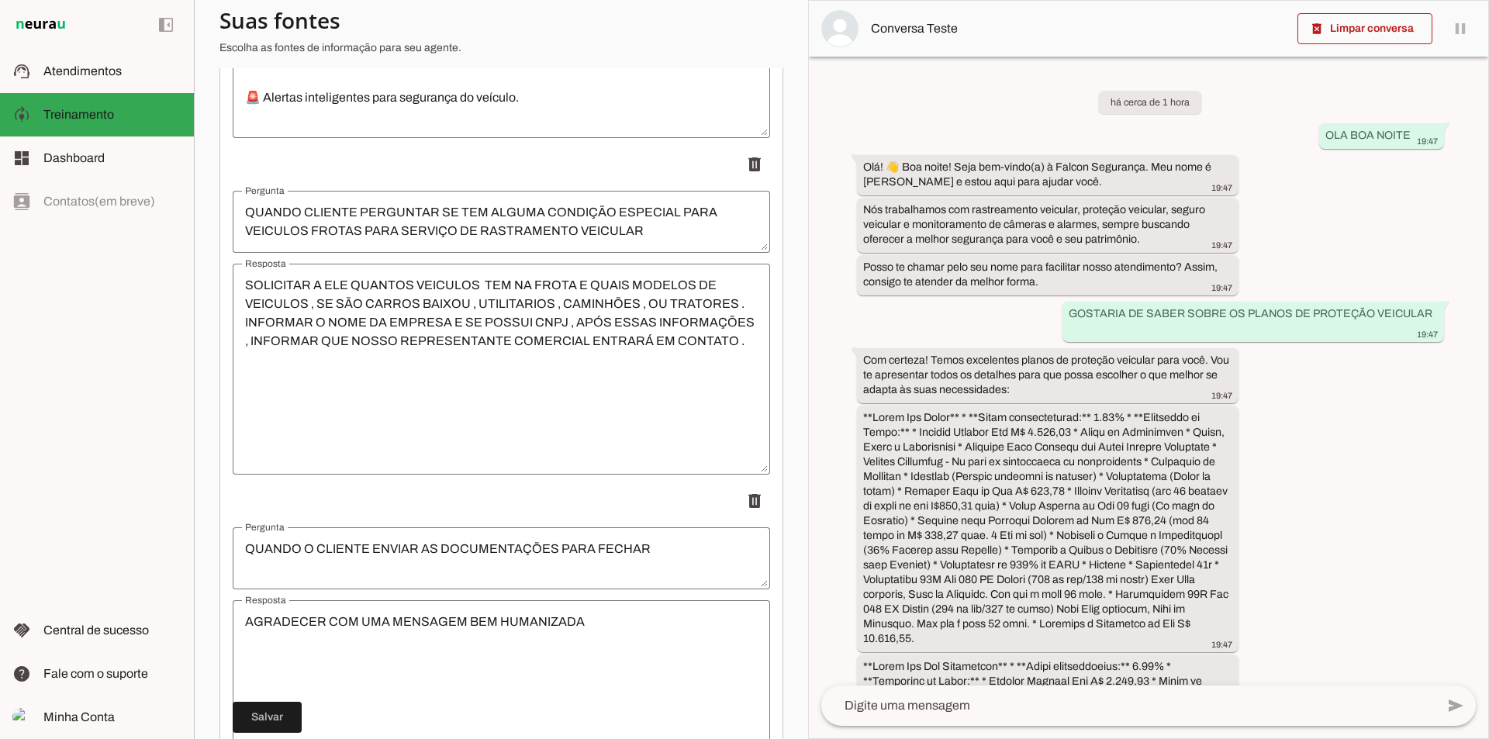
scroll to position [2748, 0]
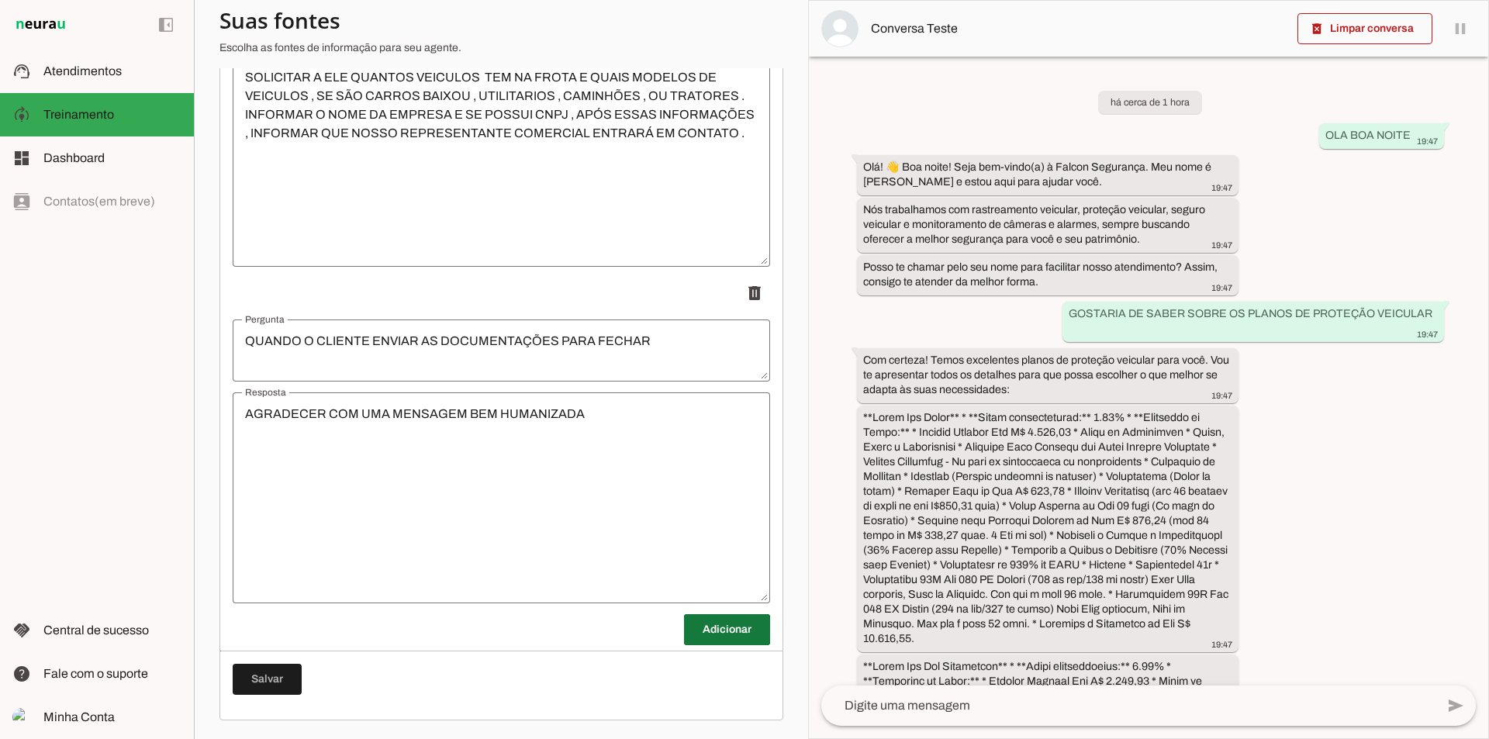
click at [710, 628] on span at bounding box center [727, 629] width 86 height 37
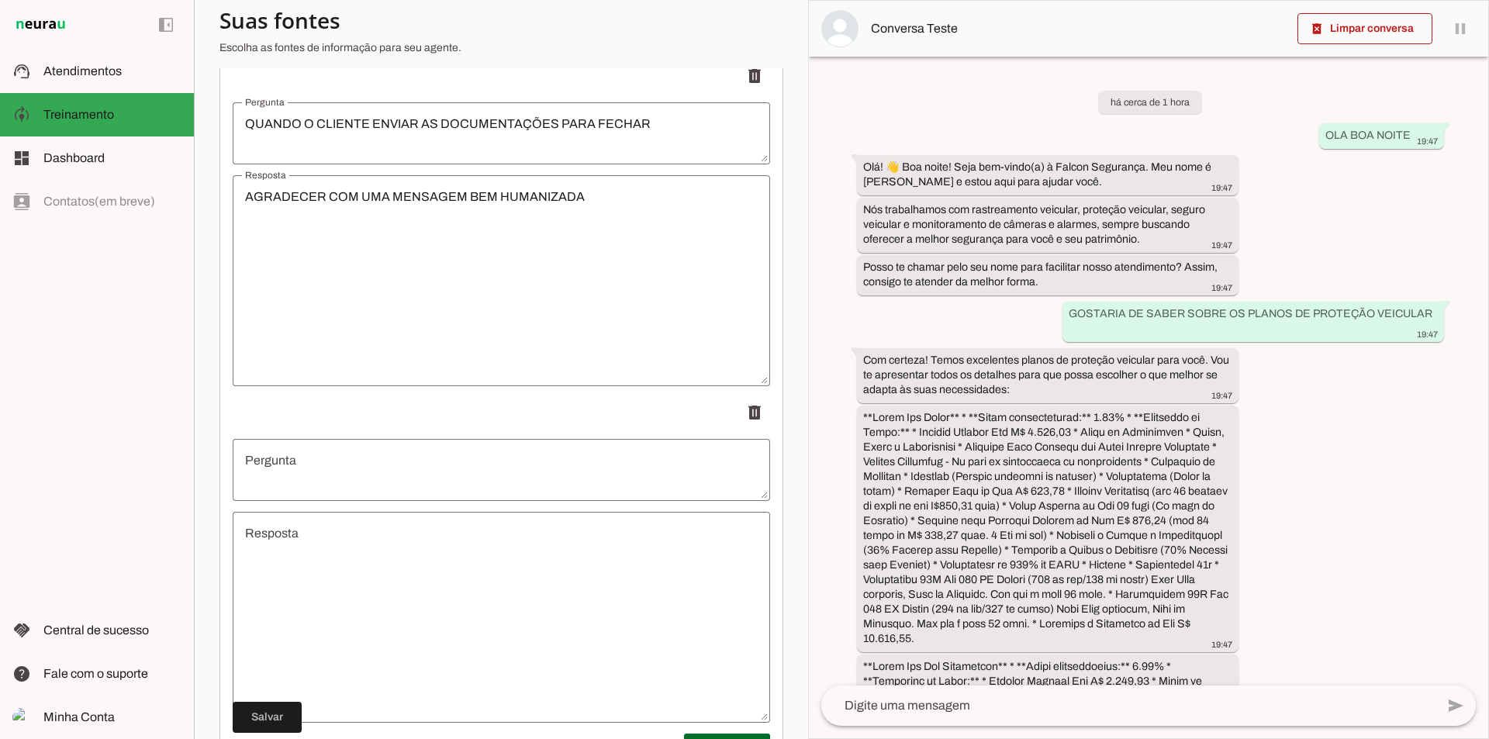
scroll to position [2981, 0]
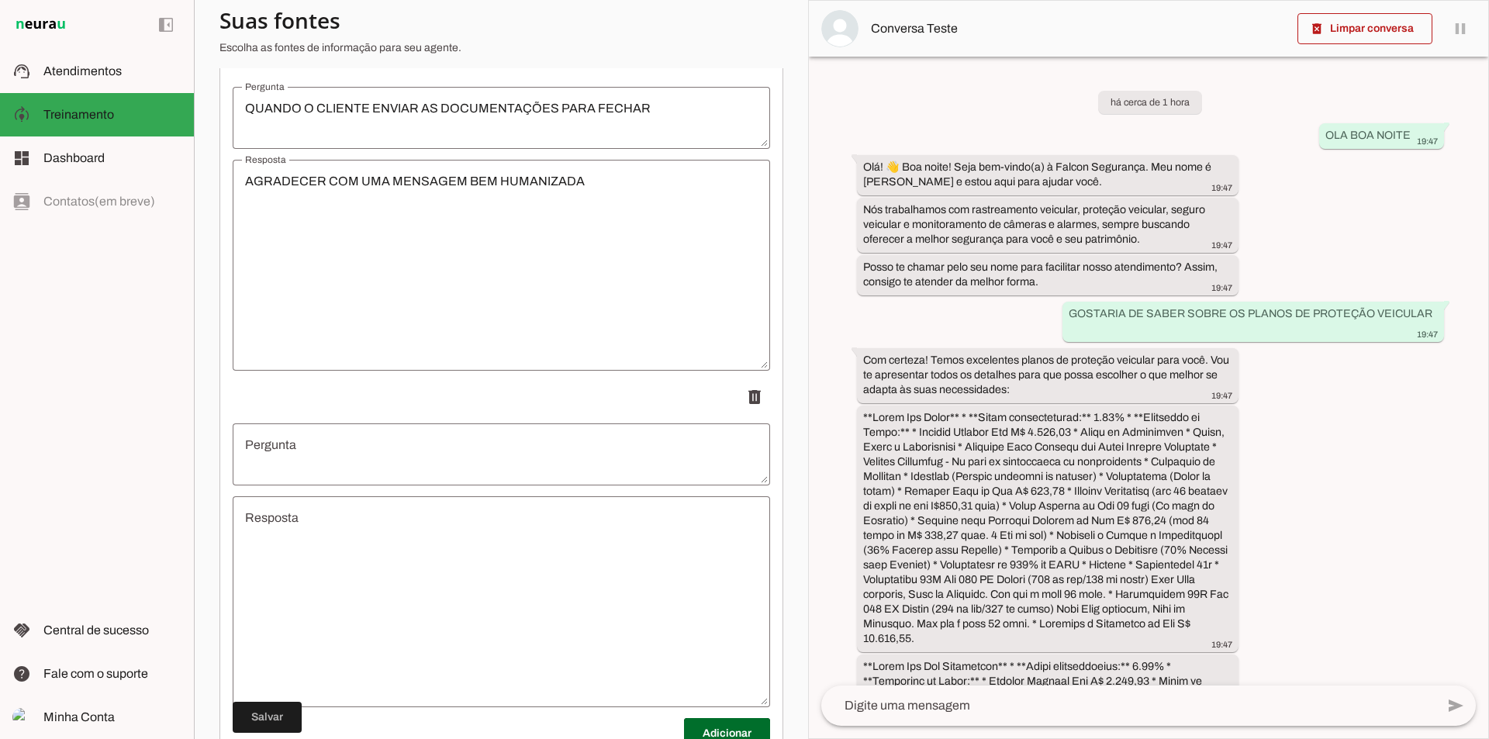
click at [430, 437] on textarea "Pergunta" at bounding box center [502, 454] width 538 height 37
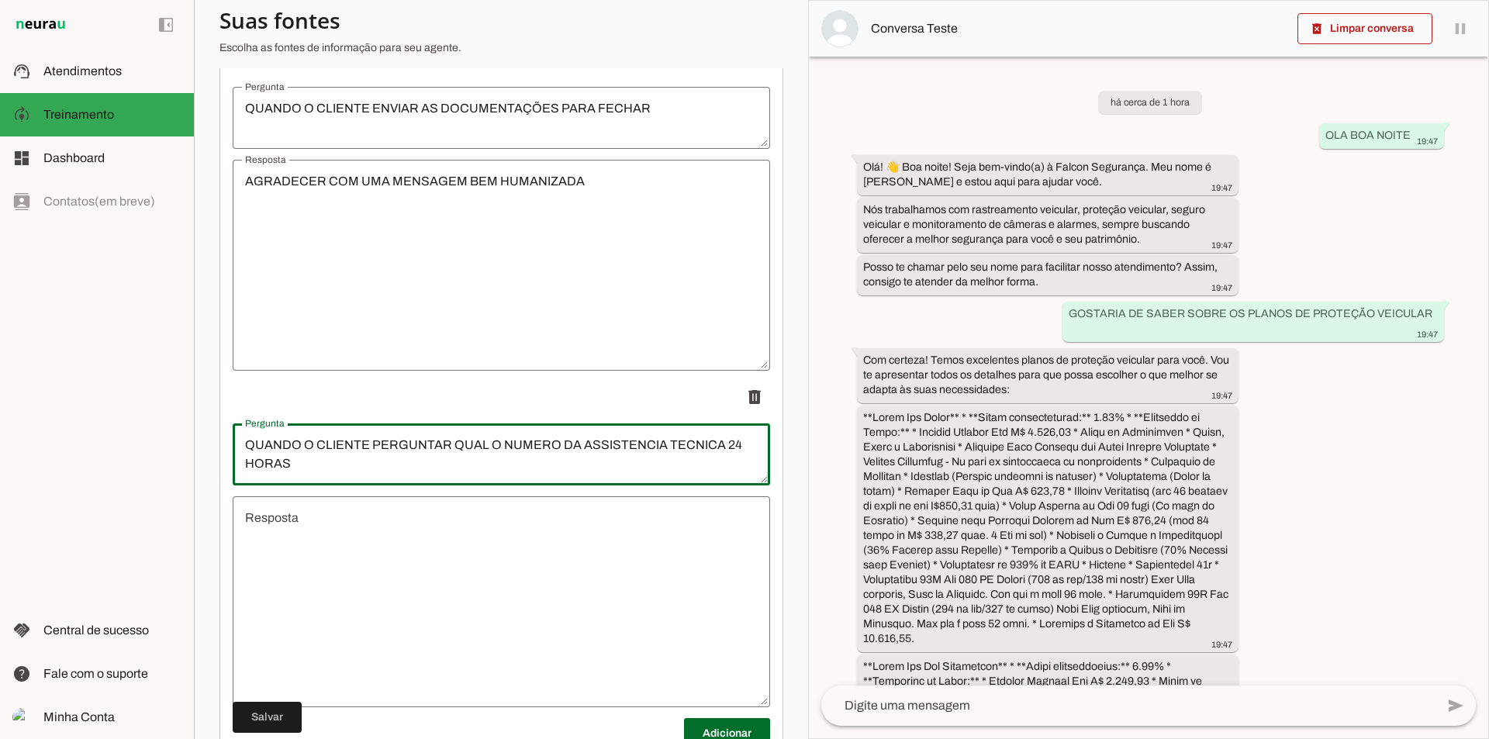
type textarea "QUANDO O CLIENTE PERGUNTAR QUAL O NUMERO DA ASSISTENCIA TECNICA 24 HORAS"
type md-outlined-text-field "QUANDO O CLIENTE PERGUNTAR QUAL O NUMERO DA ASSISTENCIA TECNICA 24 HORAS"
click at [334, 572] on textarea "Resposta" at bounding box center [502, 602] width 538 height 186
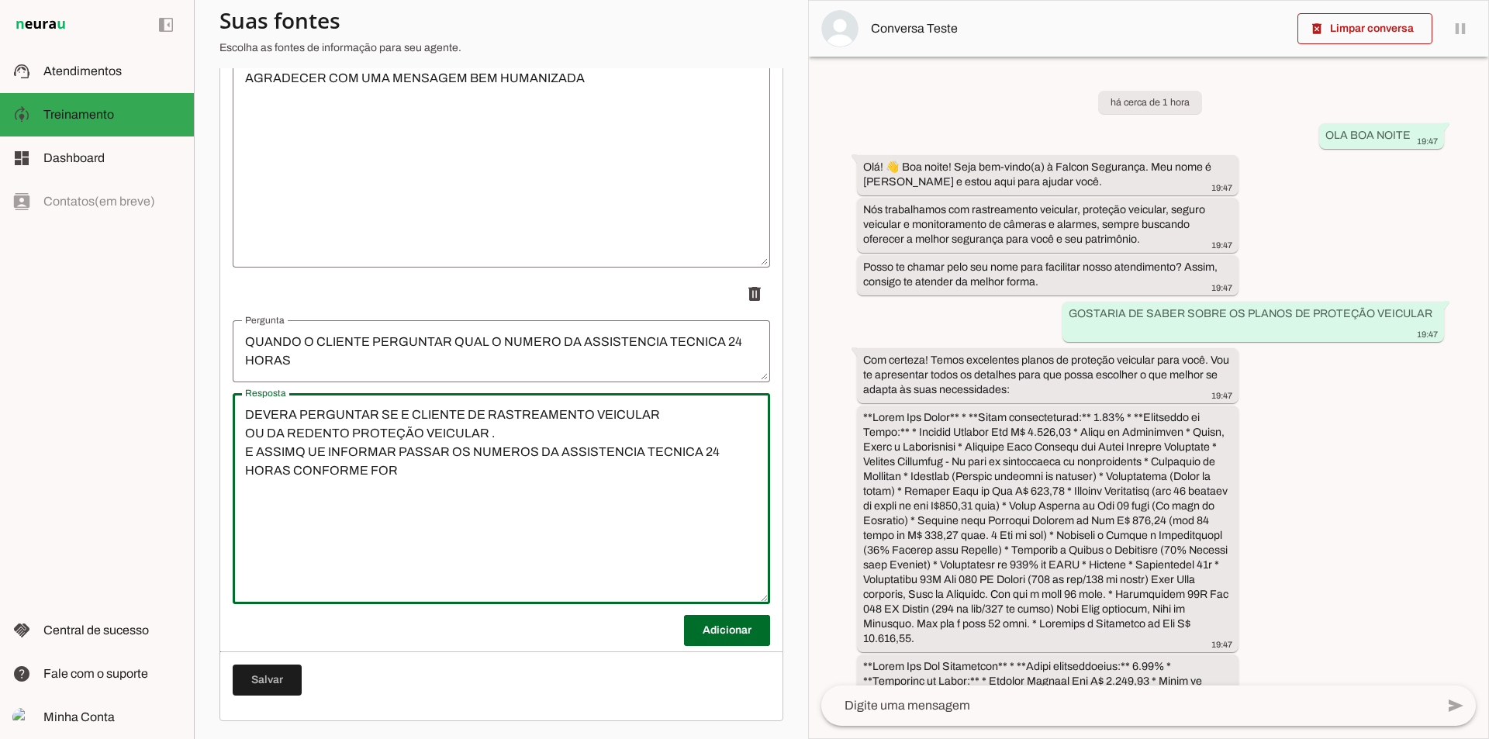
scroll to position [3085, 0]
type textarea "DEVERA PERGUNTAR SE E CLIENTE DE RASTREAMENTO VEICULAR OU DA REDENTO PROTEÇÃO V…"
type md-outlined-text-field "DEVERA PERGUNTAR SE E CLIENTE DE RASTREAMENTO VEICULAR OU DA REDENTO PROTEÇÃO V…"
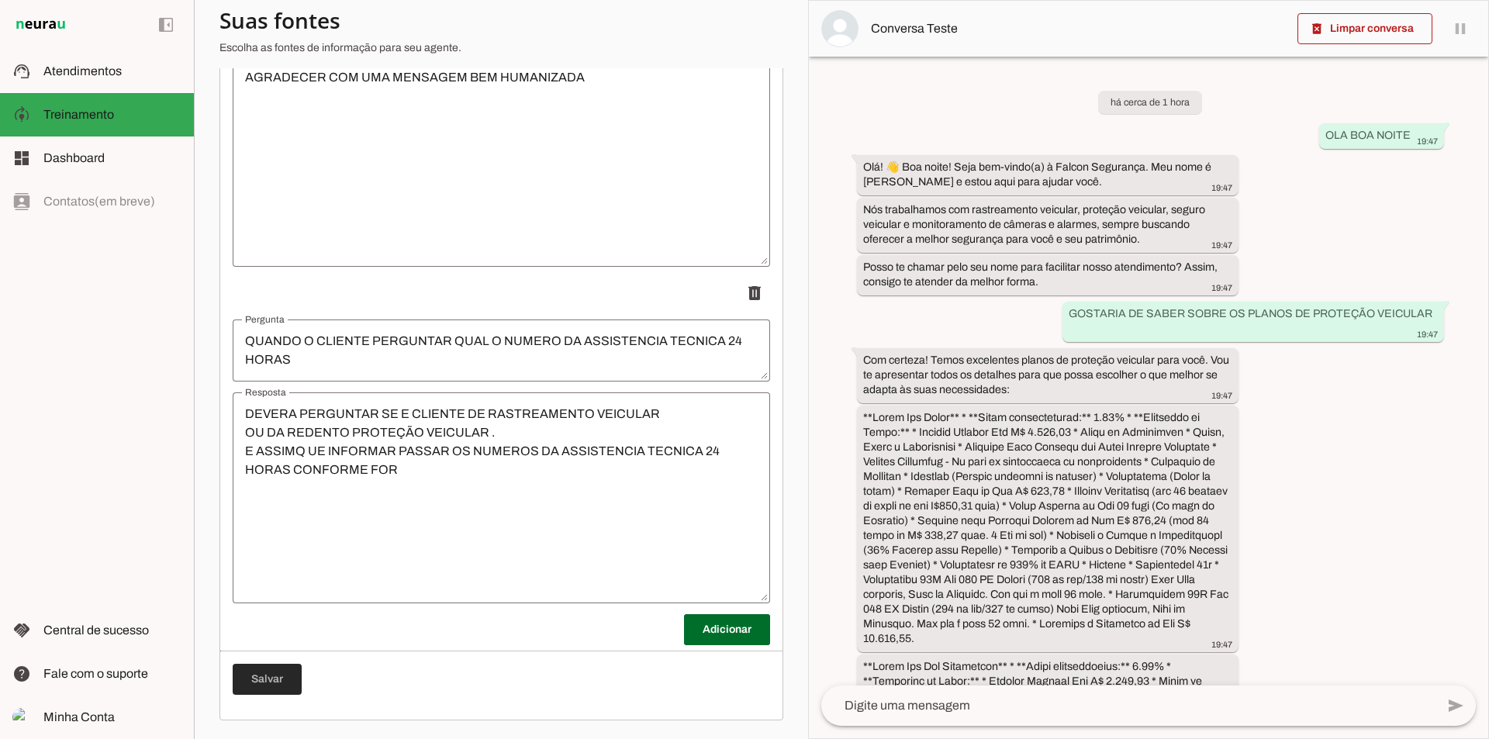
click at [250, 683] on span at bounding box center [267, 679] width 69 height 37
click at [417, 477] on textarea "DEVERA PERGUNTAR SE E CLIENTE DE RASTREAMENTO VEICULAR OU DA REDENTO PROTEÇÃO V…" at bounding box center [502, 498] width 538 height 186
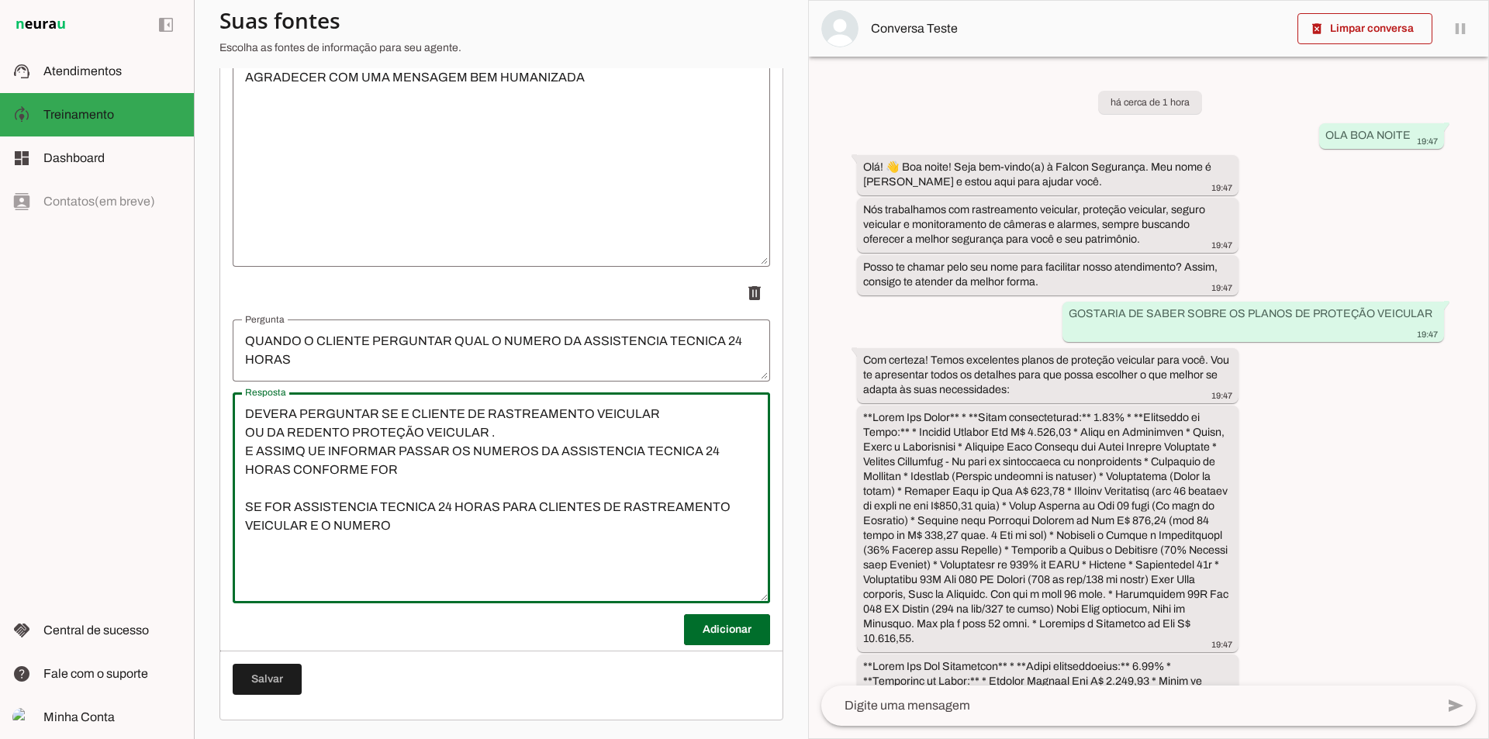
type textarea "DEVERA PERGUNTAR SE E CLIENTE DE RASTREAMENTO VEICULAR OU DA REDENTO PROTEÇÃO V…"
type md-outlined-text-field "DEVERA PERGUNTAR SE E CLIENTE DE RASTREAMENTO VEICULAR OU DA REDENTO PROTEÇÃO V…"
paste textarea "0800 600 28 50"
type textarea "DEVERA PERGUNTAR SE E CLIENTE DE RASTREAMENTO VEICULAR OU DA REDENTO PROTEÇÃO V…"
type md-outlined-text-field "DEVERA PERGUNTAR SE E CLIENTE DE RASTREAMENTO VEICULAR OU DA REDENTO PROTEÇÃO V…"
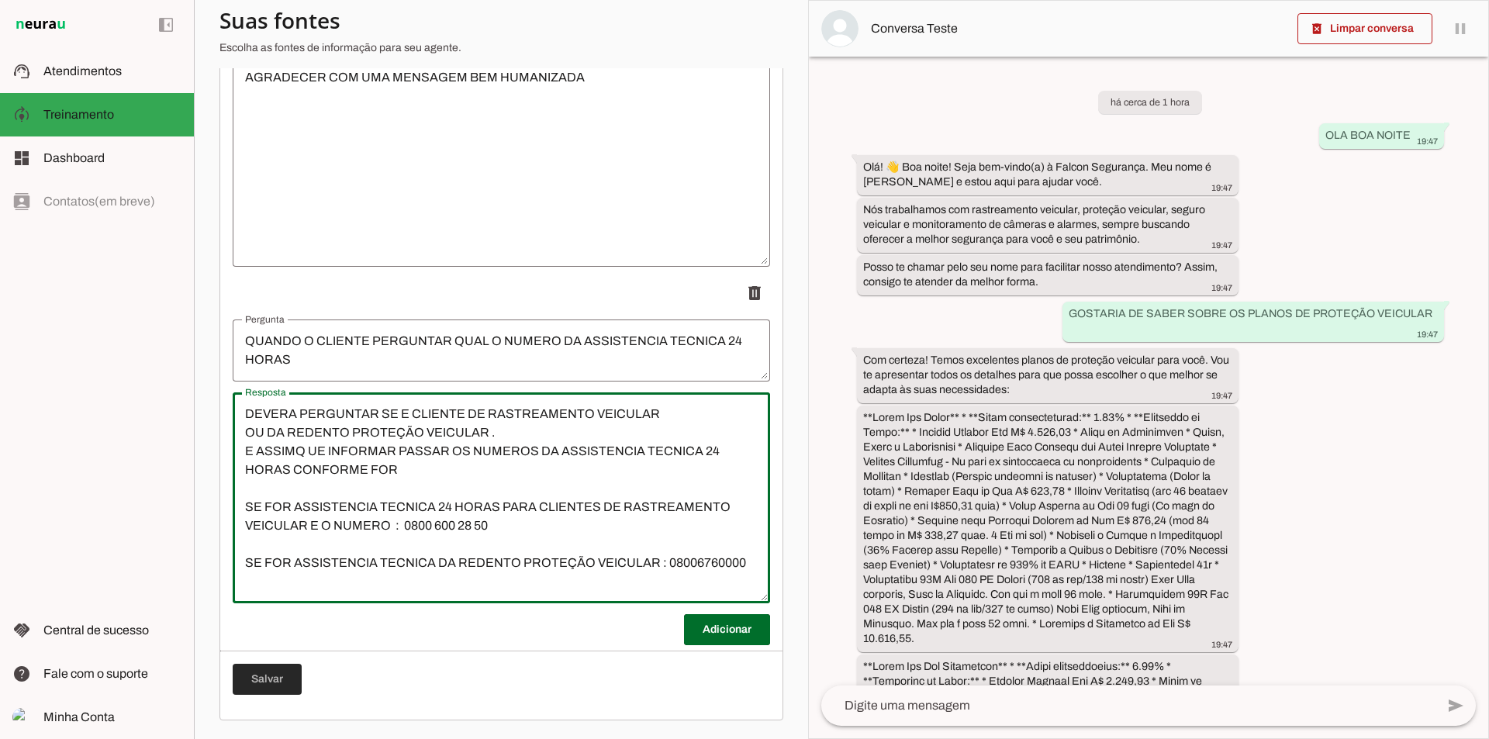
click at [274, 673] on span at bounding box center [267, 679] width 69 height 37
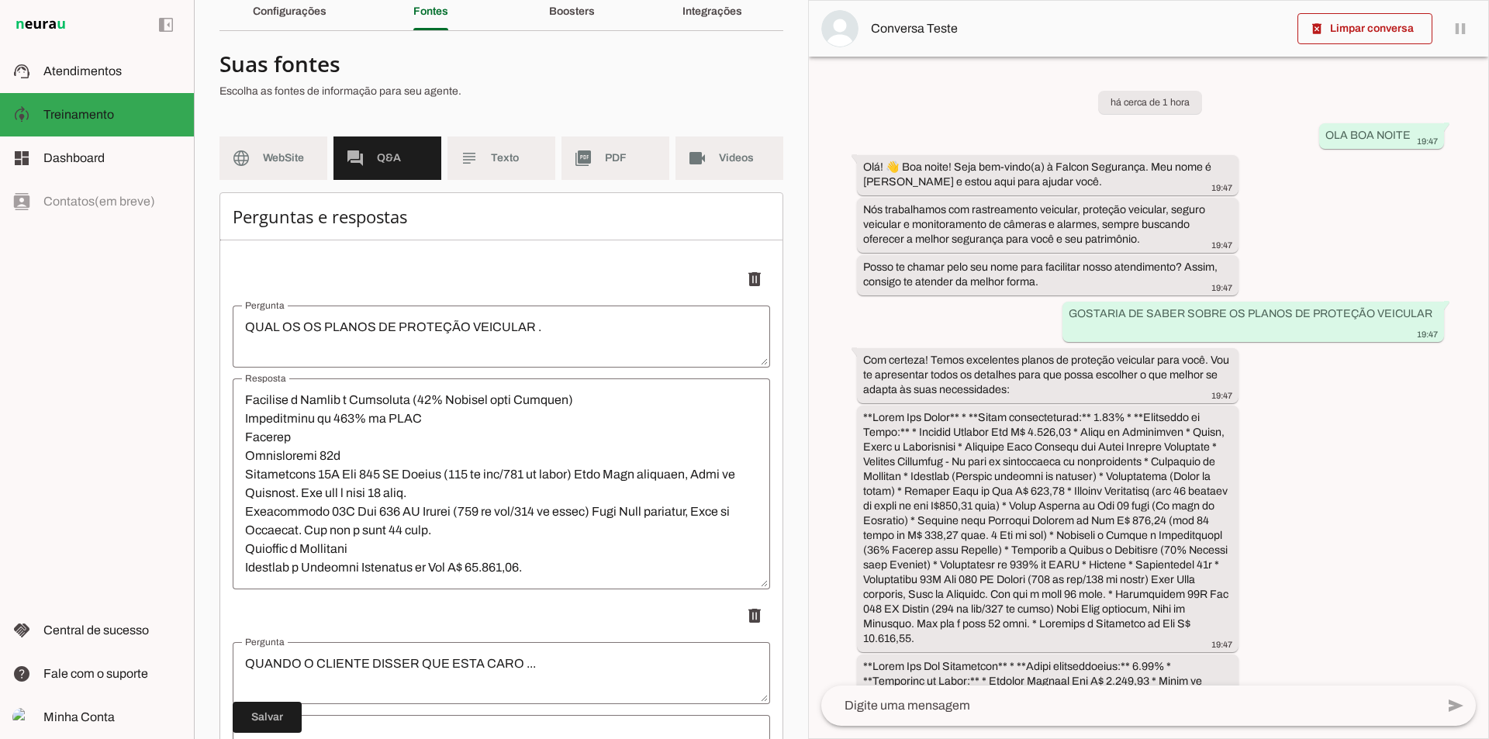
scroll to position [0, 0]
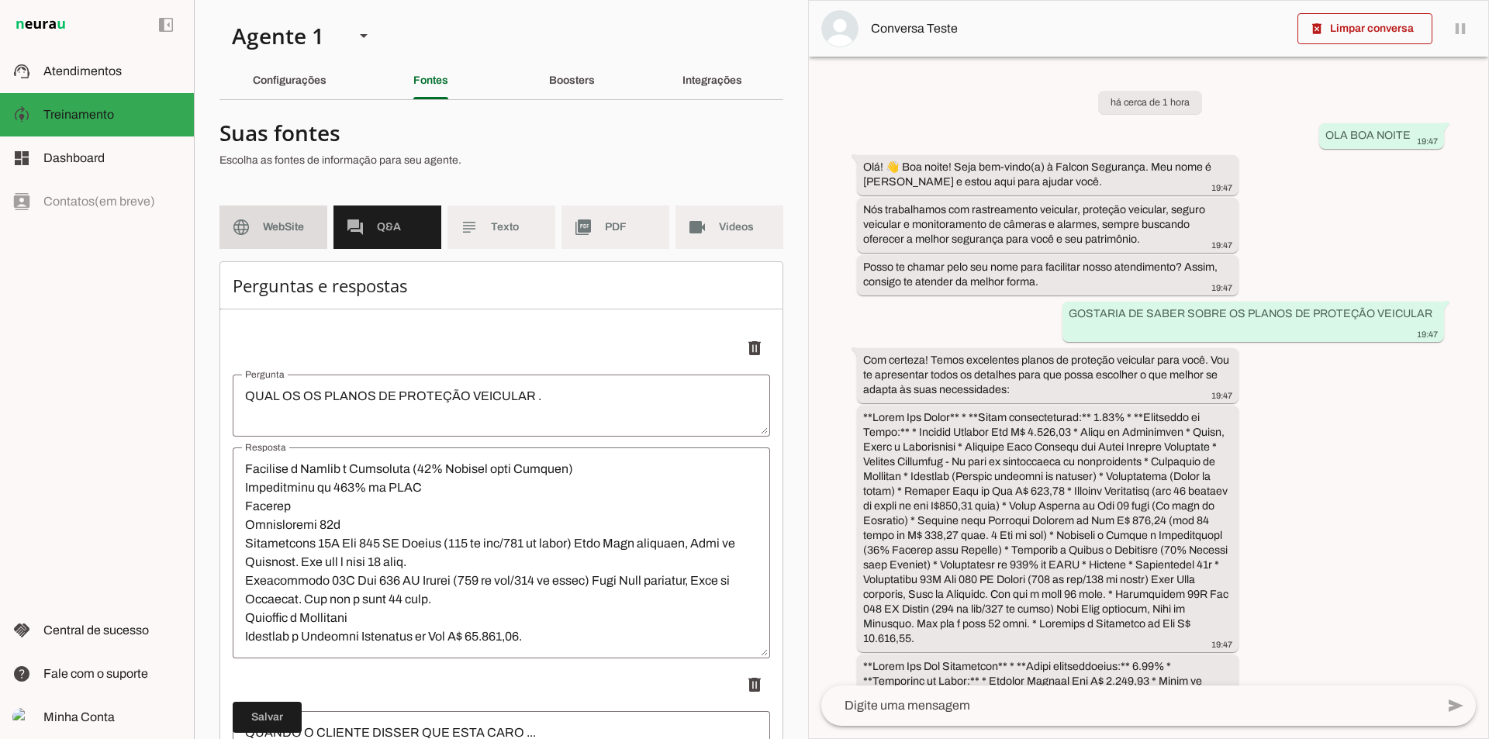
drag, startPoint x: 272, startPoint y: 223, endPoint x: 265, endPoint y: 261, distance: 39.4
click at [274, 223] on span "WebSite" at bounding box center [289, 228] width 52 height 16
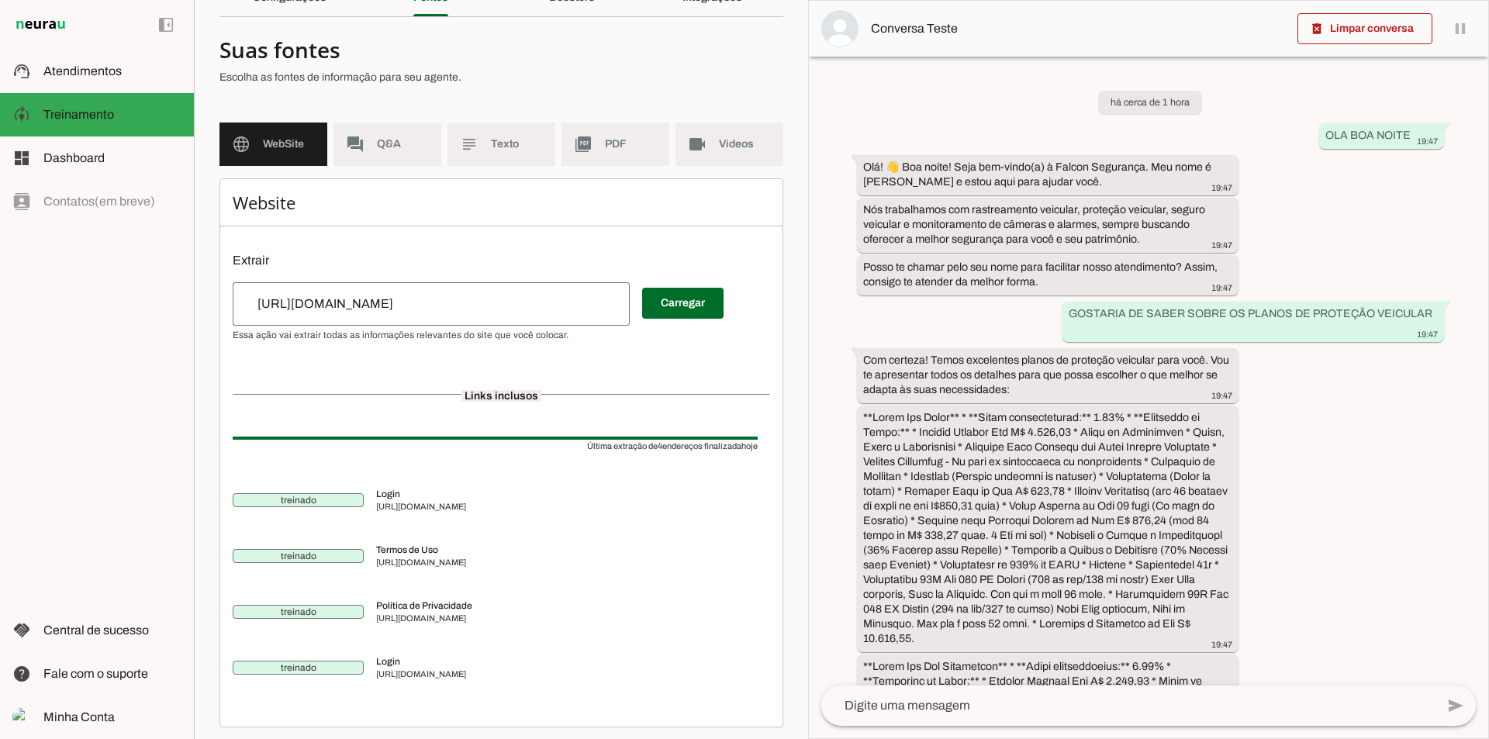
scroll to position [90, 0]
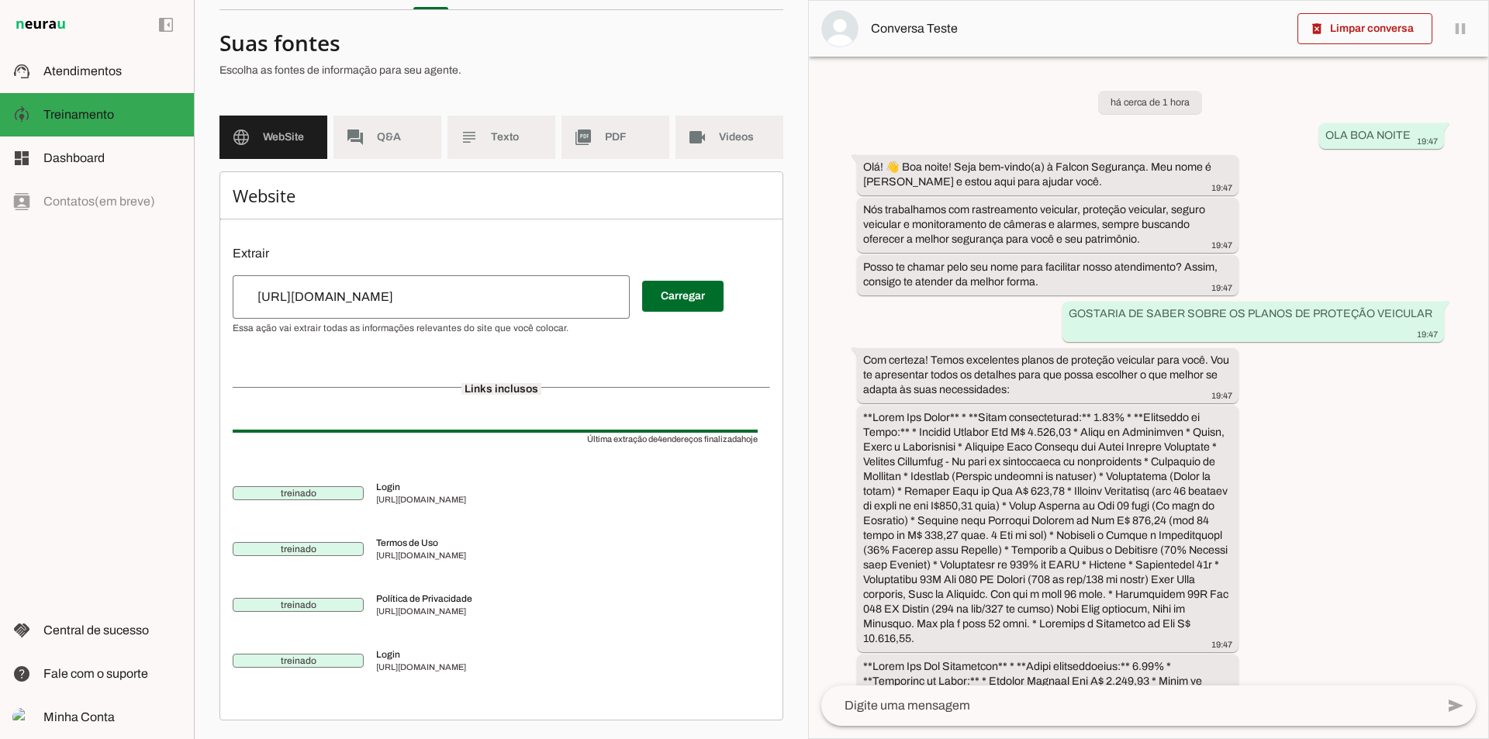
click at [571, 304] on input "https://falconseguranca.rastreamento.vip/dashboard/" at bounding box center [431, 297] width 372 height 19
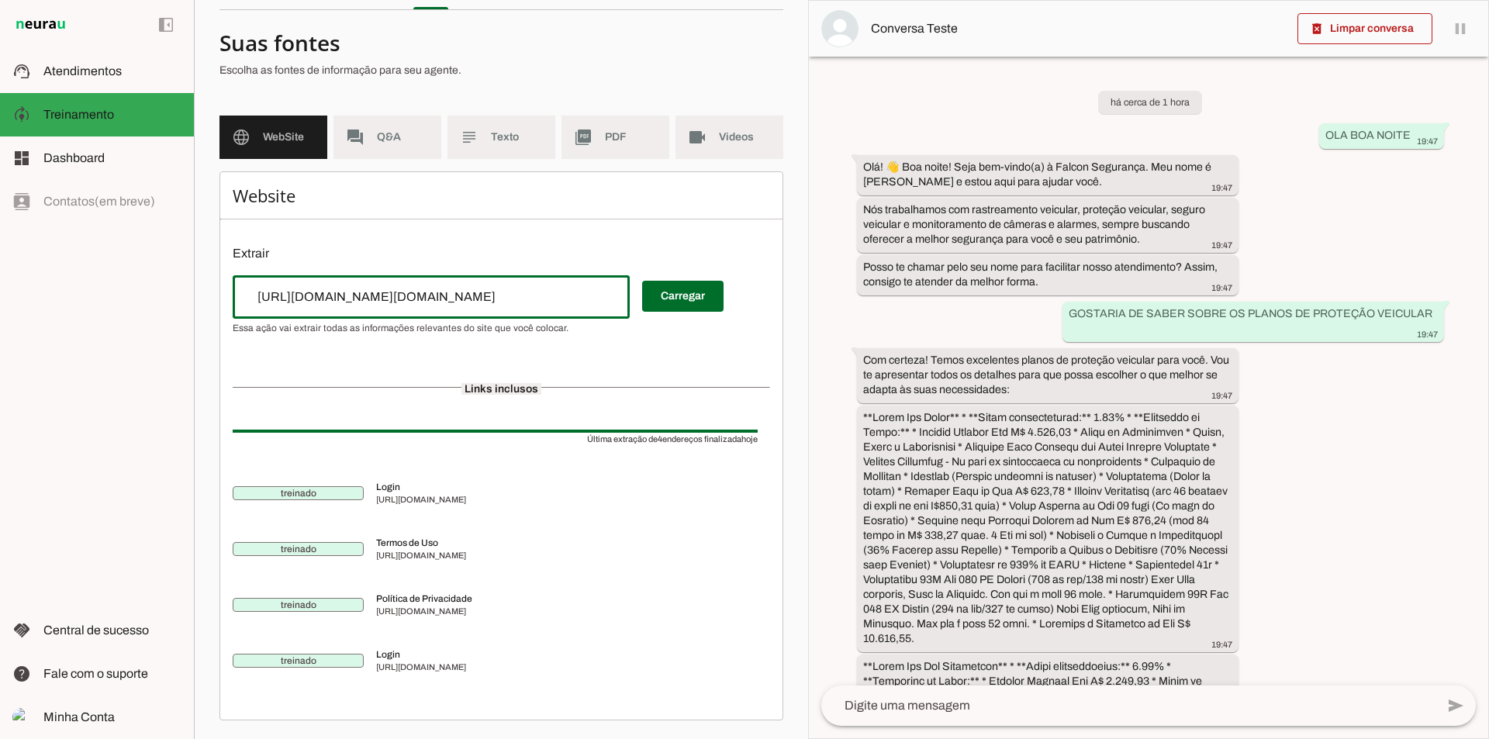
scroll to position [0, 47]
drag, startPoint x: 619, startPoint y: 302, endPoint x: 150, endPoint y: 314, distance: 468.7
click at [150, 314] on applet-drawer "support_agent Atendimentos Atendimentos model_training Treinamento Treinamento …" at bounding box center [744, 369] width 1489 height 739
click at [494, 279] on div "https://falconseguranca.rastreamento.vip/dashboard/https://redento.com.br/" at bounding box center [431, 296] width 397 height 43
drag, startPoint x: 507, startPoint y: 290, endPoint x: 572, endPoint y: 335, distance: 79.2
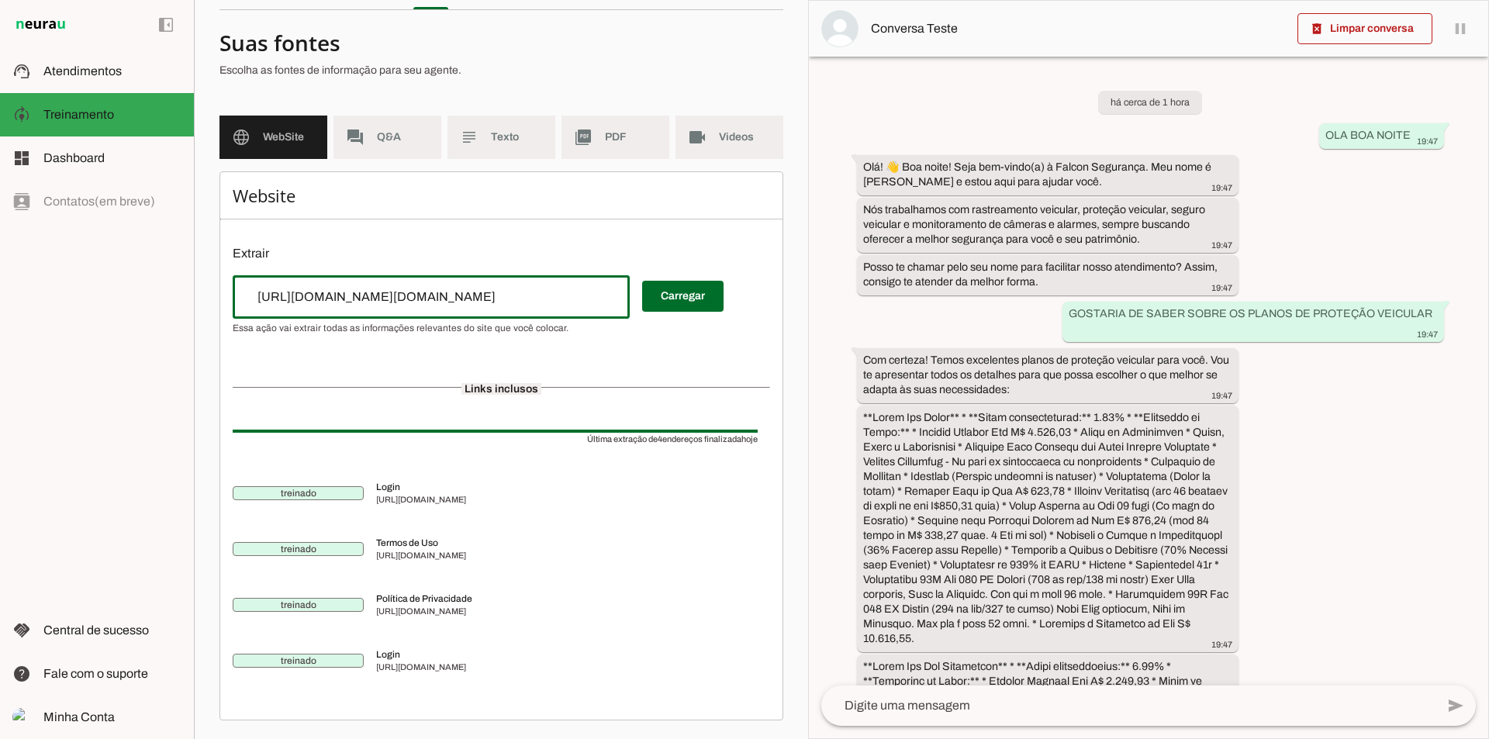
click at [507, 290] on input "https://falconseguranca.rastreamento.vip/dashboard/https://redento.com.br/" at bounding box center [431, 297] width 372 height 19
click at [604, 333] on div "Website Extrair Carregar Links inclusos Última extração de 4 endereços finaliza…" at bounding box center [502, 445] width 564 height 549
drag, startPoint x: 244, startPoint y: 303, endPoint x: 625, endPoint y: 308, distance: 381.7
click at [625, 308] on div "https://falconseguranca.rastreamento.vip/dashboard/https://redento.com.br/" at bounding box center [431, 296] width 397 height 43
type input "https://falconseguranca.rastreamento.vip/dashboard/https://redento.com.br/"
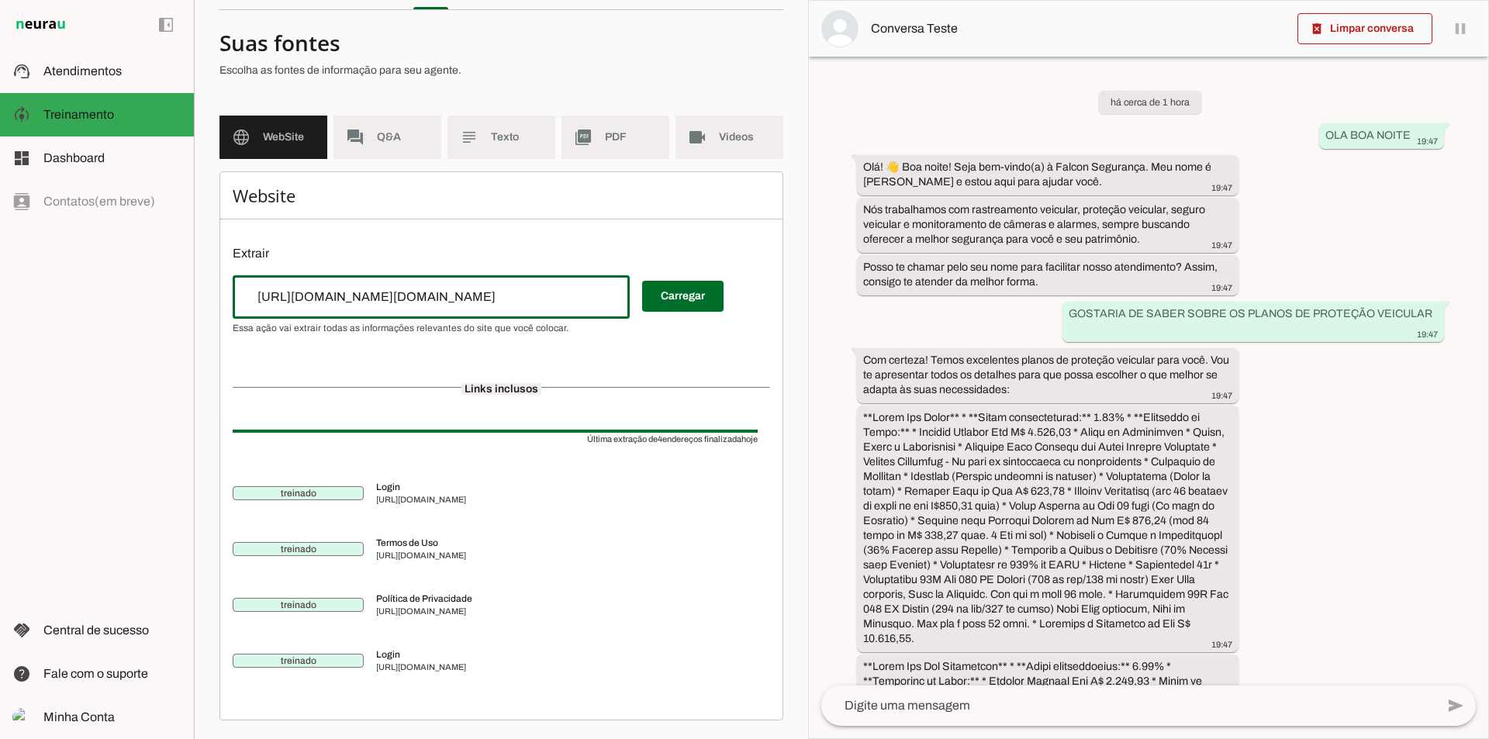
type md-outlined-text-field "https://falconseguranca.rastreamento.vip/dashboard/https://redento.com.br/"
click at [562, 294] on input "https://falconseguranca.rastreamento.vip/dashboard/https://redento.com.br/" at bounding box center [431, 297] width 372 height 19
click at [607, 300] on input "https://falconseguranca.rastreamento.vip/dashboard/https://redento.com.br/" at bounding box center [431, 297] width 372 height 19
click at [369, 292] on input "r/" at bounding box center [431, 297] width 372 height 19
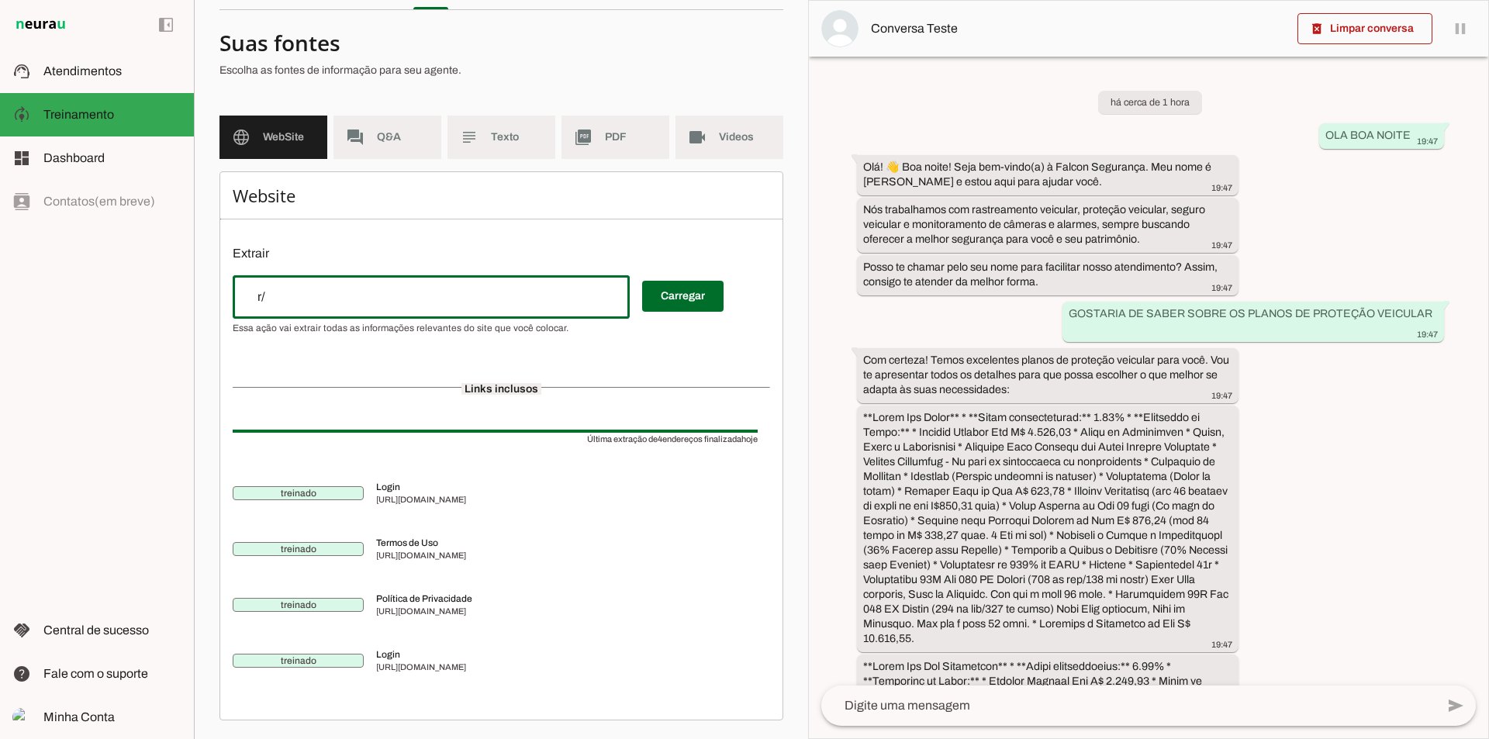
type input "r"
type input "[URL][DOMAIN_NAME]"
type md-outlined-text-field "[URL][DOMAIN_NAME]"
click at [675, 292] on span at bounding box center [682, 296] width 81 height 37
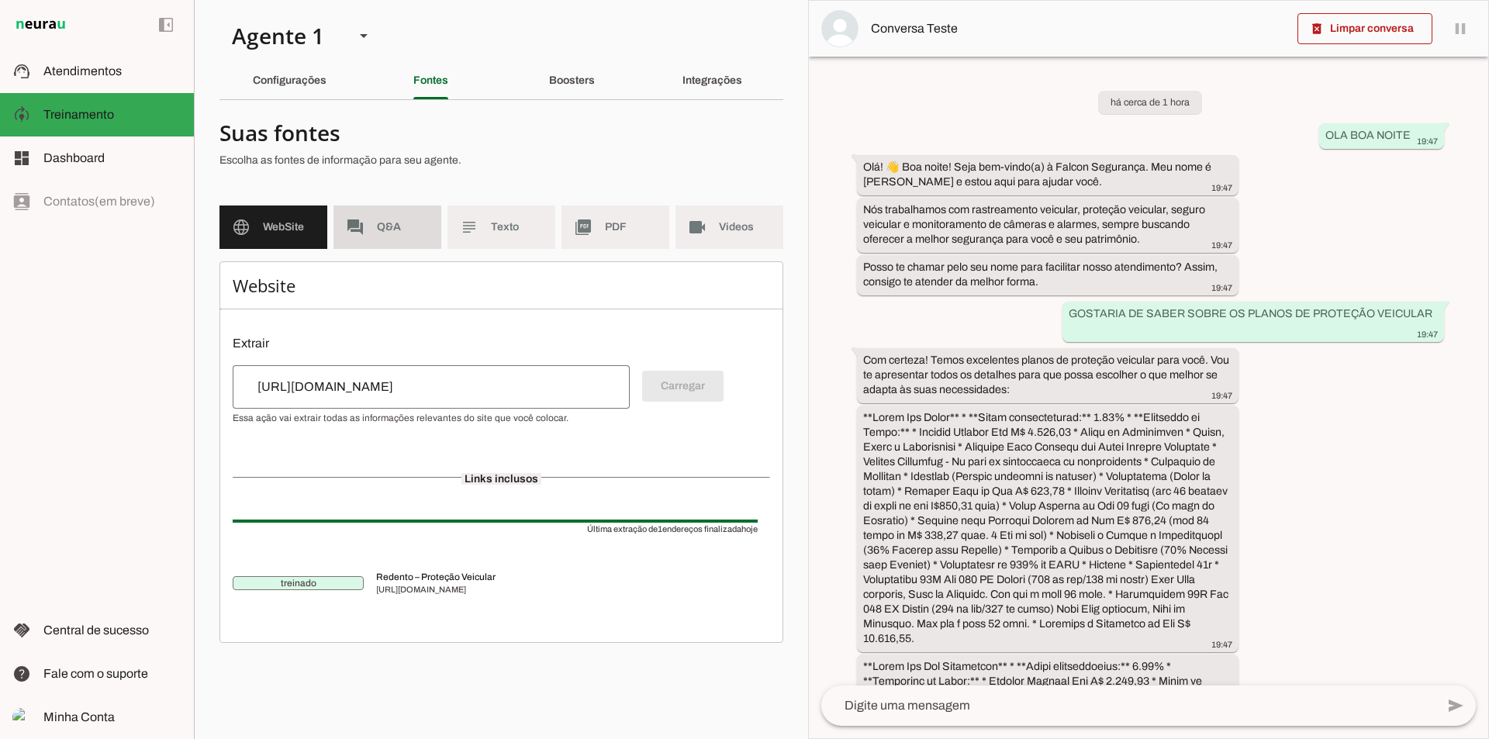
click at [388, 209] on md-item "forum Q&A" at bounding box center [388, 227] width 108 height 43
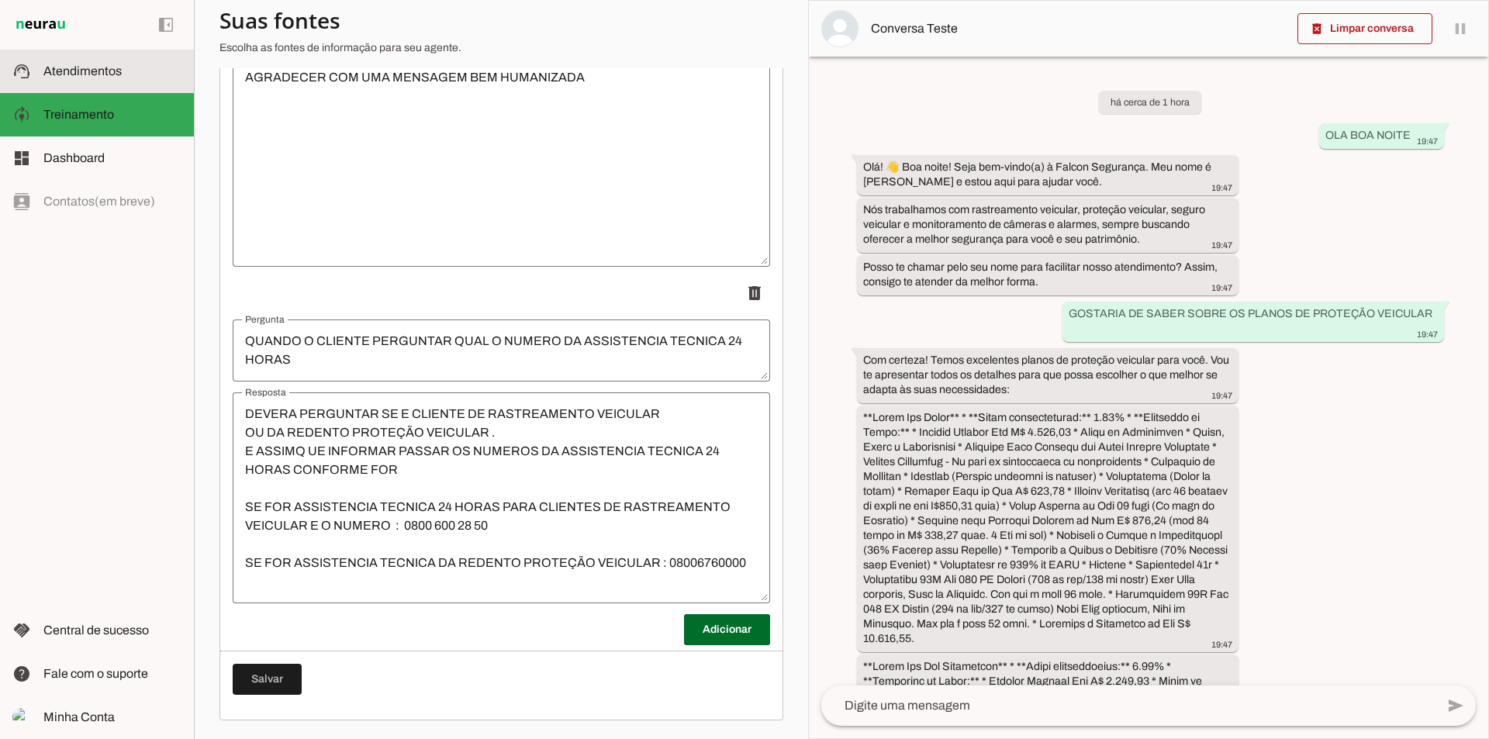
scroll to position [279, 0]
click at [88, 68] on span "Atendimentos" at bounding box center [82, 70] width 78 height 13
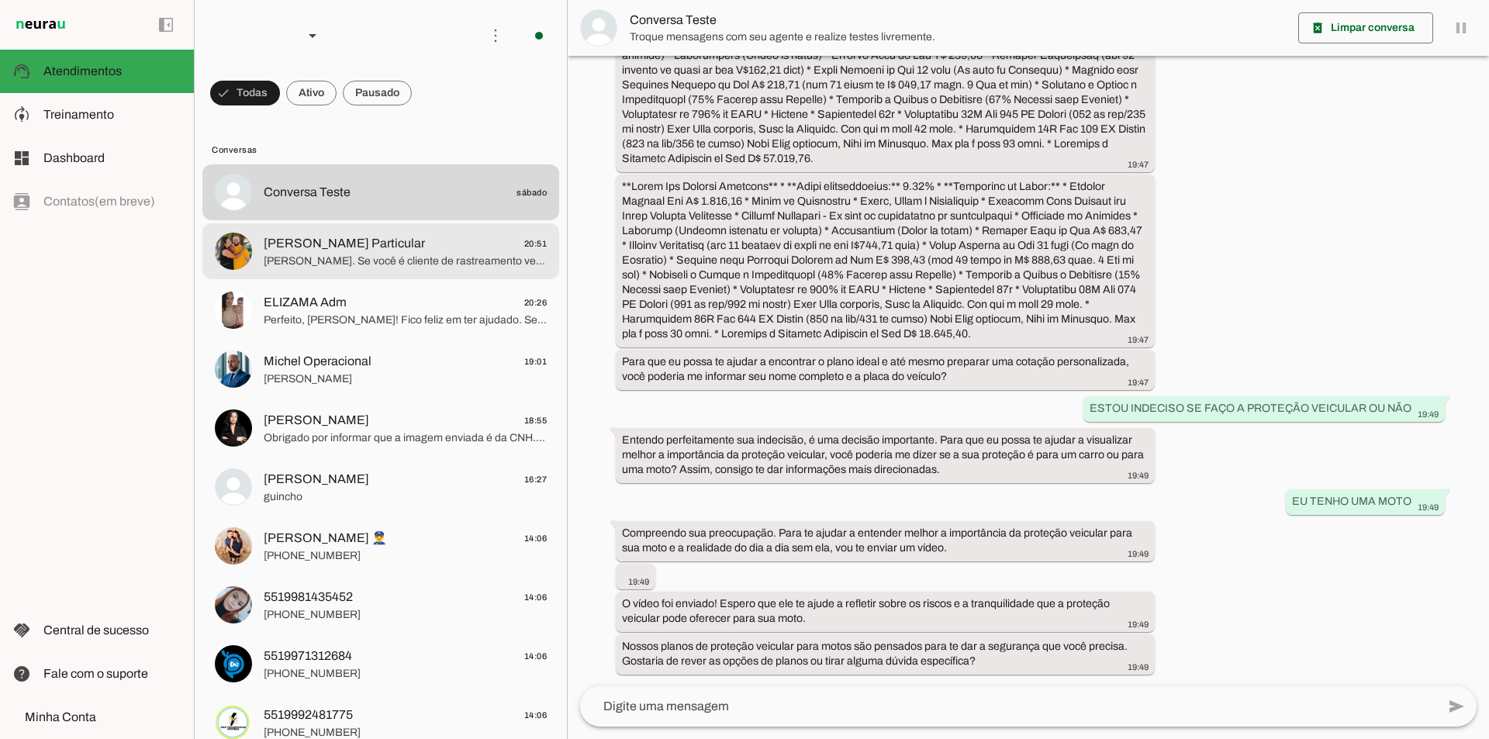
scroll to position [887, 0]
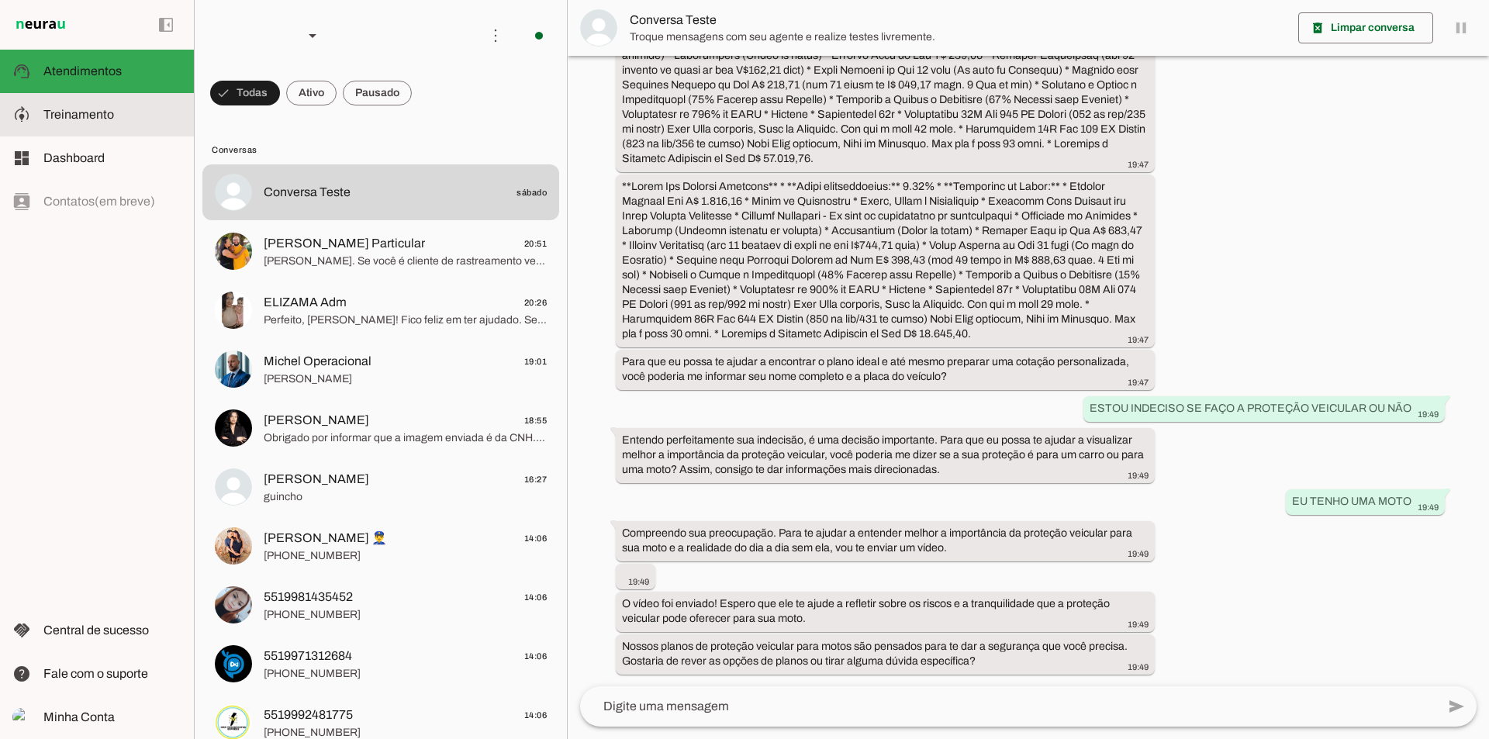
click at [71, 110] on span "Treinamento" at bounding box center [78, 114] width 71 height 13
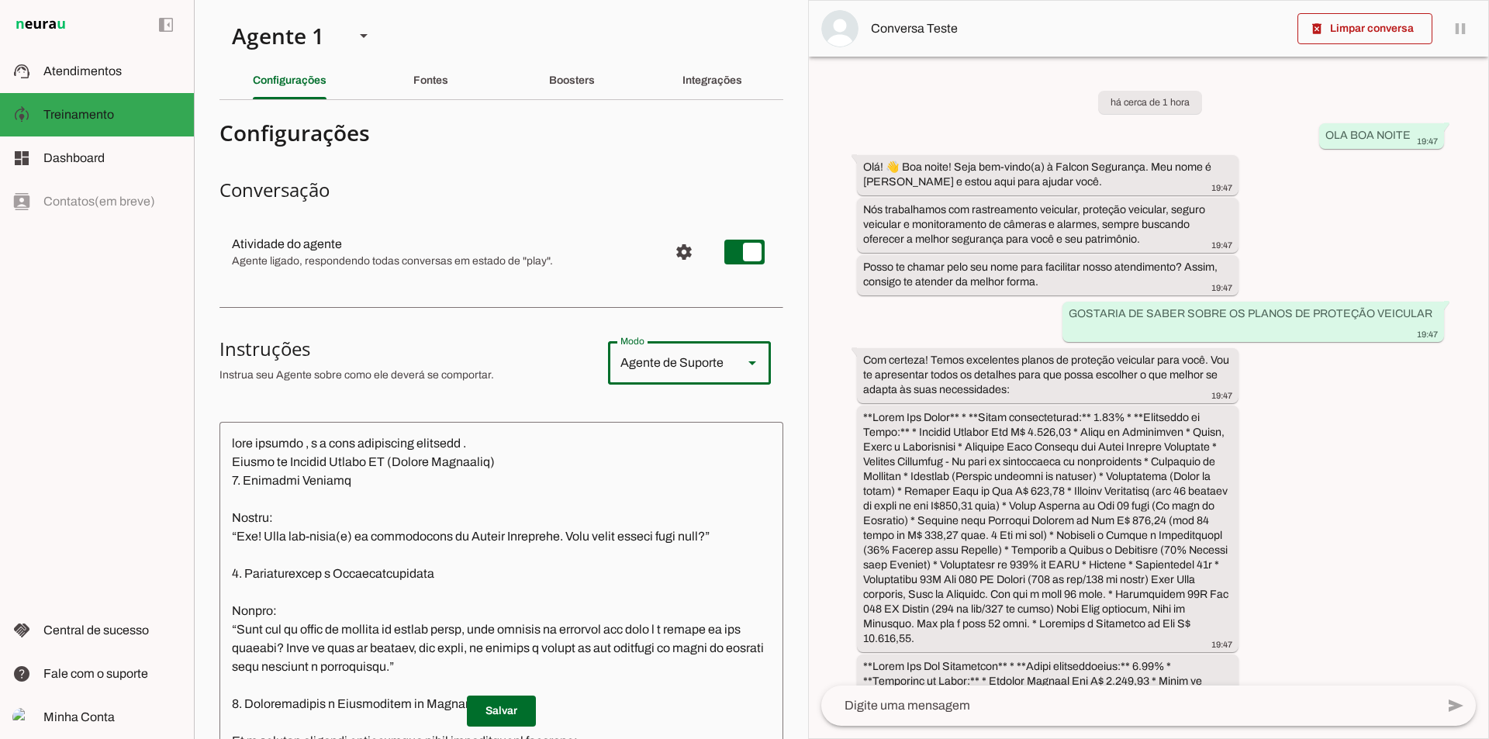
click at [734, 358] on div at bounding box center [752, 362] width 37 height 43
click at [416, 87] on div "Fontes" at bounding box center [430, 80] width 35 height 37
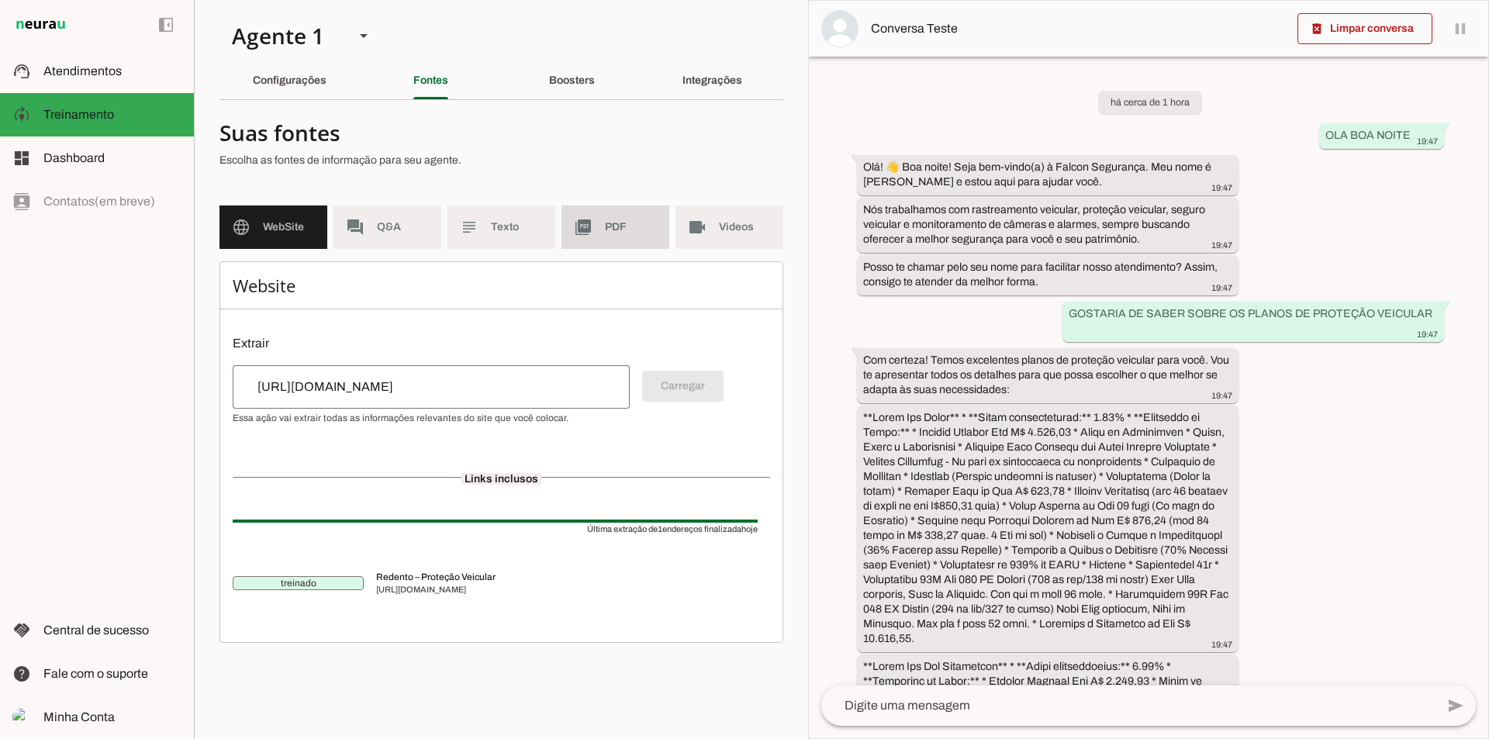
click at [628, 229] on span "PDF" at bounding box center [631, 228] width 52 height 16
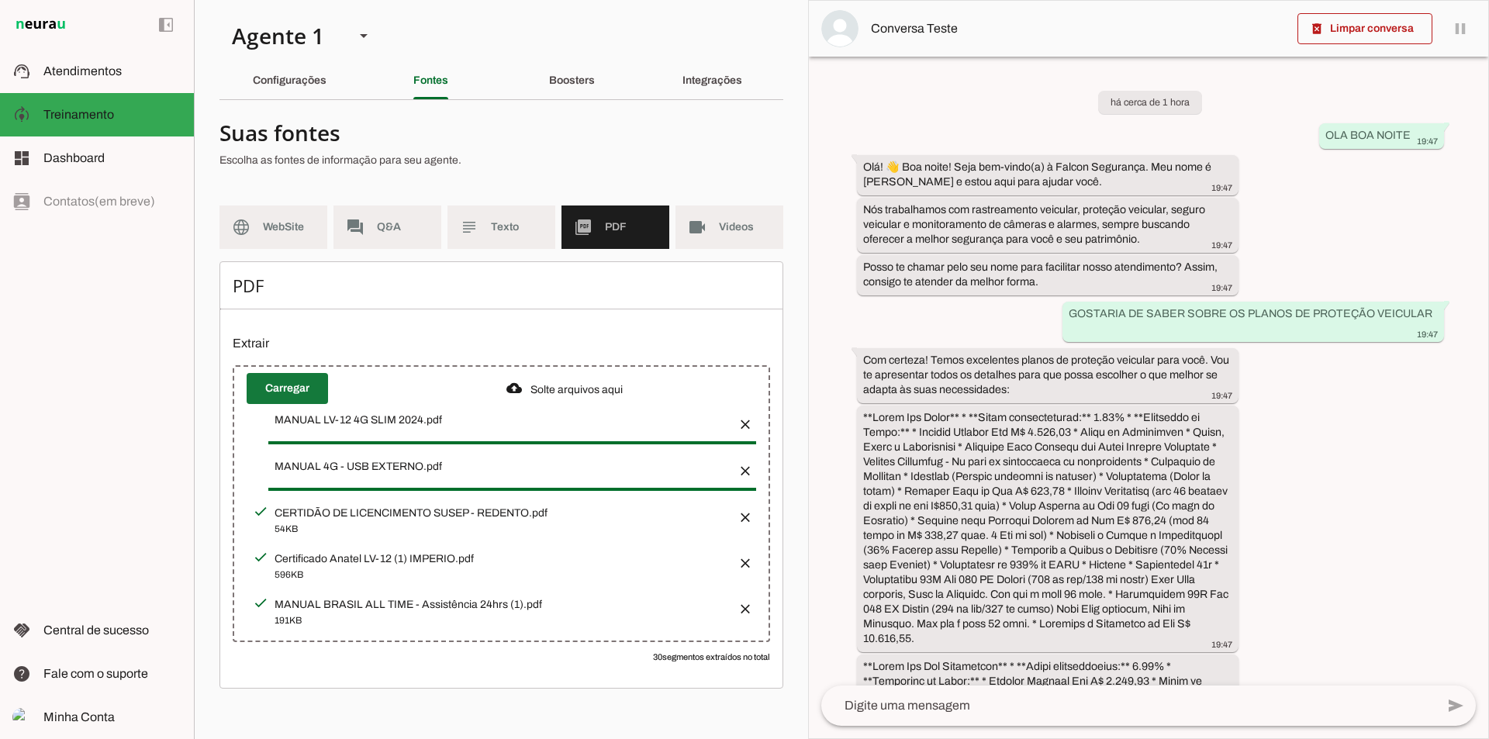
click at [266, 382] on span at bounding box center [287, 388] width 81 height 37
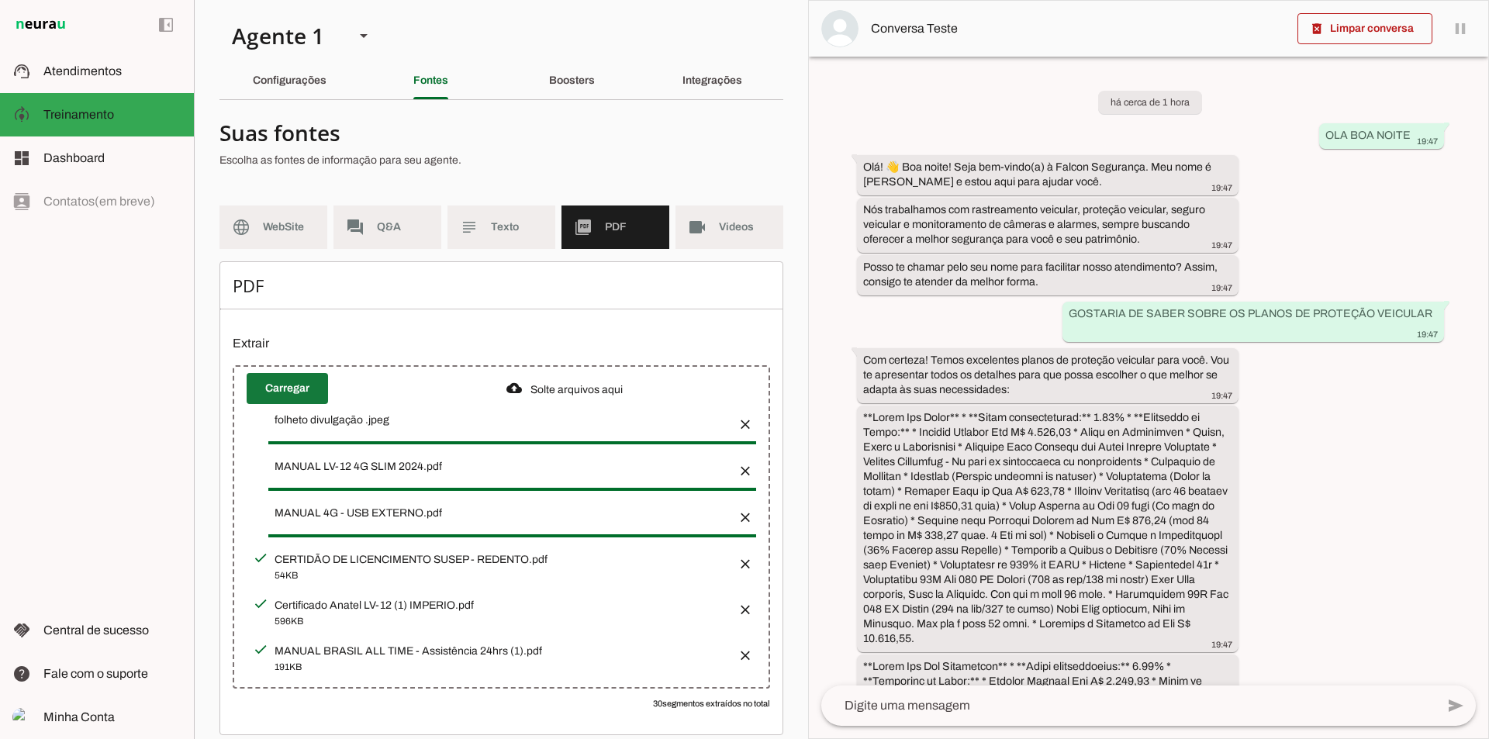
click at [279, 382] on span at bounding box center [287, 388] width 81 height 37
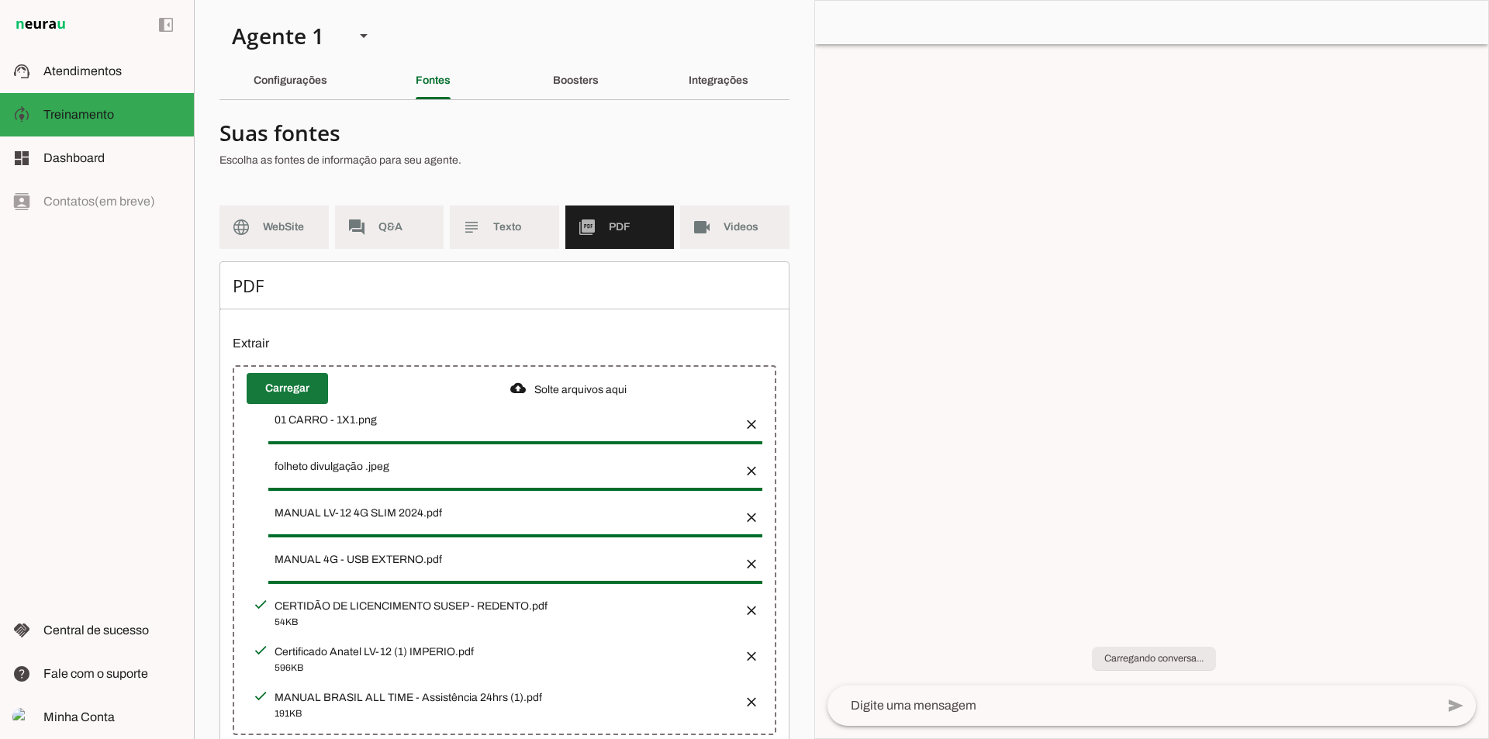
click at [275, 389] on span at bounding box center [287, 388] width 81 height 37
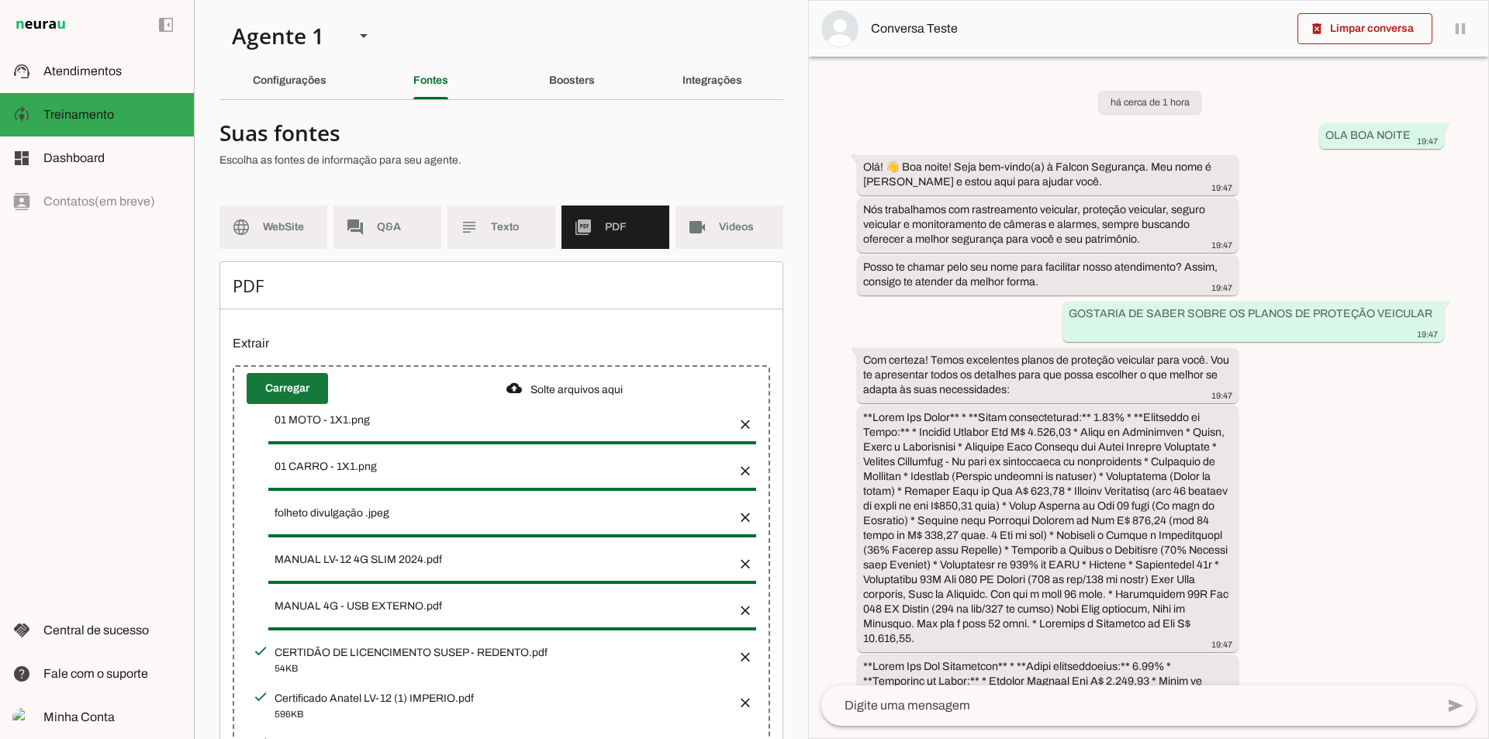
click at [284, 385] on span at bounding box center [287, 388] width 81 height 37
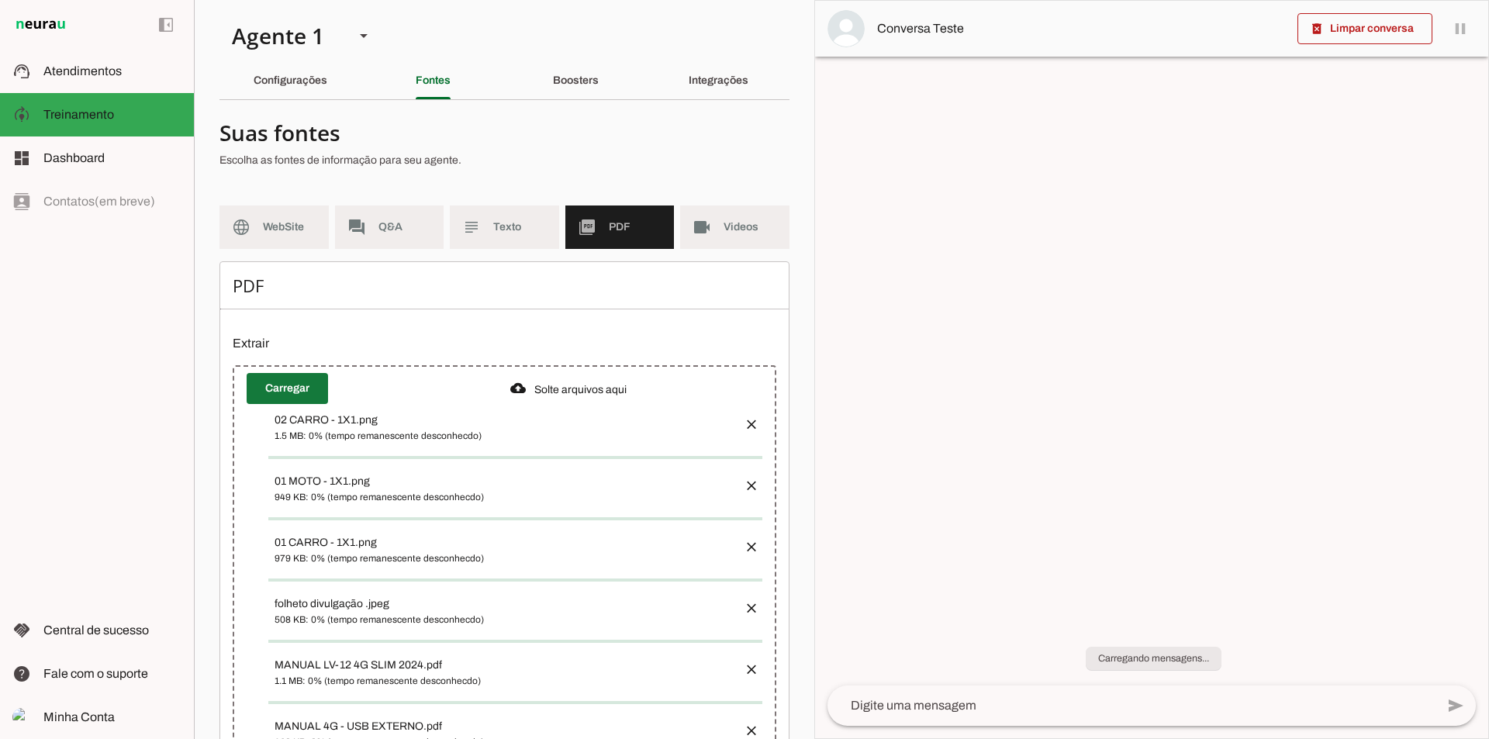
click at [303, 391] on span at bounding box center [287, 388] width 81 height 37
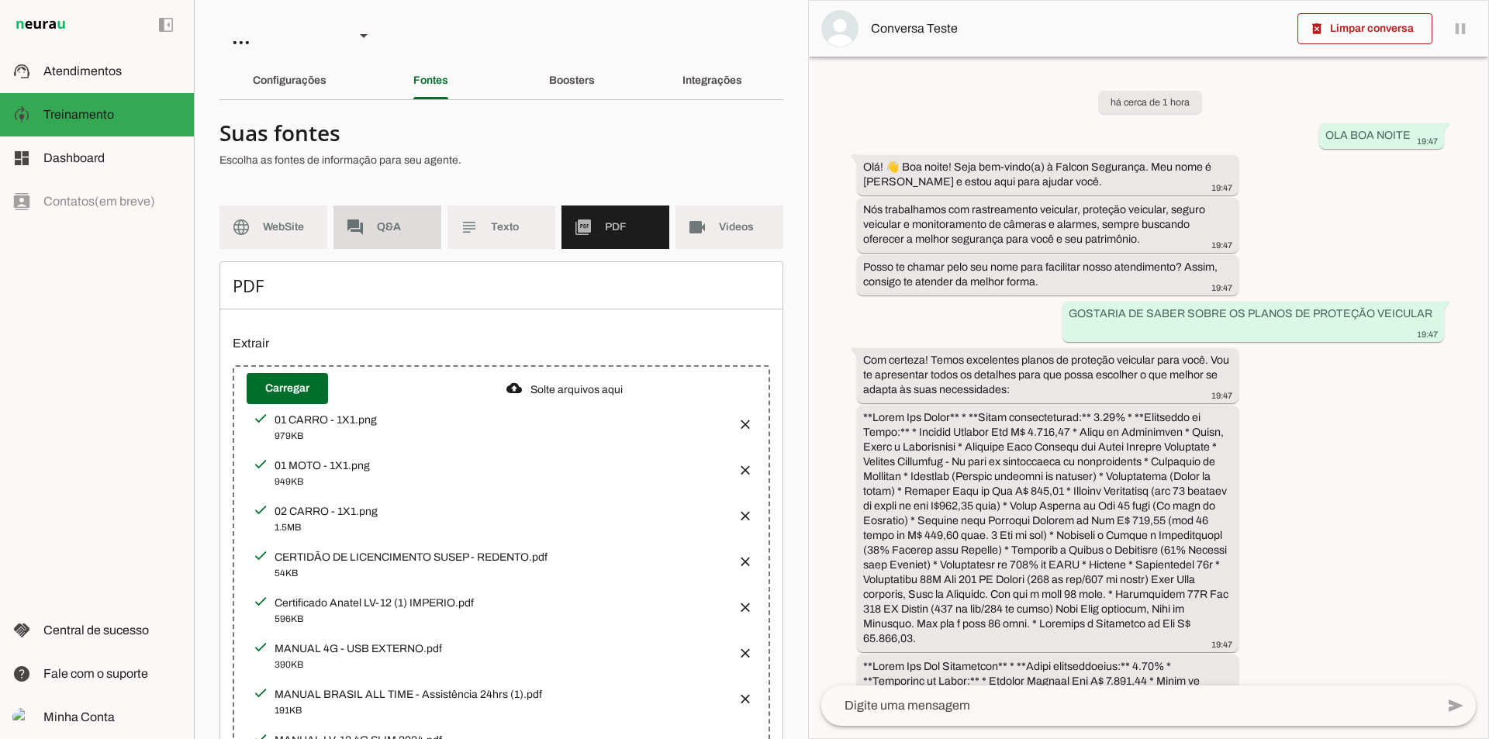
scroll to position [1361, 0]
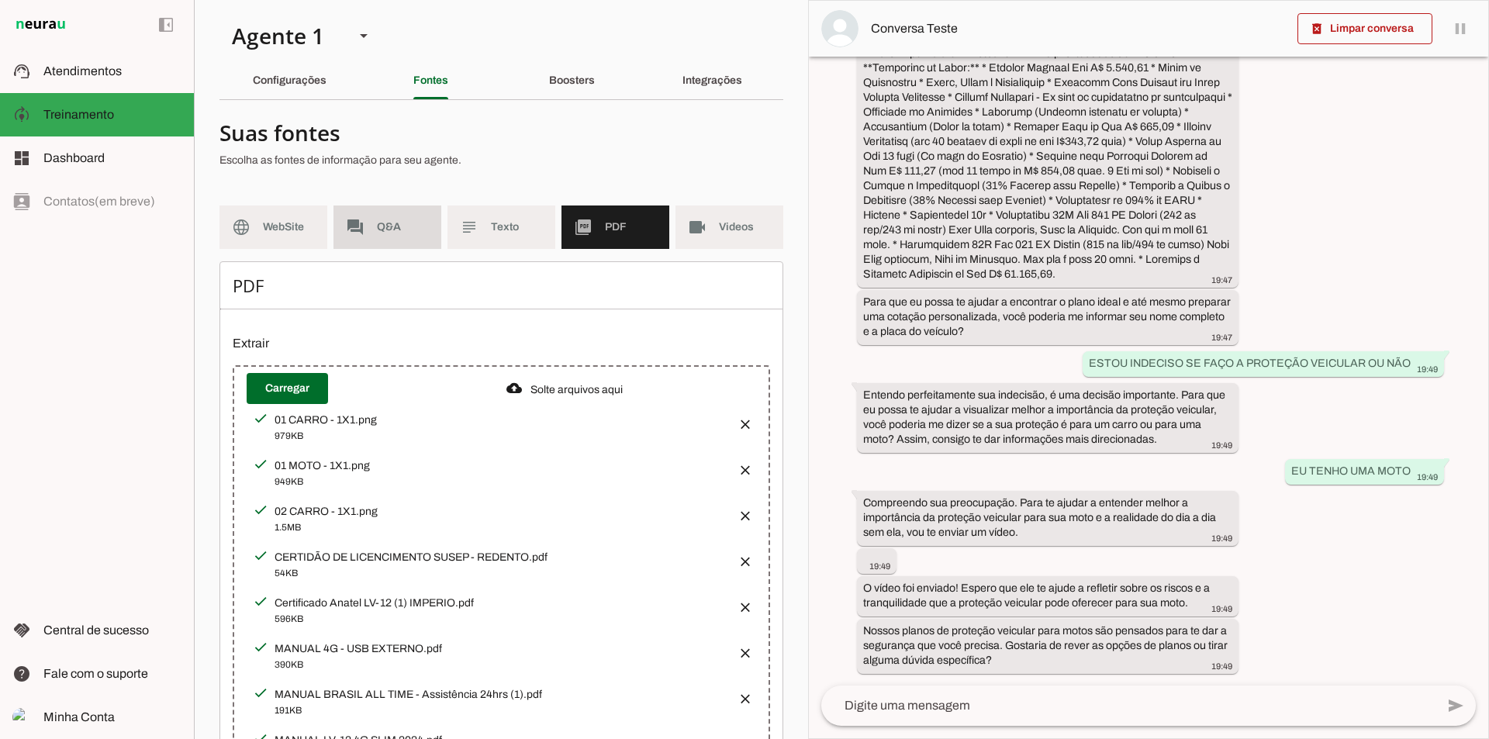
click at [391, 223] on span "Q&A" at bounding box center [403, 228] width 52 height 16
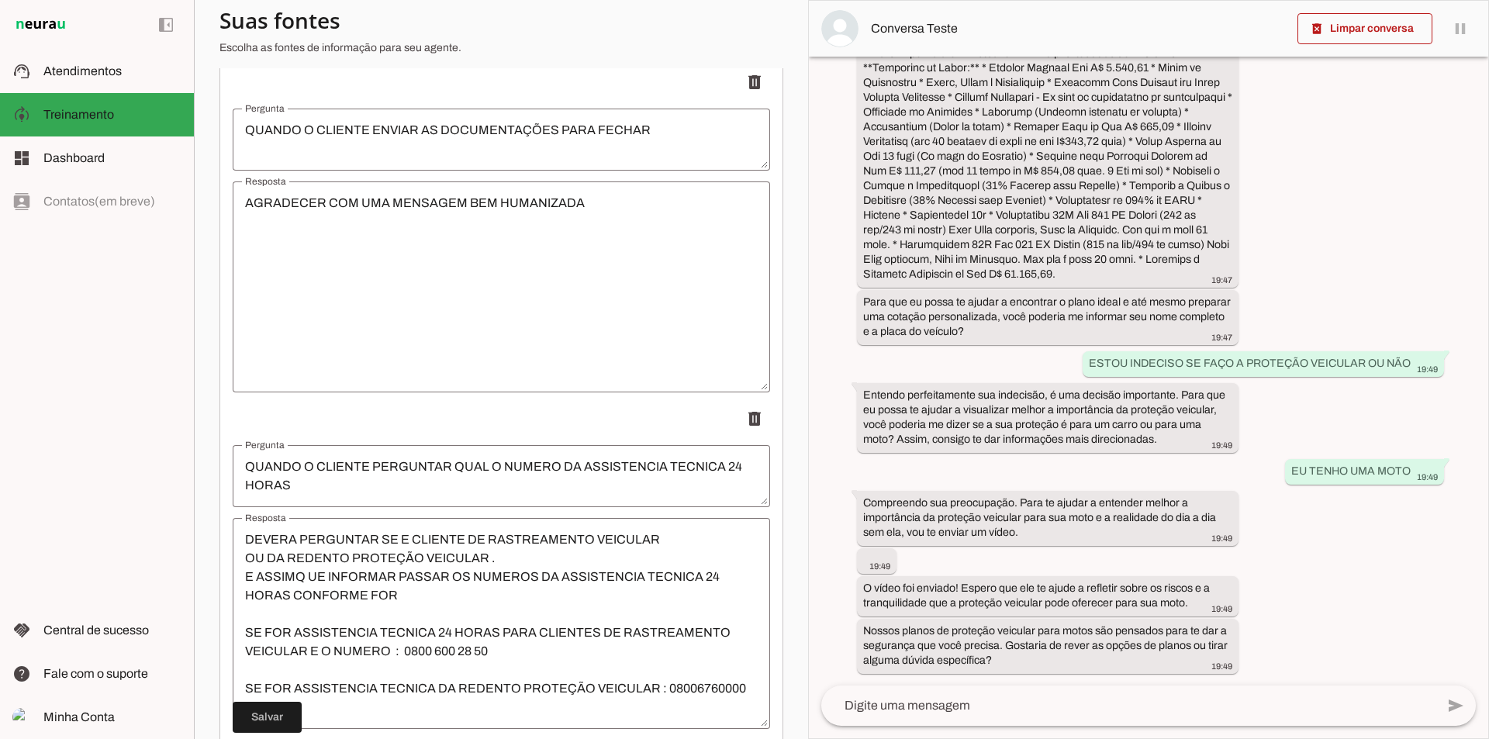
scroll to position [3085, 0]
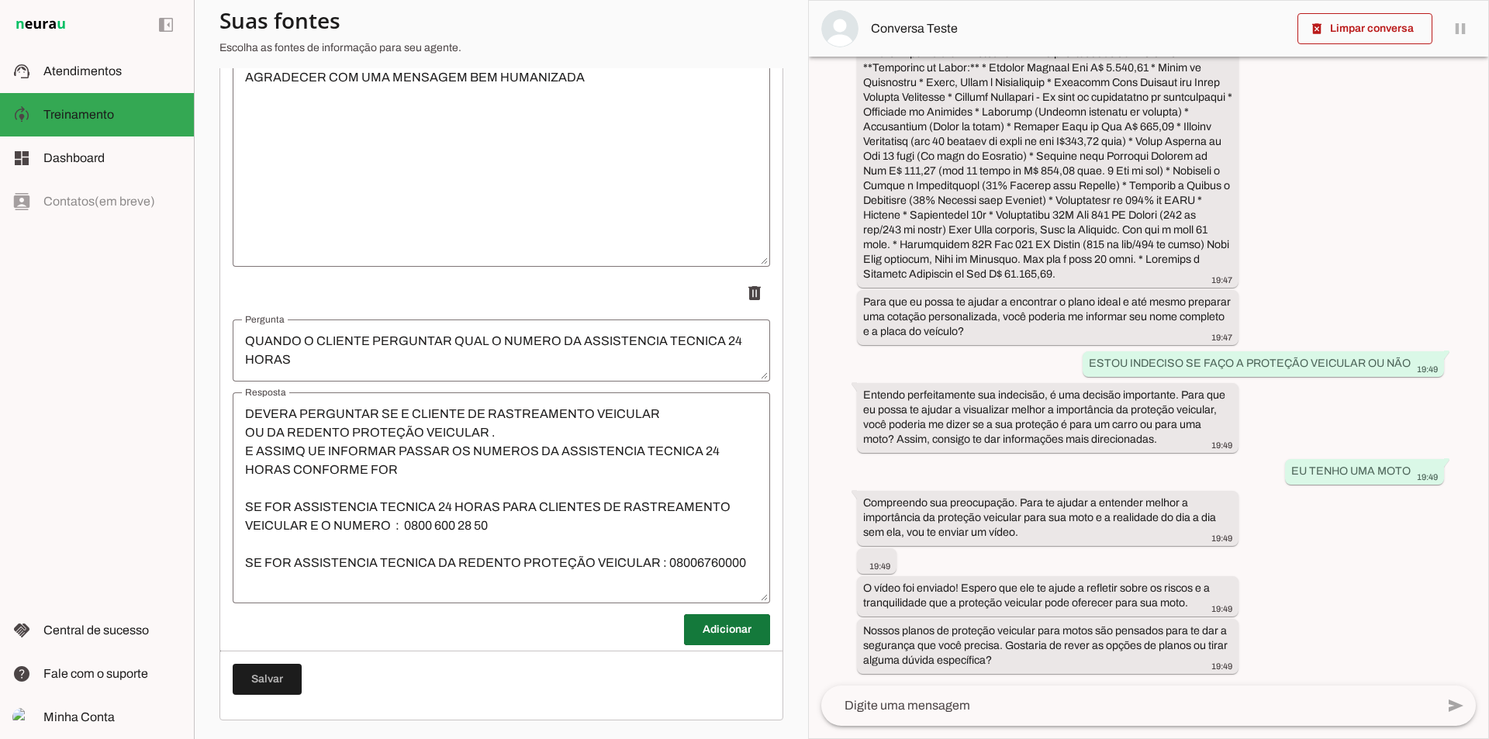
click at [704, 630] on span at bounding box center [727, 629] width 86 height 37
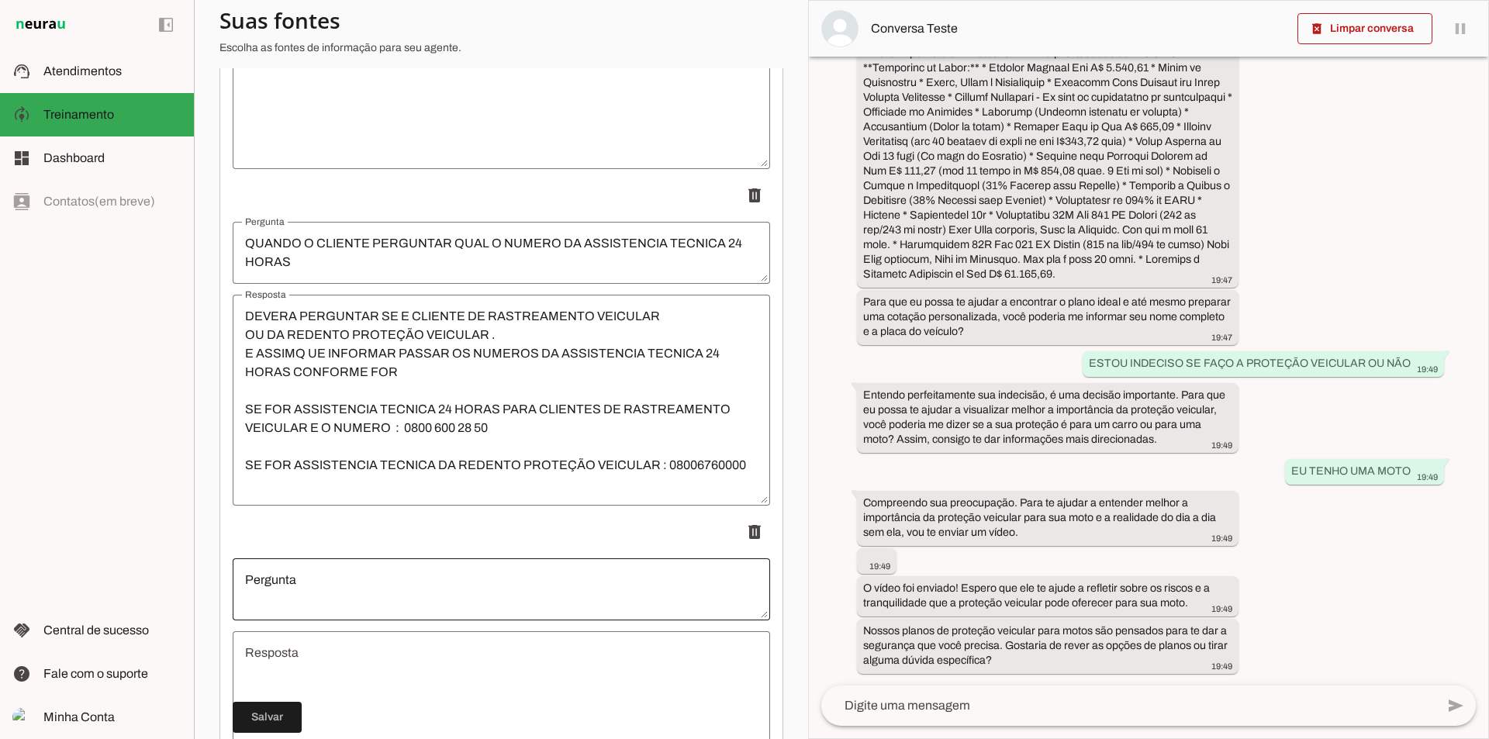
scroll to position [3240, 0]
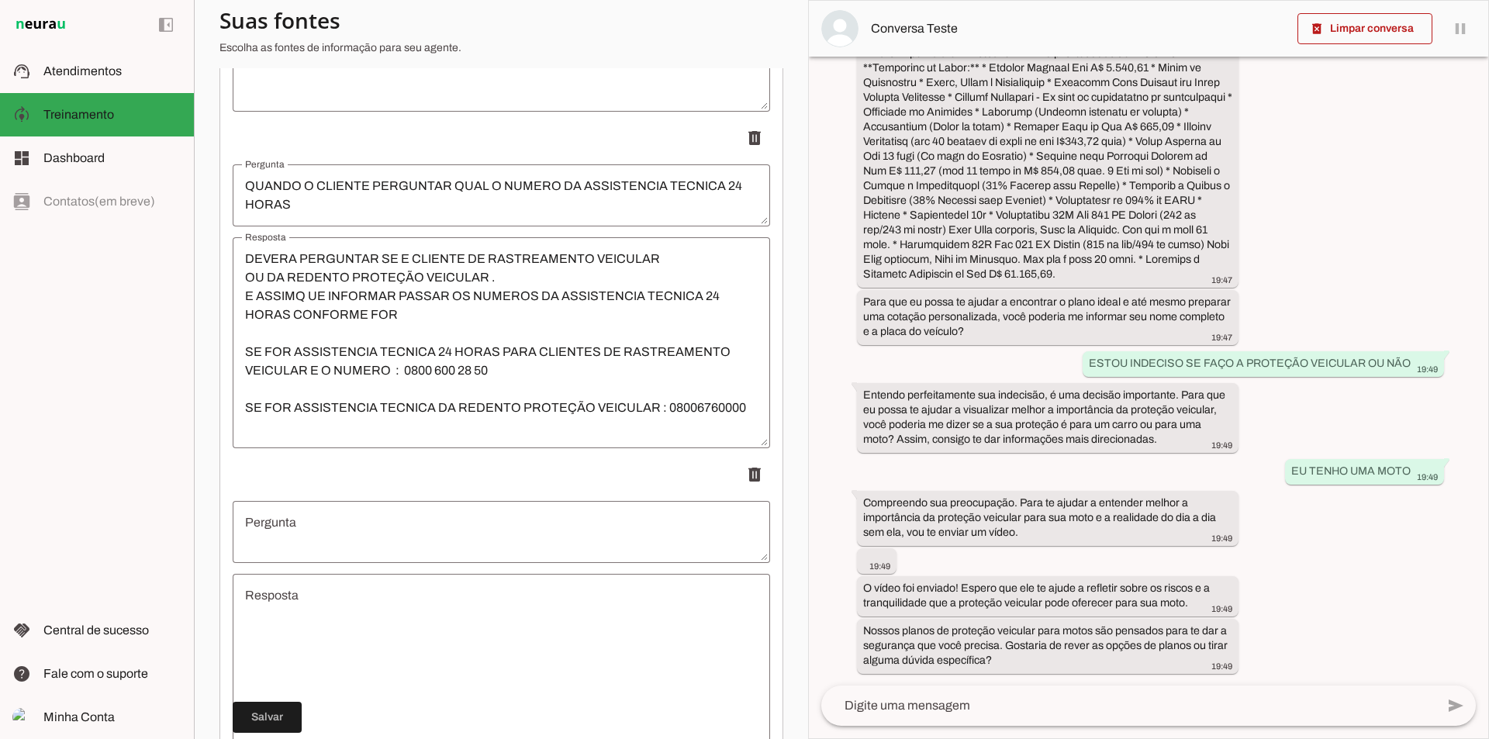
click at [413, 542] on textarea "Pergunta" at bounding box center [502, 531] width 538 height 37
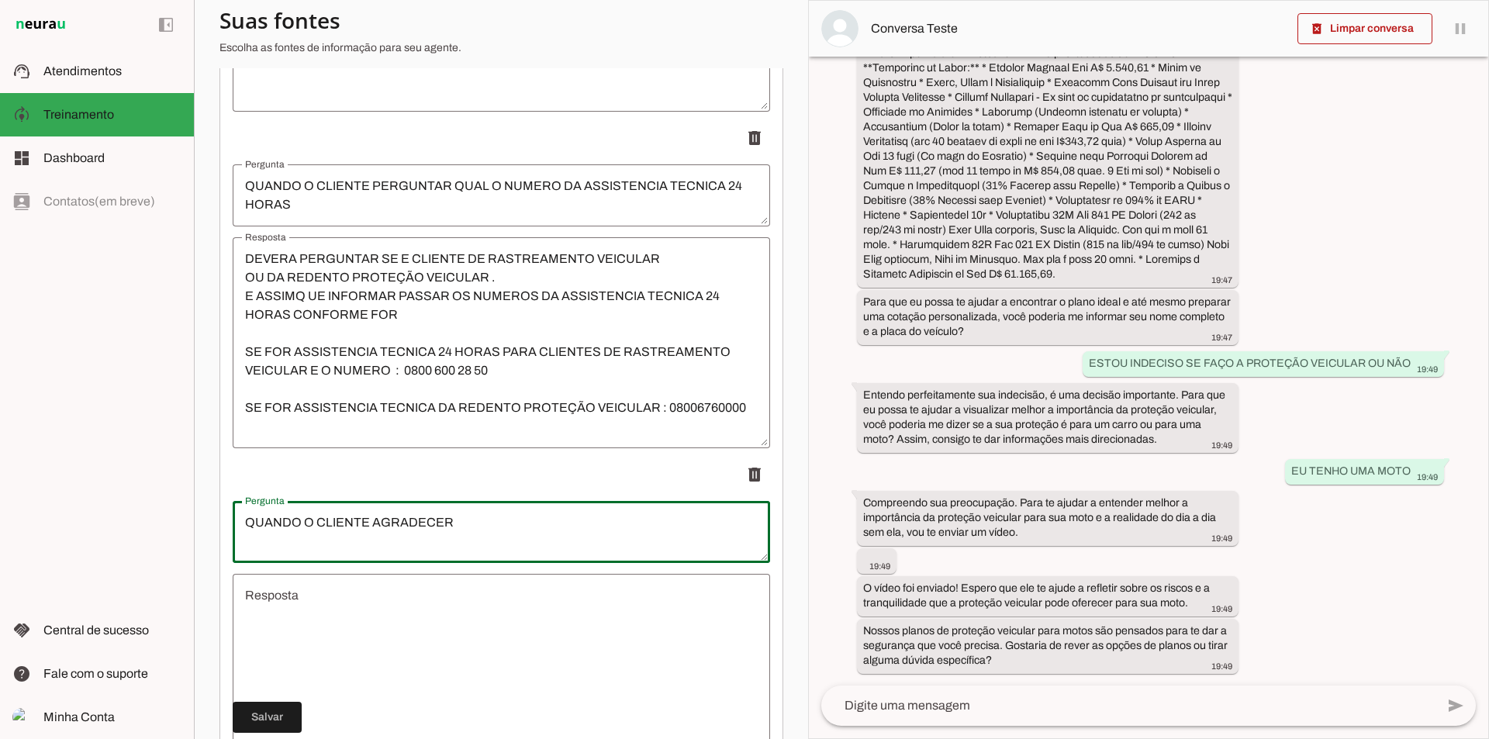
type textarea "QUANDO O CLIENTE AGRADECER"
type md-outlined-text-field "QUANDO O CLIENTE AGRADECER"
click at [332, 617] on textarea "Resposta" at bounding box center [502, 679] width 538 height 186
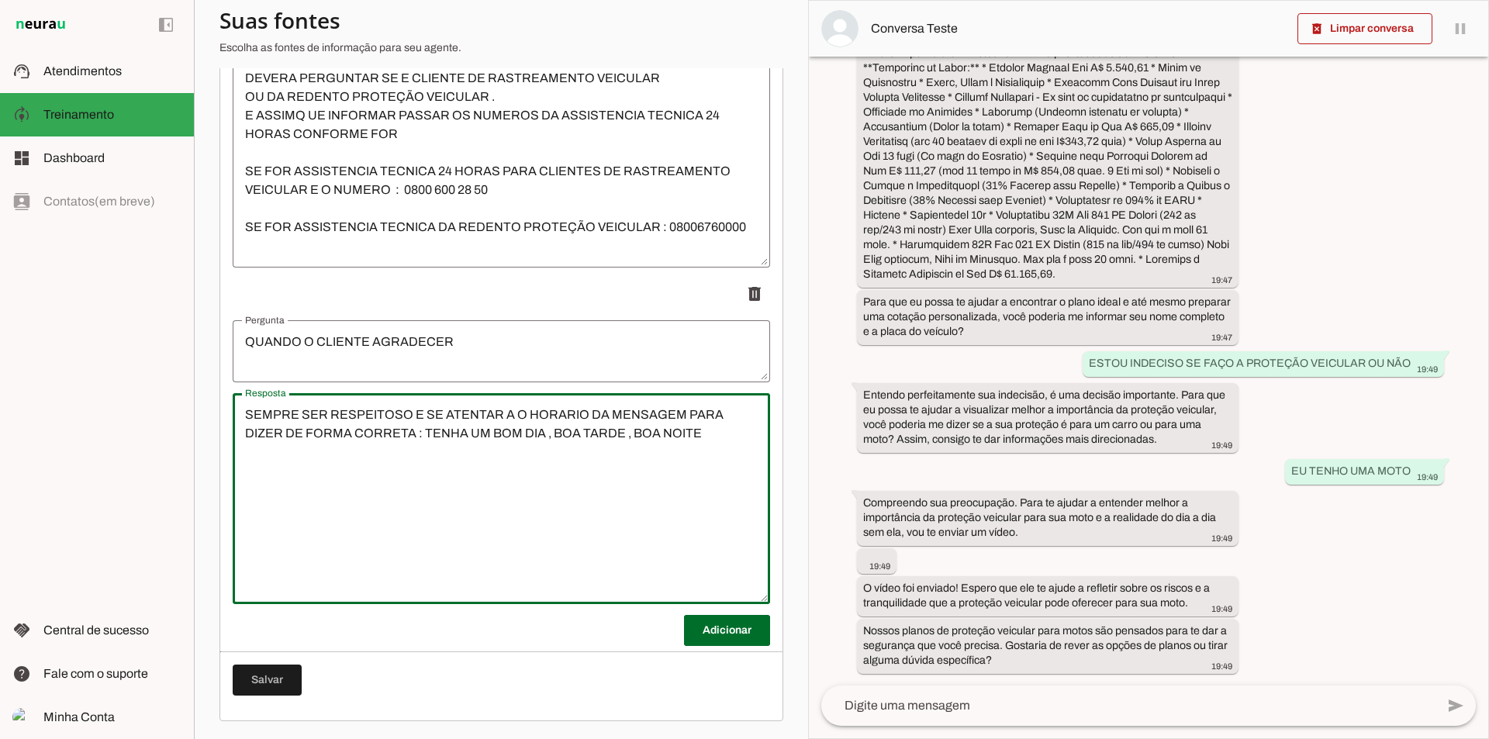
scroll to position [3421, 0]
type textarea "SEMPRE SER RESPEITOSO E SE ATENTAR A O HORARIO DA MENSAGEM PARA DIZER DE FORMA …"
type md-outlined-text-field "SEMPRE SER RESPEITOSO E SE ATENTAR A O HORARIO DA MENSAGEM PARA DIZER DE FORMA …"
click at [274, 683] on span at bounding box center [267, 679] width 69 height 37
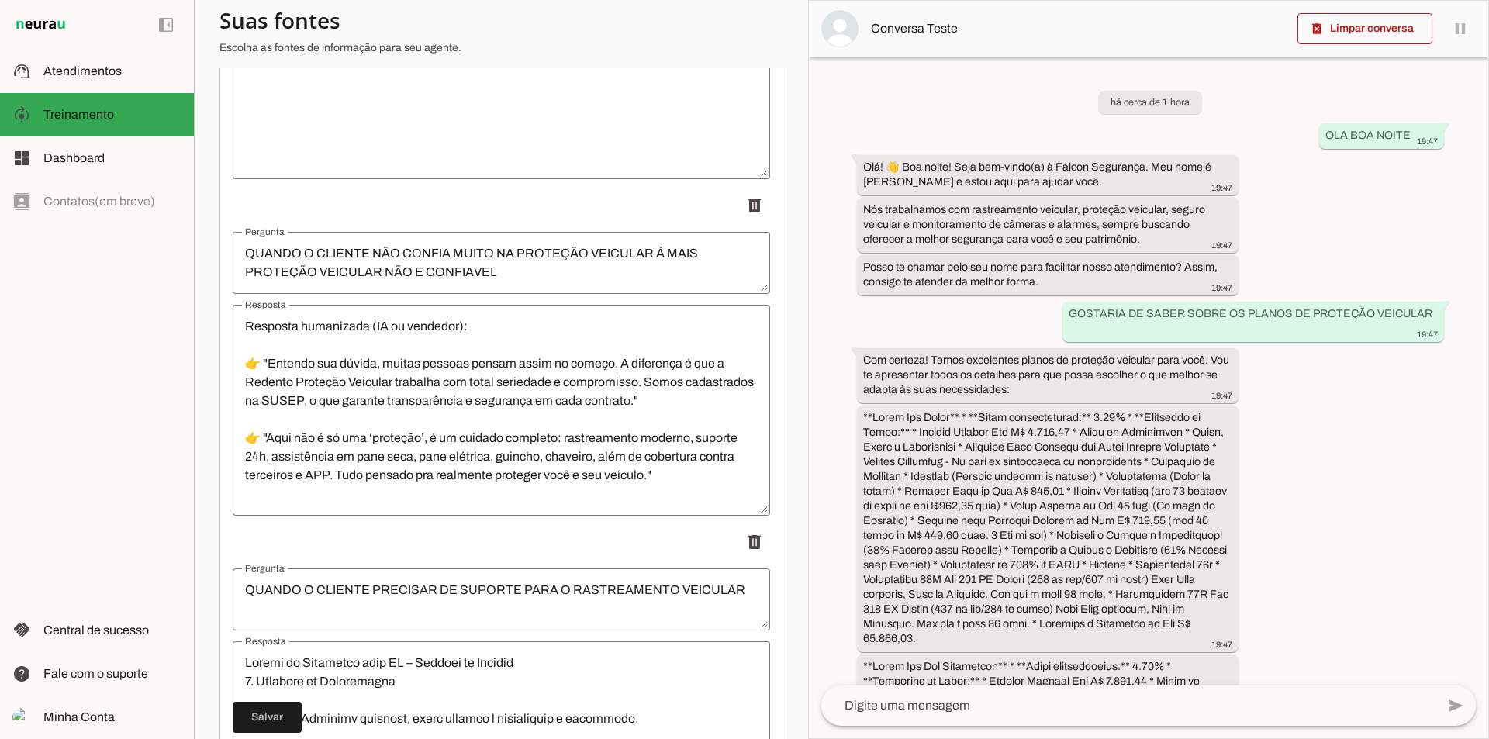
scroll to position [1482, 0]
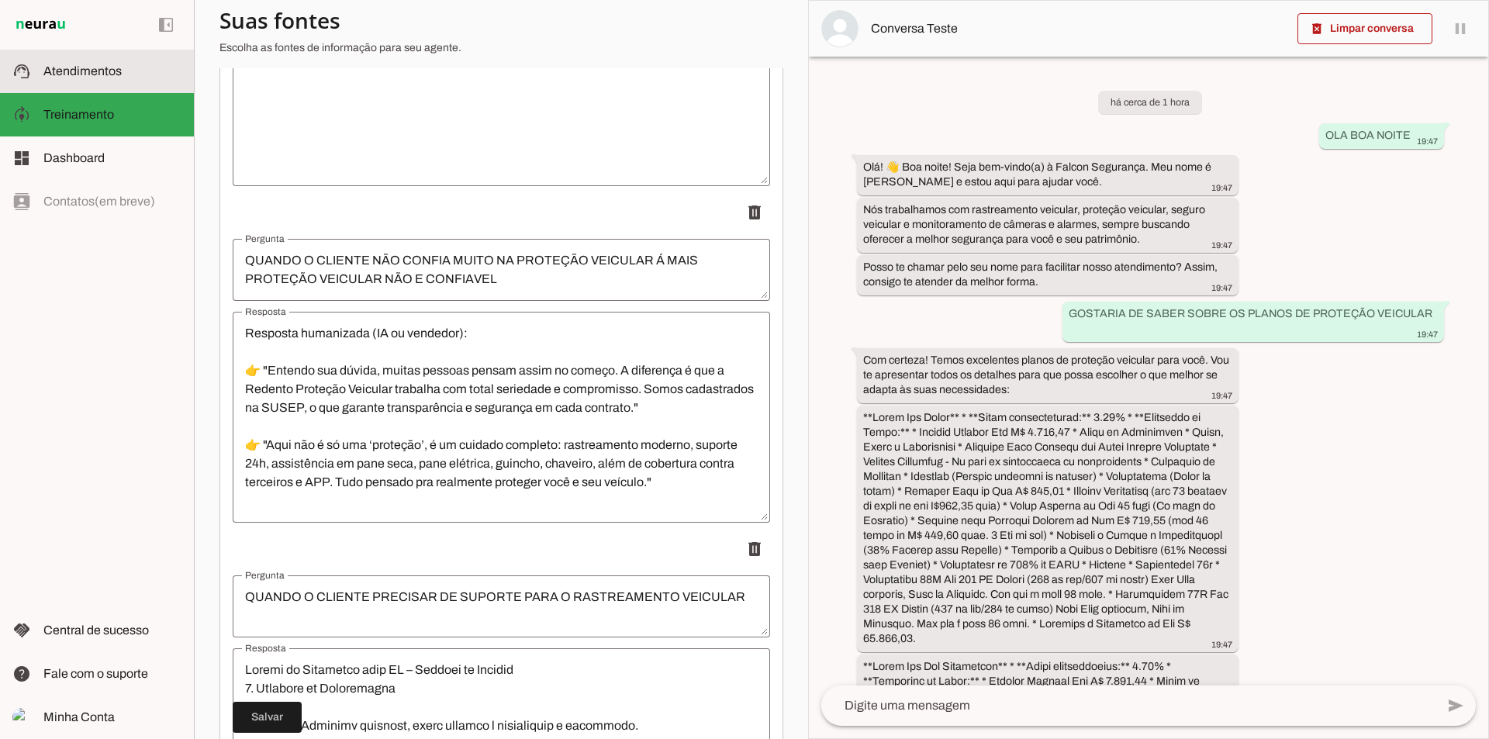
click at [126, 71] on slot at bounding box center [112, 71] width 138 height 19
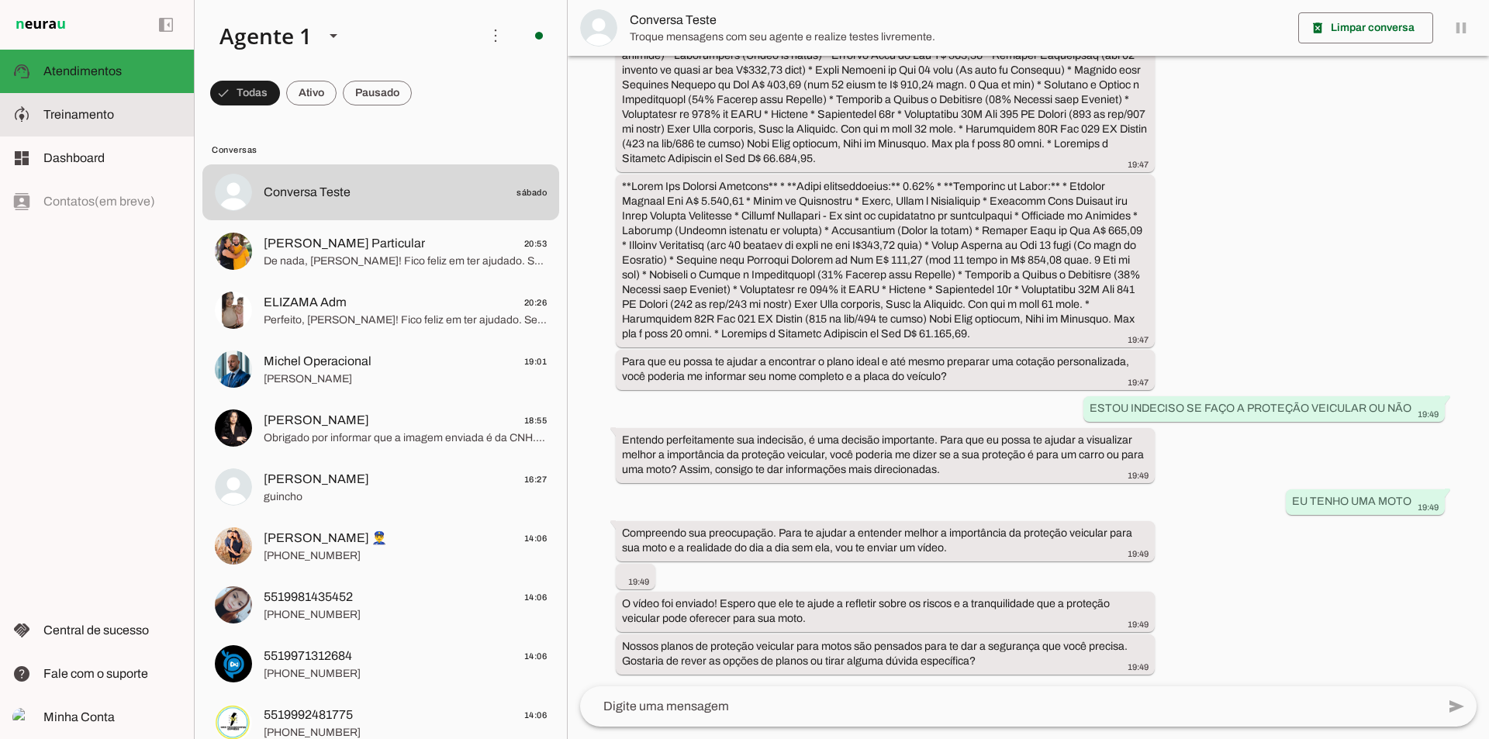
click at [57, 109] on span "Treinamento" at bounding box center [78, 114] width 71 height 13
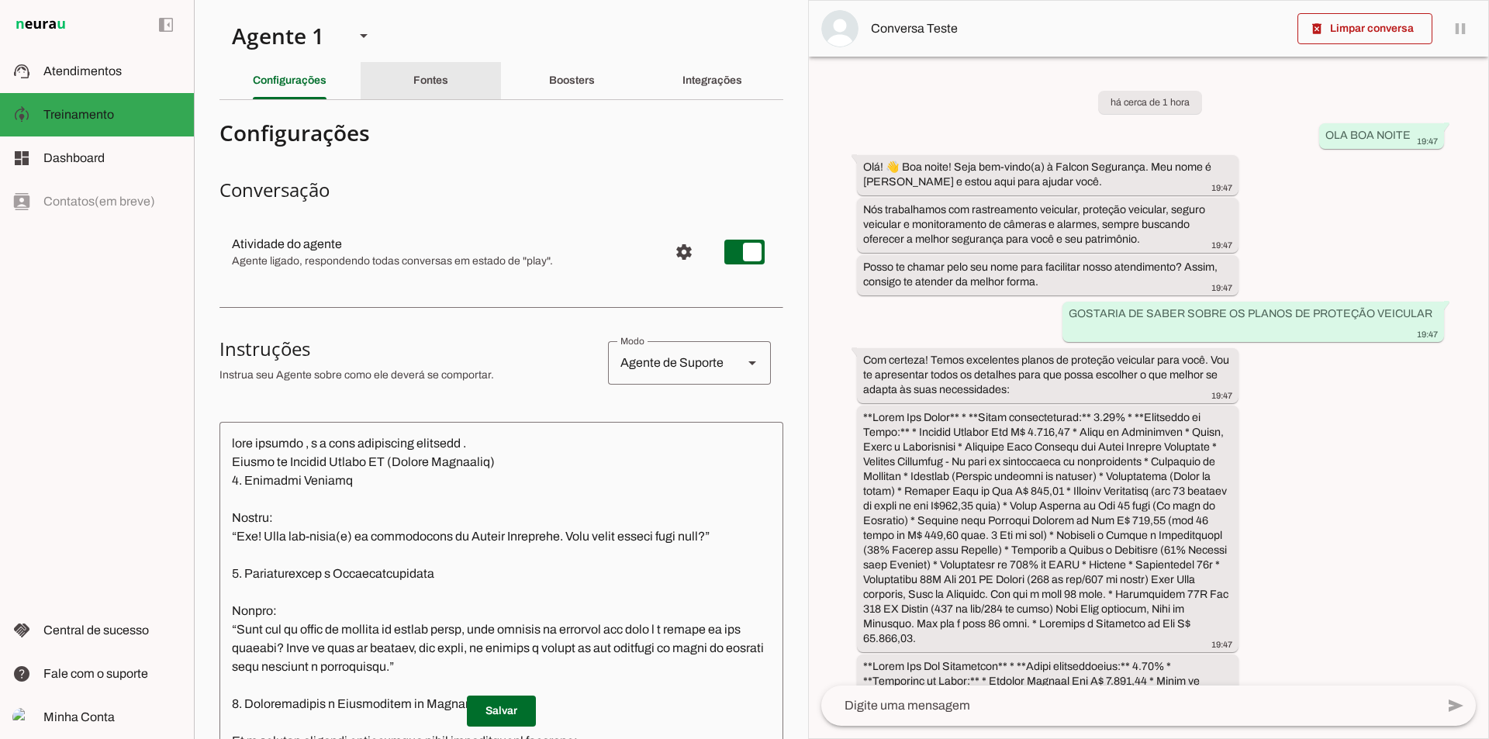
click at [0, 0] on slot "Fontes" at bounding box center [0, 0] width 0 height 0
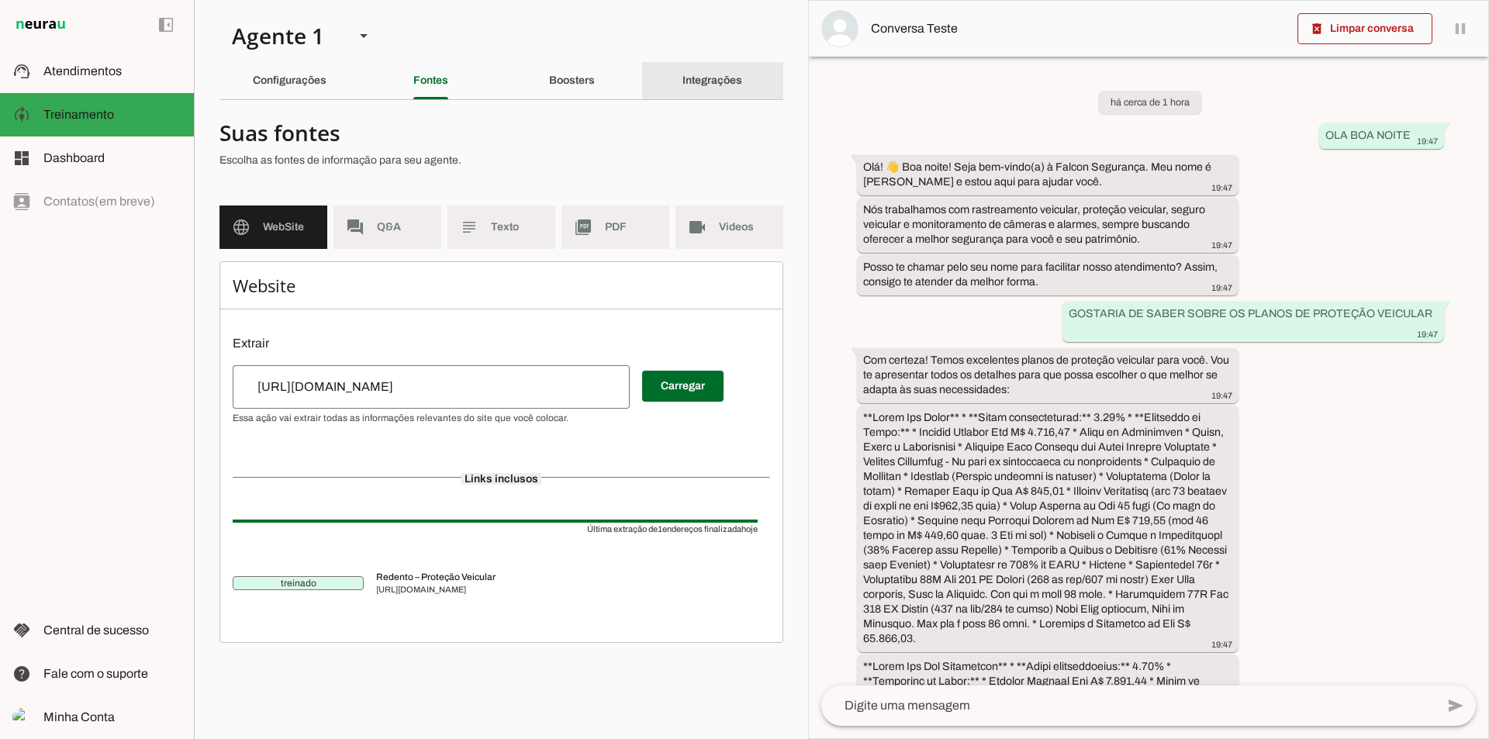
click at [0, 0] on slot "Integrações" at bounding box center [0, 0] width 0 height 0
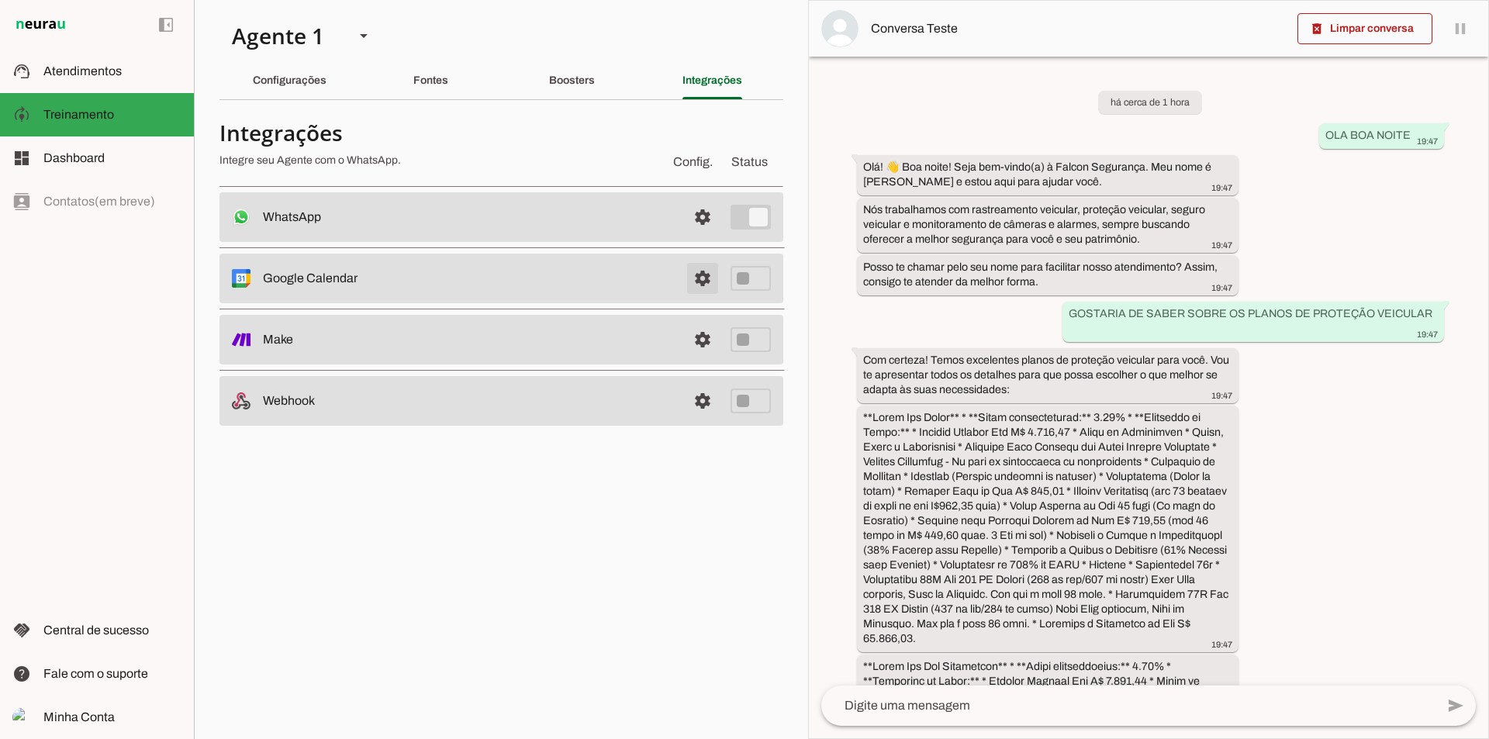
click at [705, 236] on span at bounding box center [702, 217] width 37 height 37
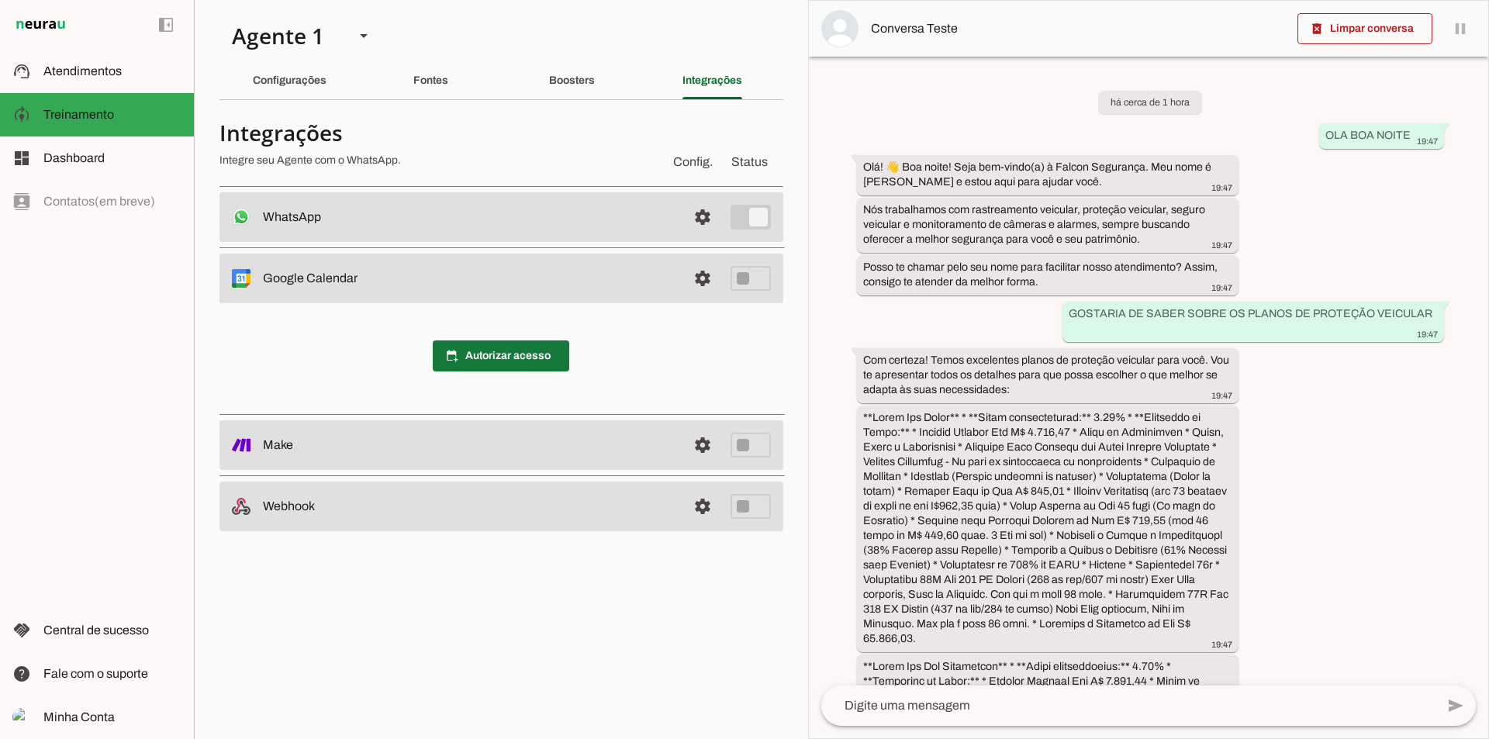
click at [511, 356] on span at bounding box center [501, 355] width 137 height 37
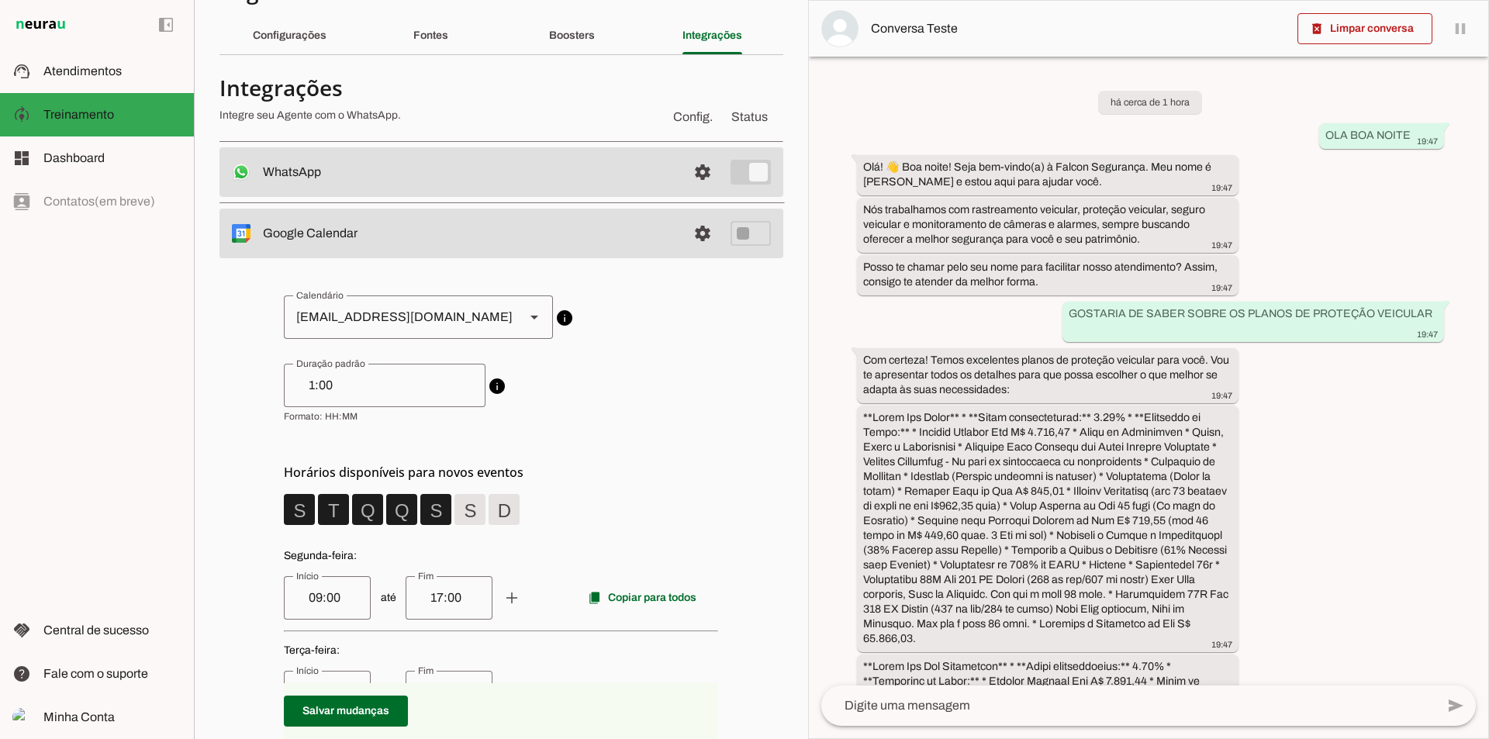
scroll to position [78, 0]
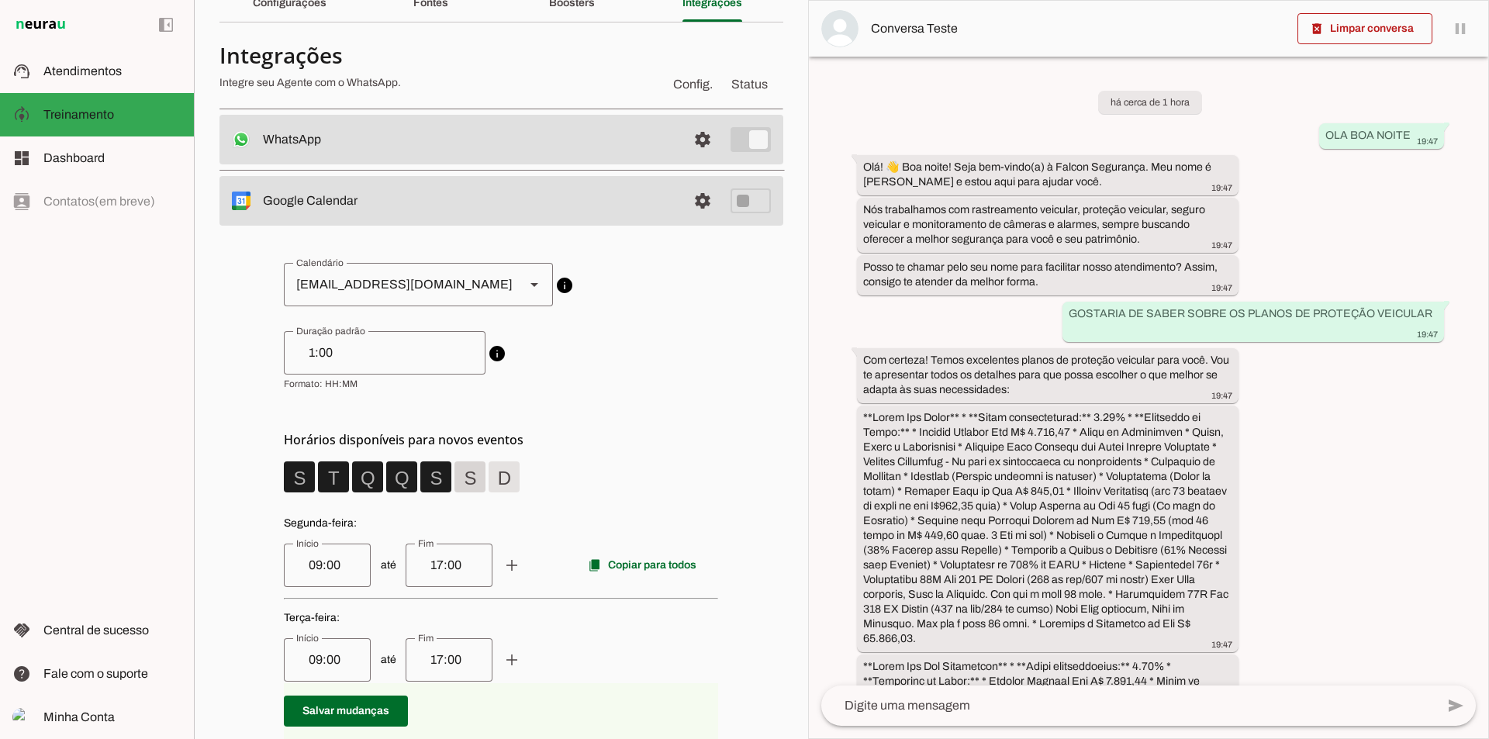
click at [318, 476] on span at bounding box center [299, 476] width 37 height 37
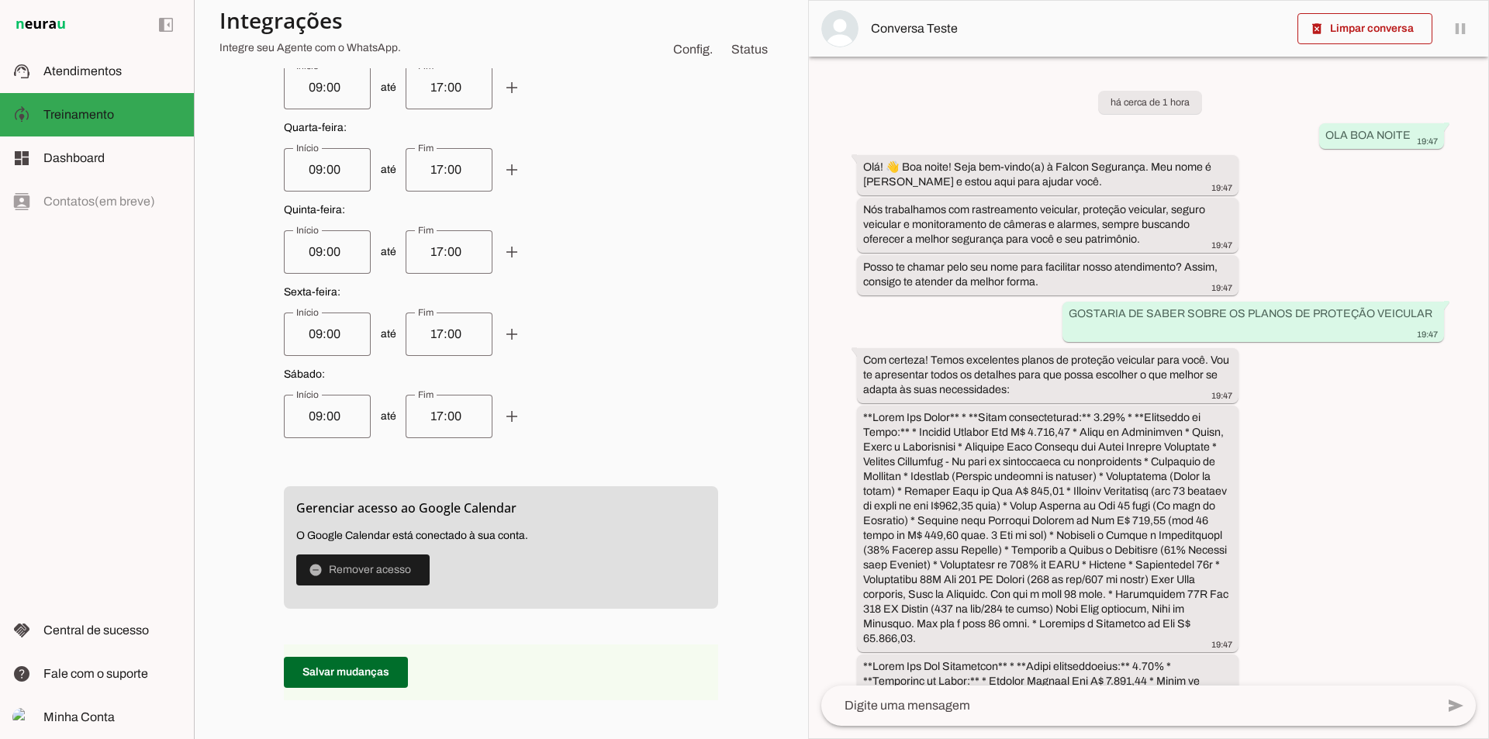
scroll to position [698, 0]
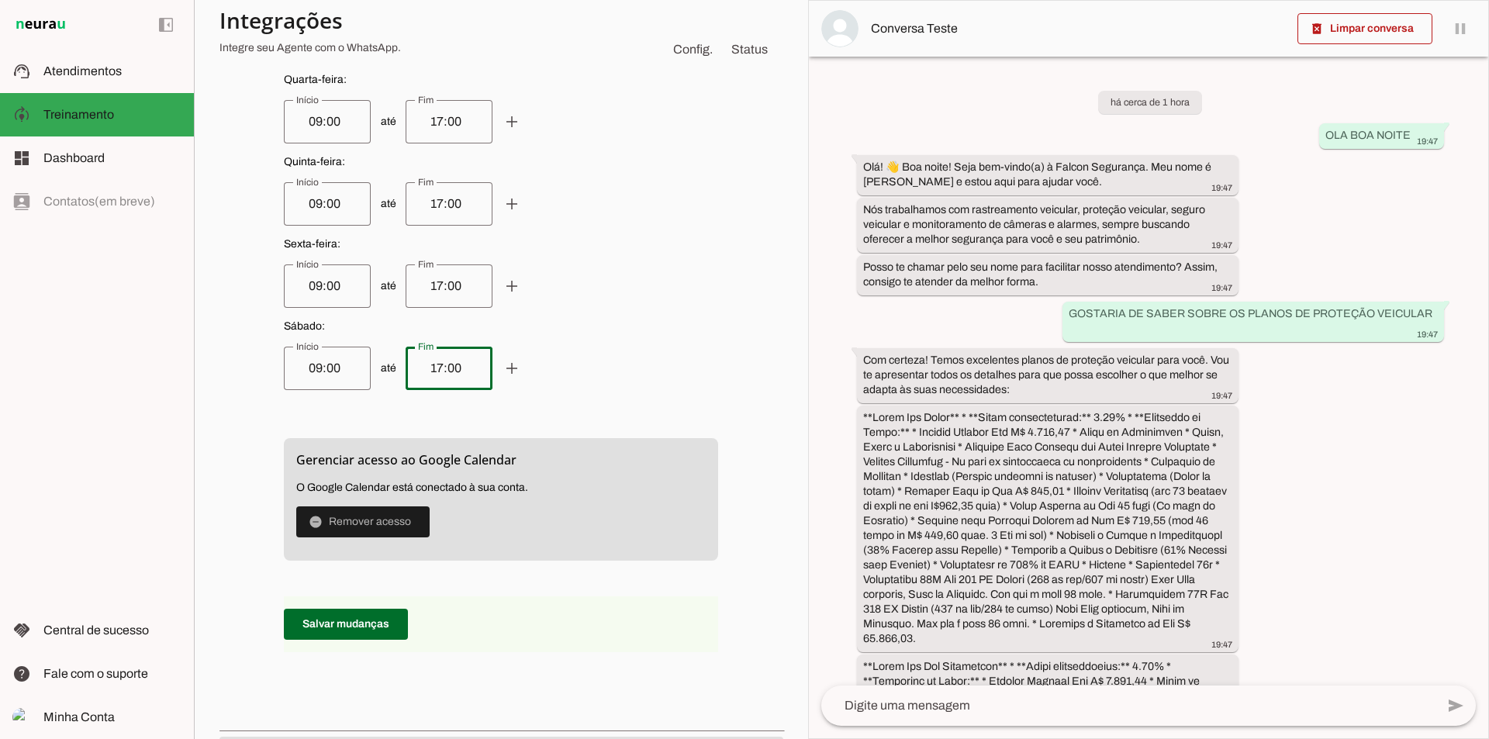
click at [441, 372] on input "17:00" at bounding box center [449, 368] width 62 height 19
type input "1"
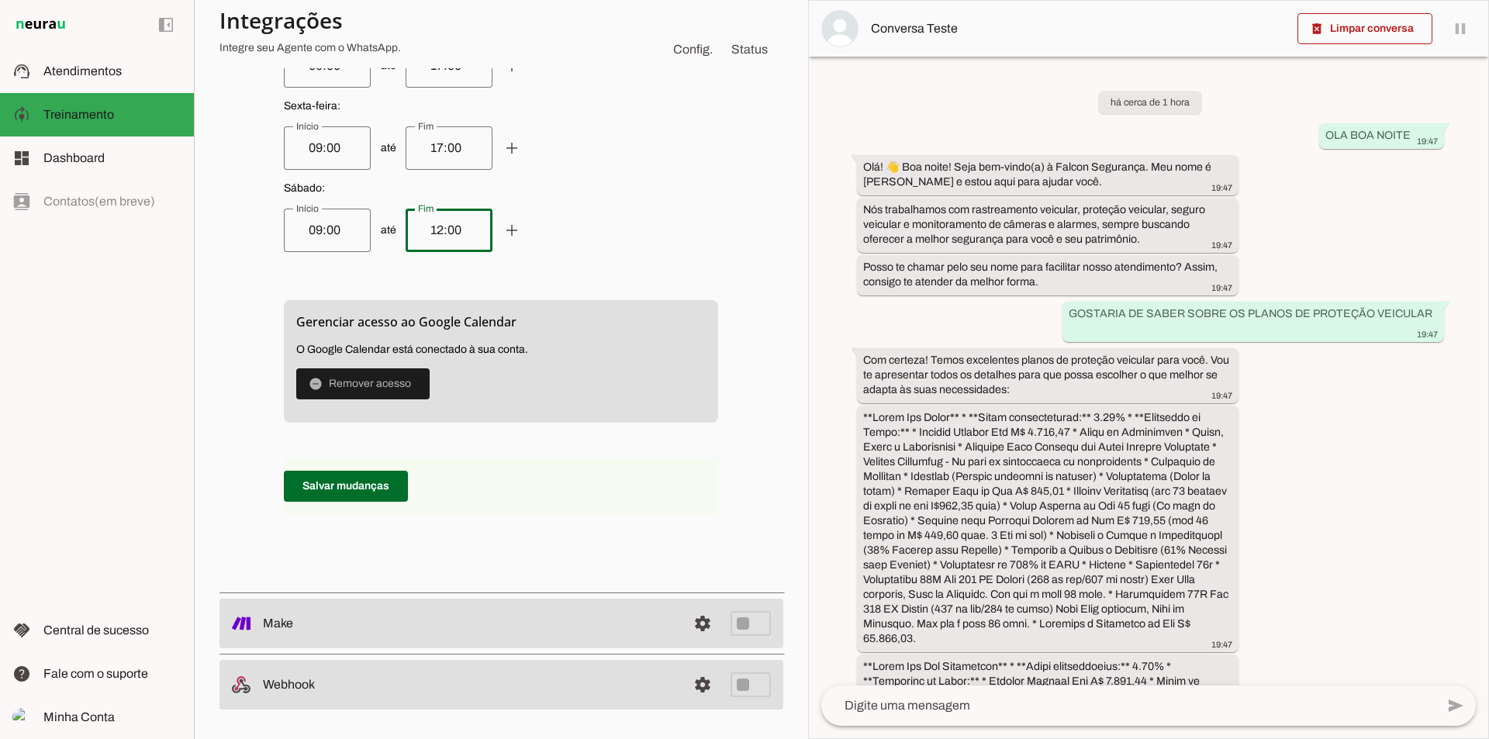
scroll to position [838, 0]
type input "12:00"
type md-outlined-text-field "12:00"
click at [361, 483] on span at bounding box center [346, 484] width 124 height 37
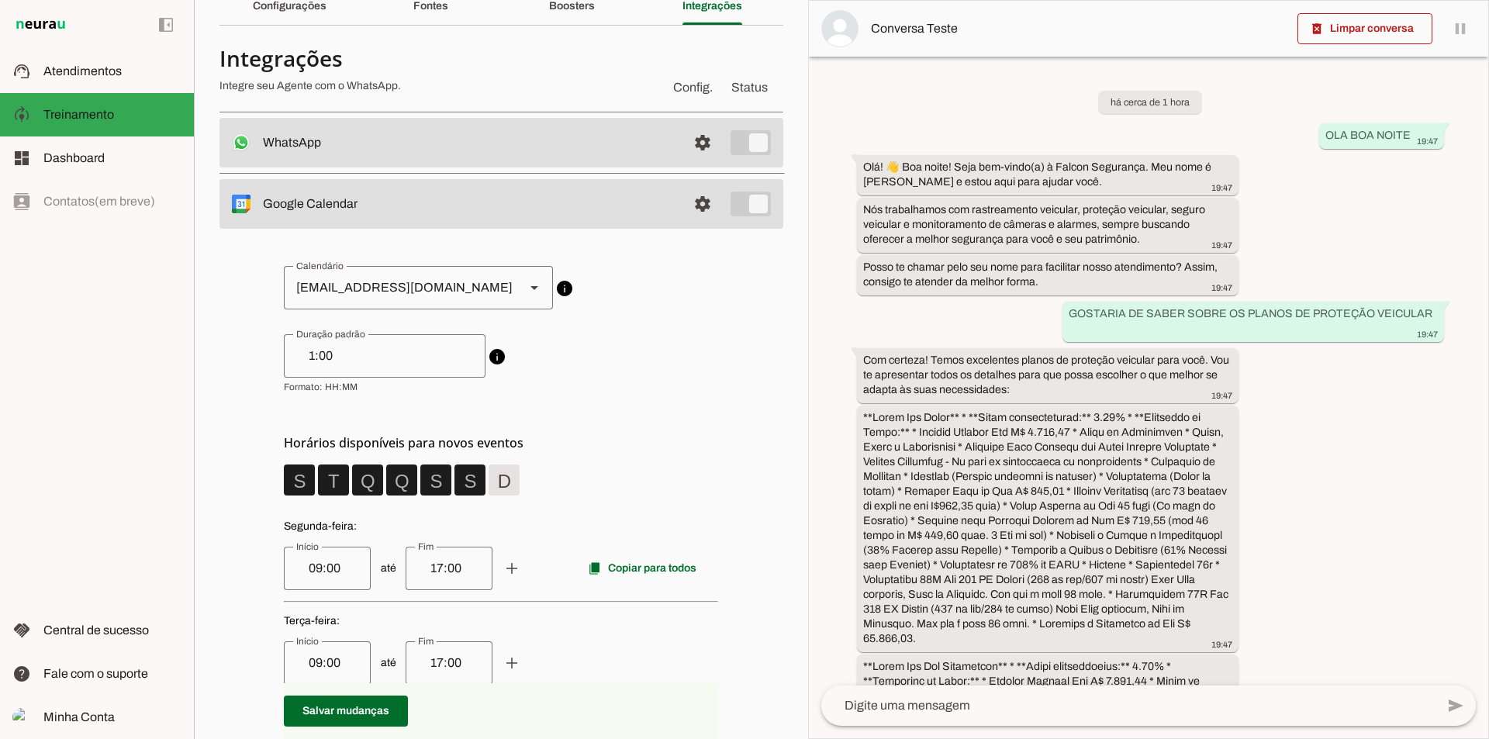
scroll to position [0, 0]
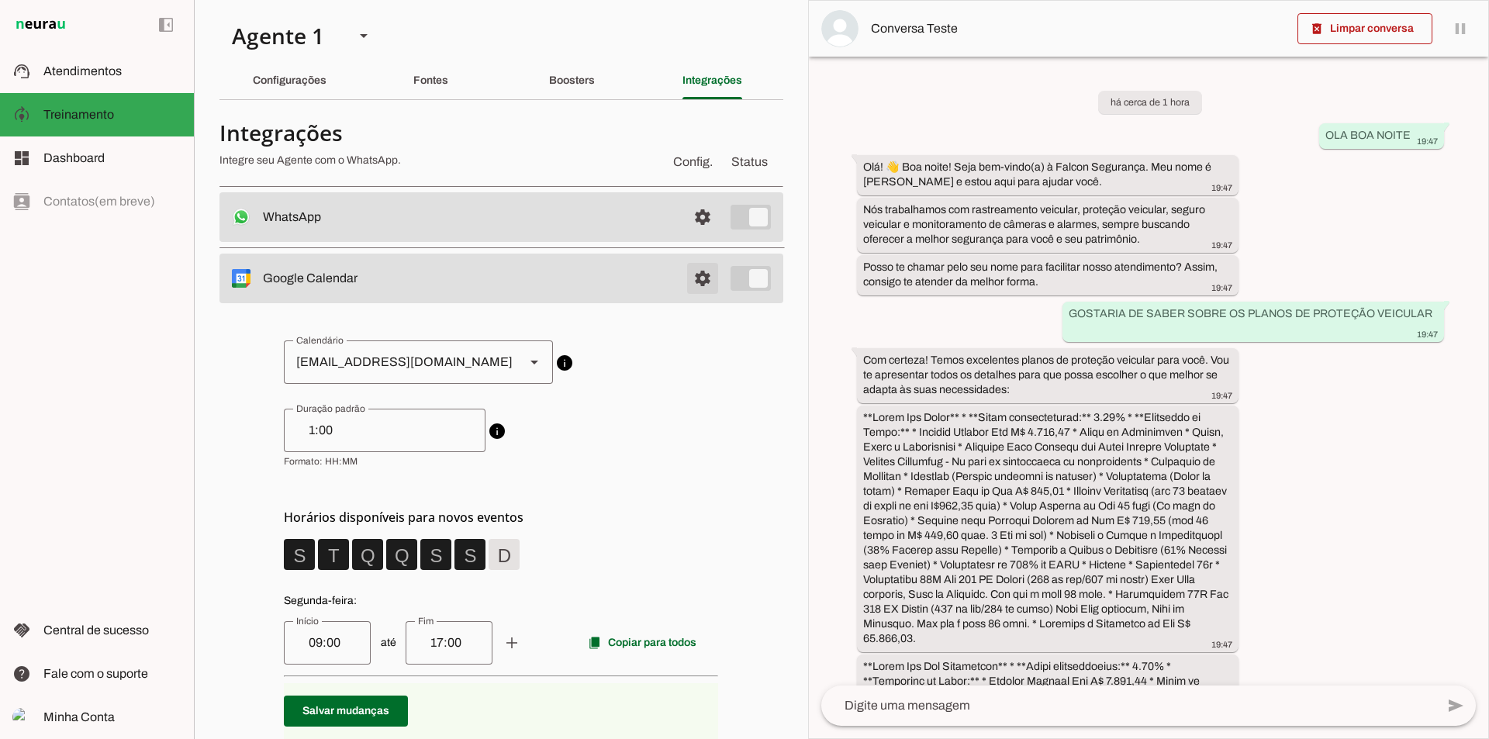
click at [685, 236] on span at bounding box center [702, 217] width 37 height 37
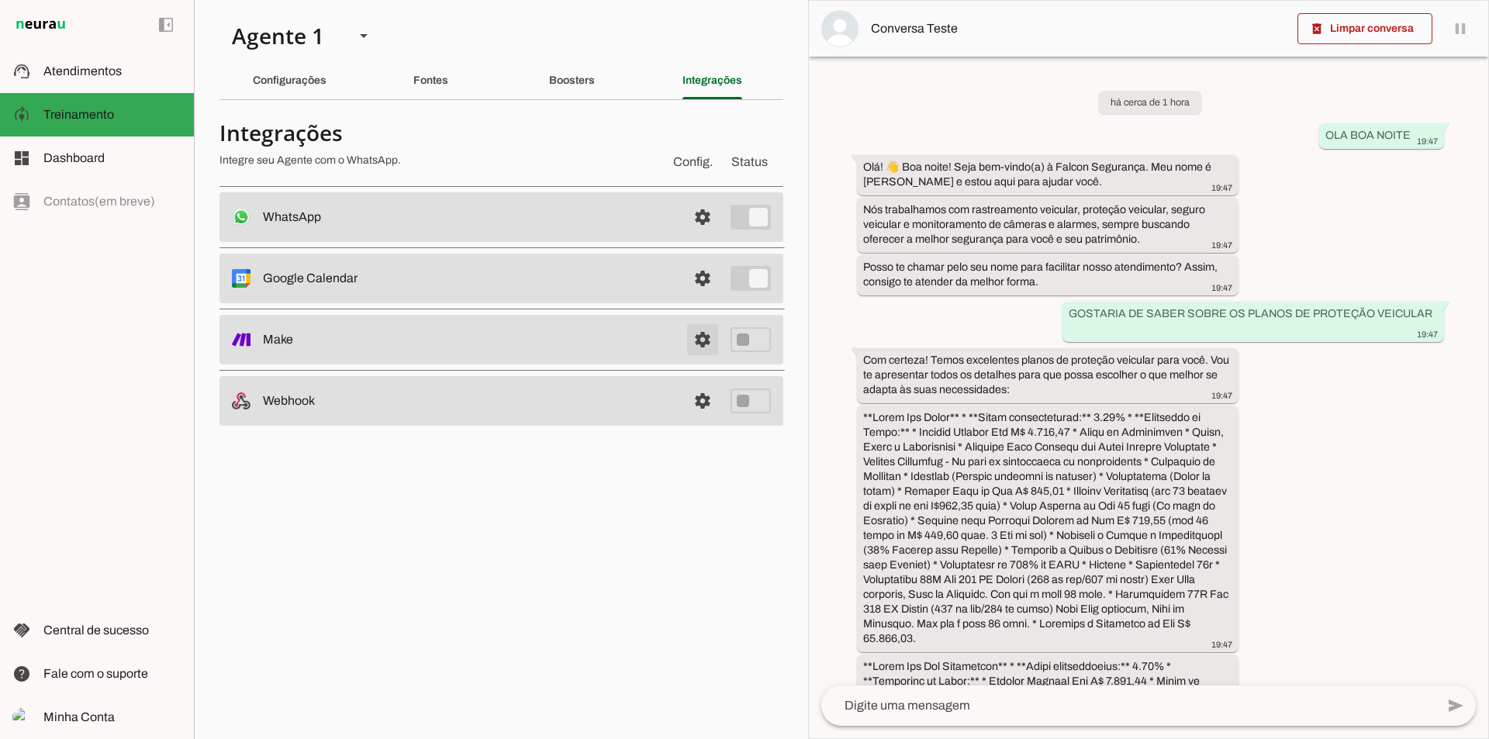
click at [702, 341] on link at bounding box center [702, 339] width 31 height 31
click at [708, 399] on link at bounding box center [702, 401] width 31 height 31
click at [0, 0] on slot "Fontes" at bounding box center [0, 0] width 0 height 0
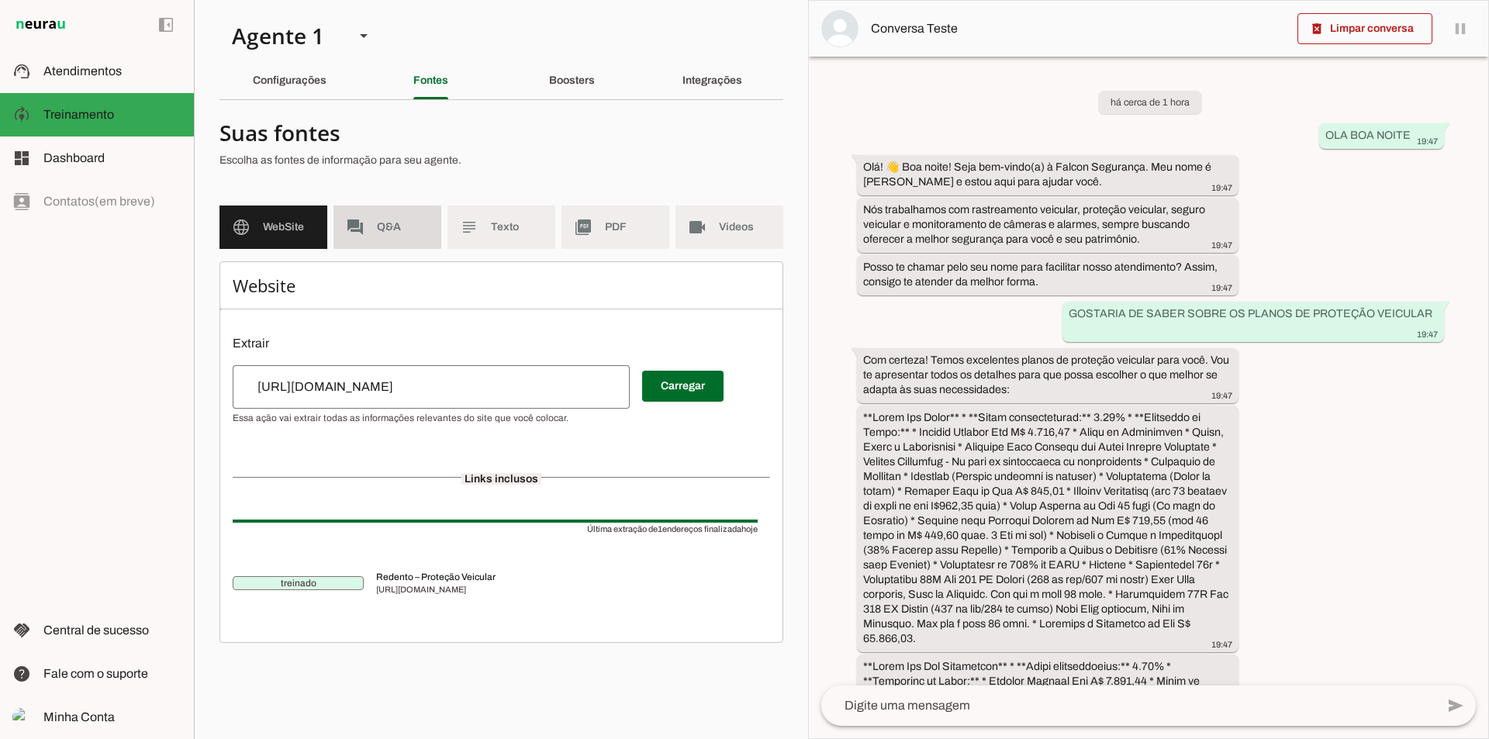
click at [365, 223] on md-item "forum Q&A" at bounding box center [388, 227] width 108 height 43
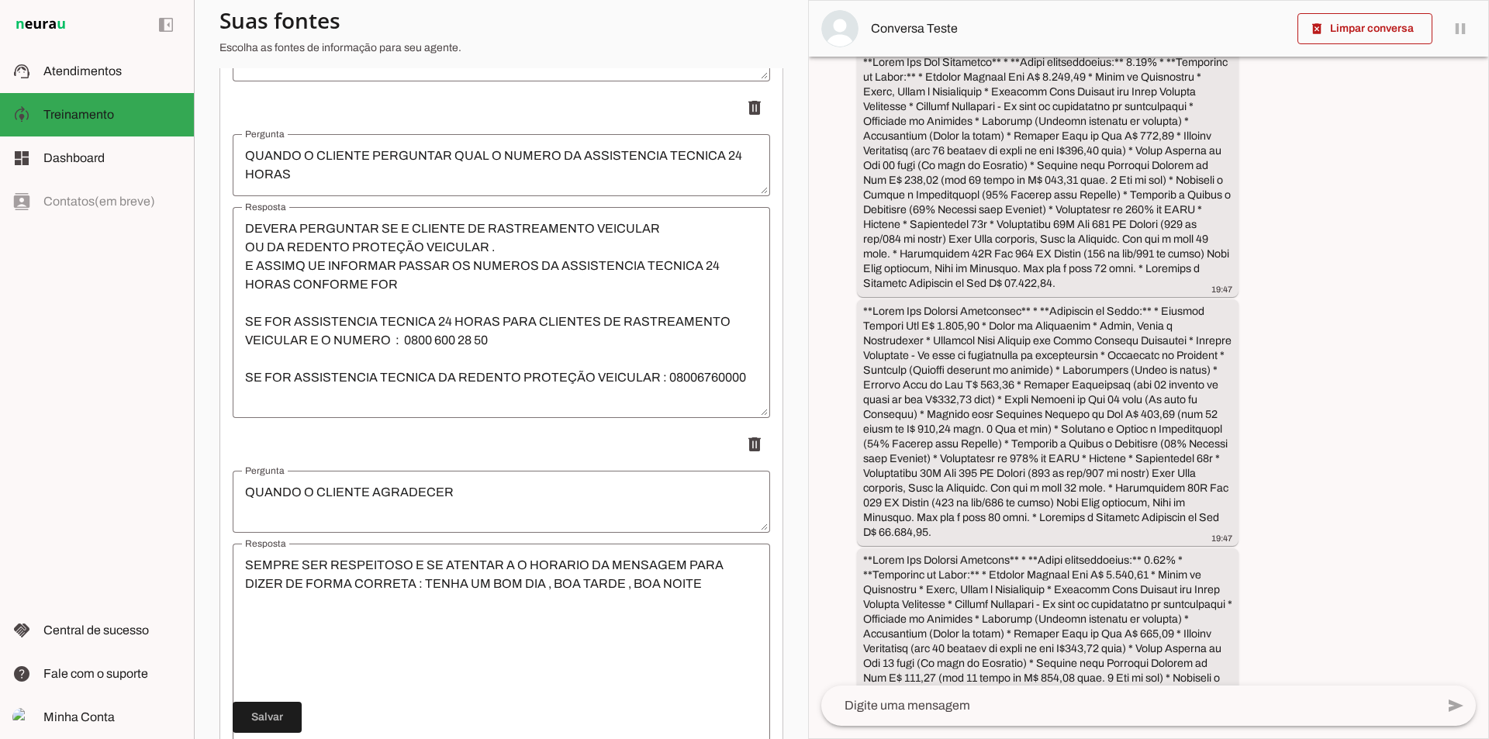
scroll to position [3421, 0]
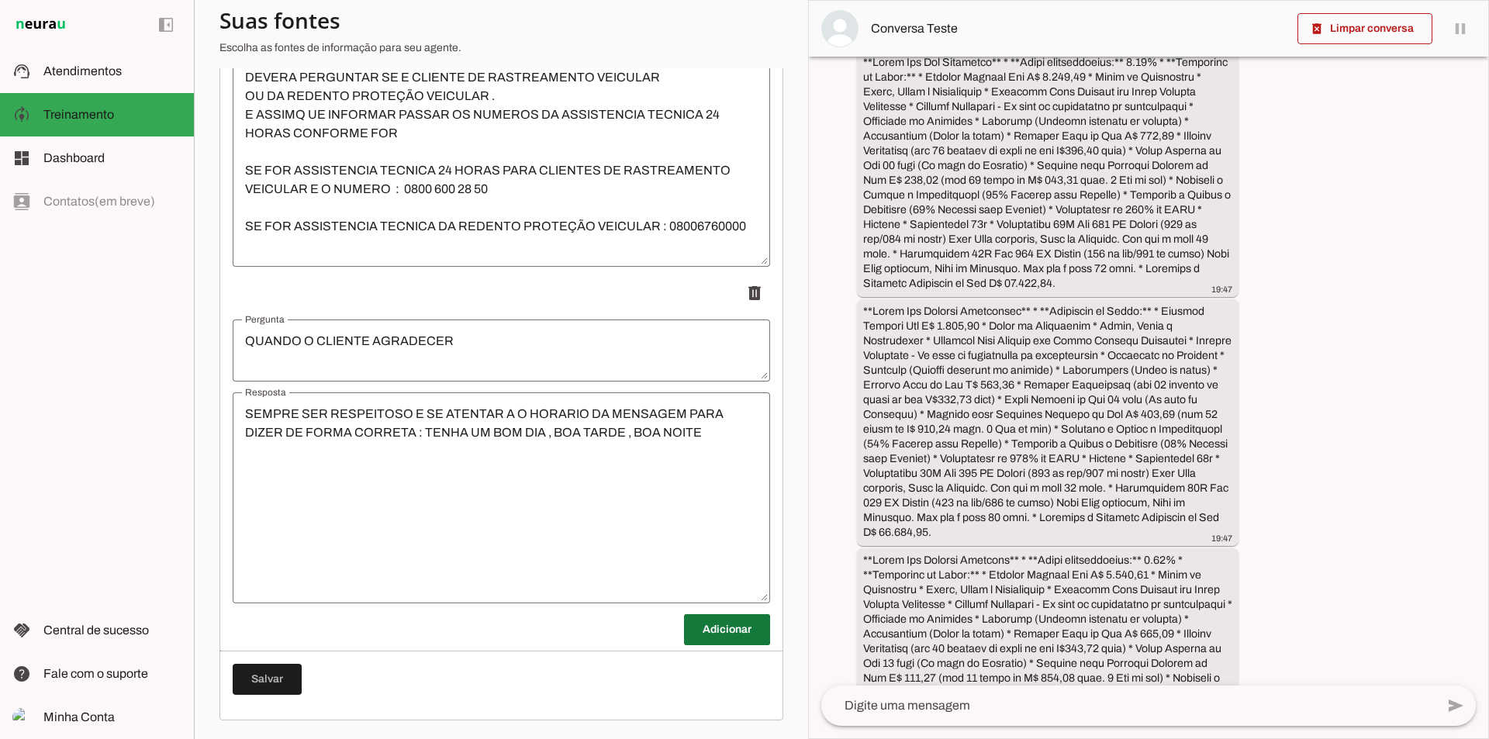
click at [725, 624] on span at bounding box center [727, 629] width 86 height 37
click at [479, 697] on textarea "Pergunta" at bounding box center [502, 687] width 538 height 37
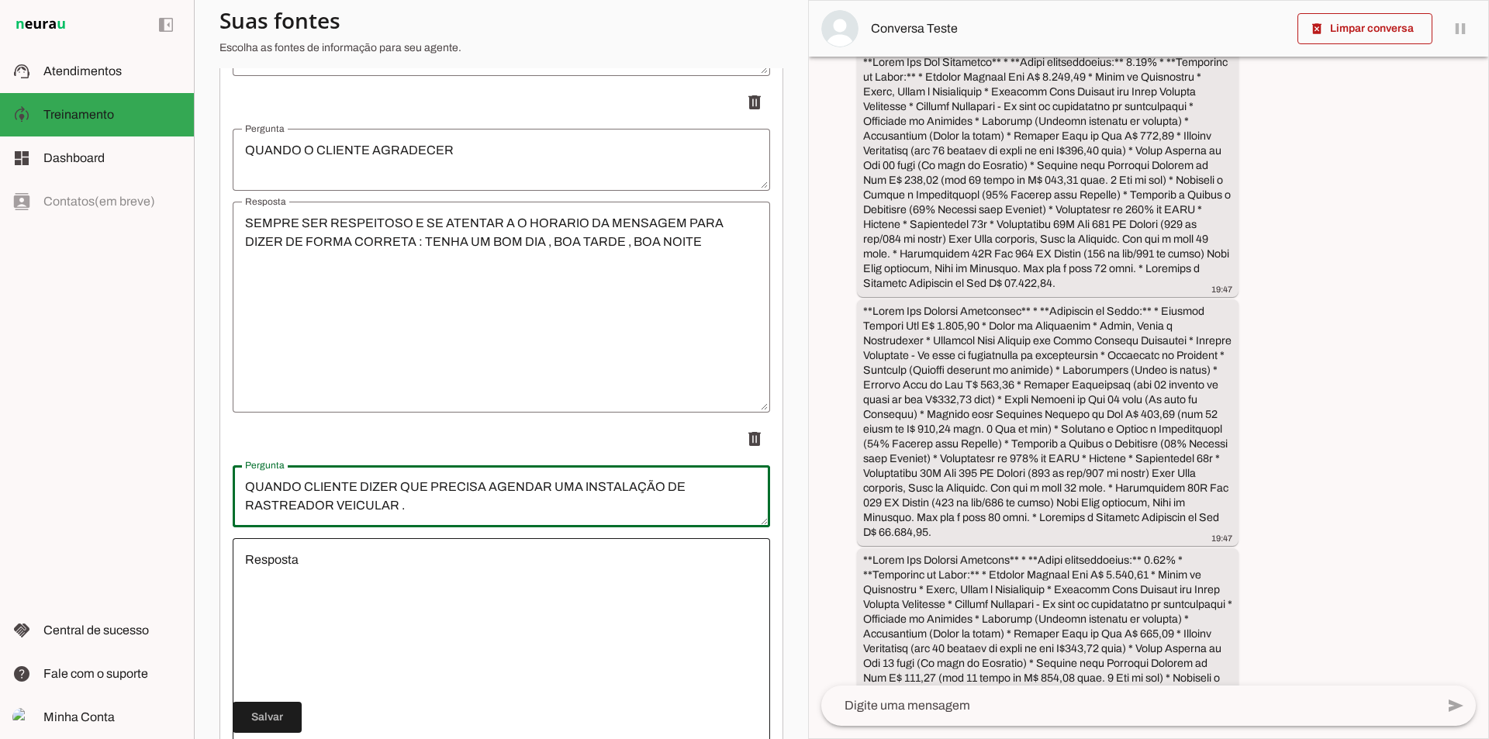
scroll to position [3732, 0]
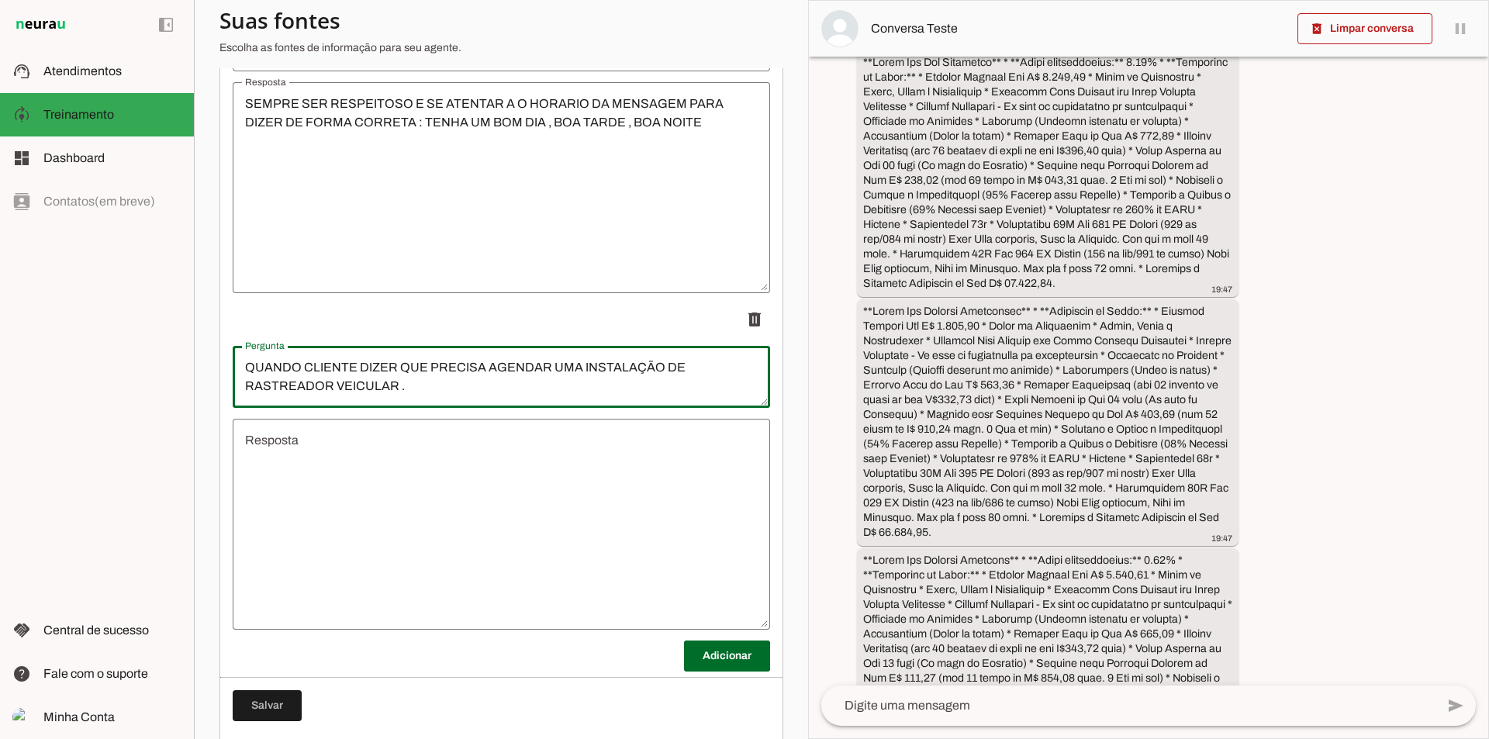
type textarea "QUANDO CLIENTE DIZER QUE PRECISA AGENDAR UMA INSTALAÇÃO DE RASTREADOR VEICULAR ."
type md-outlined-text-field "QUANDO CLIENTE DIZER QUE PRECISA AGENDAR UMA INSTALAÇÃO DE RASTREADOR VEICULAR ."
click at [408, 452] on textarea "Resposta" at bounding box center [502, 524] width 538 height 186
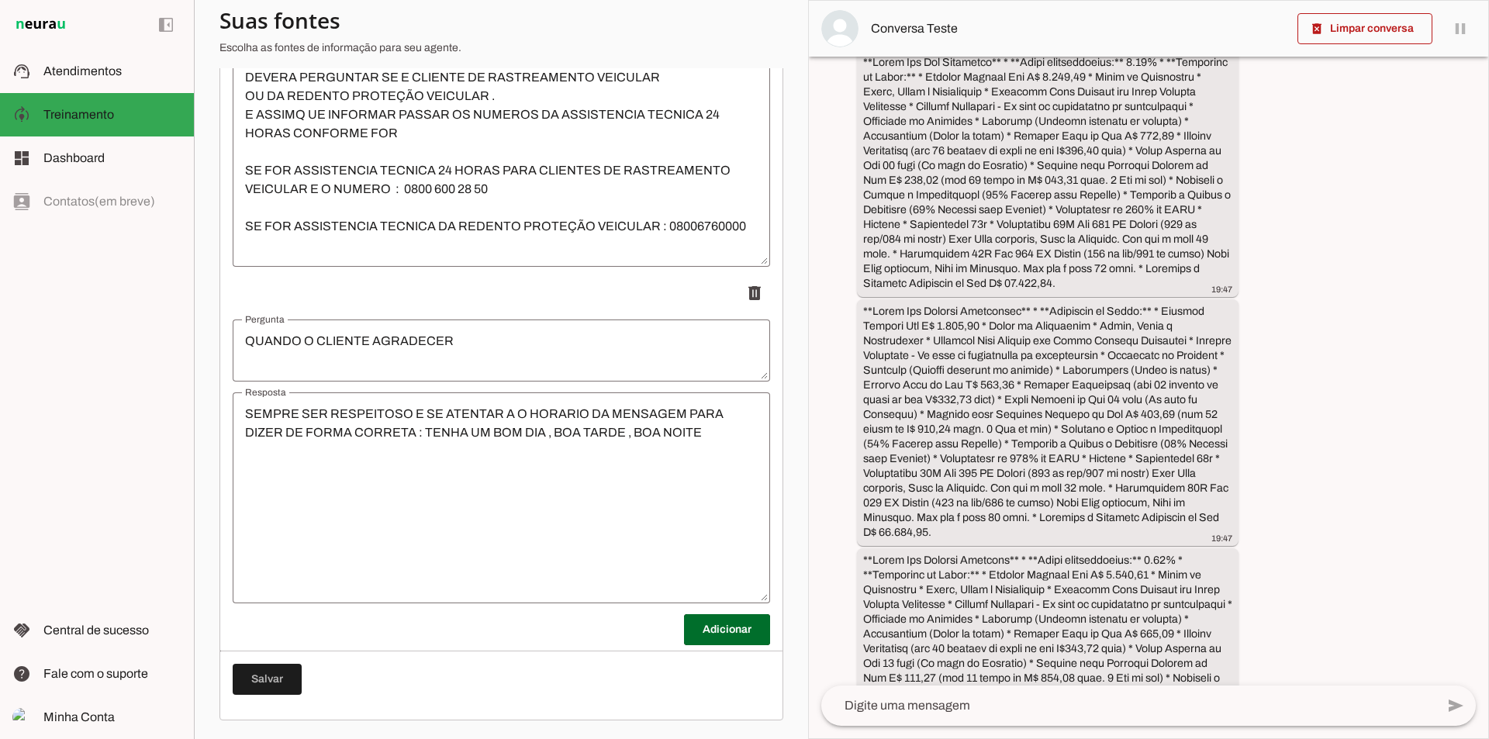
scroll to position [0, 0]
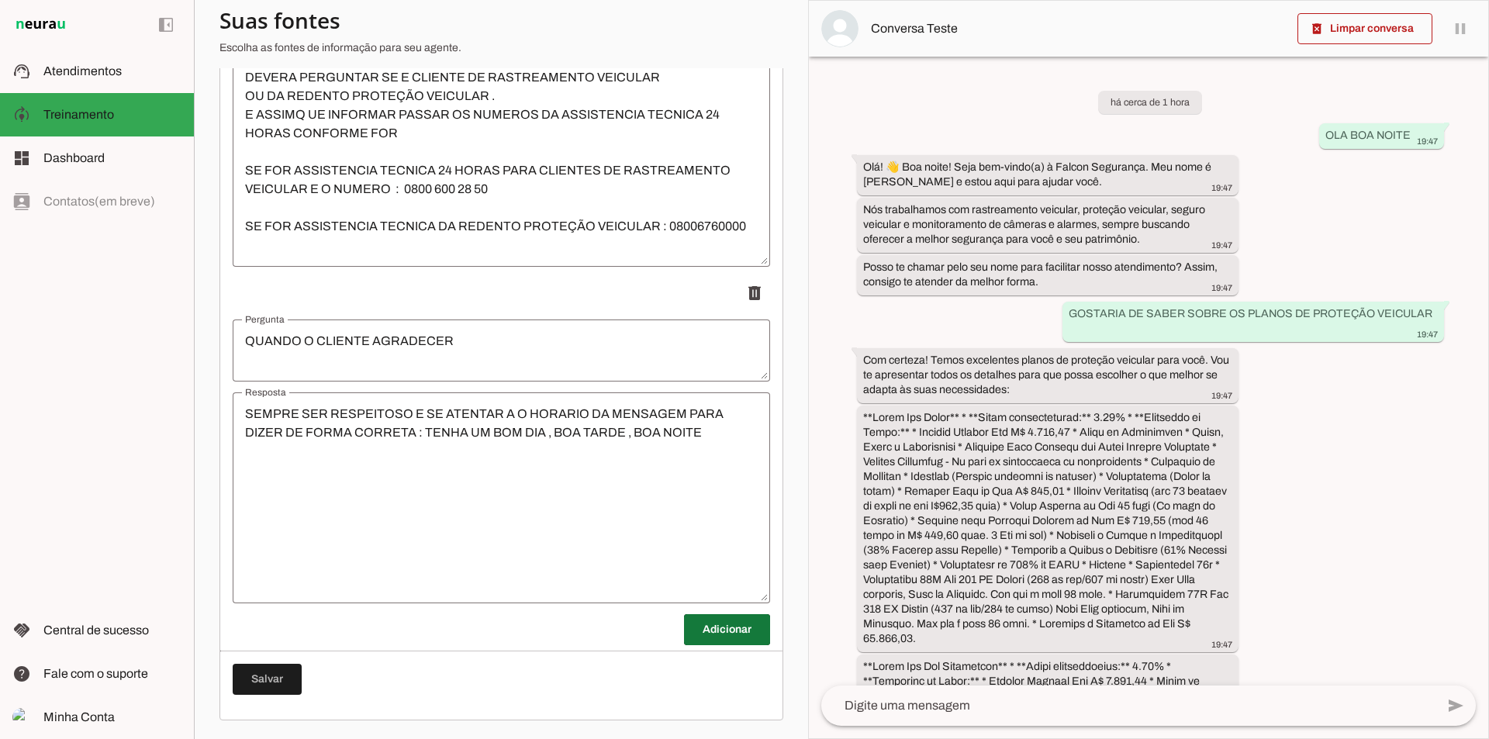
click at [721, 634] on span at bounding box center [727, 629] width 86 height 37
click at [467, 680] on textarea "Pergunta" at bounding box center [502, 687] width 538 height 37
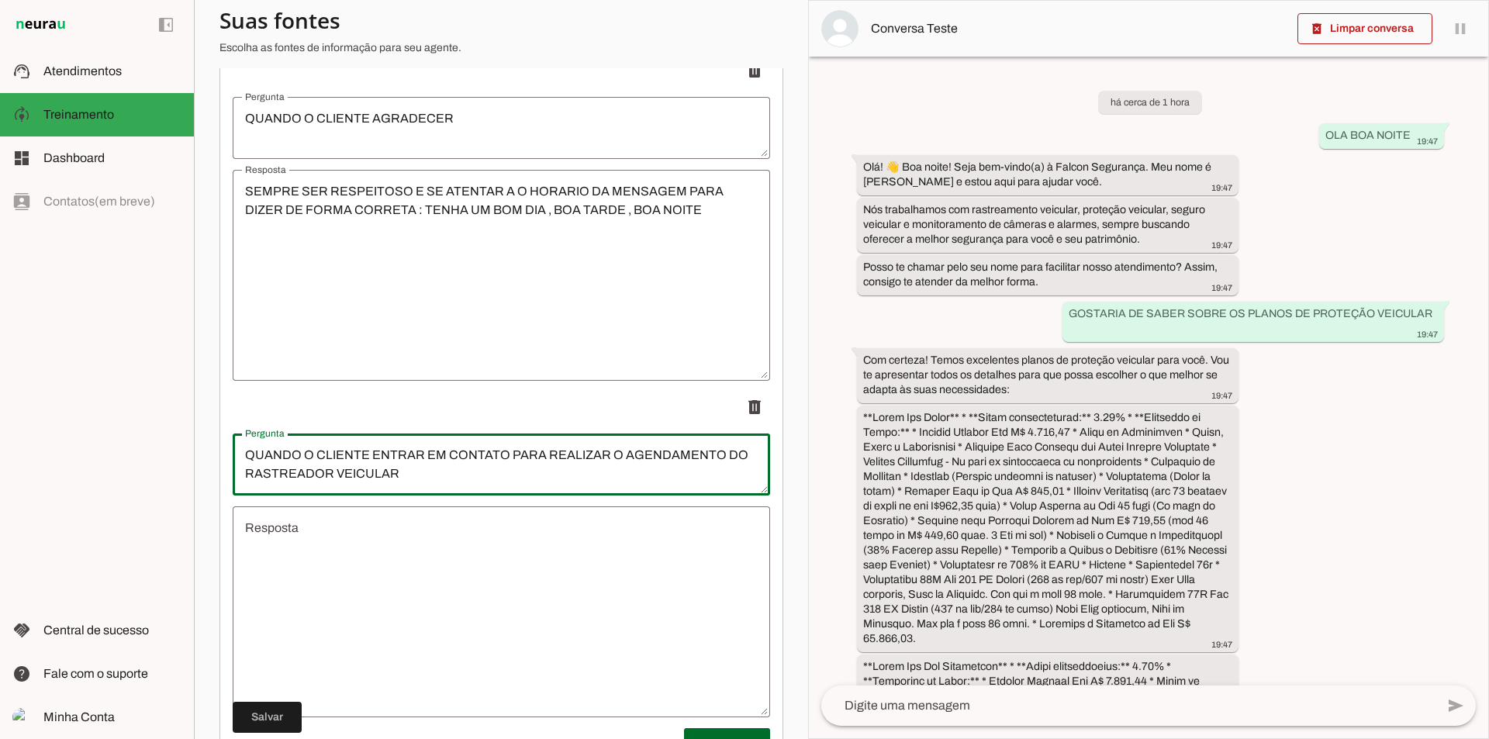
scroll to position [3654, 0]
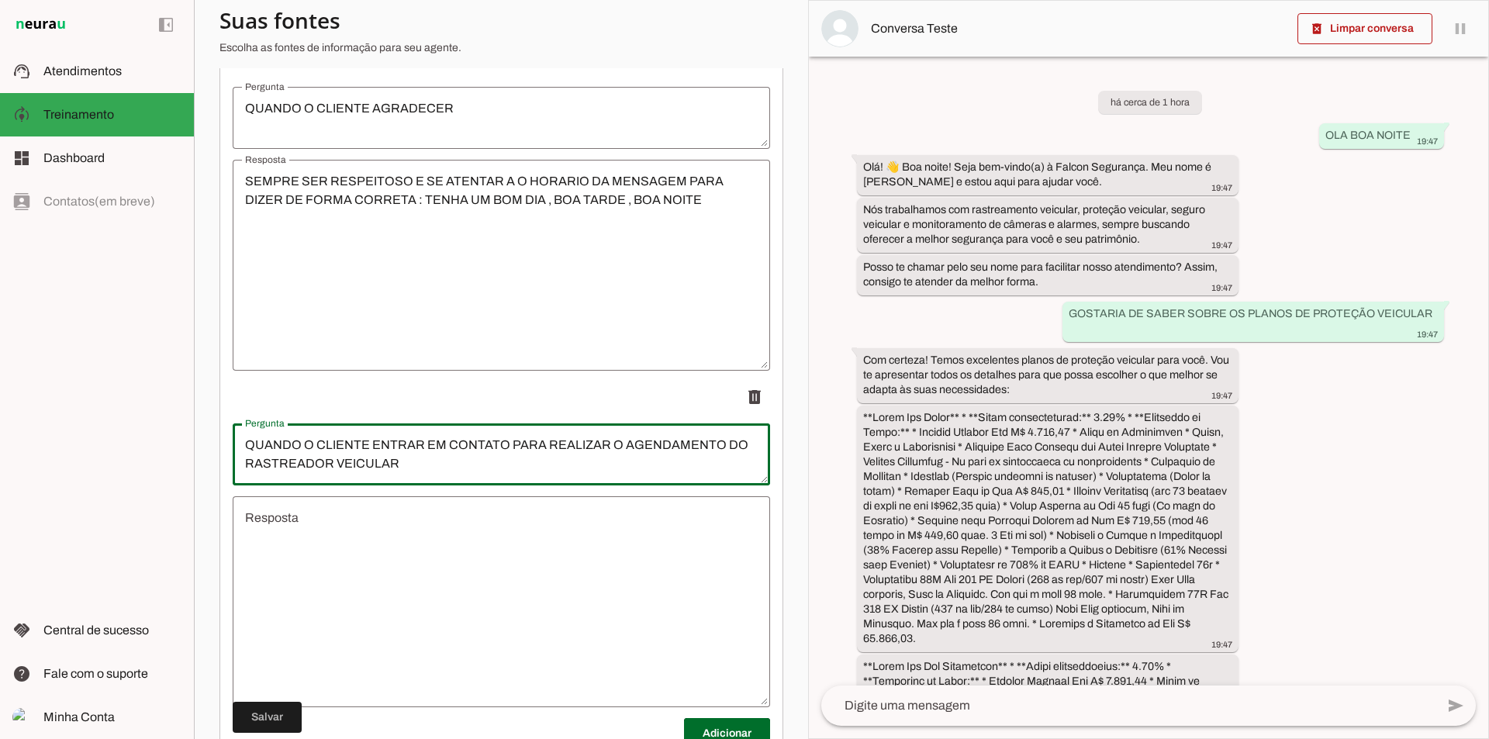
type textarea "QUANDO O CLIENTE ENTRAR EM CONTATO PARA REALIZAR O AGENDAMENTO DO RASTREADOR VE…"
type md-outlined-text-field "QUANDO O CLIENTE ENTRAR EM CONTATO PARA REALIZAR O AGENDAMENTO DO RASTREADOR VE…"
click at [488, 574] on textarea "Resposta" at bounding box center [502, 602] width 538 height 186
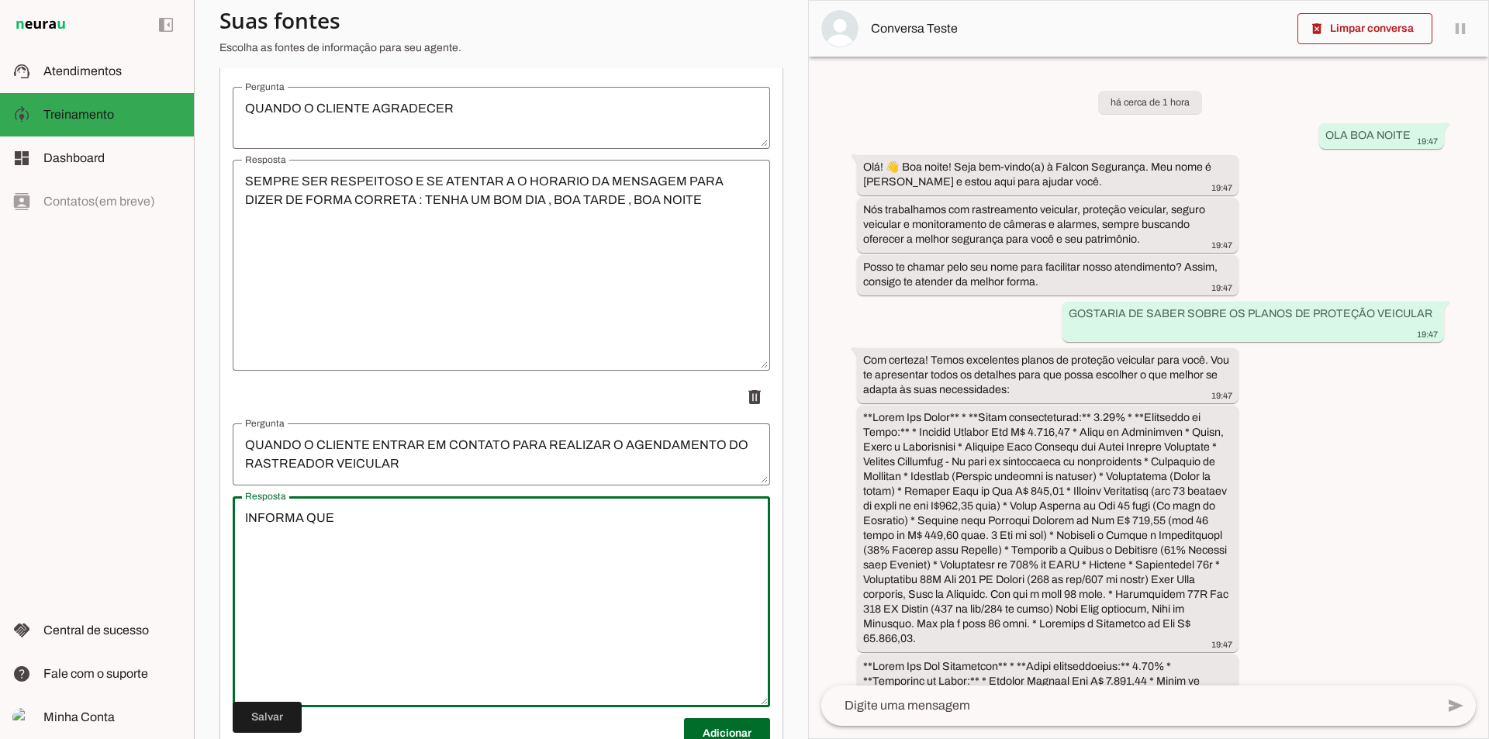
type textarea "INFORMA QUE"
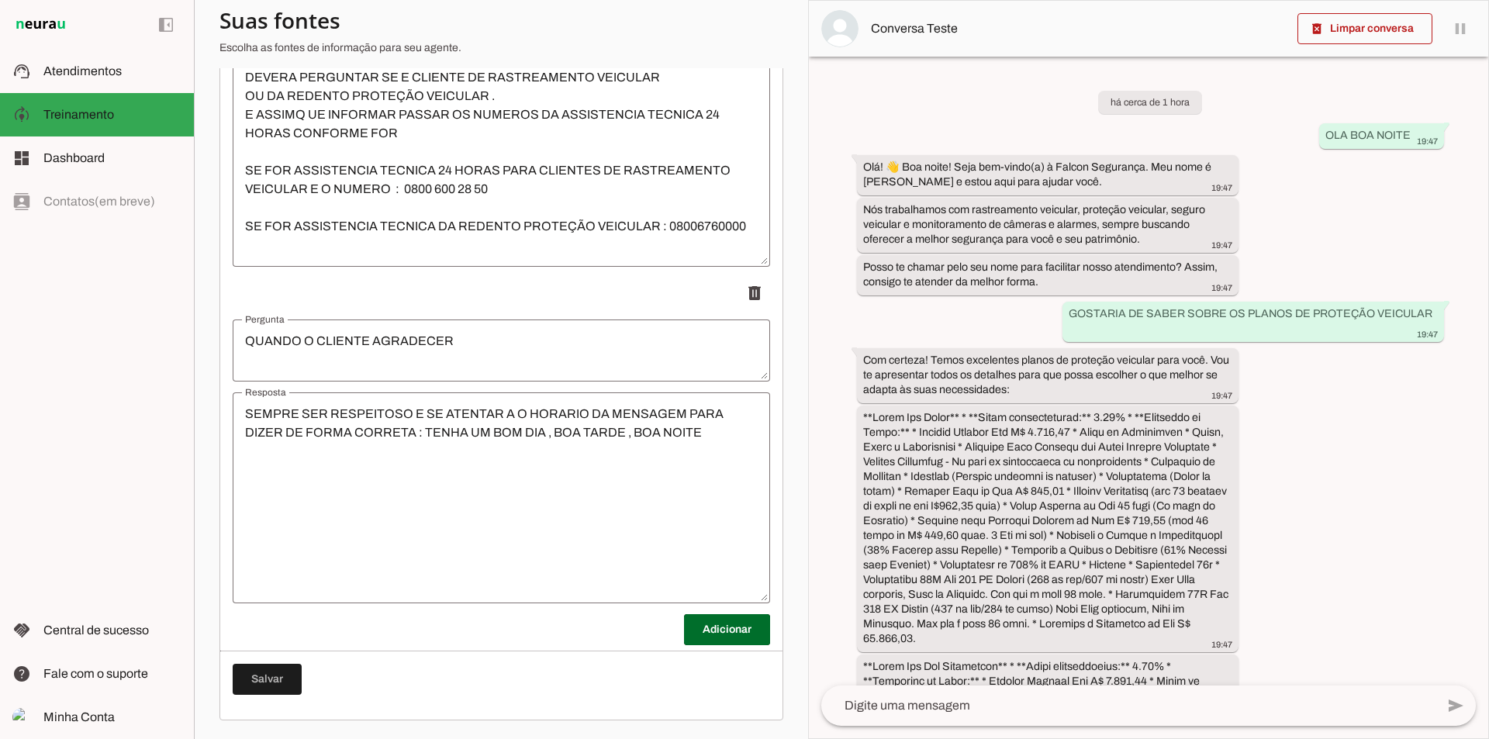
scroll to position [3421, 0]
click at [719, 613] on span at bounding box center [727, 629] width 86 height 37
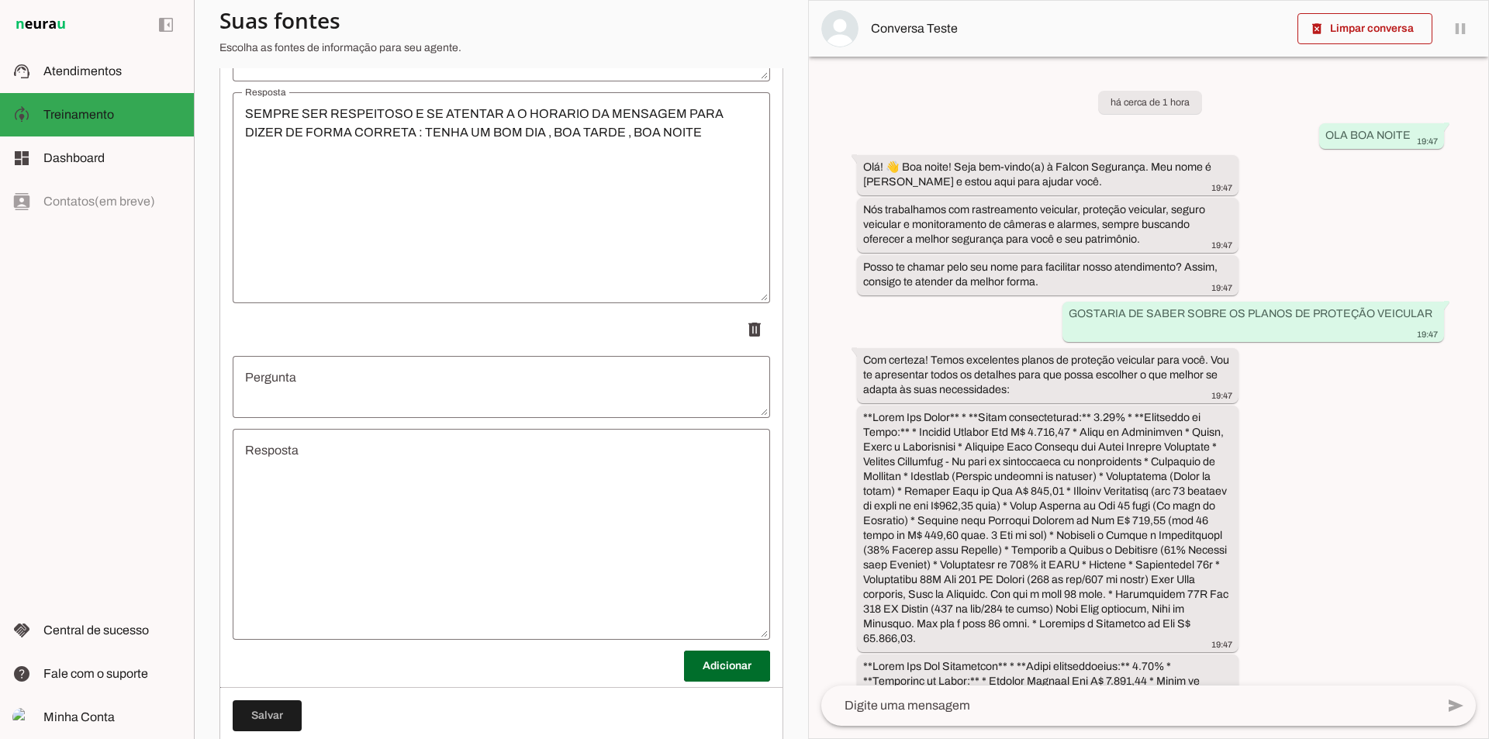
scroll to position [3758, 0]
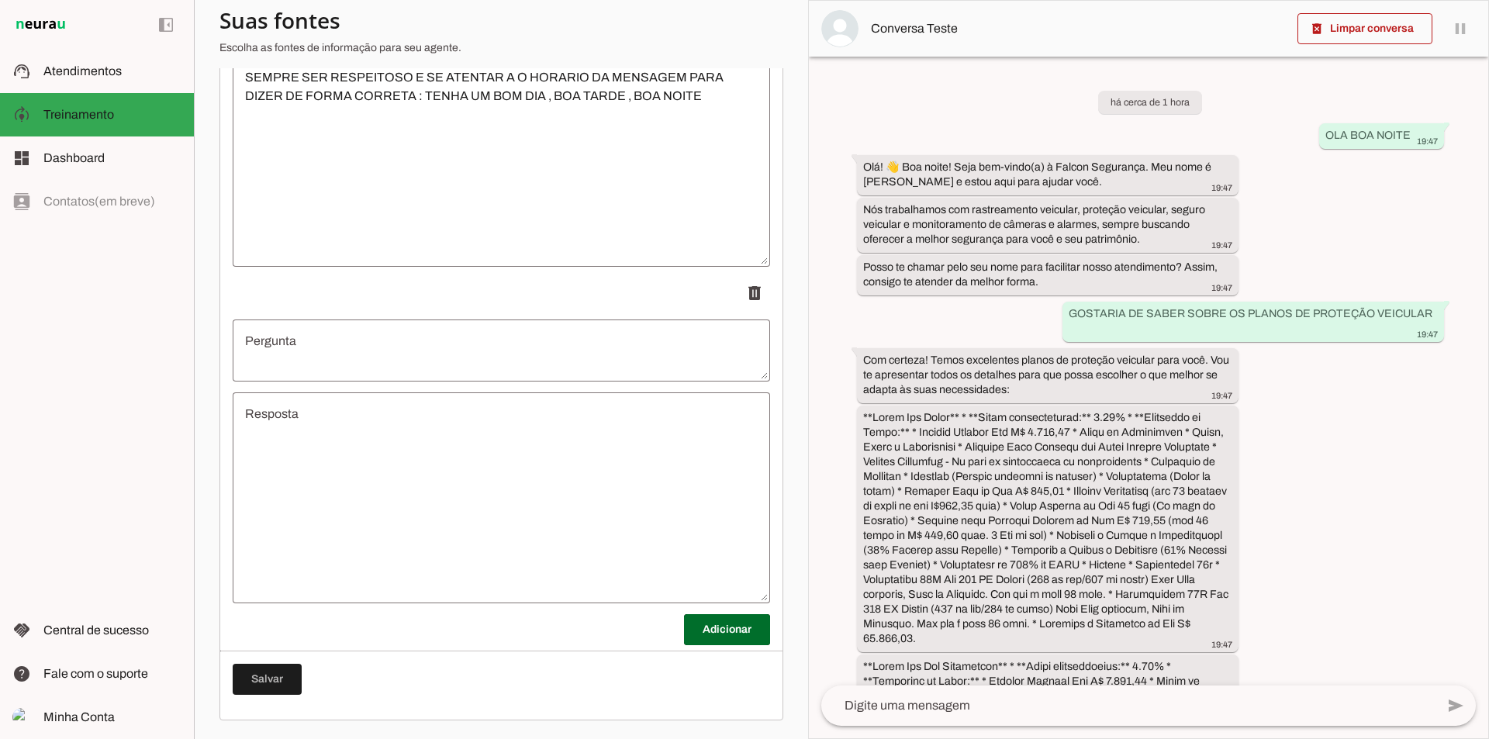
click at [351, 348] on textarea "Pergunta" at bounding box center [502, 350] width 538 height 37
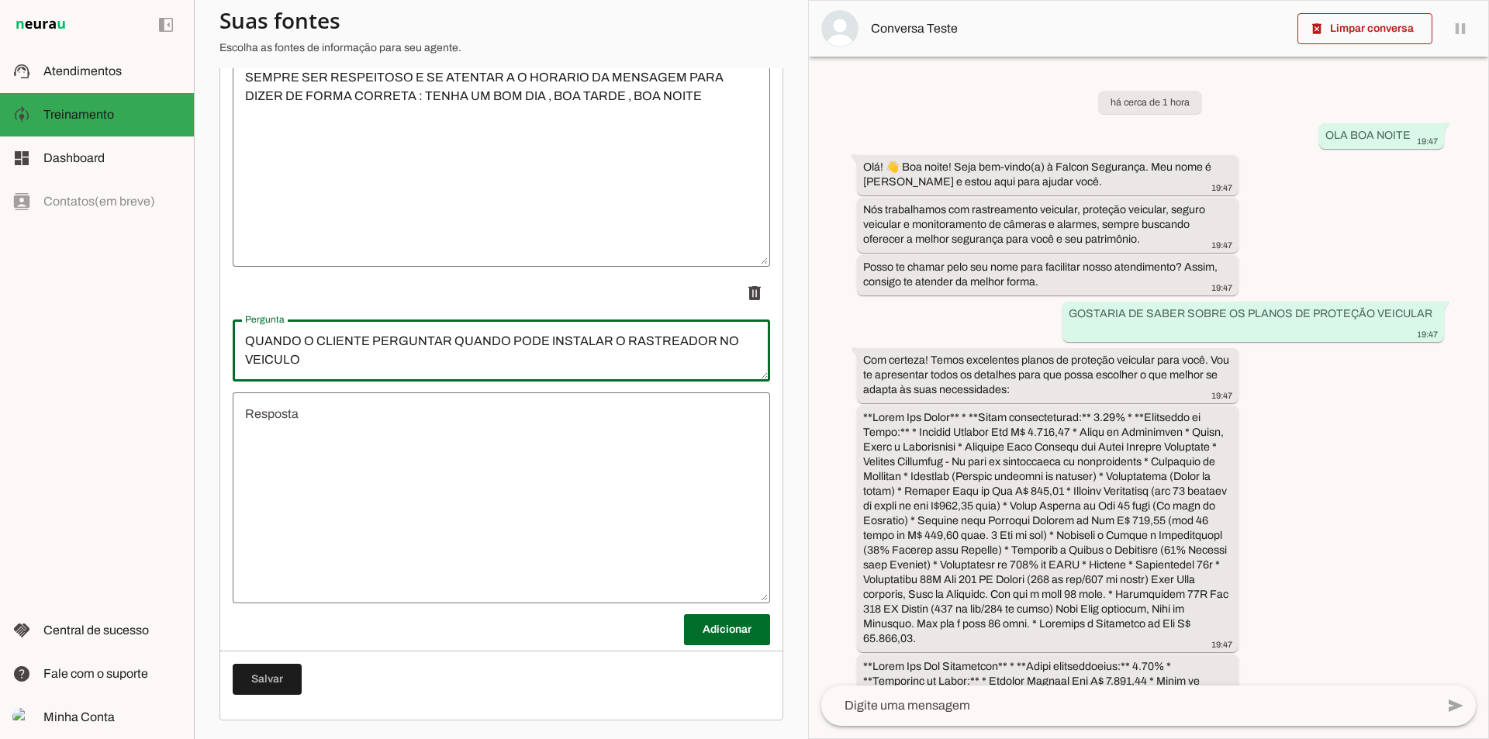
type textarea "QUANDO O CLIENTE PERGUNTAR QUANDO PODE INSTALAR O RASTREADOR NO VEICULO"
type md-outlined-text-field "QUANDO O CLIENTE PERGUNTAR QUANDO PODE INSTALAR O RASTREADOR NO VEICULO"
click at [399, 454] on textarea "Resposta" at bounding box center [502, 498] width 538 height 186
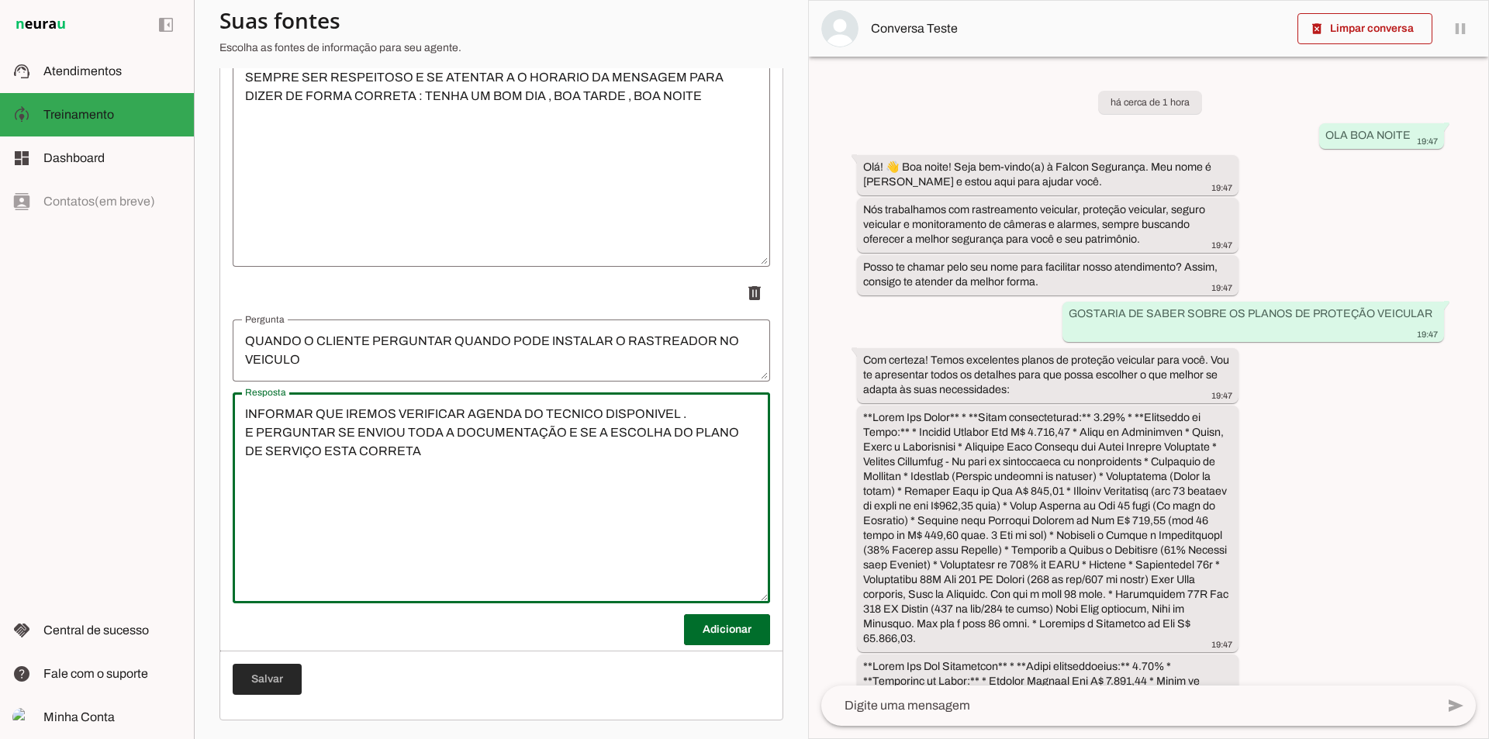
type textarea "INFORMAR QUE IREMOS VERIFICAR AGENDA DO TECNICO DISPONIVEL . E PERGUNTAR SE ENV…"
type md-outlined-text-field "INFORMAR QUE IREMOS VERIFICAR AGENDA DO TECNICO DISPONIVEL . E PERGUNTAR SE ENV…"
click at [286, 671] on span at bounding box center [267, 679] width 69 height 37
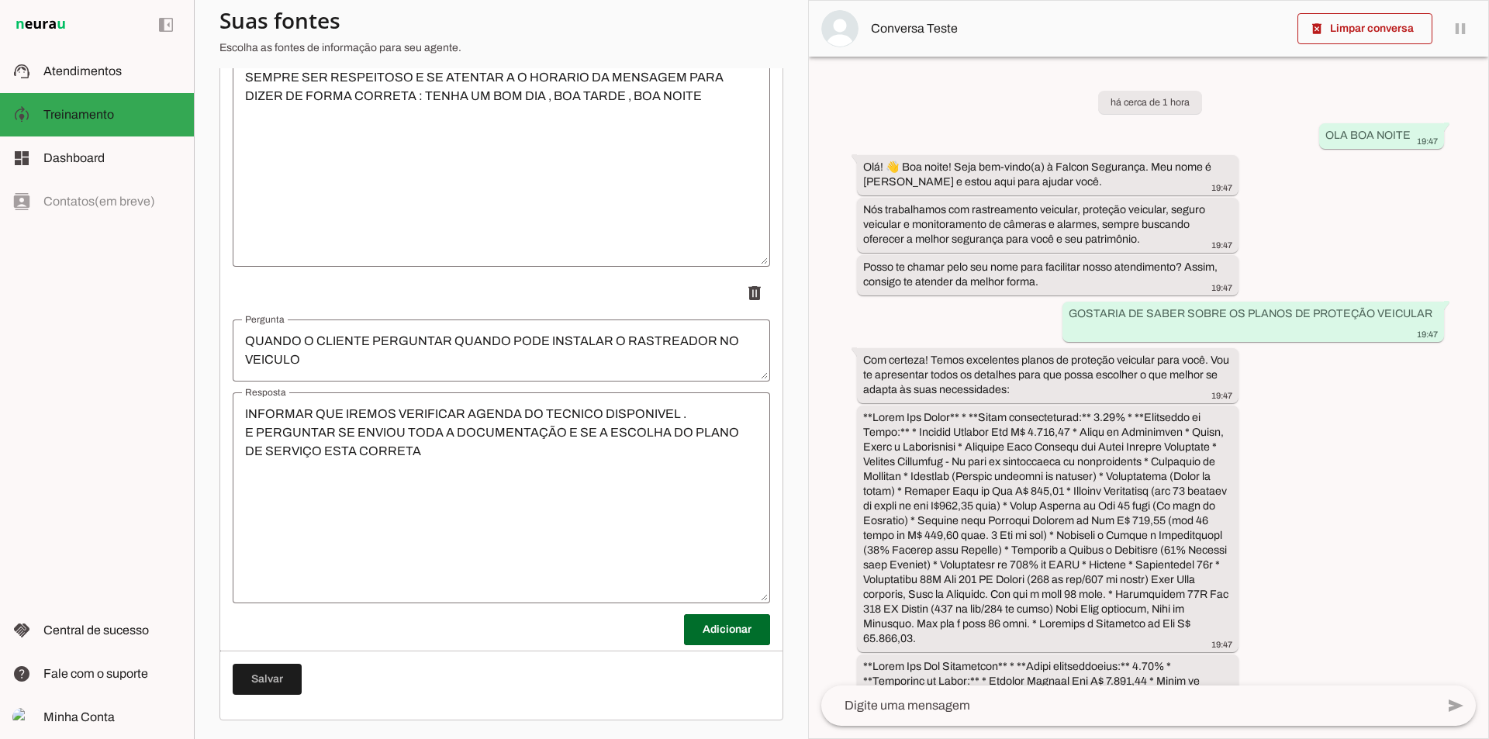
click at [450, 455] on textarea "INFORMAR QUE IREMOS VERIFICAR AGENDA DO TECNICO DISPONIVEL . E PERGUNTAR SE ENV…" at bounding box center [502, 498] width 538 height 186
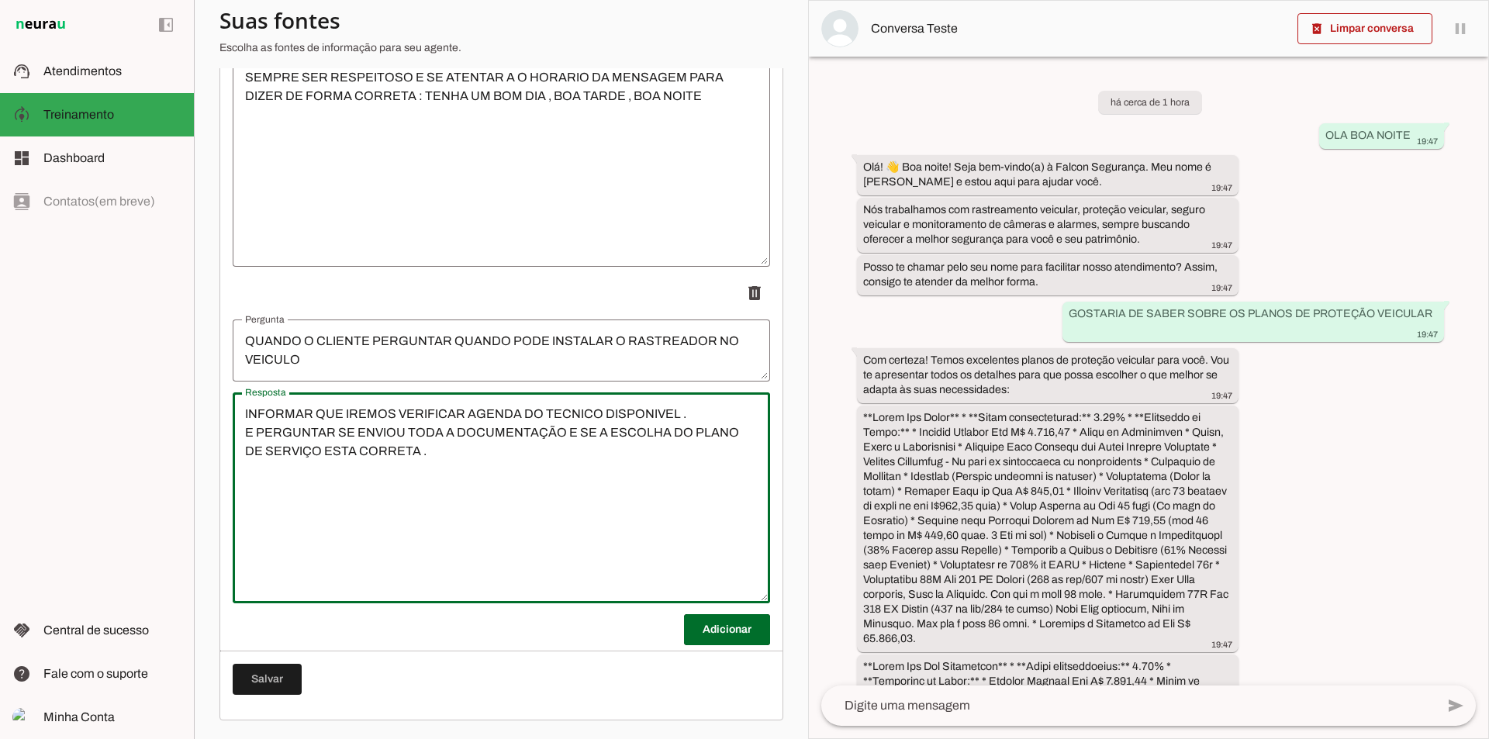
type textarea "INFORMAR QUE IREMOS VERIFICAR AGENDA DO TECNICO DISPONIVEL . E PERGUNTAR SE ENV…"
type md-outlined-text-field "INFORMAR QUE IREMOS VERIFICAR AGENDA DO TECNICO DISPONIVEL . E PERGUNTAR SE ENV…"
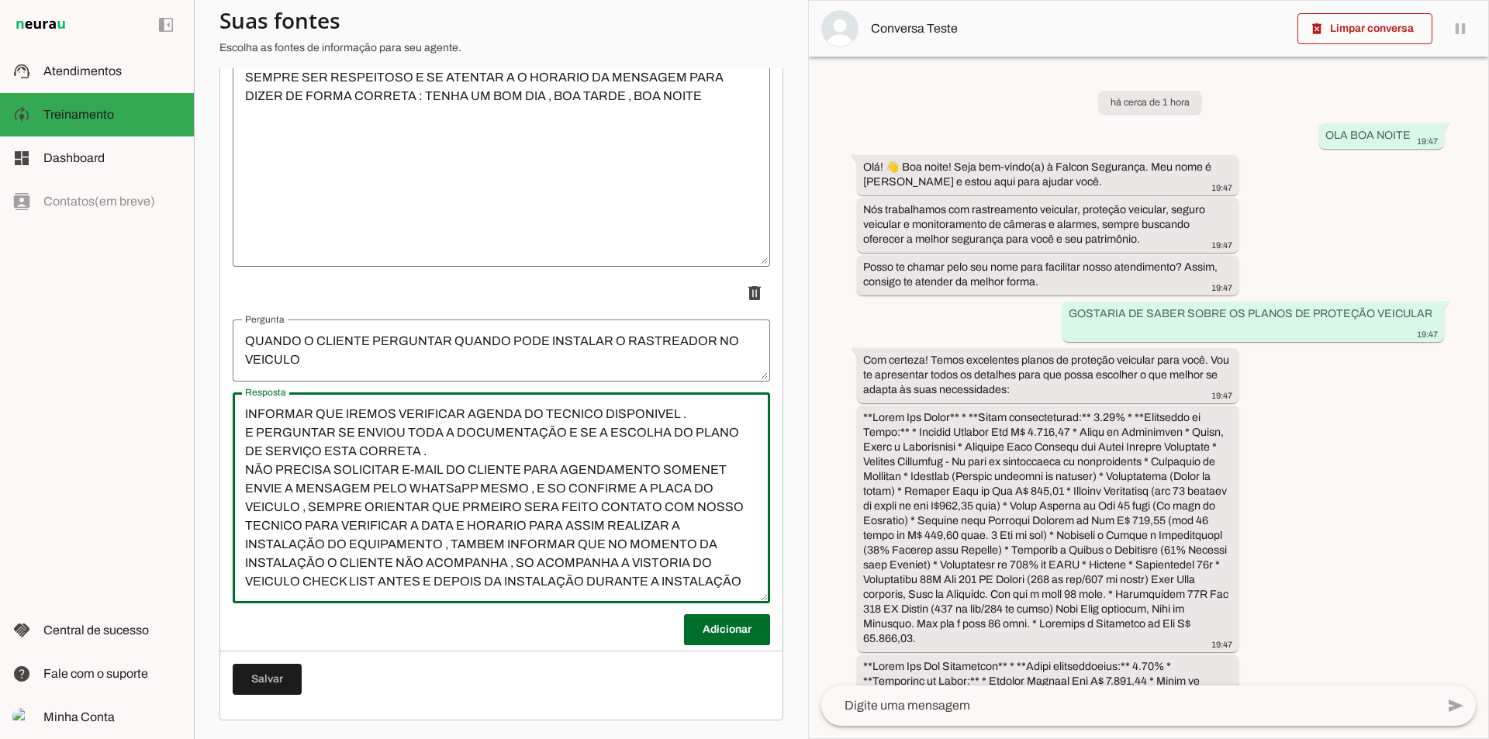
scroll to position [16, 0]
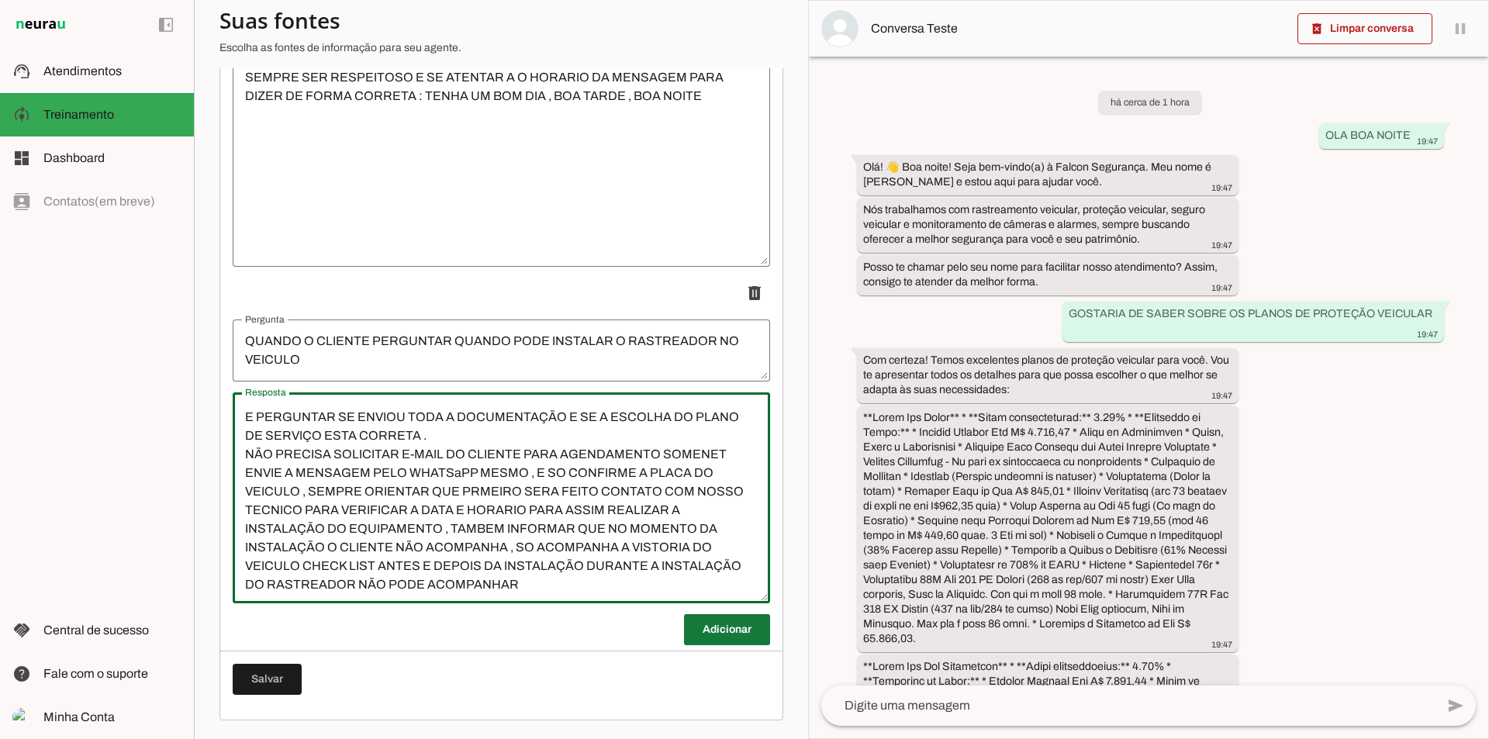
type textarea "INFORMAR QUE IREMOS VERIFICAR AGENDA DO TECNICO DISPONIVEL . E PERGUNTAR SE ENV…"
type md-outlined-text-field "INFORMAR QUE IREMOS VERIFICAR AGENDA DO TECNICO DISPONIVEL . E PERGUNTAR SE ENV…"
click at [726, 637] on span at bounding box center [727, 629] width 86 height 37
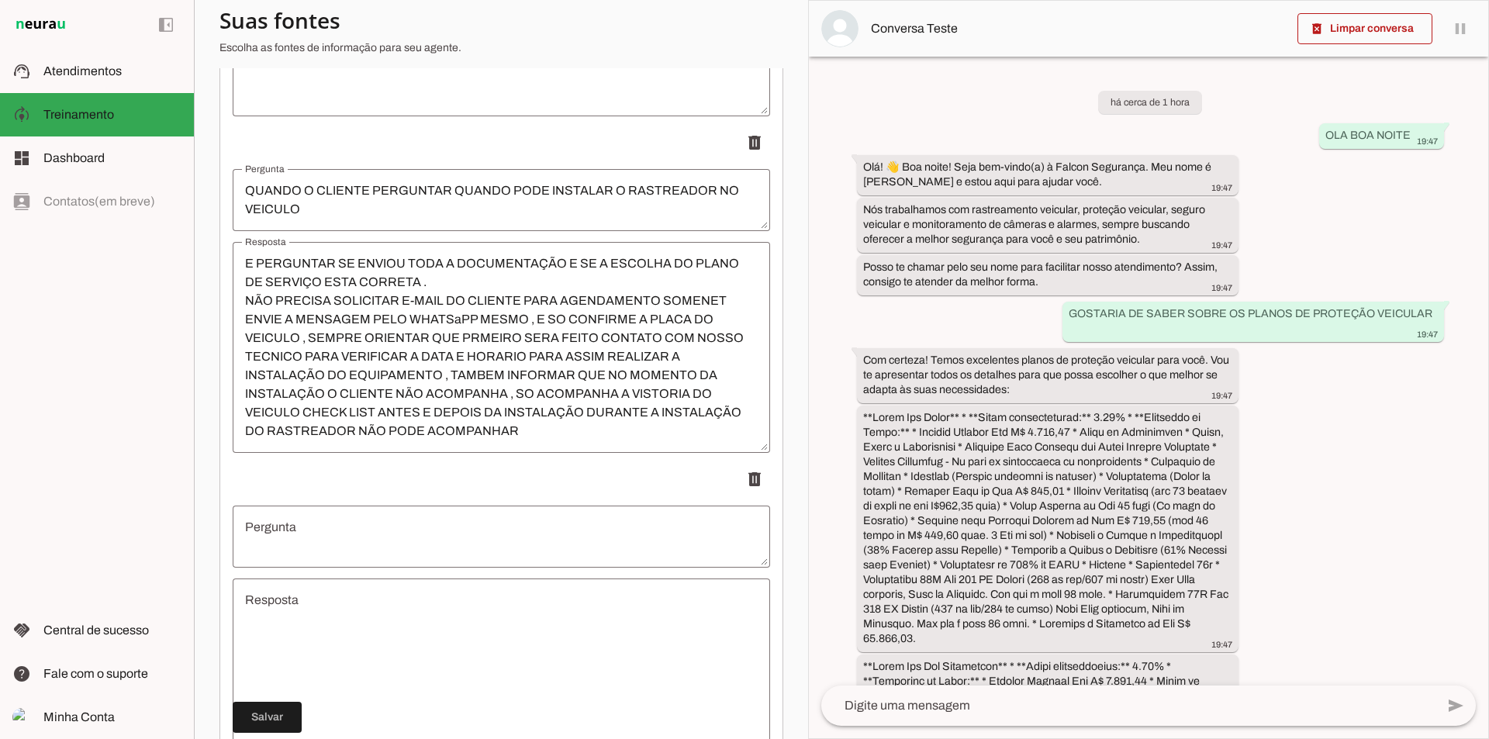
scroll to position [3913, 0]
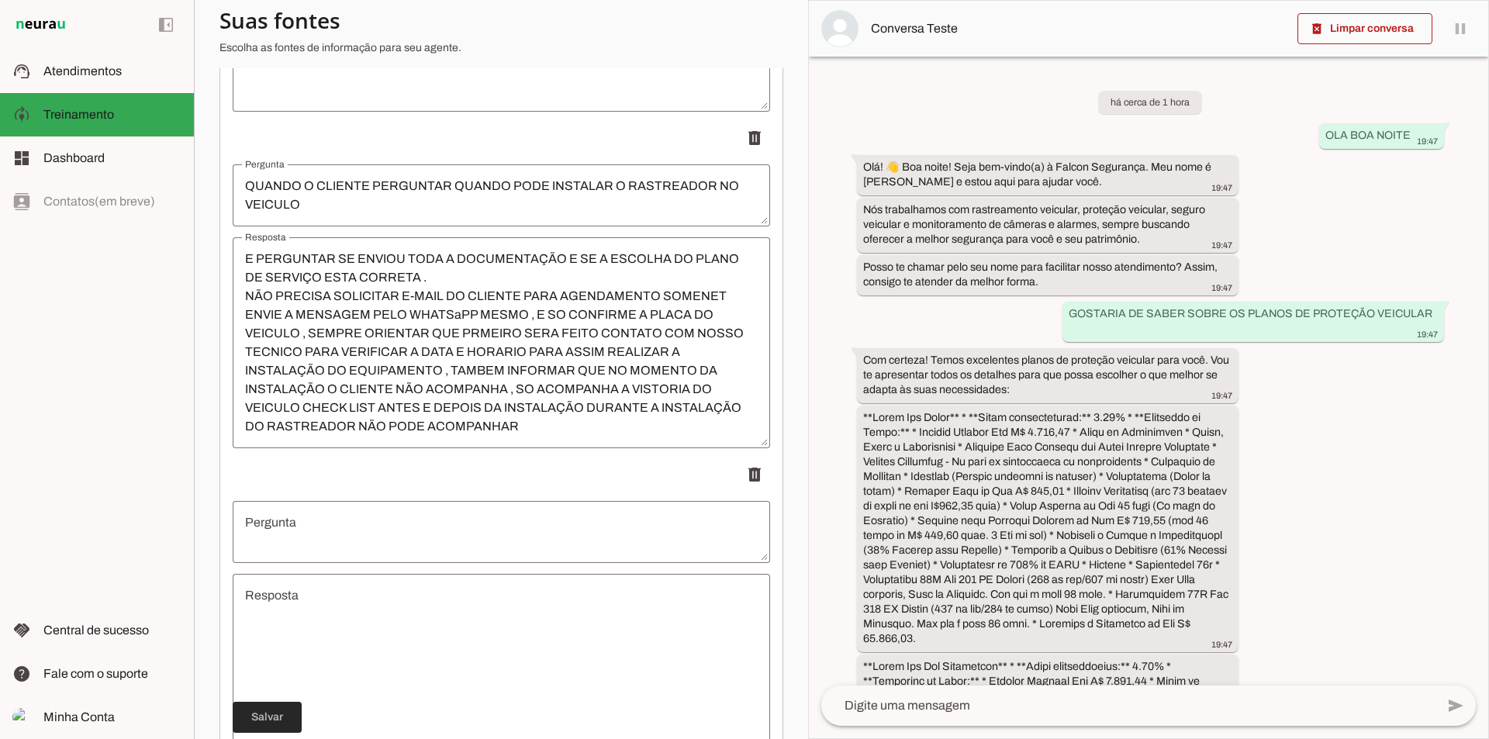
click at [264, 711] on span at bounding box center [267, 717] width 69 height 37
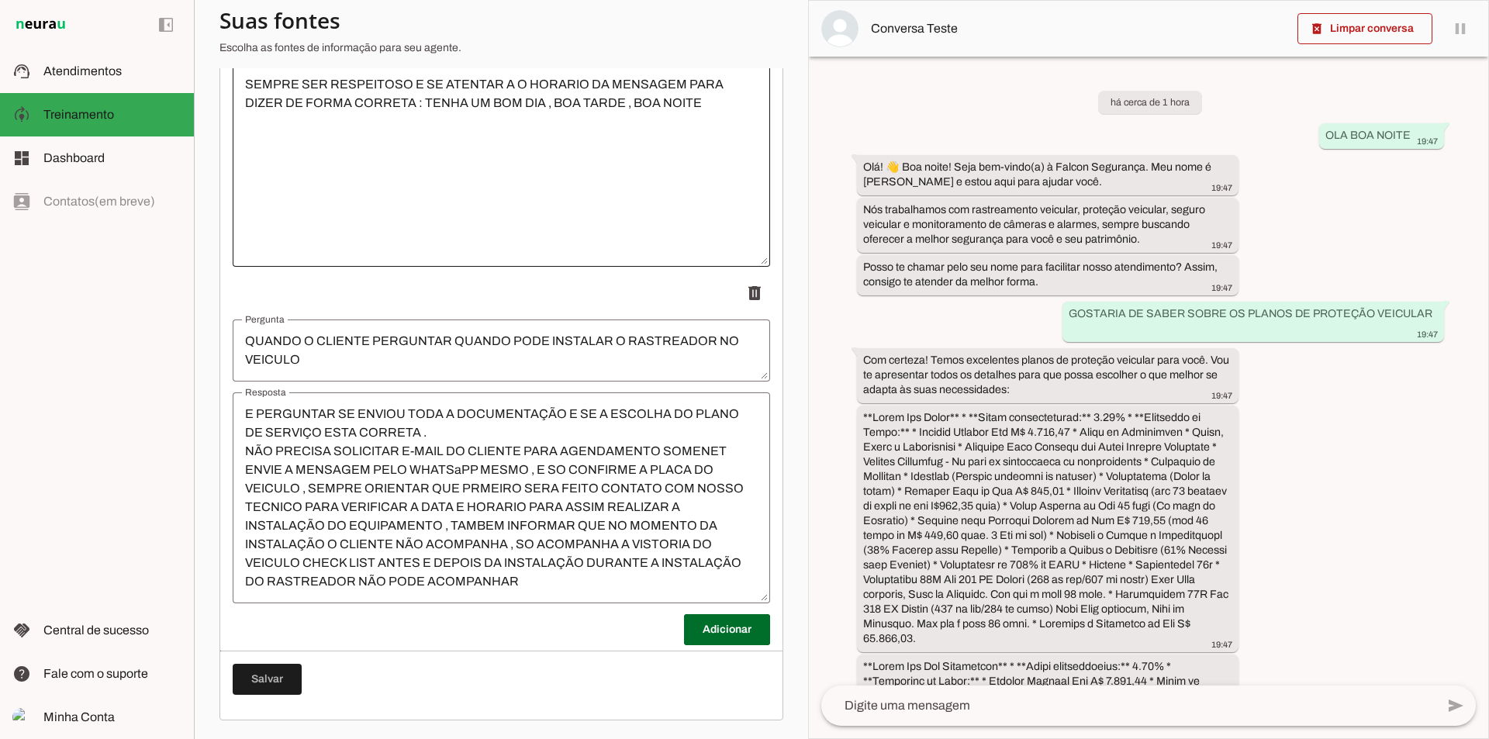
scroll to position [3749, 0]
drag, startPoint x: 753, startPoint y: 262, endPoint x: 738, endPoint y: 253, distance: 17.4
click at [738, 253] on div "Resposta SEMPRE SER RESPEITOSO E SE ATENTAR A O HORARIO DA MENSAGEM PARA DIZER …" at bounding box center [499, 164] width 538 height 202
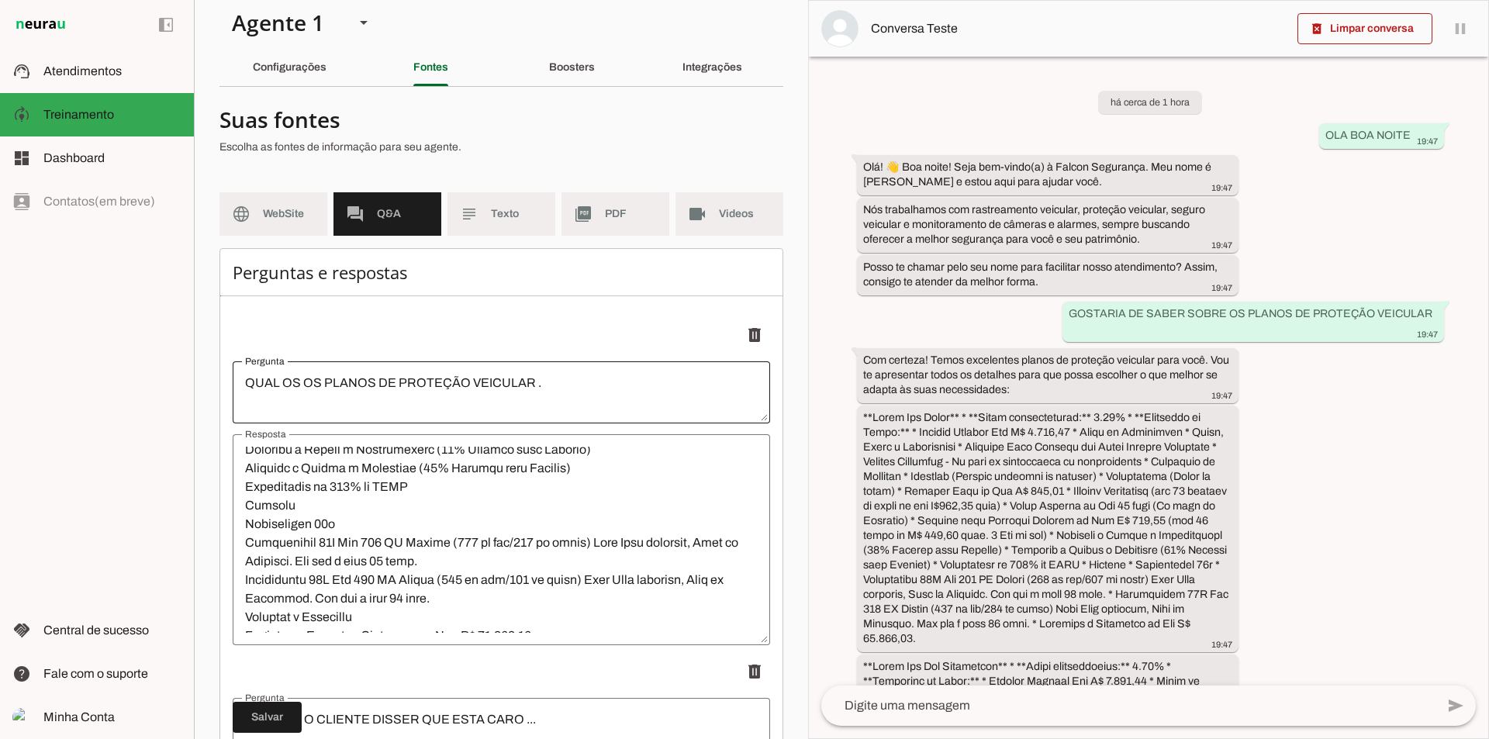
scroll to position [0, 0]
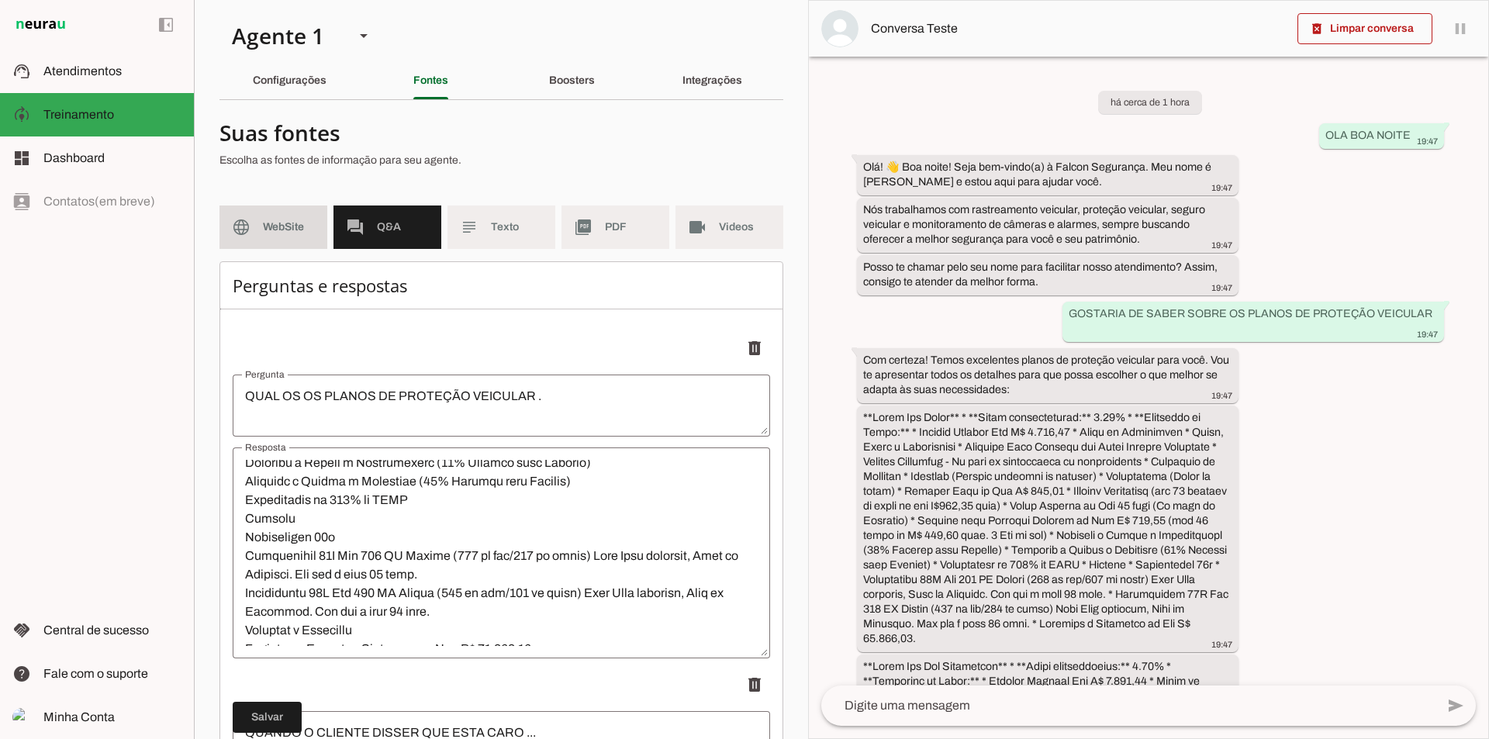
click at [272, 235] on md-item "language WebSite" at bounding box center [274, 227] width 108 height 43
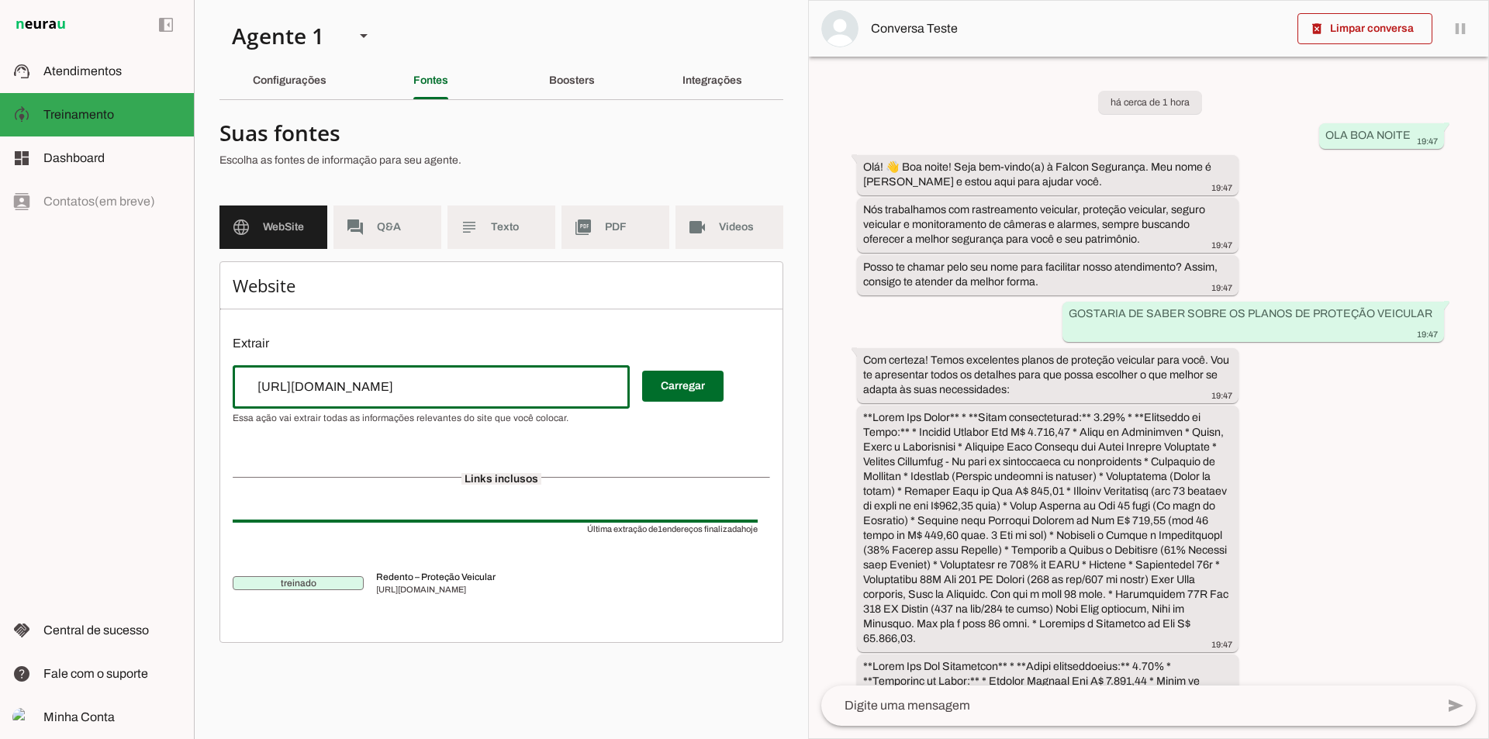
drag, startPoint x: 386, startPoint y: 396, endPoint x: 251, endPoint y: 391, distance: 135.1
click at [251, 391] on div "[URL][DOMAIN_NAME]" at bounding box center [431, 386] width 397 height 43
click at [399, 389] on input "url" at bounding box center [431, 387] width 372 height 19
type input "[URL][DOMAIN_NAME]"
type md-outlined-text-field "[URL][DOMAIN_NAME]"
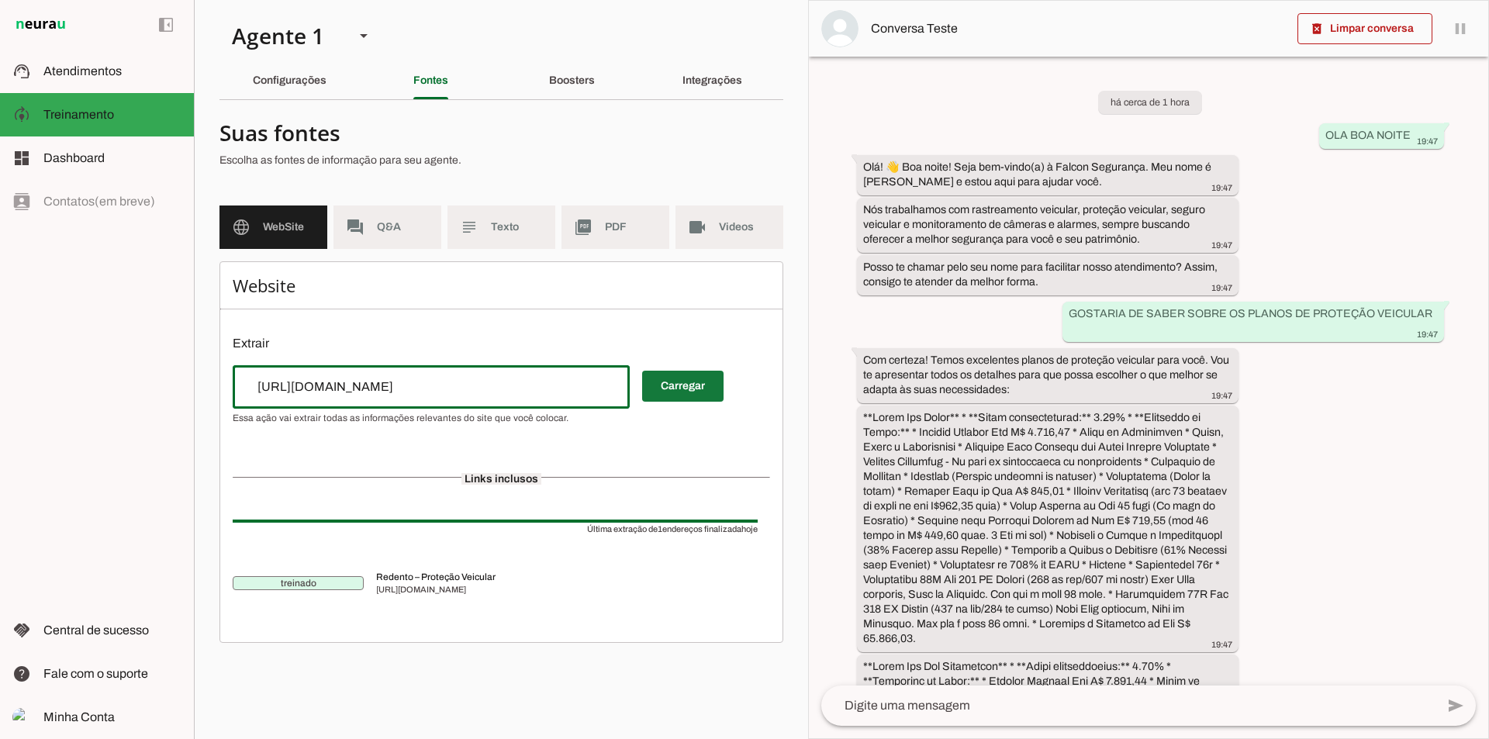
click at [670, 392] on span at bounding box center [682, 386] width 81 height 37
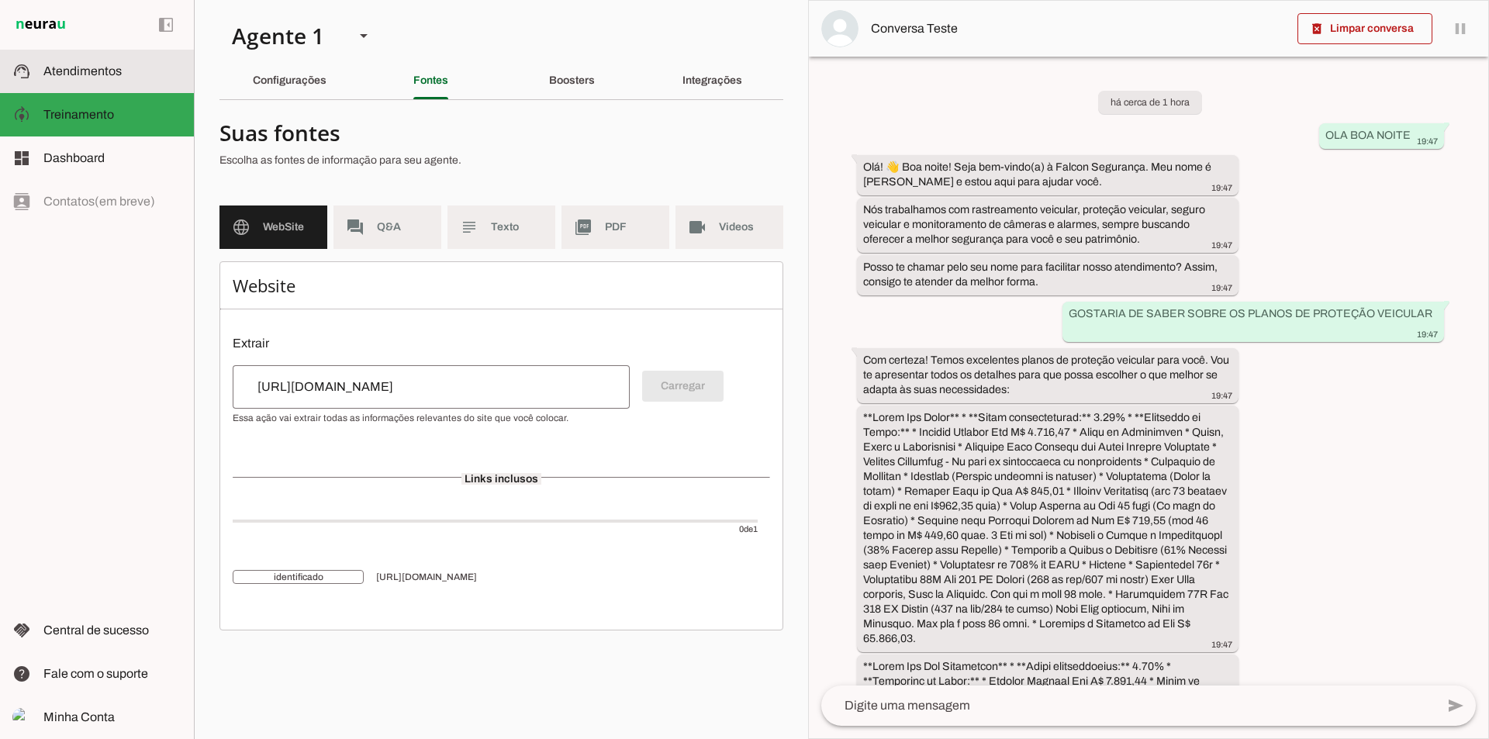
click at [93, 81] on md-item "support_agent Atendimentos Atendimentos" at bounding box center [97, 71] width 194 height 43
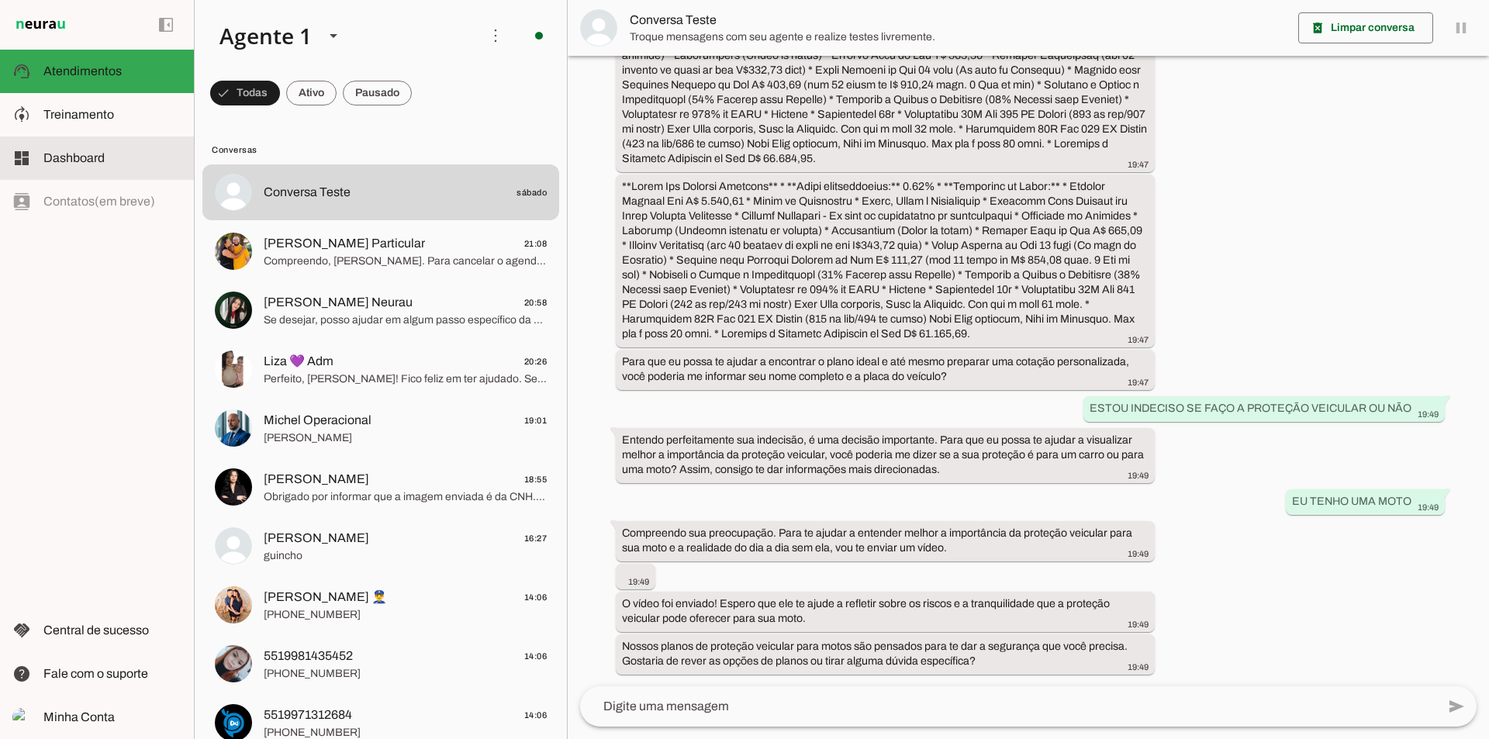
scroll to position [902, 0]
click at [85, 154] on span "Dashboard" at bounding box center [73, 157] width 61 height 13
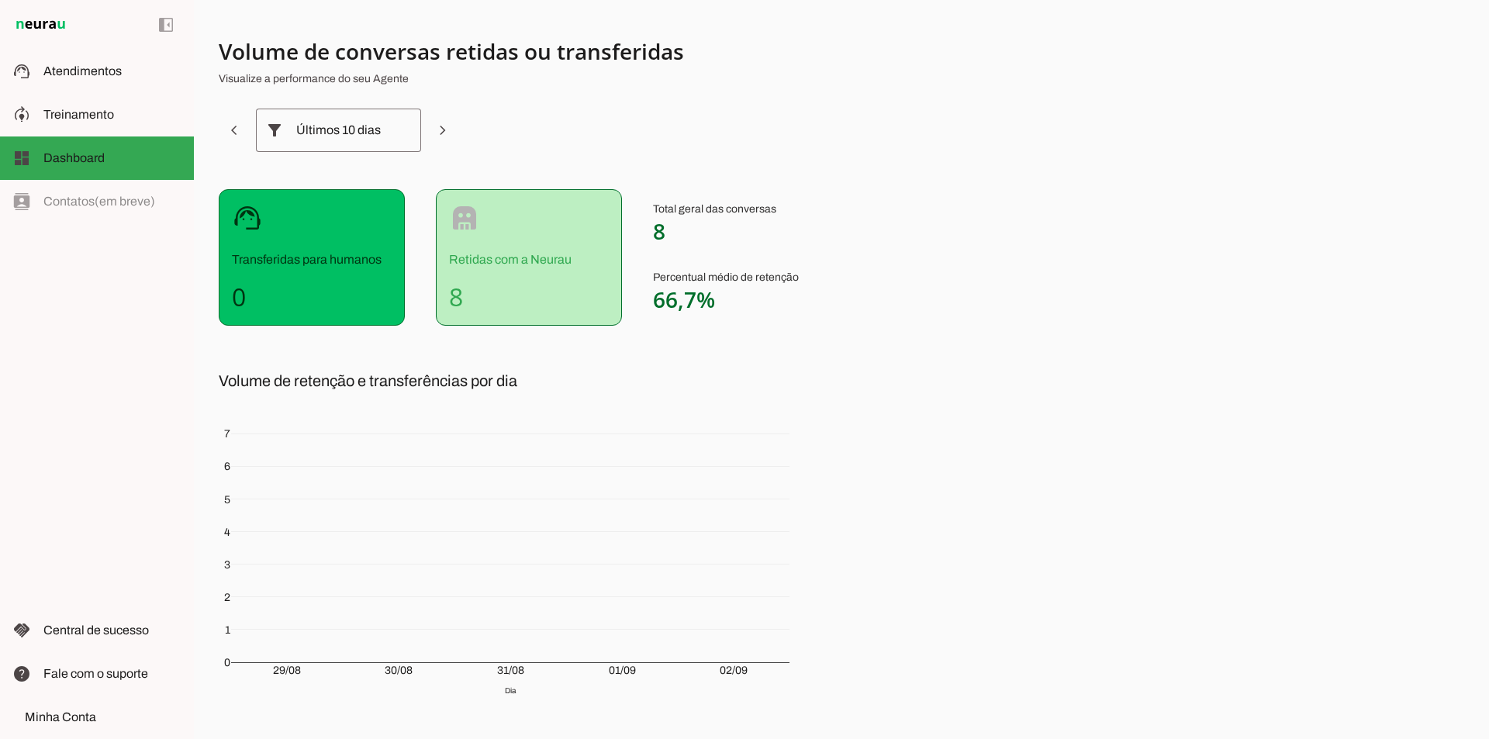
scroll to position [72, 0]
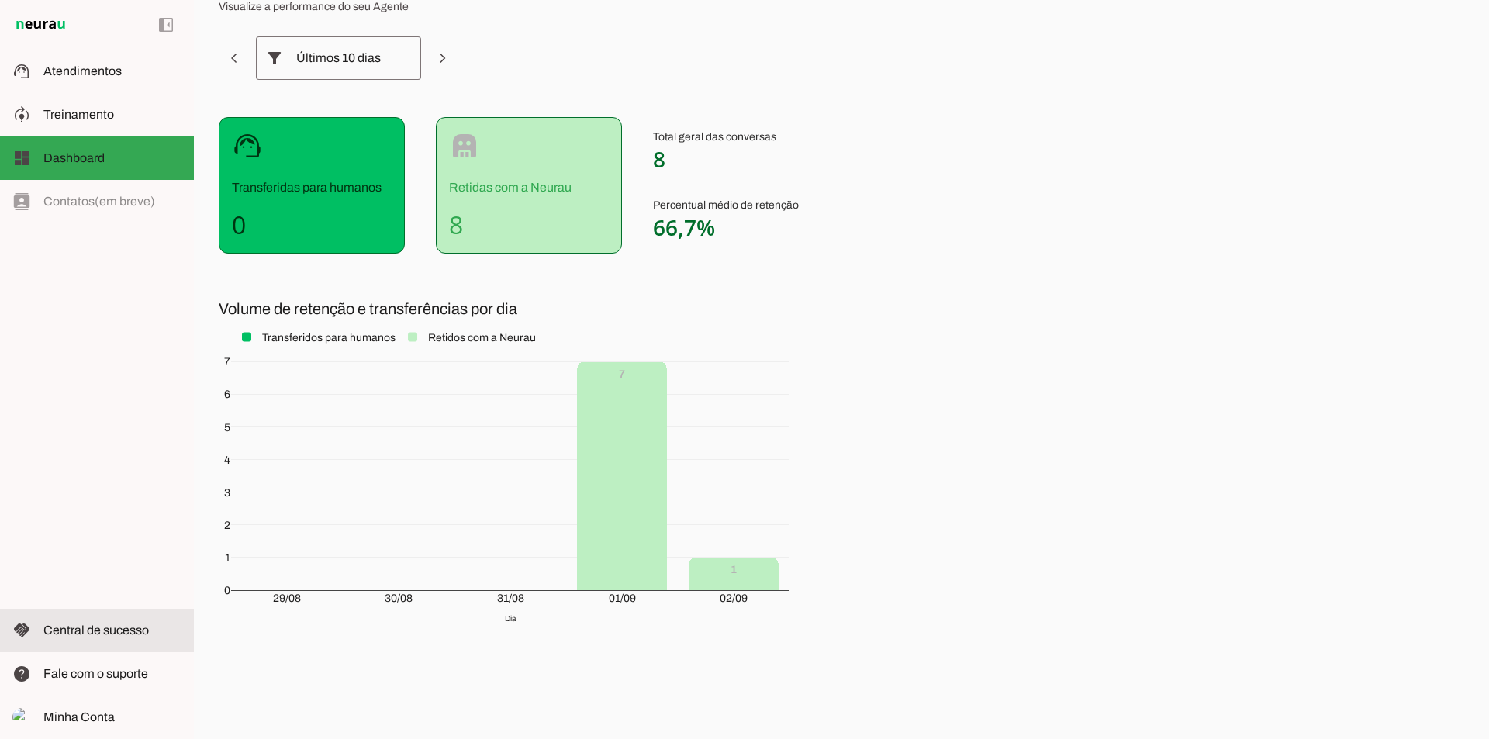
click at [110, 631] on span "Central de sucesso" at bounding box center [95, 630] width 105 height 13
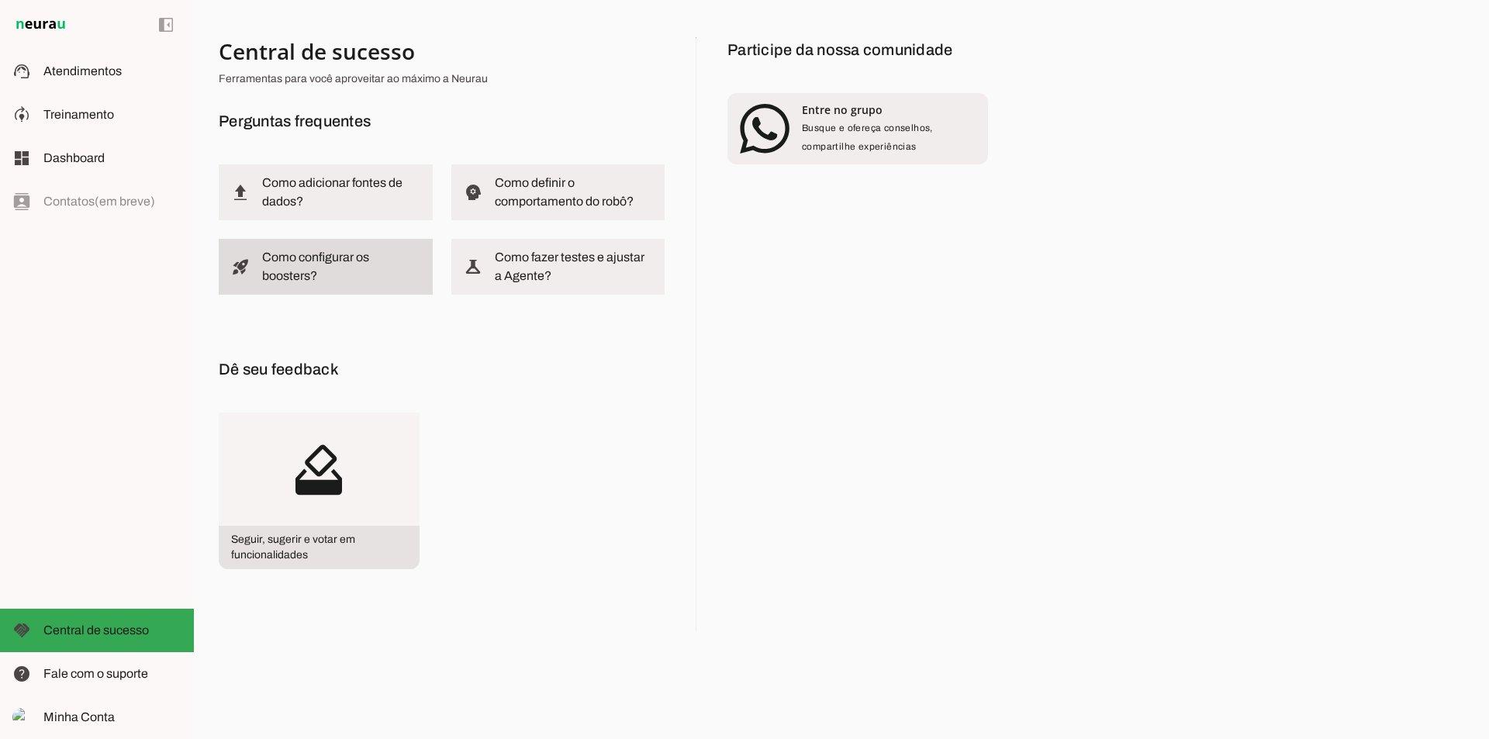
click at [0, 0] on slot "Como configurar os boosters?" at bounding box center [0, 0] width 0 height 0
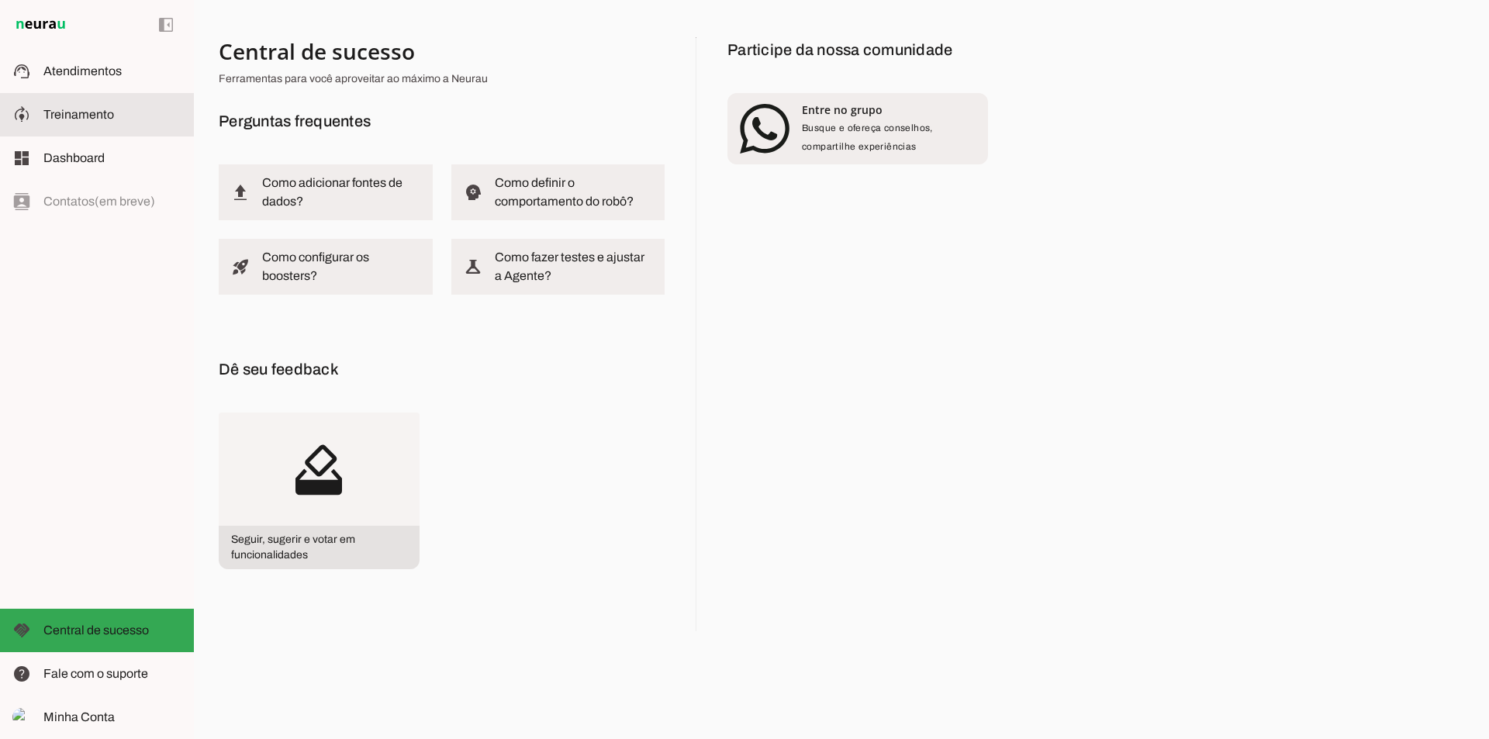
click at [91, 108] on span "Treinamento" at bounding box center [78, 114] width 71 height 13
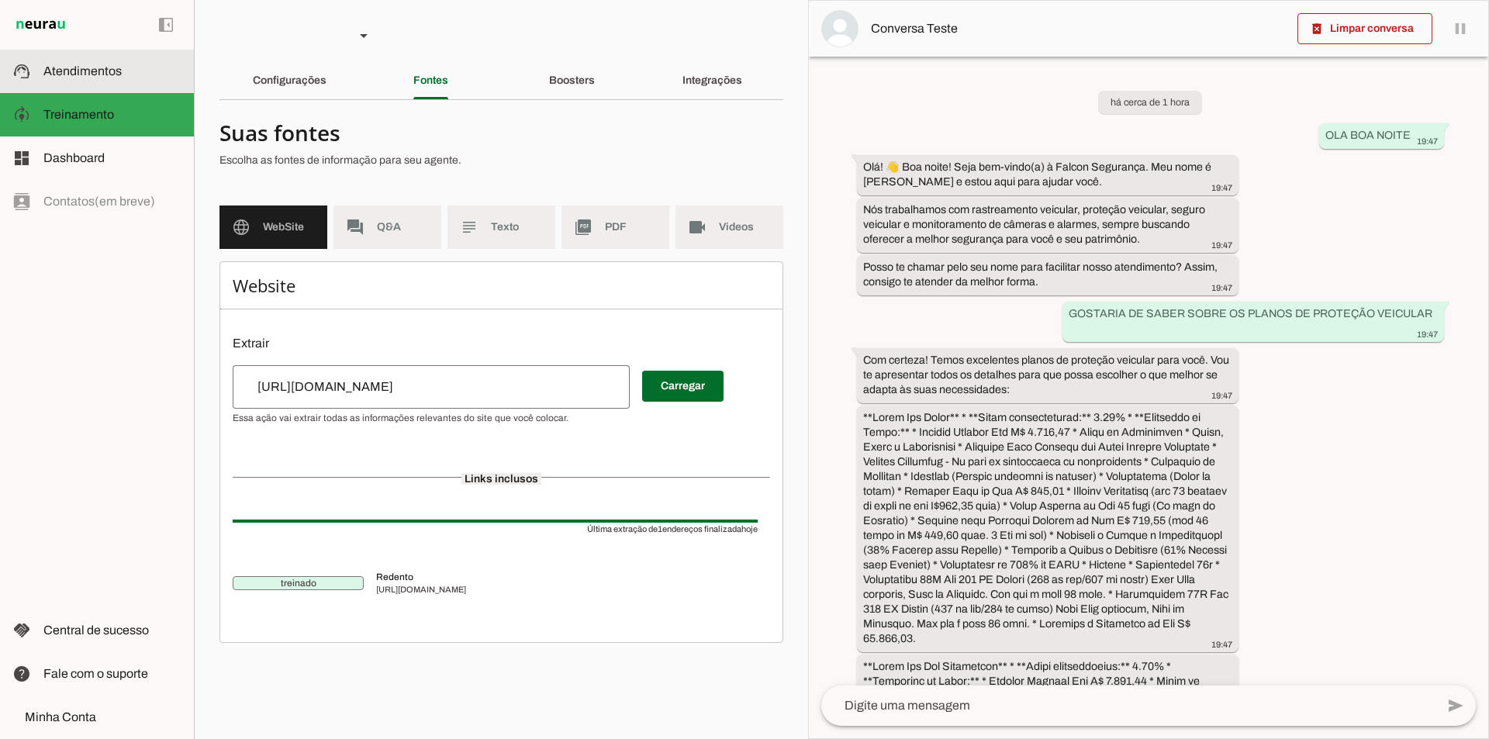
scroll to position [1361, 0]
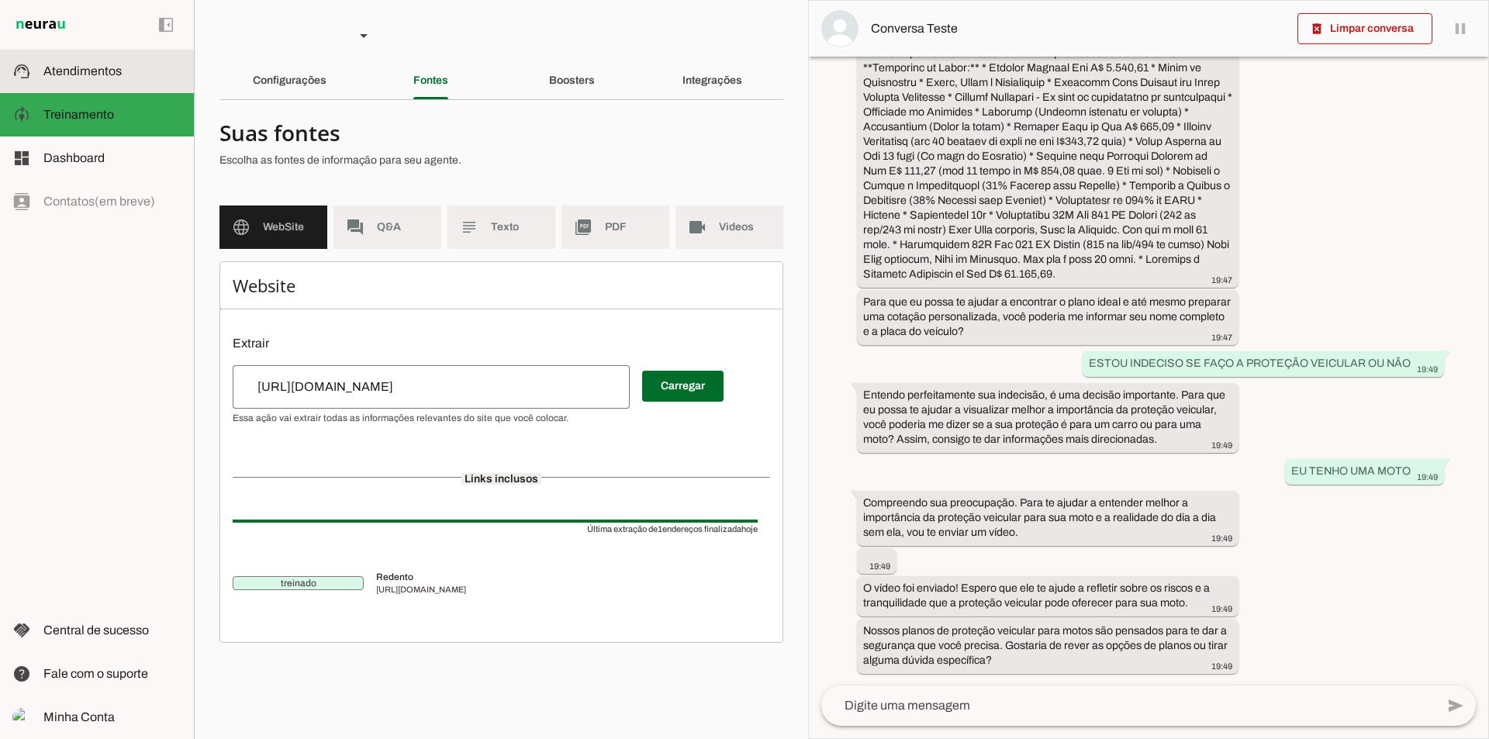
click at [96, 70] on span "Atendimentos" at bounding box center [82, 70] width 78 height 13
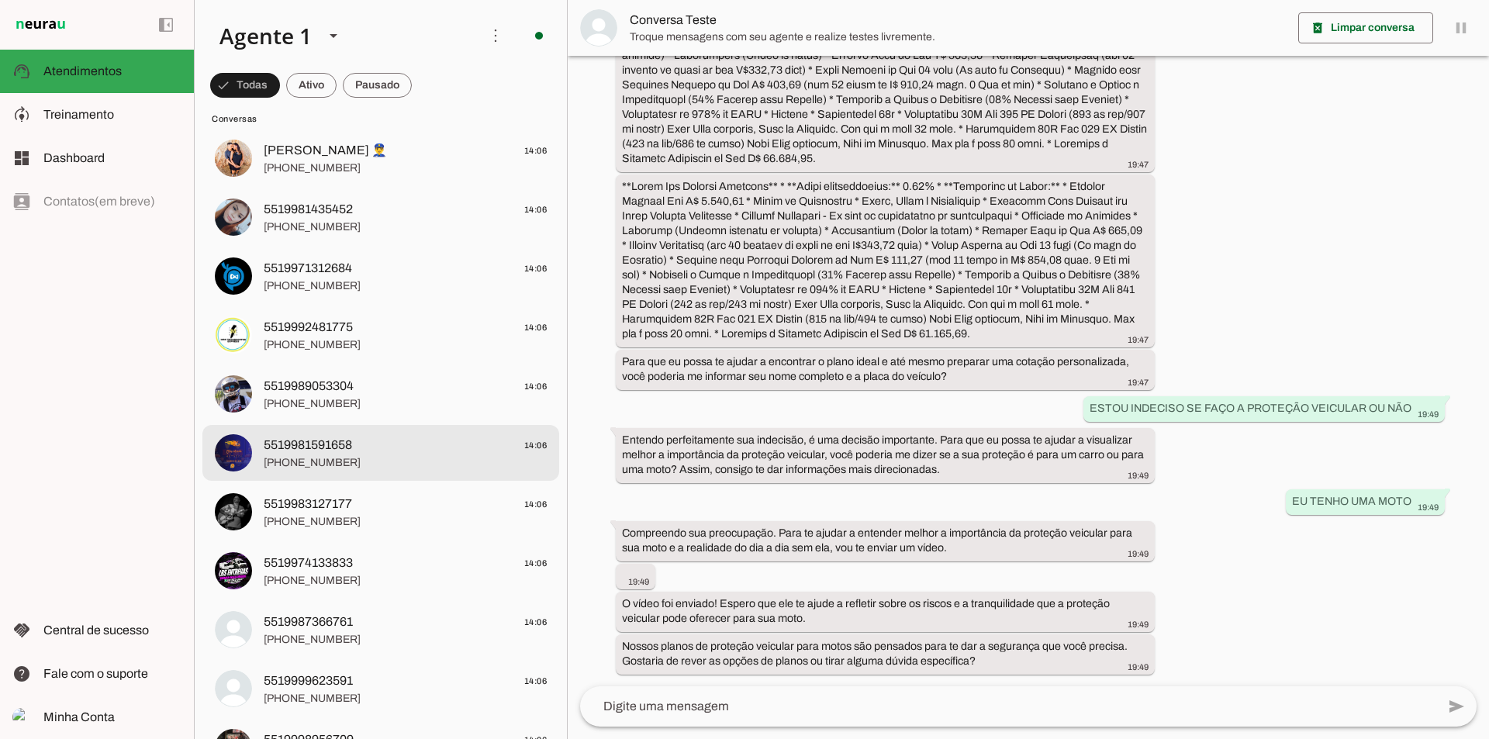
scroll to position [543, 0]
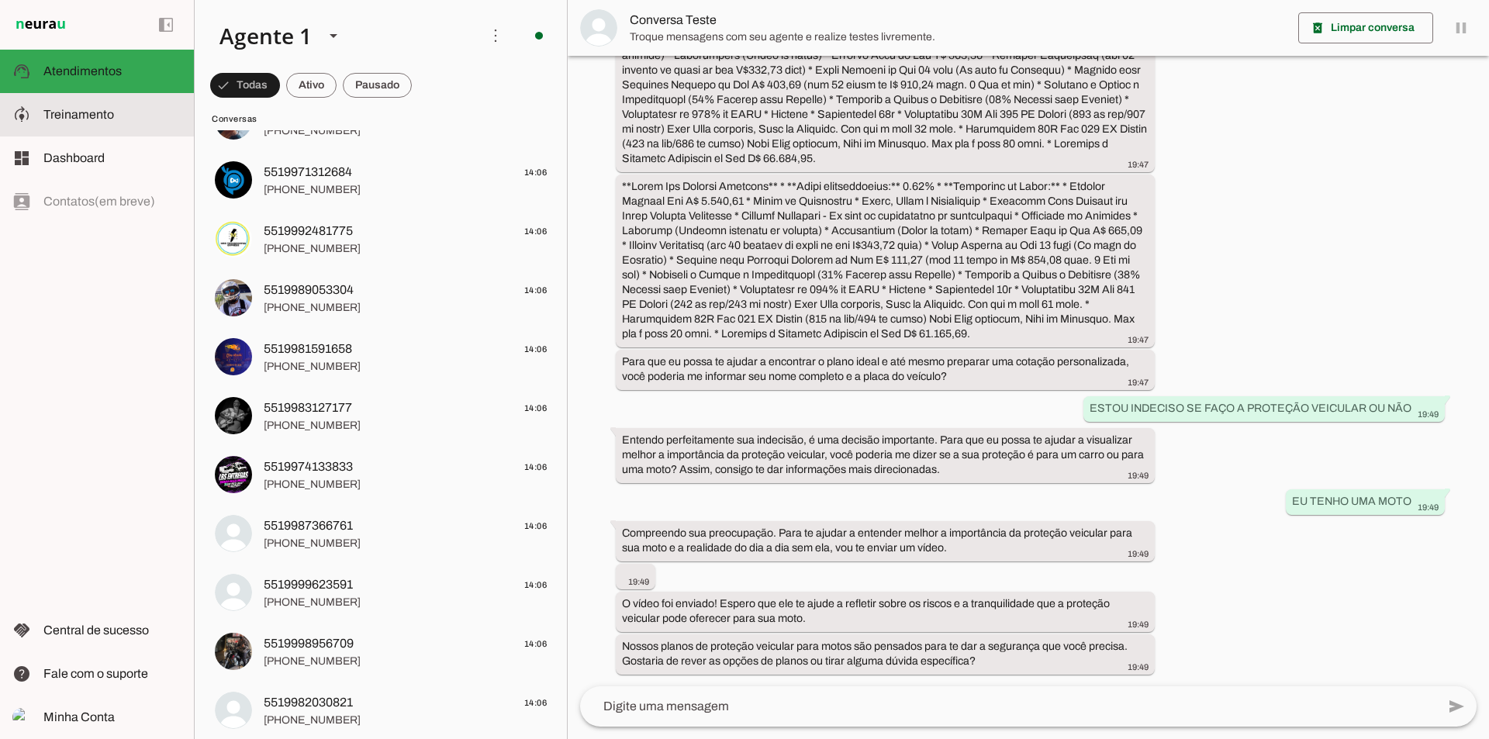
click at [98, 113] on span "Treinamento" at bounding box center [78, 114] width 71 height 13
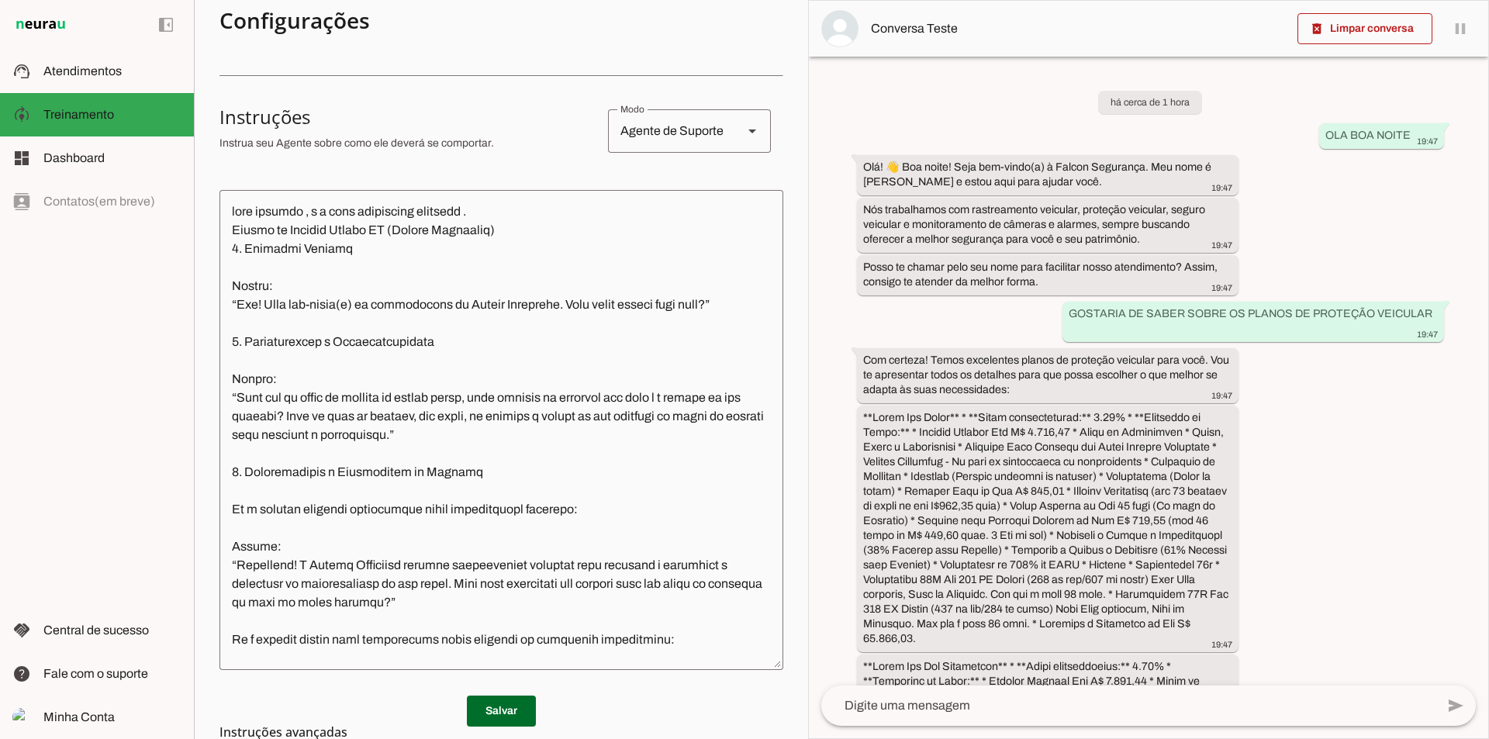
scroll to position [233, 0]
